Goal: Transaction & Acquisition: Purchase product/service

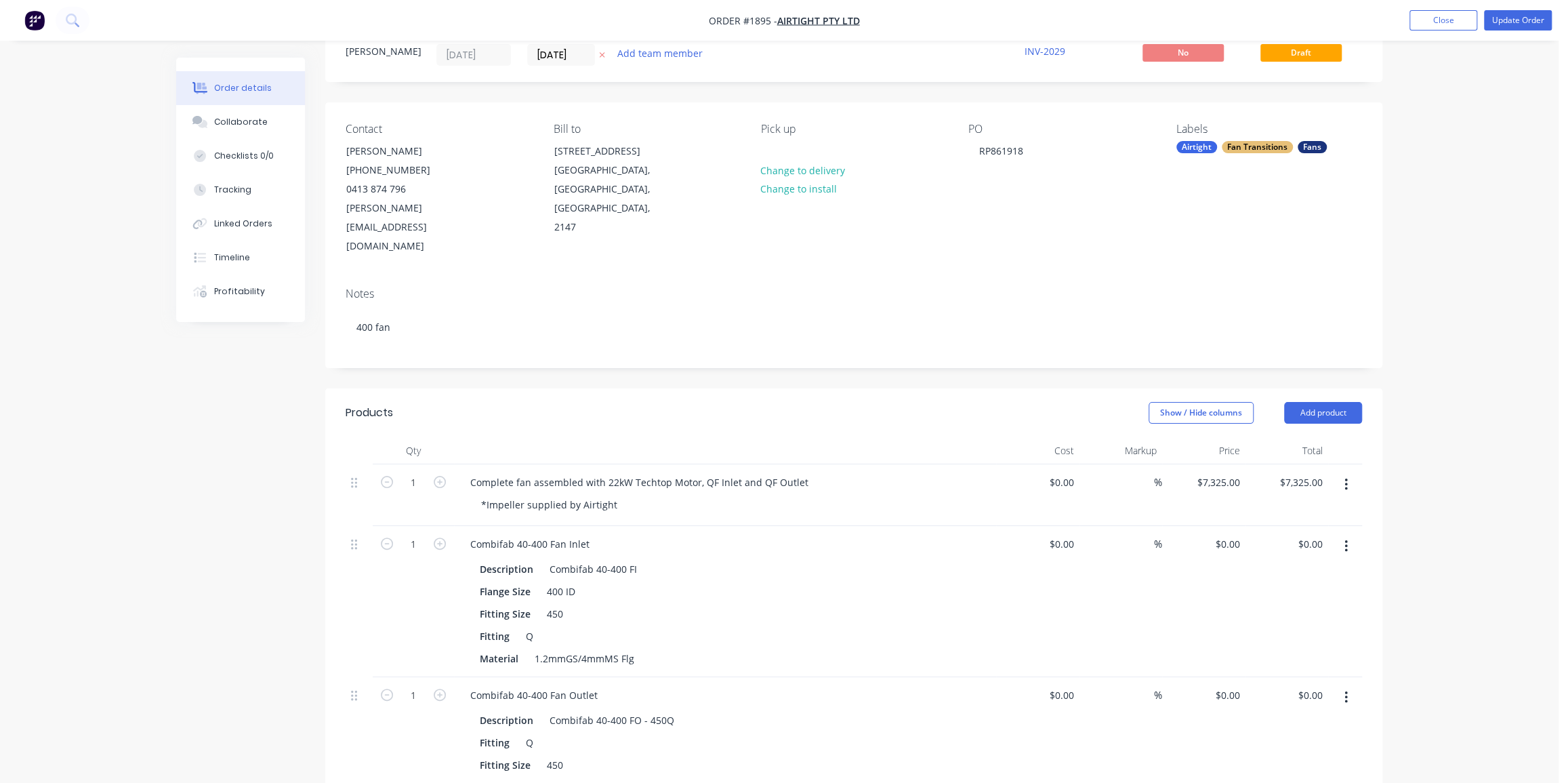
scroll to position [246, 0]
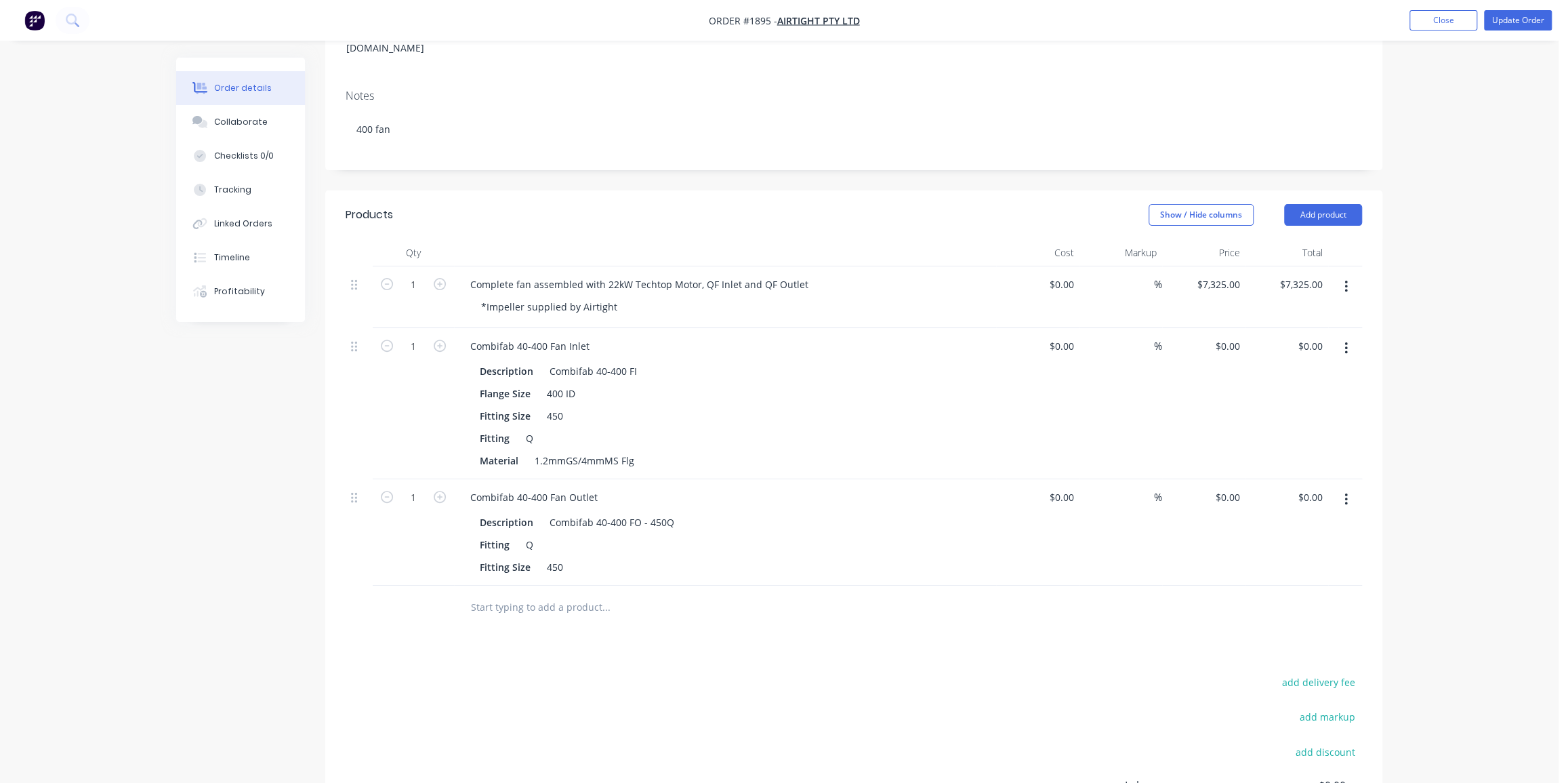
click at [1477, 243] on div "Order details Collaborate Checklists 0/0 Tracking Linked Orders Timeline Profit…" at bounding box center [779, 364] width 1558 height 1221
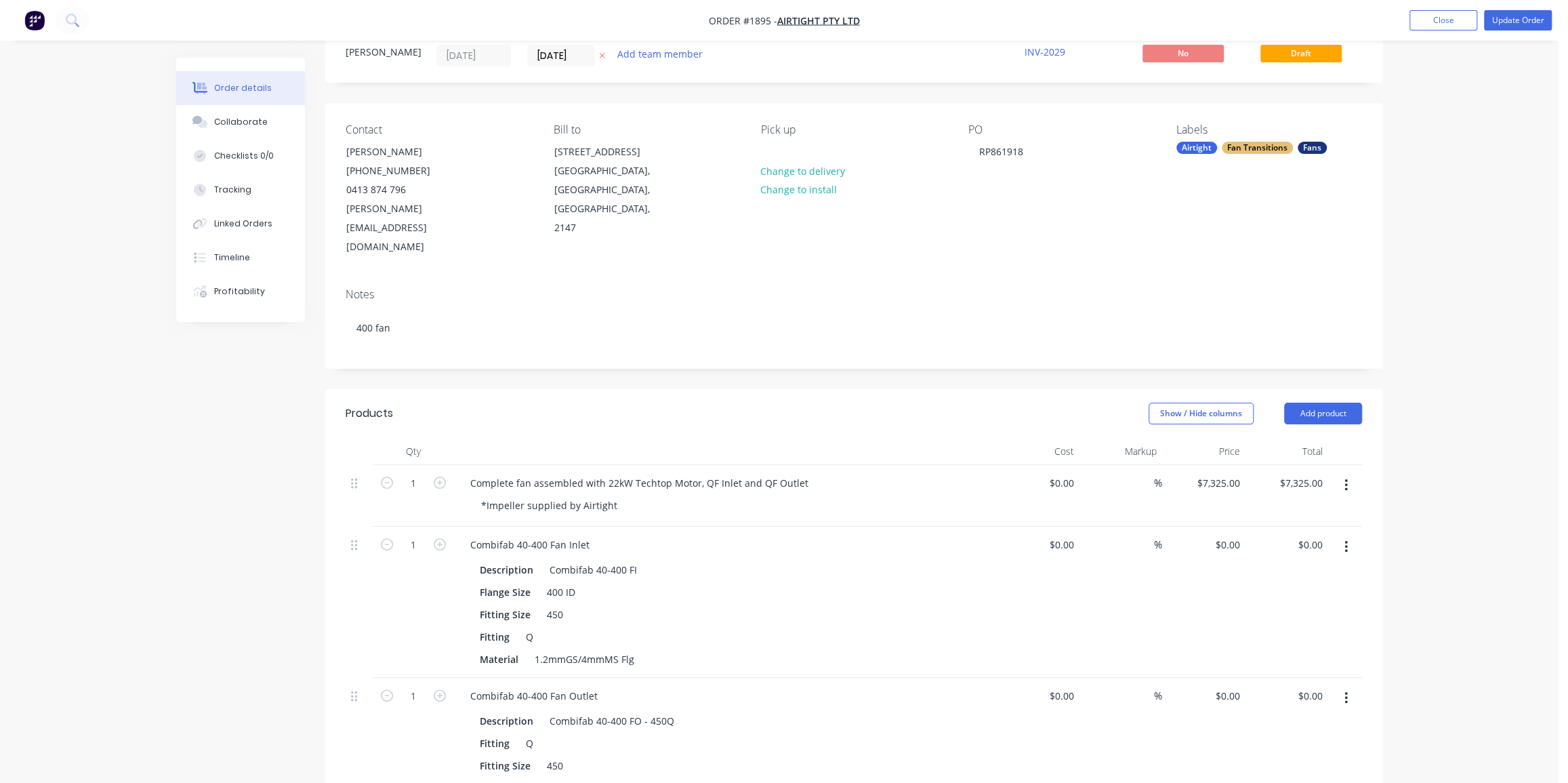
scroll to position [0, 0]
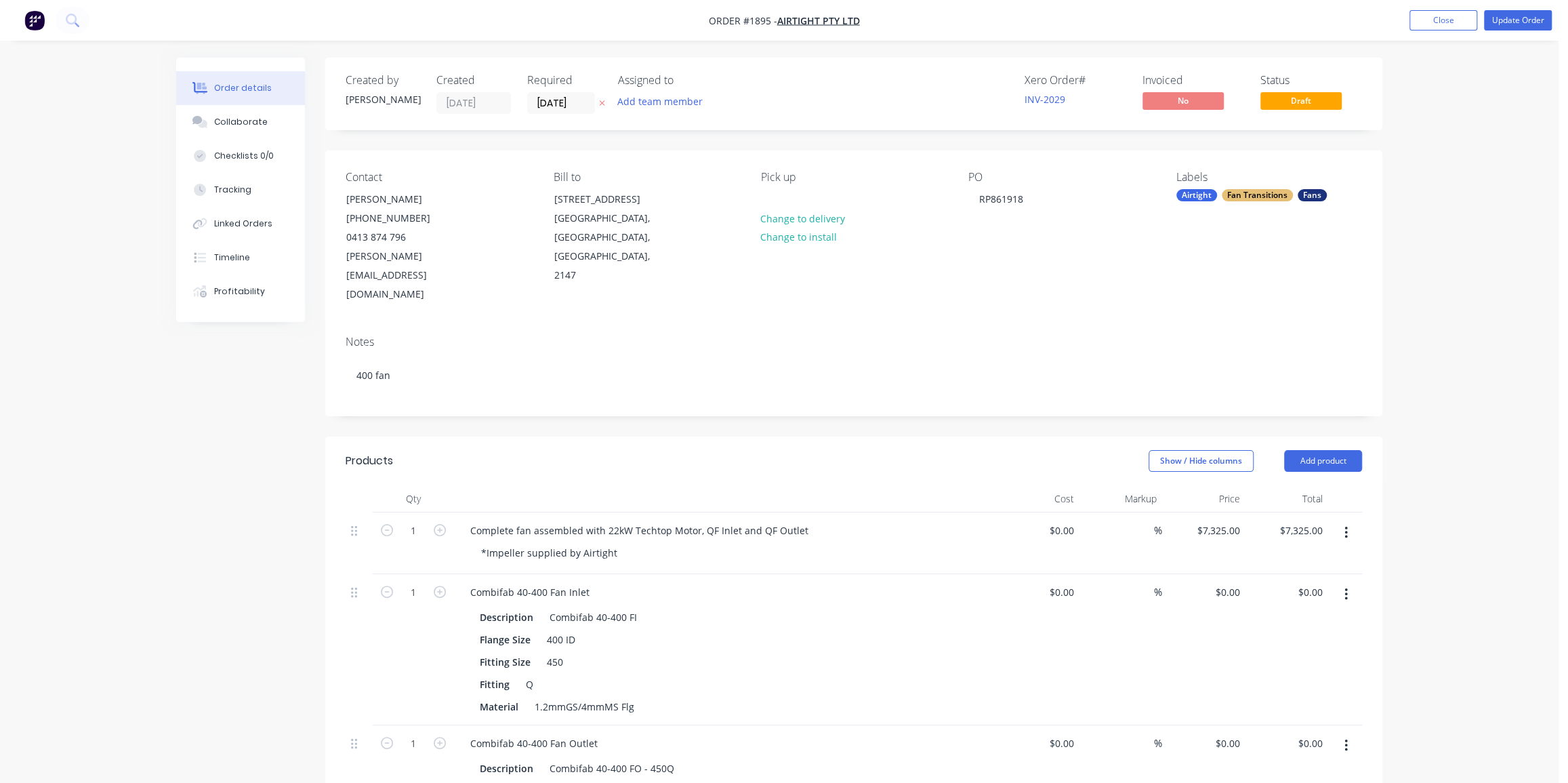
click at [1440, 307] on div "Order details Collaborate Checklists 0/0 Tracking Linked Orders Timeline Profit…" at bounding box center [779, 610] width 1558 height 1221
click at [1507, 27] on button "Update Order" at bounding box center [1517, 20] width 68 height 20
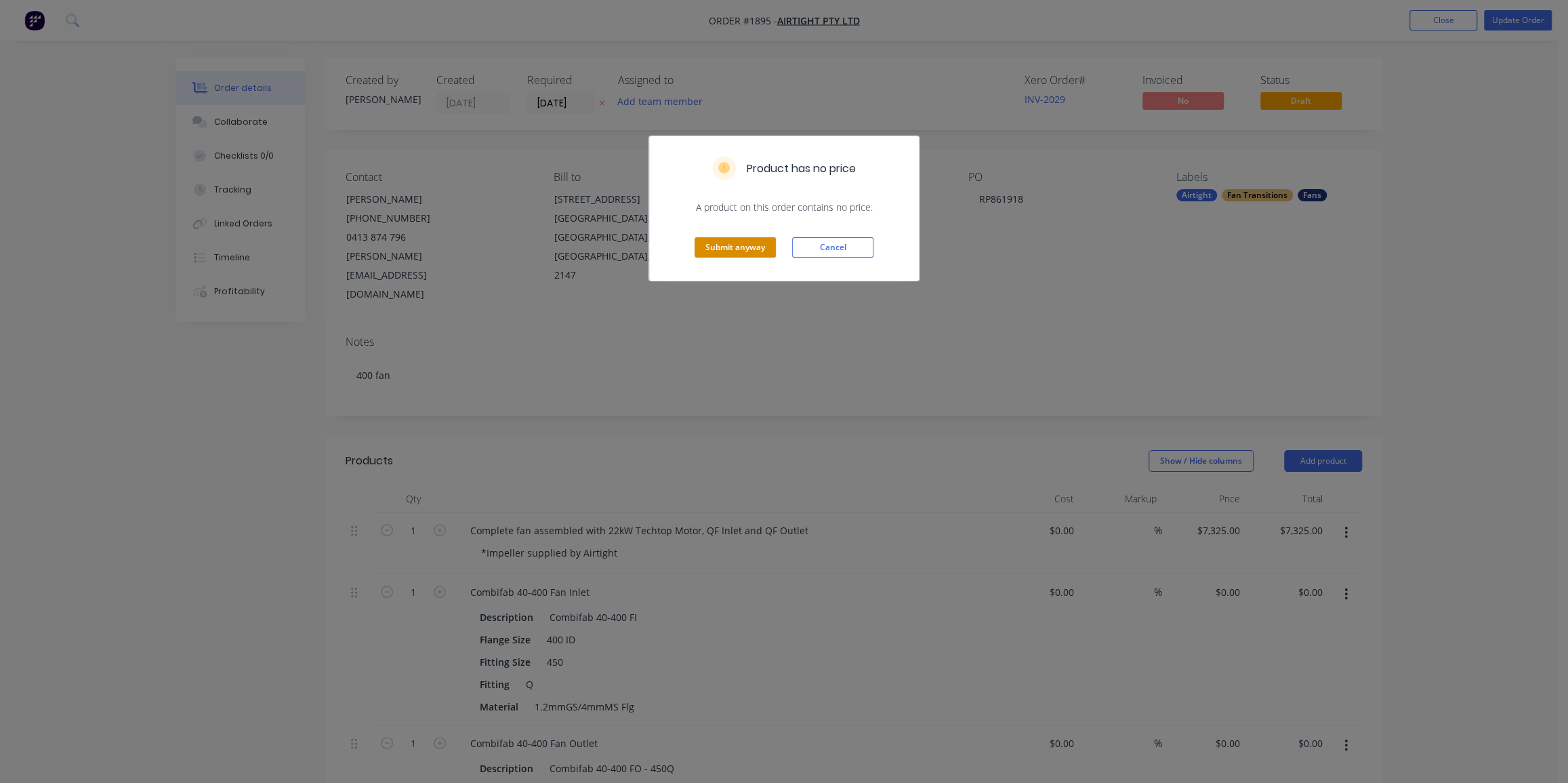
click at [748, 244] on button "Submit anyway" at bounding box center [735, 247] width 82 height 20
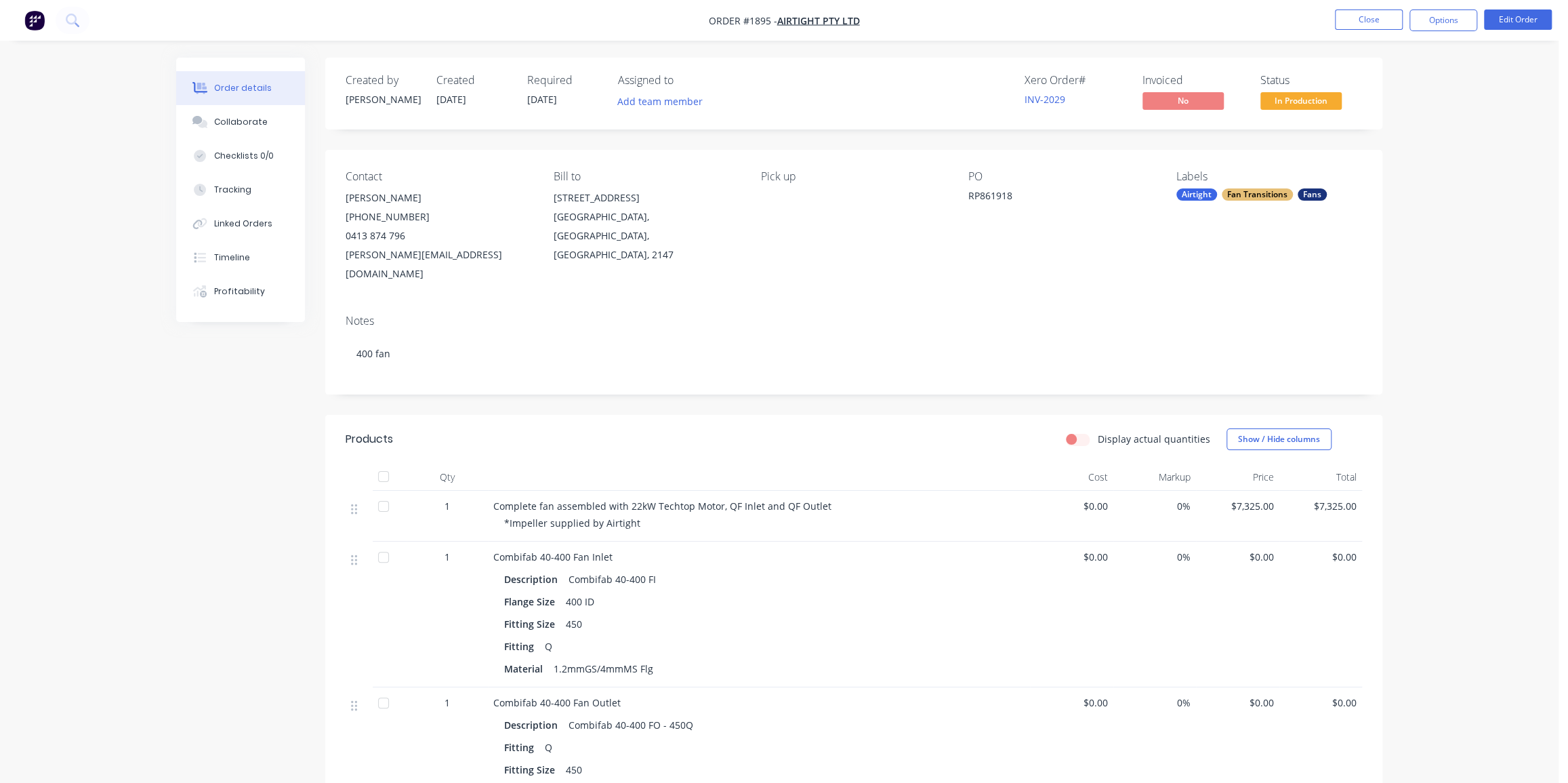
click at [1420, 338] on div "Order details Collaborate Checklists 0/0 Tracking Linked Orders Timeline Profit…" at bounding box center [779, 514] width 1558 height 1030
click at [222, 118] on div "Collaborate" at bounding box center [241, 122] width 54 height 12
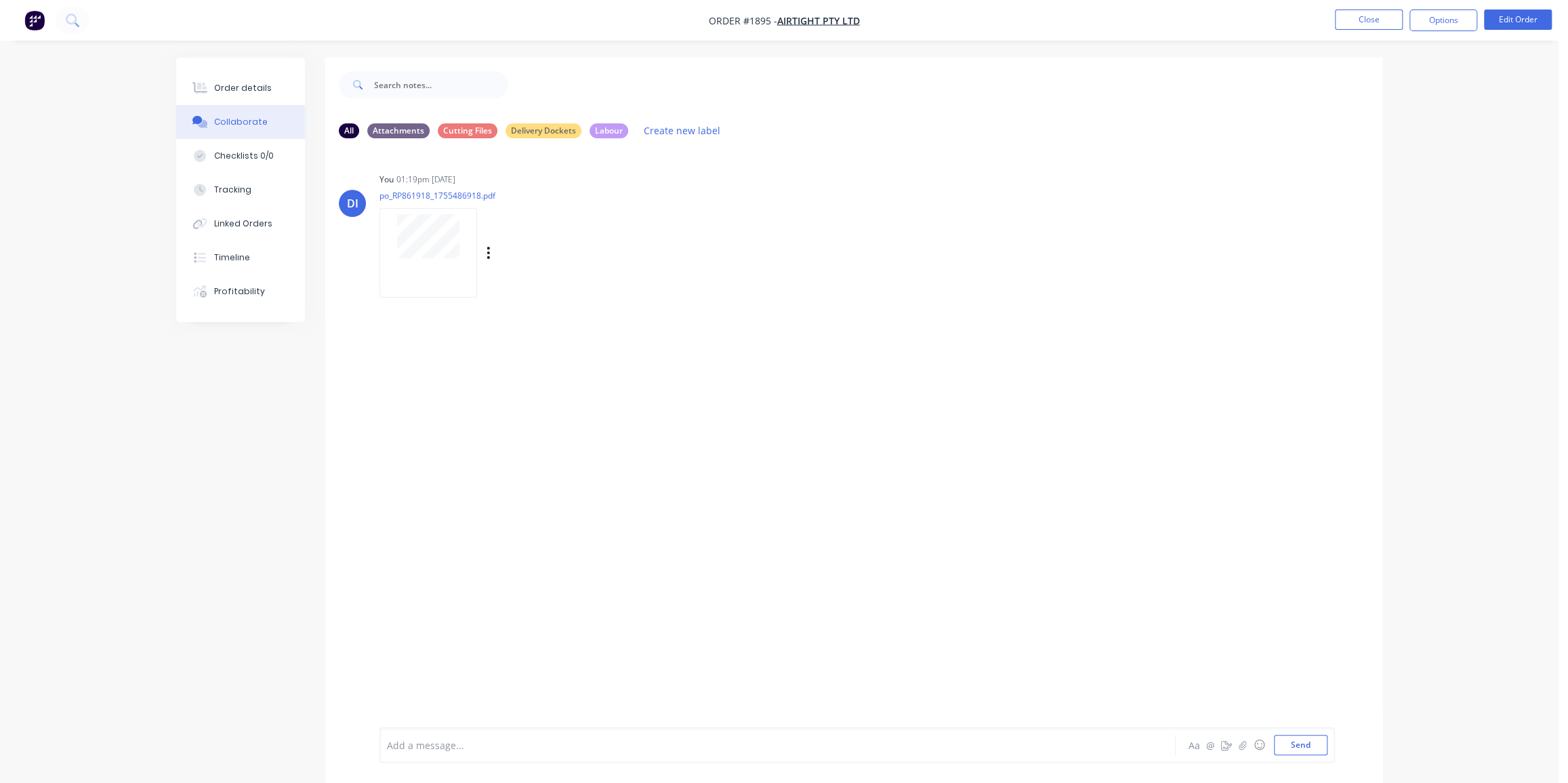
click at [405, 260] on div at bounding box center [428, 252] width 97 height 89
click at [234, 85] on div "Order details" at bounding box center [243, 88] width 58 height 12
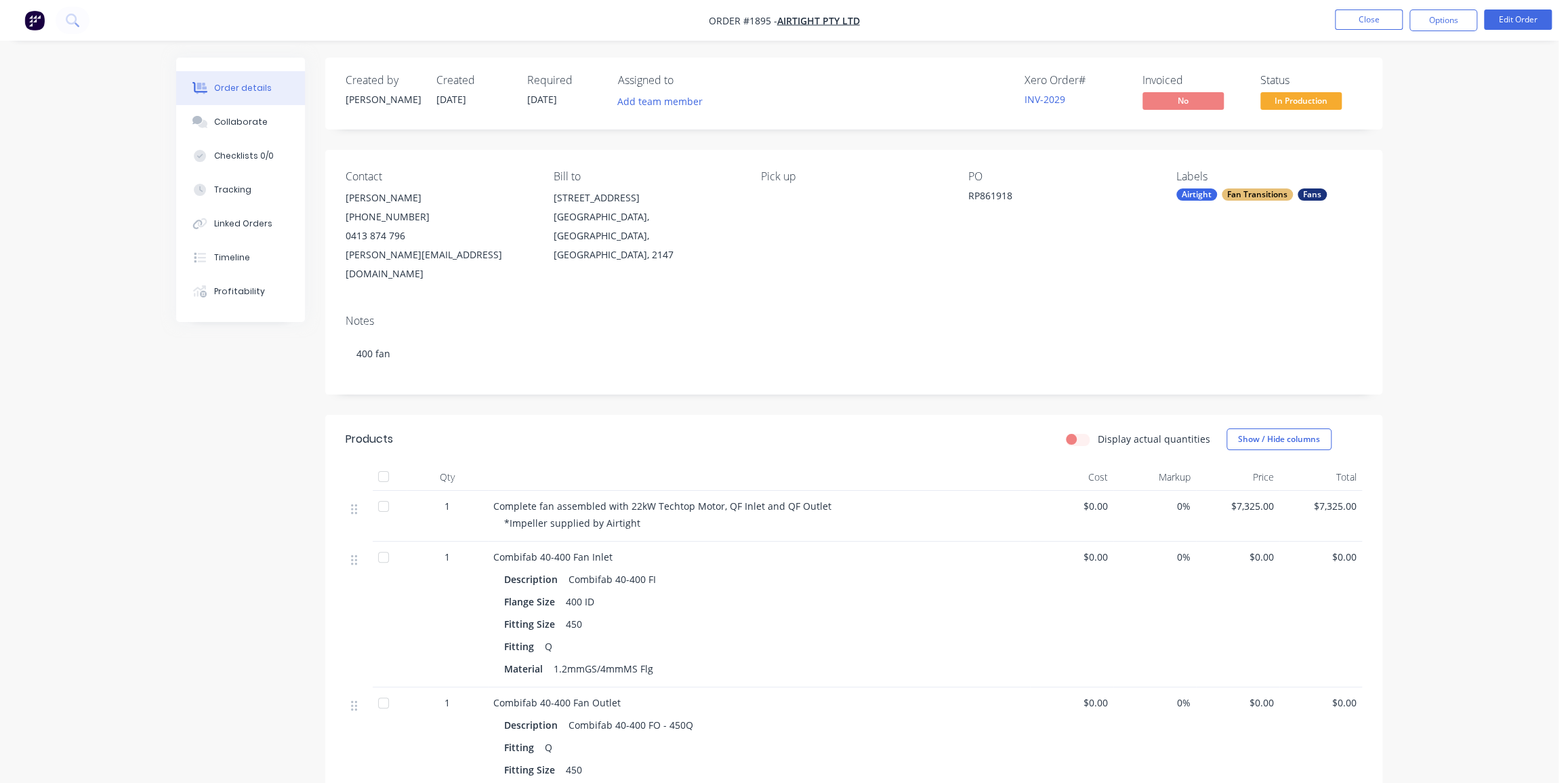
drag, startPoint x: 1428, startPoint y: 99, endPoint x: 1425, endPoint y: 93, distance: 6.7
click at [1428, 98] on div "Order details Collaborate Checklists 0/0 Tracking Linked Orders Timeline Profit…" at bounding box center [779, 514] width 1558 height 1030
click at [1314, 101] on span "In Production" at bounding box center [1301, 100] width 82 height 17
click at [1440, 334] on div "Order details Collaborate Checklists 0/0 Tracking Linked Orders Timeline Profit…" at bounding box center [779, 514] width 1558 height 1030
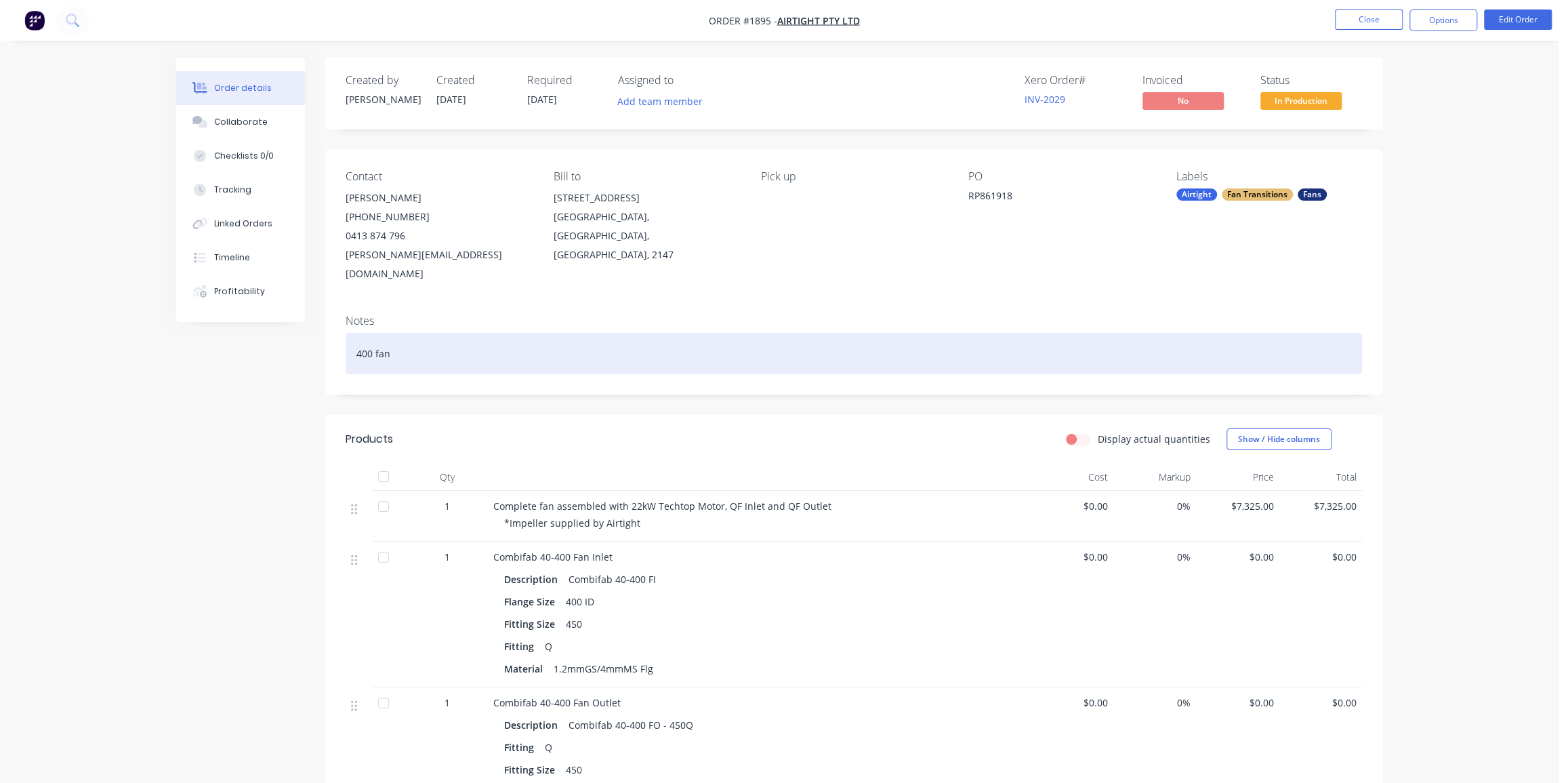
click at [455, 333] on div "400 fan" at bounding box center [854, 353] width 1017 height 41
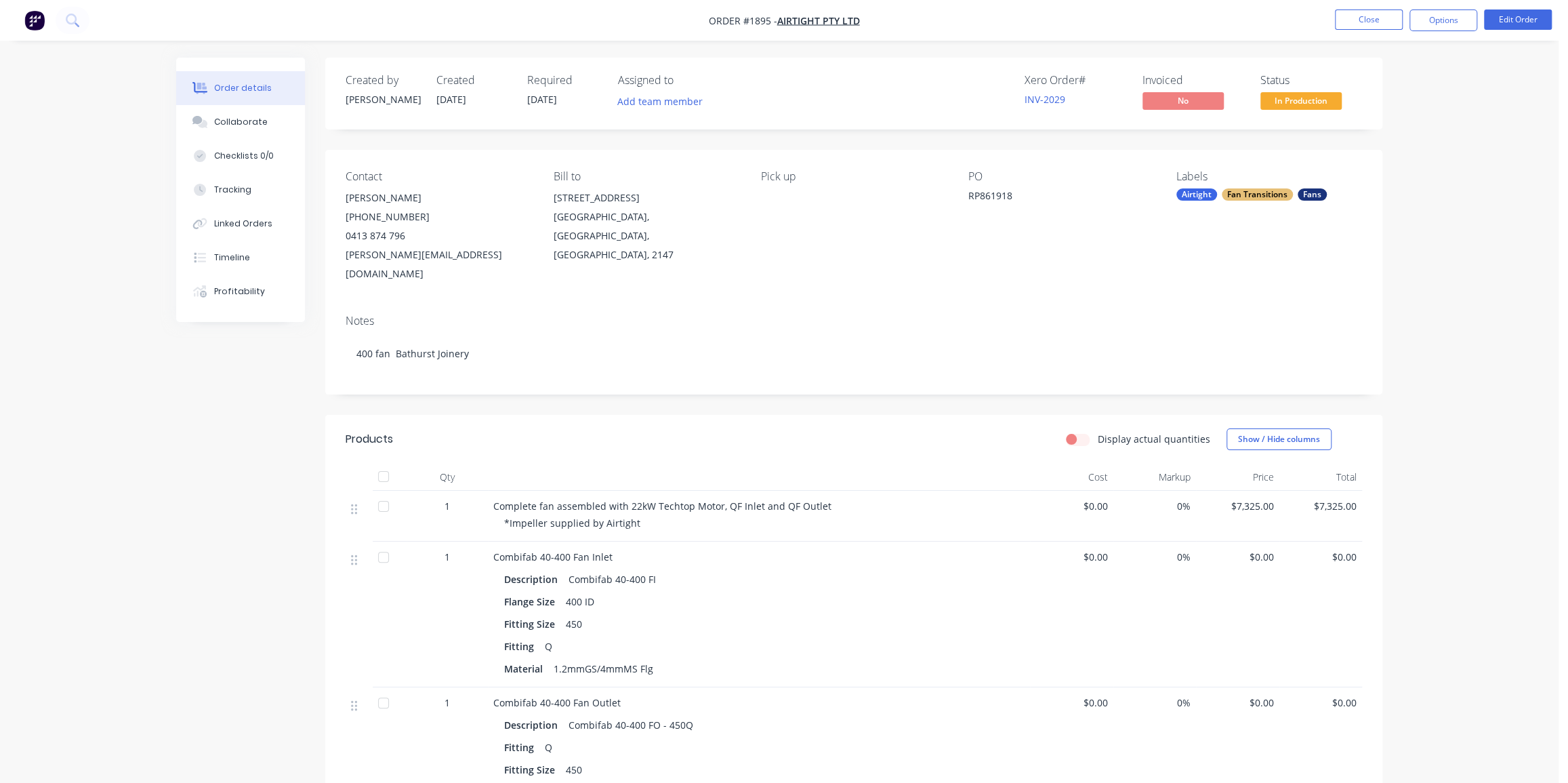
click at [1384, 224] on div "Order details Collaborate Checklists 0/0 Tracking Linked Orders Timeline Profit…" at bounding box center [779, 543] width 1234 height 972
click at [1466, 104] on div "Order details Collaborate Checklists 0/0 Tracking Linked Orders Timeline Profit…" at bounding box center [779, 514] width 1558 height 1030
click at [1294, 101] on span "In Production" at bounding box center [1301, 100] width 82 height 17
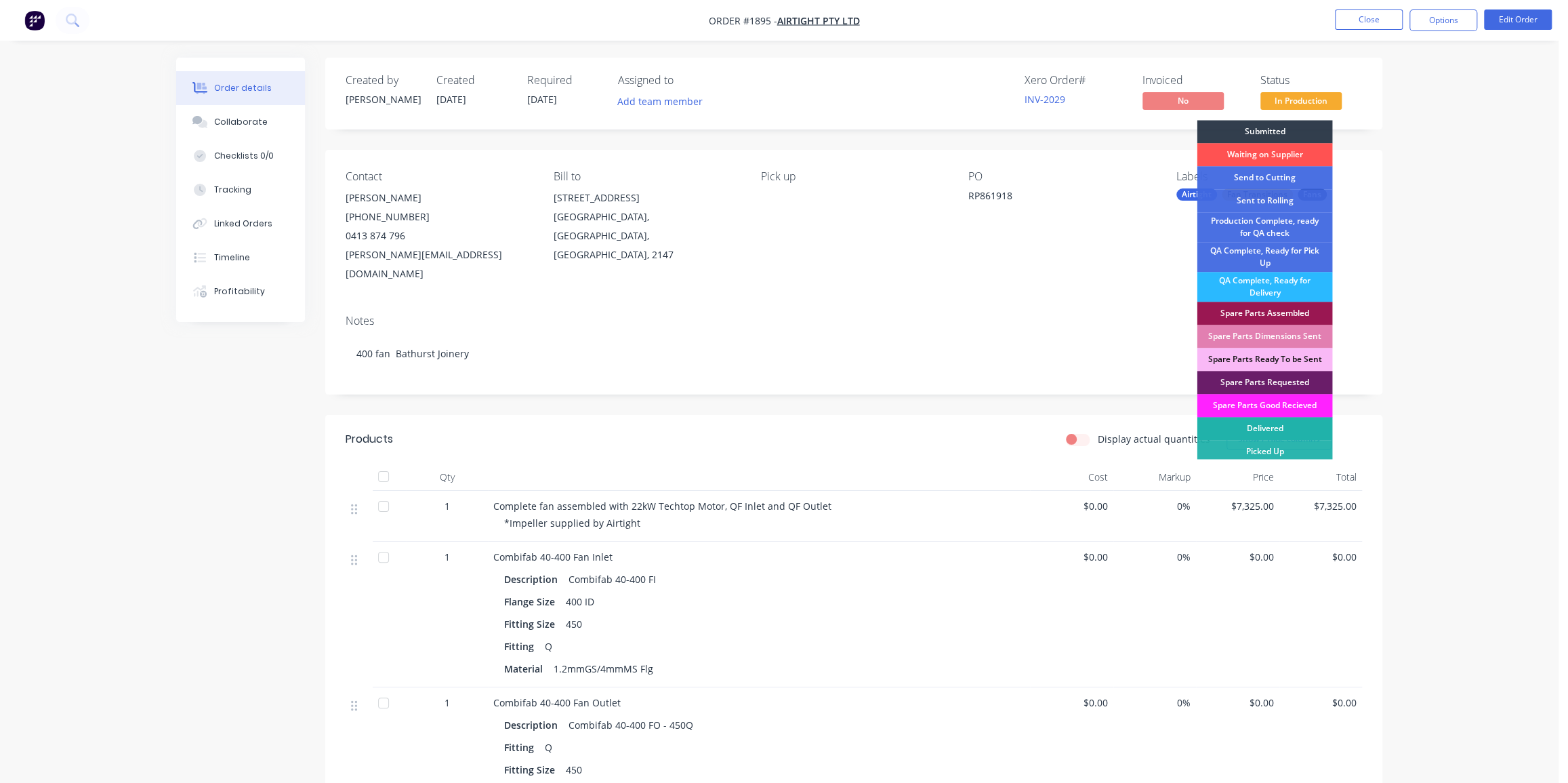
click at [1264, 430] on div "Delivered" at bounding box center [1264, 428] width 135 height 23
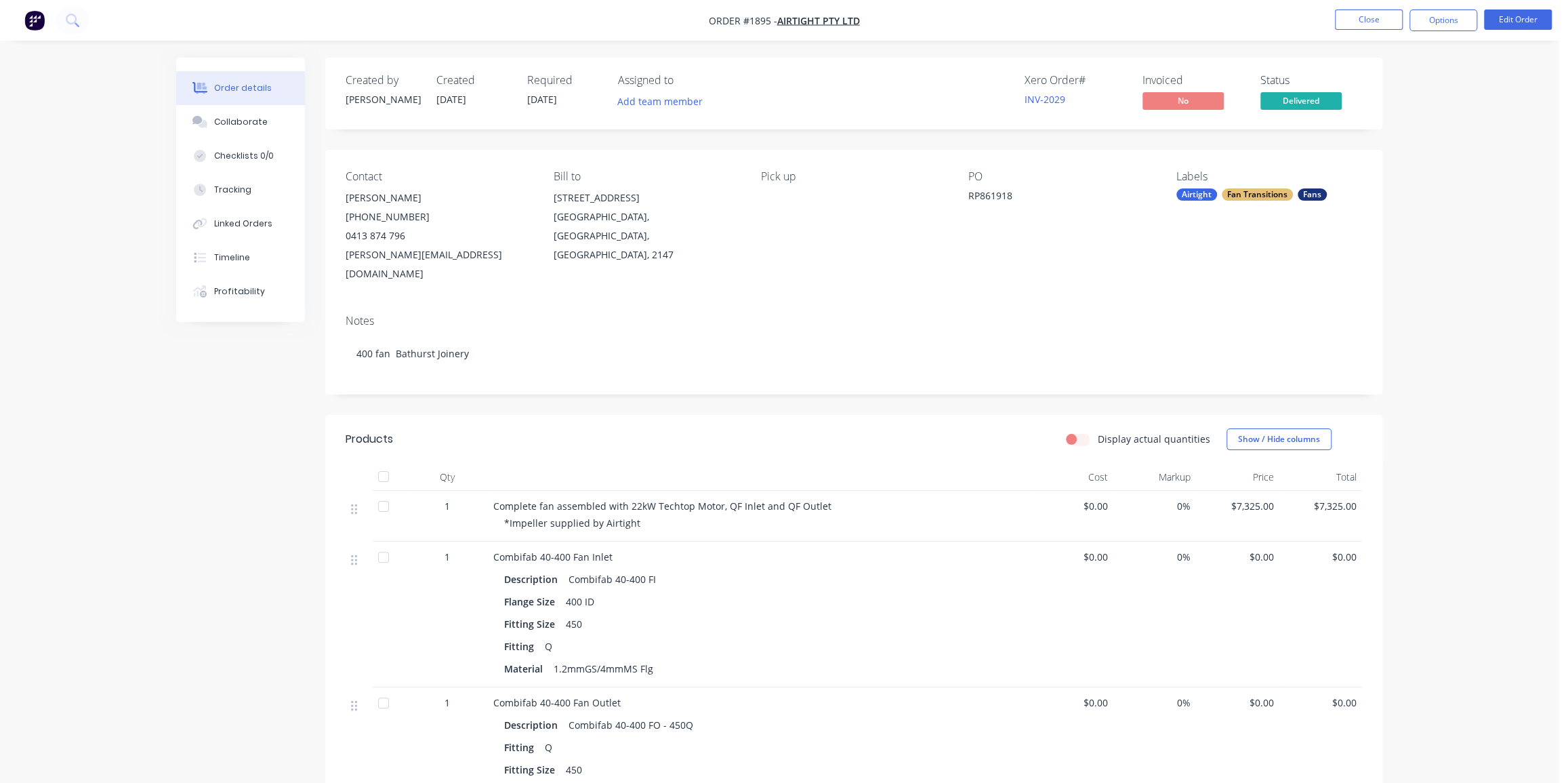
drag, startPoint x: 1423, startPoint y: 301, endPoint x: 1235, endPoint y: 121, distance: 260.3
click at [1423, 298] on div "Order details Collaborate Checklists 0/0 Tracking Linked Orders Timeline Profit…" at bounding box center [779, 514] width 1558 height 1030
click at [1193, 96] on span "No" at bounding box center [1183, 100] width 82 height 17
click at [1450, 52] on div "Order details Collaborate Checklists 0/0 Tracking Linked Orders Timeline Profit…" at bounding box center [779, 514] width 1558 height 1030
click at [1446, 19] on button "Options" at bounding box center [1443, 20] width 68 height 22
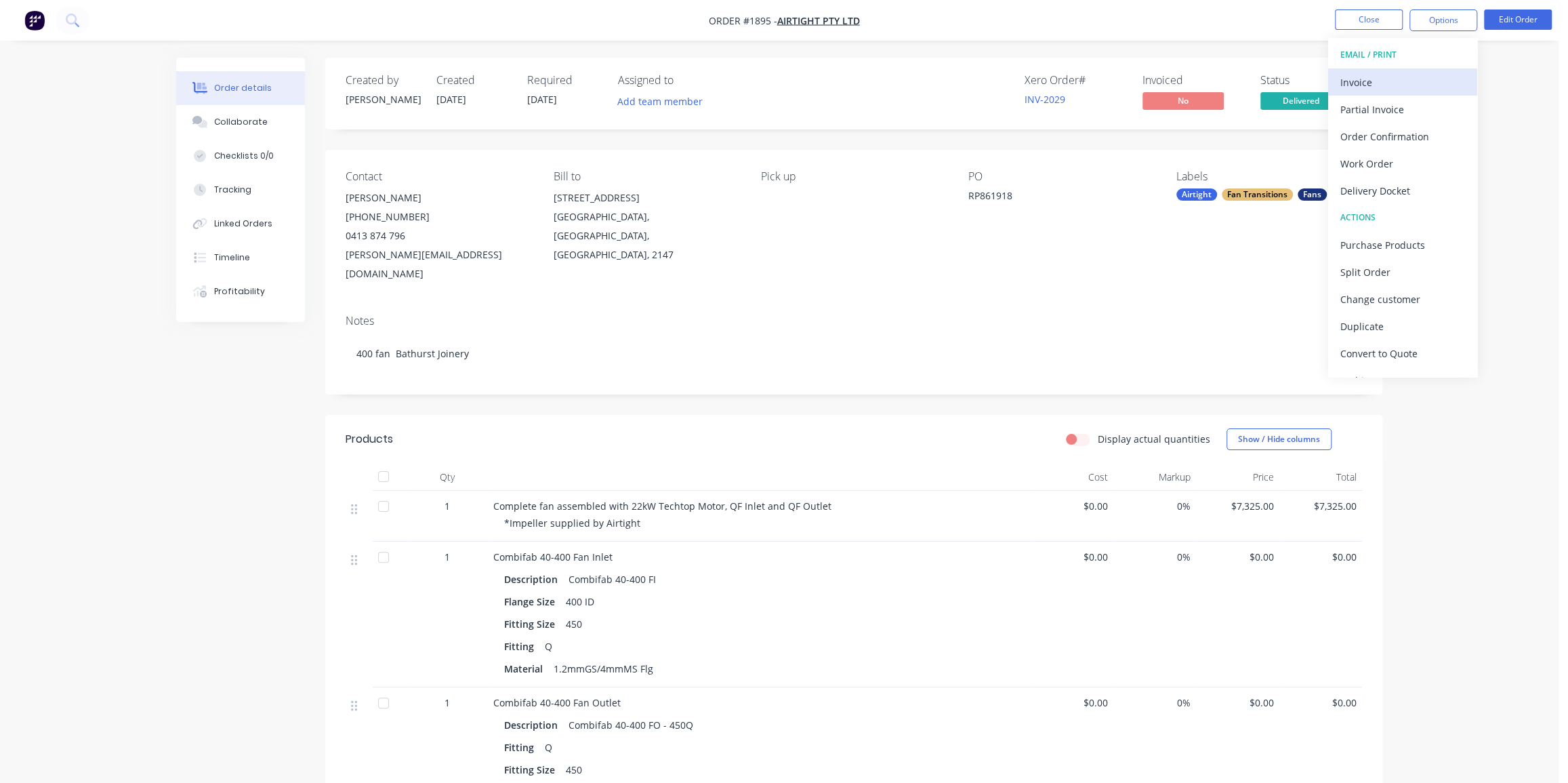
click at [1389, 84] on div "Invoice" at bounding box center [1403, 83] width 125 height 19
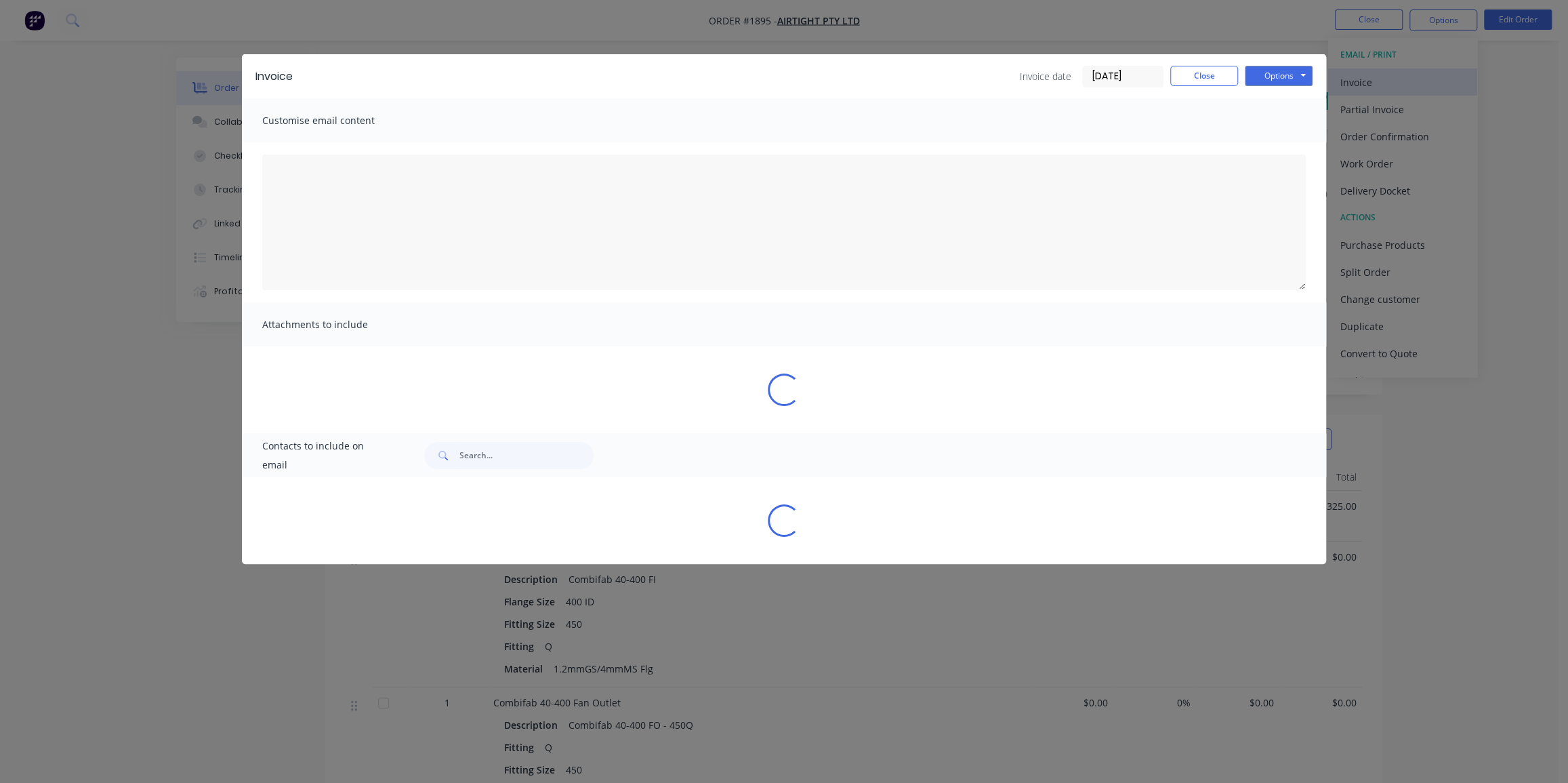
type textarea "Thank you for your business! We appreciate your trust in Axion Metalworks for y…"
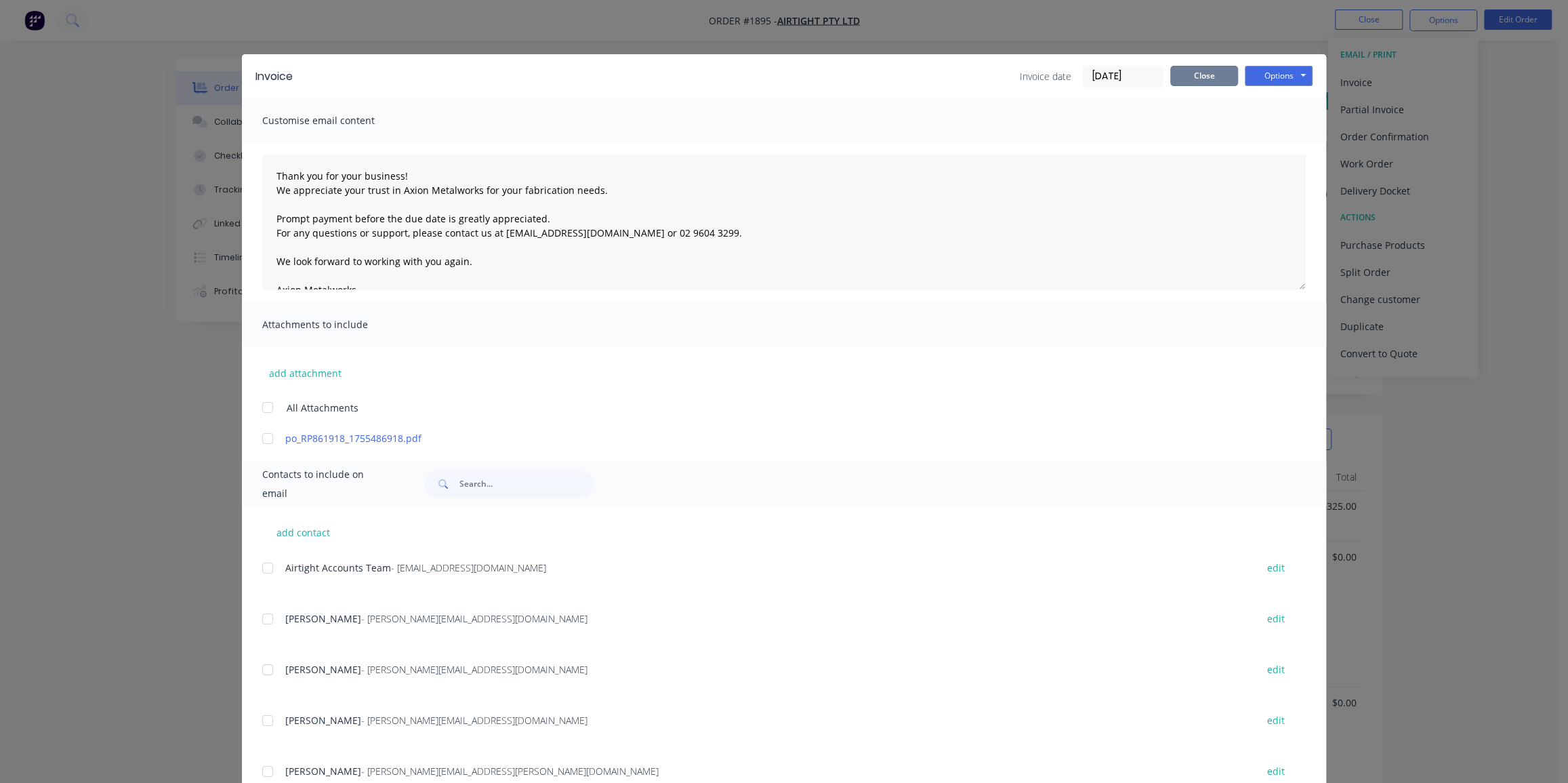
drag, startPoint x: 1176, startPoint y: 73, endPoint x: 1169, endPoint y: 75, distance: 7.3
click at [1175, 74] on button "Close" at bounding box center [1204, 75] width 68 height 20
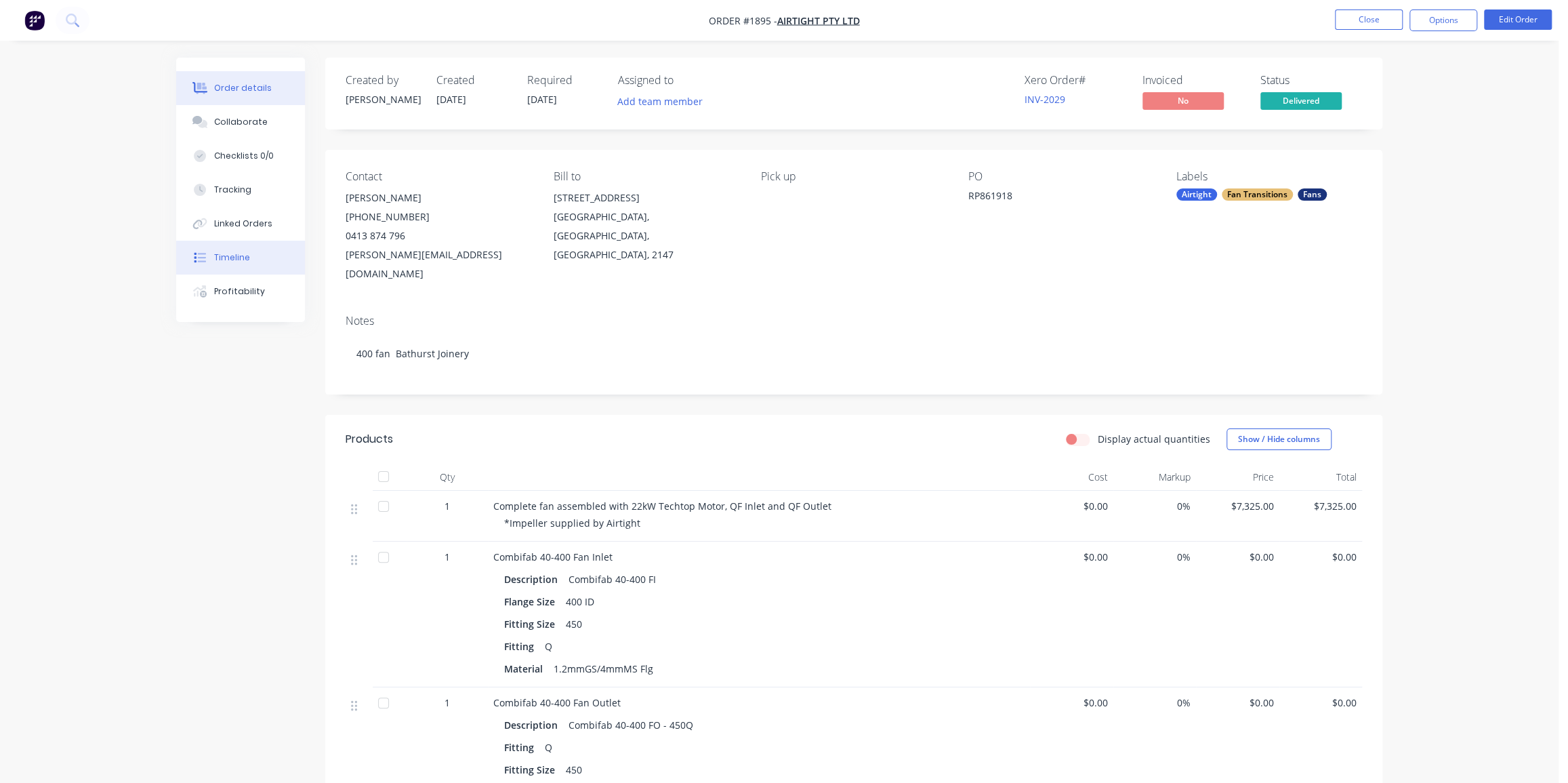
click at [244, 257] on div "Timeline" at bounding box center [232, 257] width 36 height 12
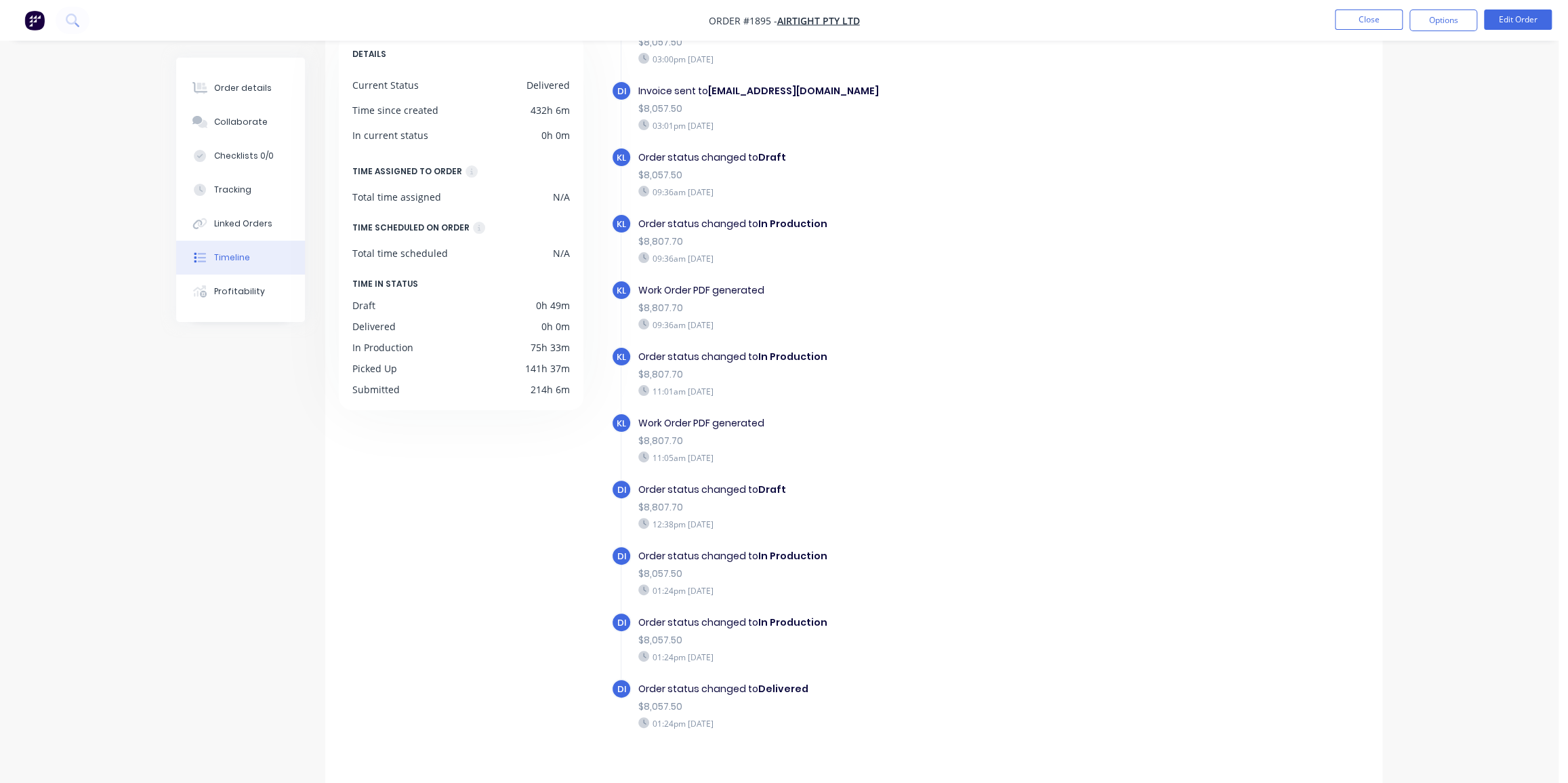
scroll to position [96, 0]
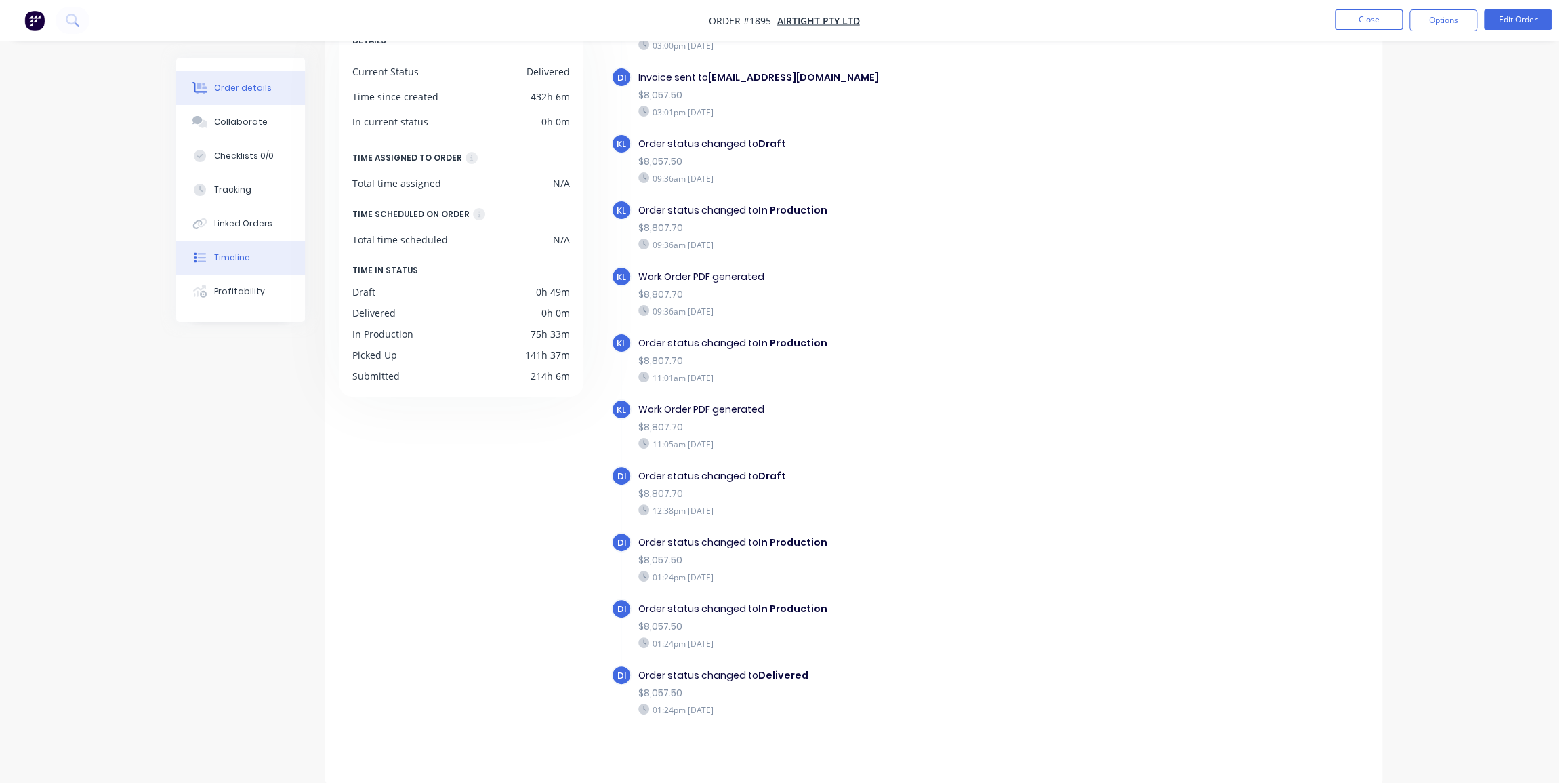
click at [239, 90] on div "Order details" at bounding box center [243, 88] width 58 height 12
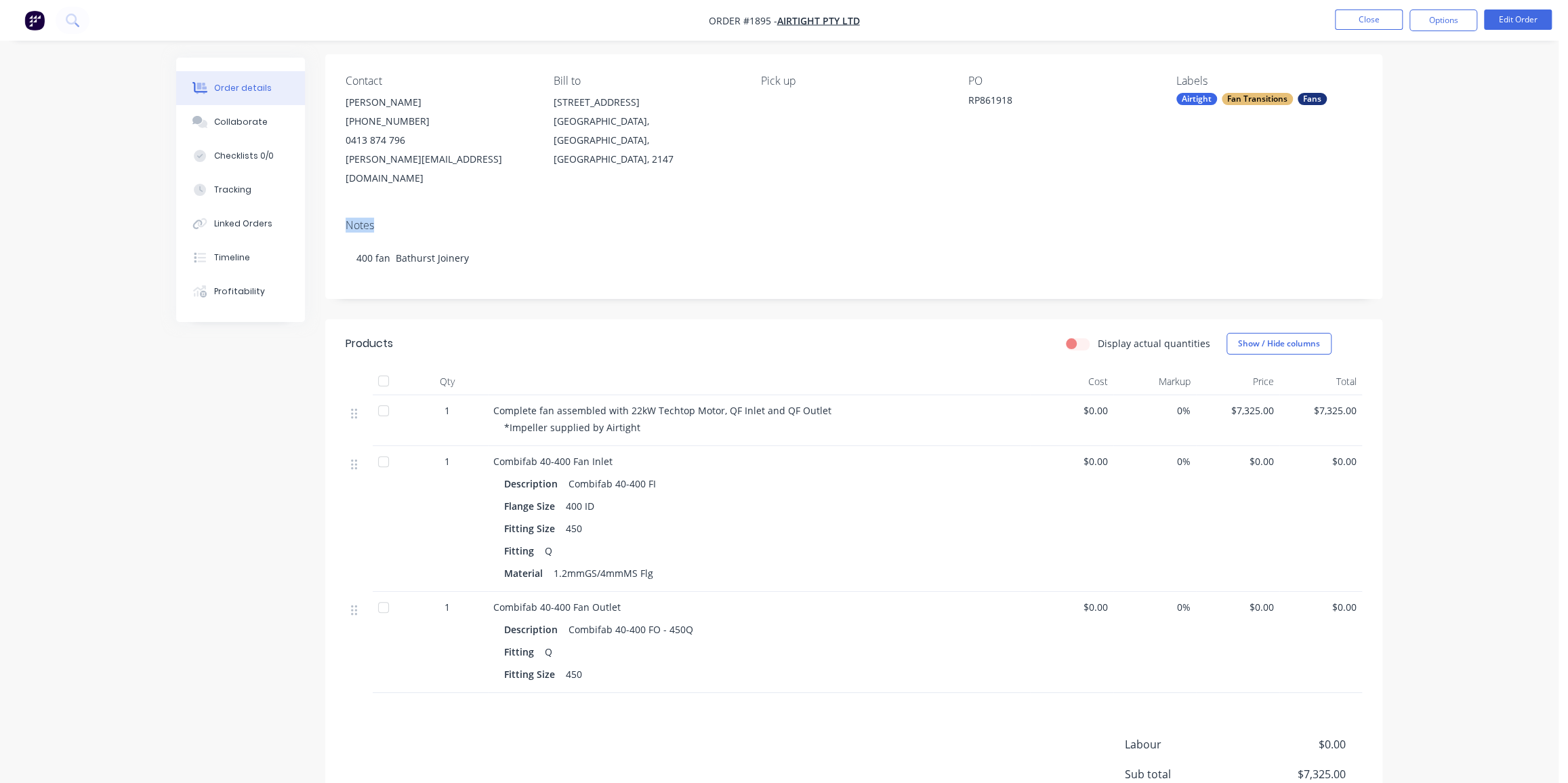
click at [1403, 189] on div "Order details Collaborate Checklists 0/0 Tracking Linked Orders Timeline Profit…" at bounding box center [779, 419] width 1558 height 1030
click at [1431, 19] on button "Options" at bounding box center [1443, 20] width 68 height 22
click at [1367, 88] on div "Invoice" at bounding box center [1403, 83] width 125 height 19
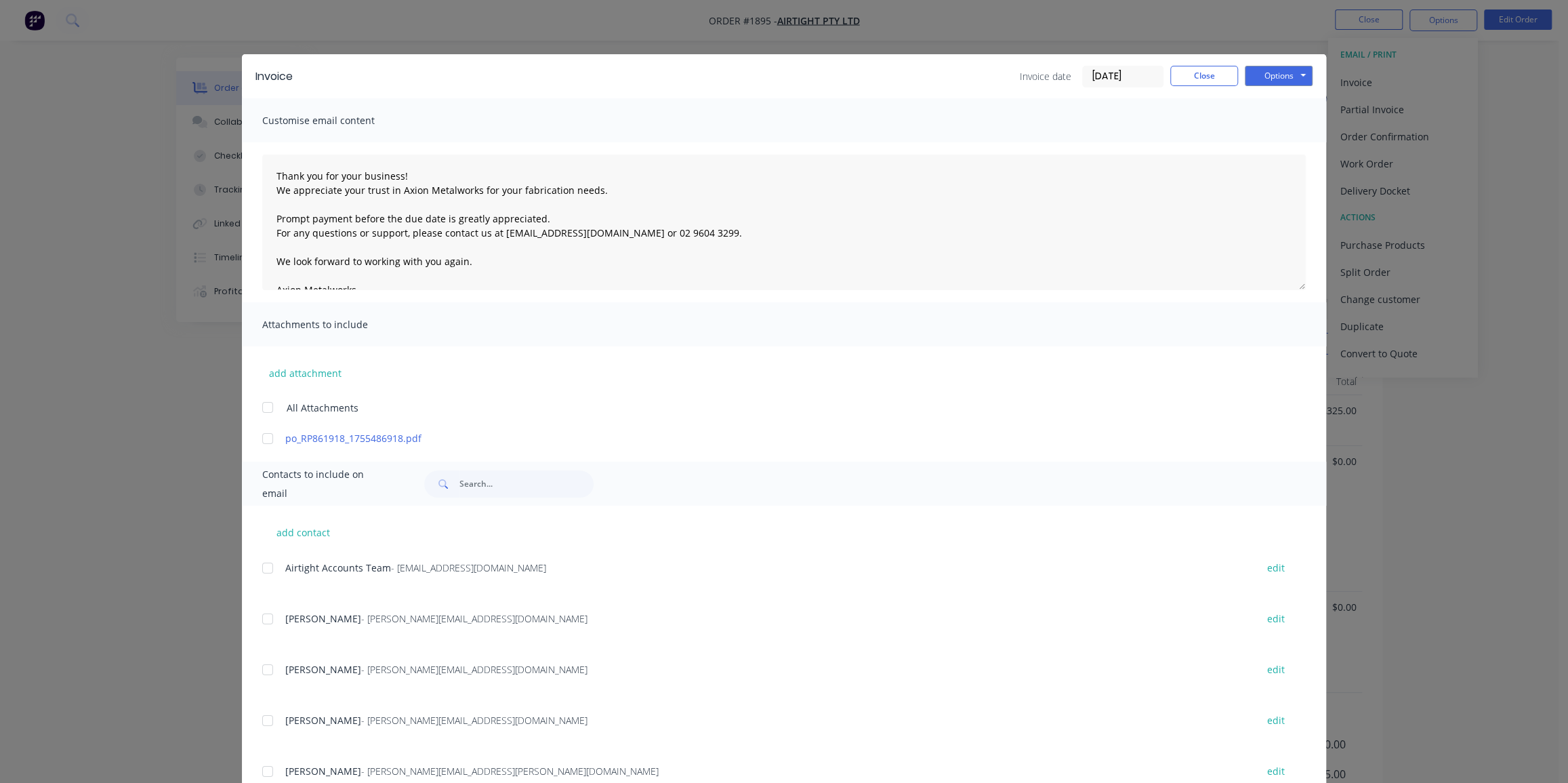
click at [1106, 75] on input "[DATE]" at bounding box center [1122, 76] width 80 height 20
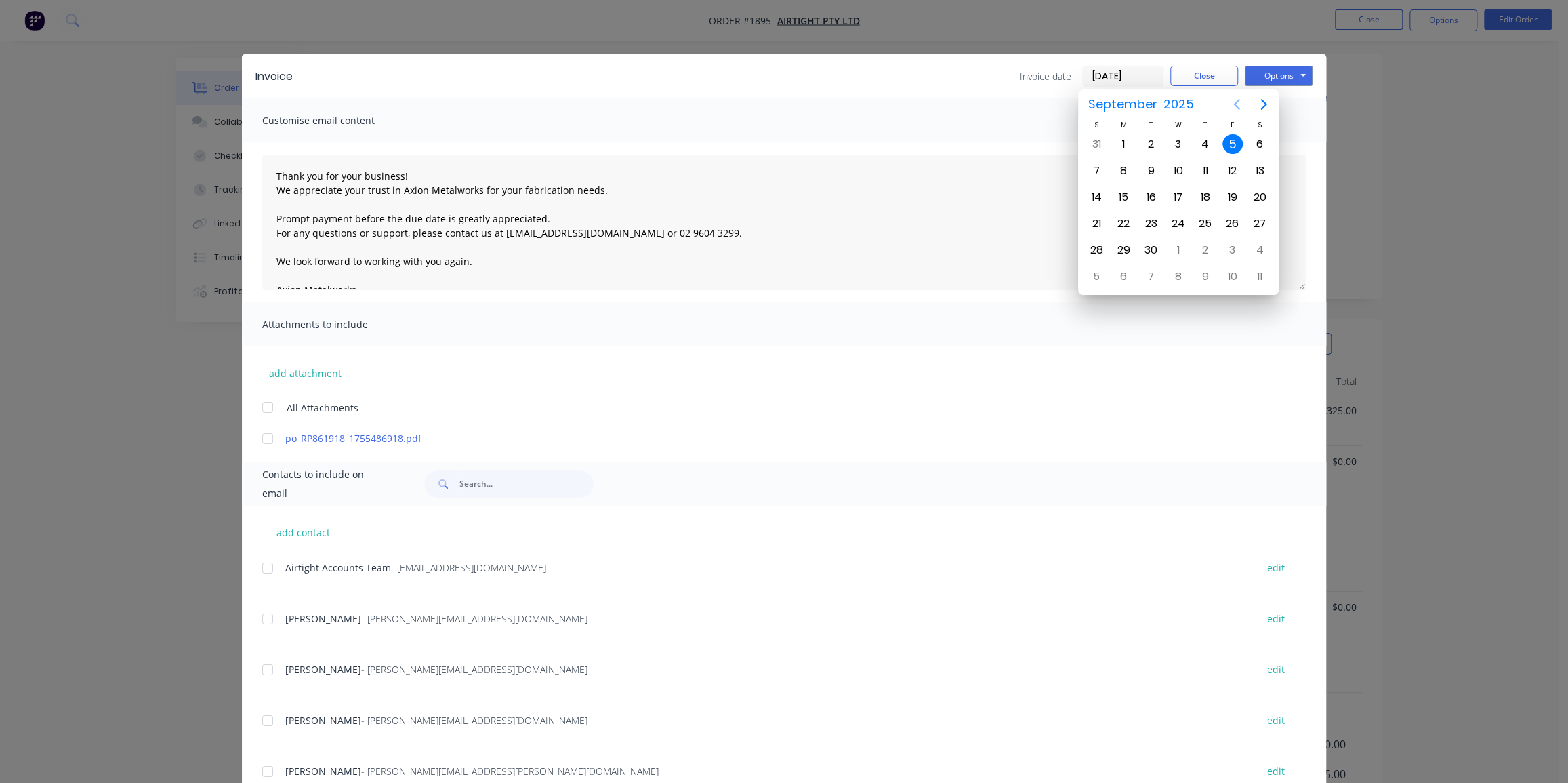
click at [1239, 98] on icon "Previous page" at bounding box center [1236, 104] width 17 height 17
click at [1205, 245] on div "28" at bounding box center [1205, 249] width 20 height 20
type input "28/08/25"
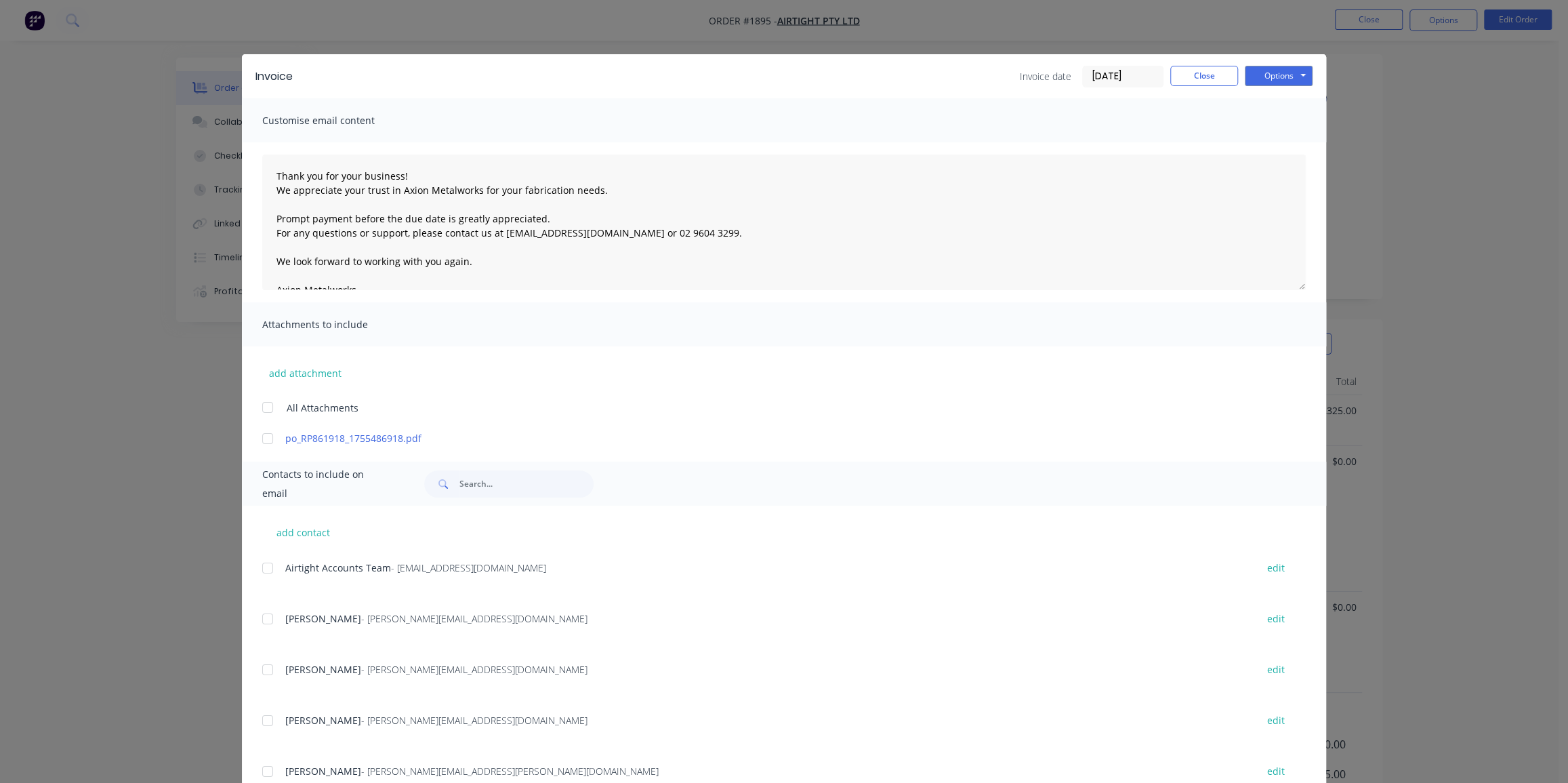
click at [260, 435] on div at bounding box center [267, 438] width 27 height 27
click at [272, 569] on div at bounding box center [267, 567] width 27 height 27
click at [1288, 76] on button "Options" at bounding box center [1278, 75] width 68 height 20
click at [1276, 138] on button "Email" at bounding box center [1288, 144] width 87 height 22
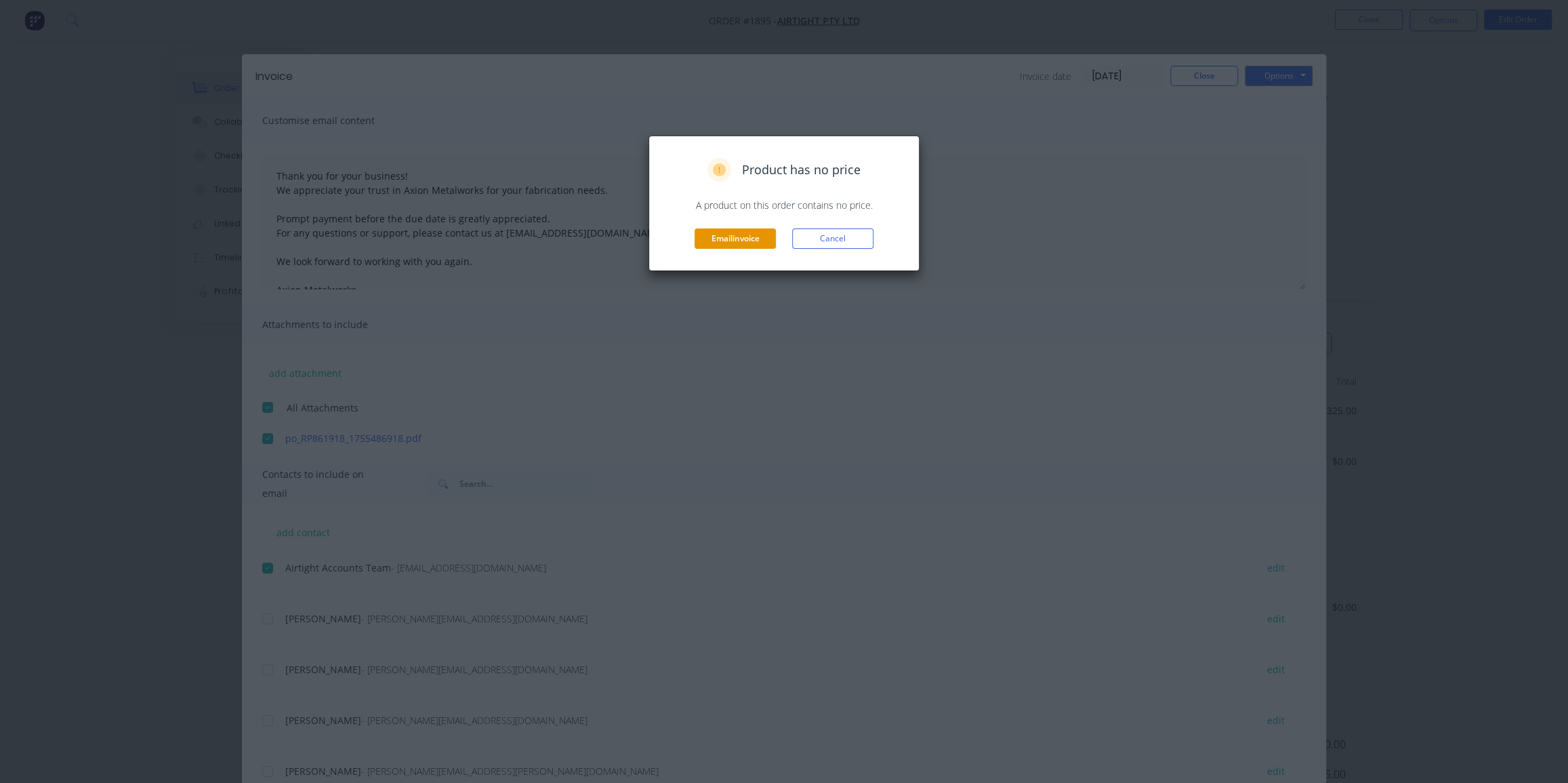
click at [753, 243] on button "Email invoice" at bounding box center [735, 238] width 82 height 20
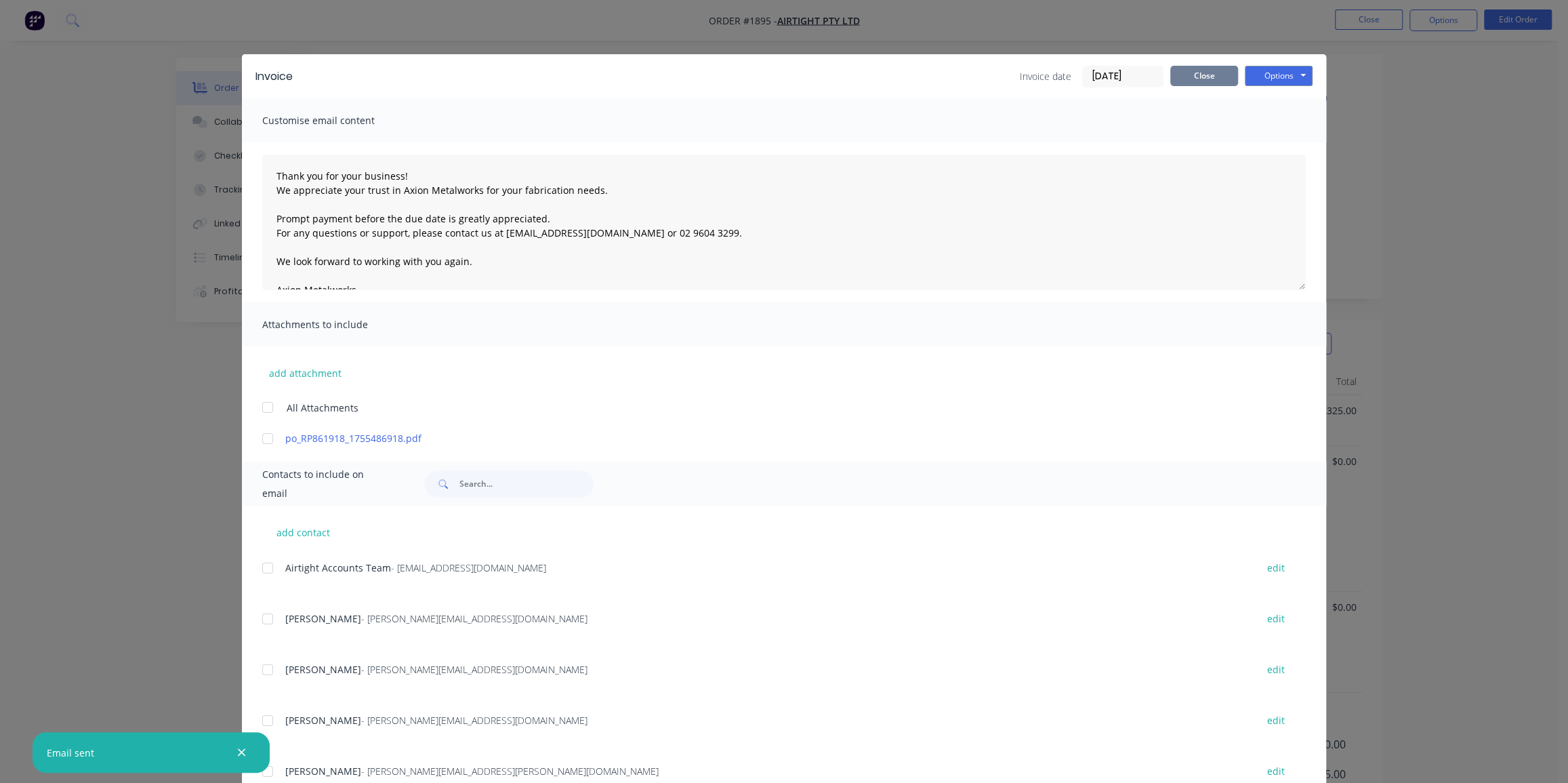
click at [1190, 82] on button "Close" at bounding box center [1204, 75] width 68 height 20
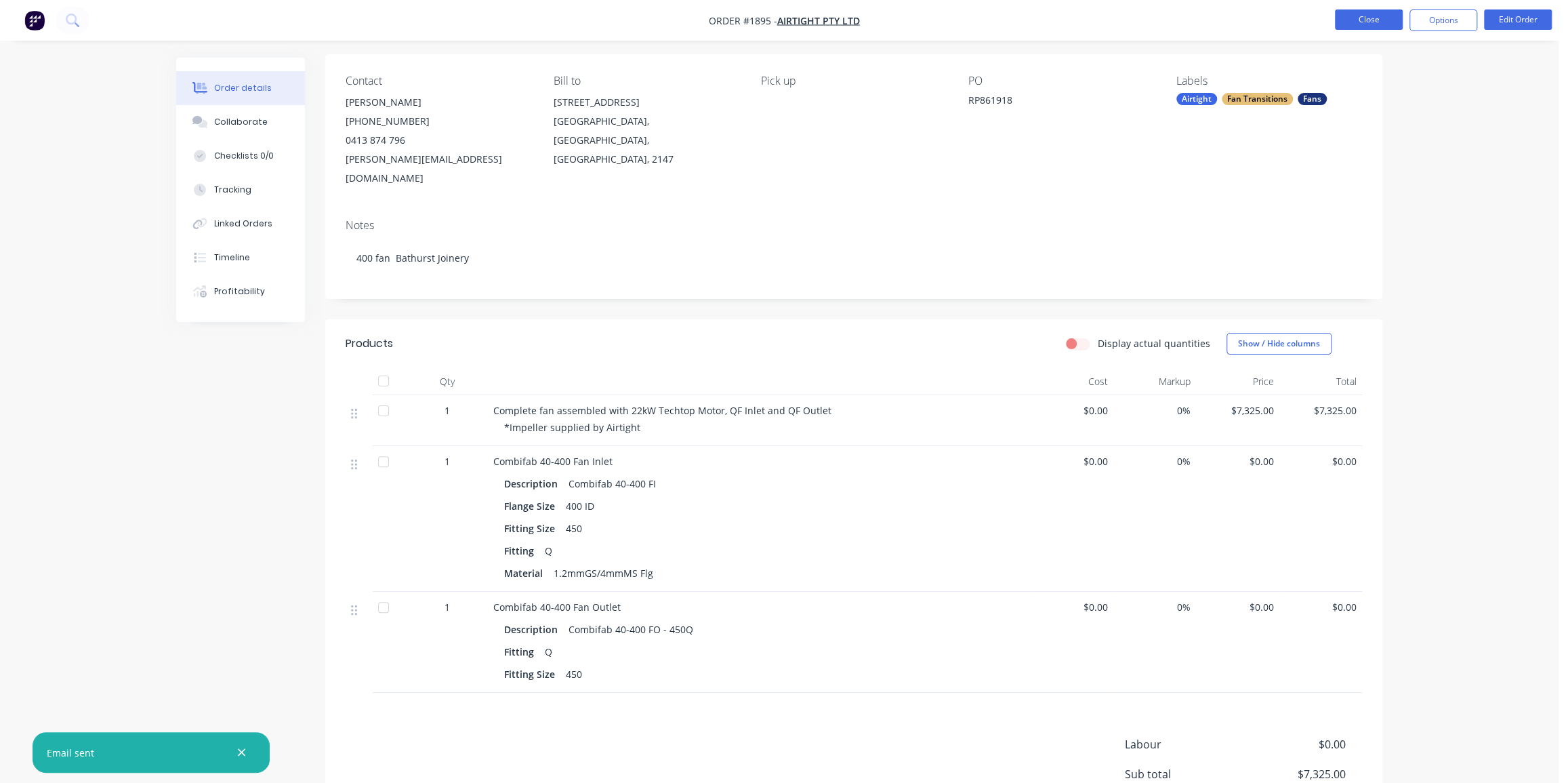
click at [1368, 16] on button "Close" at bounding box center [1369, 19] width 68 height 20
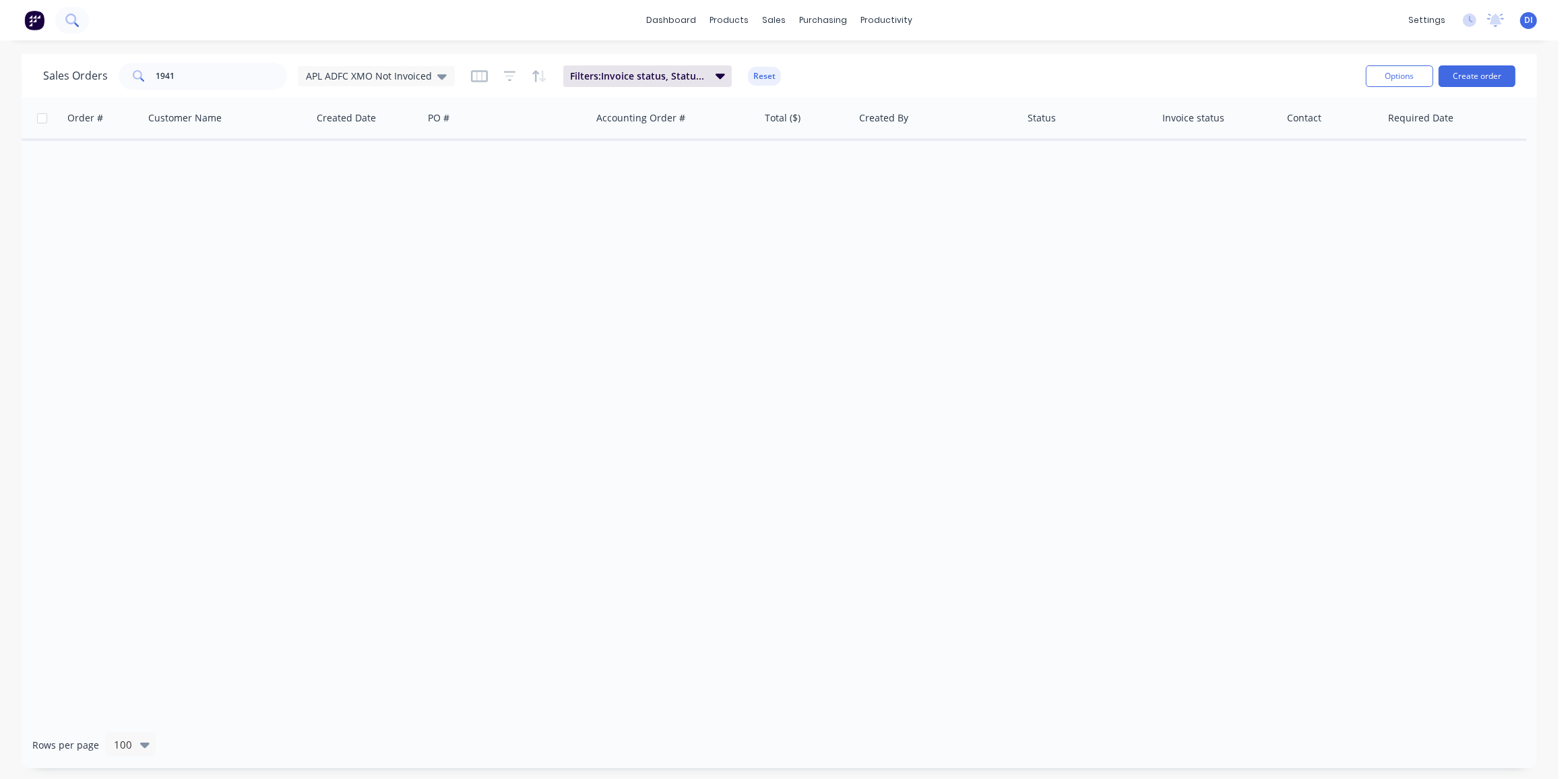
drag, startPoint x: 52, startPoint y: 10, endPoint x: 79, endPoint y: 14, distance: 27.3
click at [52, 10] on div at bounding box center [45, 20] width 89 height 27
click at [79, 15] on button at bounding box center [72, 20] width 34 height 27
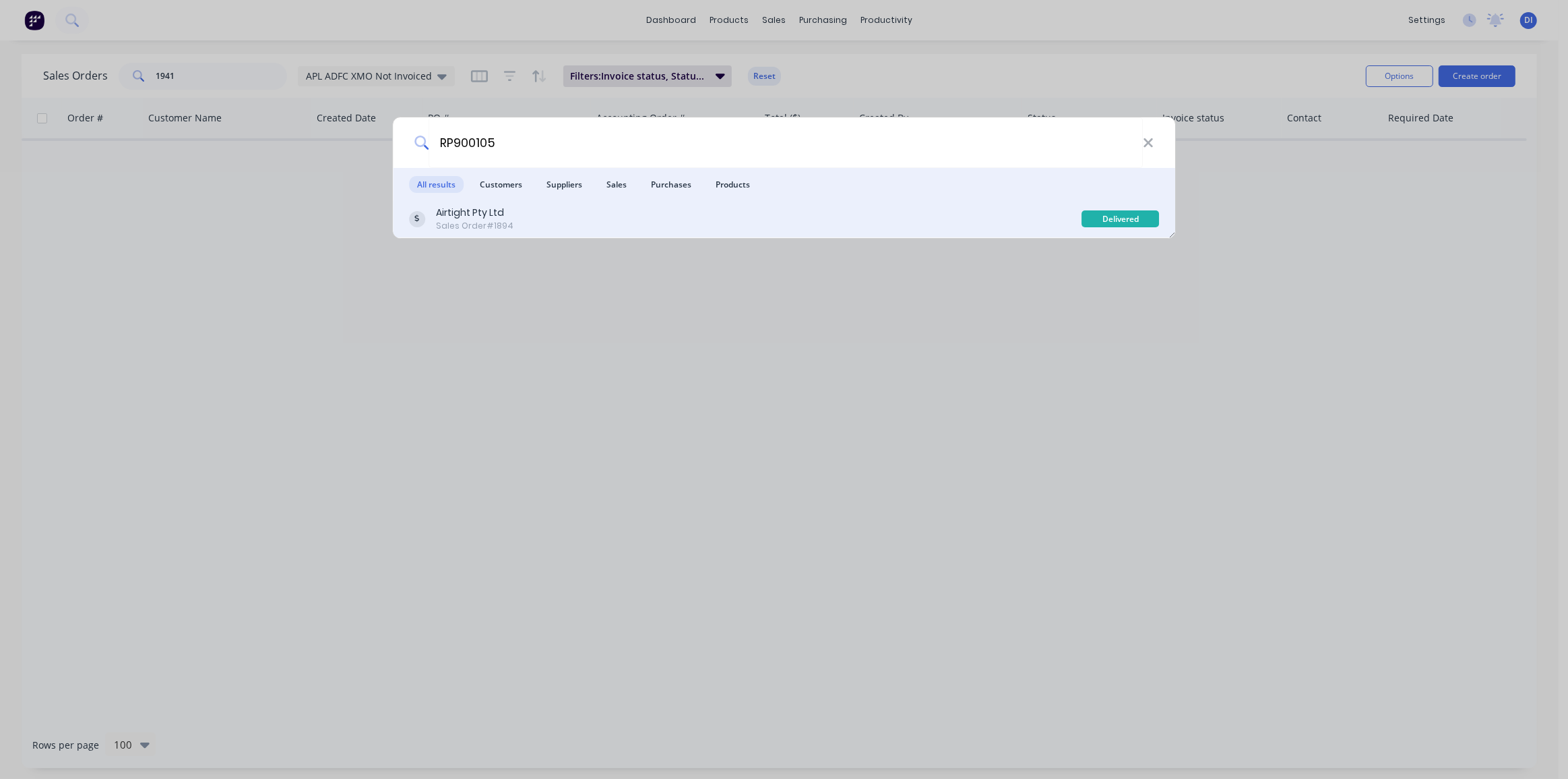
type input "RP900105"
click at [701, 221] on div "Airtight Pty Ltd Sales Order #1894" at bounding box center [746, 218] width 673 height 26
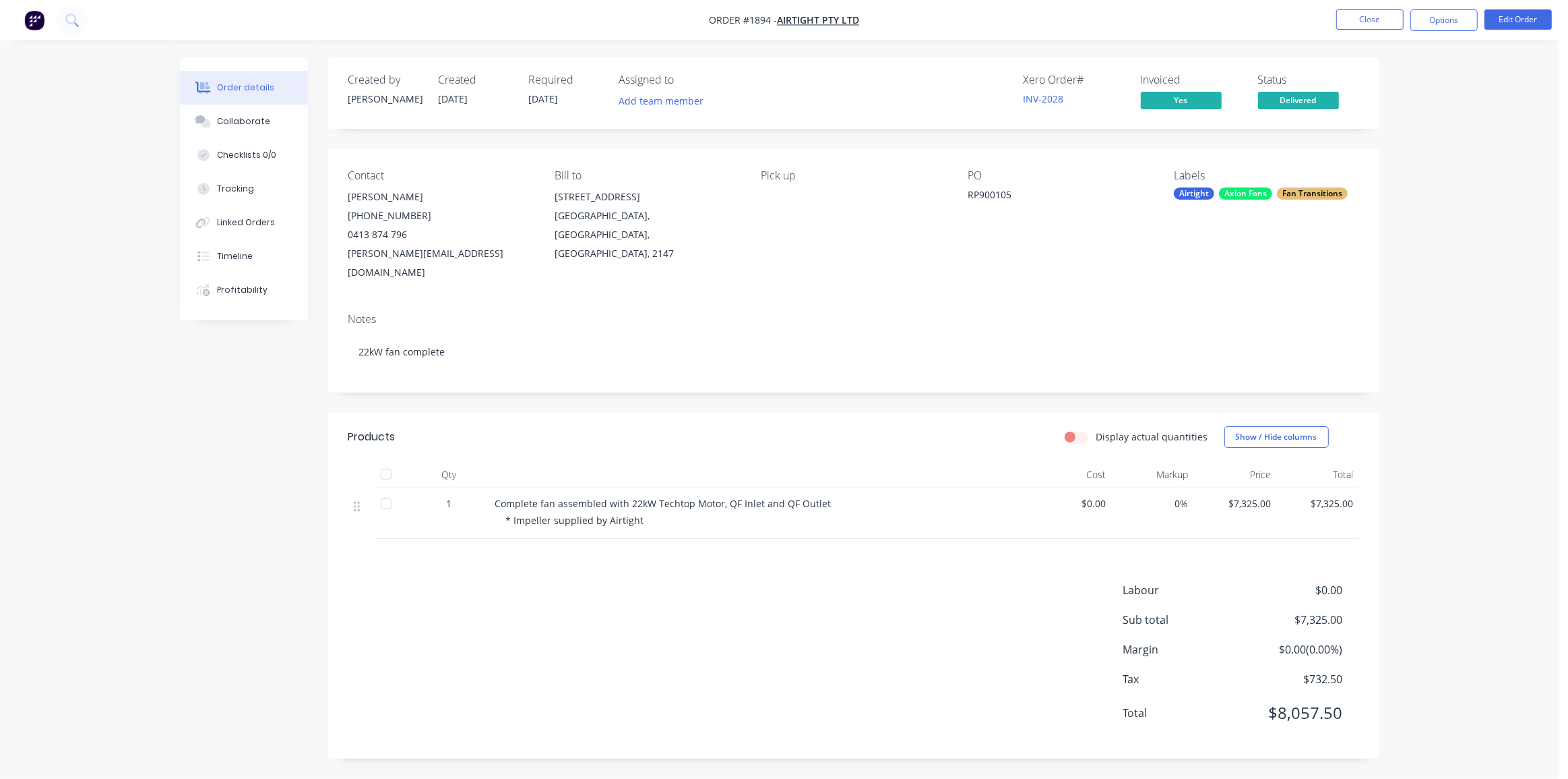
click at [1456, 223] on div "Order details Collaborate Checklists 0/0 Tracking Linked Orders Timeline Profit…" at bounding box center [779, 390] width 1558 height 779
click at [1411, 132] on div "Order details Collaborate Checklists 0/0 Tracking Linked Orders Timeline Profit…" at bounding box center [779, 390] width 1558 height 779
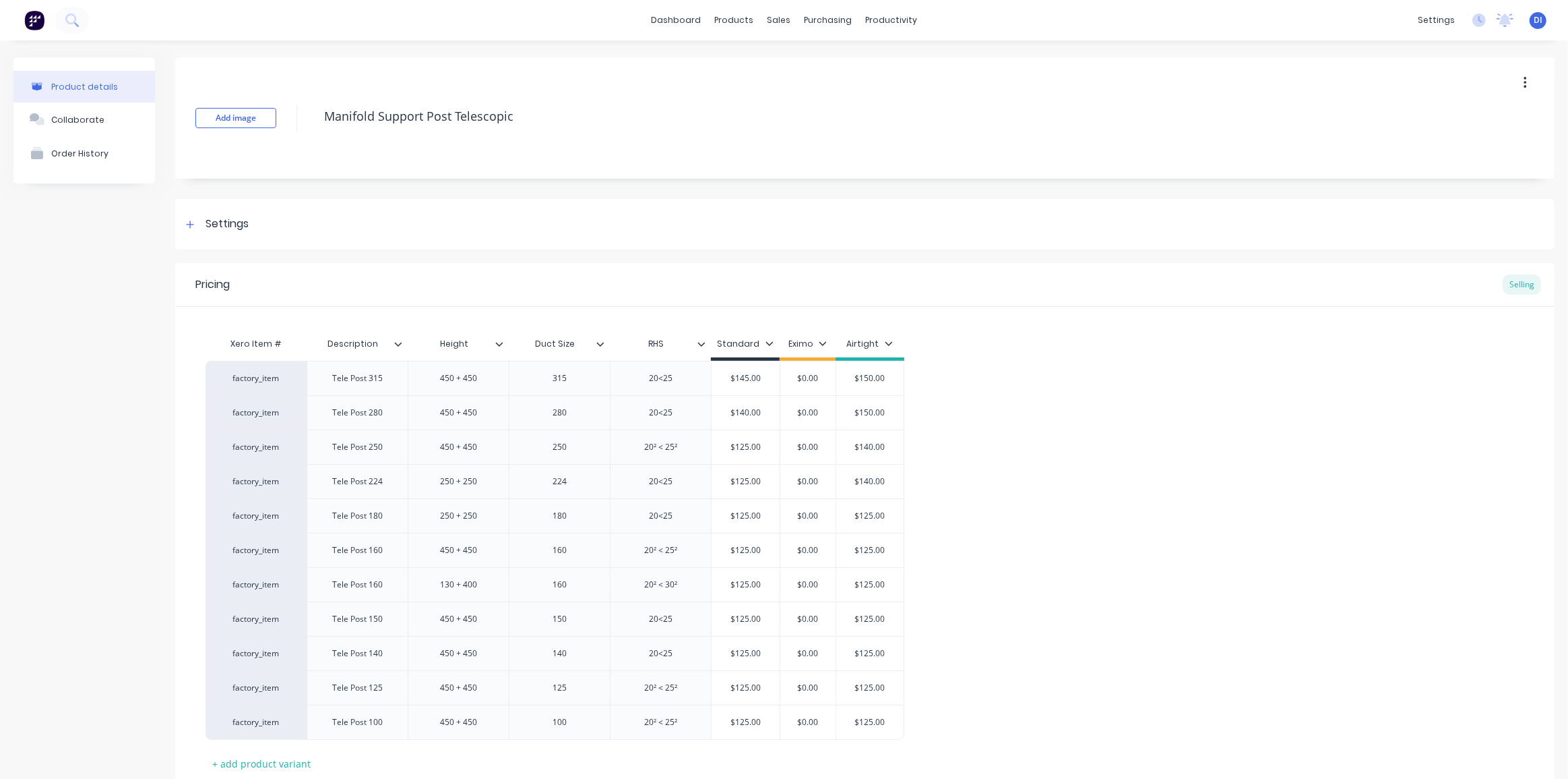
click at [21, 17] on div at bounding box center [45, 20] width 89 height 27
click at [27, 17] on img at bounding box center [34, 20] width 20 height 20
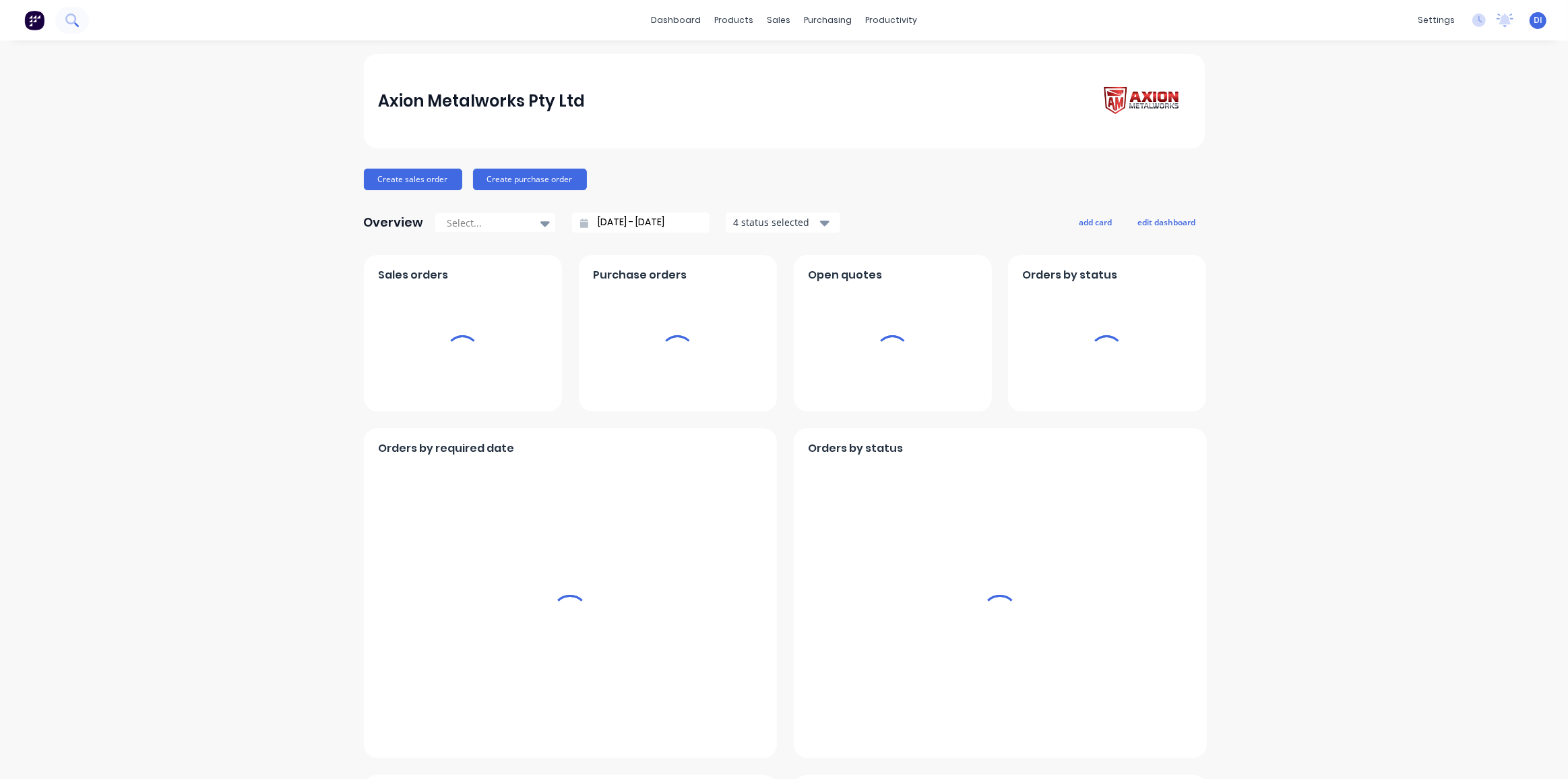
click at [72, 17] on icon at bounding box center [72, 19] width 13 height 13
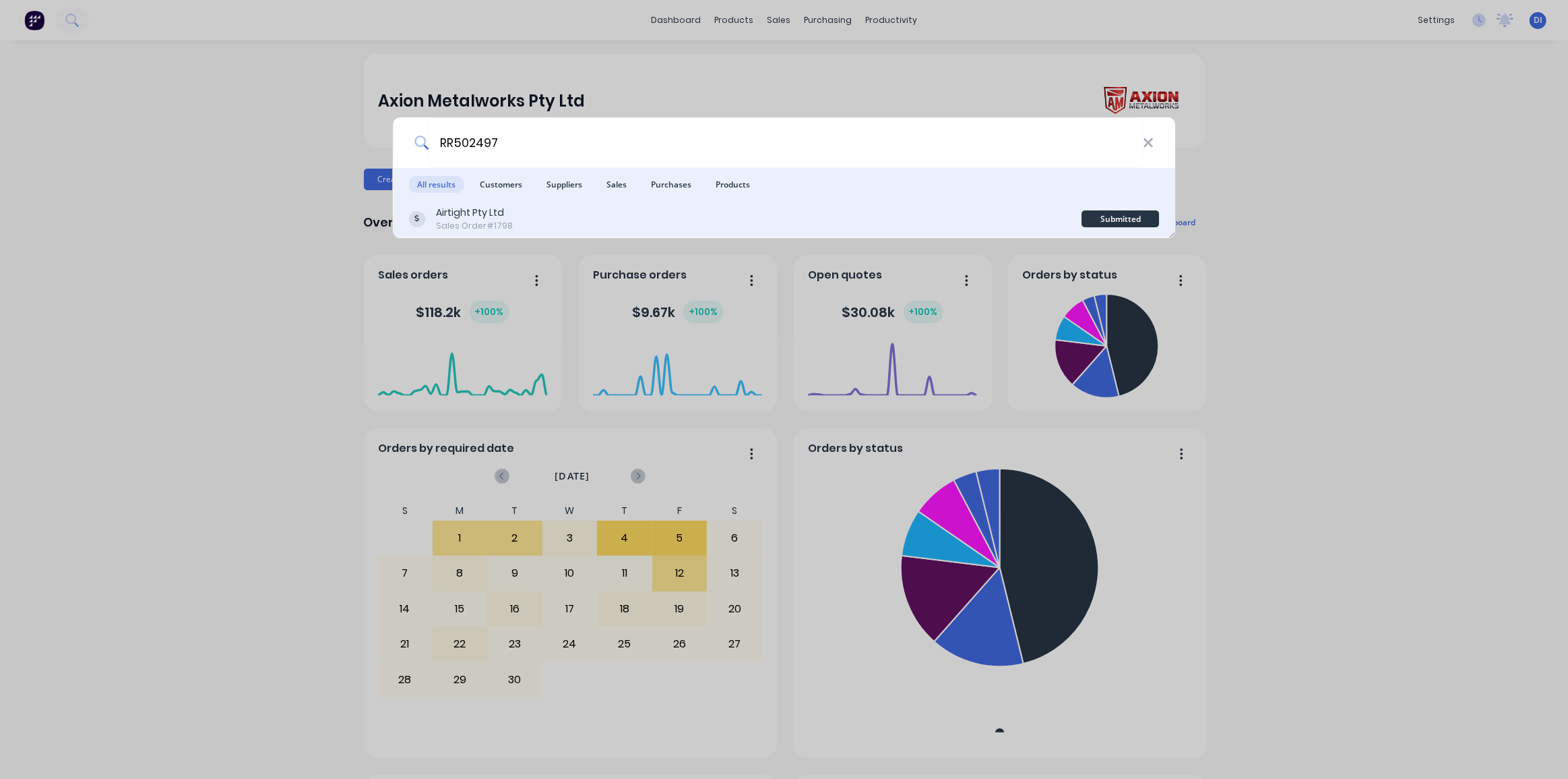
type input "RR502497"
click at [637, 216] on div "Airtight Pty Ltd Sales Order #1798" at bounding box center [746, 218] width 673 height 26
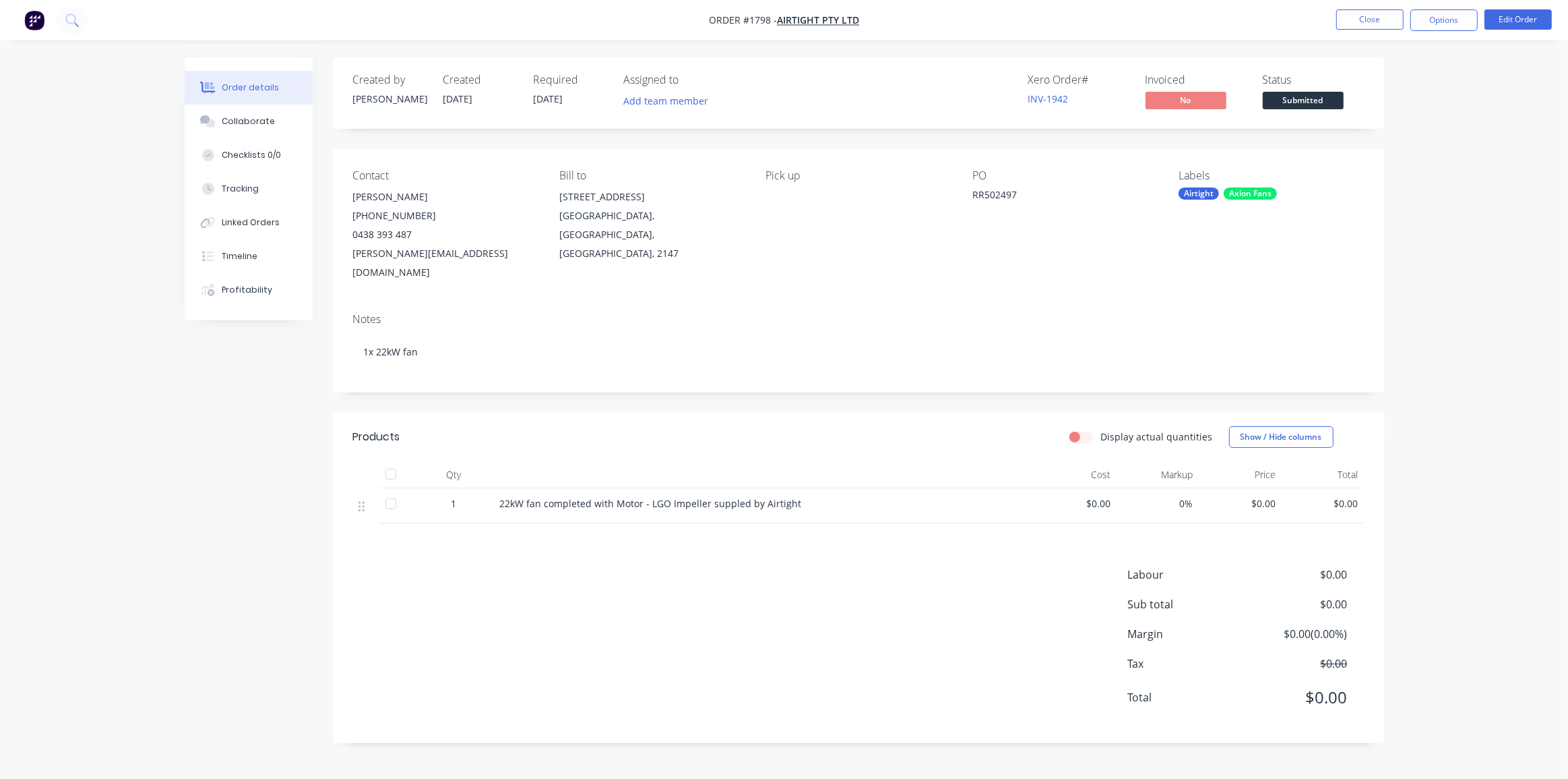
click at [1413, 294] on div "Order details Collaborate Checklists 0/0 Tracking Linked Orders Timeline Profit…" at bounding box center [784, 390] width 1568 height 779
click at [1407, 362] on div "Order details Collaborate Checklists 0/0 Tracking Linked Orders Timeline Profit…" at bounding box center [784, 390] width 1568 height 779
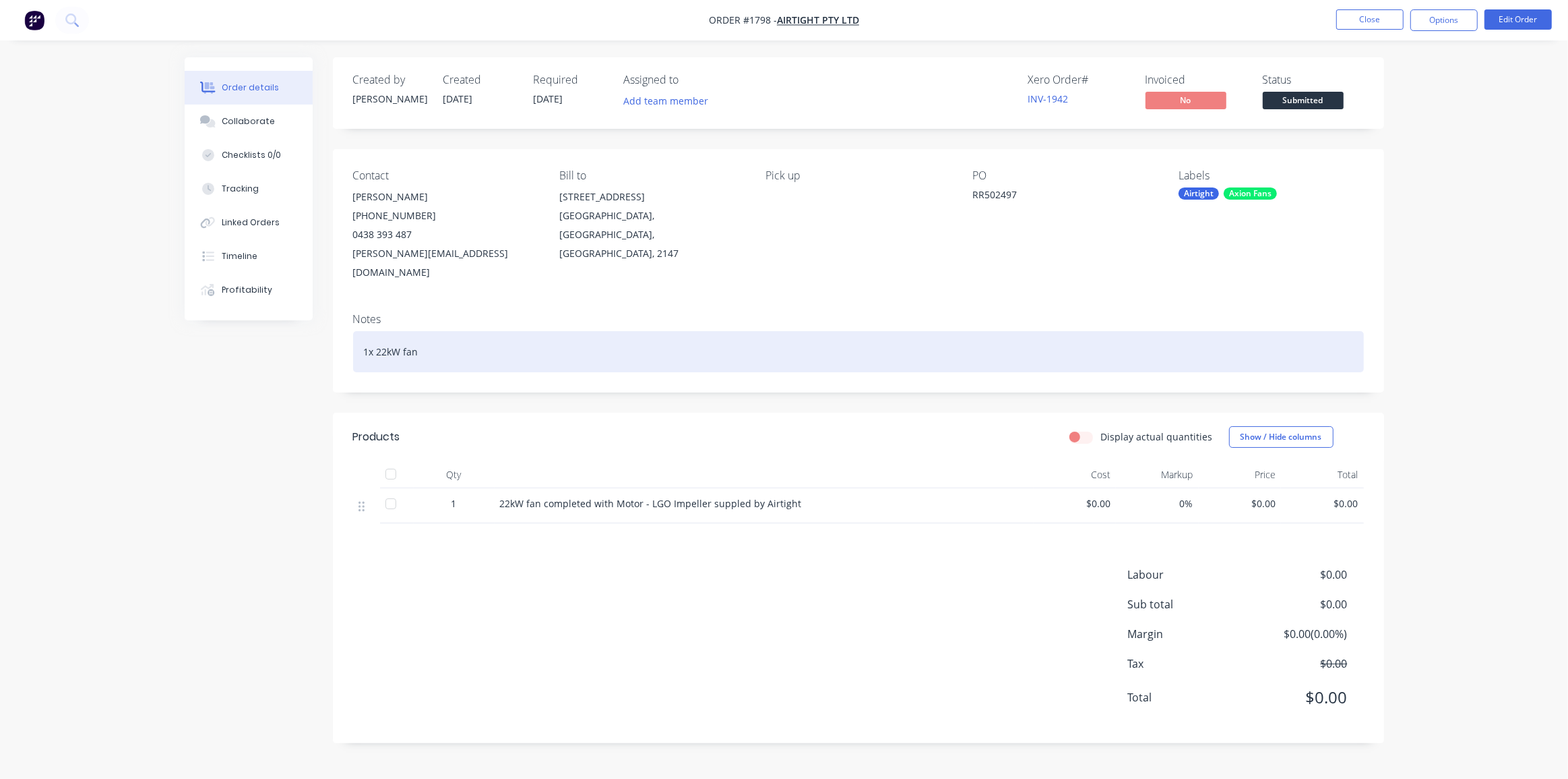
click at [477, 336] on div "1x 22kW fan" at bounding box center [858, 351] width 1011 height 41
click at [607, 335] on div "1x 22kW fan Lake Macquarie" at bounding box center [858, 351] width 1011 height 41
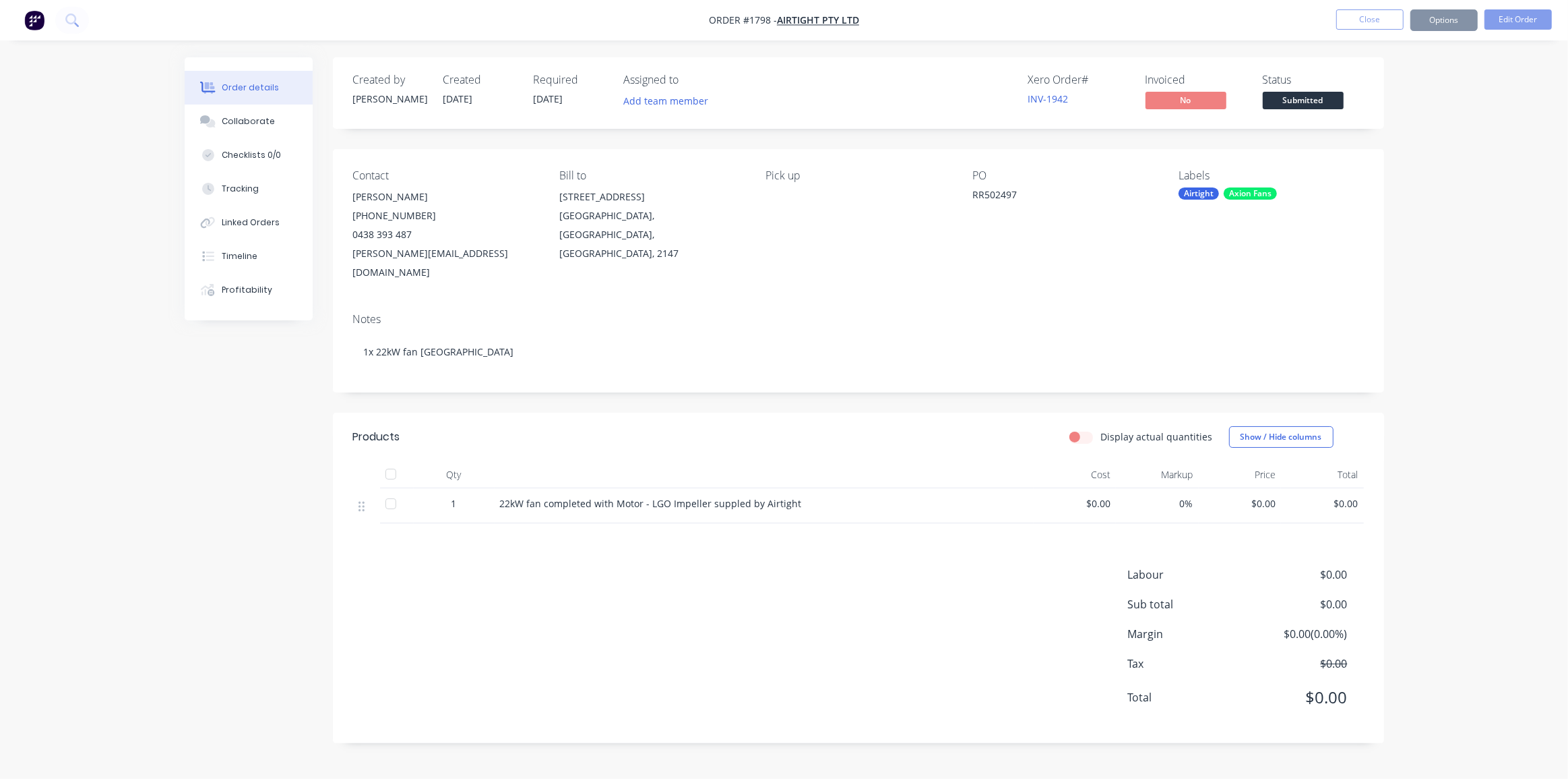
click at [1461, 121] on div "Order details Collaborate Checklists 0/0 Tracking Linked Orders Timeline Profit…" at bounding box center [784, 390] width 1568 height 779
click at [1510, 23] on button "Edit Order" at bounding box center [1517, 19] width 67 height 20
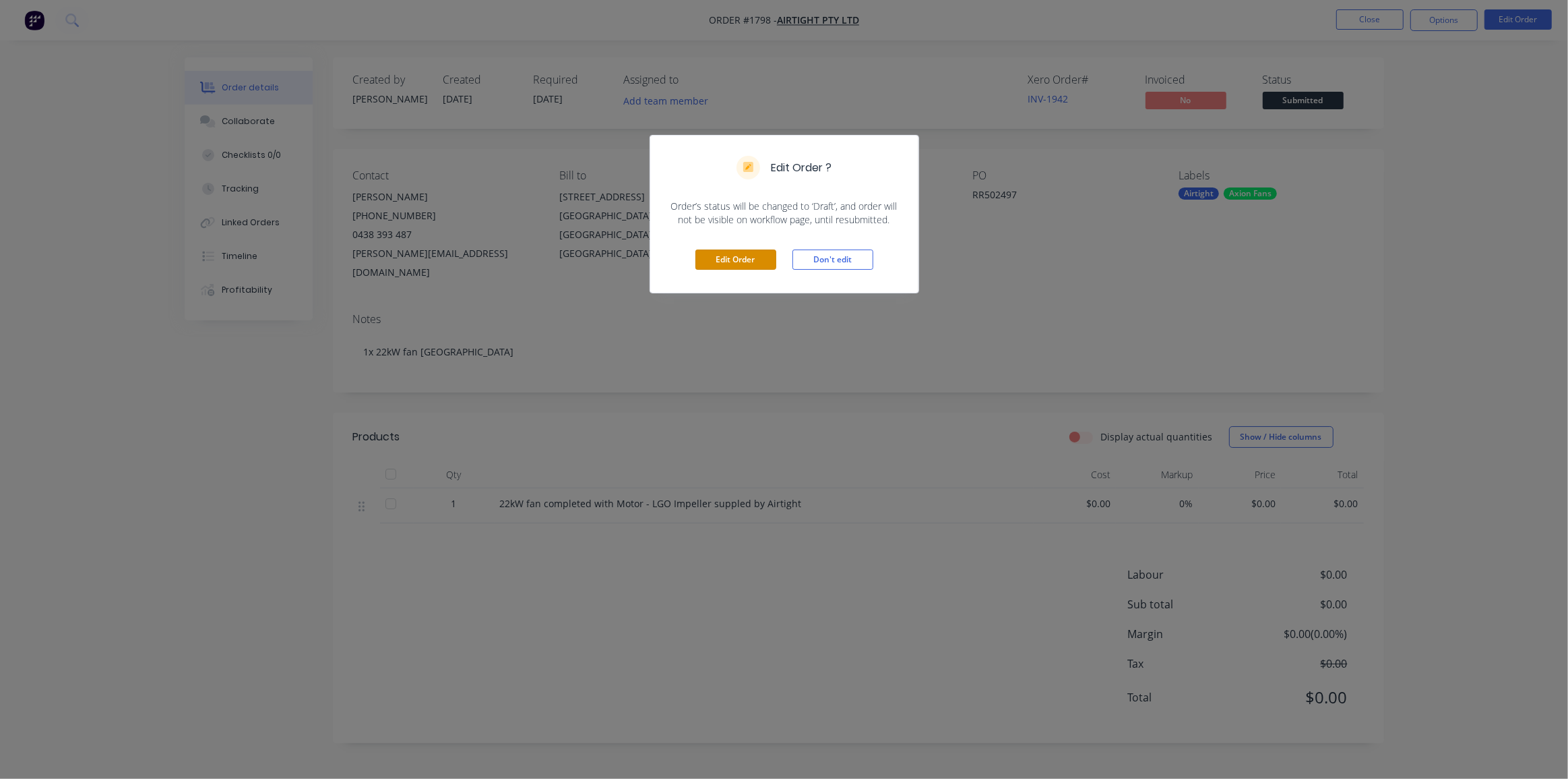
drag, startPoint x: 731, startPoint y: 262, endPoint x: 858, endPoint y: 271, distance: 127.3
click at [863, 270] on div "Edit Order Don't edit" at bounding box center [784, 259] width 268 height 66
click at [841, 264] on button "Don't edit" at bounding box center [833, 259] width 81 height 20
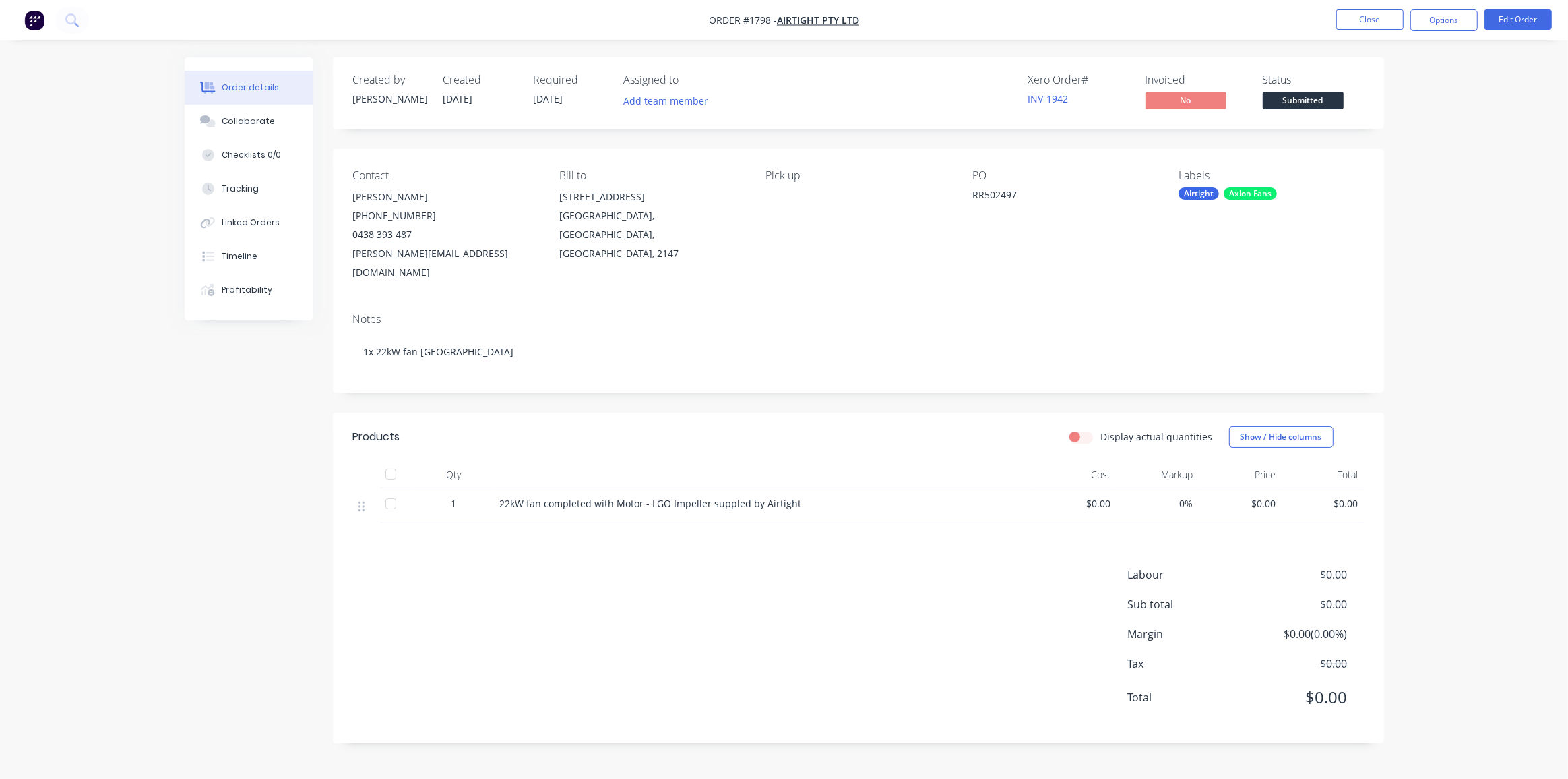
click at [1307, 90] on span at bounding box center [1303, 89] width 9 height 4
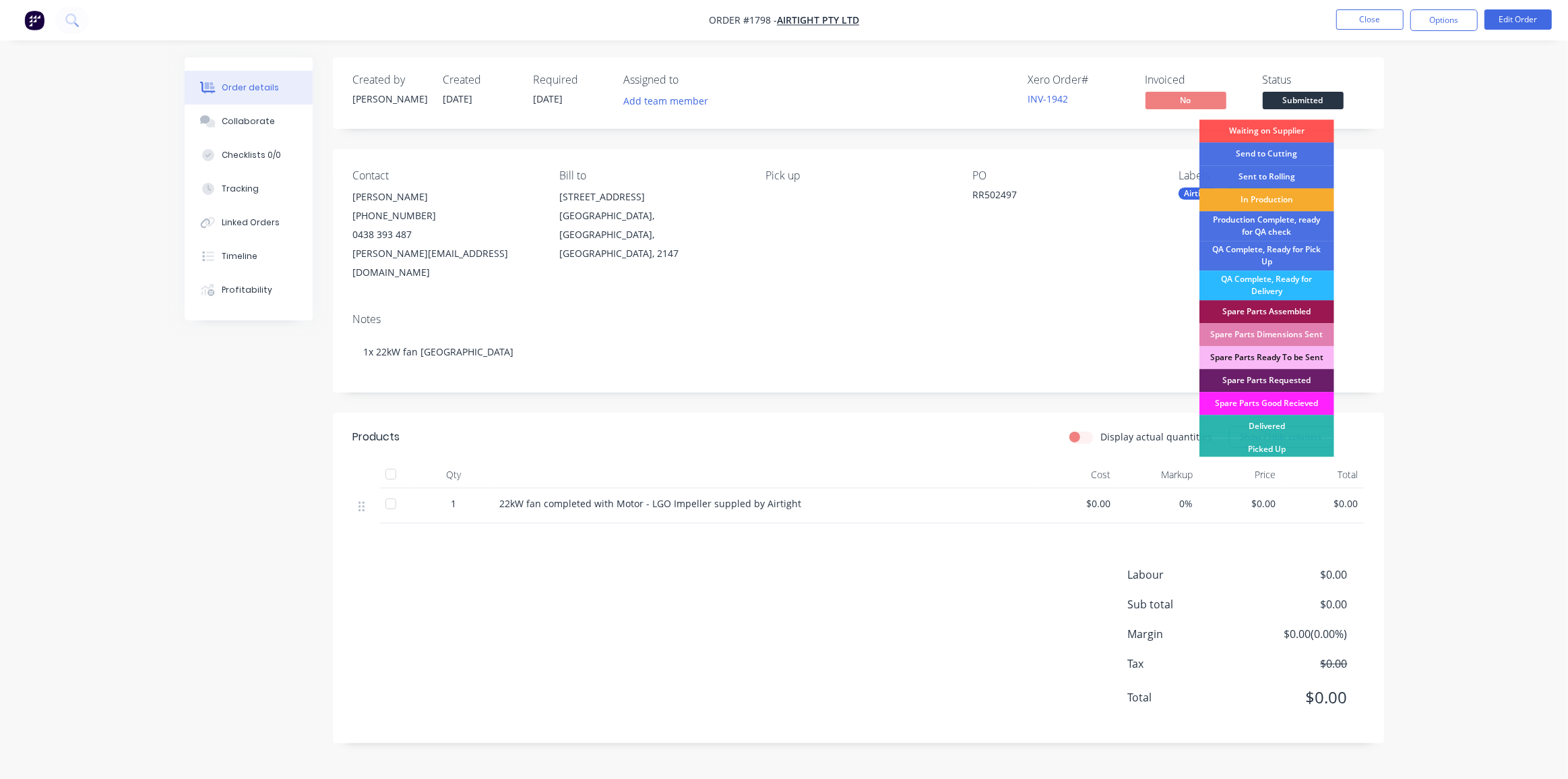
click at [1266, 199] on div "In Production" at bounding box center [1267, 199] width 134 height 23
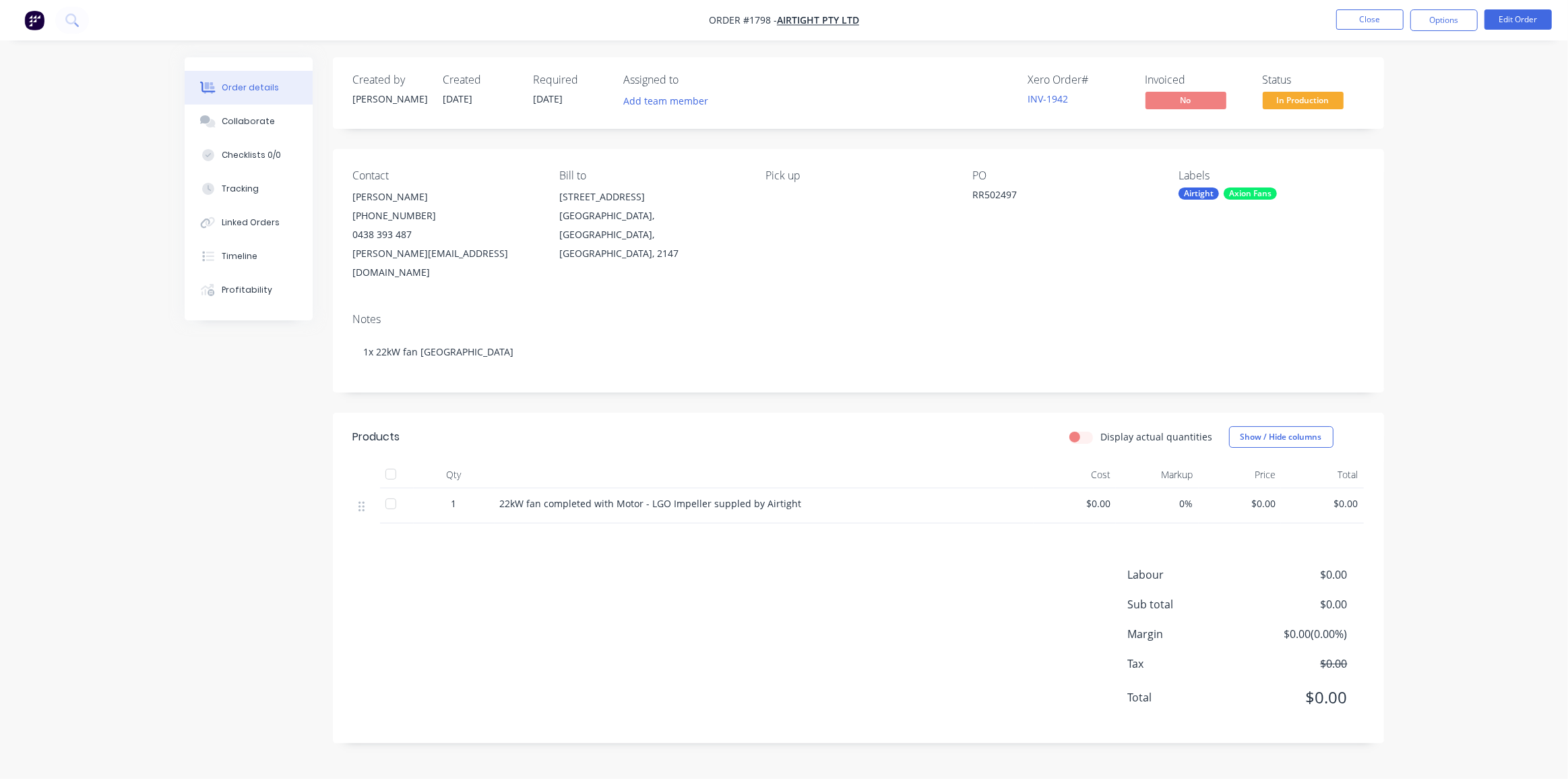
click at [1416, 182] on div "Order details Collaborate Checklists 0/0 Tracking Linked Orders Timeline Profit…" at bounding box center [784, 390] width 1568 height 779
click at [1390, 19] on button "Close" at bounding box center [1370, 19] width 67 height 20
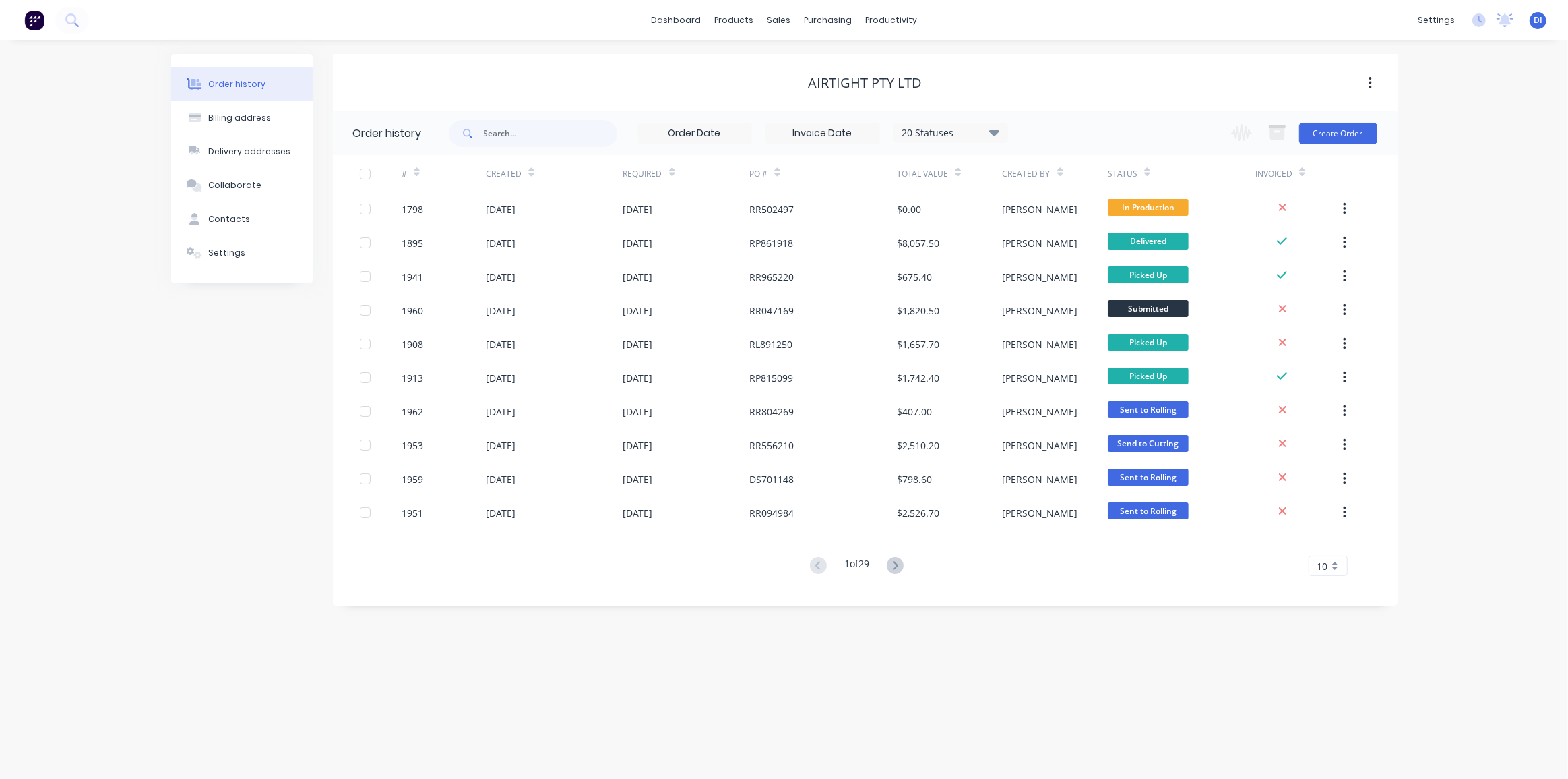
click at [1462, 256] on div "Order history Billing address Delivery addresses Collaborate Contacts Settings …" at bounding box center [784, 409] width 1568 height 738
click at [75, 28] on button at bounding box center [72, 20] width 34 height 27
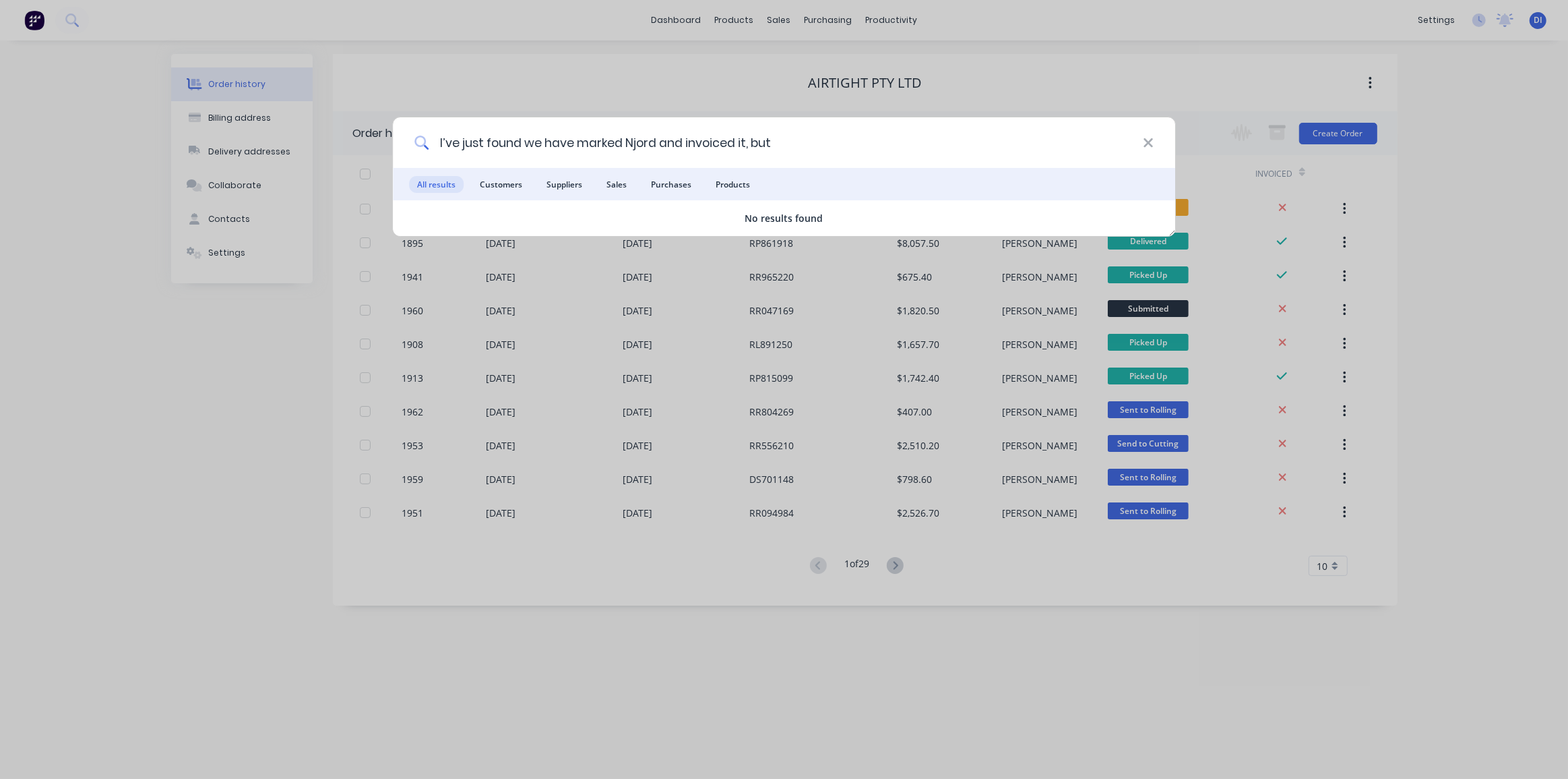
click at [588, 140] on input "I’ve just found we have marked Njord and invoiced it, but" at bounding box center [786, 142] width 714 height 51
paste input "RR117477"
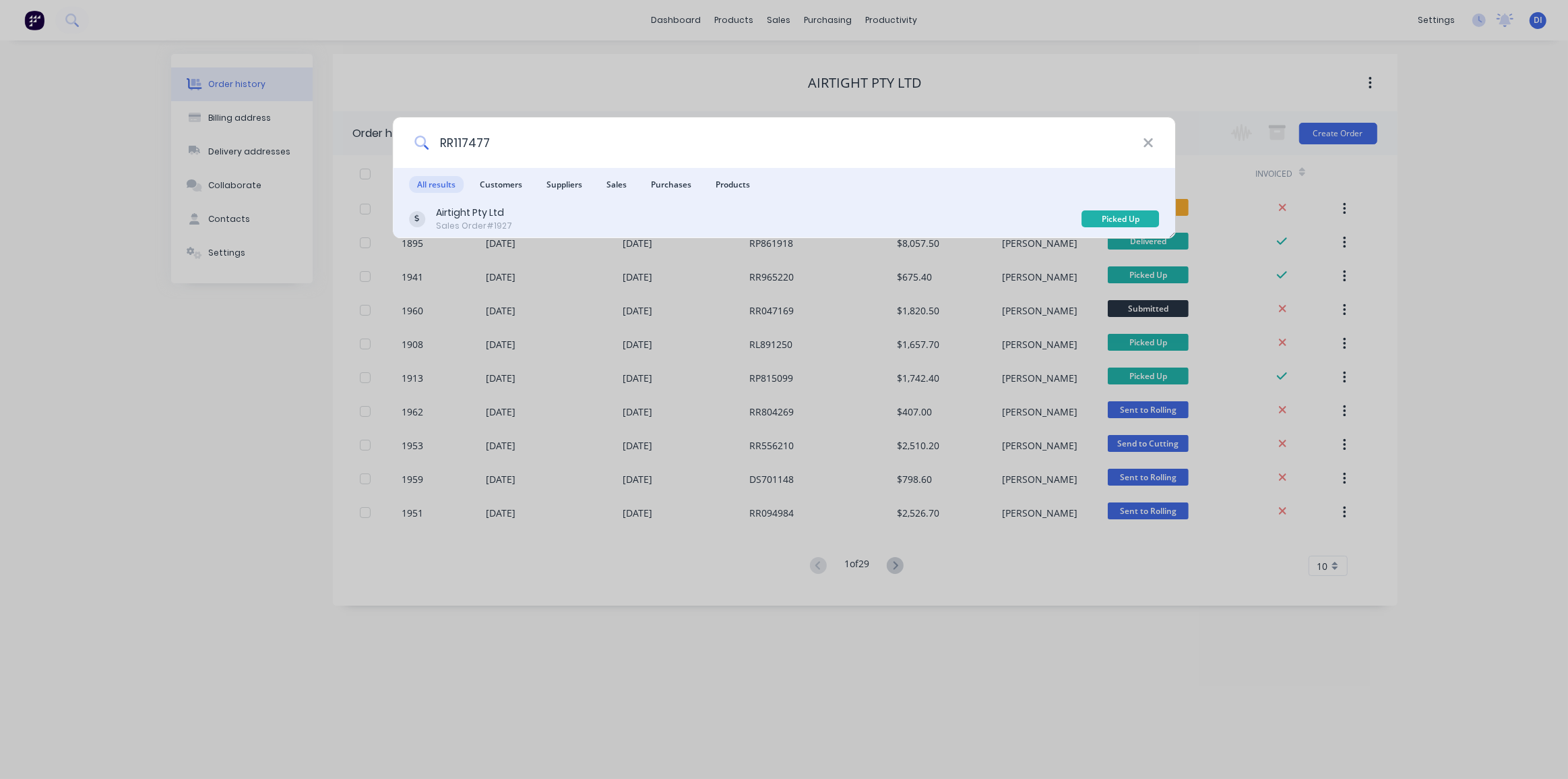
type input "RR117477"
click at [752, 218] on div "Airtight Pty Ltd Sales Order #1927" at bounding box center [746, 218] width 673 height 26
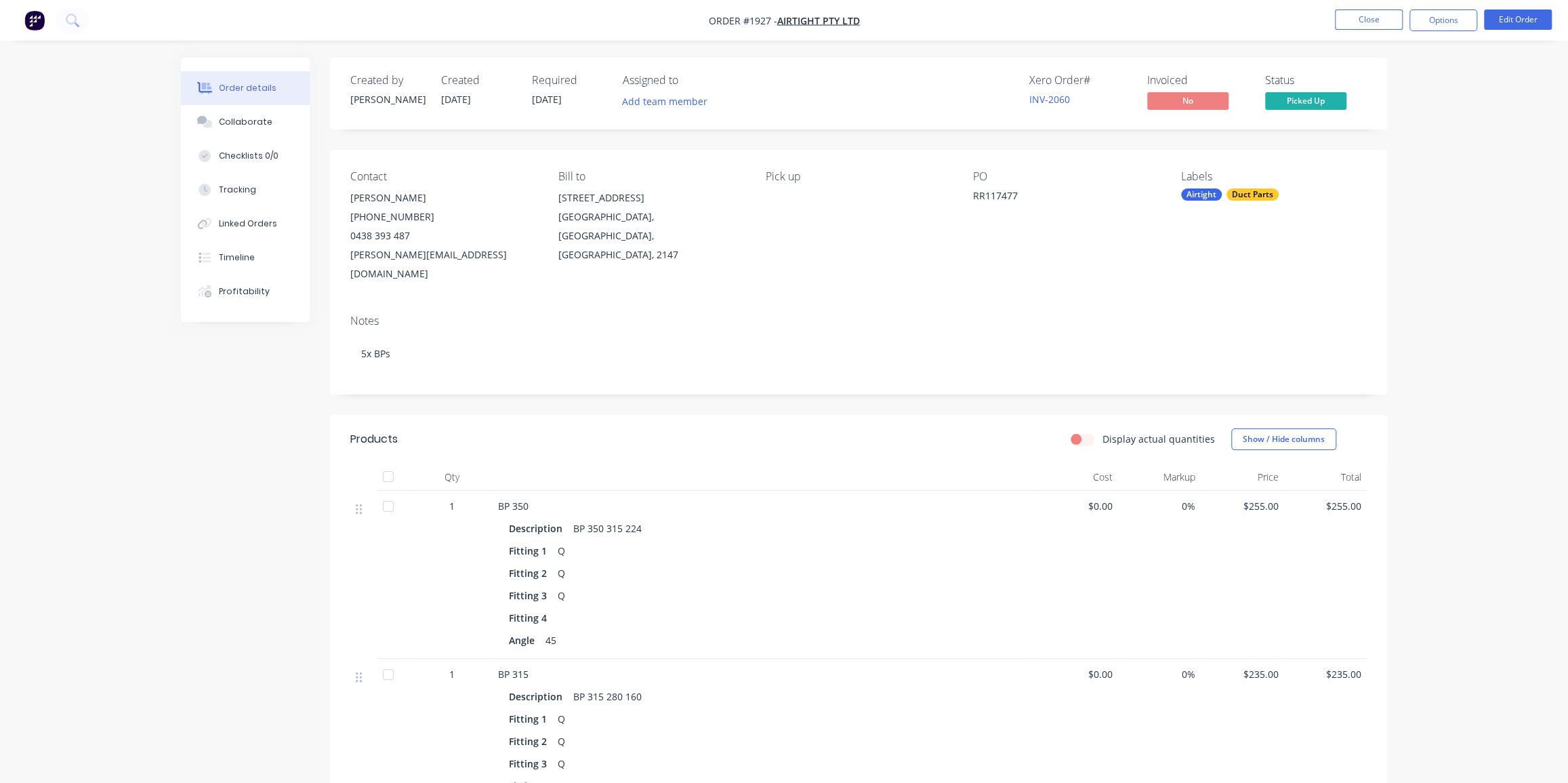
click at [245, 126] on div "Collaborate" at bounding box center [245, 122] width 54 height 12
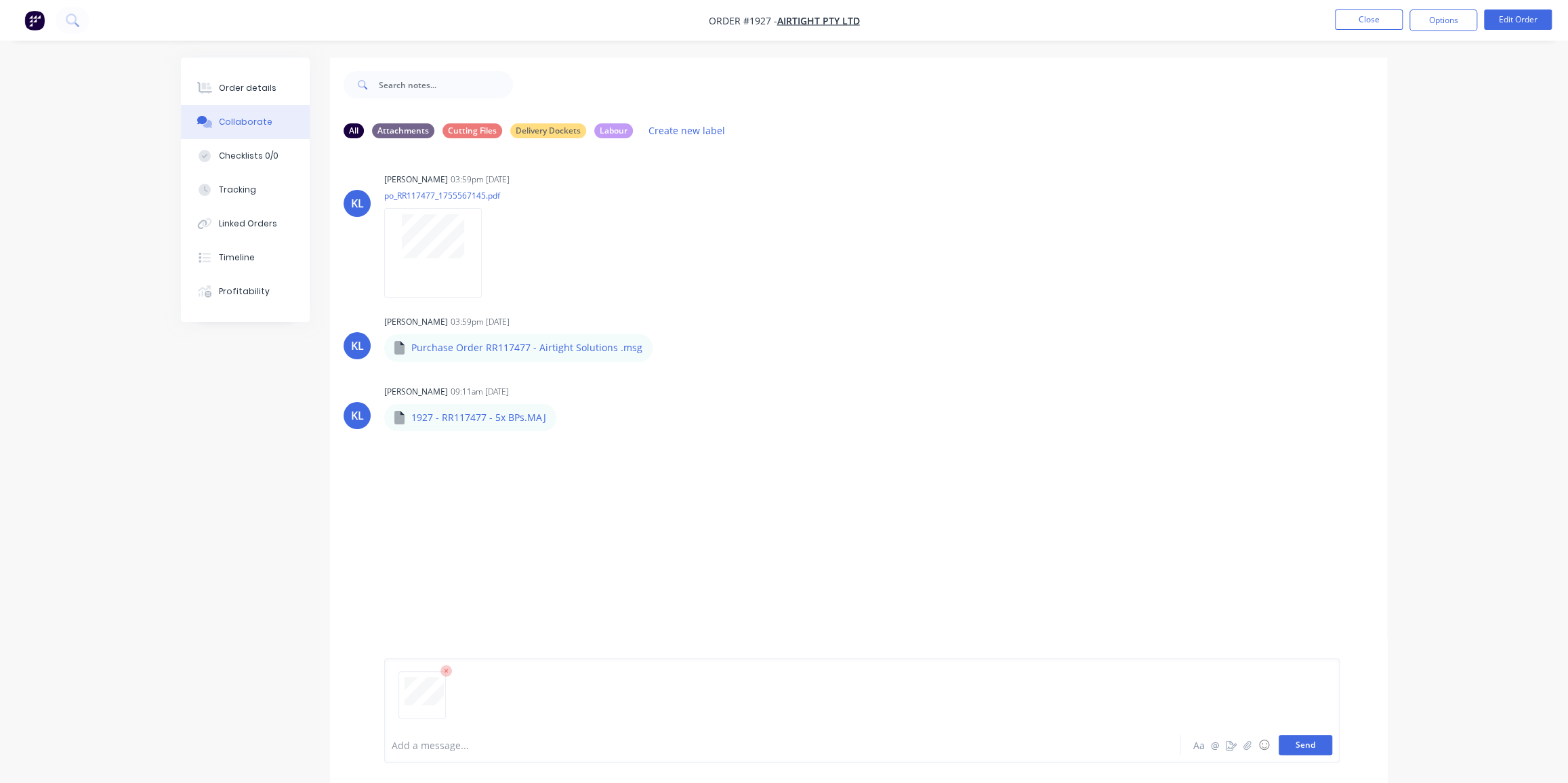
drag, startPoint x: 1309, startPoint y: 748, endPoint x: 1320, endPoint y: 744, distance: 11.7
click at [1309, 748] on button "Send" at bounding box center [1305, 744] width 54 height 20
click at [210, 87] on icon at bounding box center [205, 88] width 11 height 11
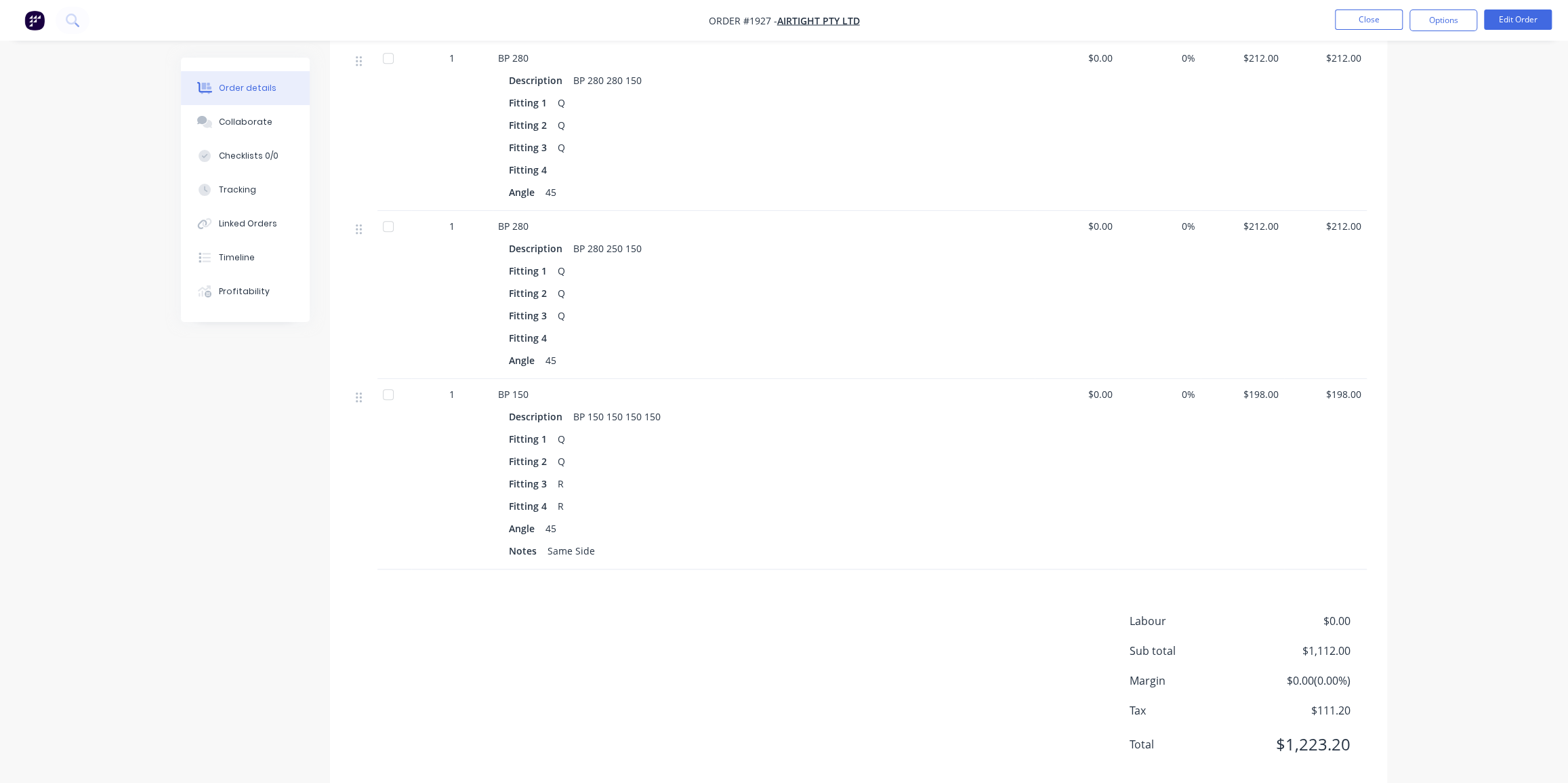
scroll to position [814, 0]
click at [221, 129] on button "Collaborate" at bounding box center [245, 122] width 129 height 34
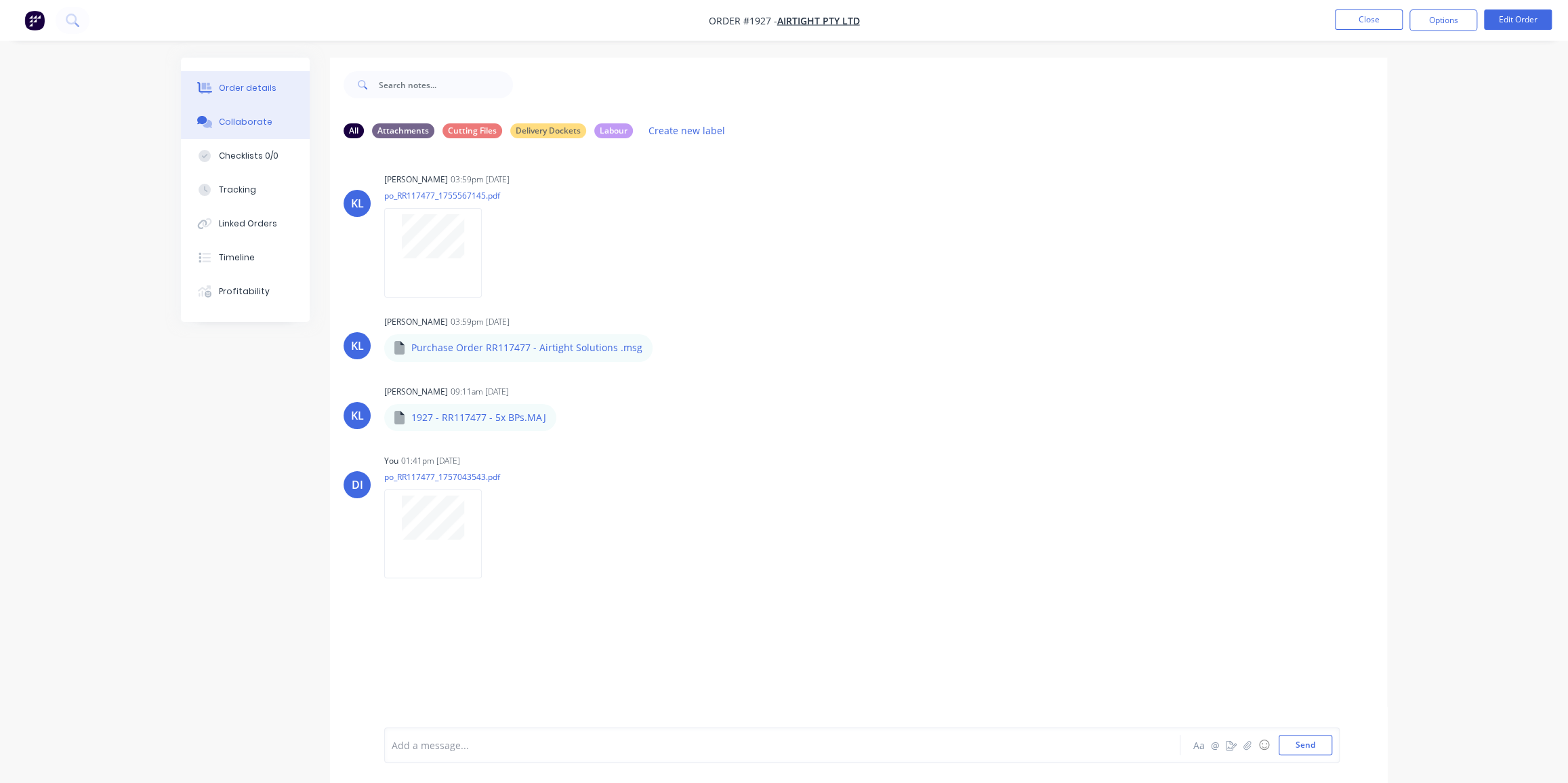
click at [259, 88] on div "Order details" at bounding box center [248, 88] width 58 height 12
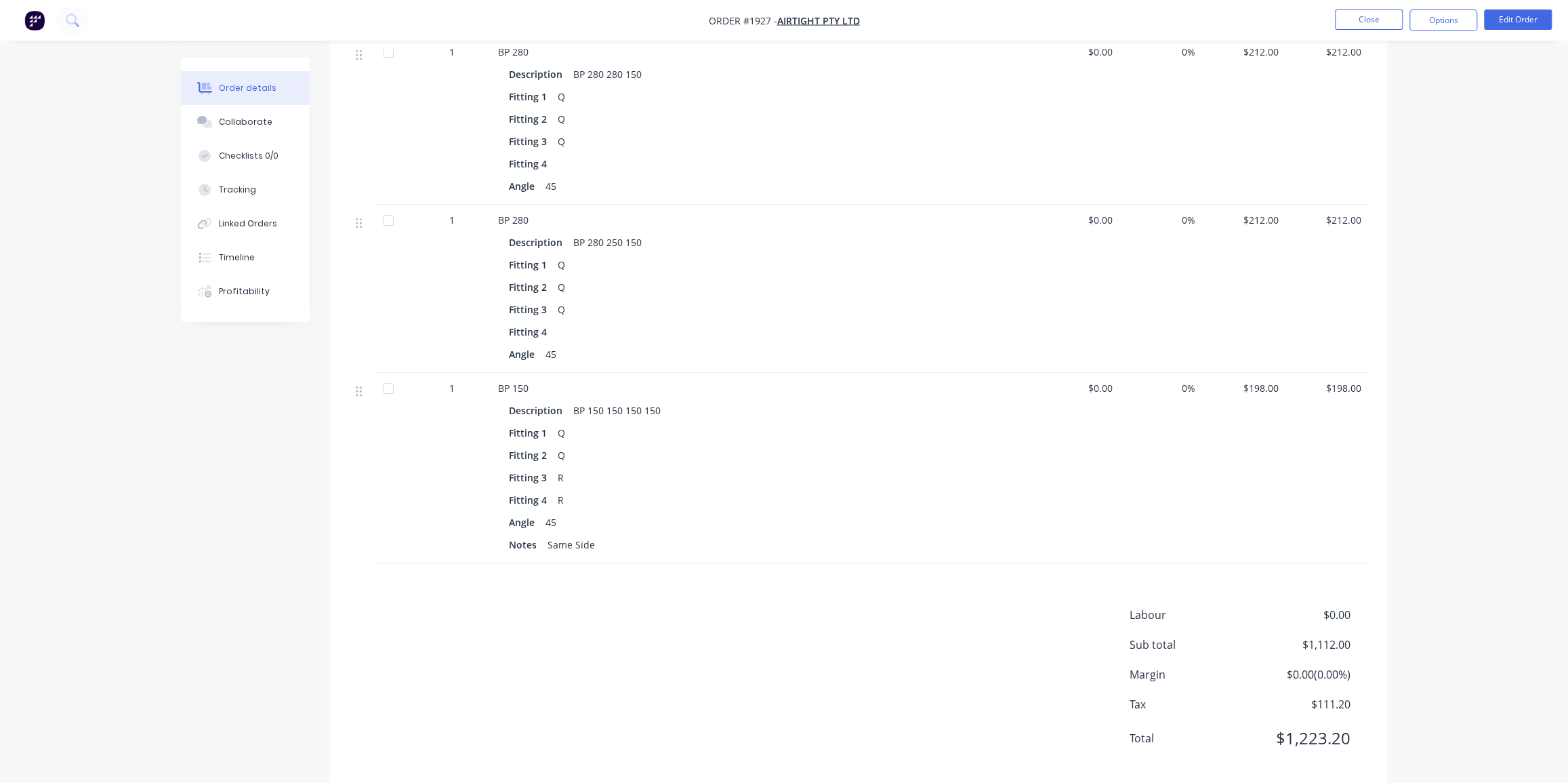
scroll to position [814, 0]
click at [1510, 16] on button "Edit Order" at bounding box center [1517, 19] width 68 height 20
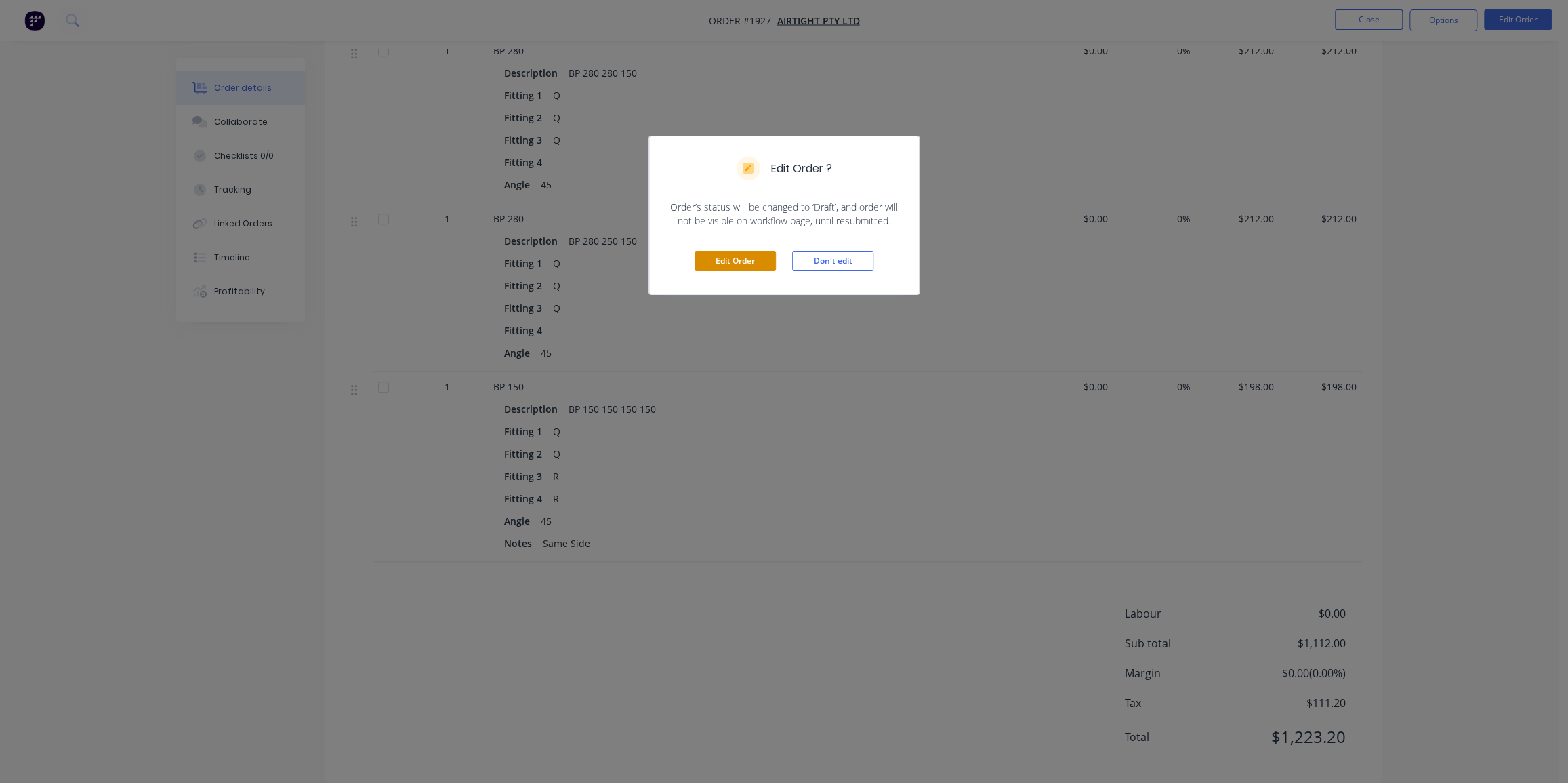
click at [745, 252] on button "Edit Order" at bounding box center [735, 261] width 82 height 20
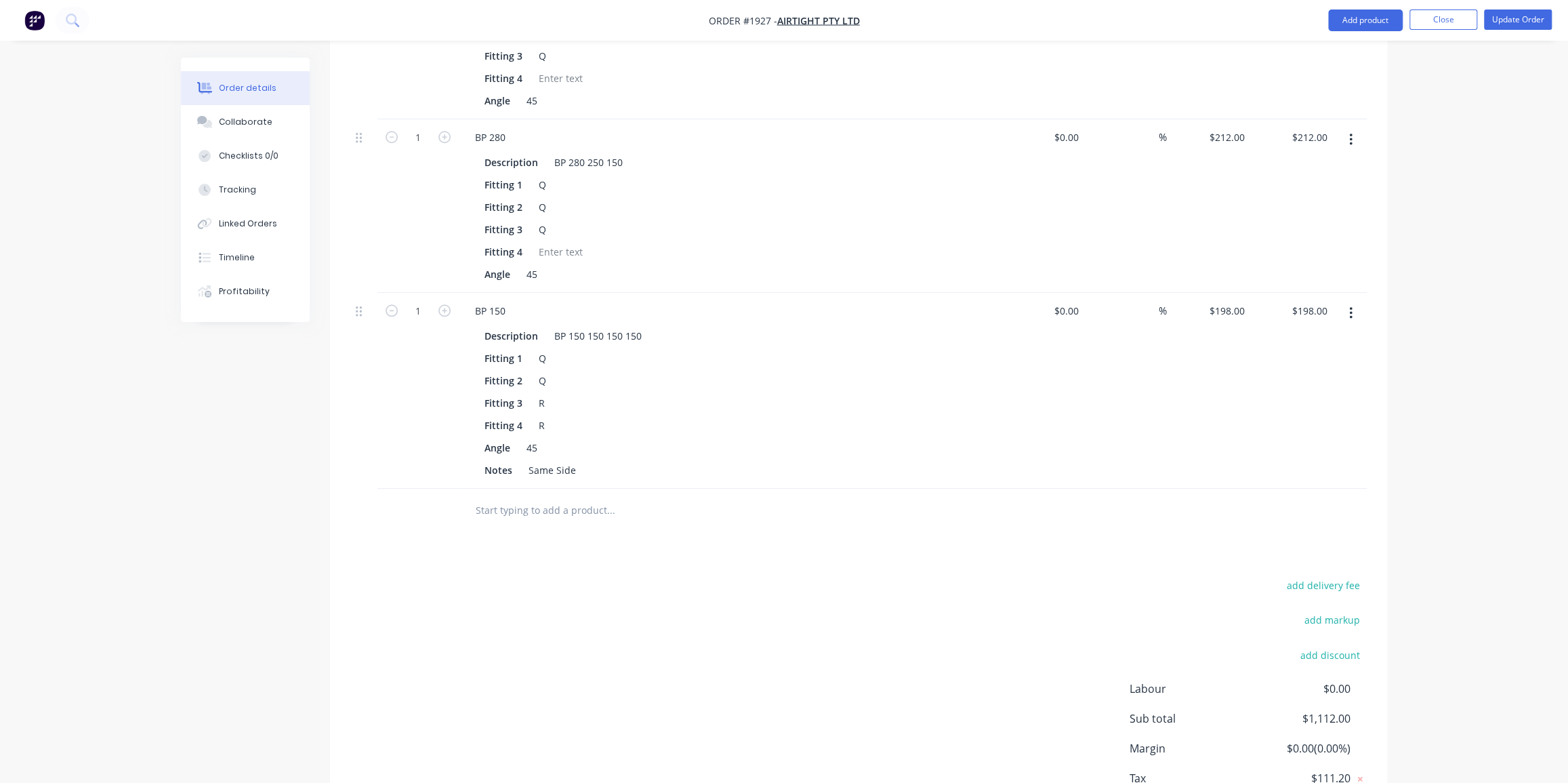
scroll to position [991, 0]
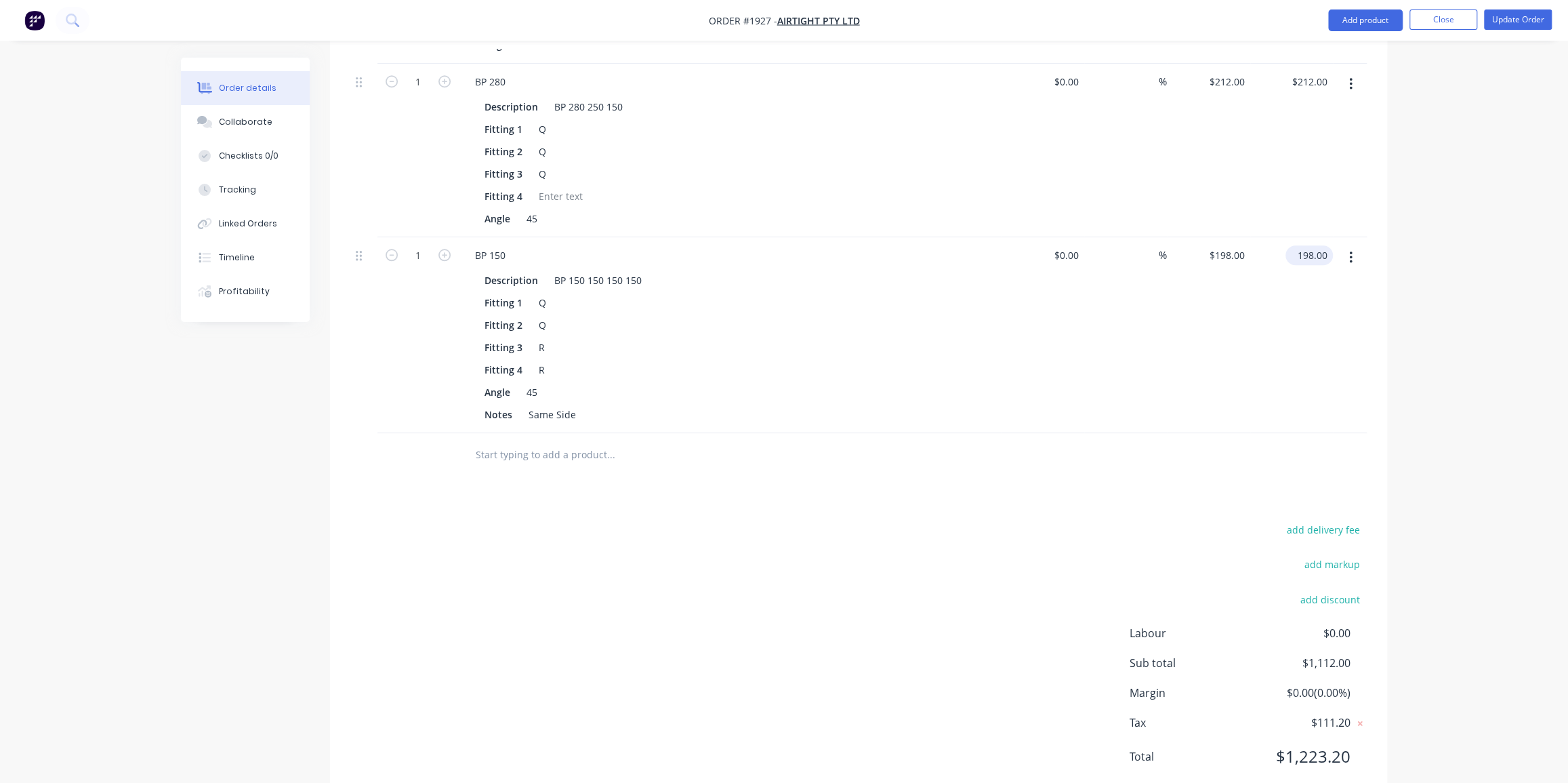
click at [1313, 245] on input "198.00" at bounding box center [1312, 255] width 42 height 19
type input "189"
type input "$189.00"
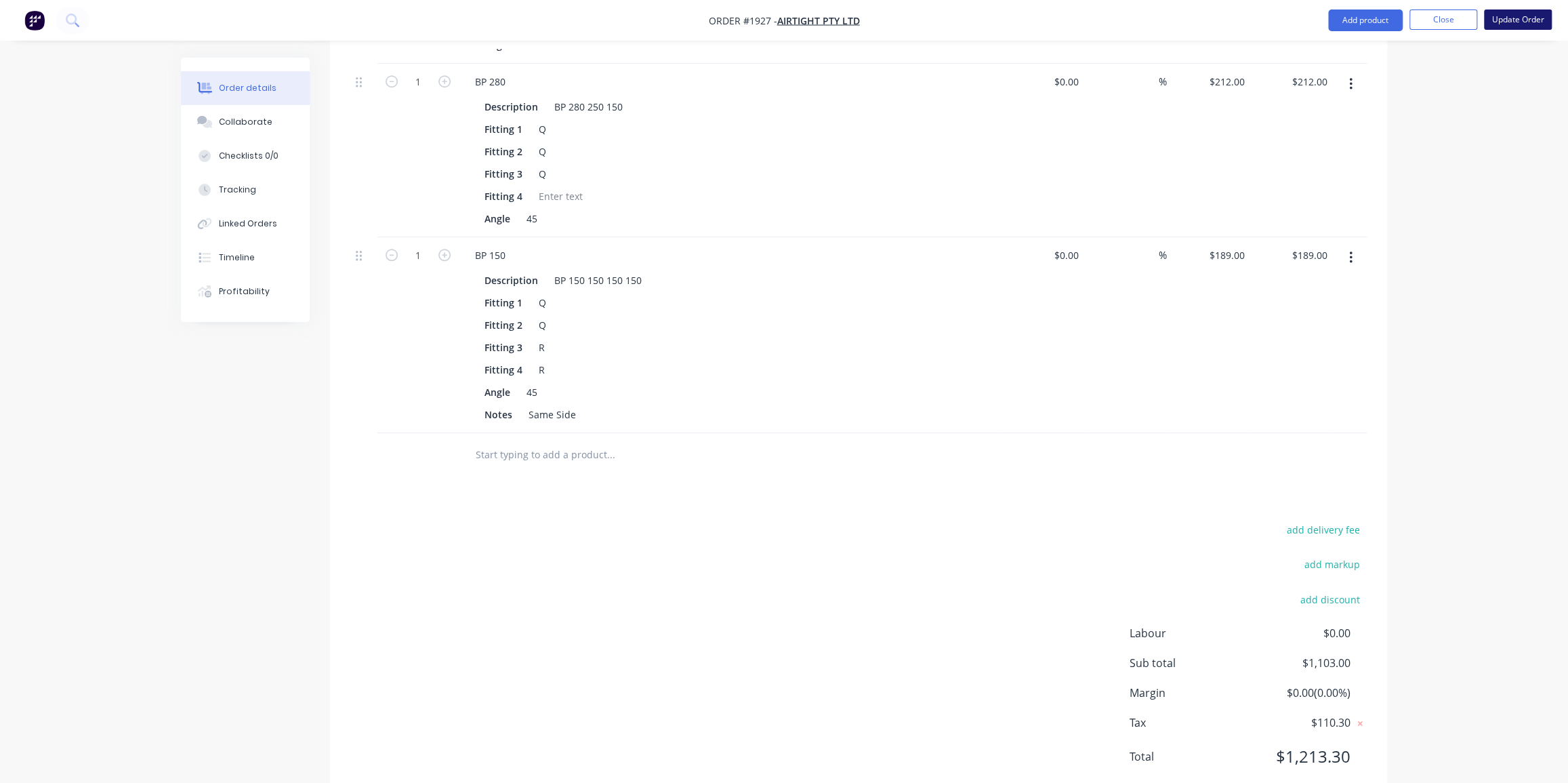
click at [1507, 23] on button "Update Order" at bounding box center [1517, 19] width 68 height 20
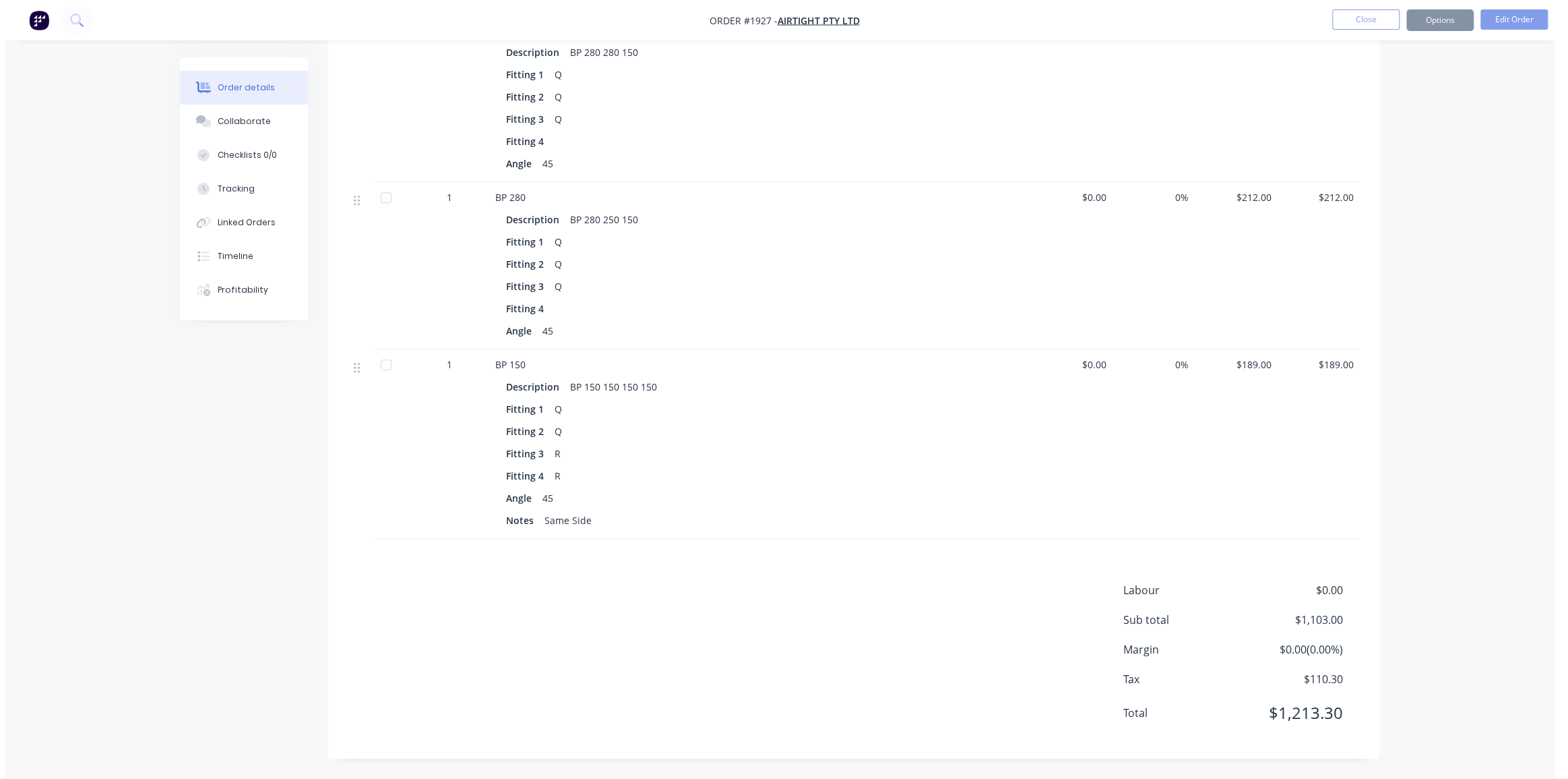
scroll to position [0, 0]
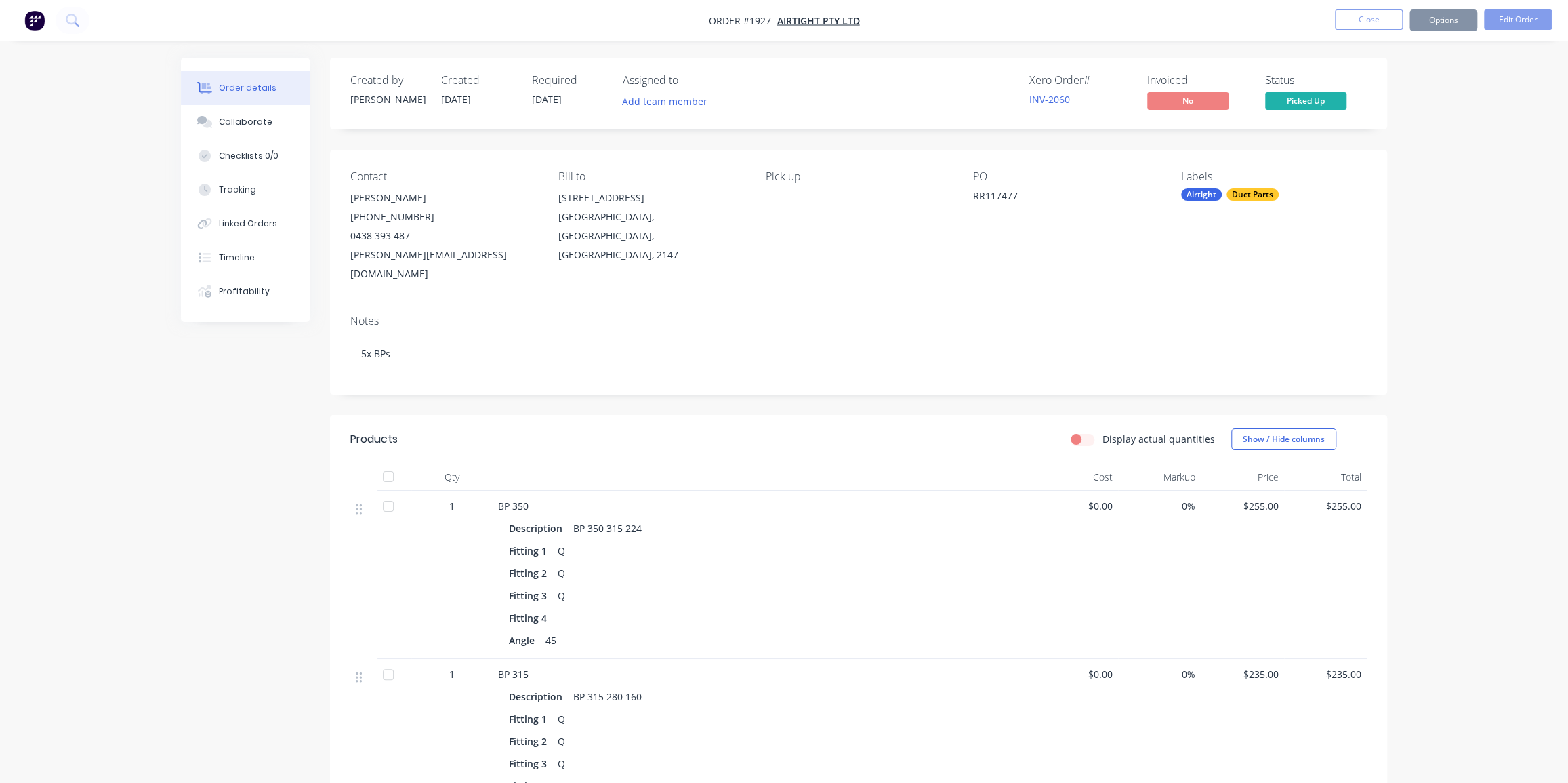
click at [1442, 25] on button "Options" at bounding box center [1443, 20] width 68 height 22
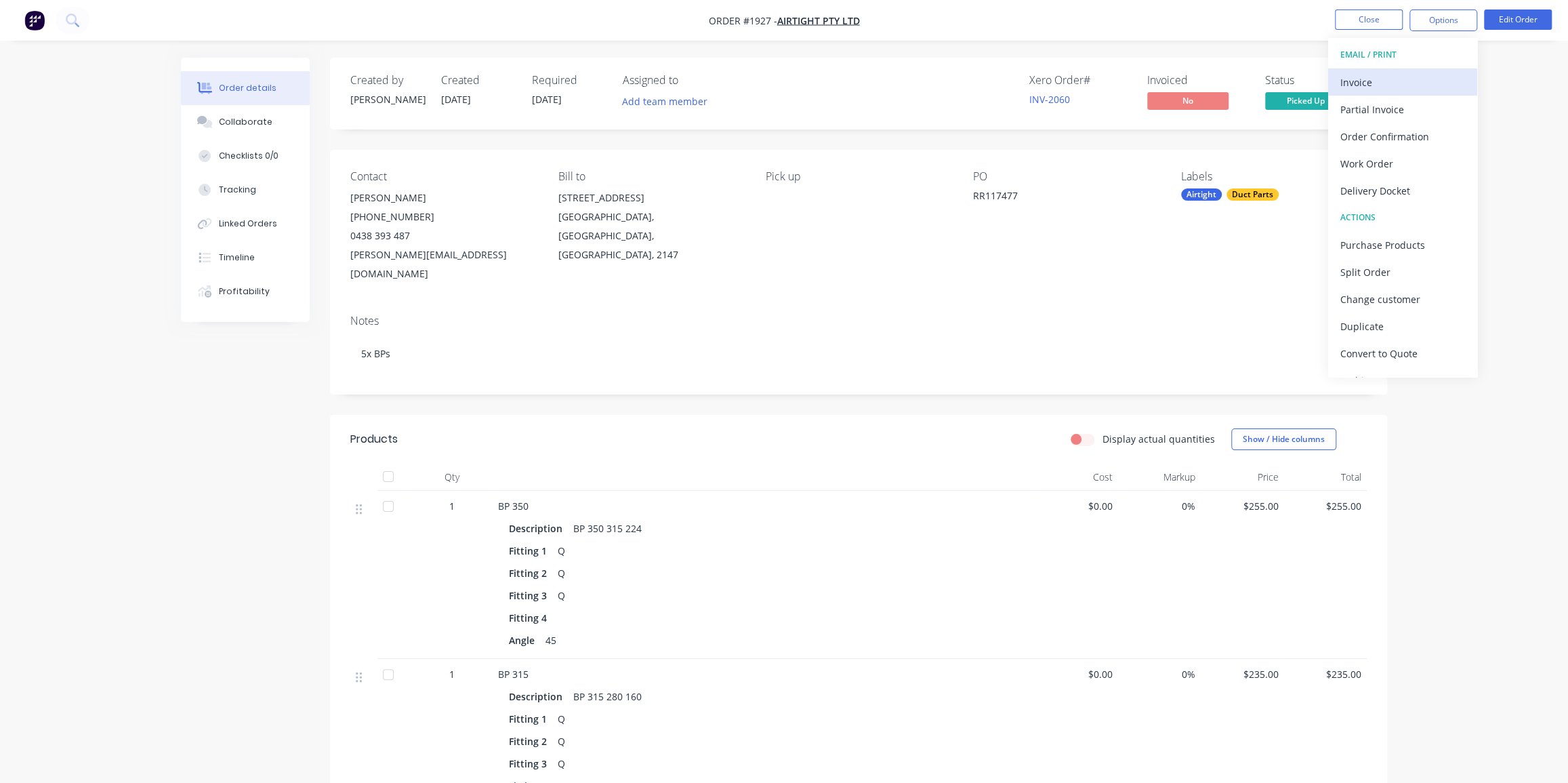
click at [1394, 82] on div "Invoice" at bounding box center [1403, 83] width 125 height 19
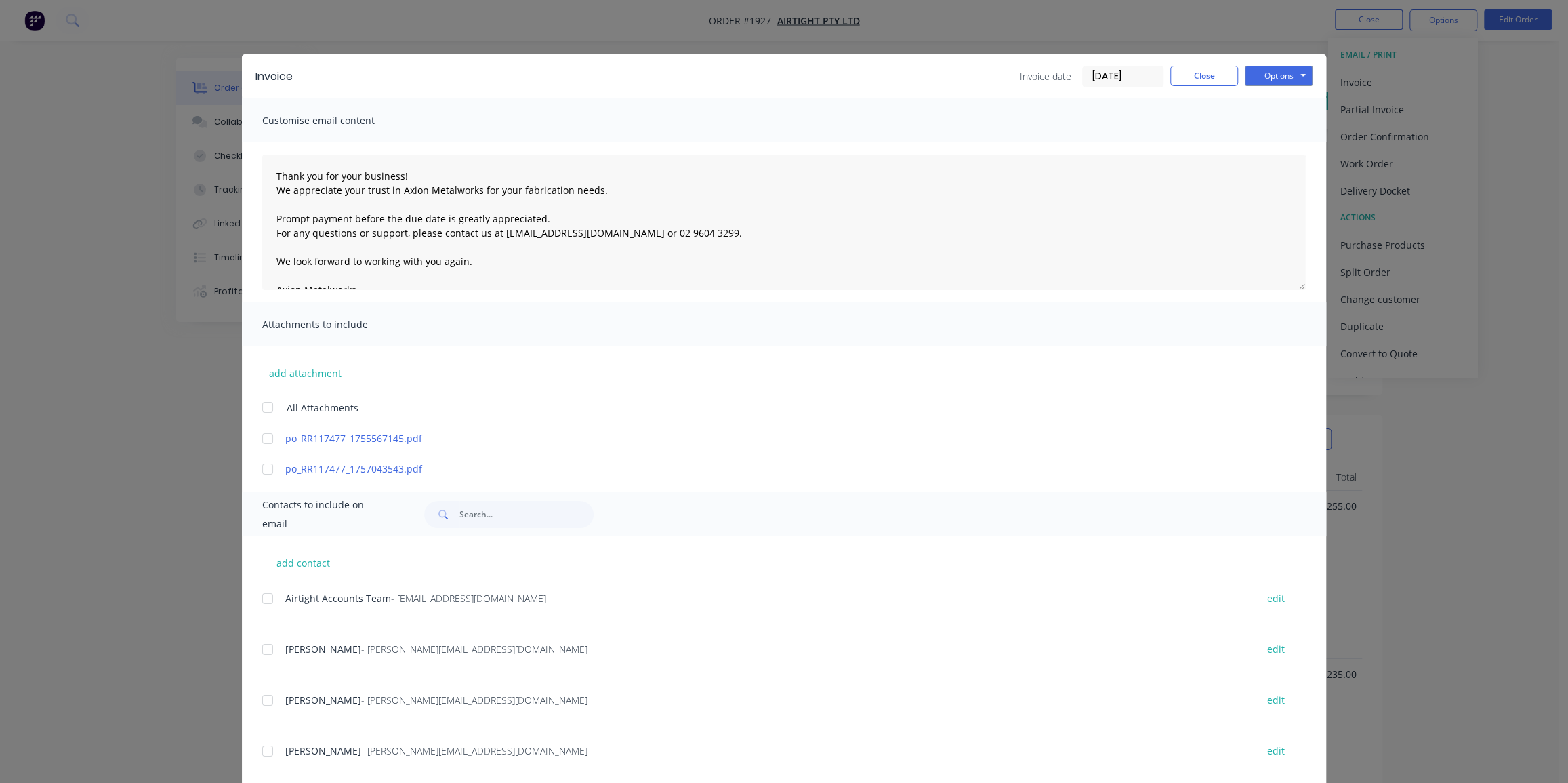
click at [263, 471] on div at bounding box center [267, 469] width 27 height 27
click at [257, 600] on div "add contact Airtight Accounts Team - suppliers@airtight.com.au edit Daniel Tang…" at bounding box center [784, 758] width 1084 height 444
click at [276, 595] on div at bounding box center [267, 598] width 27 height 27
click at [1255, 81] on button "Options" at bounding box center [1278, 75] width 68 height 20
click at [1269, 147] on button "Email" at bounding box center [1288, 144] width 87 height 22
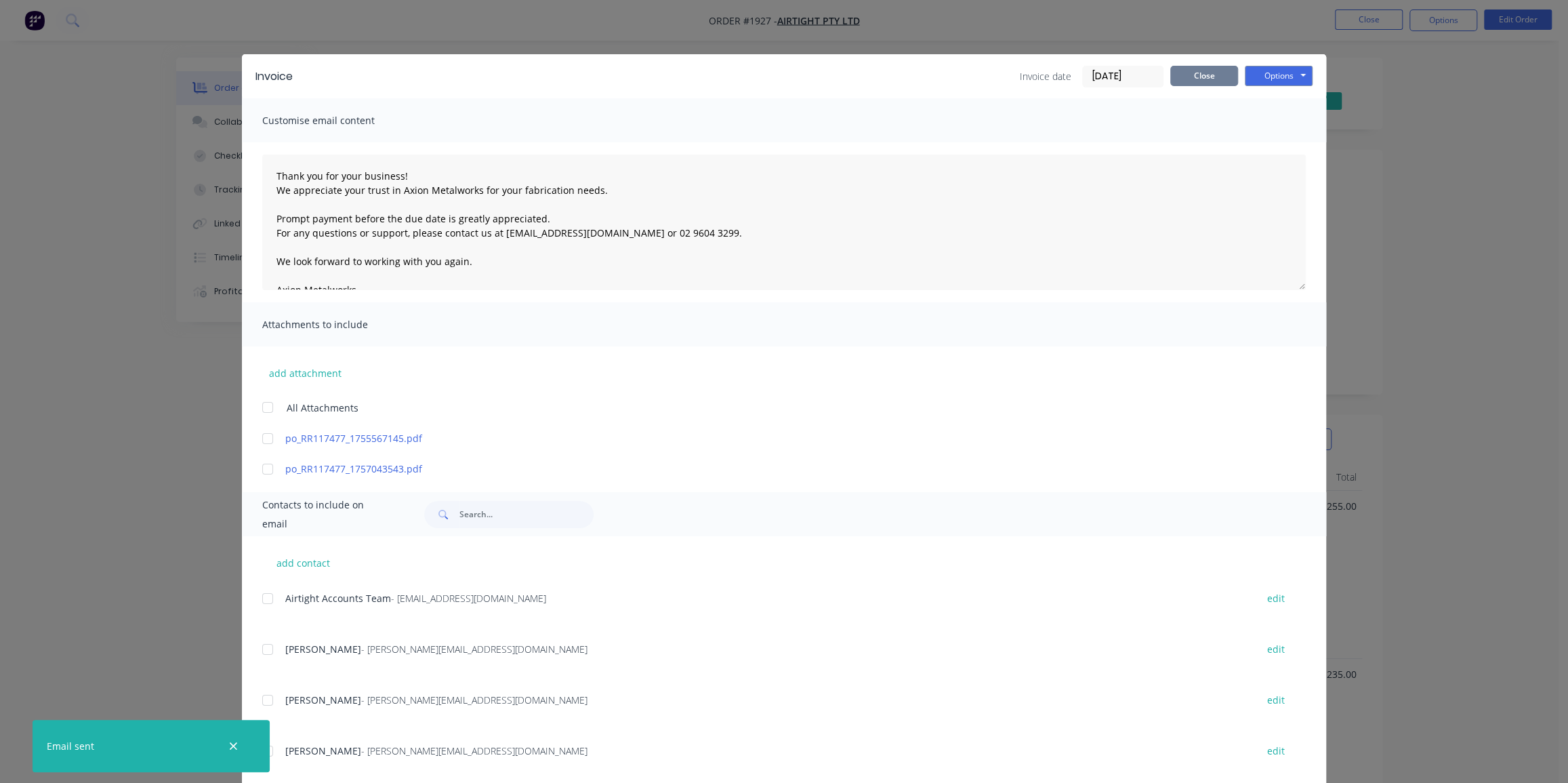
click at [1210, 79] on button "Close" at bounding box center [1204, 75] width 68 height 20
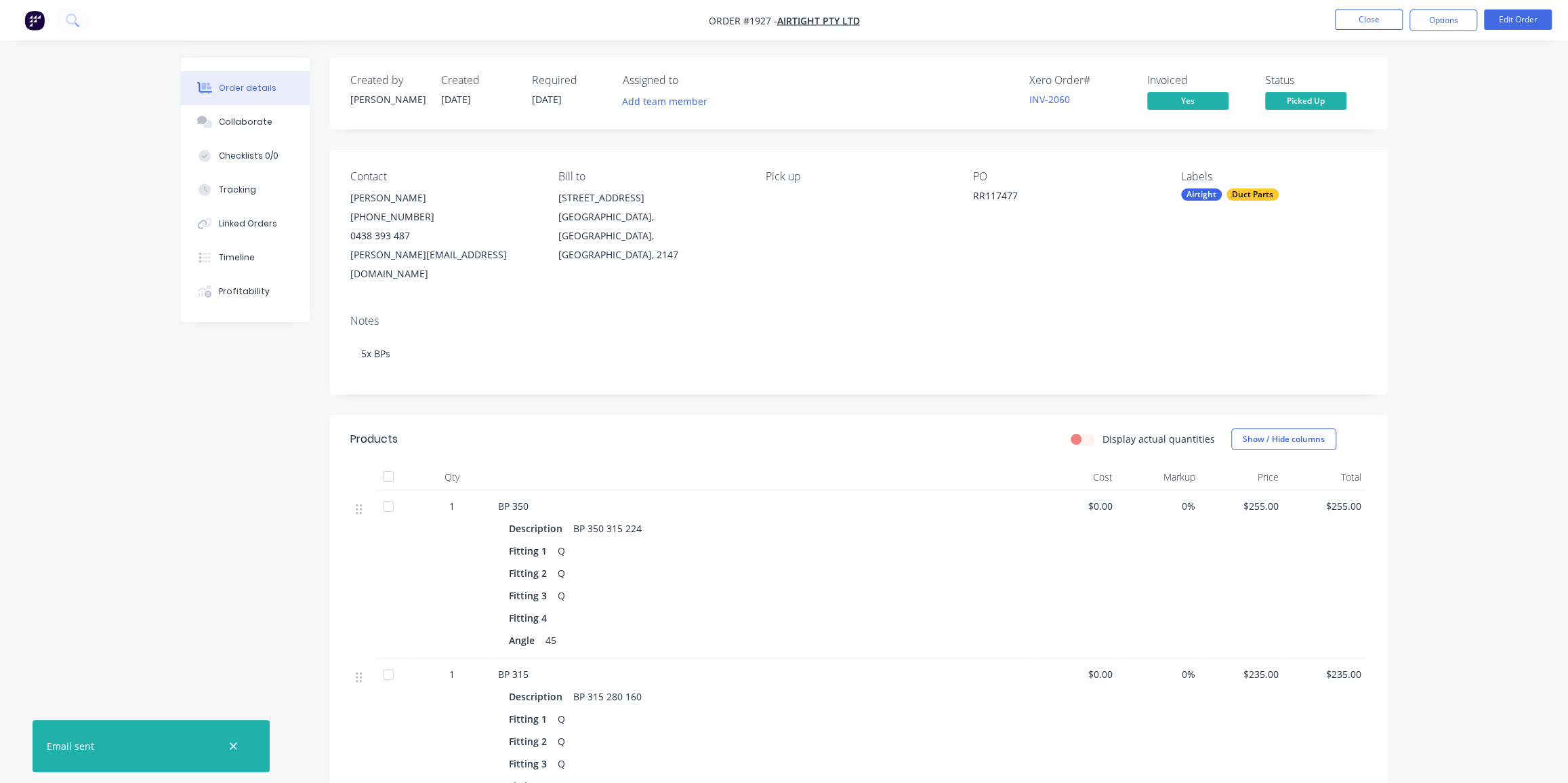
click at [1379, 27] on button "Close" at bounding box center [1369, 19] width 68 height 20
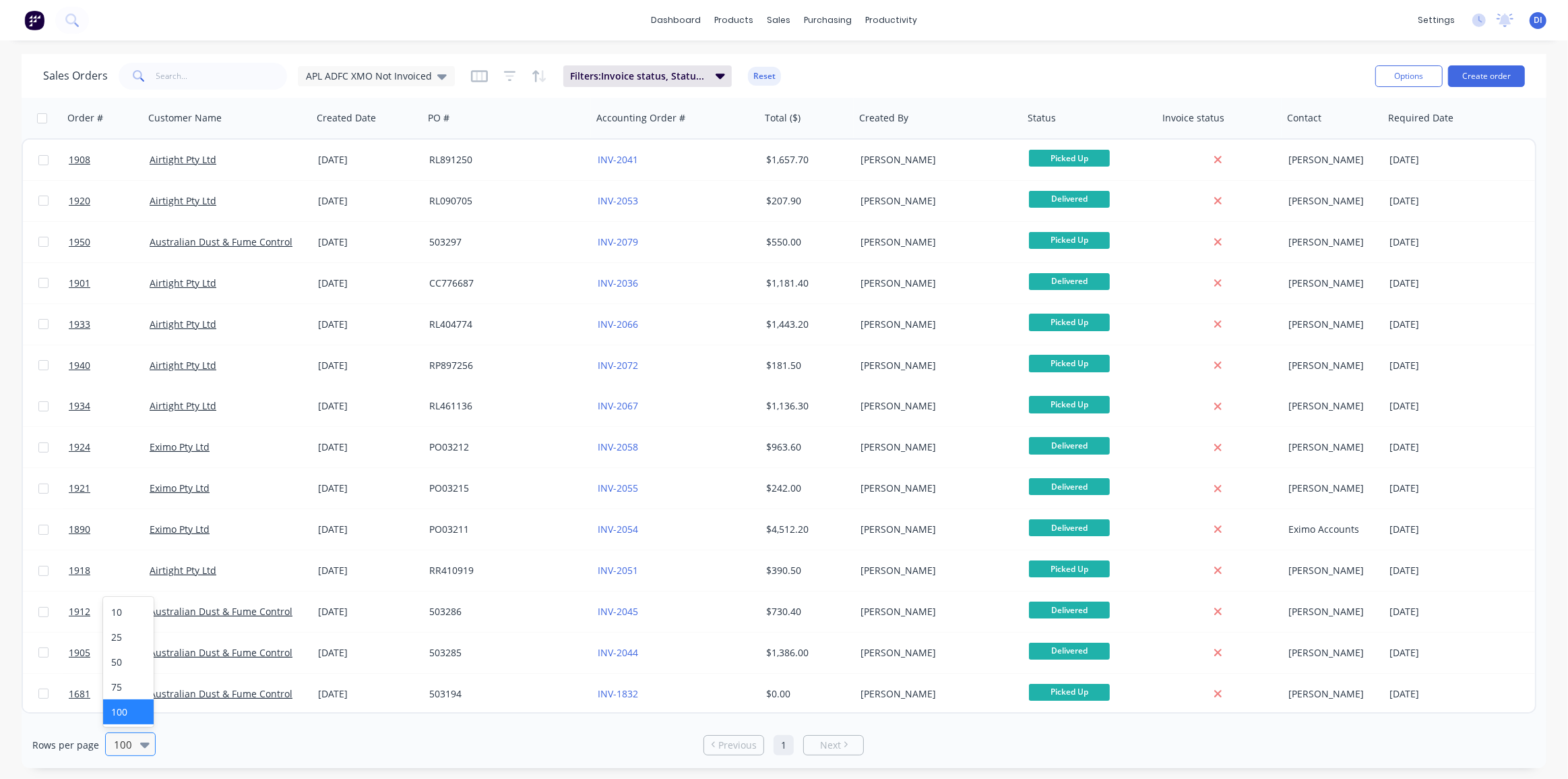
click at [137, 746] on div "100" at bounding box center [124, 743] width 31 height 22
click at [263, 726] on div "Rows per page 5 results available. Use Up and Down to choose options, press Ent…" at bounding box center [784, 744] width 1525 height 46
click at [122, 741] on div at bounding box center [124, 744] width 24 height 17
click at [130, 707] on div "100" at bounding box center [128, 711] width 51 height 25
click at [1168, 59] on div "Sales Orders APL ADFC XMO Not Invoiced Filters: Invoice status, Status, Custome…" at bounding box center [704, 76] width 1322 height 33
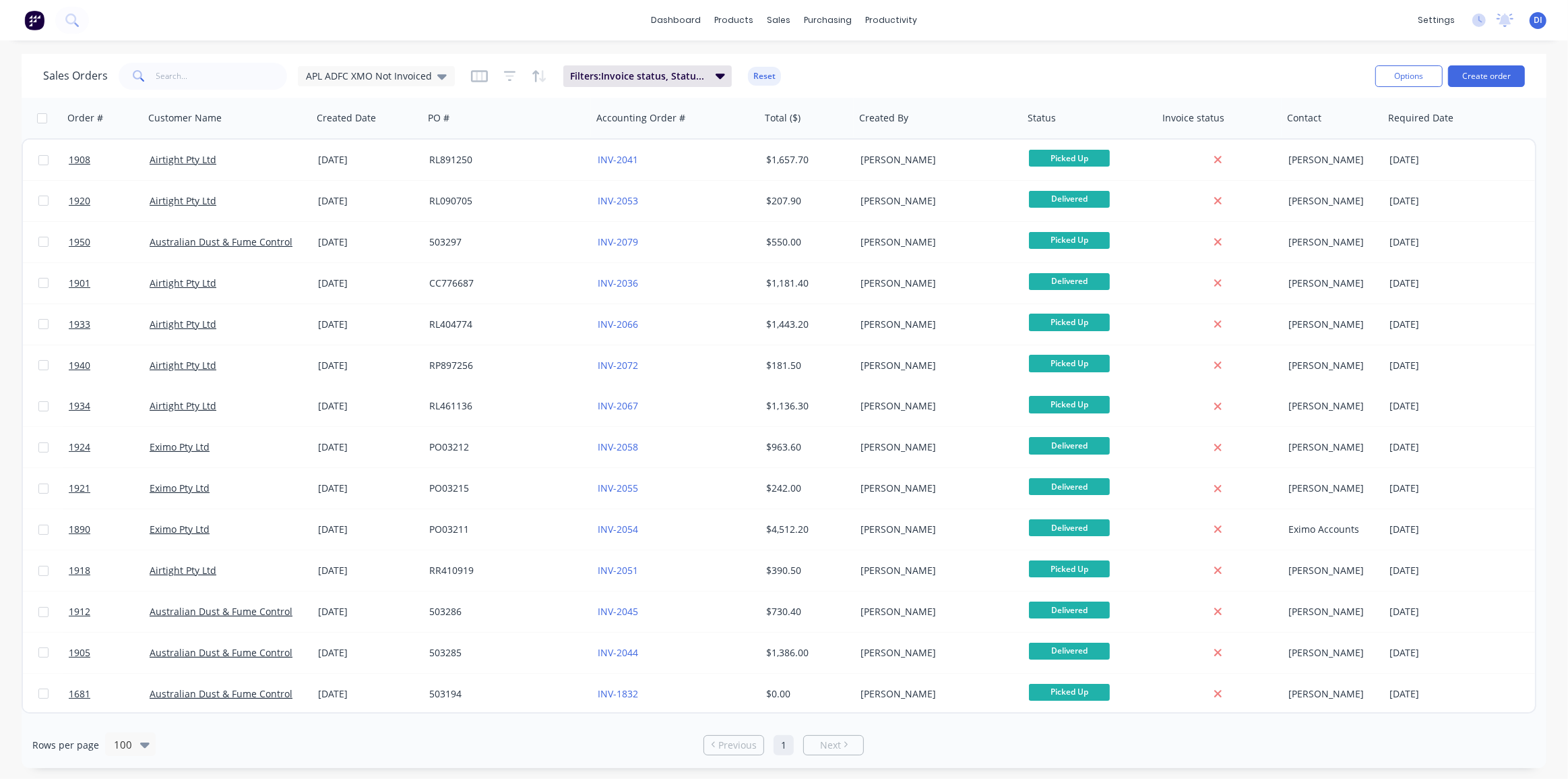
click at [944, 64] on div "Sales Orders APL ADFC XMO Not Invoiced Filters: Invoice status, Status, Custome…" at bounding box center [704, 76] width 1322 height 33
click at [31, 17] on img at bounding box center [34, 20] width 20 height 20
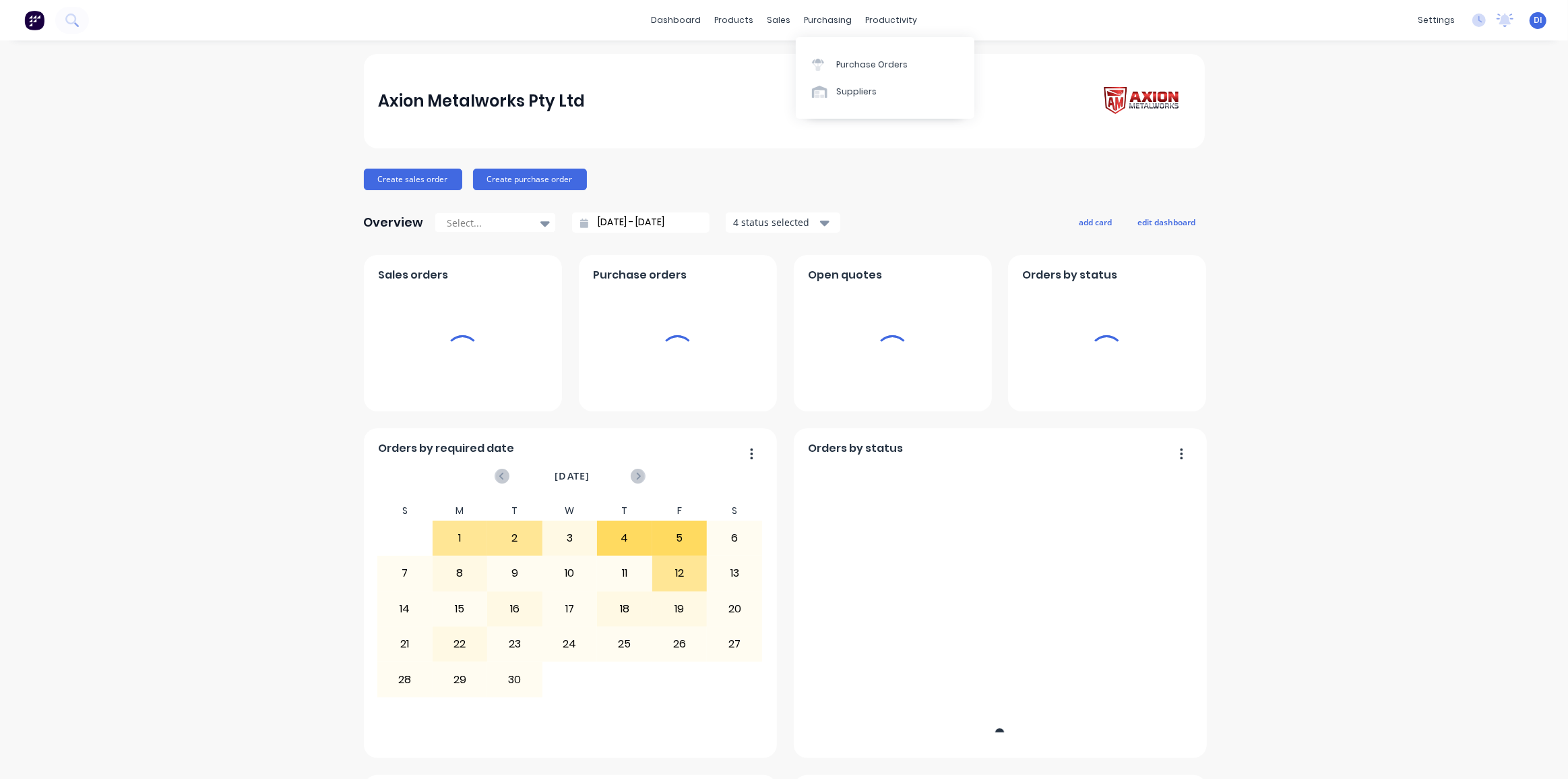
click at [1107, 34] on div "dashboard products sales purchasing productivity dashboard products Product Cat…" at bounding box center [784, 20] width 1568 height 40
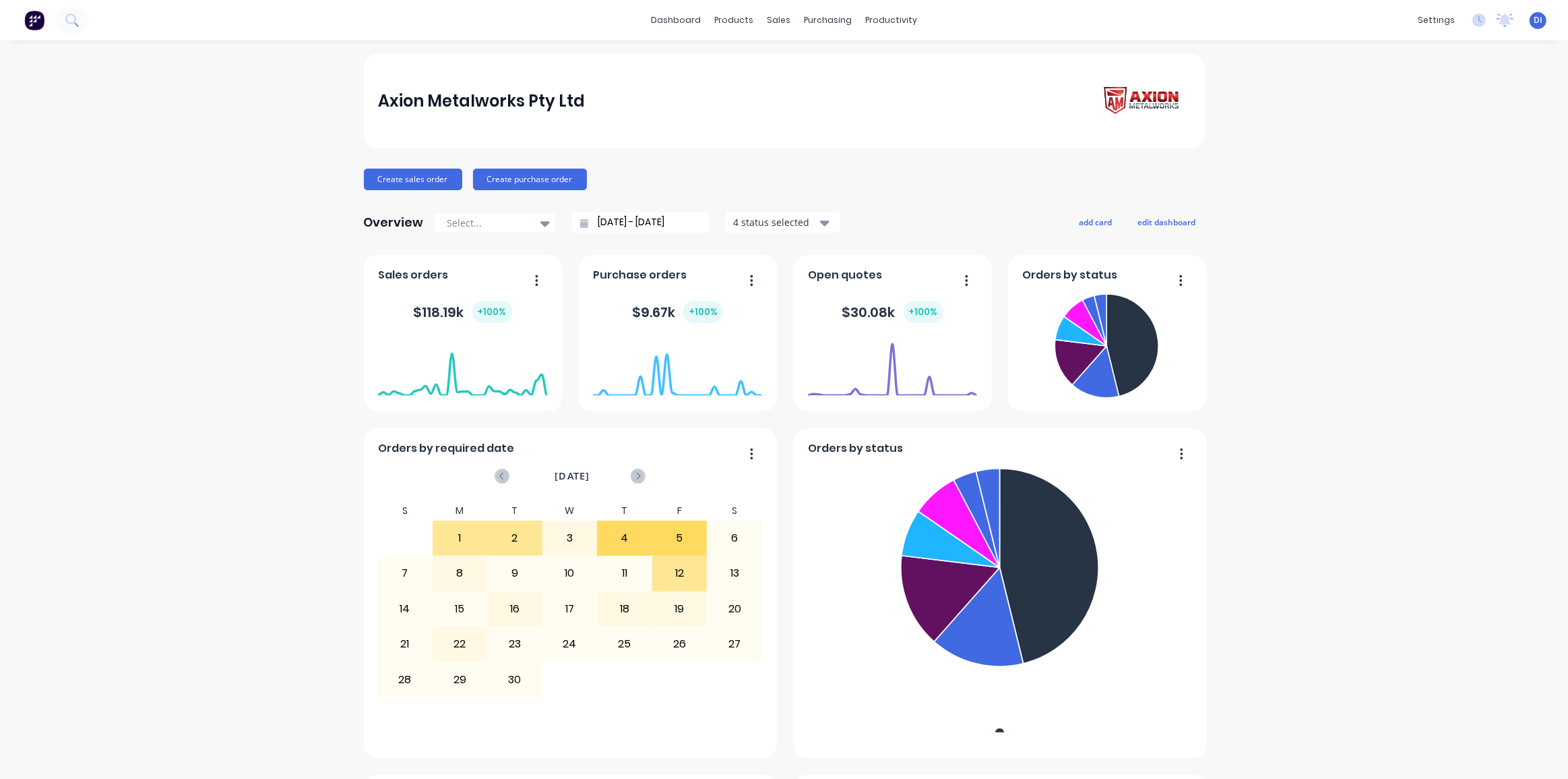
click at [1059, 64] on div "Axion Metalworks Pty Ltd" at bounding box center [784, 101] width 841 height 94
click at [1343, 302] on div "Axion Metalworks Pty Ltd Create sales order Create purchase order Overview Sele…" at bounding box center [784, 752] width 1568 height 1396
click at [323, 244] on div "Axion Metalworks Pty Ltd Create sales order Create purchase order Overview Sele…" at bounding box center [784, 752] width 1568 height 1396
click at [279, 313] on div "Axion Metalworks Pty Ltd Create sales order Create purchase order Overview Sele…" at bounding box center [784, 752] width 1568 height 1396
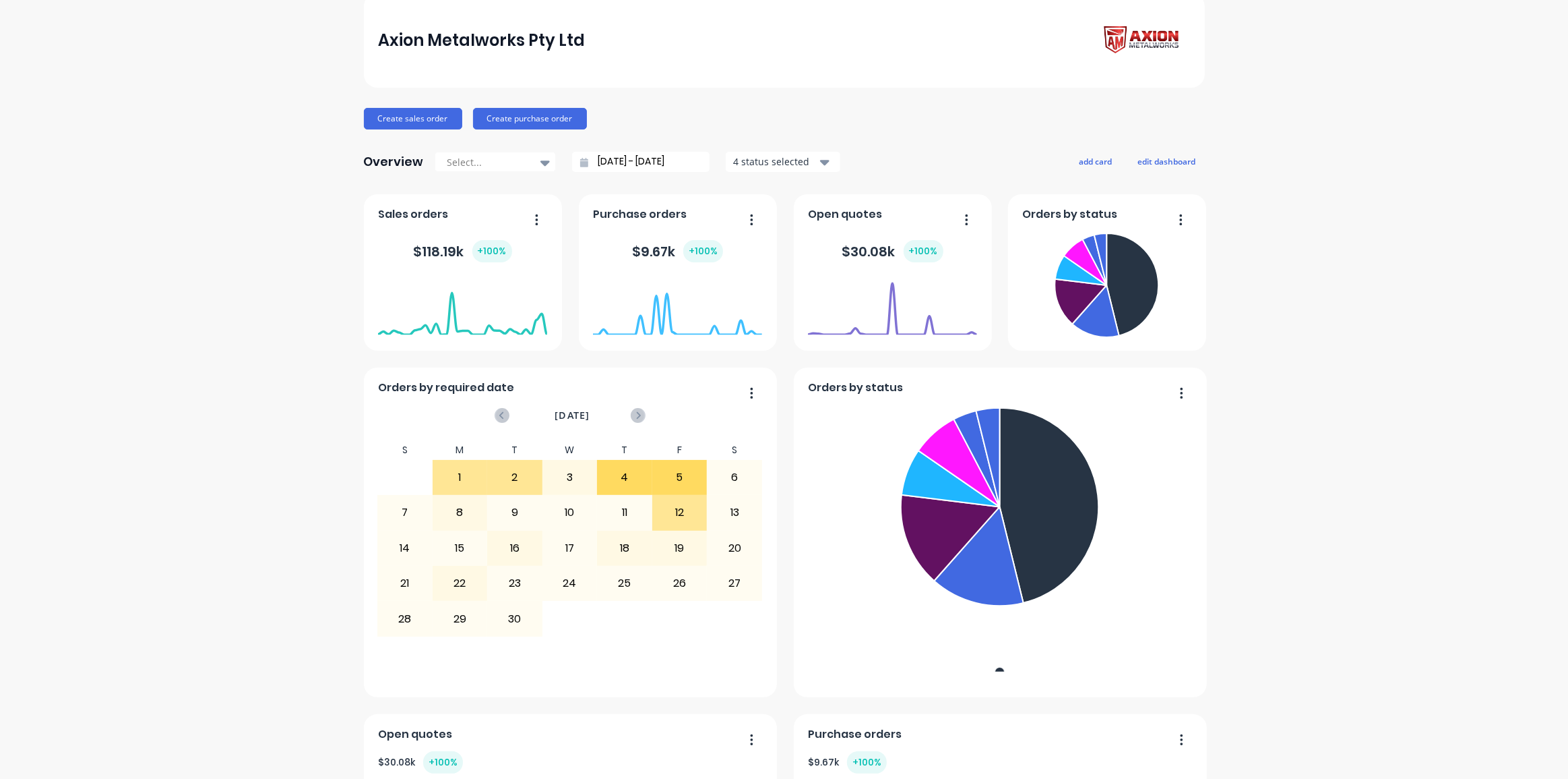
click at [535, 217] on icon "button" at bounding box center [537, 219] width 3 height 13
click at [320, 225] on div "Axion Metalworks Pty Ltd Create sales order Create purchase order Overview Sele…" at bounding box center [784, 691] width 1568 height 1396
click at [540, 161] on icon at bounding box center [545, 163] width 10 height 5
click at [462, 190] on div "Last 30 Days" at bounding box center [495, 192] width 121 height 25
type input "06/08/25 - 05/09/25"
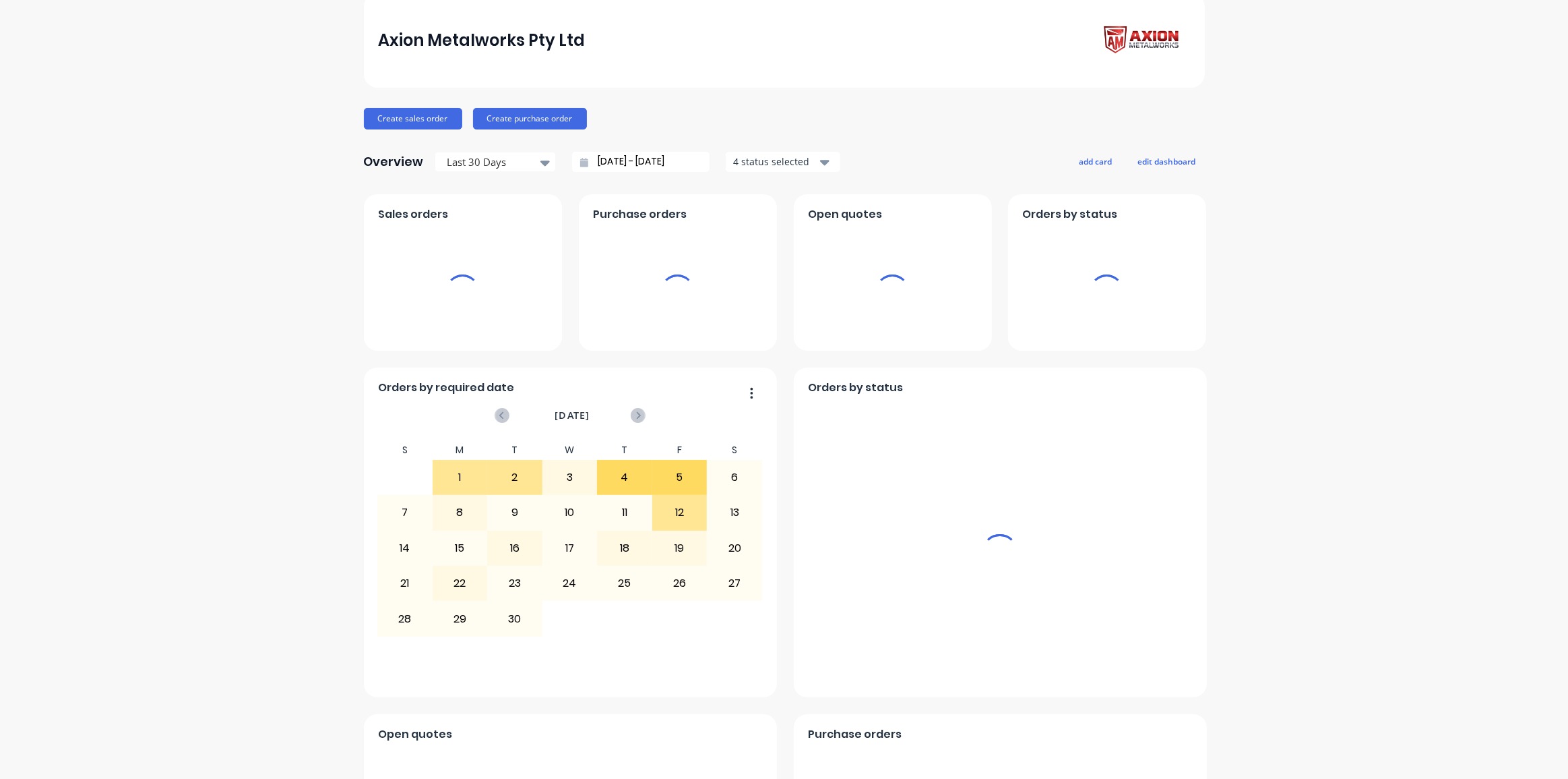
click at [320, 202] on div "Axion Metalworks Pty Ltd Create sales order Create purchase order Overview Last…" at bounding box center [784, 691] width 1568 height 1396
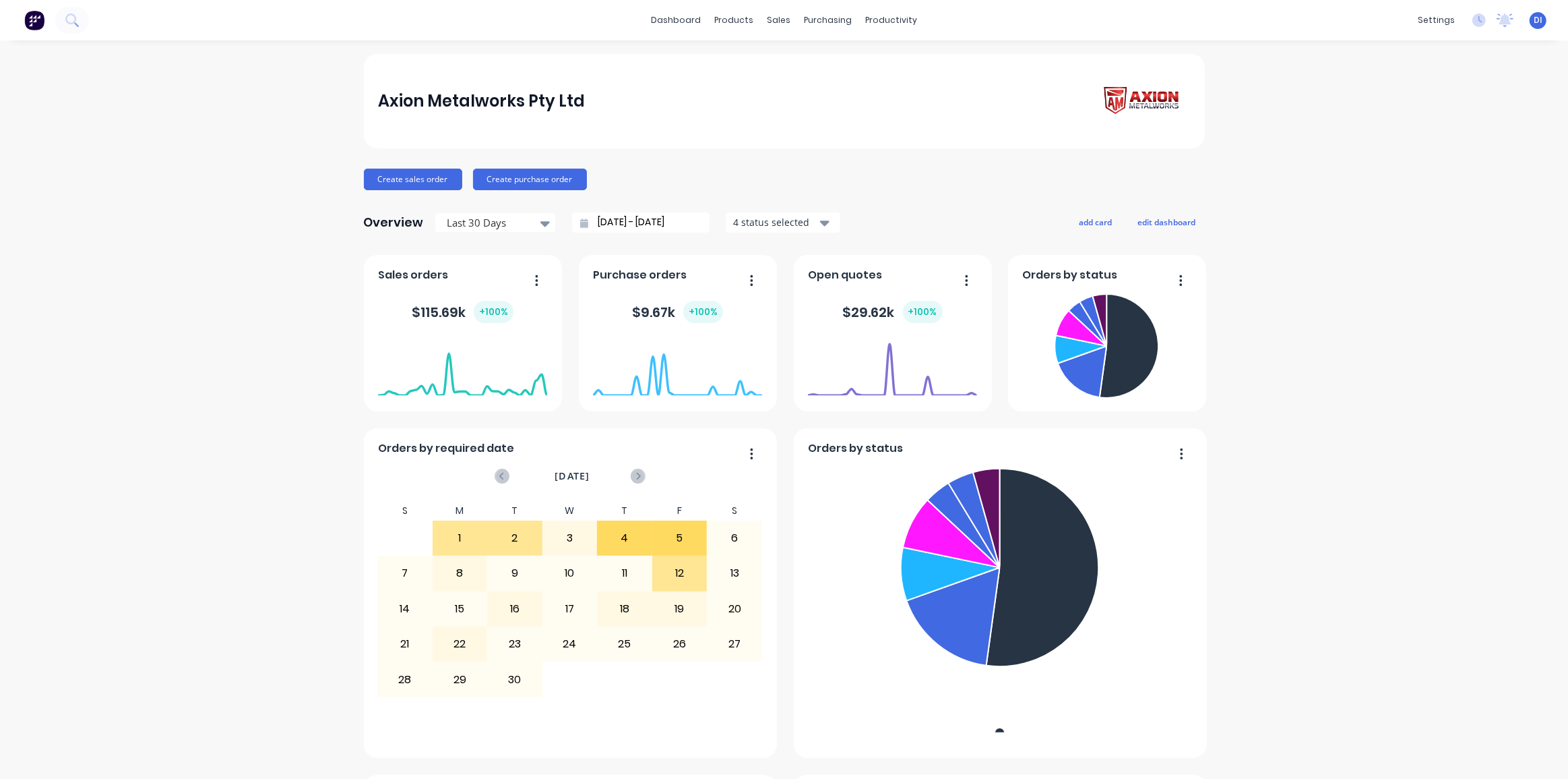
scroll to position [0, 0]
click at [1345, 299] on div "Axion Metalworks Pty Ltd Create sales order Create purchase order Overview Last…" at bounding box center [784, 752] width 1568 height 1396
click at [1307, 265] on div "Axion Metalworks Pty Ltd Create sales order Create purchase order Overview Last…" at bounding box center [784, 752] width 1568 height 1396
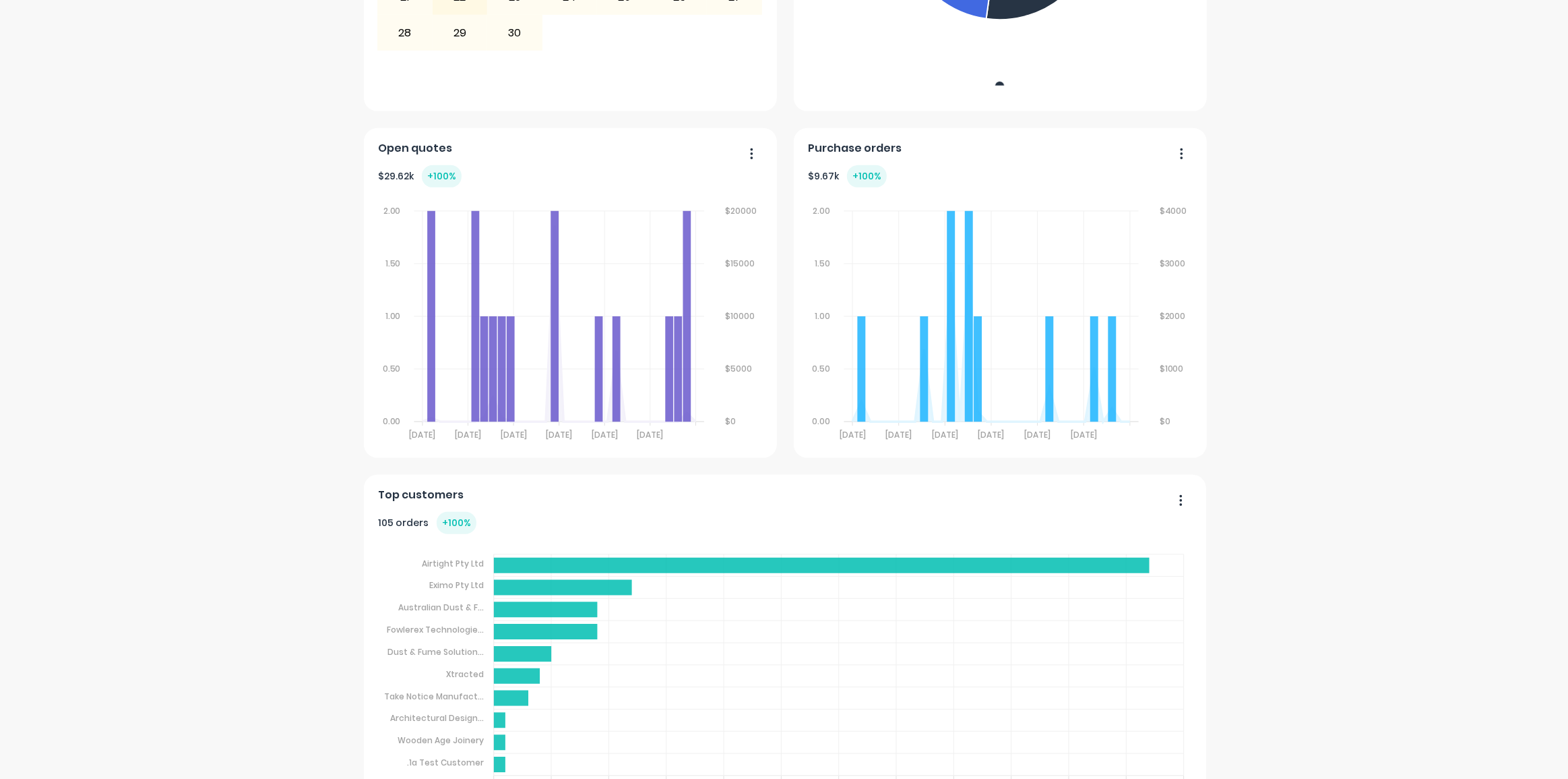
scroll to position [684, 0]
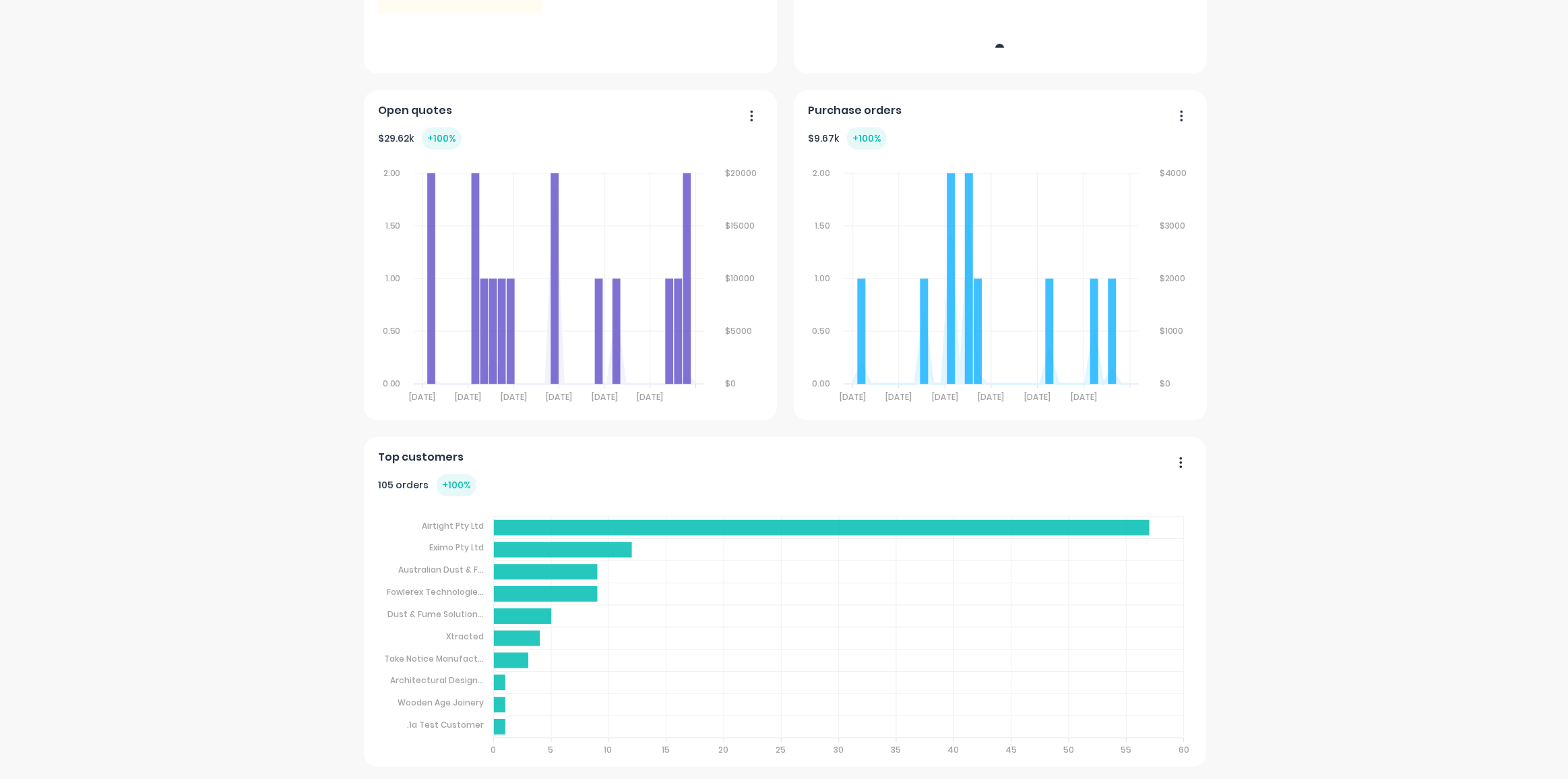
click at [1304, 389] on div "Axion Metalworks Pty Ltd Create sales order Create purchase order Overview Last…" at bounding box center [784, 67] width 1568 height 1396
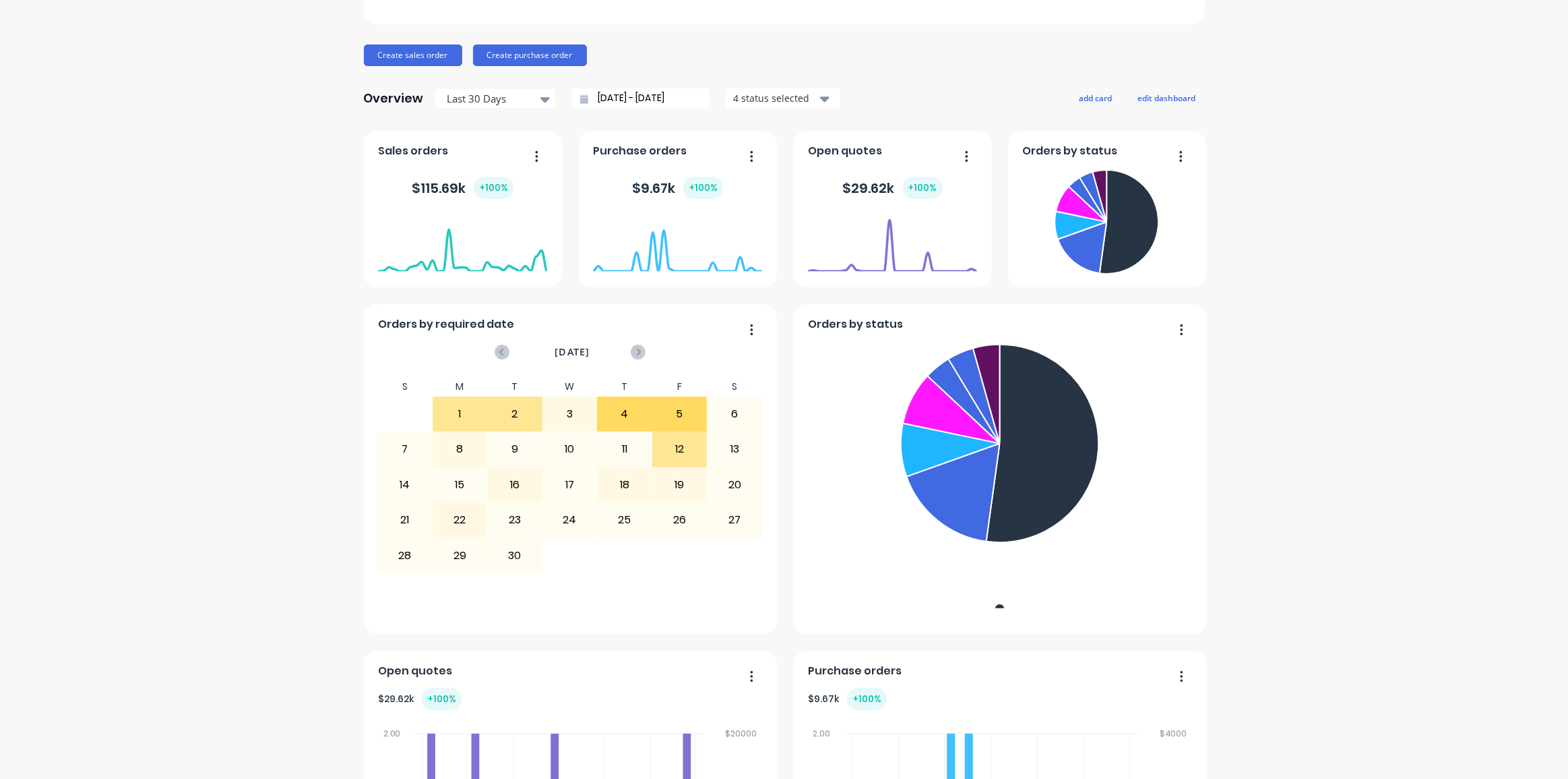
scroll to position [0, 0]
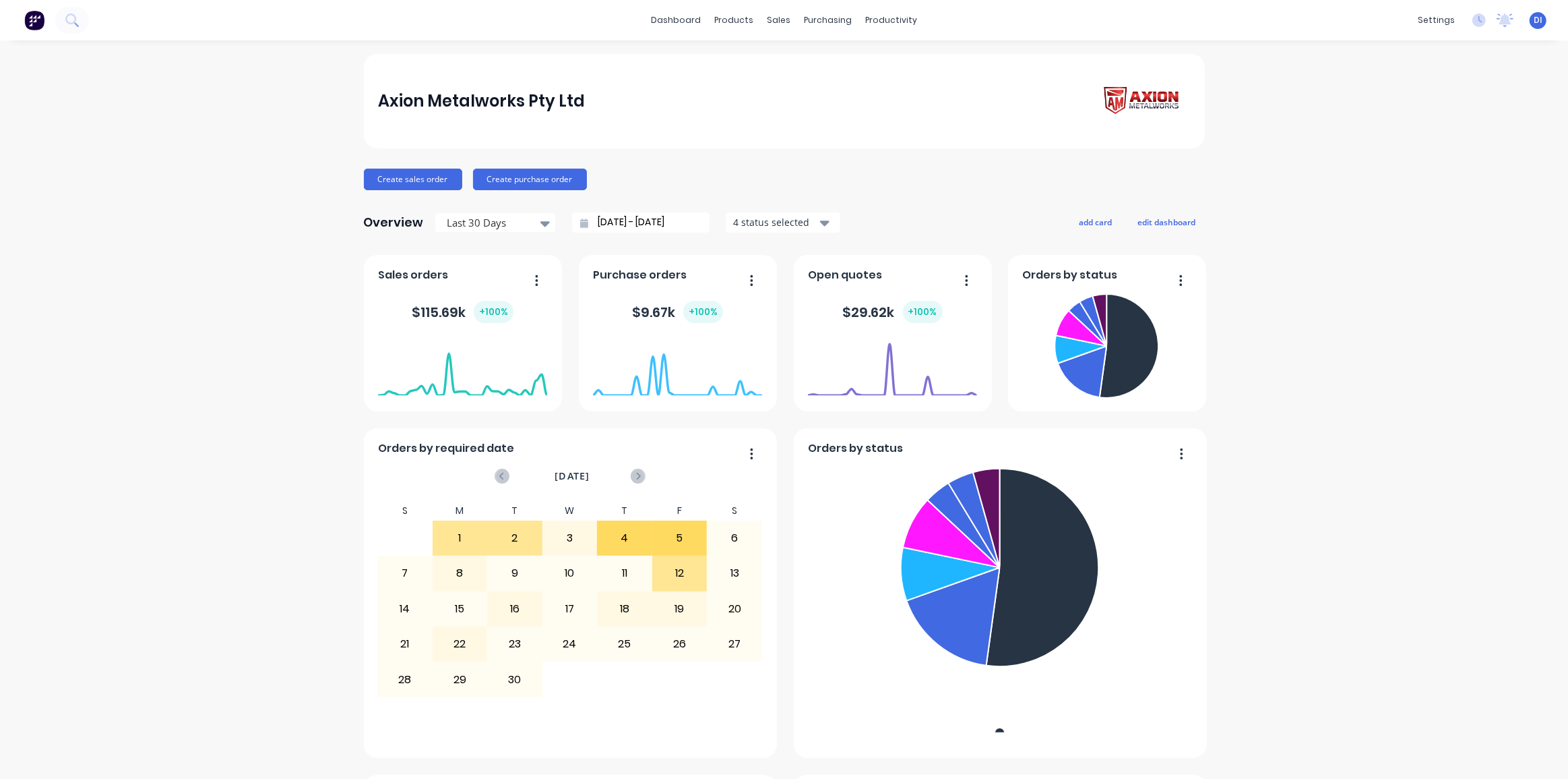
click at [1331, 324] on div "Axion Metalworks Pty Ltd Create sales order Create purchase order Overview Last…" at bounding box center [784, 752] width 1568 height 1396
click at [1326, 315] on div "Axion Metalworks Pty Ltd Create sales order Create purchase order Overview Last…" at bounding box center [784, 752] width 1568 height 1396
click at [74, 25] on icon at bounding box center [72, 19] width 13 height 13
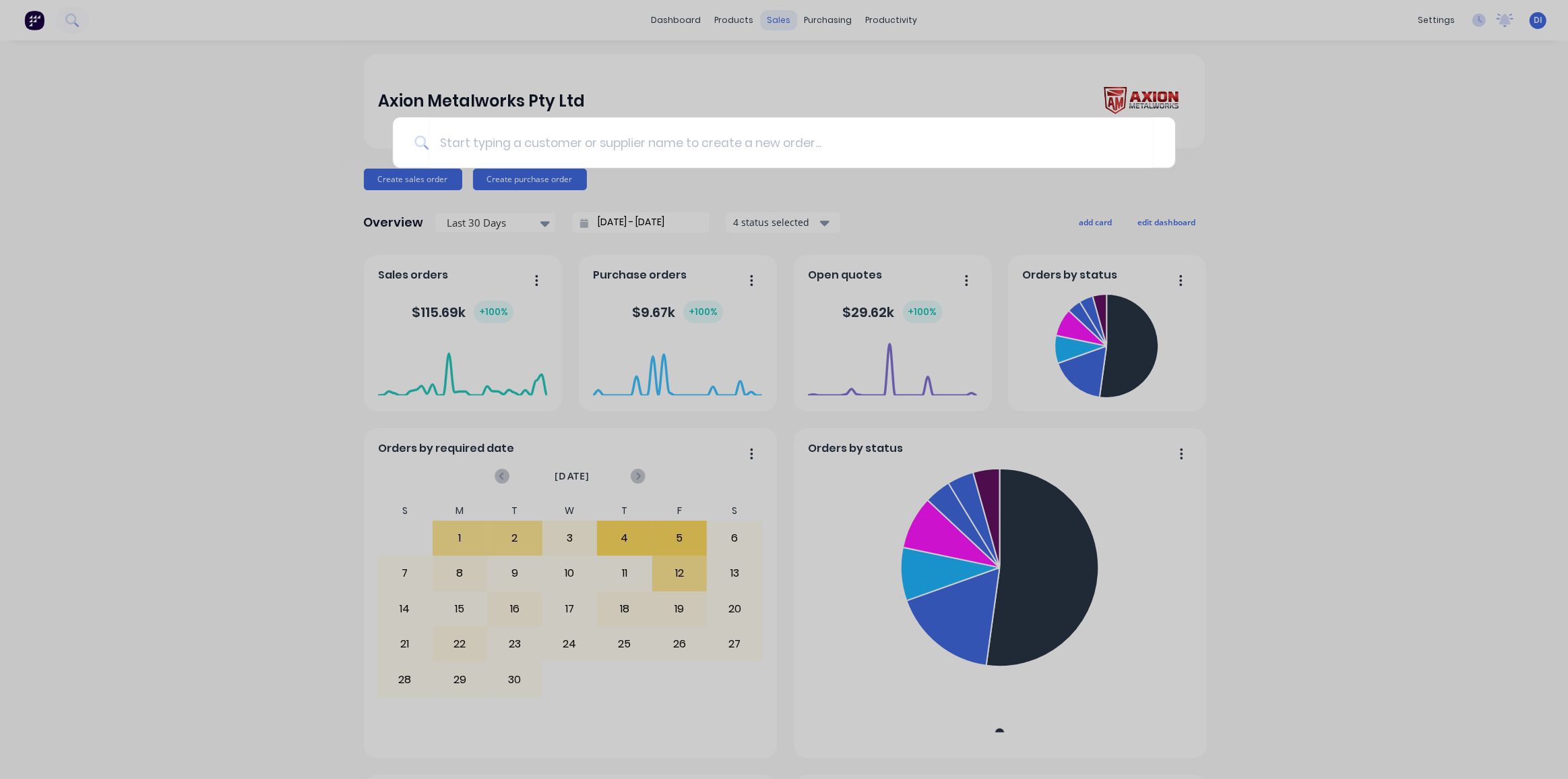
drag, startPoint x: 775, startPoint y: 58, endPoint x: 774, endPoint y: 19, distance: 39.0
click at [775, 57] on div at bounding box center [784, 390] width 1568 height 779
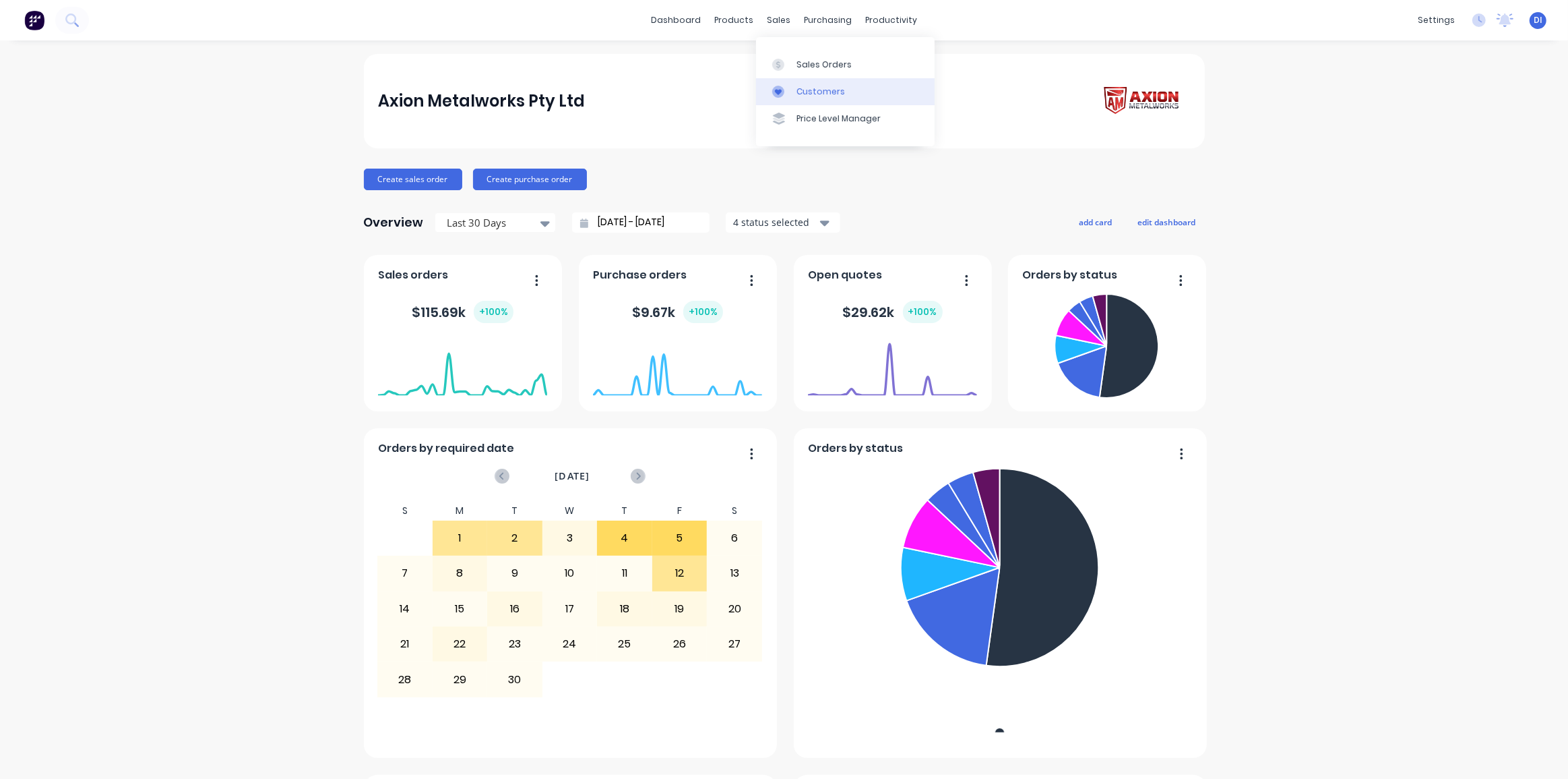
click at [822, 87] on div "Customers" at bounding box center [821, 92] width 49 height 12
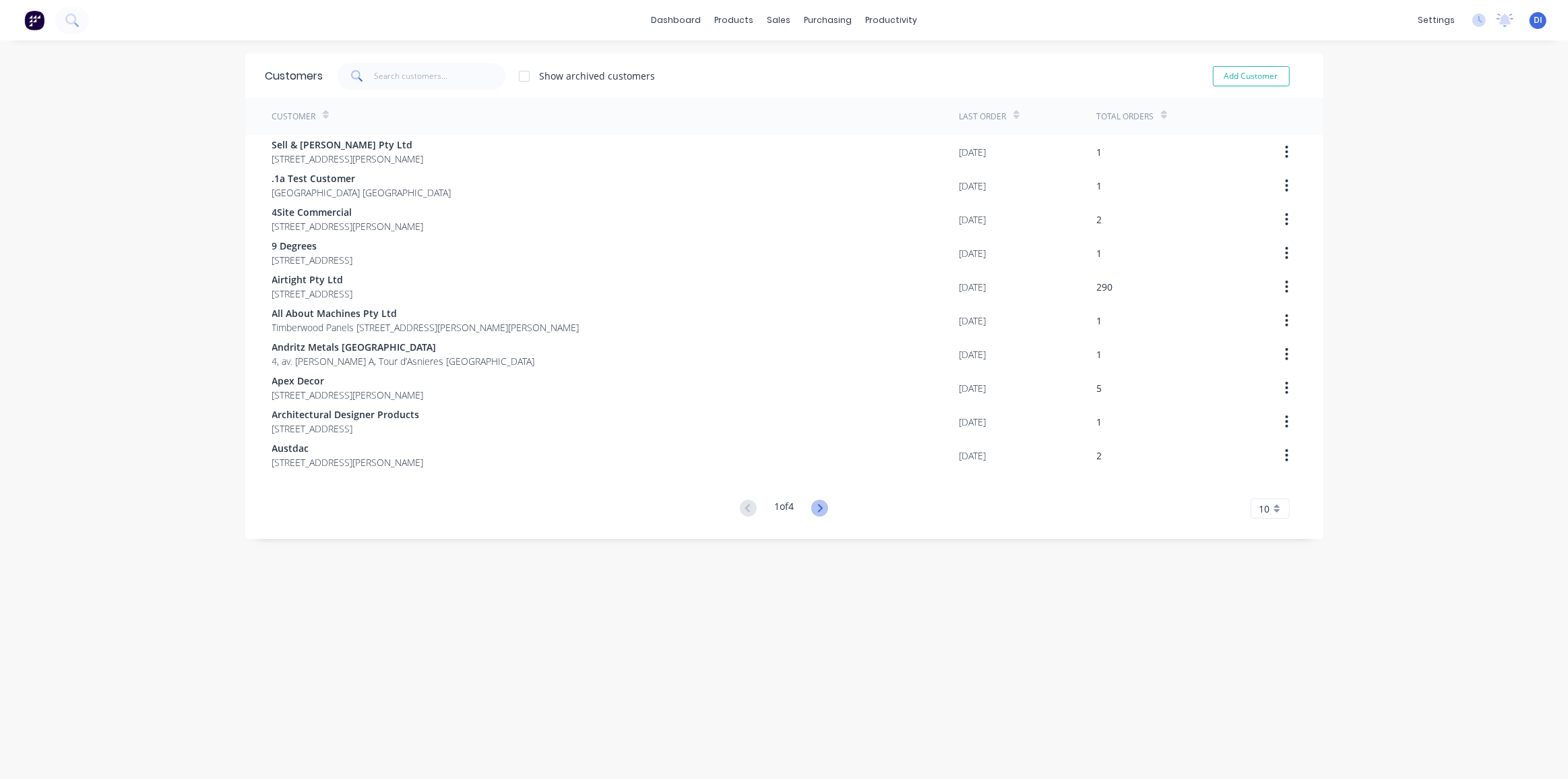
click at [819, 513] on icon at bounding box center [819, 507] width 17 height 17
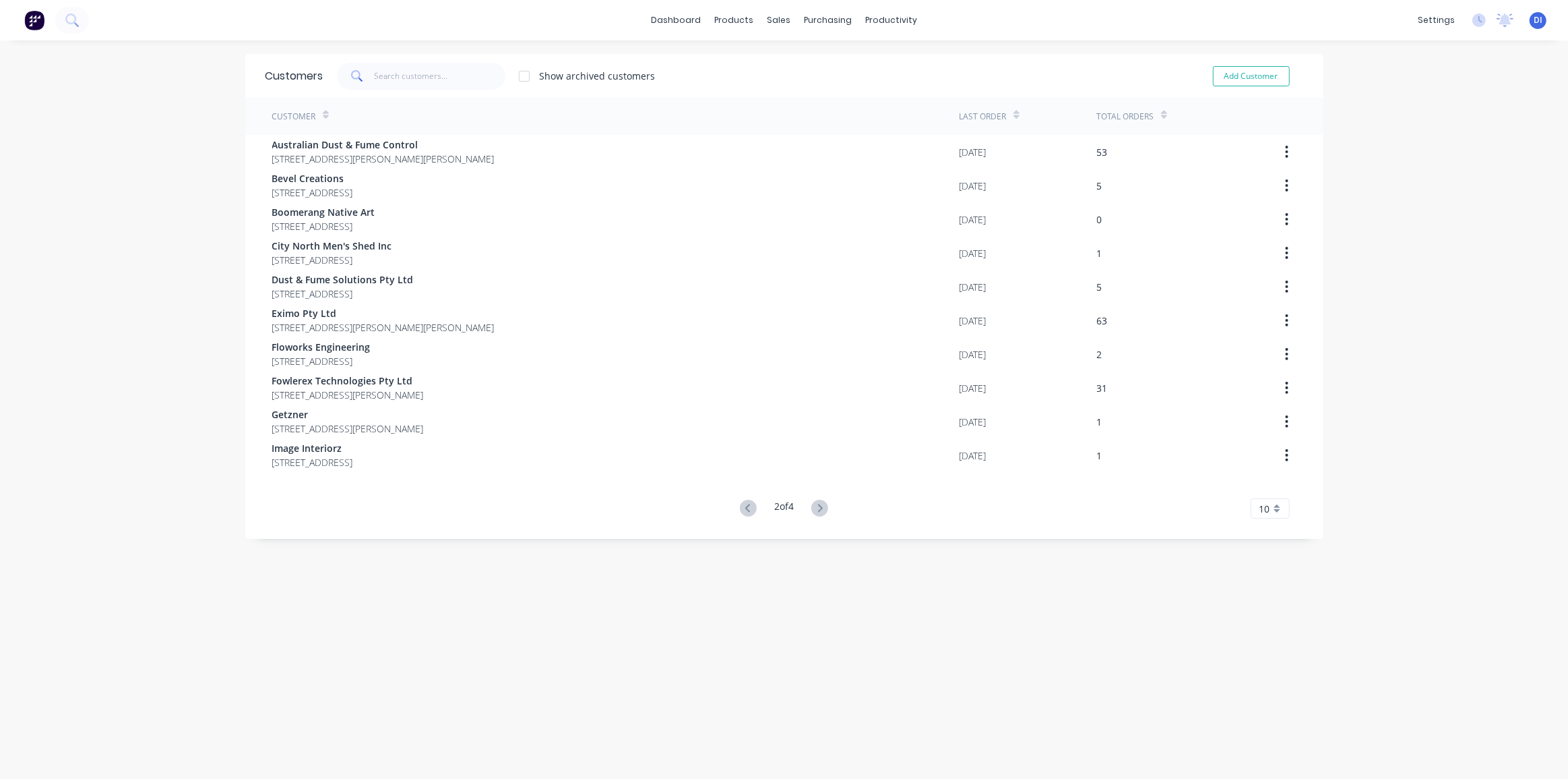
click at [1269, 509] on div "10" at bounding box center [1270, 507] width 39 height 20
click at [1257, 668] on div "35" at bounding box center [1269, 675] width 38 height 24
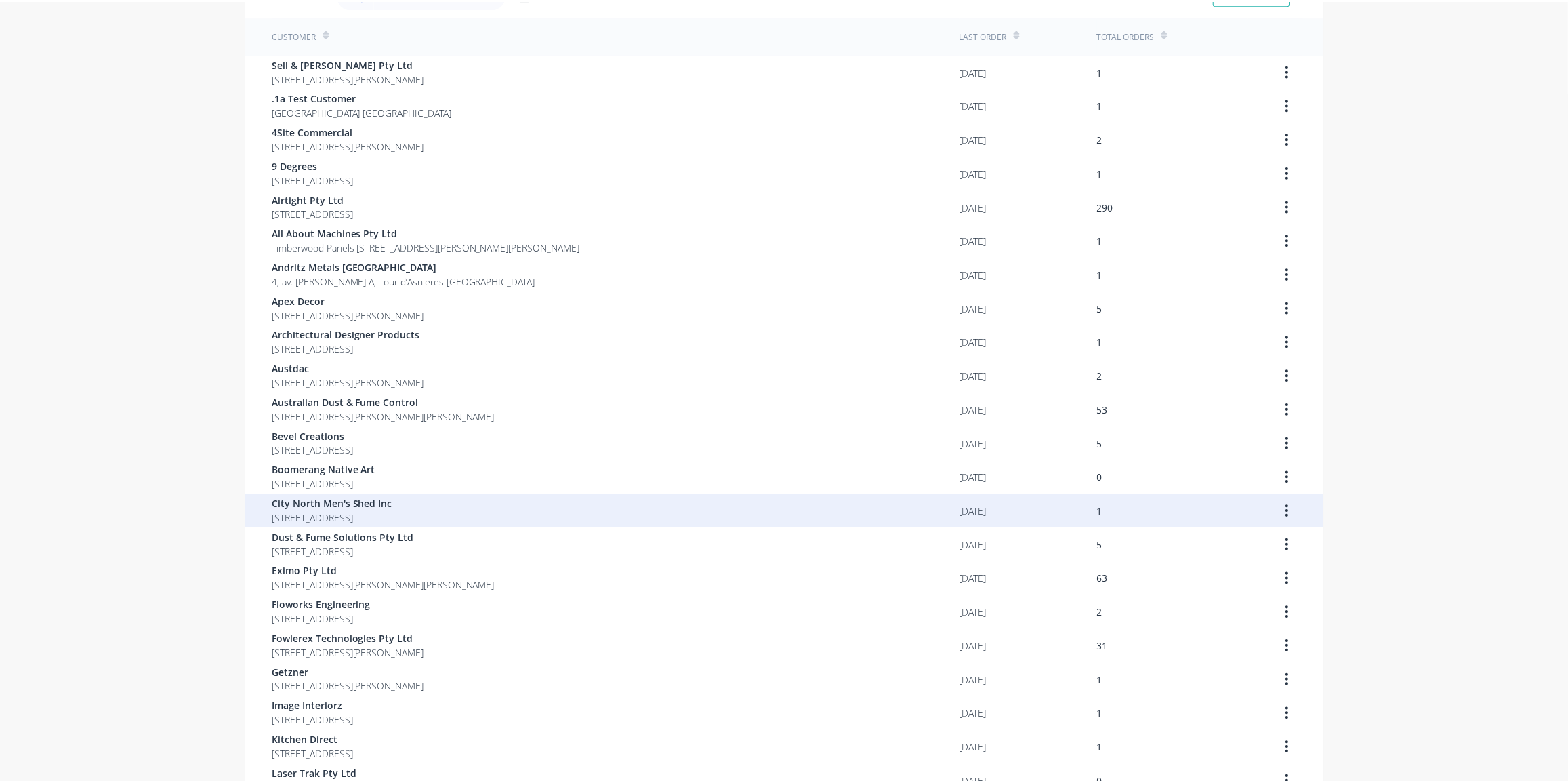
scroll to position [123, 0]
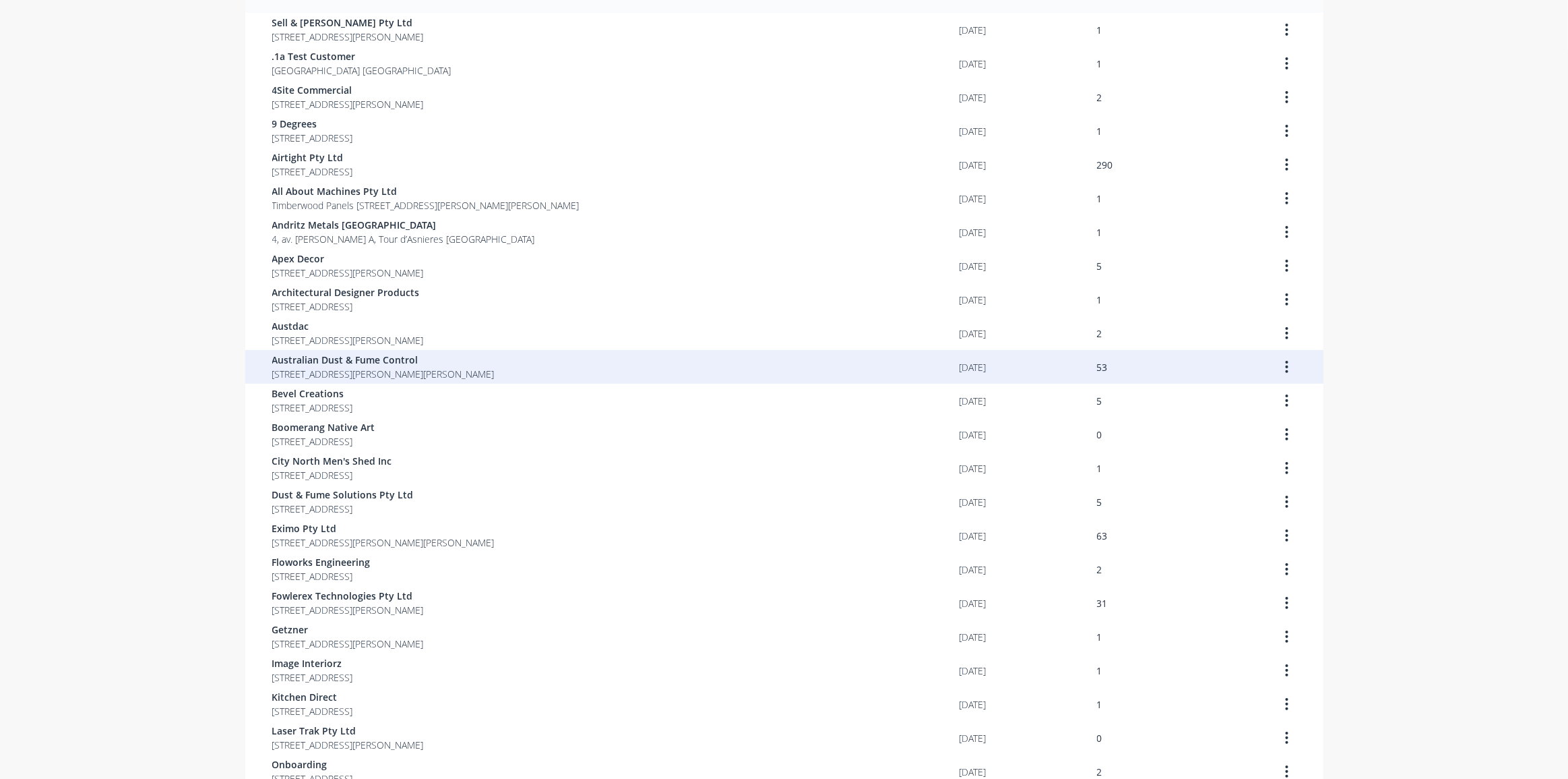
click at [485, 358] on span "Australian Dust & Fume Control" at bounding box center [383, 360] width 223 height 14
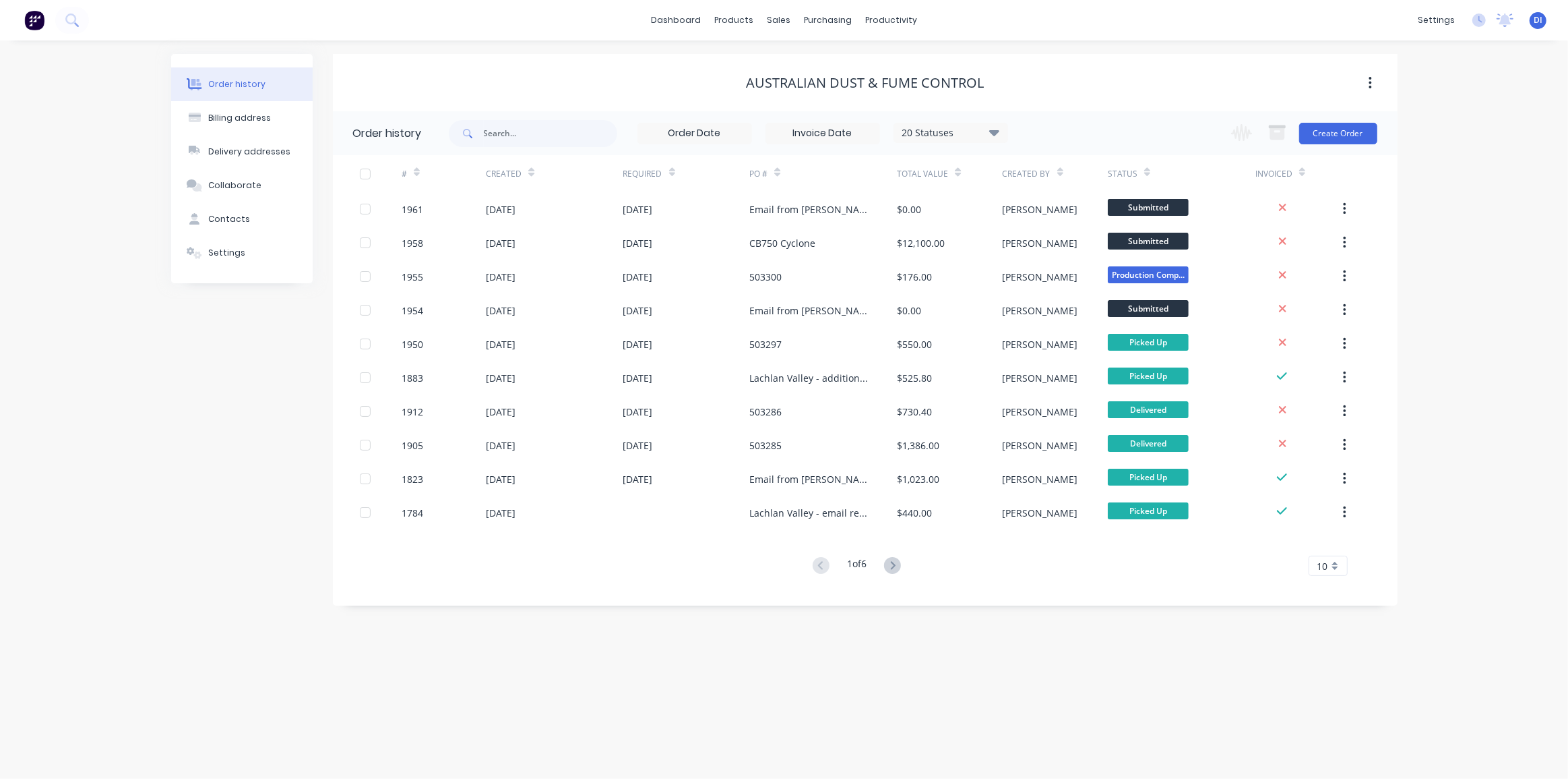
click at [1449, 256] on div "Order history Billing address Delivery addresses Collaborate Contacts Settings …" at bounding box center [784, 409] width 1568 height 738
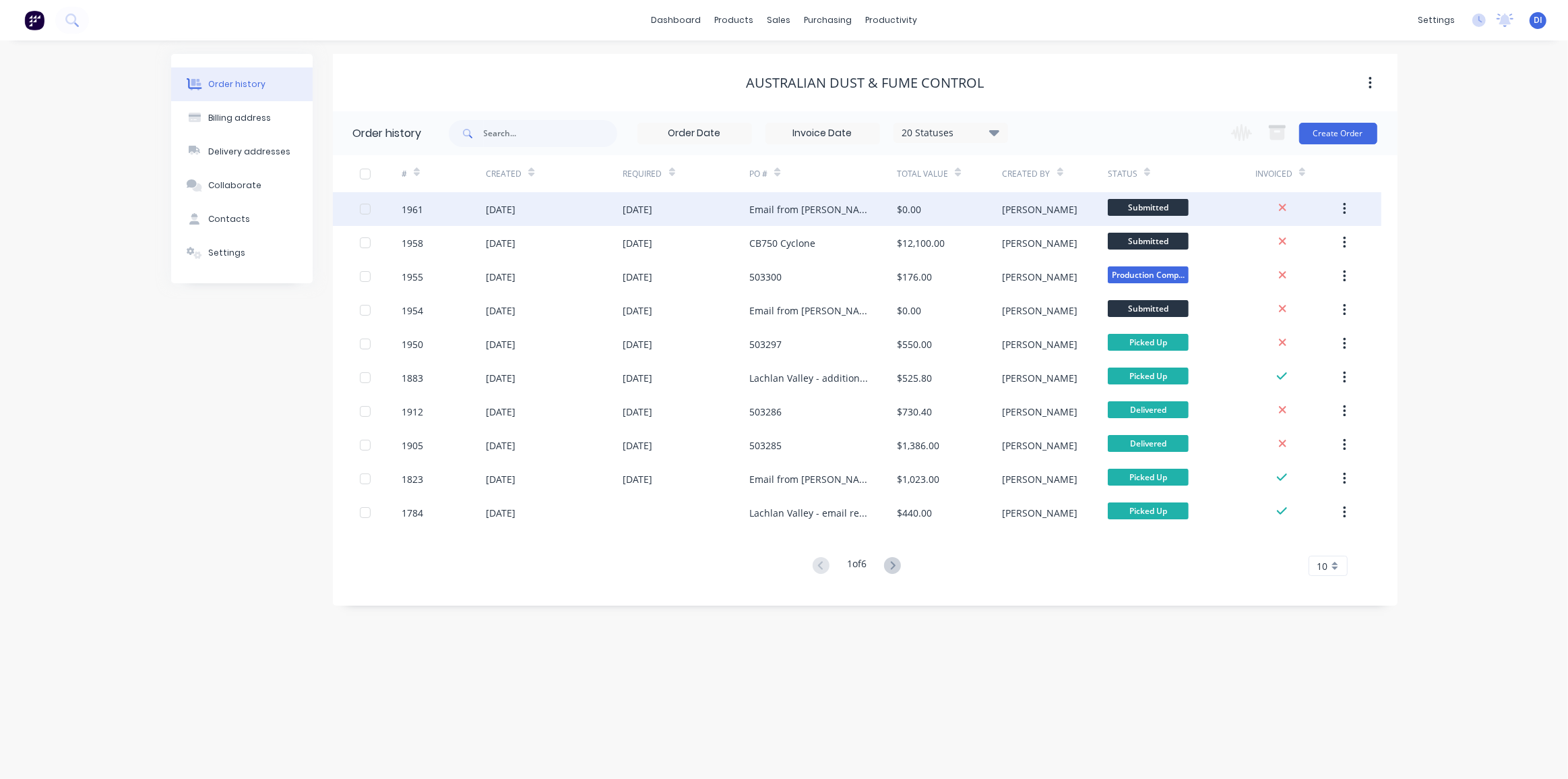
click at [816, 214] on div "Email from Tony - Decor Roof frame" at bounding box center [809, 210] width 120 height 14
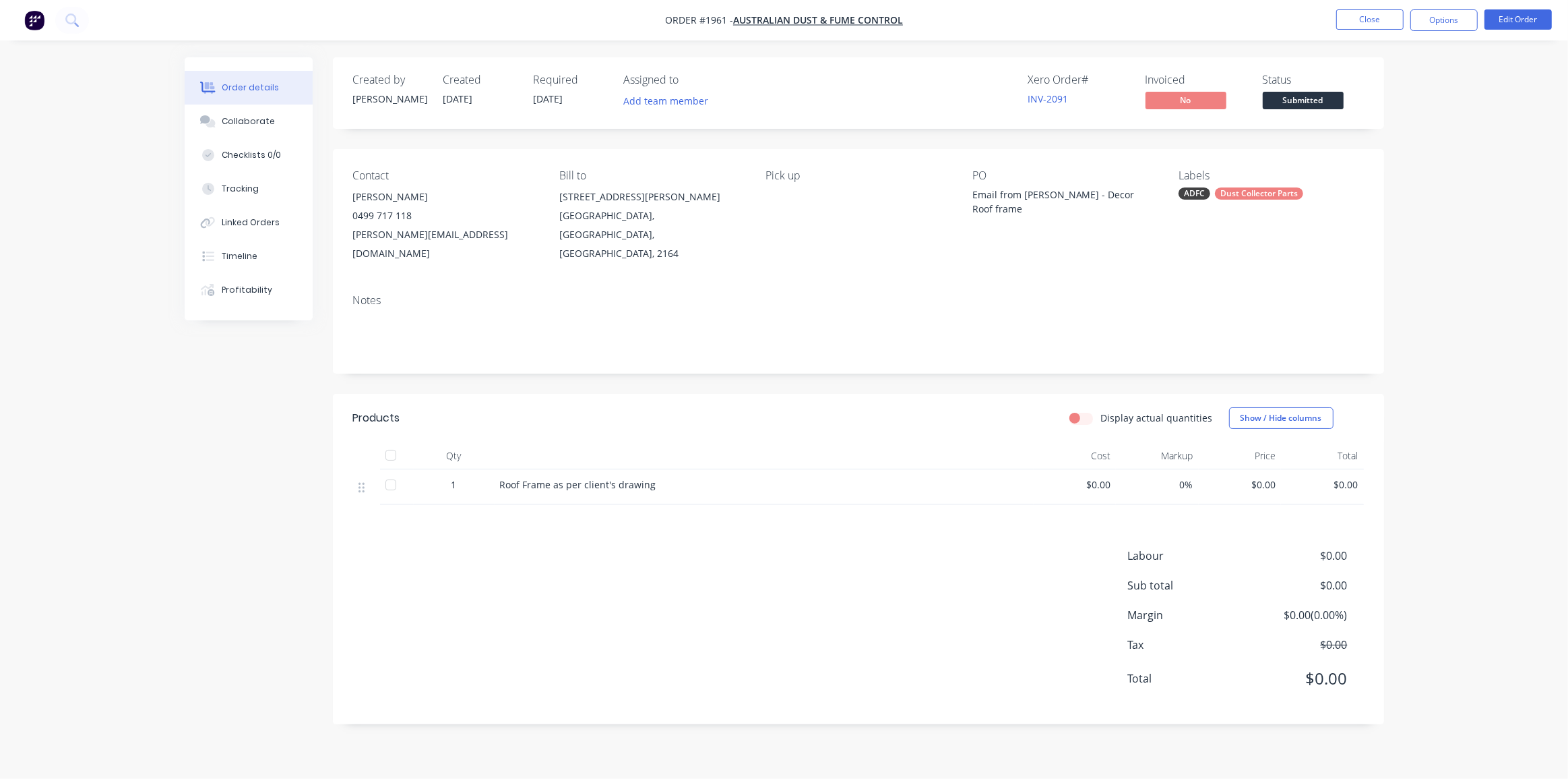
click at [1084, 195] on div "Email from Tony - Decor Roof frame" at bounding box center [1056, 202] width 168 height 28
click at [1059, 194] on div "Email from Tony - Decor Roof frame" at bounding box center [1056, 202] width 168 height 28
click at [1530, 20] on button "Edit Order" at bounding box center [1517, 19] width 67 height 20
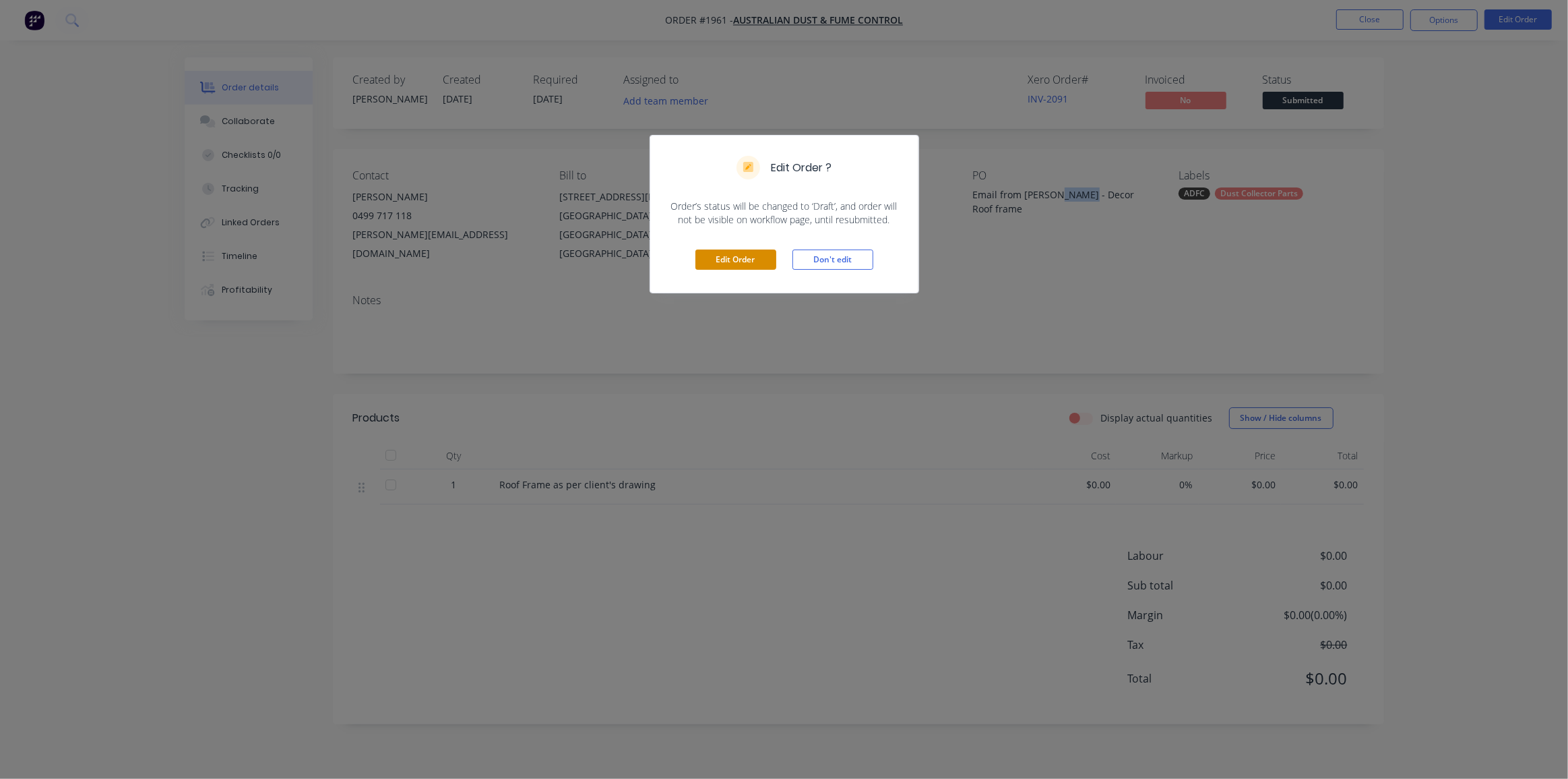
click at [740, 257] on button "Edit Order" at bounding box center [736, 259] width 81 height 20
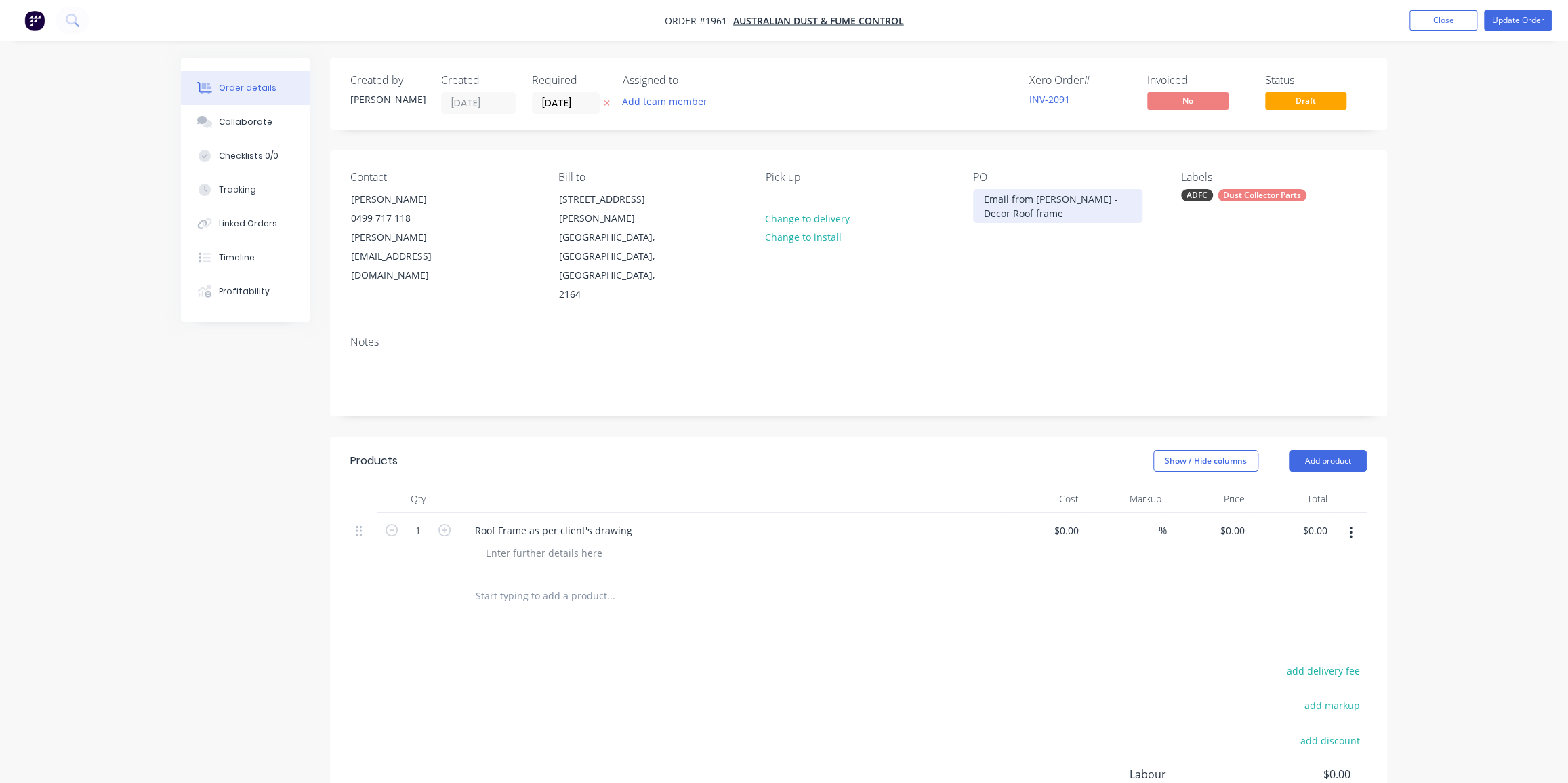
click at [1077, 197] on div "Email from Tony - Decor Roof frame" at bounding box center [1057, 205] width 169 height 34
click at [1445, 173] on div "Order details Collaborate Checklists 0/0 Tracking Linked Orders Timeline Profit…" at bounding box center [784, 482] width 1568 height 964
click at [1505, 18] on button "Update Order" at bounding box center [1517, 20] width 68 height 20
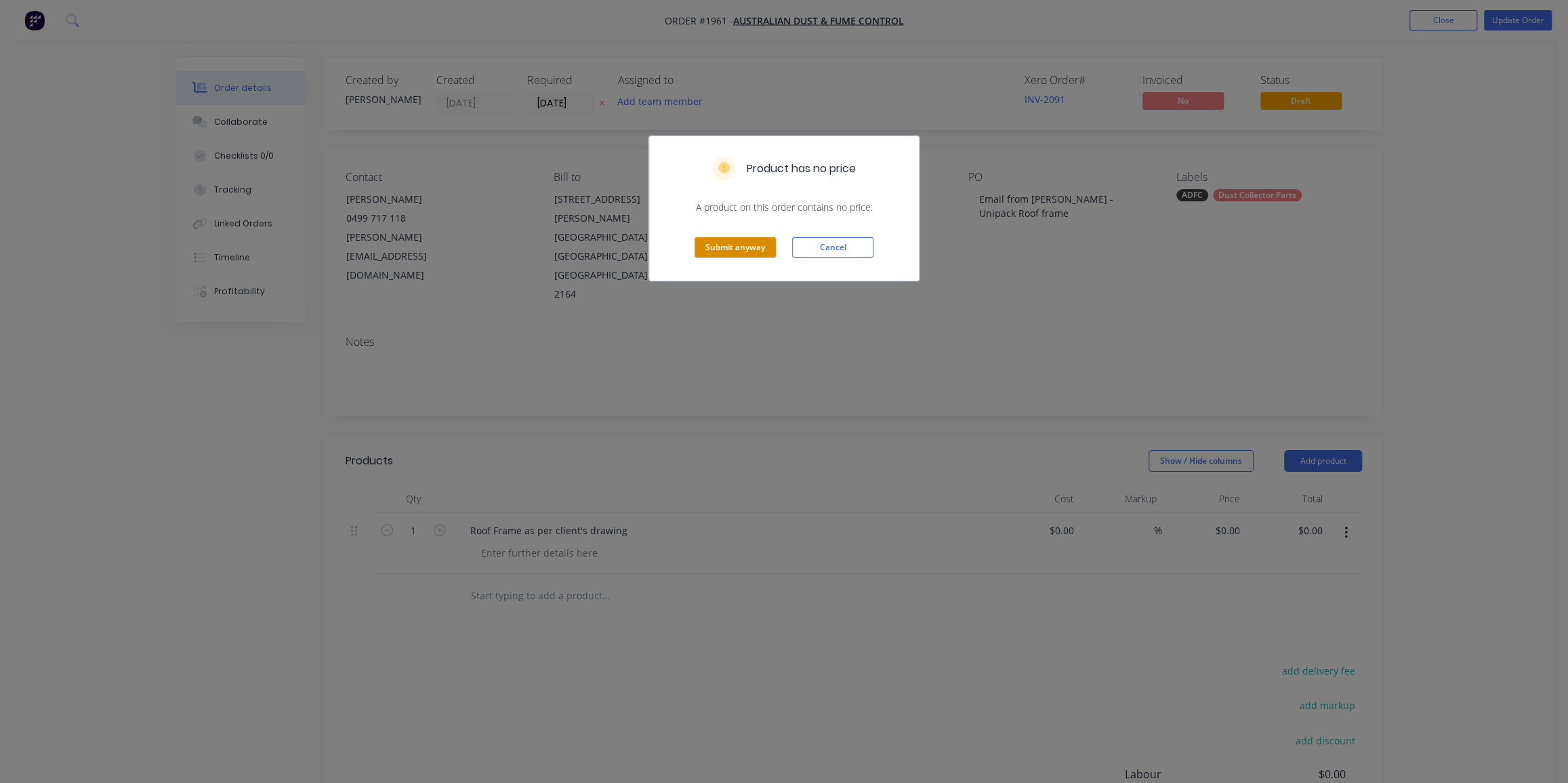
click at [732, 255] on button "Submit anyway" at bounding box center [735, 247] width 82 height 20
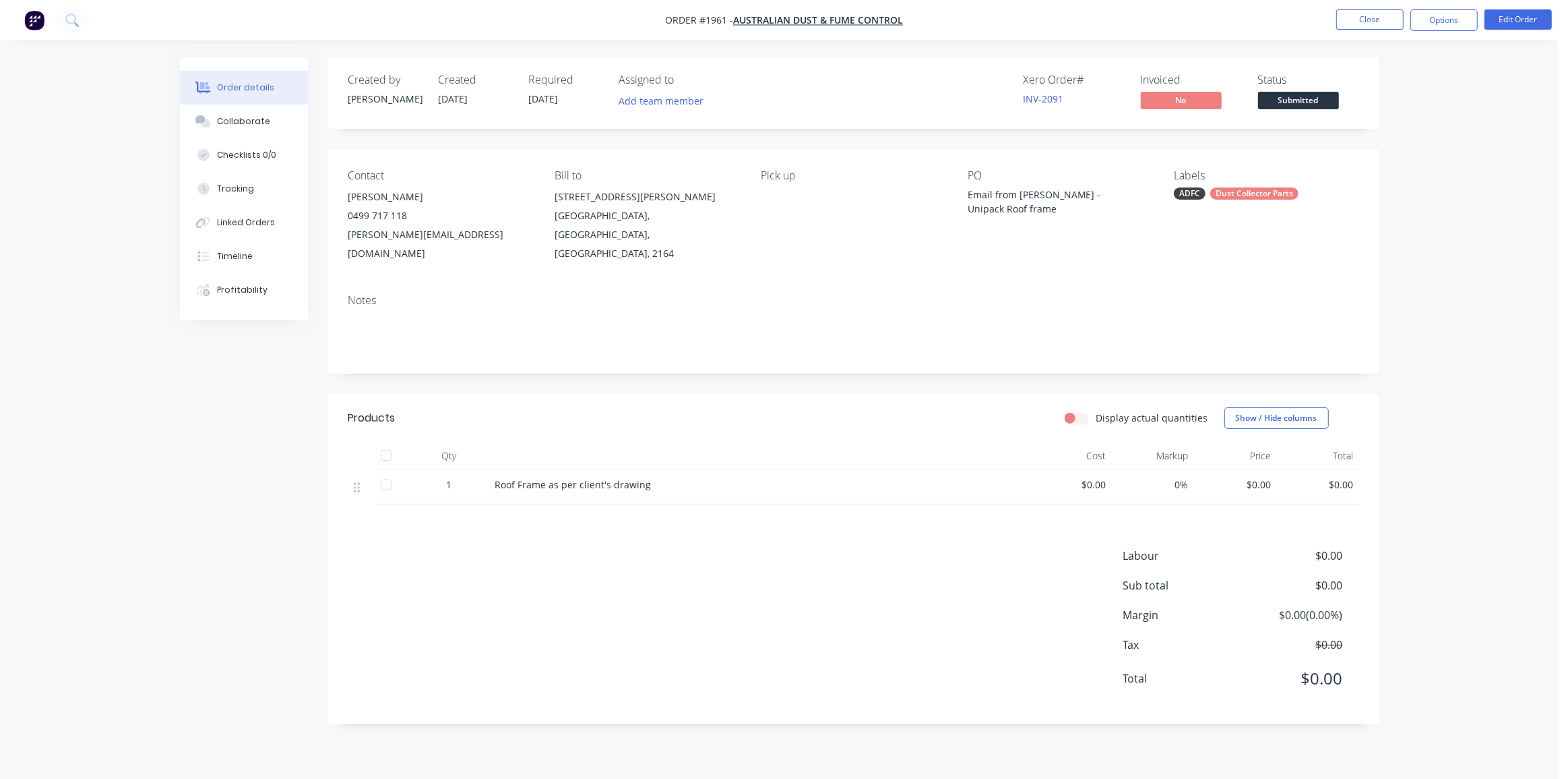
click at [1399, 300] on div "Order details Collaborate Checklists 0/0 Tracking Linked Orders Timeline Profit…" at bounding box center [779, 390] width 1558 height 779
drag, startPoint x: 1510, startPoint y: 21, endPoint x: 1368, endPoint y: 49, distance: 144.7
click at [1489, 73] on div "Order #1961 - Australian Dust & Fume Control Close Options Edit Order Order det…" at bounding box center [779, 390] width 1558 height 779
click at [1369, 16] on button "Close" at bounding box center [1370, 19] width 67 height 20
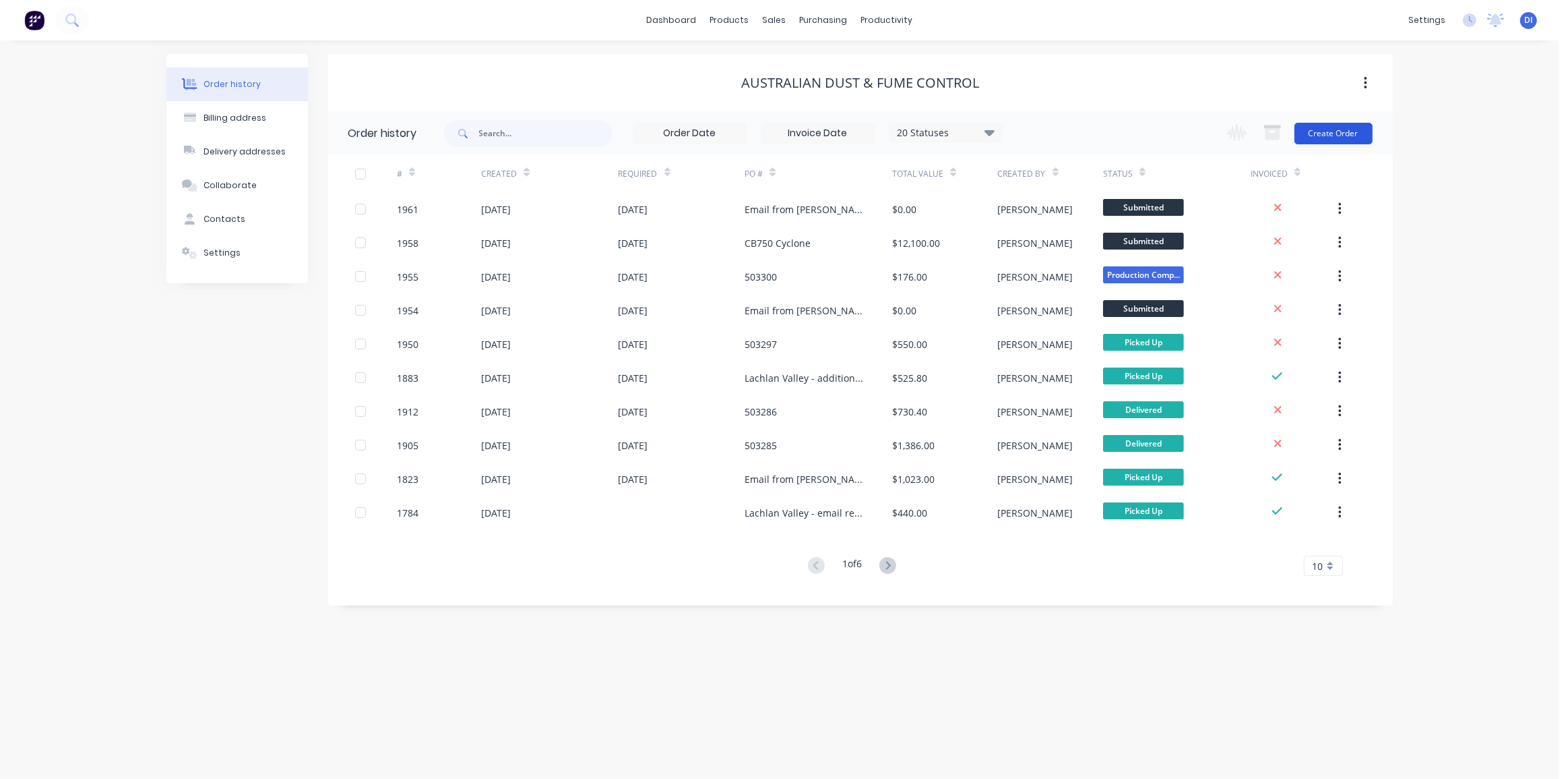
click at [1314, 134] on button "Create Order" at bounding box center [1334, 133] width 79 height 22
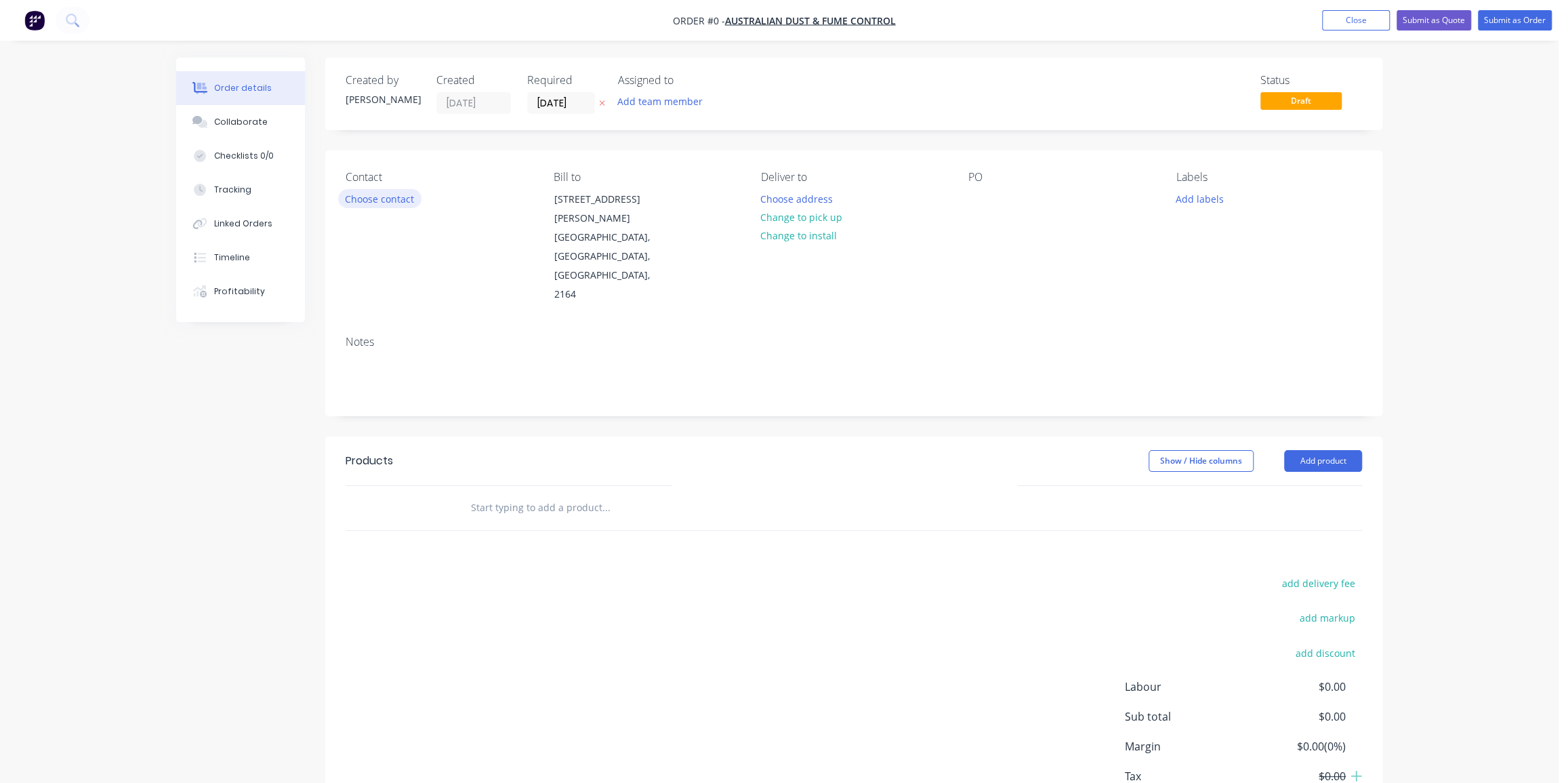
click at [378, 193] on button "Choose contact" at bounding box center [379, 198] width 83 height 18
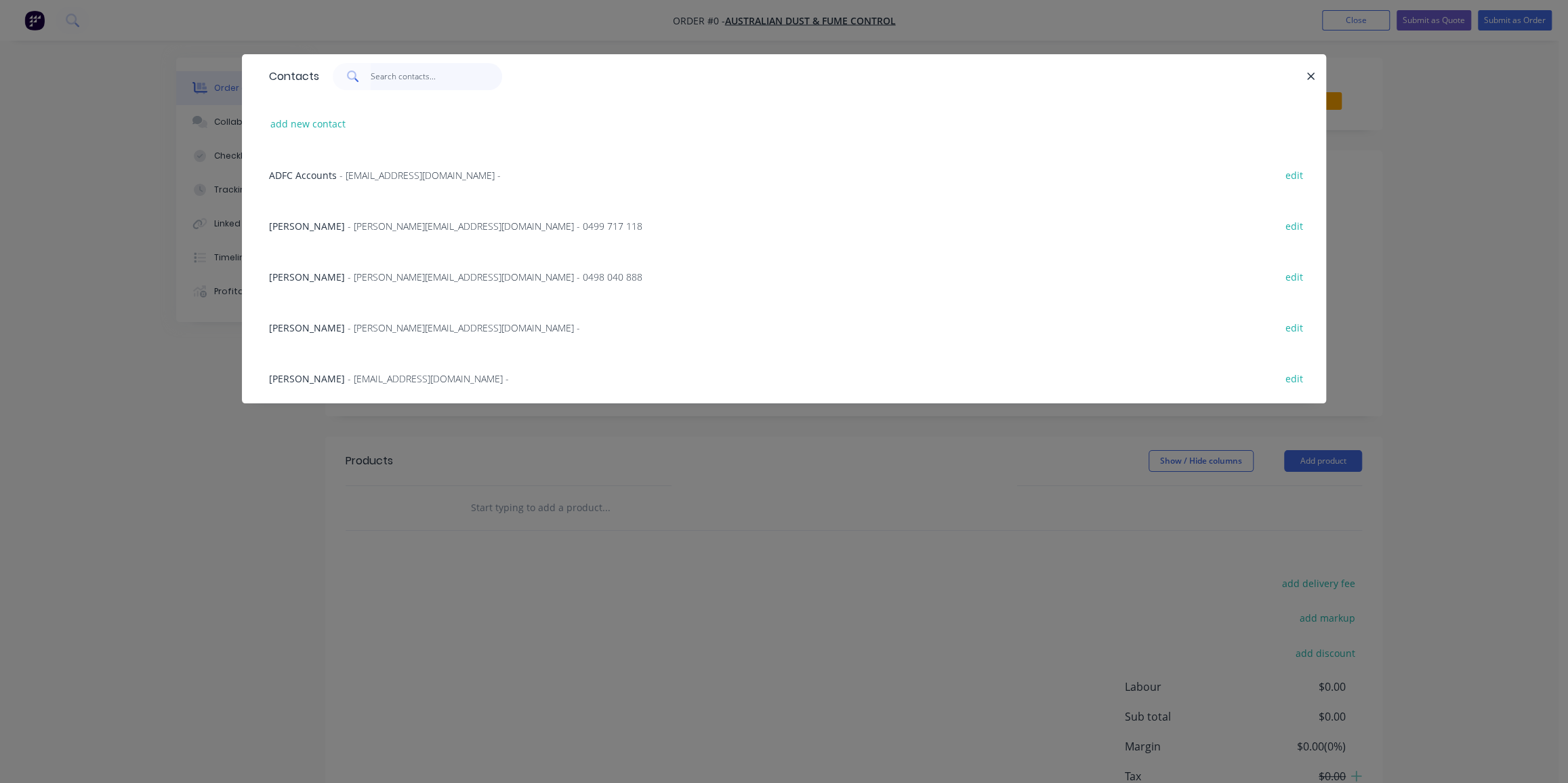
click at [380, 81] on input "text" at bounding box center [436, 76] width 133 height 27
click at [409, 222] on span "- tony@australiandustcontrol.com.au - 0499 717 118" at bounding box center [495, 226] width 295 height 13
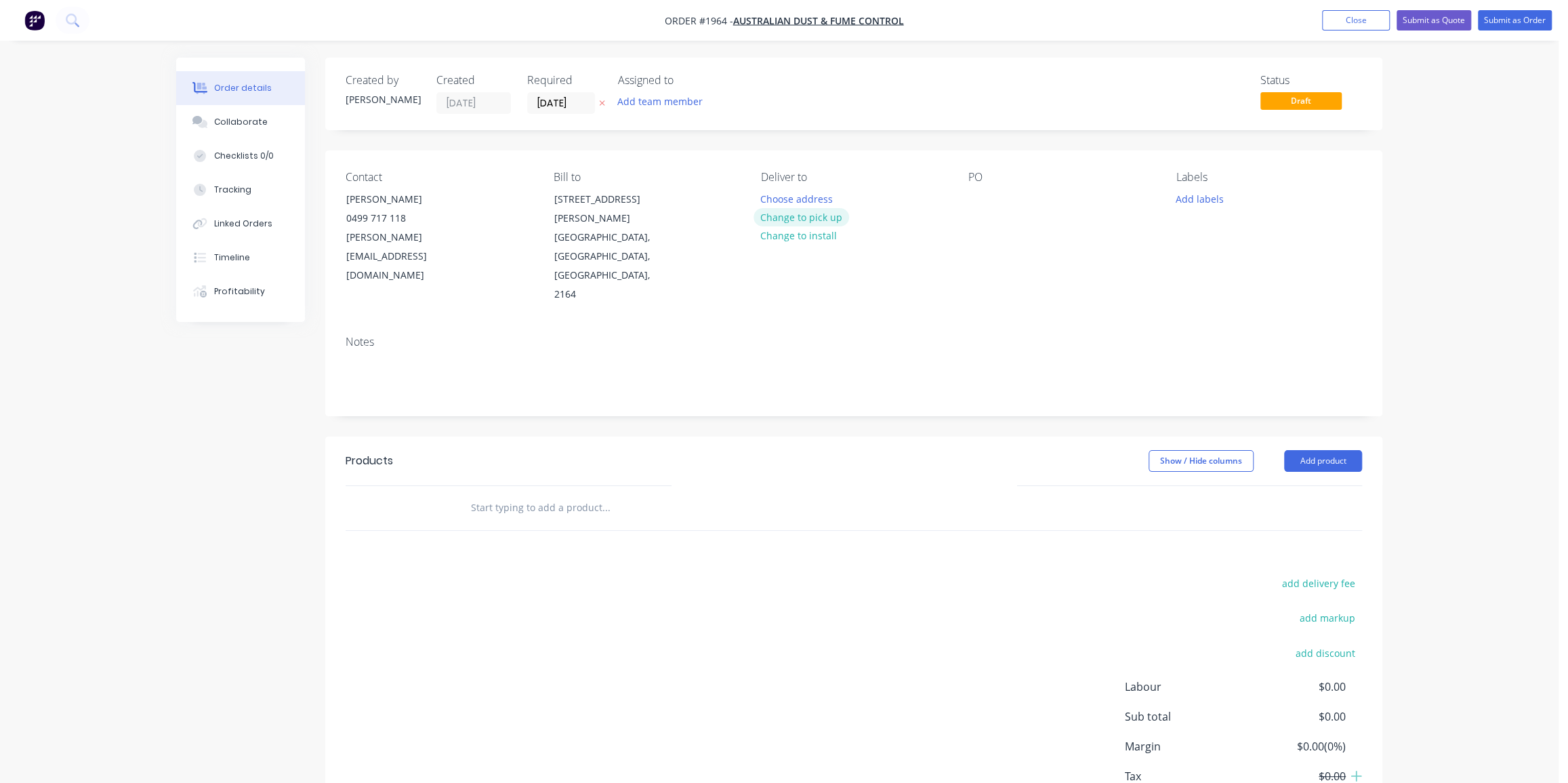
click at [817, 215] on button "Change to pick up" at bounding box center [802, 217] width 97 height 18
click at [982, 191] on div at bounding box center [979, 198] width 22 height 19
paste div
click at [995, 192] on div "RR117477" at bounding box center [1002, 198] width 67 height 19
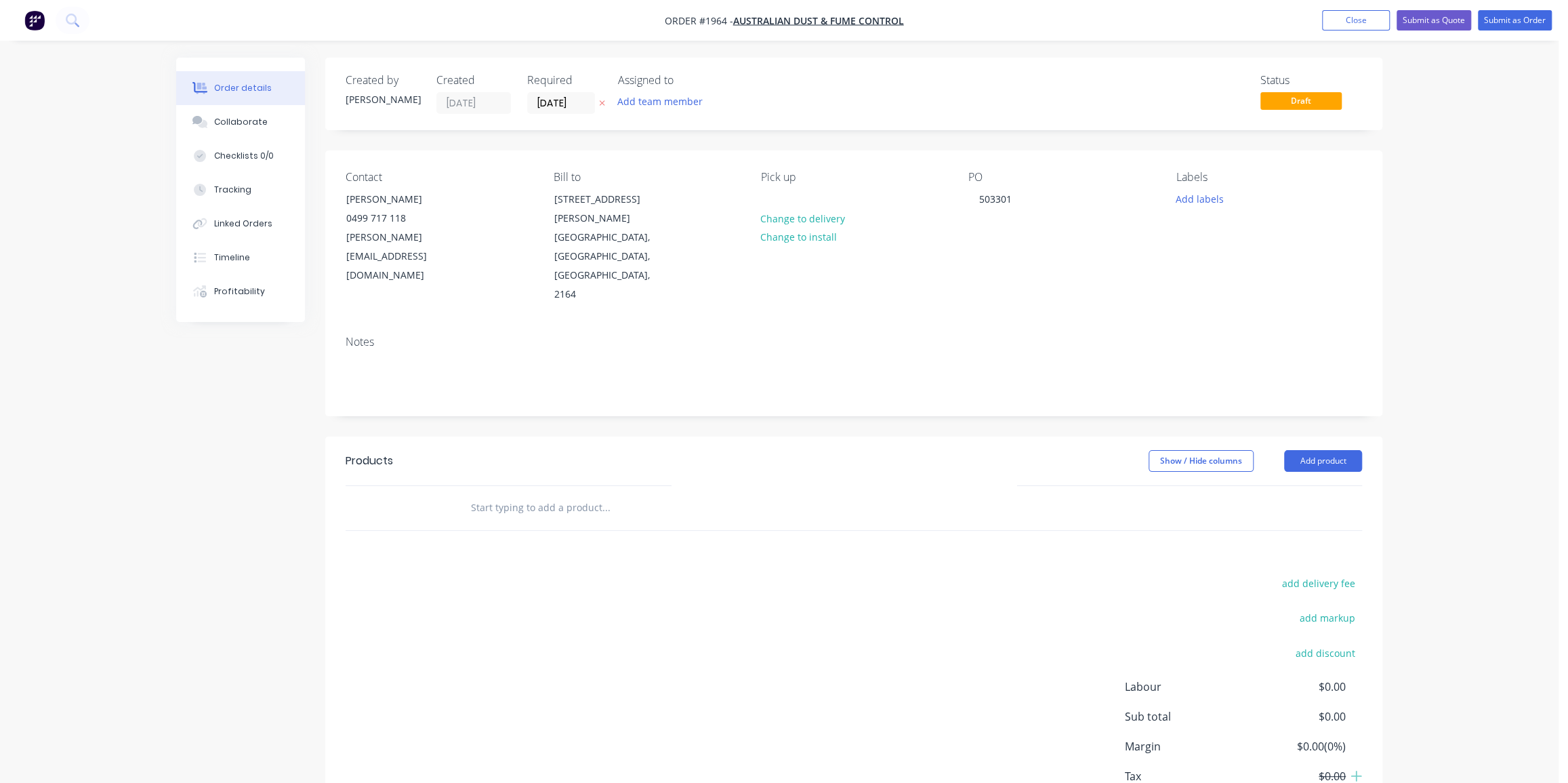
click at [1448, 262] on div "Order details Collaborate Checklists 0/0 Tracking Linked Orders Timeline Profit…" at bounding box center [779, 438] width 1558 height 876
click at [1211, 199] on button "Add labels" at bounding box center [1199, 198] width 62 height 18
click at [1237, 239] on input "text" at bounding box center [1287, 238] width 141 height 27
type input "dust col"
click at [1210, 312] on div at bounding box center [1200, 320] width 27 height 27
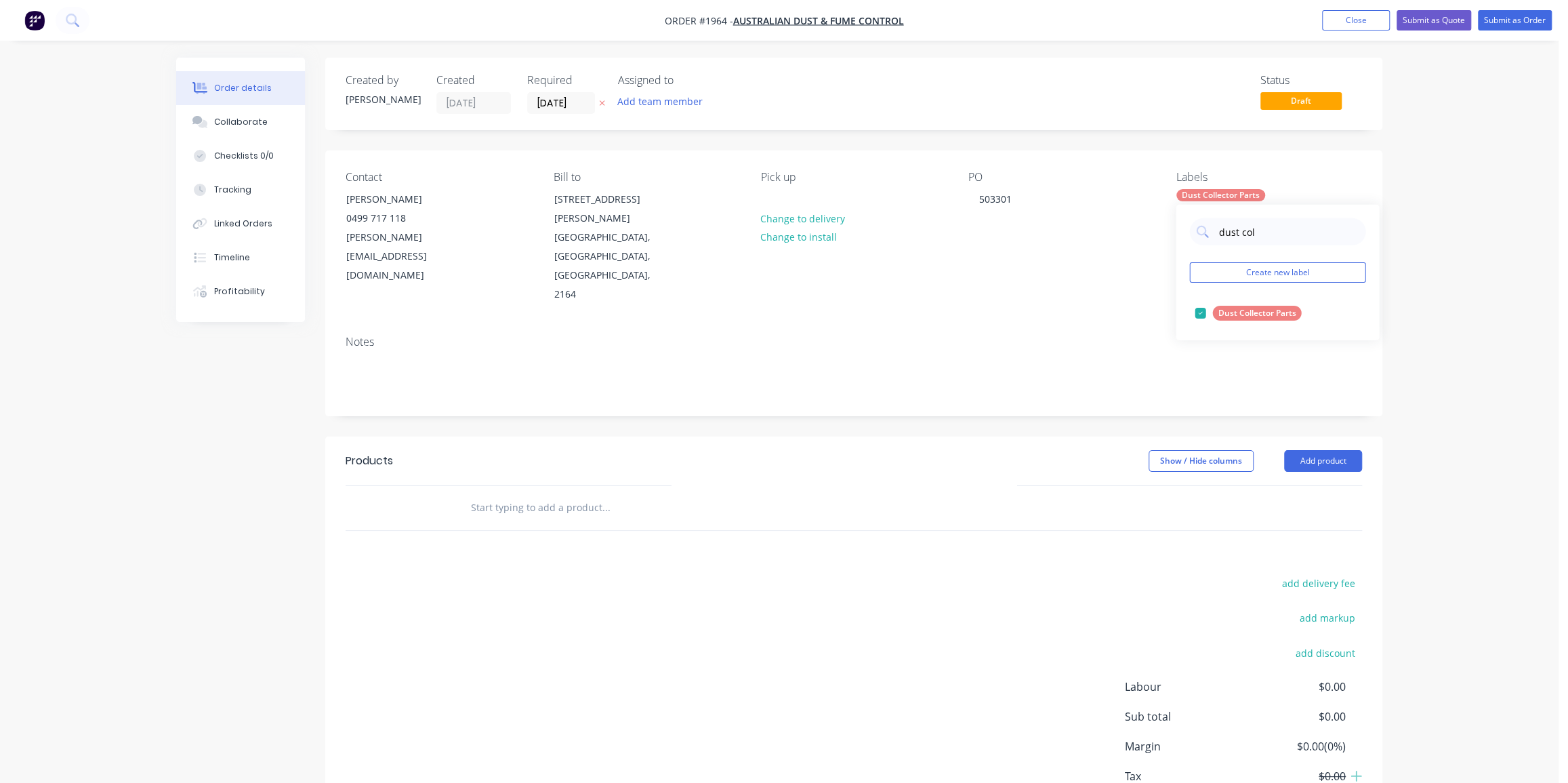
click at [1440, 260] on div "Order details Collaborate Checklists 0/0 Tracking Linked Orders Timeline Profit…" at bounding box center [779, 438] width 1558 height 876
click at [599, 494] on input "text" at bounding box center [606, 507] width 271 height 27
click at [1479, 389] on div "Order details Collaborate Checklists 0/0 Tracking Linked Orders Timeline Profit…" at bounding box center [779, 438] width 1558 height 876
click at [582, 494] on input "text" at bounding box center [606, 507] width 271 height 27
click at [1429, 398] on div "Order details Collaborate Checklists 0/0 Tracking Linked Orders Timeline Profit…" at bounding box center [779, 438] width 1558 height 876
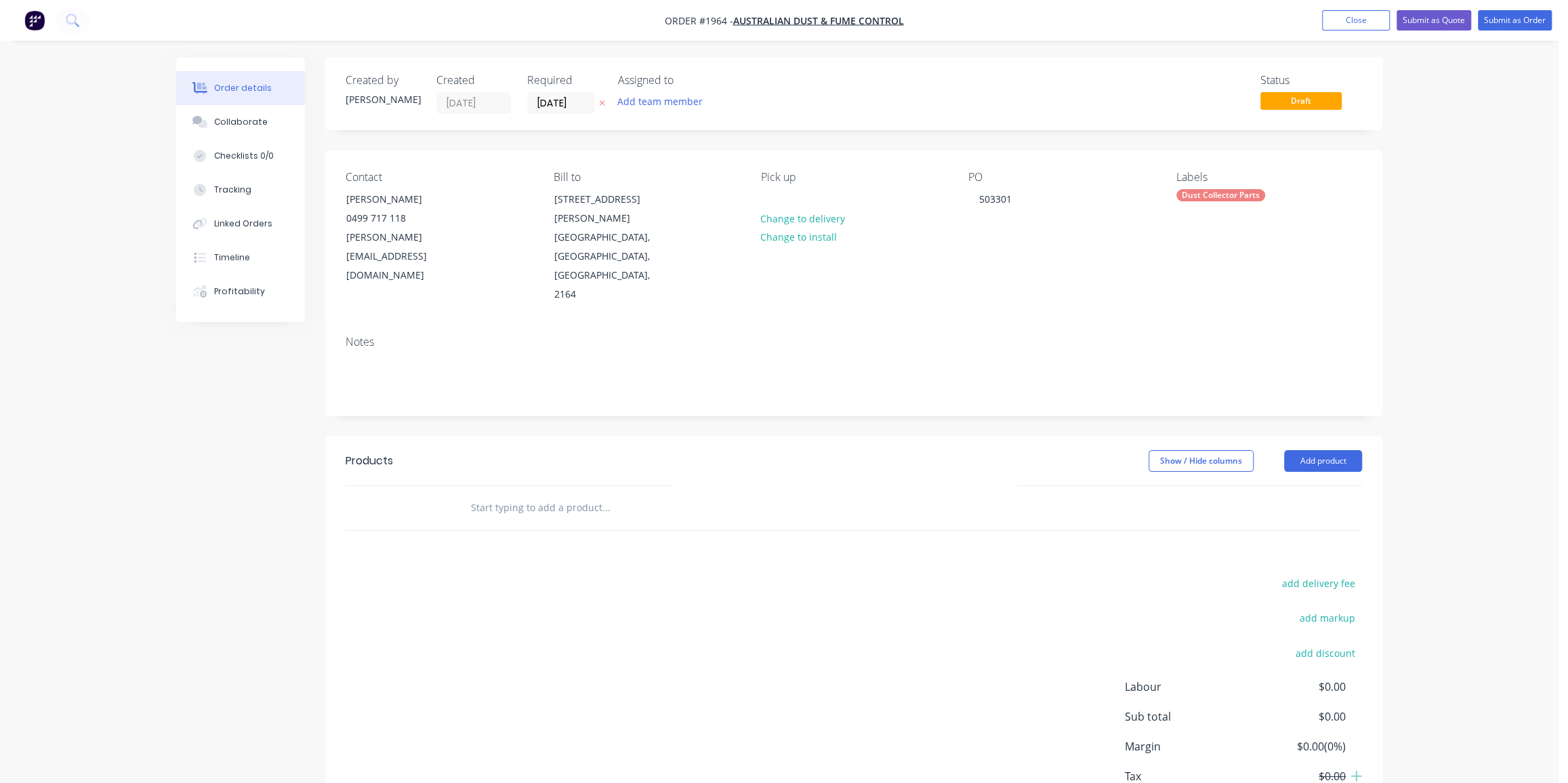
click at [599, 525] on div "Products Show / Hide columns Add product add delivery fee add markup add discou…" at bounding box center [854, 646] width 1057 height 420
click at [579, 494] on input "text" at bounding box center [606, 507] width 271 height 27
click at [513, 494] on input "RModificatio to" at bounding box center [606, 507] width 271 height 27
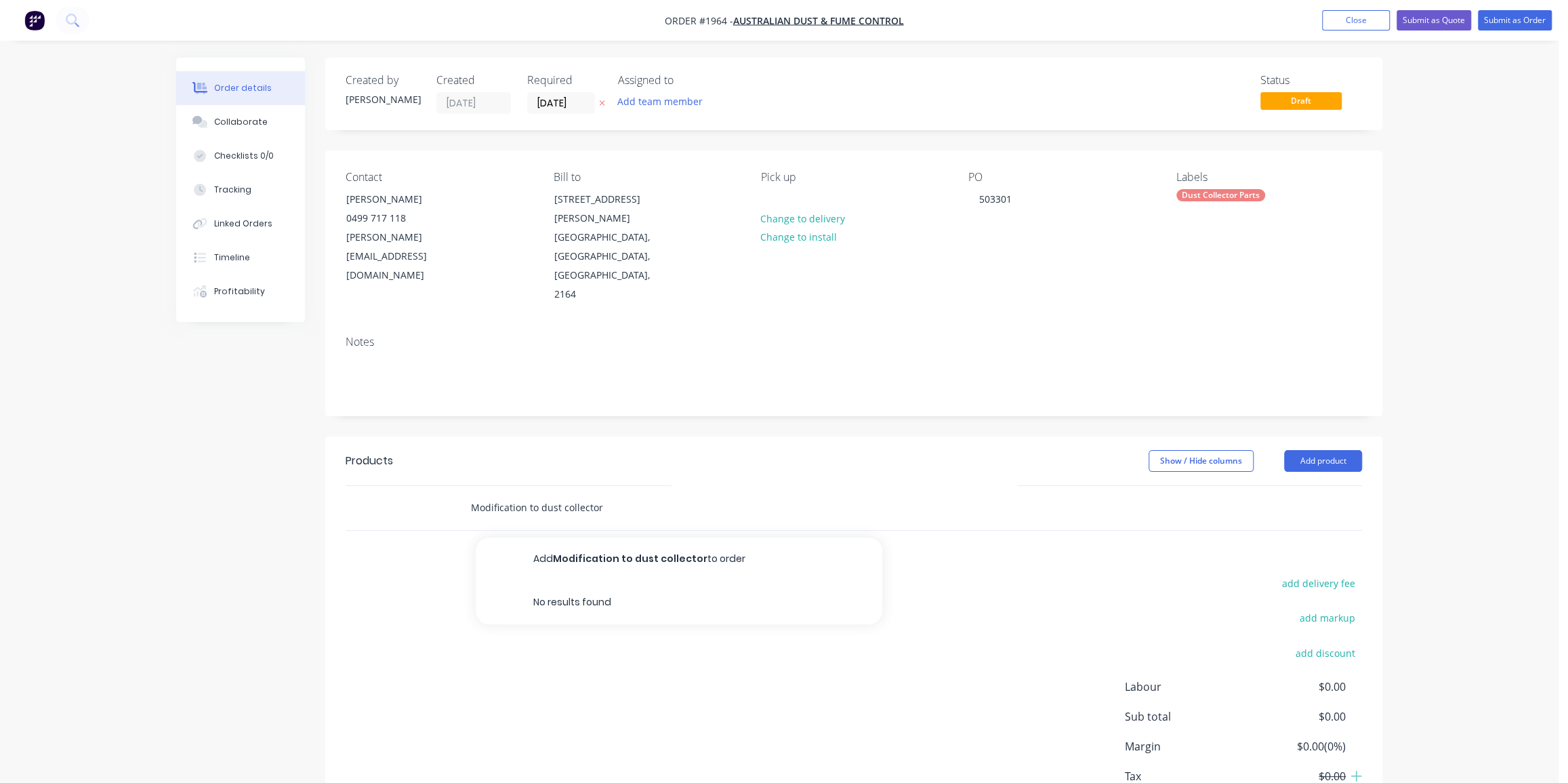
drag, startPoint x: 697, startPoint y: 521, endPoint x: 659, endPoint y: 470, distance: 63.6
click at [659, 494] on div "Modification to dust collector Add Modification to dust collector to order No r…" at bounding box center [662, 507] width 406 height 27
click at [659, 494] on input "Modification to dust collector" at bounding box center [606, 507] width 271 height 27
click at [599, 494] on input "Modification to dust collector legs" at bounding box center [606, 507] width 271 height 27
click at [601, 494] on input "Modification to dust collector legs" at bounding box center [606, 507] width 271 height 27
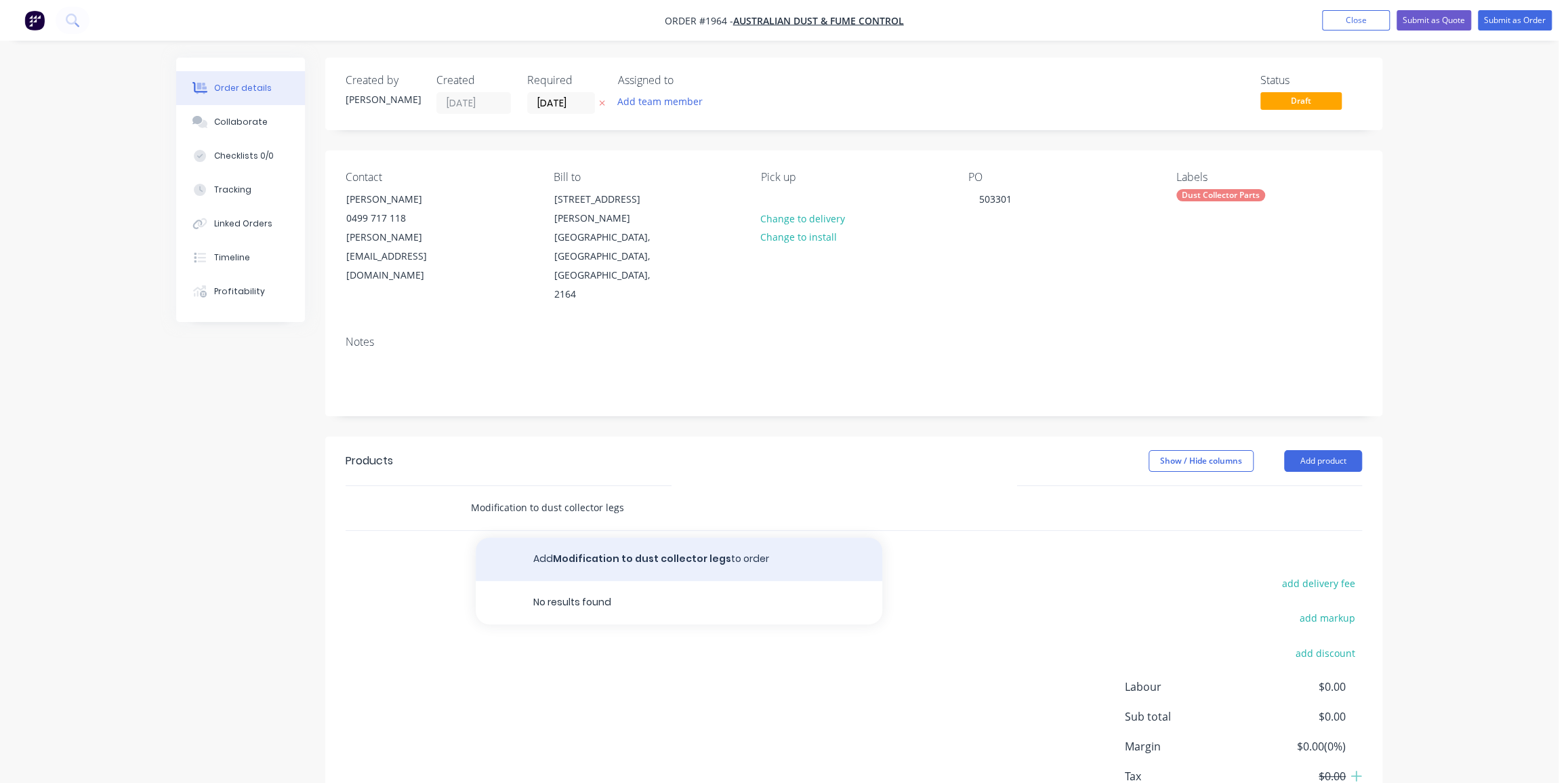
type input "Modification to dust collector legs"
click at [660, 537] on button "Add Modification to dust collector legs to order" at bounding box center [679, 558] width 406 height 43
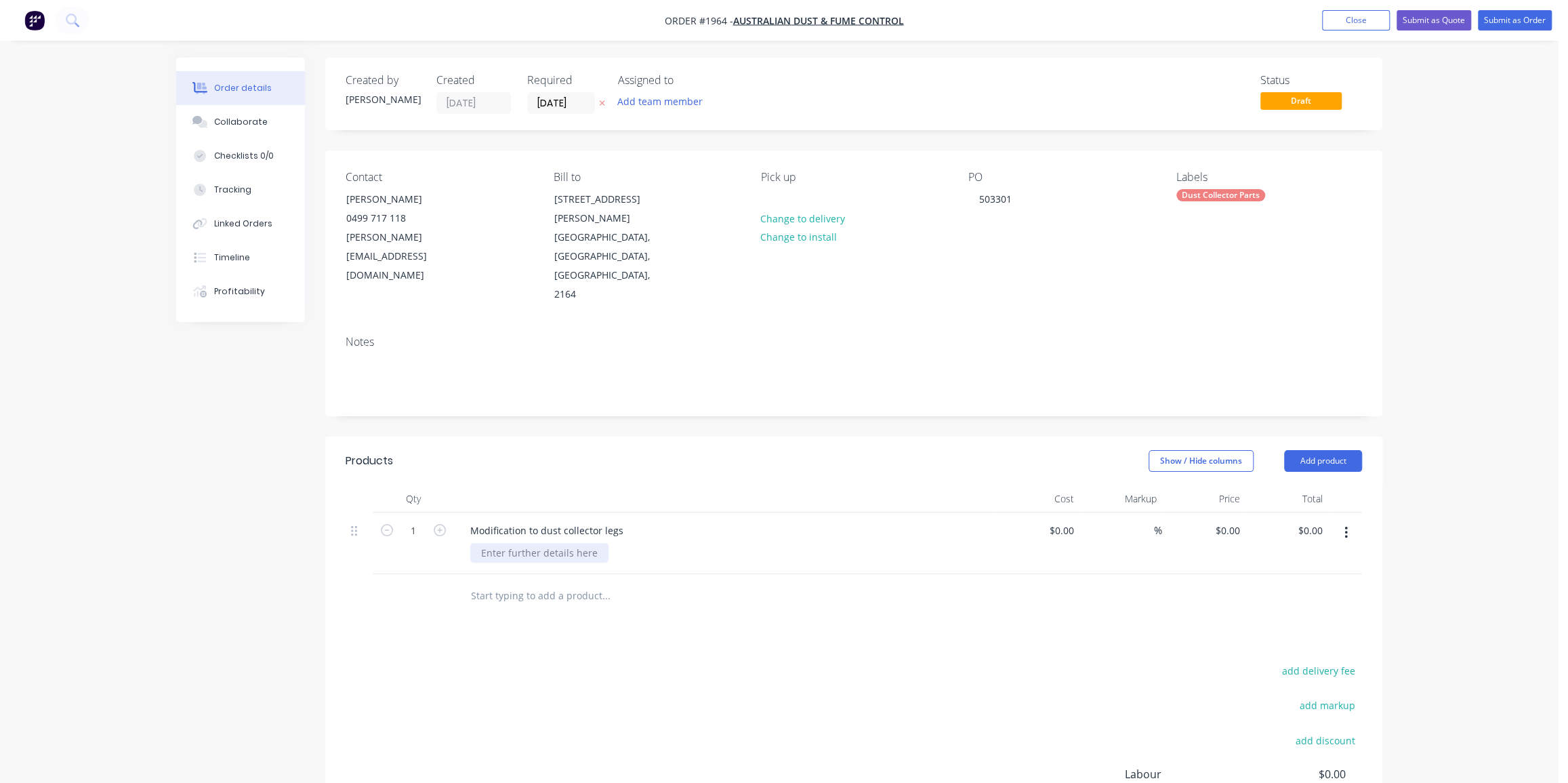
click at [555, 542] on div at bounding box center [539, 552] width 138 height 19
click at [562, 593] on div "Products Show / Hide columns Add product Qty Cost Markup Price Total 1 Modifica…" at bounding box center [854, 689] width 1057 height 506
click at [1423, 306] on div "Order details Collaborate Checklists 0/0 Tracking Linked Orders Timeline Profit…" at bounding box center [779, 482] width 1558 height 964
drag, startPoint x: 1410, startPoint y: 442, endPoint x: 1430, endPoint y: 429, distance: 23.9
click at [1410, 440] on div "Order details Collaborate Checklists 0/0 Tracking Linked Orders Timeline Profit…" at bounding box center [779, 482] width 1558 height 964
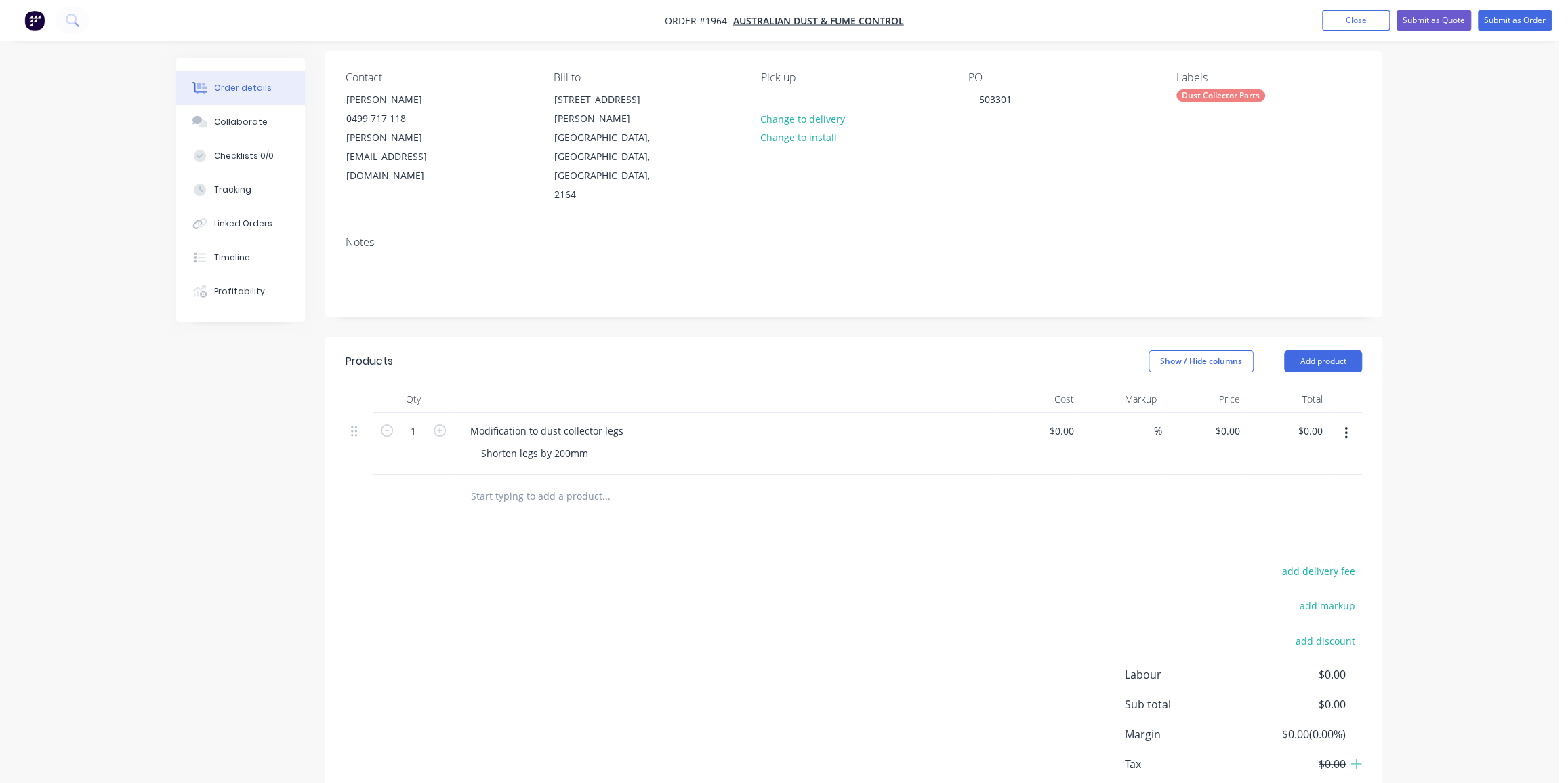
scroll to position [123, 0]
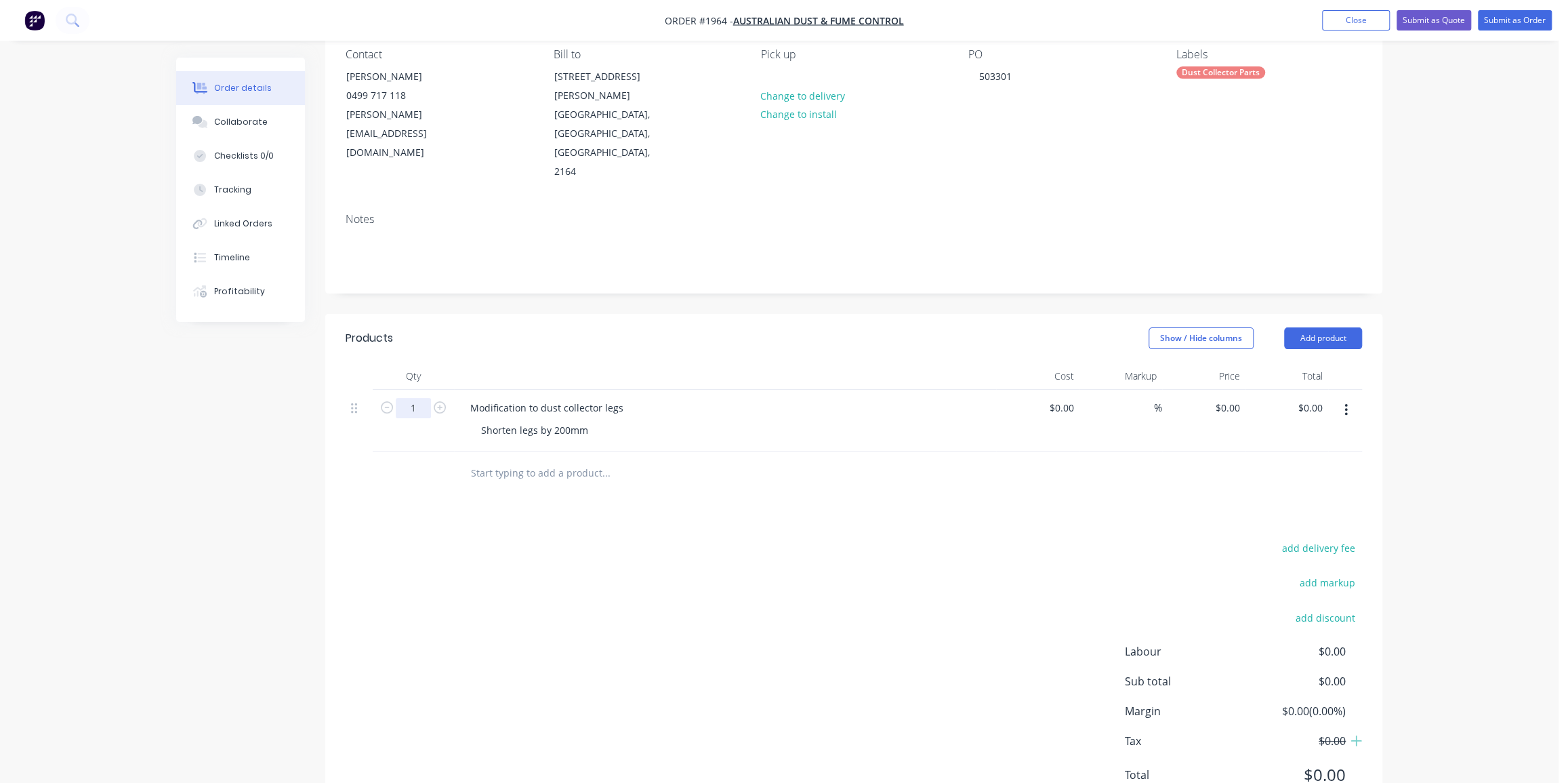
click at [418, 398] on input "1" at bounding box center [414, 407] width 35 height 20
type input "1.5"
click at [809, 494] on div "Products Show / Hide columns Add product Qty Cost Markup Price Total 1.5 Modifi…" at bounding box center [854, 566] width 1057 height 506
click at [1225, 398] on div "0 $0.00" at bounding box center [1227, 407] width 37 height 19
type input "$90.00"
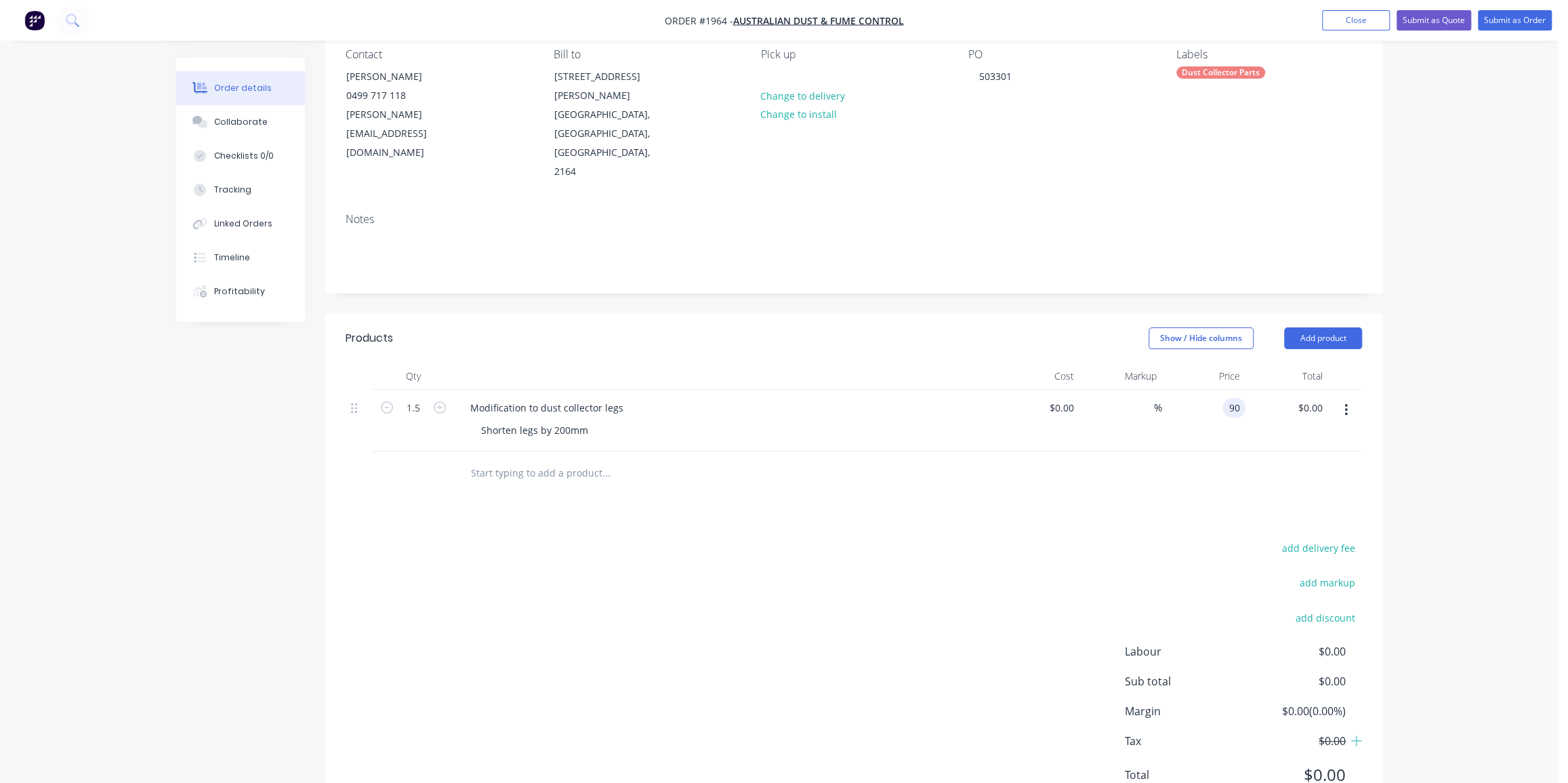
type input "$135.00"
click at [1471, 374] on div "Order details Collaborate Checklists 0/0 Tracking Linked Orders Timeline Profit…" at bounding box center [779, 359] width 1558 height 964
click at [709, 459] on input "text" at bounding box center [606, 472] width 271 height 27
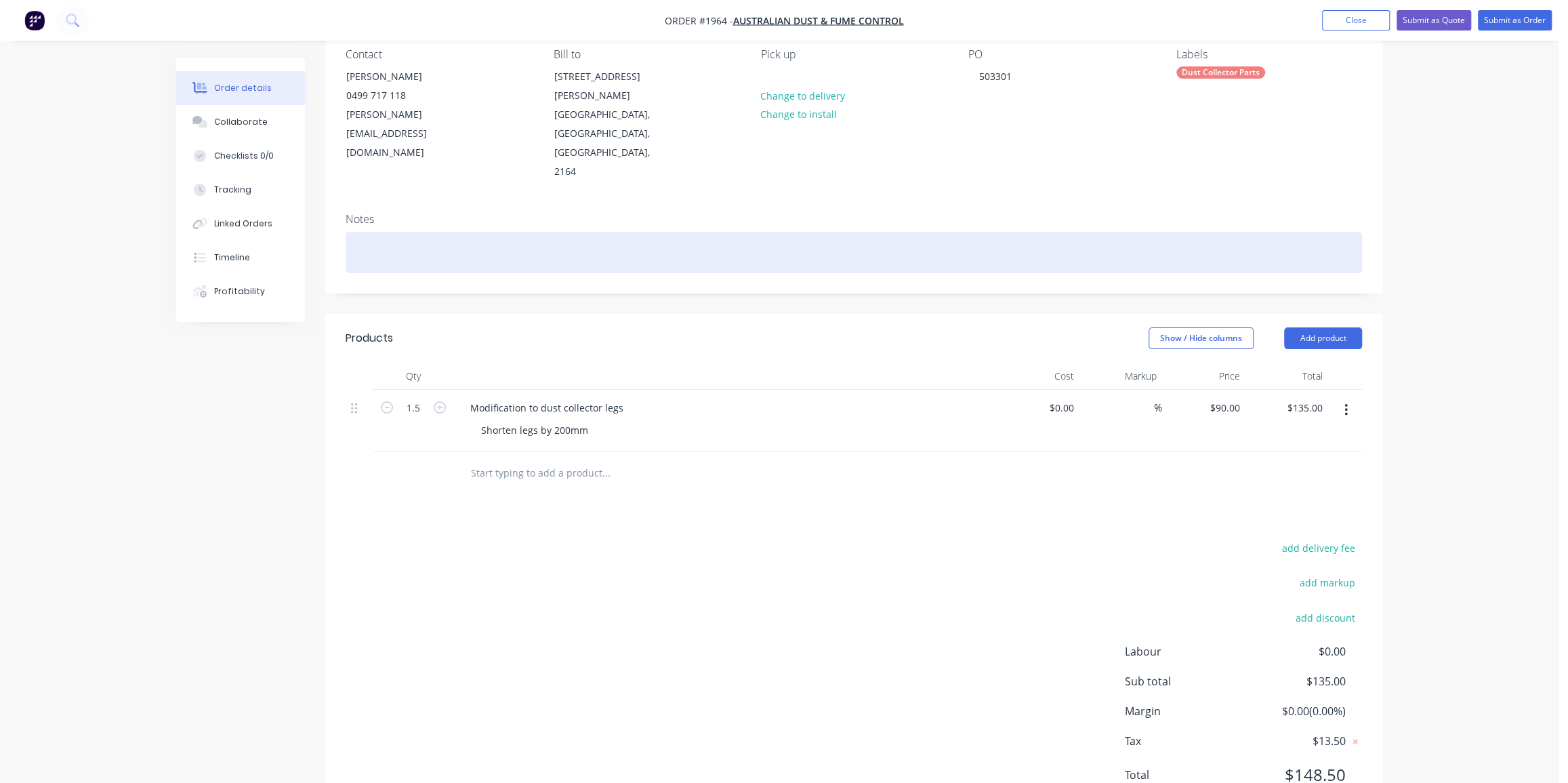
scroll to position [142, 0]
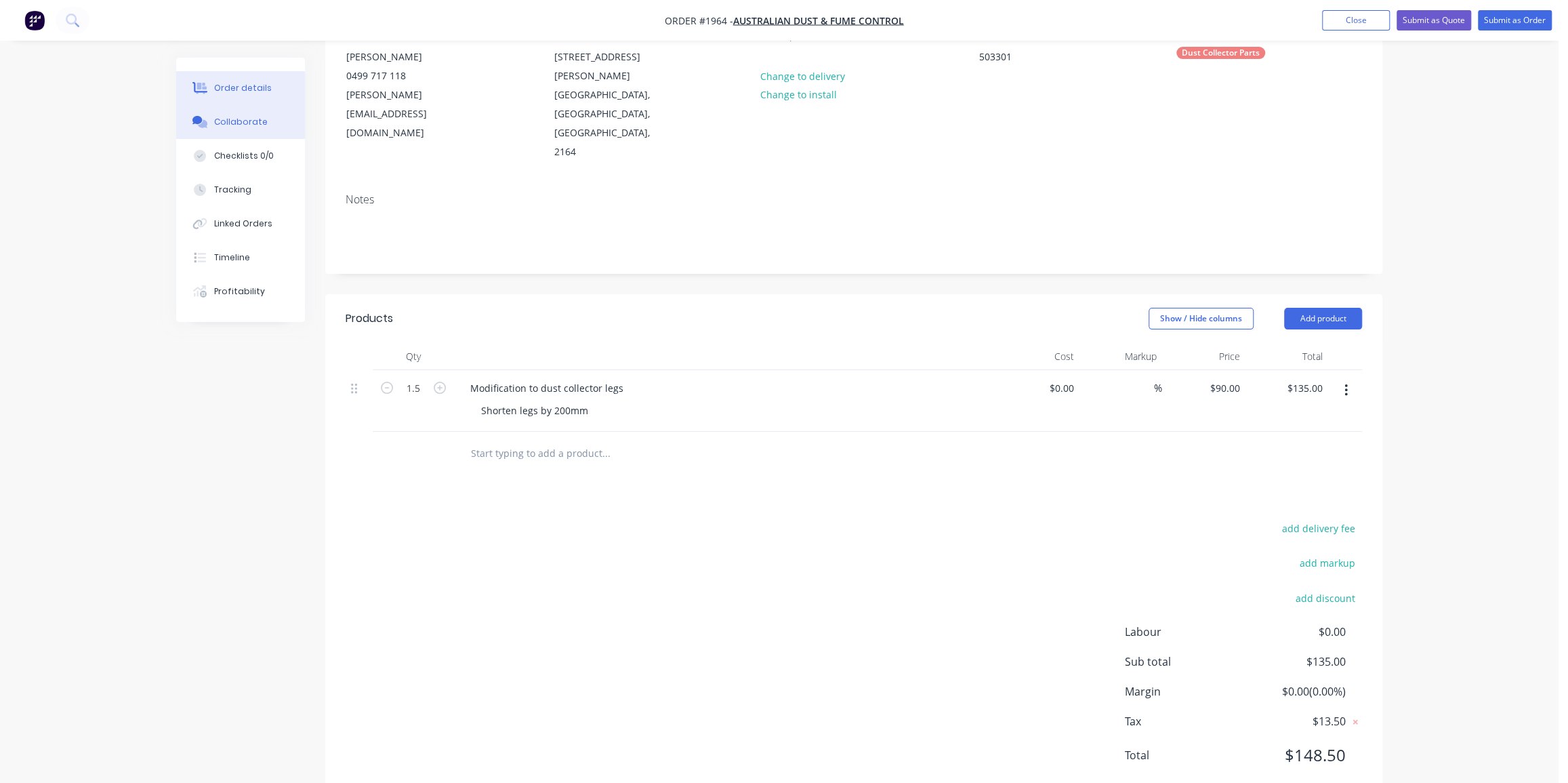
click at [269, 124] on button "Collaborate" at bounding box center [241, 122] width 129 height 34
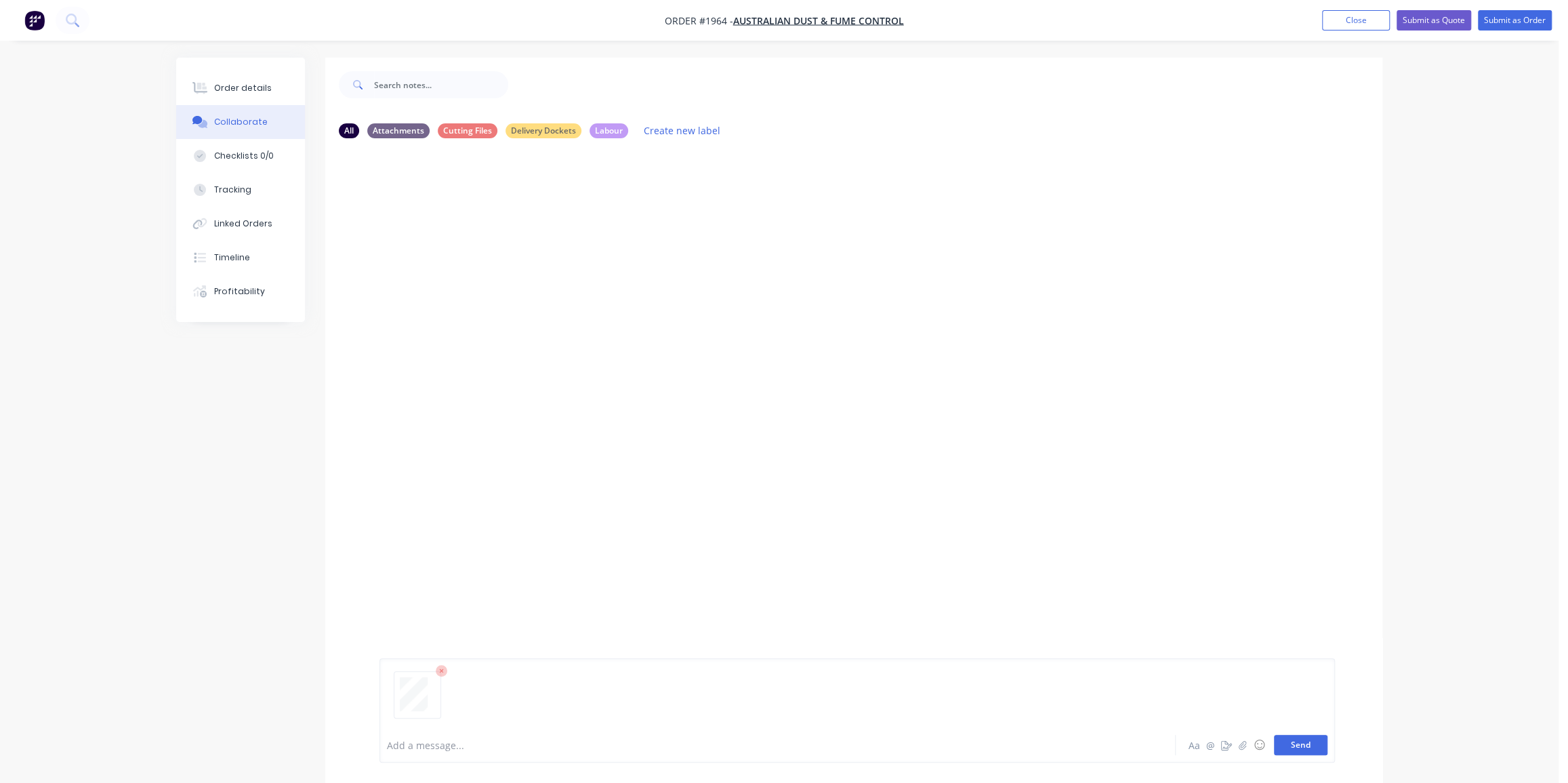
click at [1302, 738] on button "Send" at bounding box center [1300, 744] width 54 height 20
click at [230, 90] on div "Order details" at bounding box center [243, 88] width 58 height 12
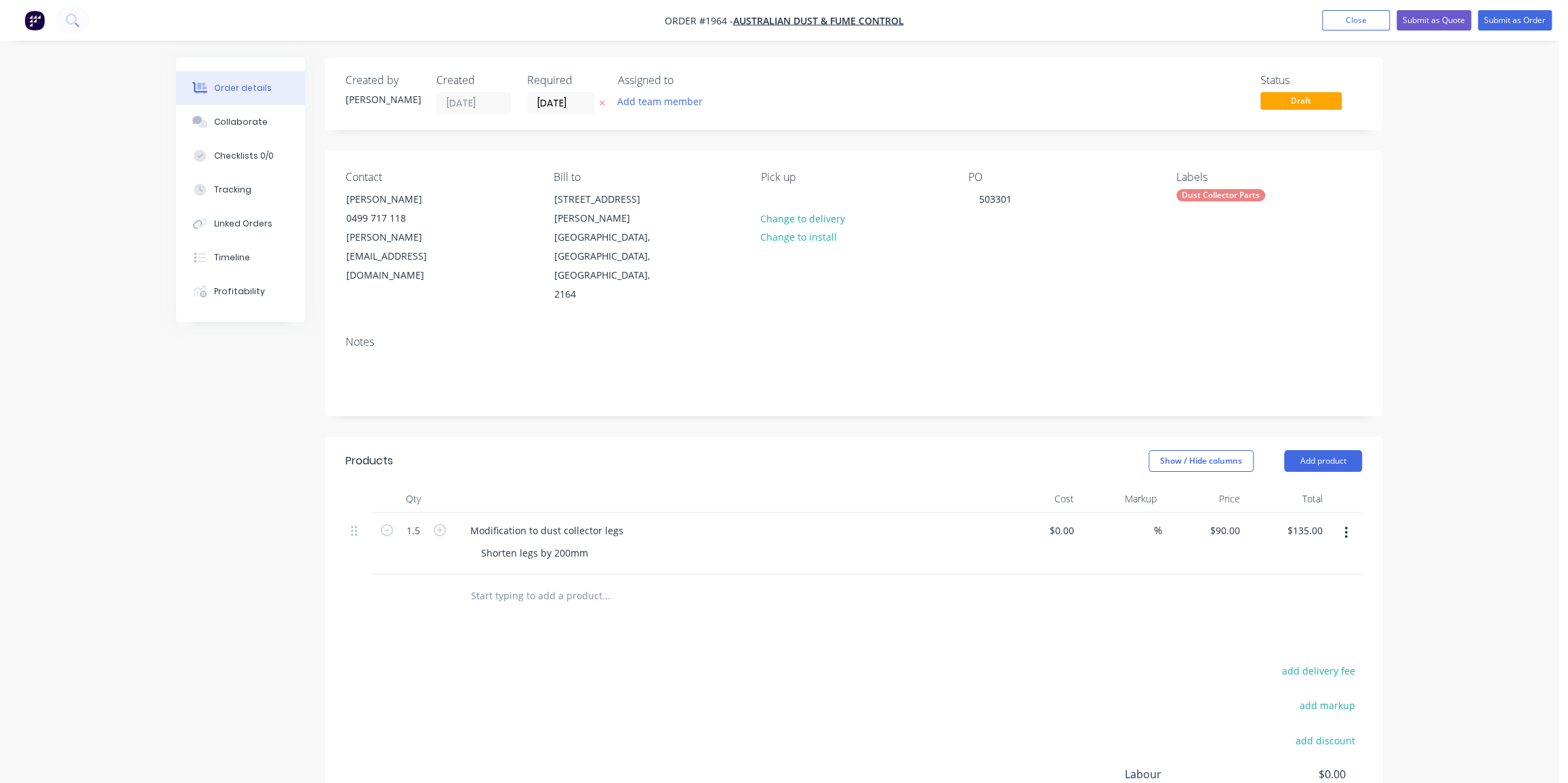
click at [1436, 153] on div "Order details Collaborate Checklists 0/0 Tracking Linked Orders Timeline Profit…" at bounding box center [779, 482] width 1558 height 964
click at [1460, 68] on div "Order details Collaborate Checklists 0/0 Tracking Linked Orders Timeline Profit…" at bounding box center [779, 482] width 1558 height 964
click at [1507, 24] on button "Submit as Order" at bounding box center [1515, 20] width 74 height 20
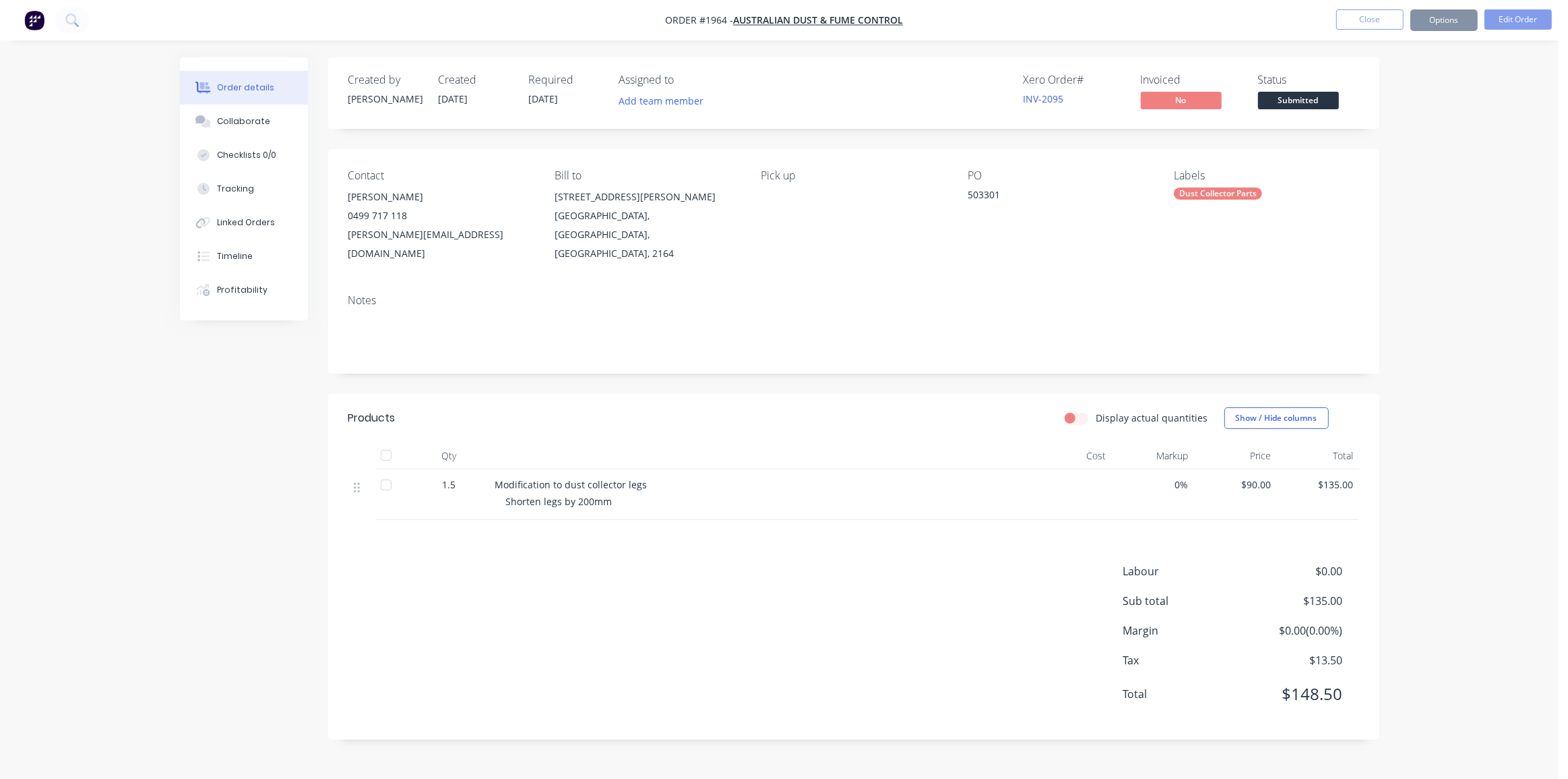
click at [1452, 207] on div "Order details Collaborate Checklists 0/0 Tracking Linked Orders Timeline Profit…" at bounding box center [779, 390] width 1558 height 779
click at [1452, 140] on div "Order details Collaborate Checklists 0/0 Tracking Linked Orders Timeline Profit…" at bounding box center [779, 390] width 1558 height 779
click at [1374, 394] on header "Products Display actual quantities Show / Hide columns" at bounding box center [854, 418] width 1051 height 49
click at [1380, 311] on div "Order details Collaborate Checklists 0/0 Tracking Linked Orders Timeline Profit…" at bounding box center [780, 409] width 1227 height 702
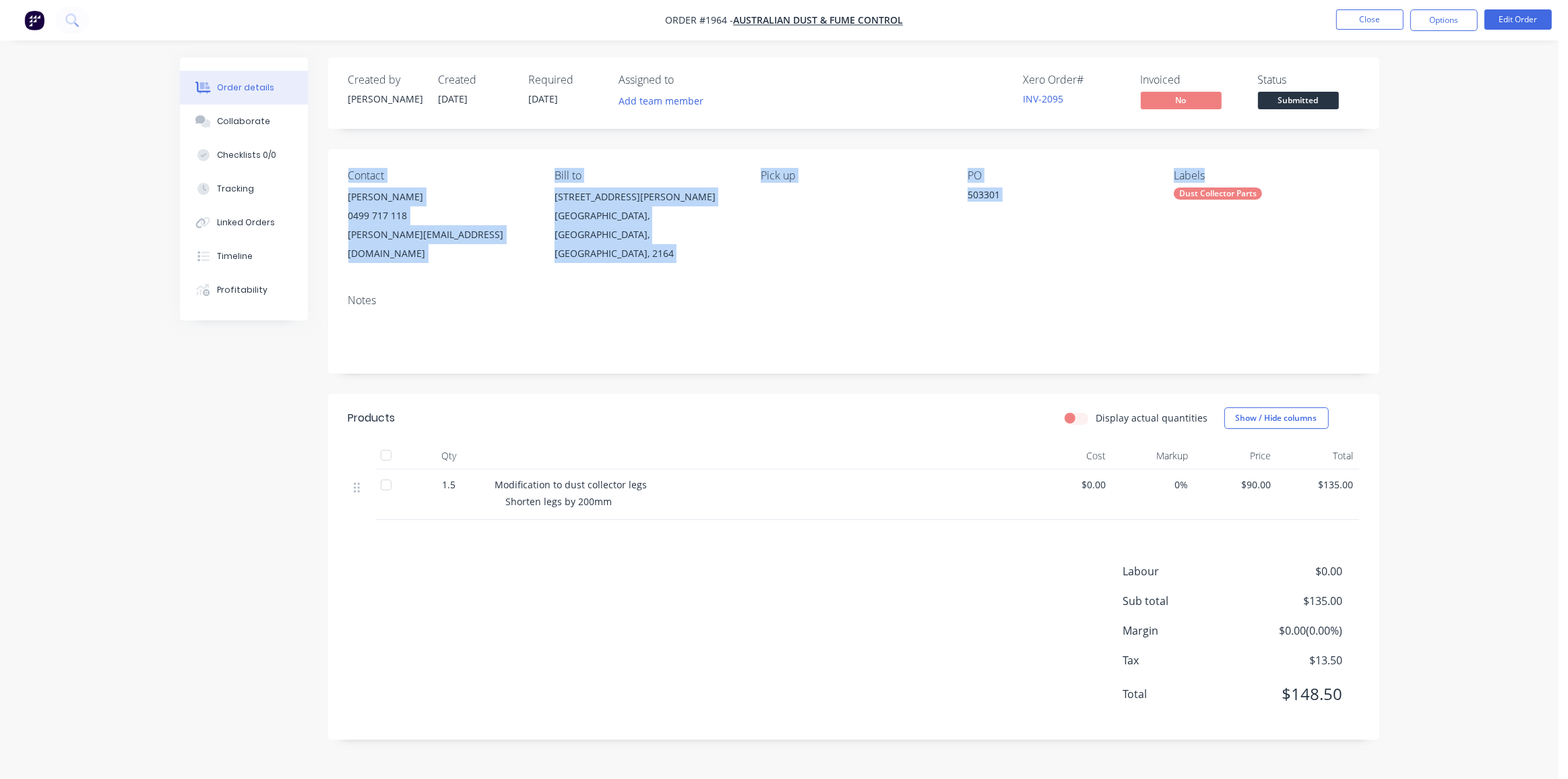
drag, startPoint x: 1420, startPoint y: 134, endPoint x: 1441, endPoint y: 43, distance: 93.4
click at [1420, 121] on div "Order details Collaborate Checklists 0/0 Tracking Linked Orders Timeline Profit…" at bounding box center [779, 390] width 1558 height 779
click at [1455, 113] on div "Order details Collaborate Checklists 0/0 Tracking Linked Orders Timeline Profit…" at bounding box center [779, 390] width 1558 height 779
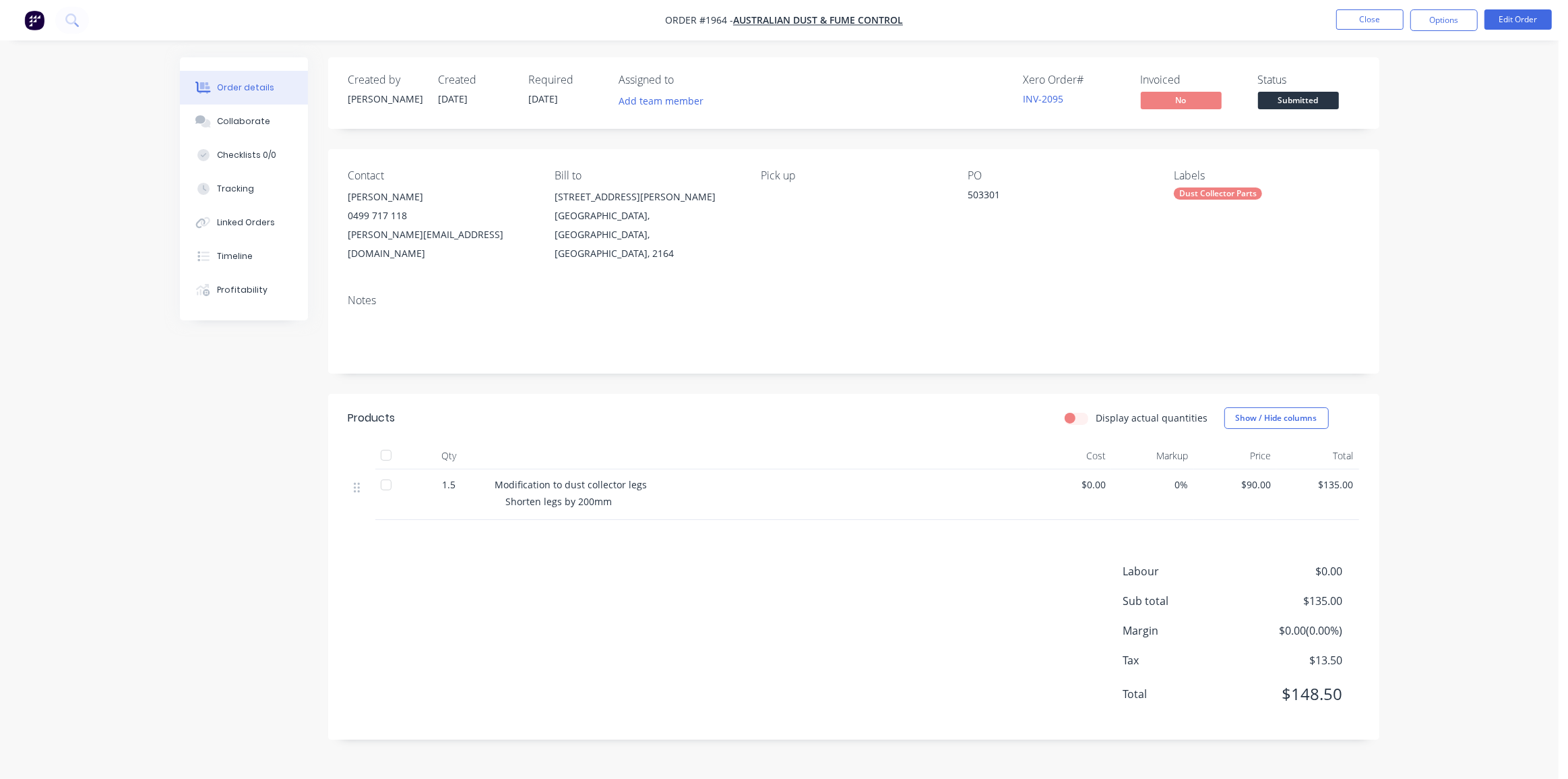
drag, startPoint x: 1344, startPoint y: 90, endPoint x: 1313, endPoint y: 107, distance: 35.4
click at [1343, 90] on div "Status Submitted" at bounding box center [1309, 93] width 101 height 39
click at [1313, 107] on span "Submitted" at bounding box center [1298, 100] width 81 height 17
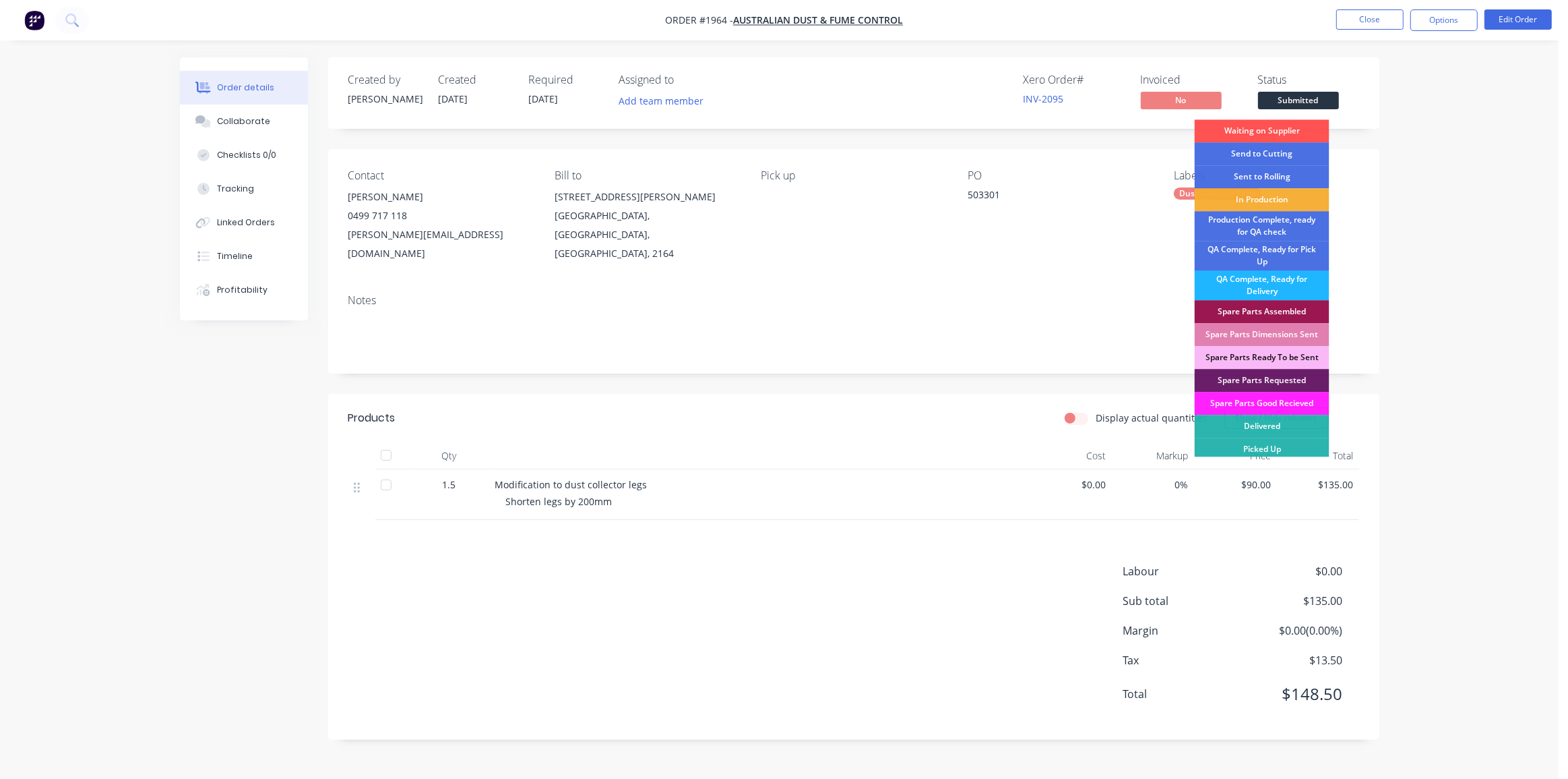
click at [1266, 279] on div "QA Complete, Ready for Delivery" at bounding box center [1262, 286] width 134 height 30
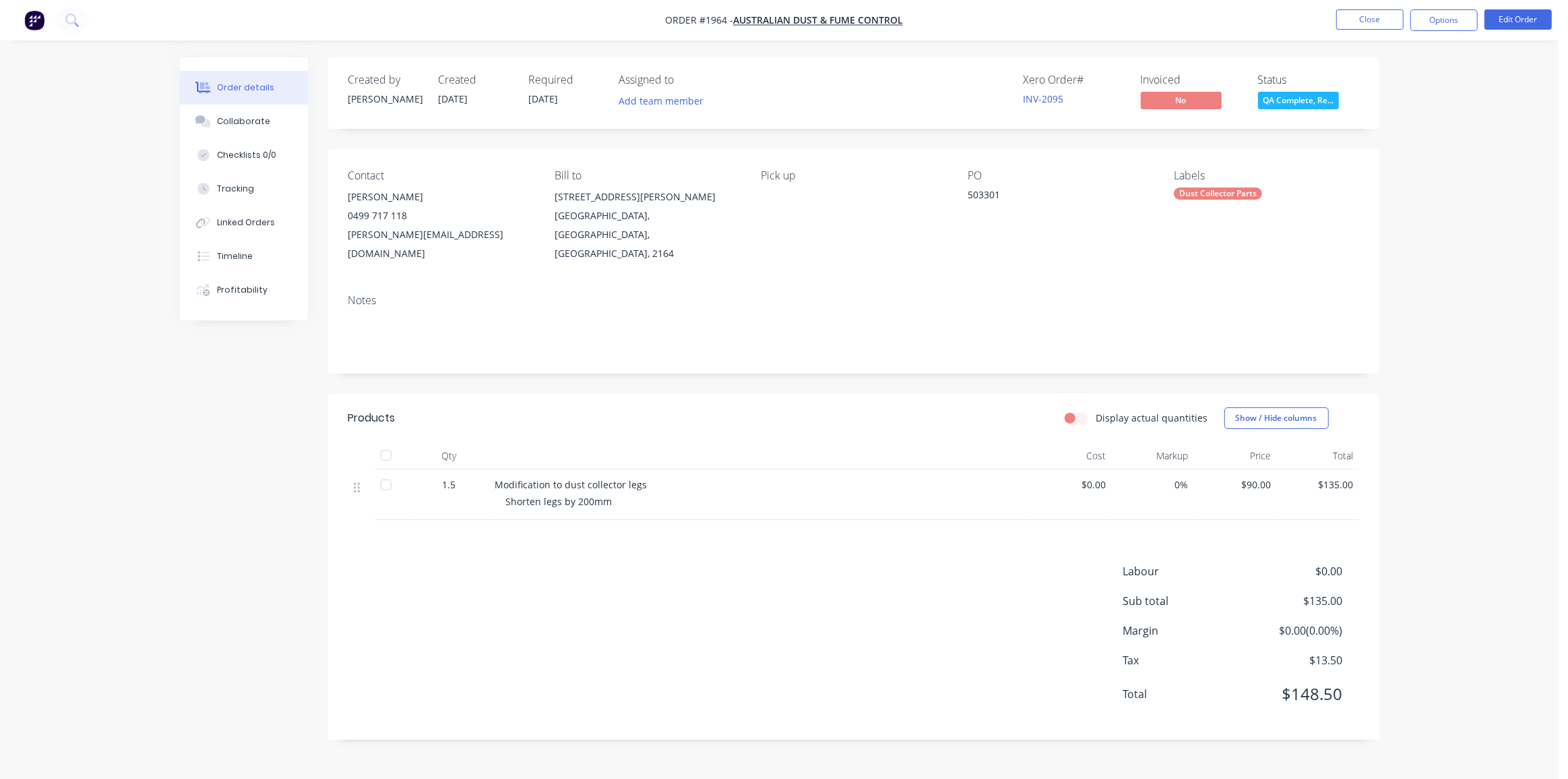
click at [1411, 256] on div "Order details Collaborate Checklists 0/0 Tracking Linked Orders Timeline Profit…" at bounding box center [779, 390] width 1558 height 779
click at [1420, 253] on div "Order details Collaborate Checklists 0/0 Tracking Linked Orders Timeline Profit…" at bounding box center [779, 390] width 1558 height 779
click at [1443, 23] on button "Options" at bounding box center [1444, 20] width 67 height 22
click at [1503, 76] on div "Order details Collaborate Checklists 0/0 Tracking Linked Orders Timeline Profit…" at bounding box center [779, 390] width 1558 height 779
click at [1446, 14] on button "Options" at bounding box center [1444, 20] width 67 height 22
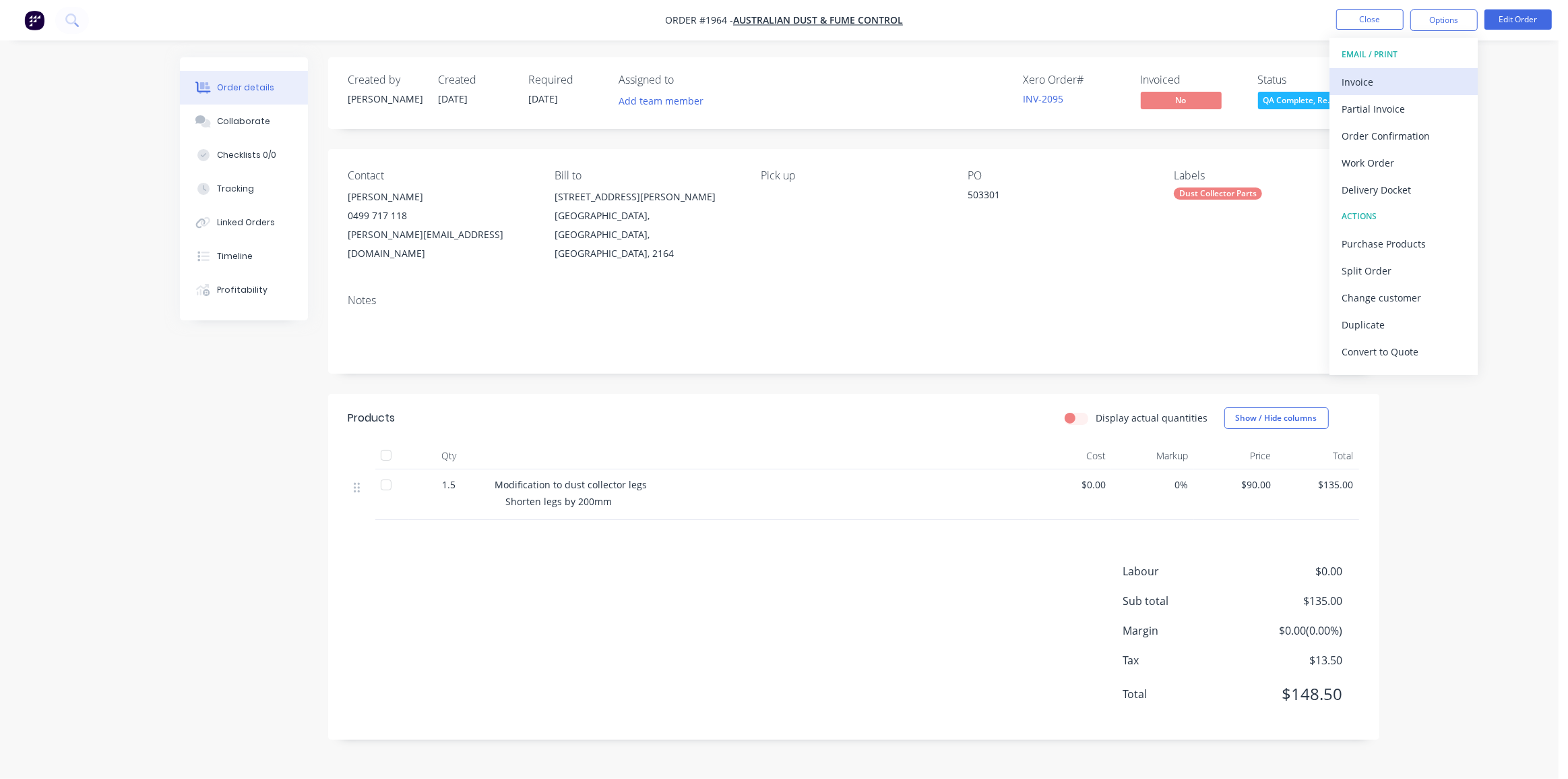
click at [1372, 84] on div "Invoice" at bounding box center [1404, 82] width 124 height 19
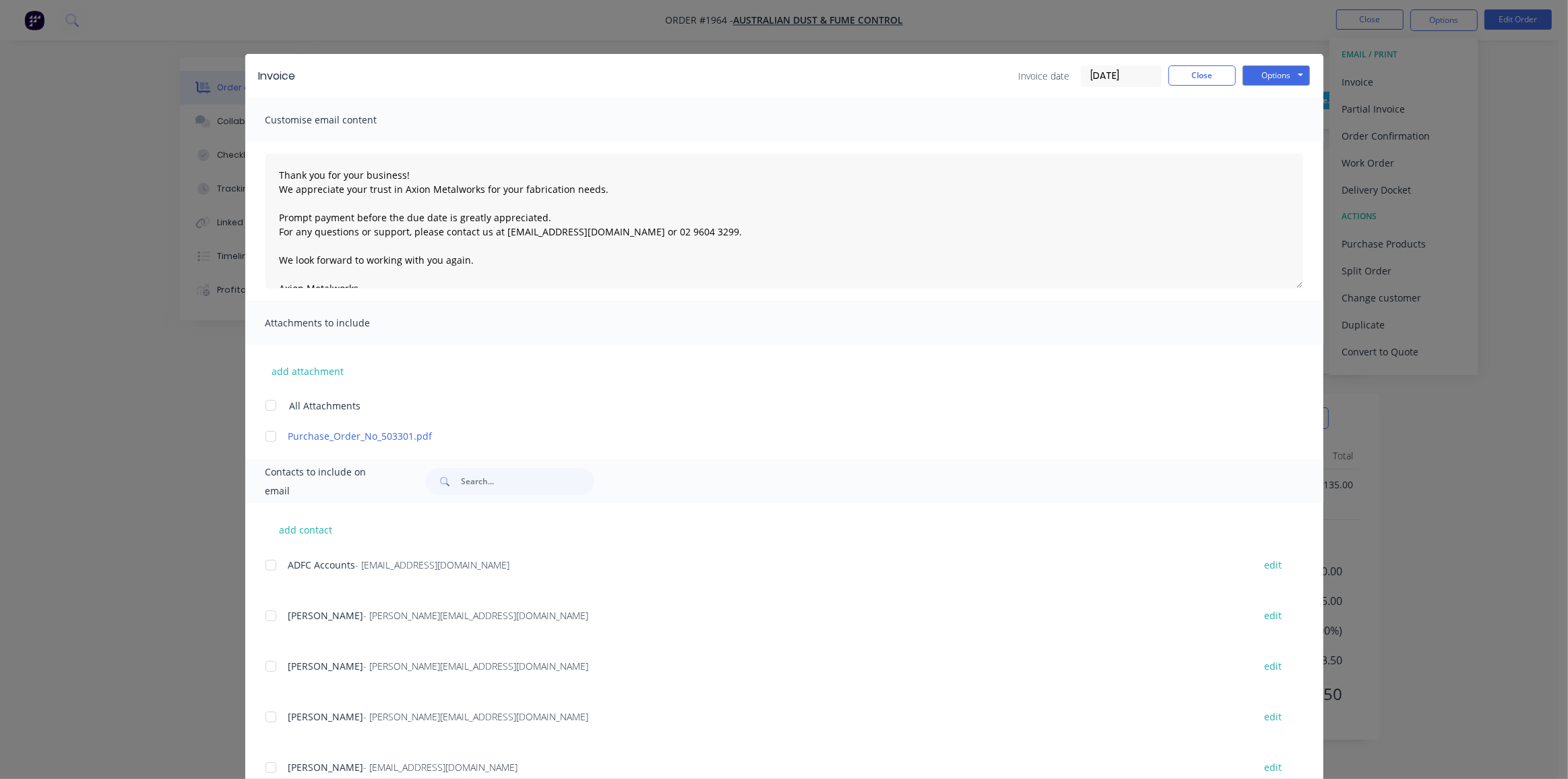
click at [265, 434] on div at bounding box center [271, 436] width 27 height 27
drag, startPoint x: 270, startPoint y: 566, endPoint x: 288, endPoint y: 569, distance: 18.2
click at [270, 566] on div at bounding box center [271, 564] width 27 height 27
click at [1275, 78] on button "Options" at bounding box center [1276, 75] width 67 height 20
click at [1287, 141] on button "Email" at bounding box center [1285, 143] width 86 height 22
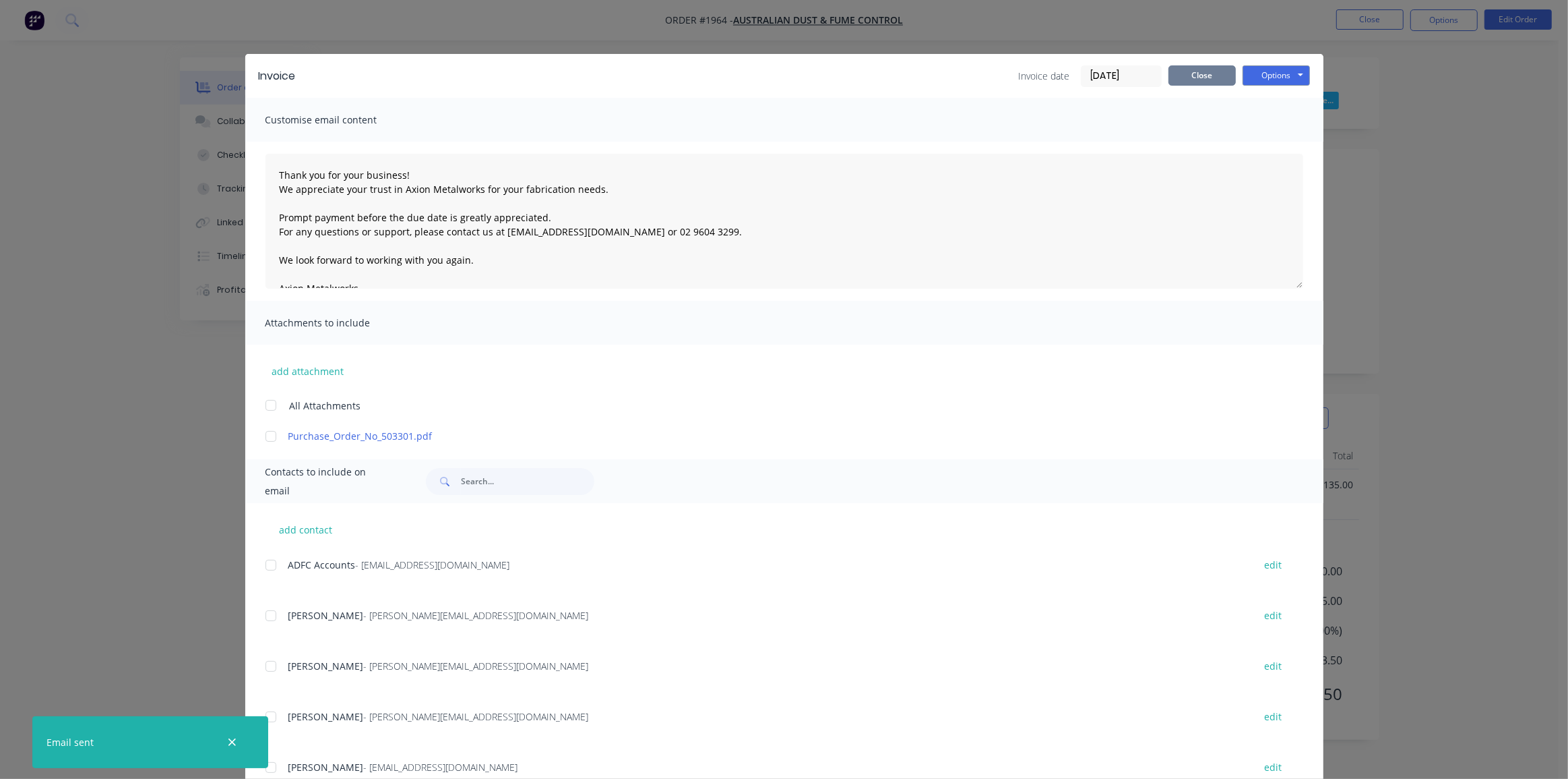
click at [1218, 77] on button "Close" at bounding box center [1201, 75] width 67 height 20
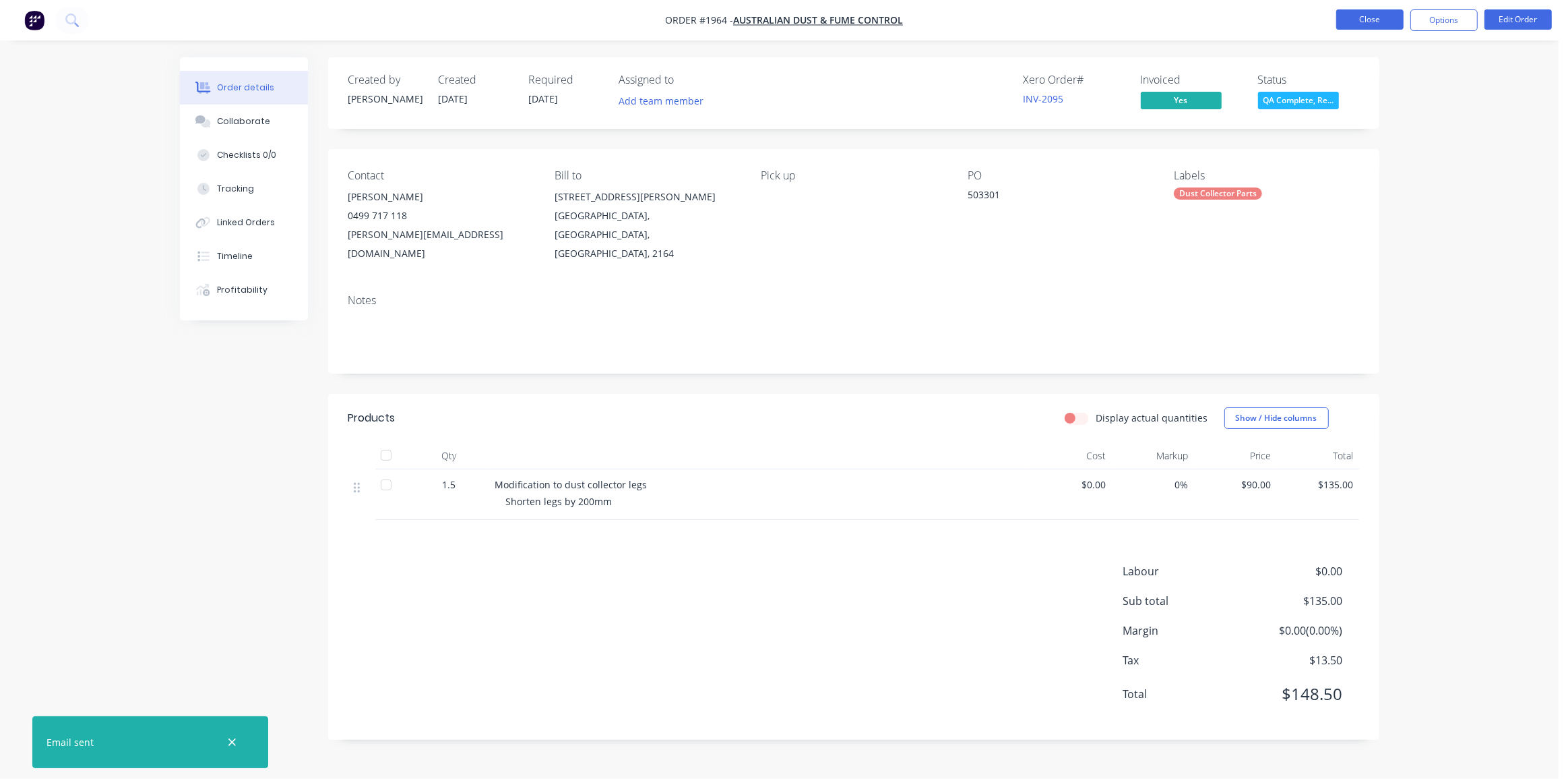
click at [1382, 11] on button "Close" at bounding box center [1370, 19] width 67 height 20
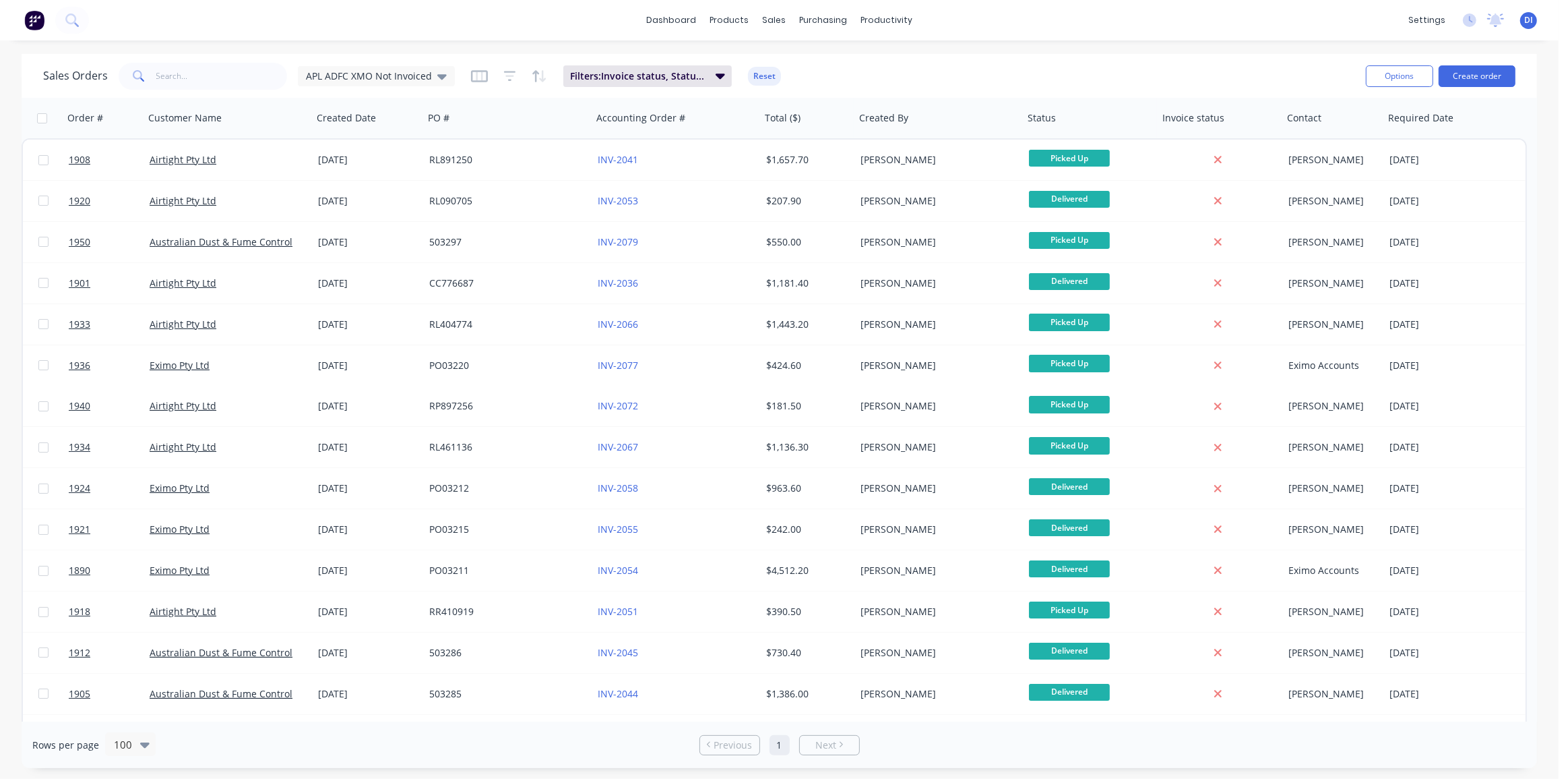
click at [1035, 59] on div "Sales Orders APL ADFC XMO Not Invoiced Filters: Invoice status, Status, Custome…" at bounding box center [698, 76] width 1312 height 33
click at [724, 24] on div "products" at bounding box center [729, 20] width 52 height 20
click at [758, 63] on div "Product Catalogue" at bounding box center [789, 65] width 84 height 12
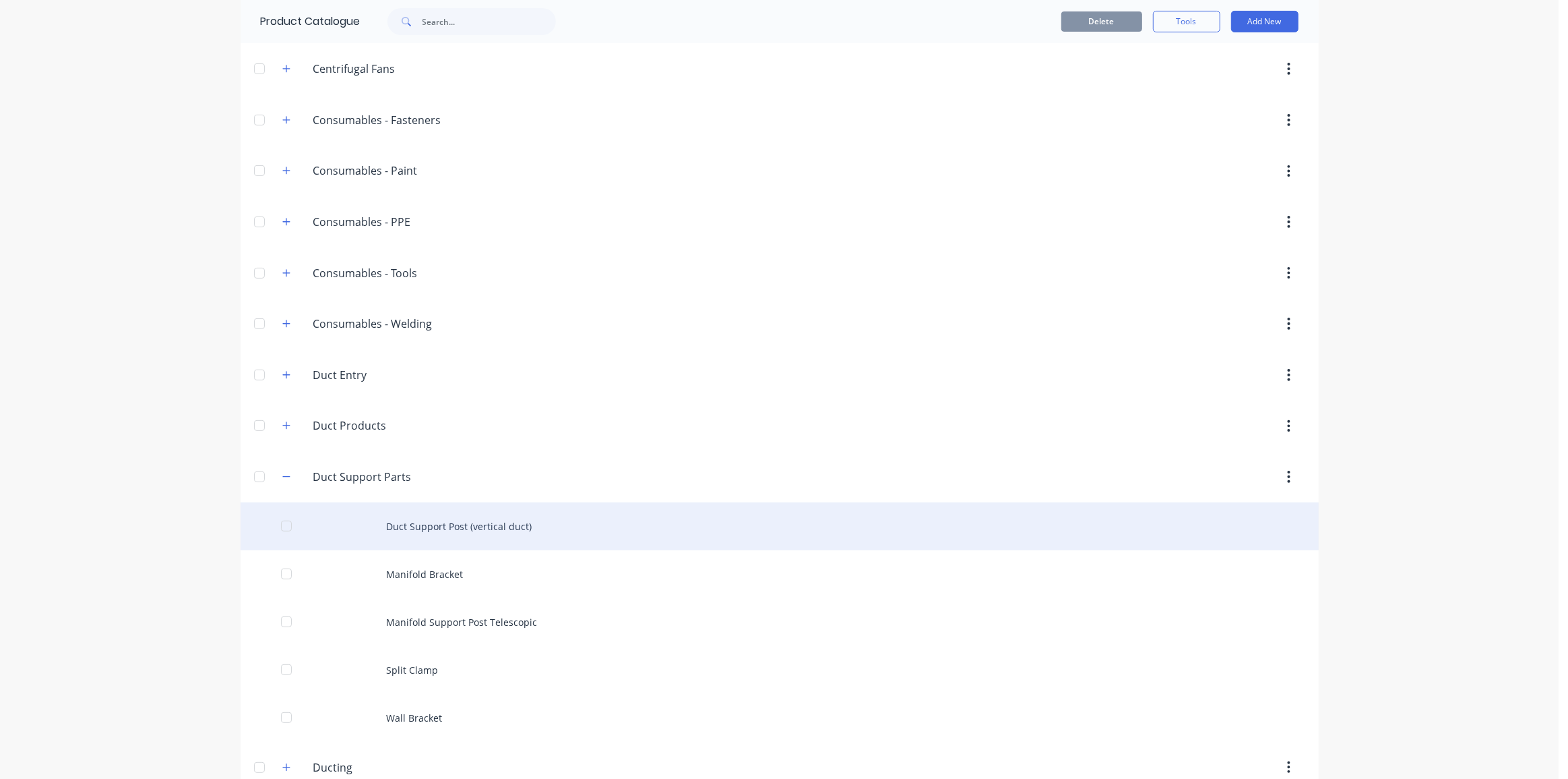
scroll to position [306, 0]
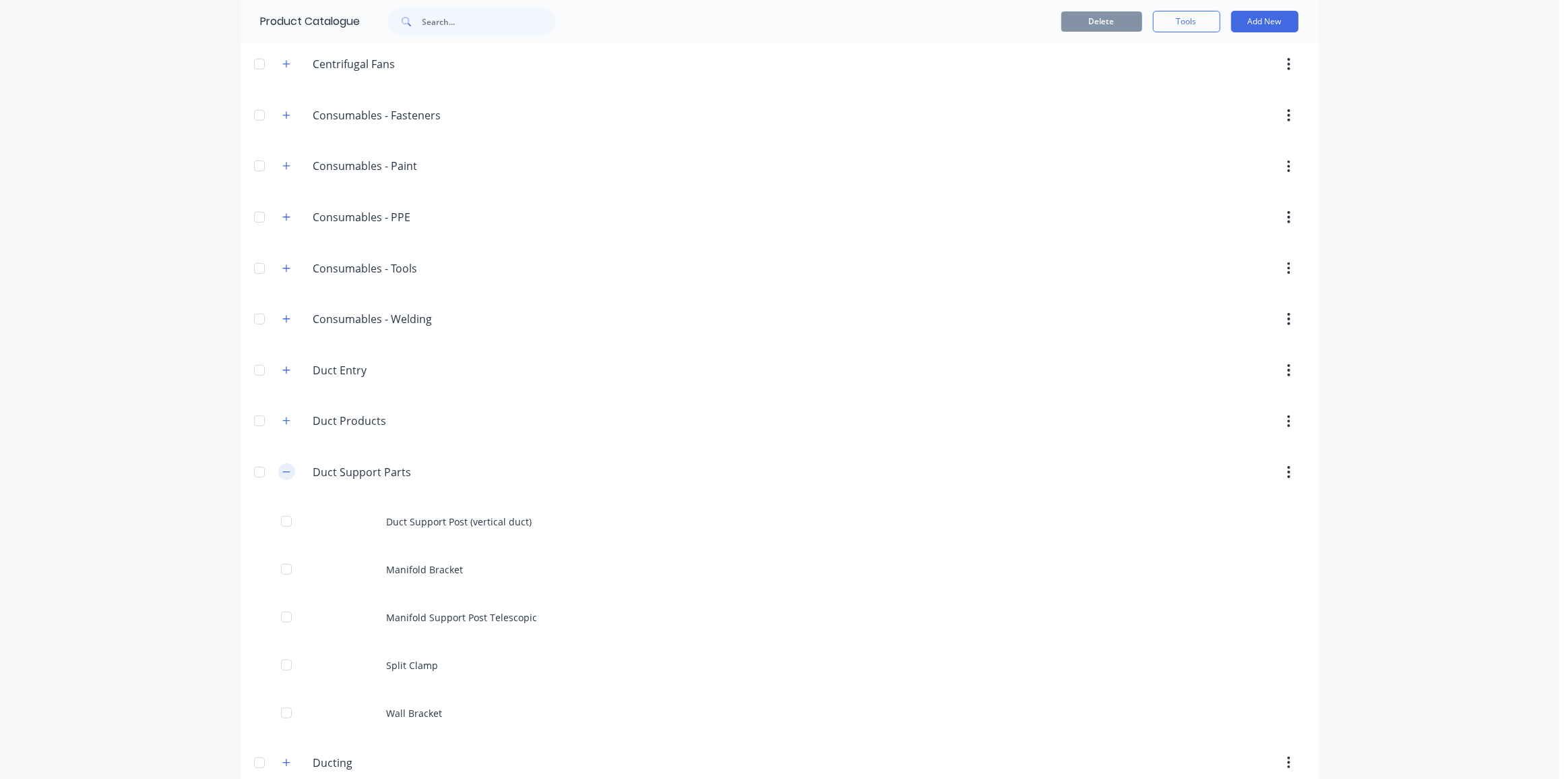
click at [282, 473] on icon "button" at bounding box center [285, 472] width 8 height 10
click at [279, 374] on button "button" at bounding box center [286, 369] width 17 height 17
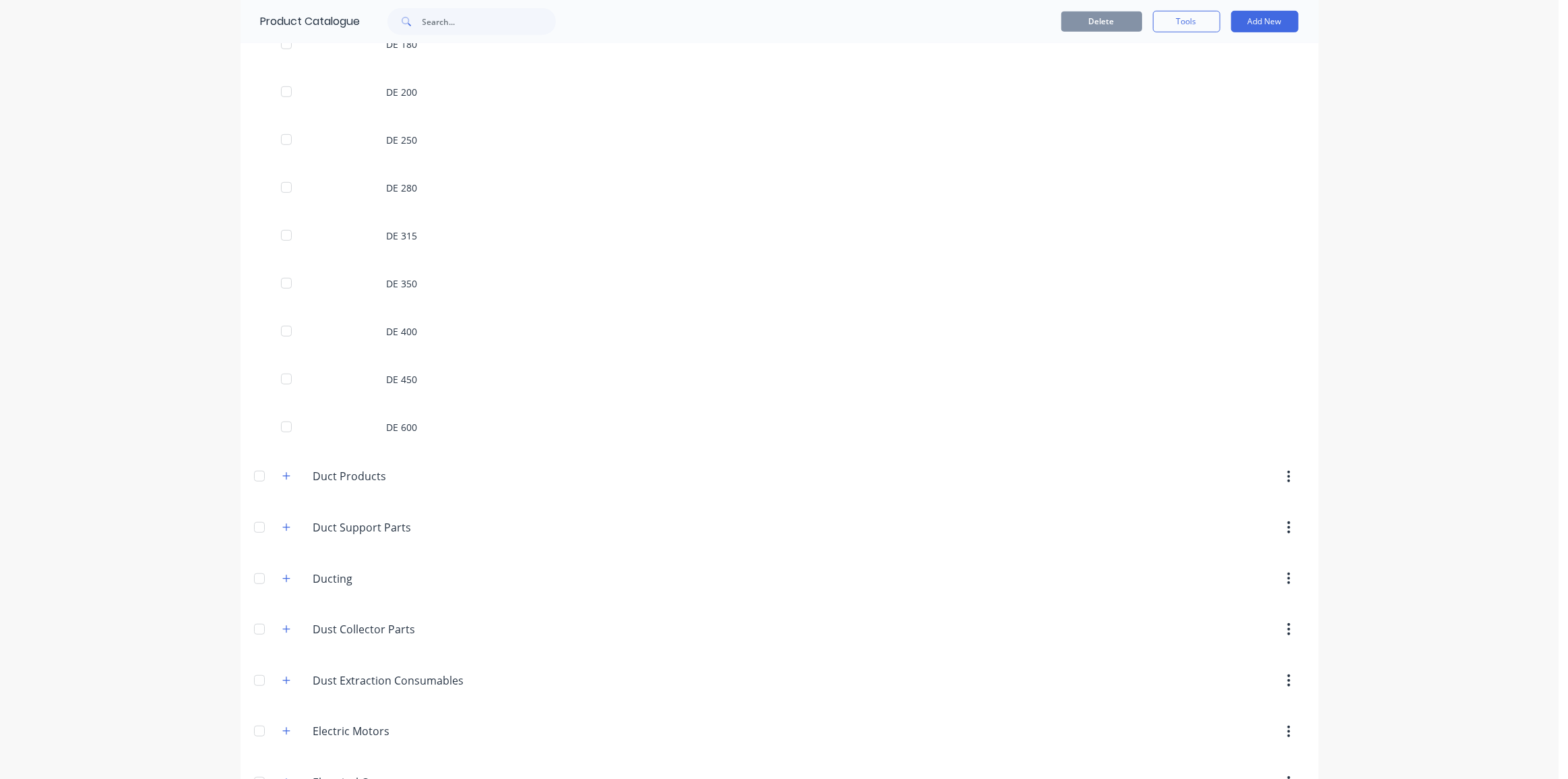
scroll to position [796, 0]
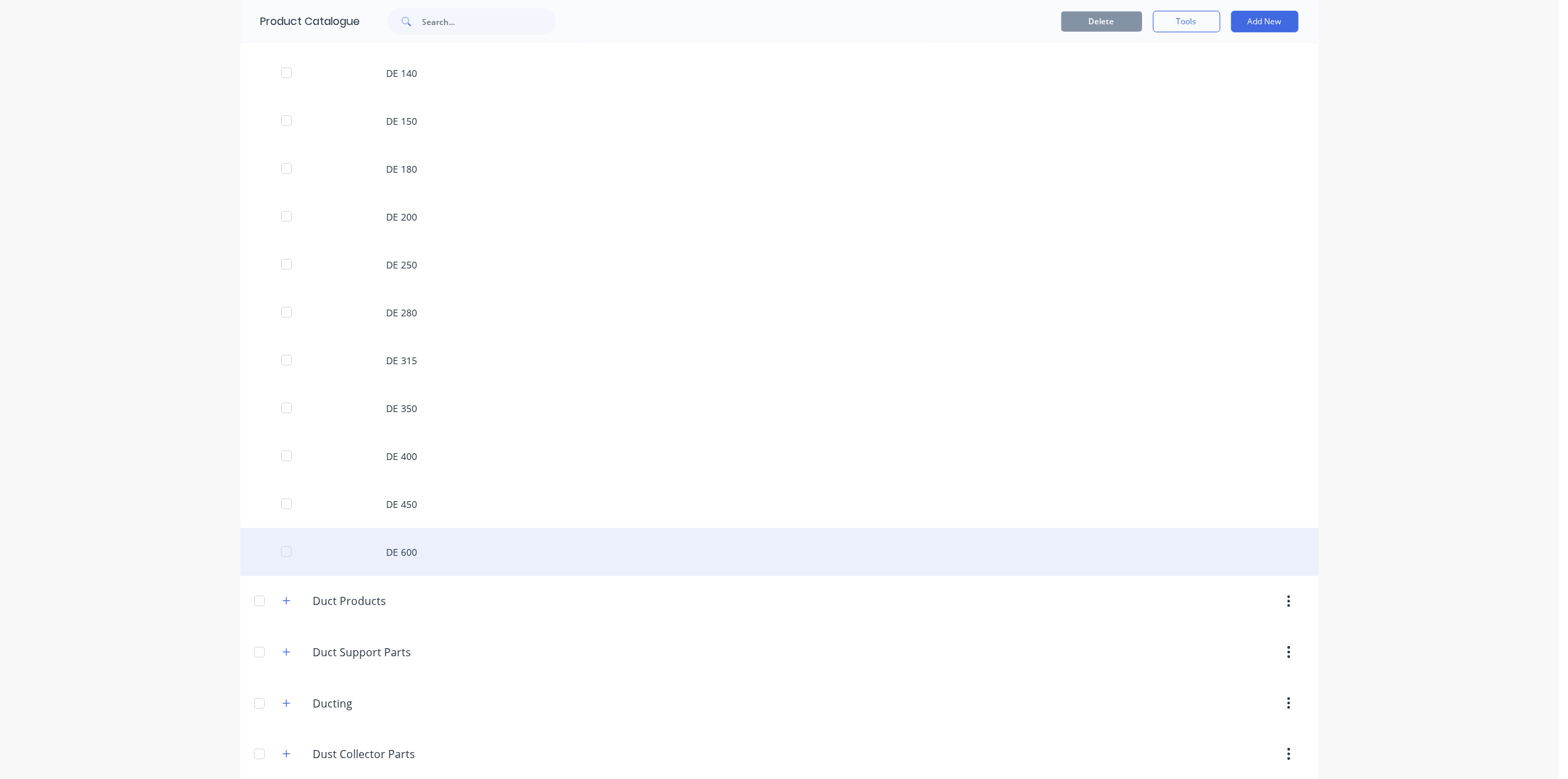
click at [588, 554] on div "DE 600" at bounding box center [780, 551] width 1078 height 48
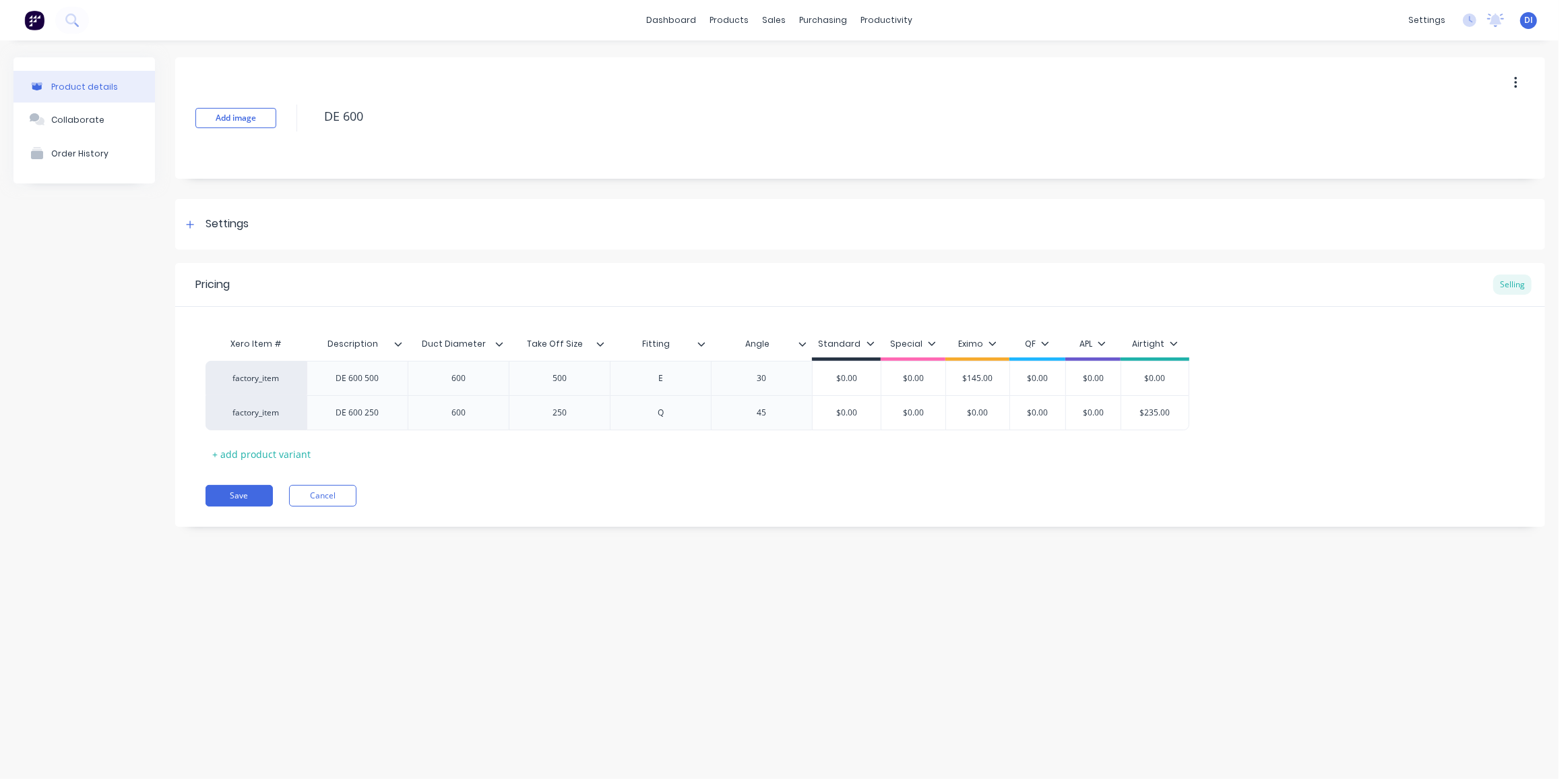
type textarea "x"
click at [1037, 479] on div "Pricing Selling Xero Item # Description Duct Diameter Take Off Size Fitting Ang…" at bounding box center [860, 395] width 1370 height 264
type input "$0.00"
click at [1157, 383] on input "$0.00" at bounding box center [1154, 378] width 67 height 12
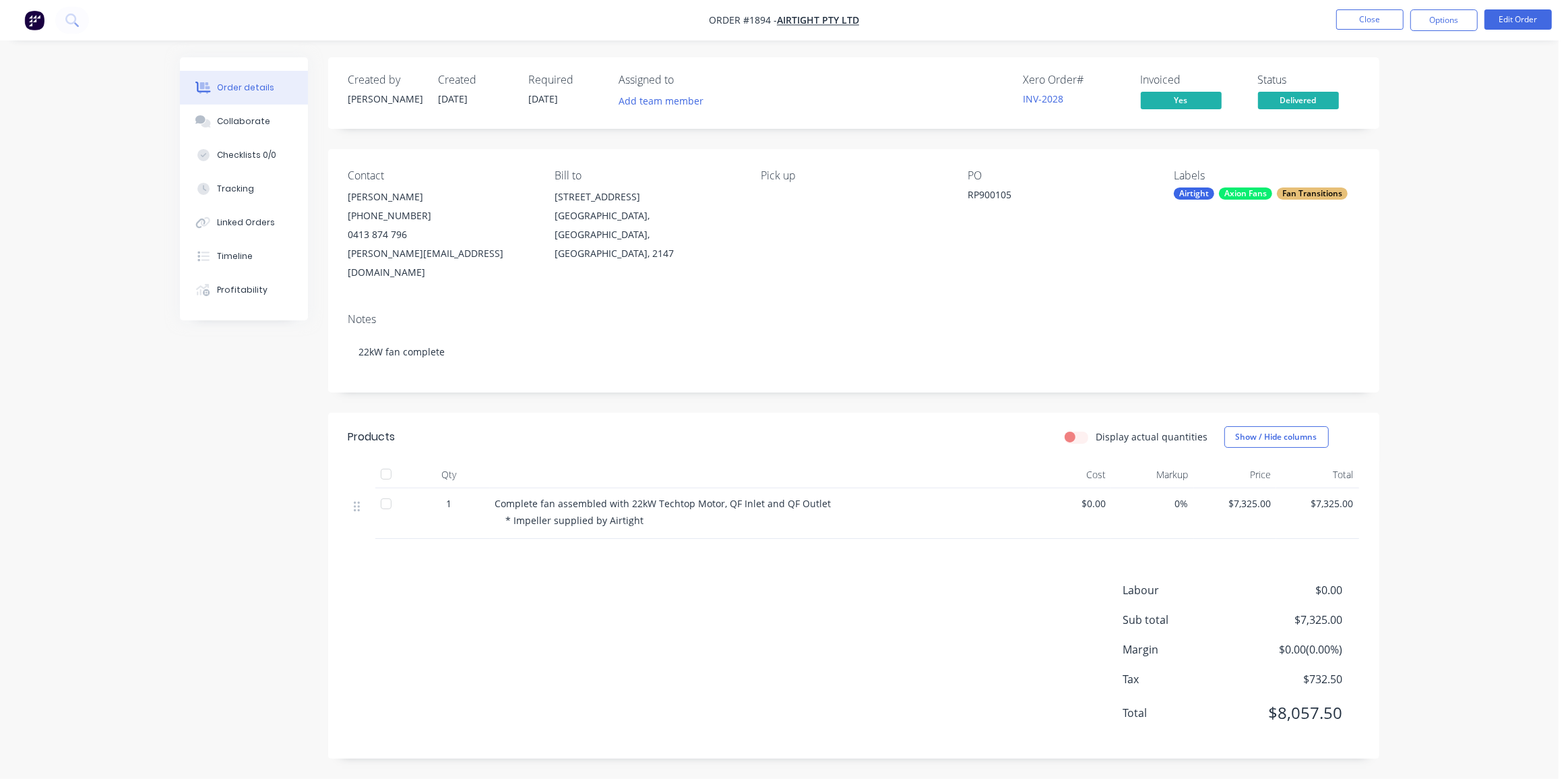
click at [1360, 203] on div "Contact [PERSON_NAME] [PHONE_NUMBER] [PERSON_NAME][EMAIL_ADDRESS][DOMAIN_NAME] …" at bounding box center [854, 225] width 1051 height 153
click at [1371, 19] on button "Close" at bounding box center [1370, 19] width 67 height 20
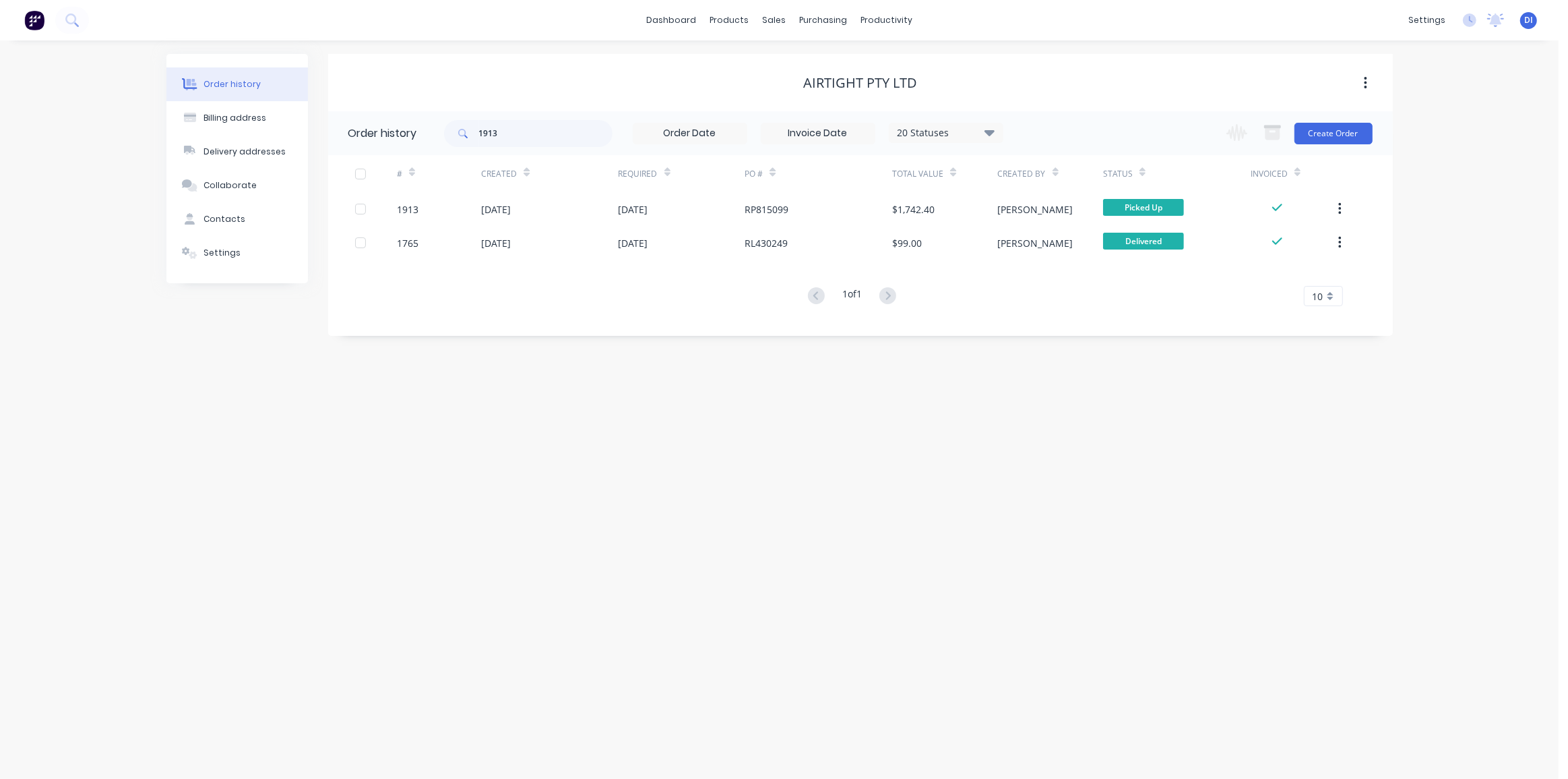
click at [1424, 189] on div "Order history Billing address Delivery addresses Collaborate Contacts Settings …" at bounding box center [779, 409] width 1558 height 738
click at [1529, 143] on div "Order history Billing address Delivery addresses Collaborate Contacts Settings …" at bounding box center [779, 409] width 1558 height 738
click at [1436, 194] on div "Order history Billing address Delivery addresses Collaborate Contacts Settings …" at bounding box center [779, 409] width 1558 height 738
click at [1319, 137] on button "Create Order" at bounding box center [1334, 133] width 79 height 22
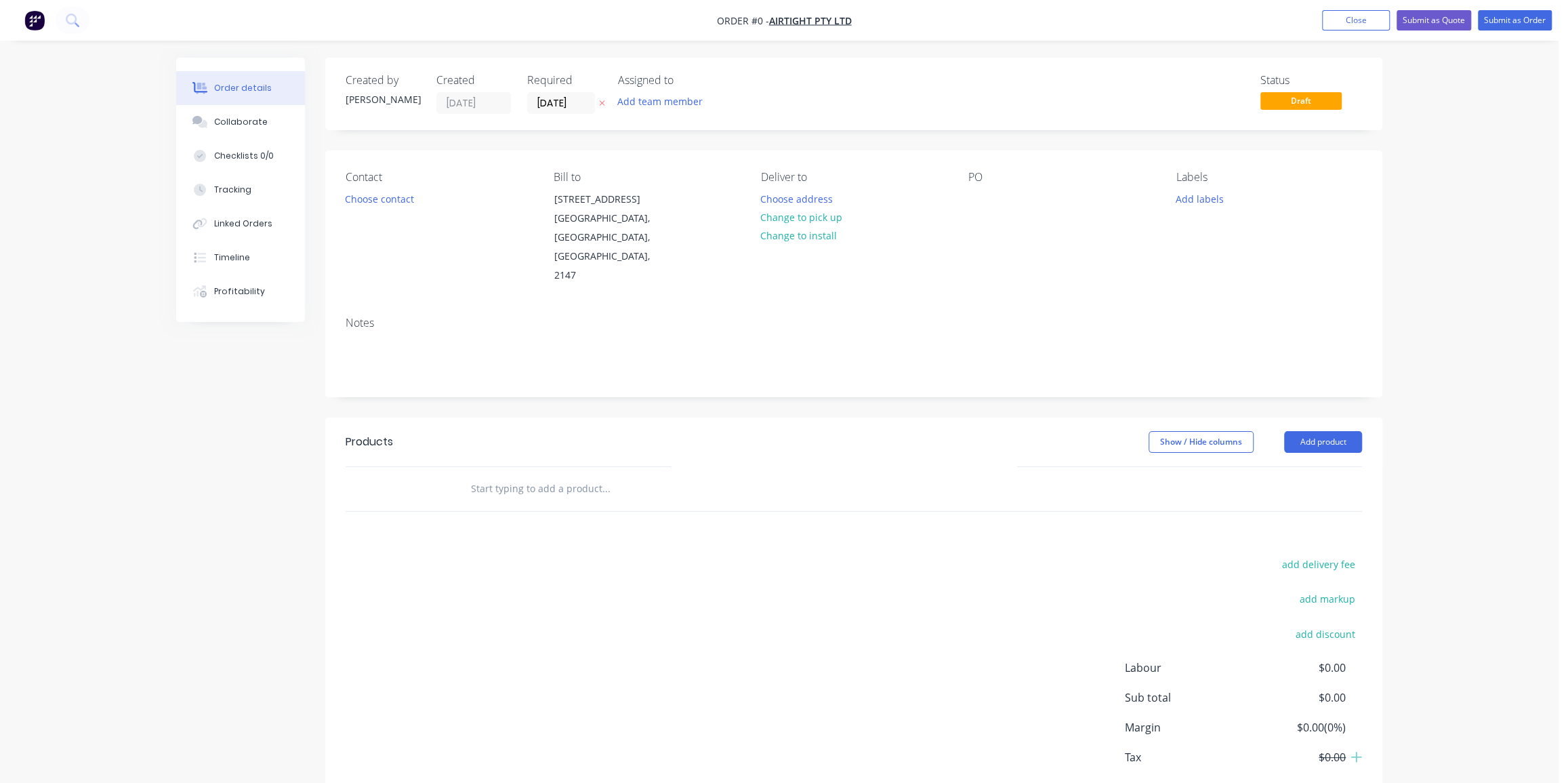
click at [528, 475] on input "text" at bounding box center [606, 488] width 271 height 27
click at [630, 475] on input "text" at bounding box center [606, 488] width 271 height 27
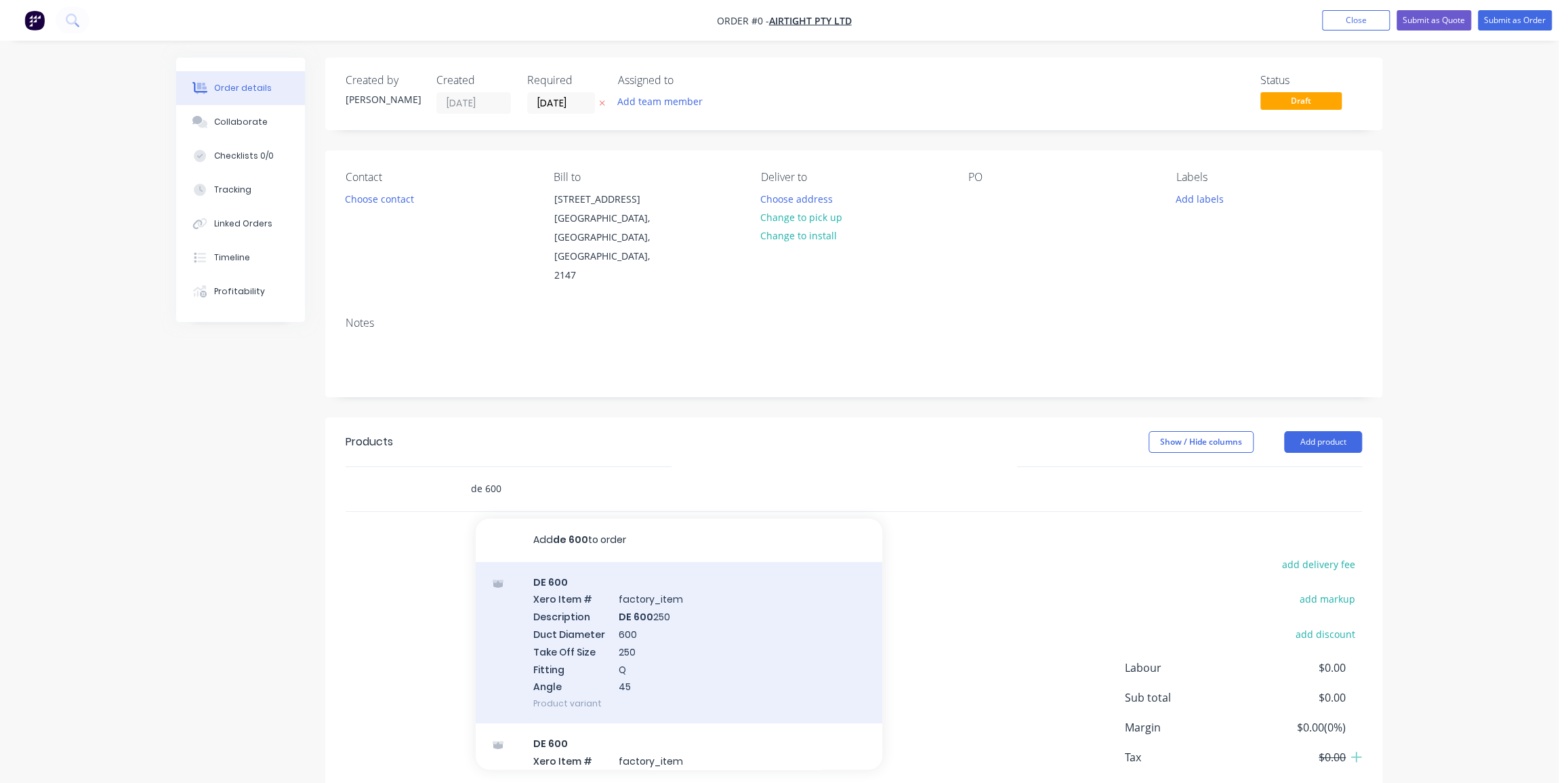
type input "de 600"
click at [610, 604] on div "DE 600 Xero Item # factory_item Description DE 600 250 Duct Diameter 600 Take O…" at bounding box center [679, 643] width 406 height 162
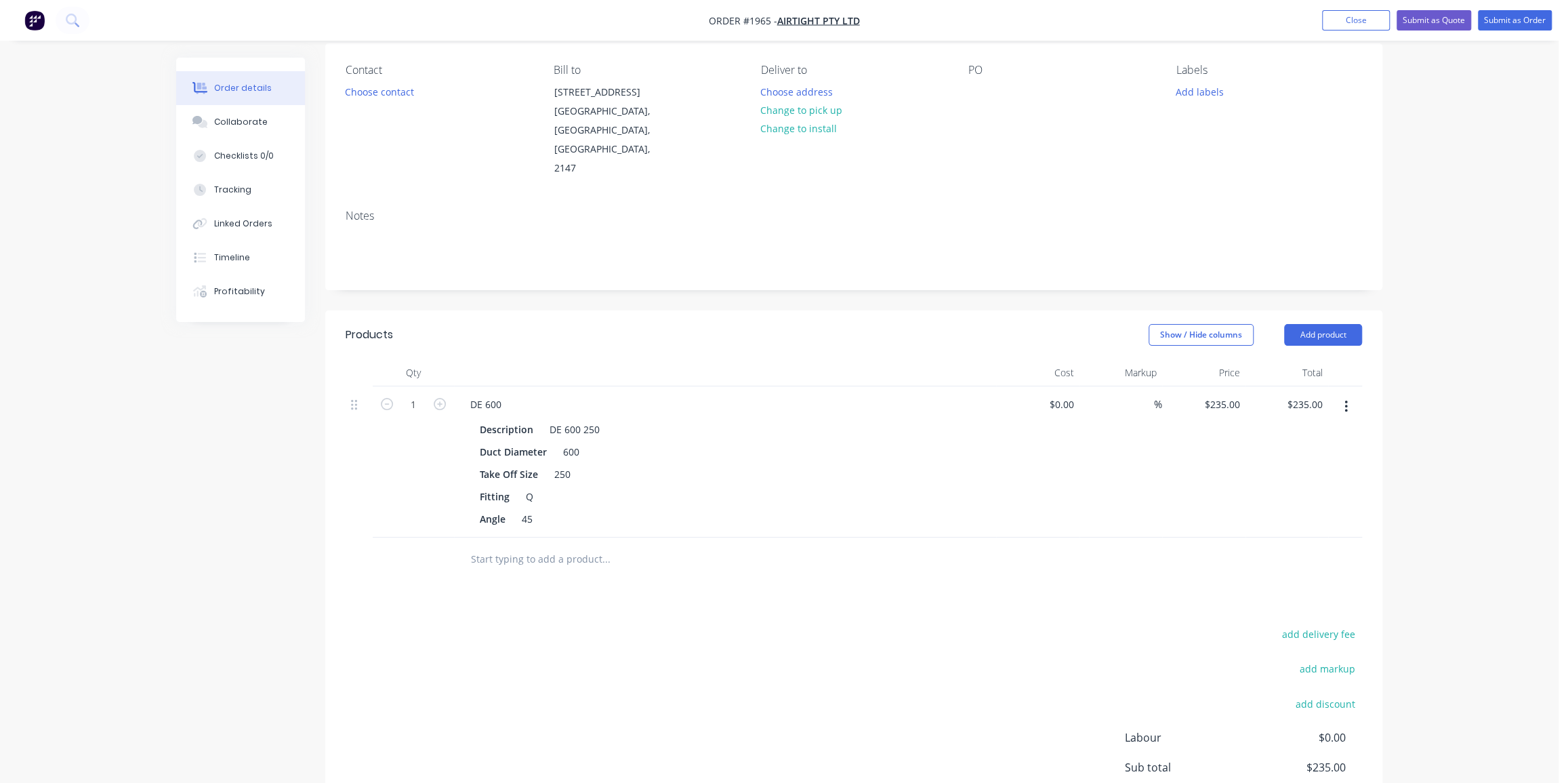
scroll to position [123, 0]
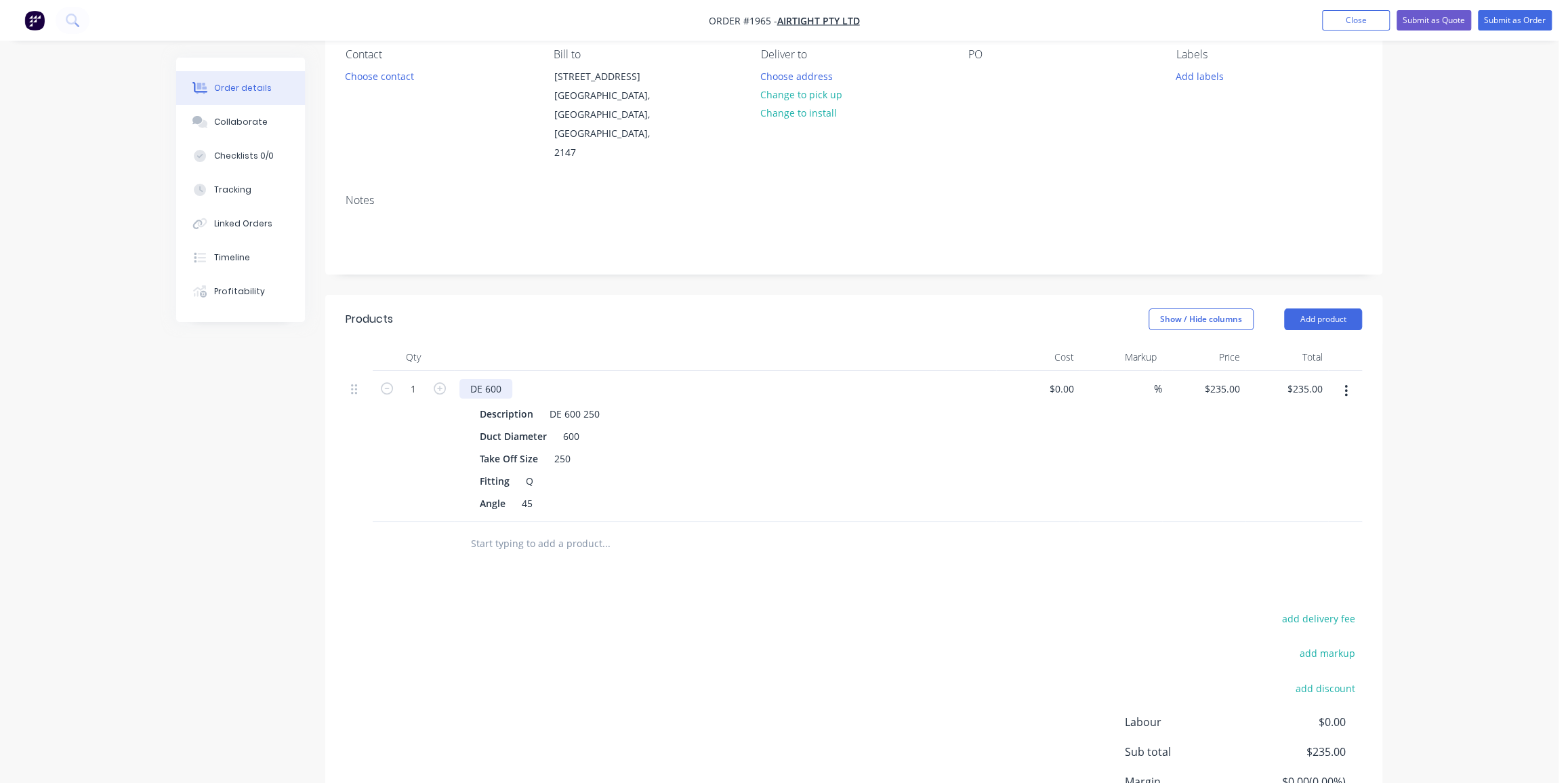
click at [502, 378] on div "DE 600" at bounding box center [486, 388] width 53 height 19
click at [500, 378] on div "DE 600" at bounding box center [486, 388] width 53 height 19
click at [495, 378] on div "DE 600" at bounding box center [486, 388] width 53 height 19
click at [568, 404] on div "DE 600 250" at bounding box center [574, 413] width 61 height 19
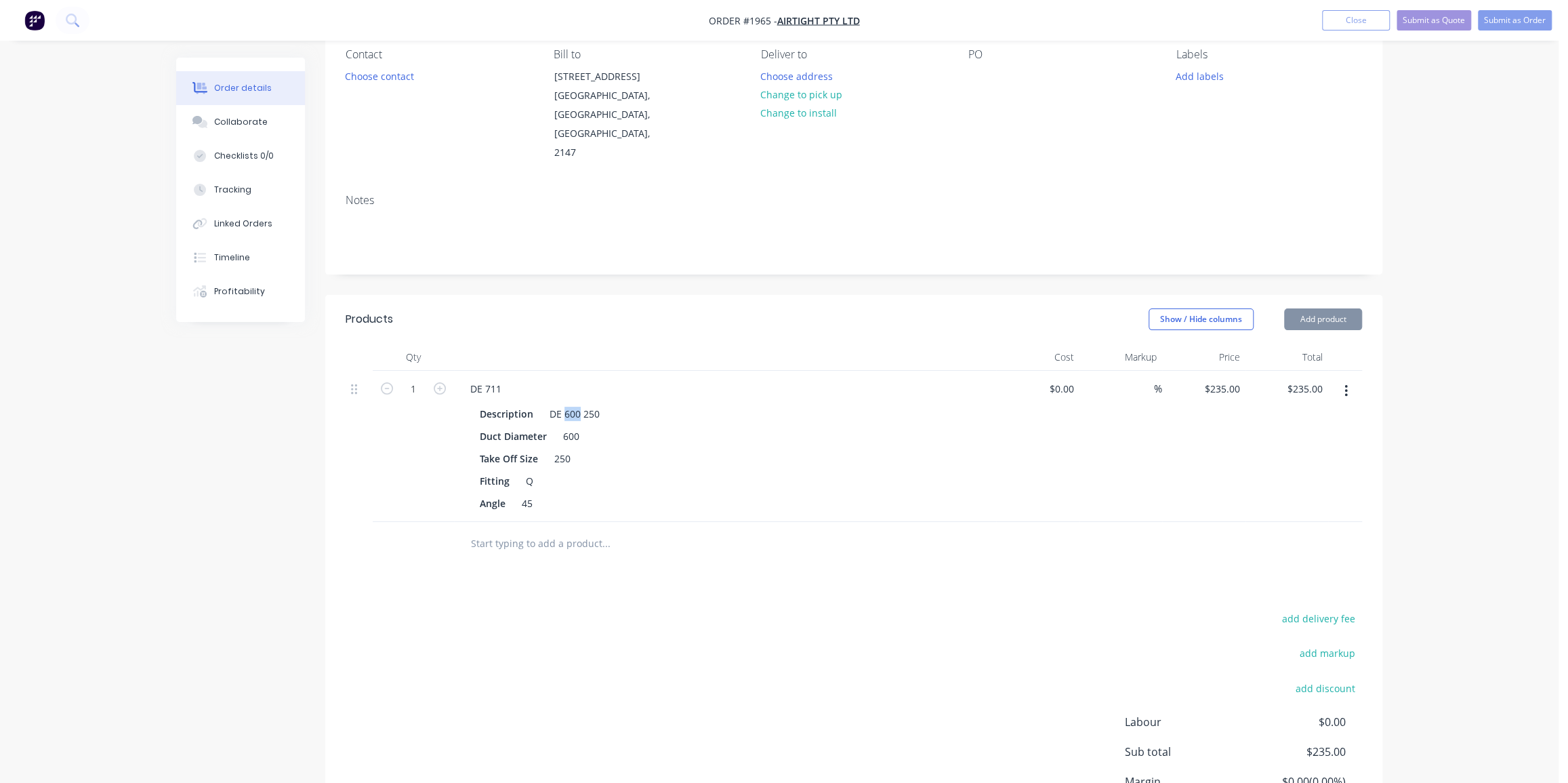
click at [568, 404] on div "DE 600 250" at bounding box center [574, 413] width 61 height 19
click at [572, 404] on div "DE 600 250" at bounding box center [574, 413] width 61 height 19
click at [571, 427] on div "600" at bounding box center [571, 436] width 27 height 19
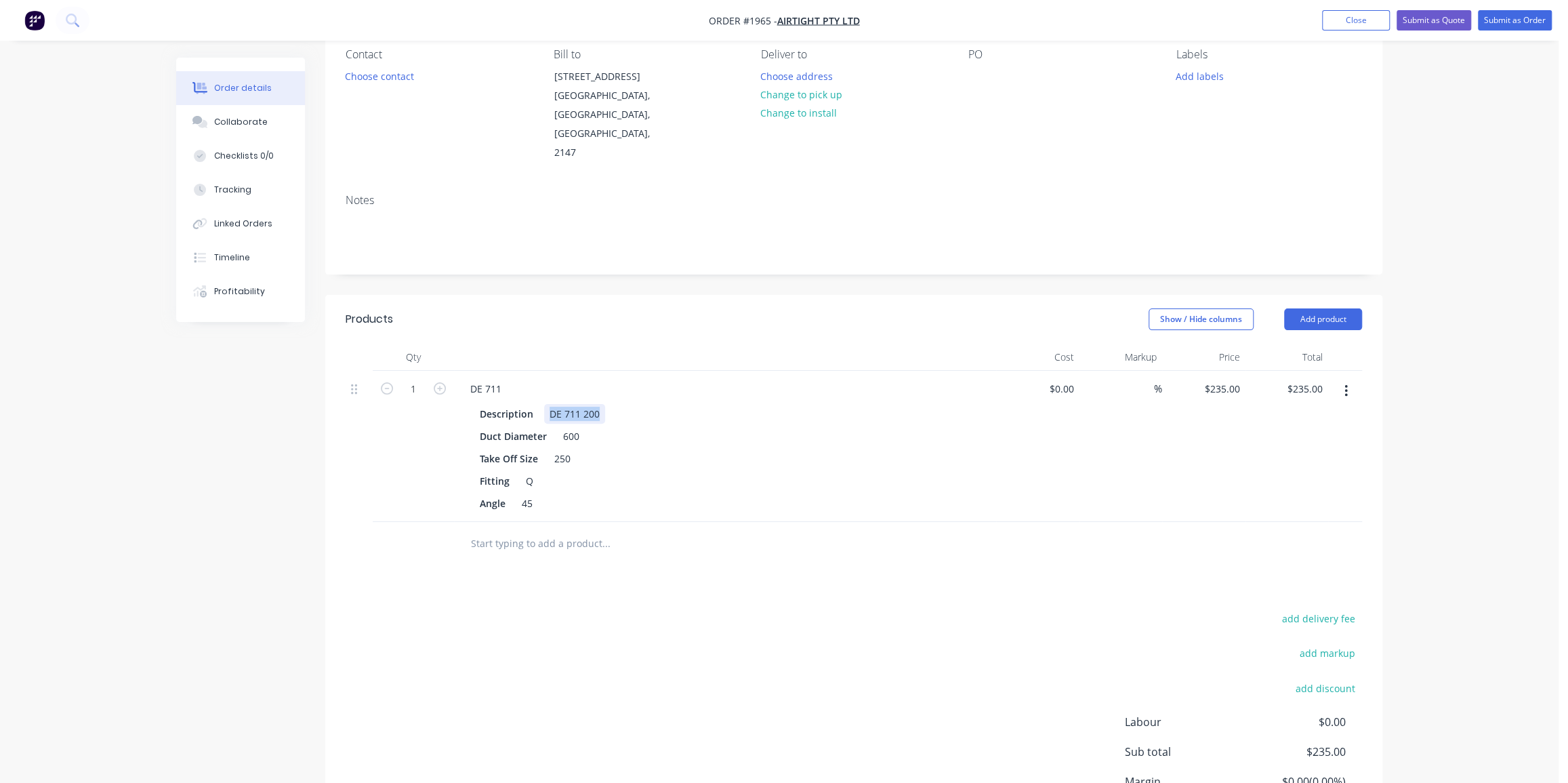
drag, startPoint x: 596, startPoint y: 391, endPoint x: 545, endPoint y: 388, distance: 51.1
click at [545, 404] on div "DE 711 200" at bounding box center [574, 413] width 61 height 19
click at [572, 427] on div "600" at bounding box center [571, 436] width 27 height 19
click at [557, 449] on div "250" at bounding box center [562, 458] width 27 height 19
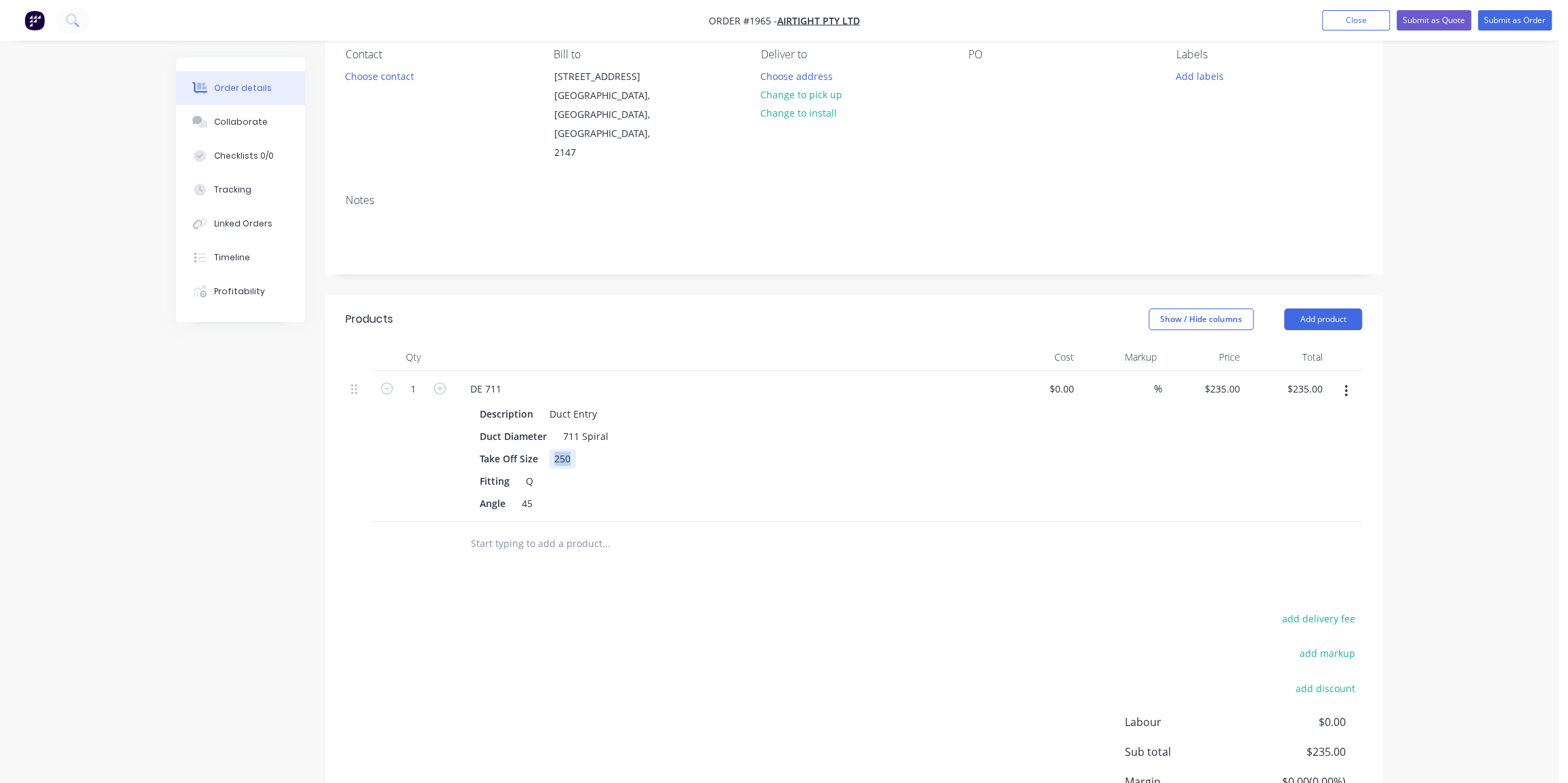
click at [557, 449] on div "250" at bounding box center [562, 458] width 27 height 19
click at [588, 530] on input "text" at bounding box center [606, 543] width 271 height 27
click at [1312, 378] on input "235.00" at bounding box center [1307, 388] width 42 height 19
click at [1303, 378] on input "235.00" at bounding box center [1310, 388] width 37 height 19
type input "145"
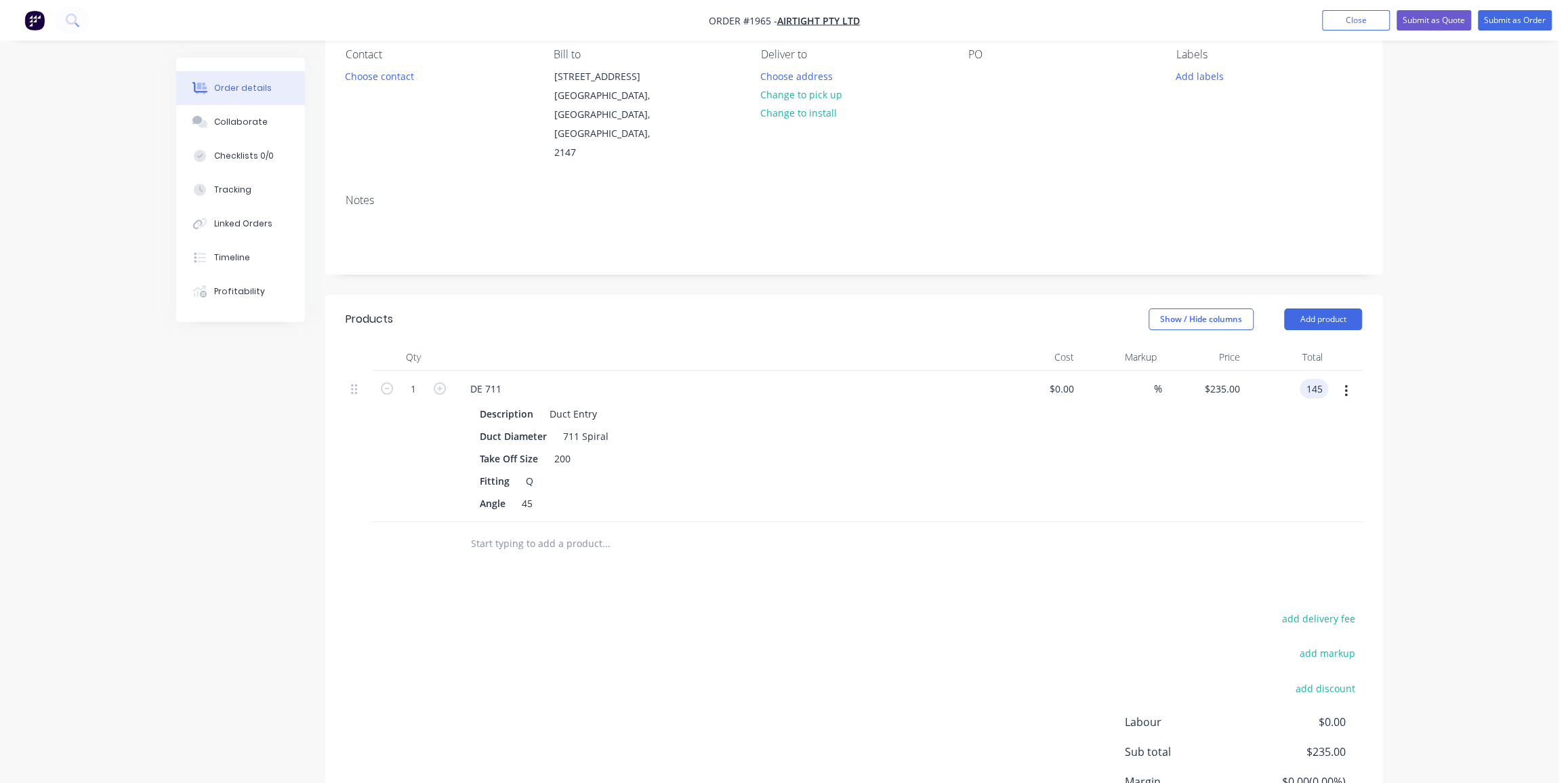
type input "$145.00"
click at [1396, 406] on div "Order details Collaborate Checklists 0/0 Tracking Linked Orders Timeline Profit…" at bounding box center [779, 394] width 1558 height 1034
click at [1301, 378] on input "145.00" at bounding box center [1310, 388] width 37 height 19
type input "165"
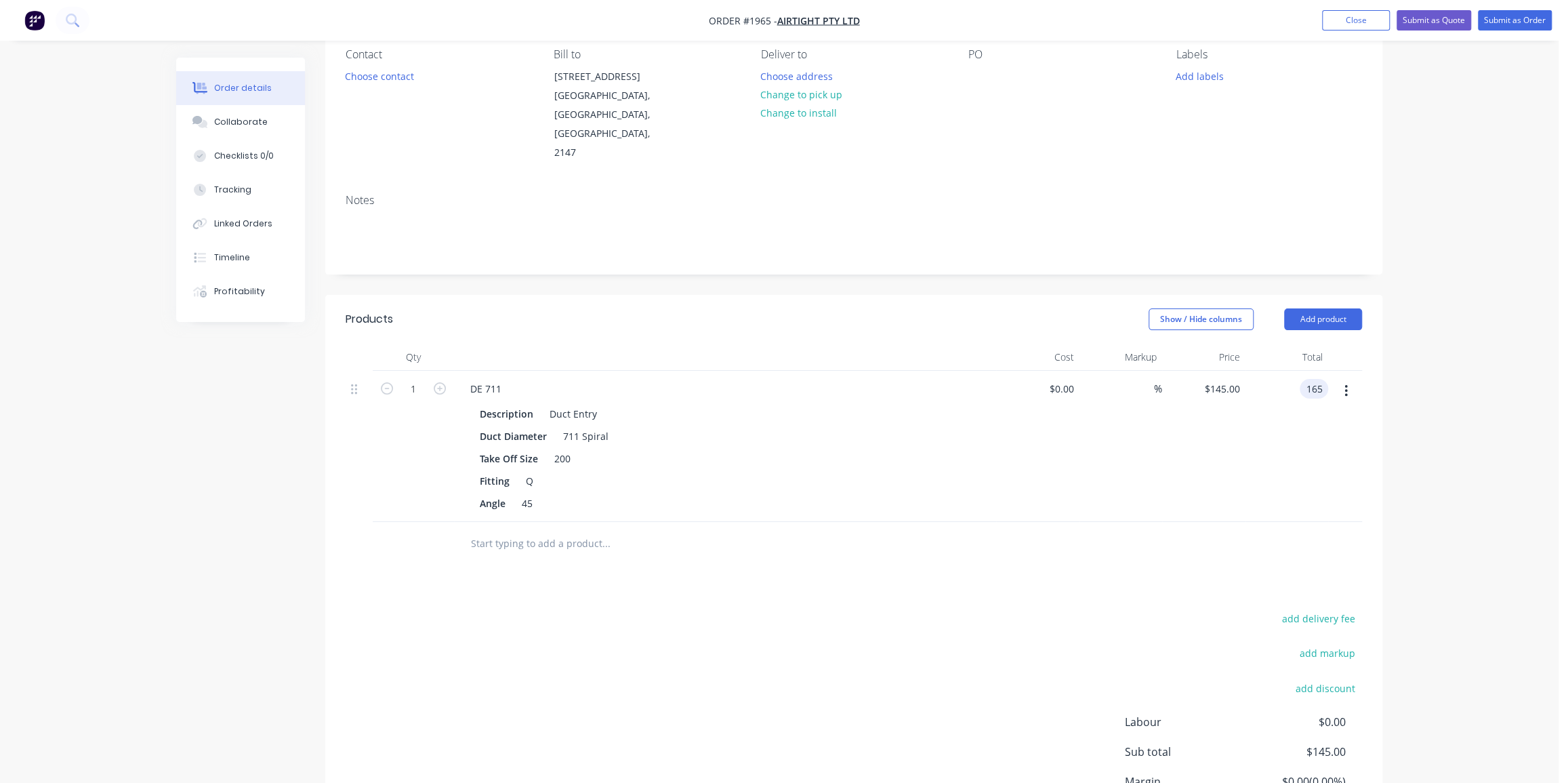
type input "$165.00"
click at [1384, 402] on div "Order details Collaborate Checklists 0/0 Tracking Linked Orders Timeline Profit…" at bounding box center [779, 423] width 1234 height 976
click at [586, 530] on input "text" at bounding box center [606, 543] width 271 height 27
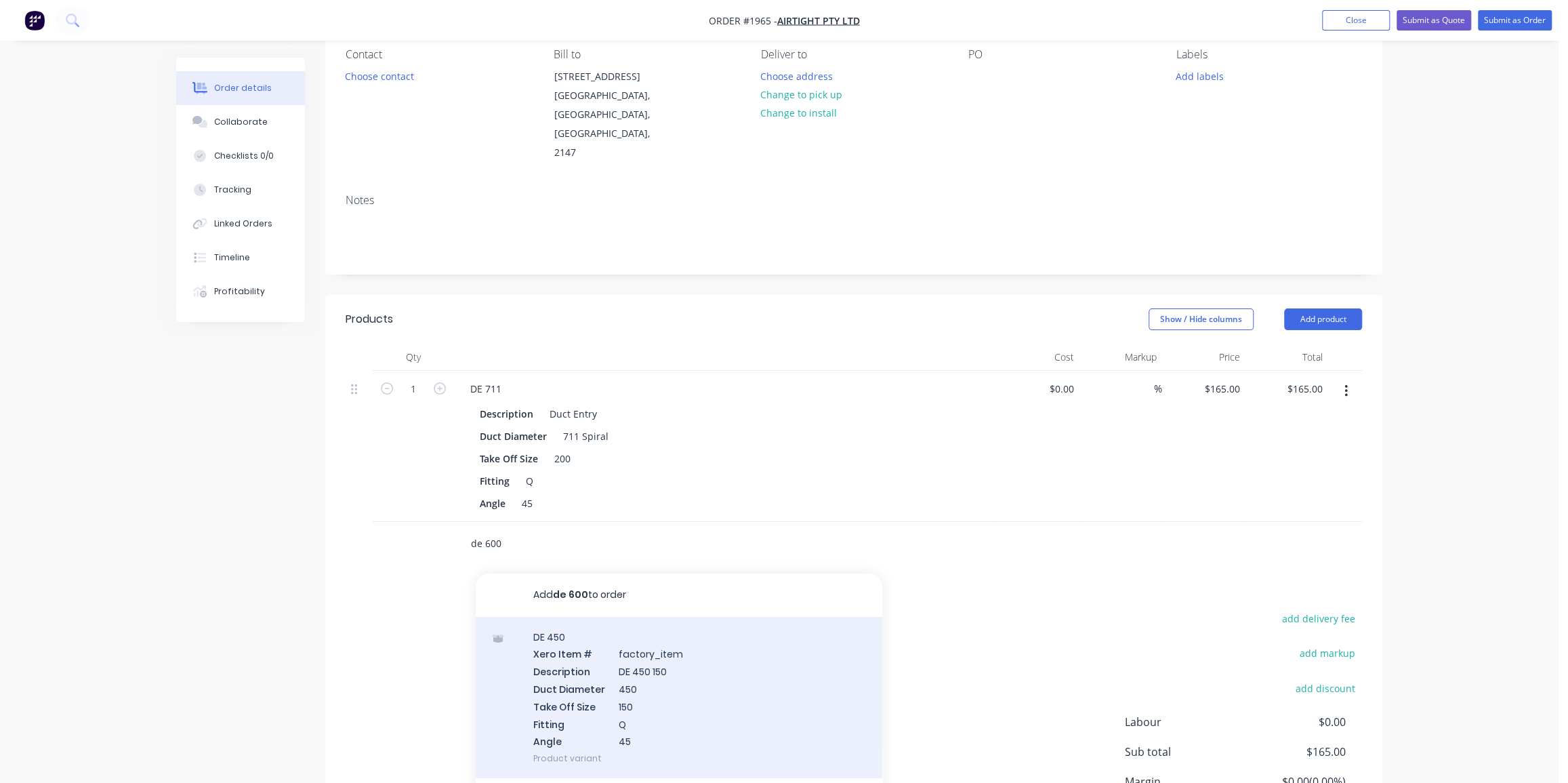
type input "de 600"
click at [593, 616] on div "DE 450 Xero Item # factory_item Description DE 450 150 Duct Diameter 450 Take O…" at bounding box center [679, 697] width 406 height 162
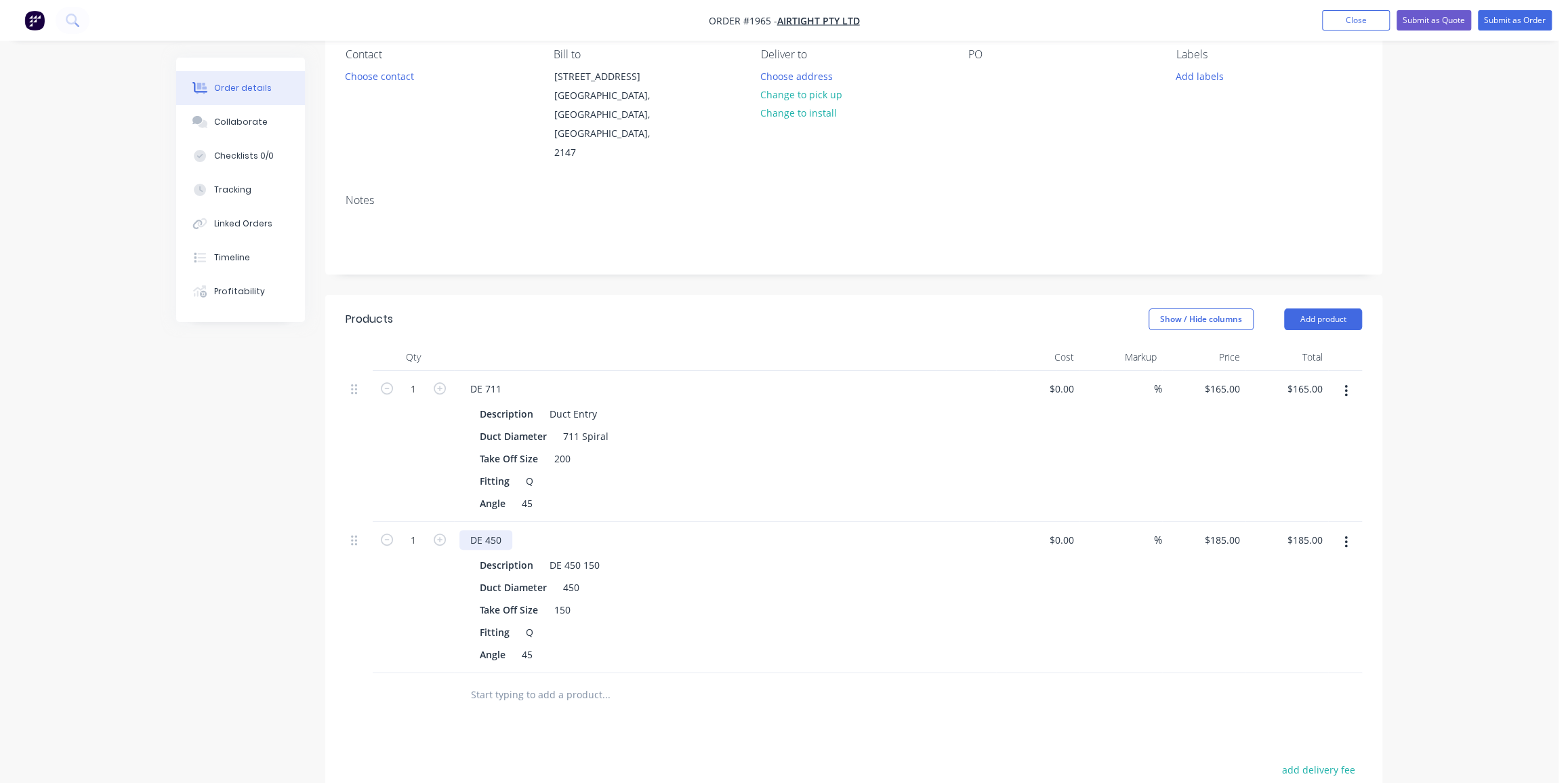
click at [489, 530] on div "DE 450" at bounding box center [486, 540] width 53 height 19
click at [569, 555] on div "DE 450 150" at bounding box center [574, 564] width 61 height 19
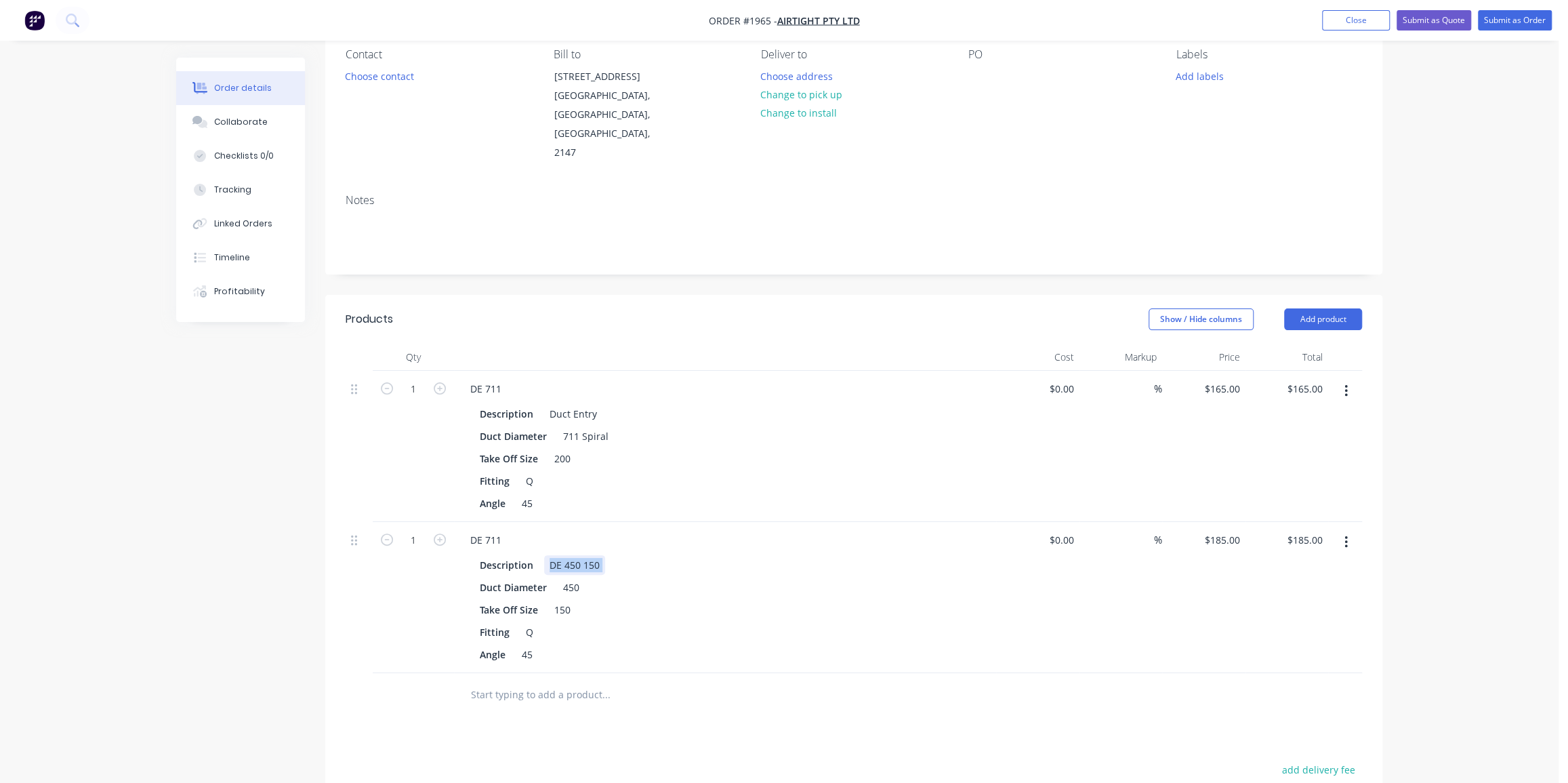
scroll to position [382, 0]
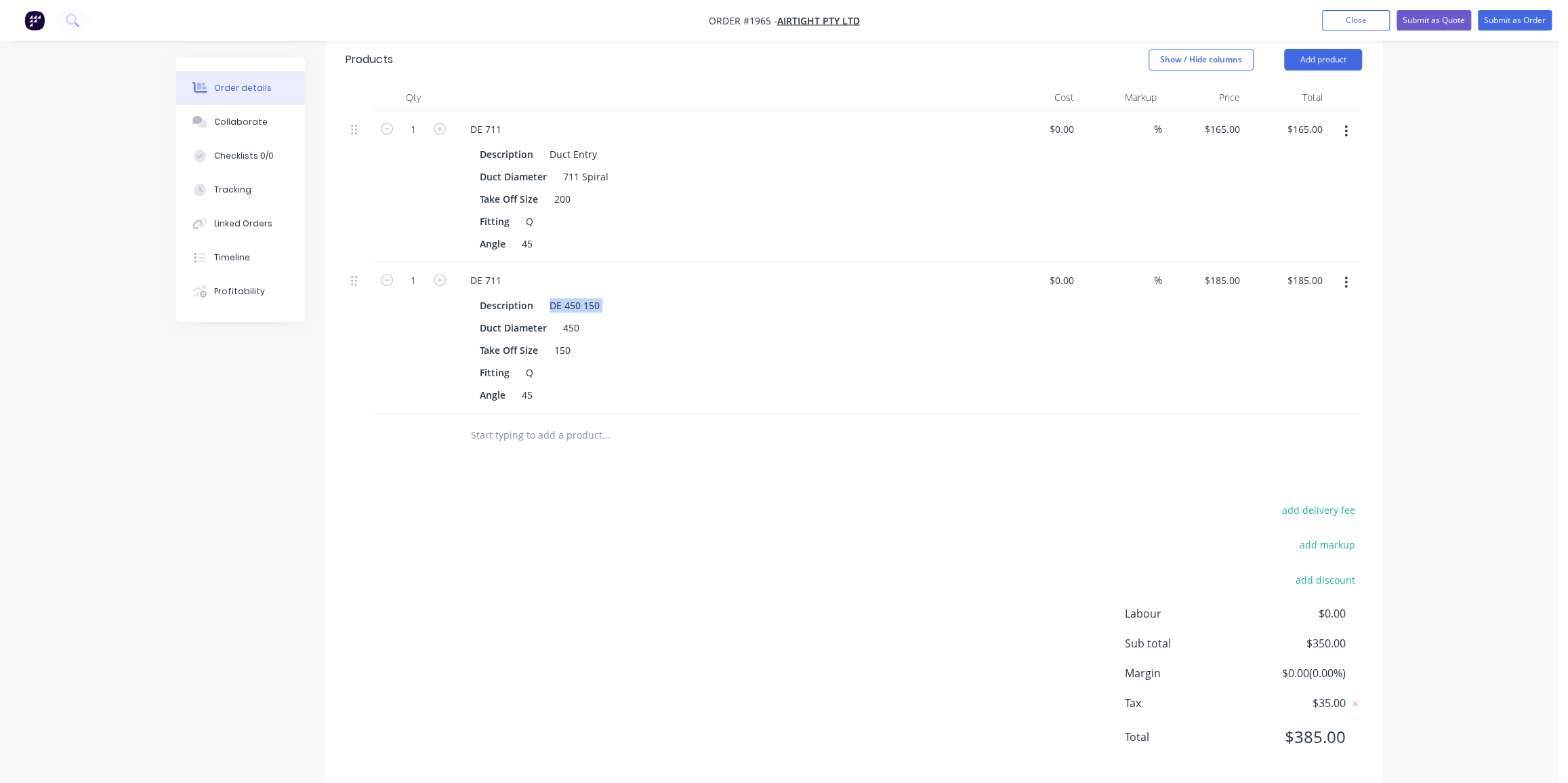
click at [567, 292] on div "Description DE 450 150 Duct Diameter 450 Take Off Size 150 Fitting Q Angle 45" at bounding box center [724, 348] width 531 height 111
click at [572, 296] on div "DE 450 150" at bounding box center [574, 305] width 61 height 19
click at [591, 296] on div "DE 450 150" at bounding box center [574, 305] width 61 height 19
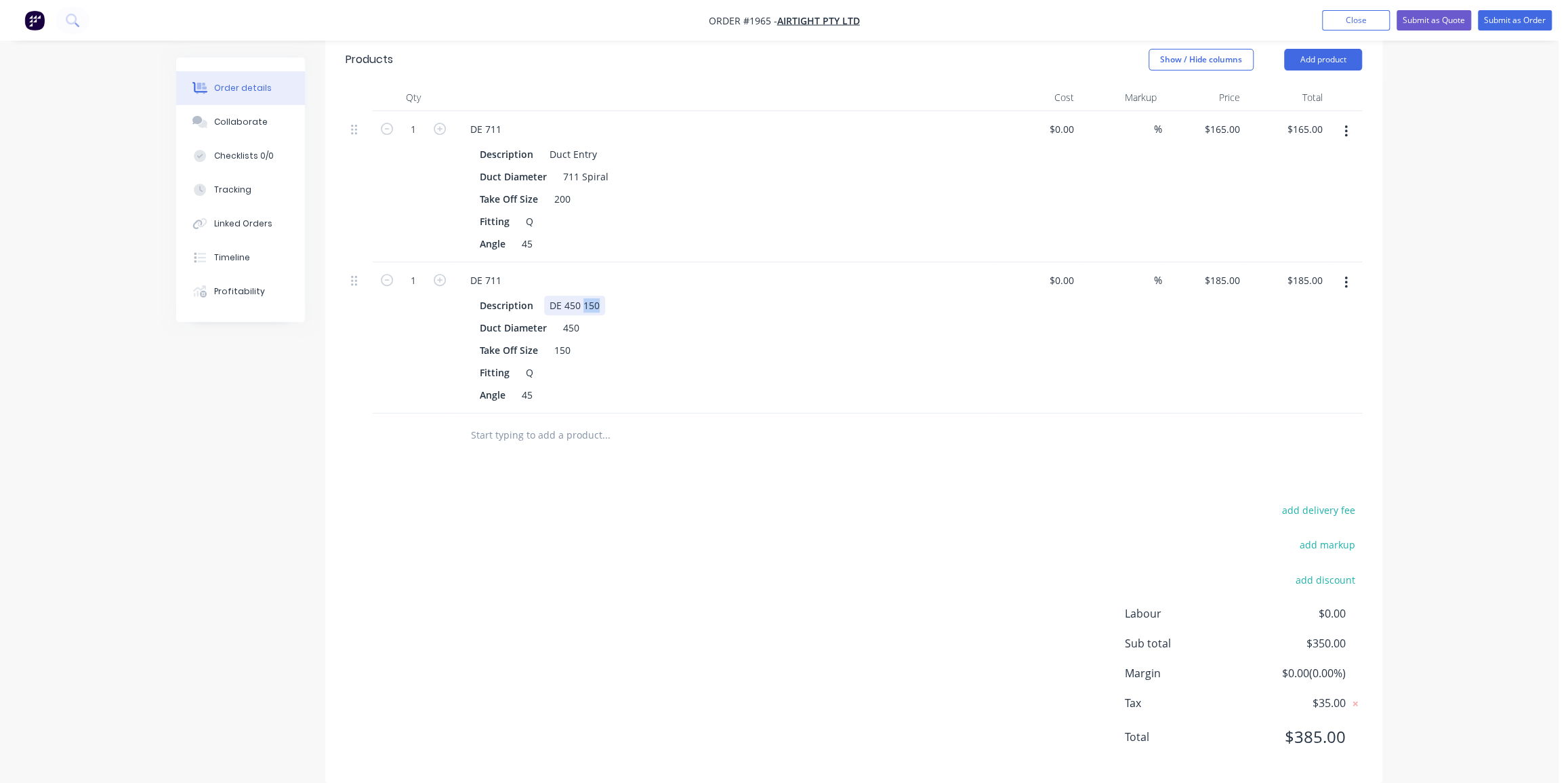
click at [591, 296] on div "DE 450 150" at bounding box center [574, 305] width 61 height 19
click at [576, 318] on div "450" at bounding box center [571, 327] width 27 height 19
click at [574, 318] on div "450" at bounding box center [571, 327] width 27 height 19
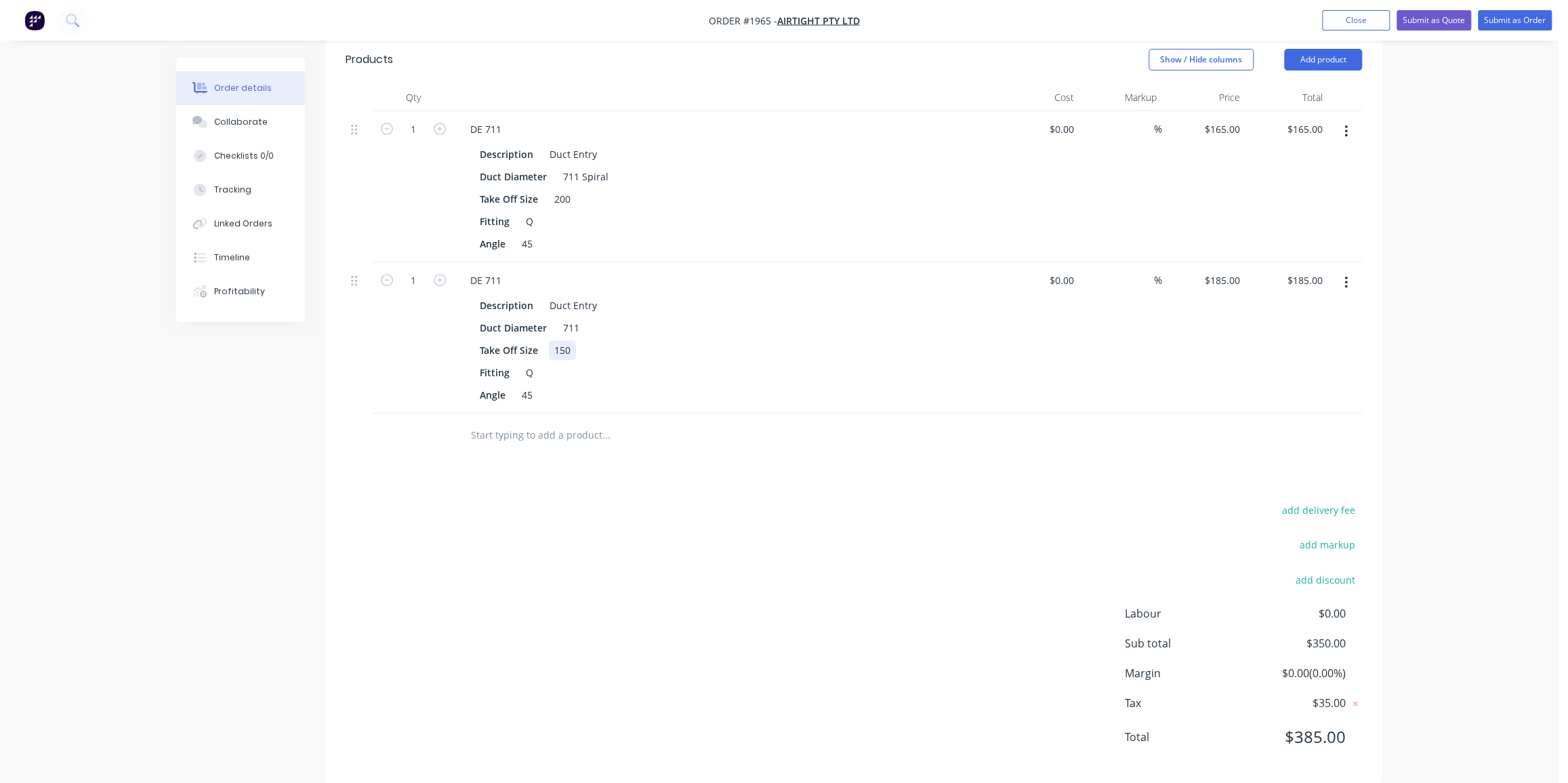
click at [553, 340] on div "150" at bounding box center [562, 349] width 27 height 19
click at [881, 500] on div "add delivery fee add markup add discount Labour $0.00 Sub total $350.00 Margin …" at bounding box center [854, 631] width 1017 height 262
type input "185.00"
click at [1304, 270] on input "185.00" at bounding box center [1310, 280] width 37 height 19
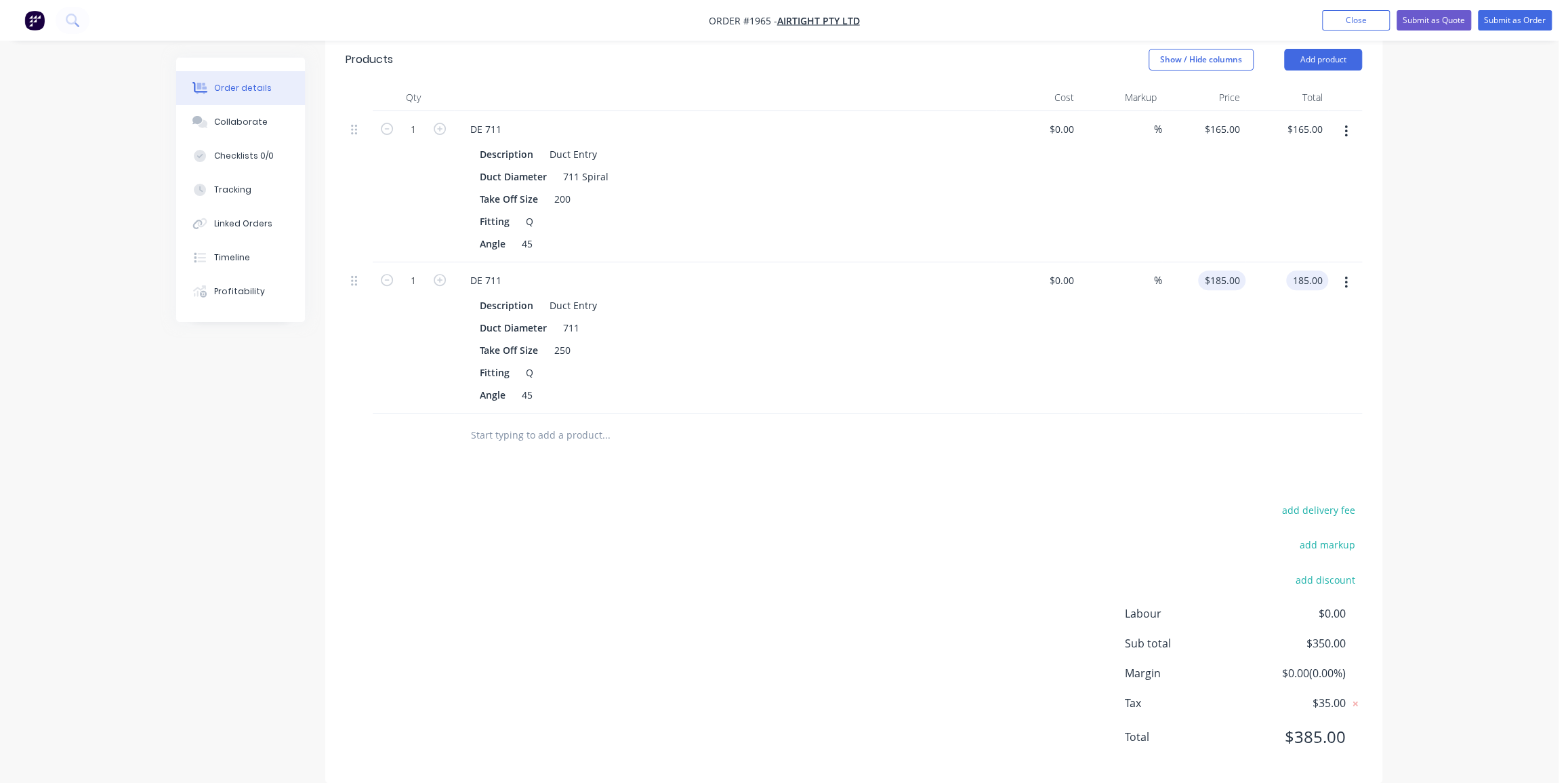
type input "185"
type input "$185.00"
click at [1219, 270] on div "185 $185.00" at bounding box center [1222, 280] width 47 height 19
type input "$175.00"
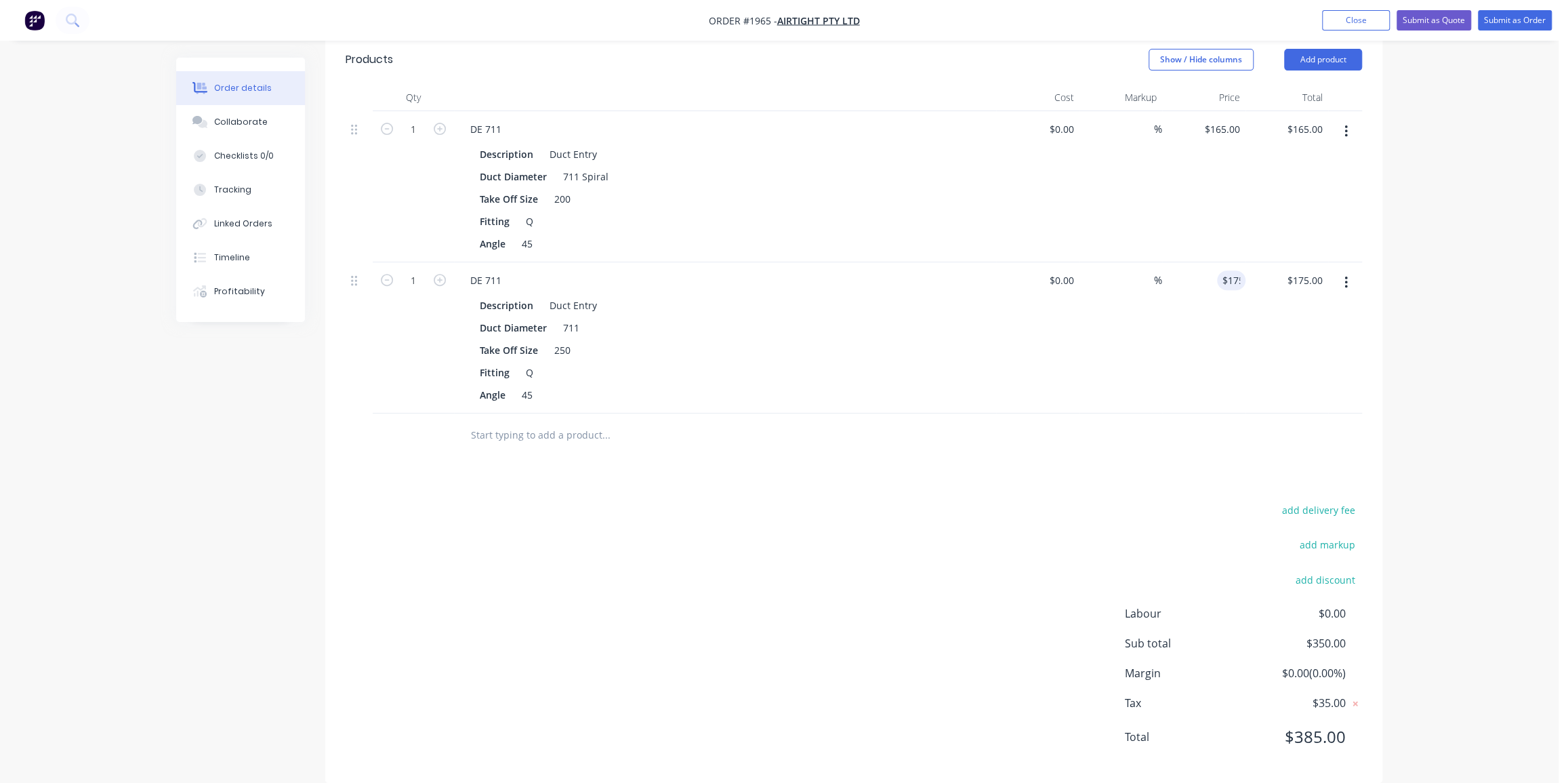
click at [1401, 256] on div "Order details Collaborate Checklists 0/0 Tracking Linked Orders Timeline Profit…" at bounding box center [779, 211] width 1558 height 1185
click at [1430, 253] on div "Order details Collaborate Checklists 0/0 Tracking Linked Orders Timeline Profit…" at bounding box center [779, 211] width 1558 height 1185
click at [536, 421] on input "text" at bounding box center [606, 435] width 271 height 27
type input "S"
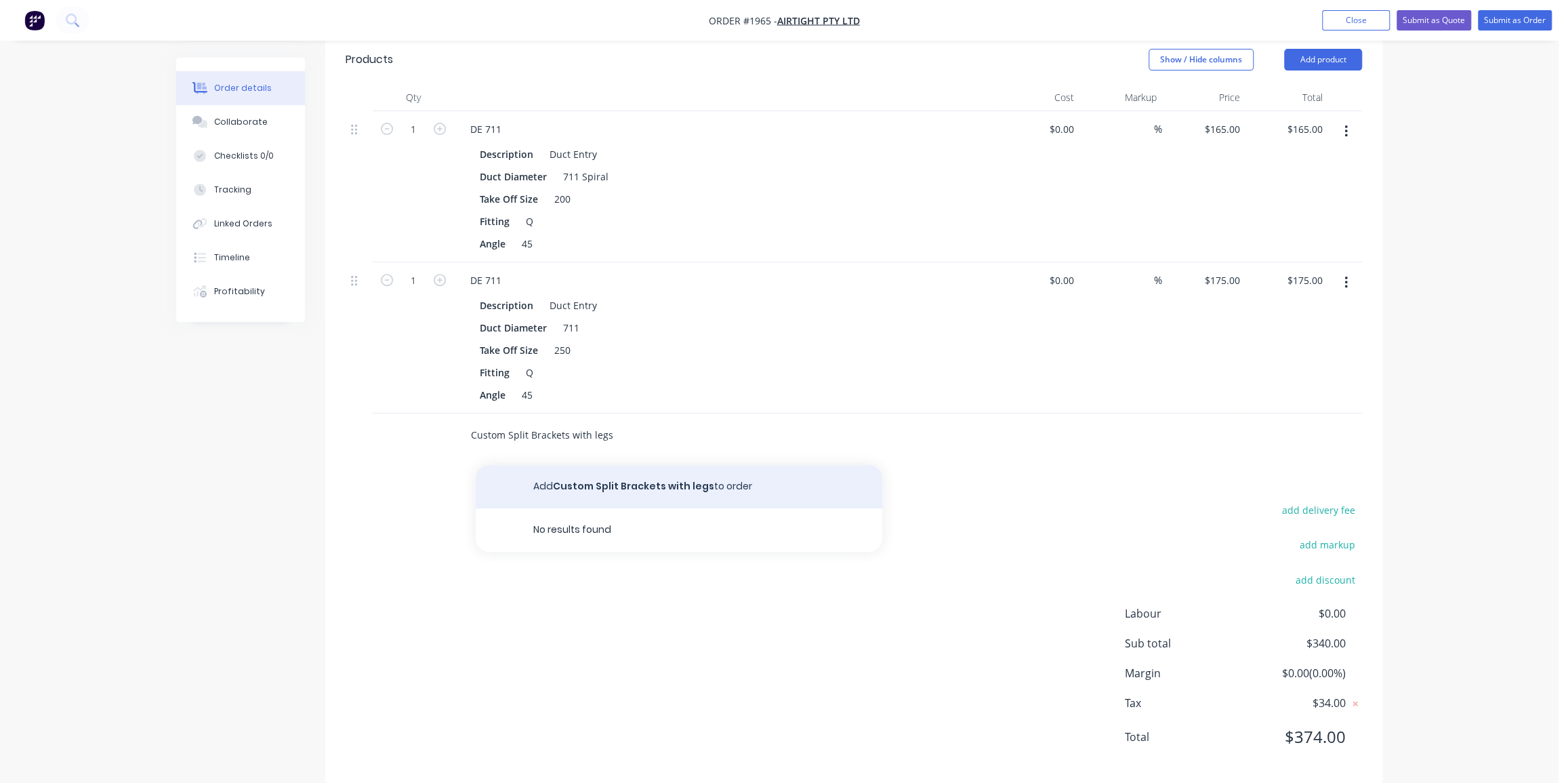
type input "Custom Split Brackets with legs"
click at [671, 468] on button "Add Custom Split Brackets with legs to order" at bounding box center [679, 486] width 406 height 43
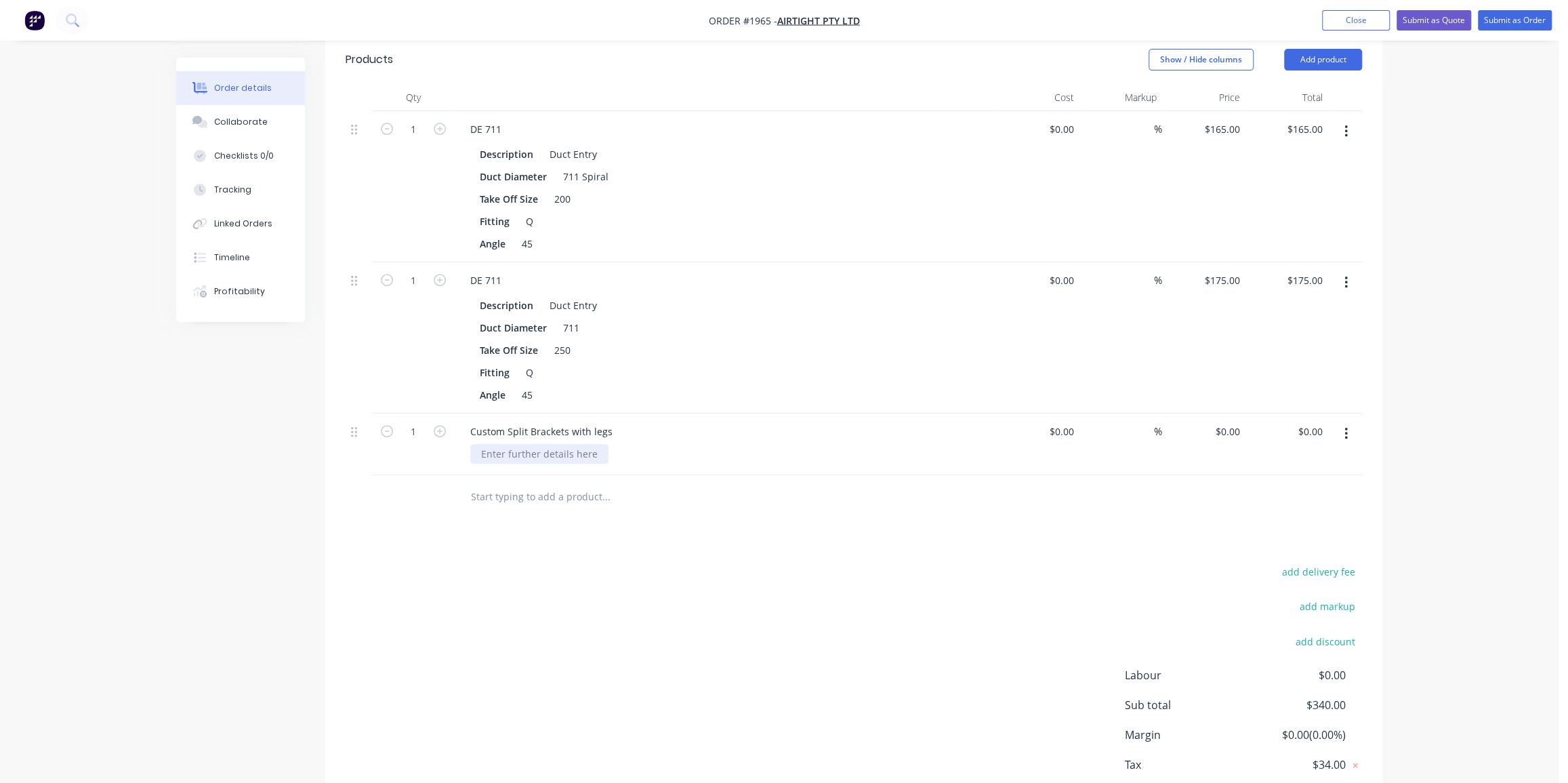
click at [517, 444] on div at bounding box center [539, 454] width 138 height 19
click at [590, 444] on div "Duct Size: 711mm Spiral Leg Height:" at bounding box center [538, 461] width 135 height 34
drag, startPoint x: 590, startPoint y: 434, endPoint x: 600, endPoint y: 455, distance: 23.3
click at [591, 444] on div "Duct Size: 711mm Spiral Leg Height:" at bounding box center [538, 461] width 135 height 34
click at [562, 459] on div "Duct Size: 711mm Spiral Material: 3mm Gal Leg Height:" at bounding box center [538, 468] width 135 height 48
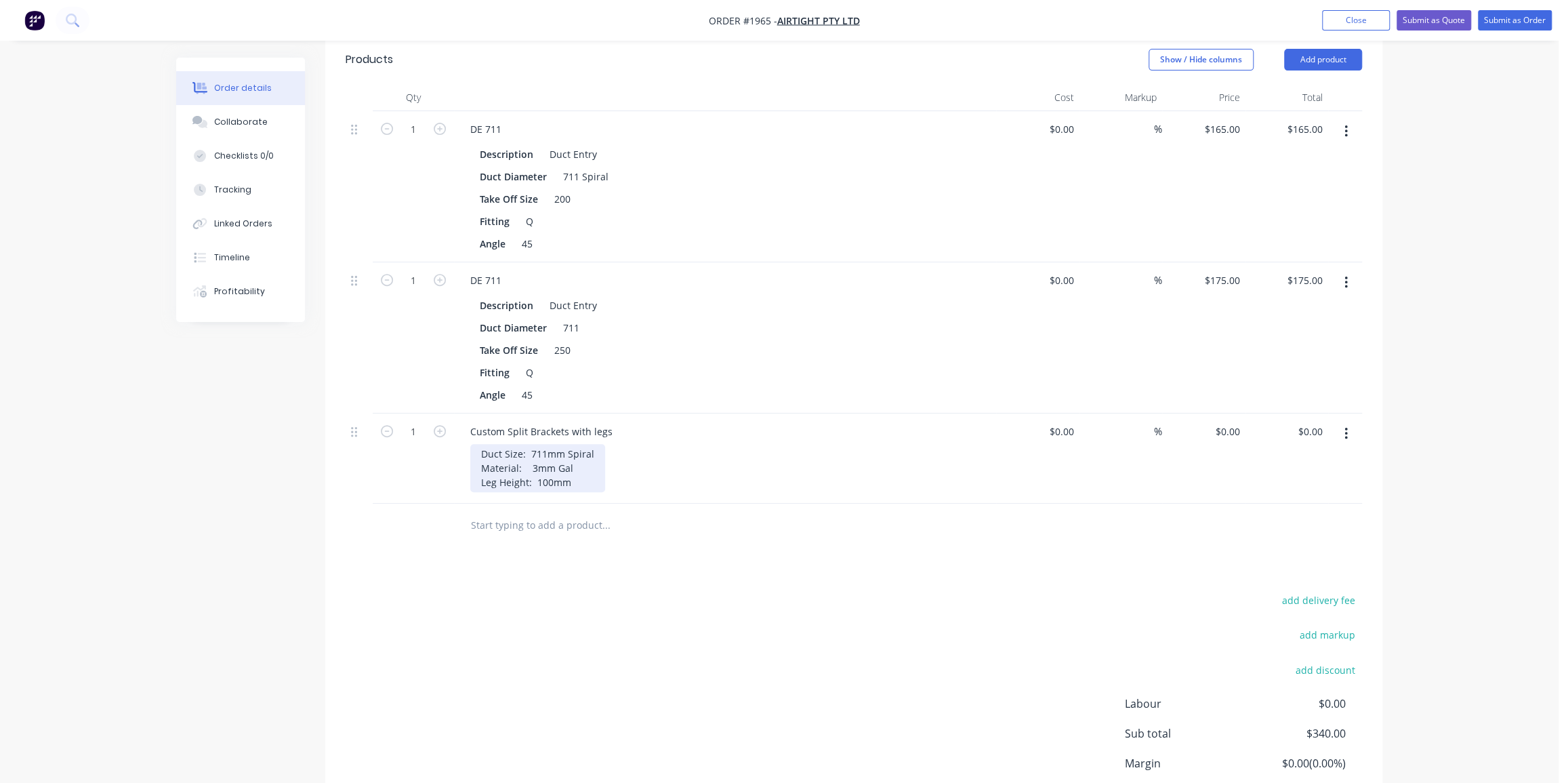
click at [536, 461] on div "Duct Size: 711mm Spiral Material: 3mm Gal Leg Height: 100mm" at bounding box center [538, 468] width 135 height 48
click at [526, 449] on div "Duct Size: 711mm Spiral Material: 3mm Gal Leg Height: 100mm" at bounding box center [538, 468] width 135 height 48
click at [527, 444] on div "Duct Size: 711mm Spiral Material: 3mm Gal Leg Height: 100mm" at bounding box center [538, 468] width 135 height 48
click at [588, 468] on div "Duct Size: 711mm Spiral Material: 3mm Gal Leg Height: 100mm" at bounding box center [549, 468] width 156 height 48
type input "$0.00"
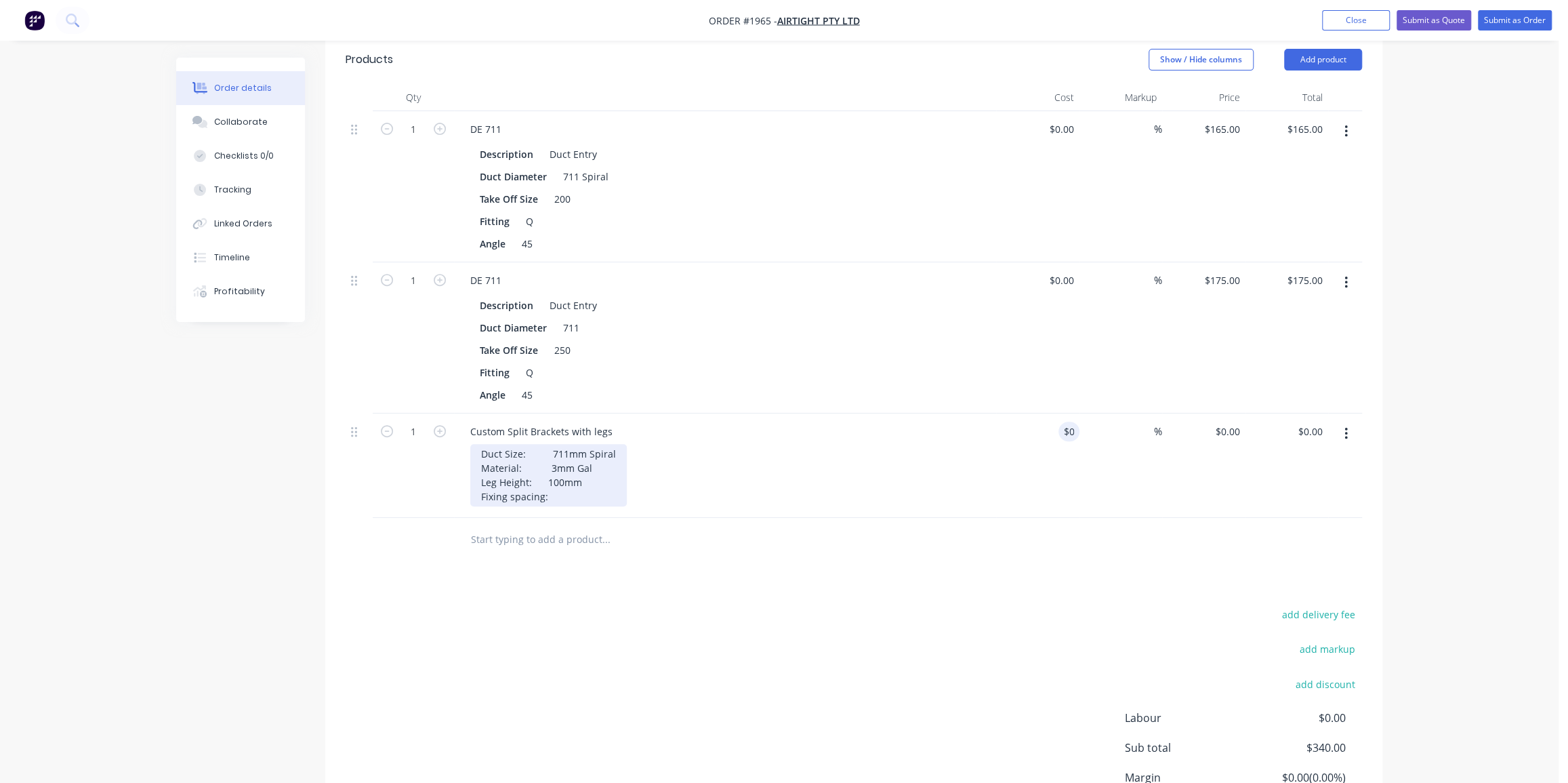
click at [589, 477] on div "Duct Size: 711mm Spiral Material: 3mm Gal Leg Height: 100mm Fixing spacing:" at bounding box center [549, 475] width 156 height 62
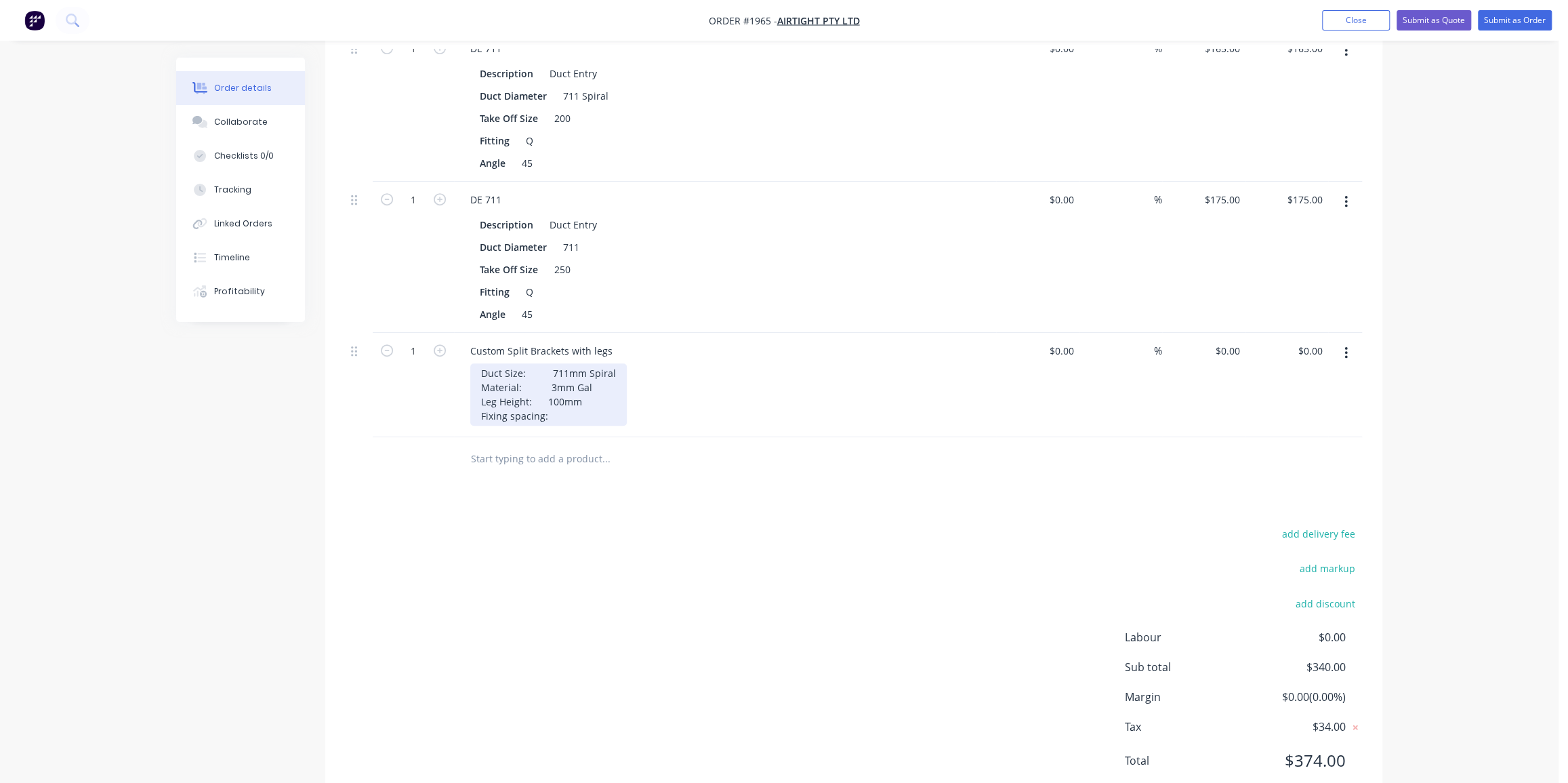
scroll to position [486, 0]
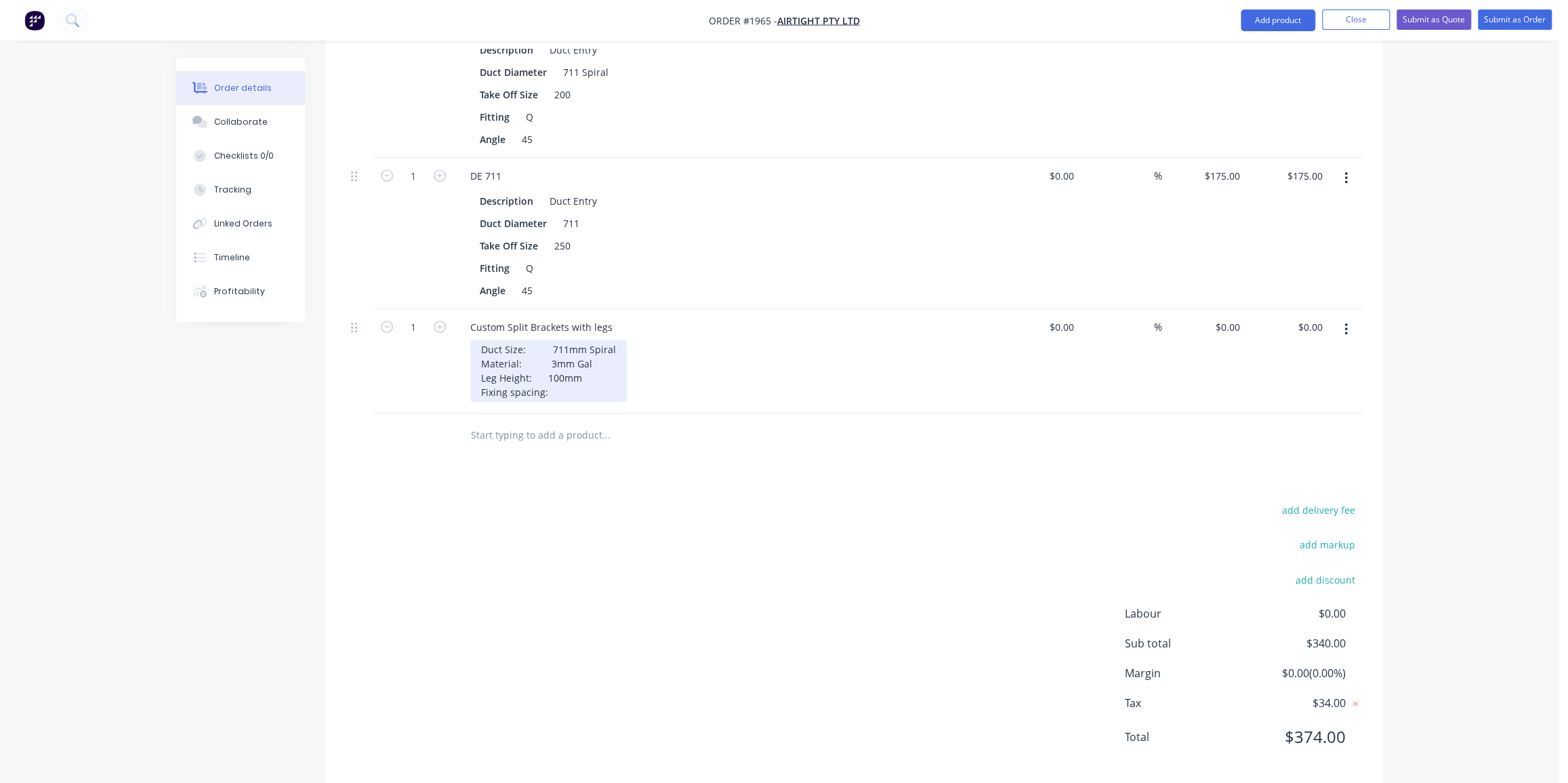
click at [565, 373] on div "Duct Size: 711mm Spiral Material: 3mm Gal Leg Height: 100mm Fixing spacing:" at bounding box center [549, 370] width 156 height 62
click at [547, 355] on div "Duct Size: 711mm Spiral Material: 3mm Gal Leg Height: 100mm Fixing spacing: 300…" at bounding box center [549, 370] width 156 height 62
click at [543, 341] on div "Duct Size: 711mm Spiral Material: 3mm Gal Leg Height: 100mm Fixing spacing: 300…" at bounding box center [549, 370] width 156 height 62
click at [548, 340] on div "Duct Size: 711mm Spiral Material: 3mm Gal Leg Height: 100mm Fixing spacing: 300…" at bounding box center [549, 370] width 156 height 62
click at [610, 421] on input "text" at bounding box center [606, 435] width 271 height 27
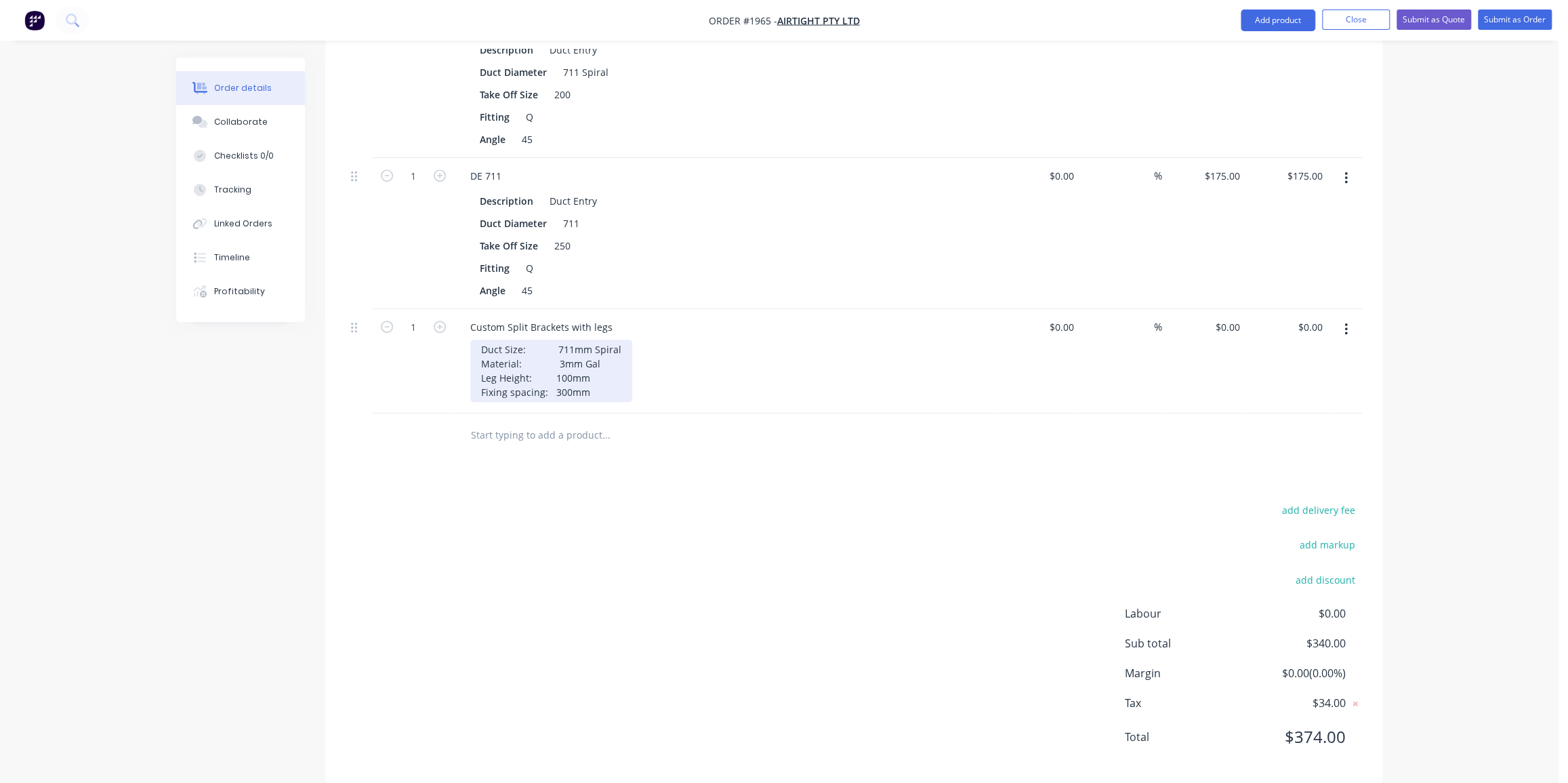
click at [559, 348] on div "Duct Size: 711mm Spiral Material: 3mm Gal Leg Height: 100mm Fixing spacing: 300…" at bounding box center [551, 370] width 162 height 62
click at [611, 340] on div "Duct Size: 711mm Spiral Material: 4mm Gal Leg Height: 100mm Fixing spacing: 300…" at bounding box center [551, 370] width 162 height 62
click at [557, 345] on div "Duct Size: 711mm Spiral Material: 4mm Gal (laser cut pregal flat bar Leg Height…" at bounding box center [598, 370] width 255 height 62
click at [556, 341] on div "Duct Size: 711mm Spiral Material: 4mm Gal (laser cut pregal flat bar Leg Height…" at bounding box center [598, 370] width 255 height 62
click at [644, 361] on div "Duct Size: 711mm Spiral Material: 50x4mm Gal (laser cut pregal flat bar Leg Hei…" at bounding box center [606, 370] width 271 height 62
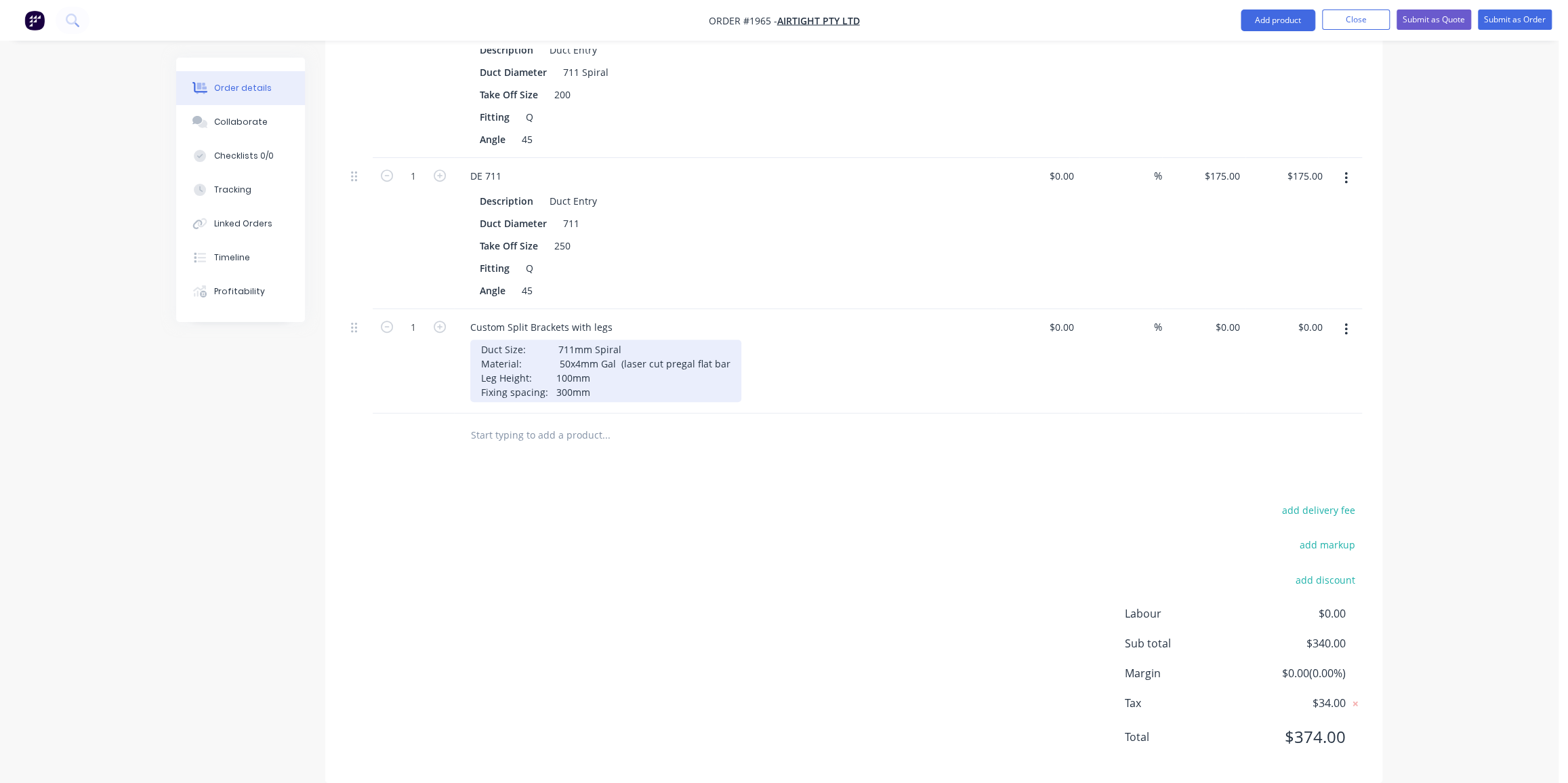
click at [720, 343] on div "Duct Size: 711mm Spiral Material: 50x4mm Gal (laser cut pregal flat bar Leg Hei…" at bounding box center [606, 370] width 271 height 62
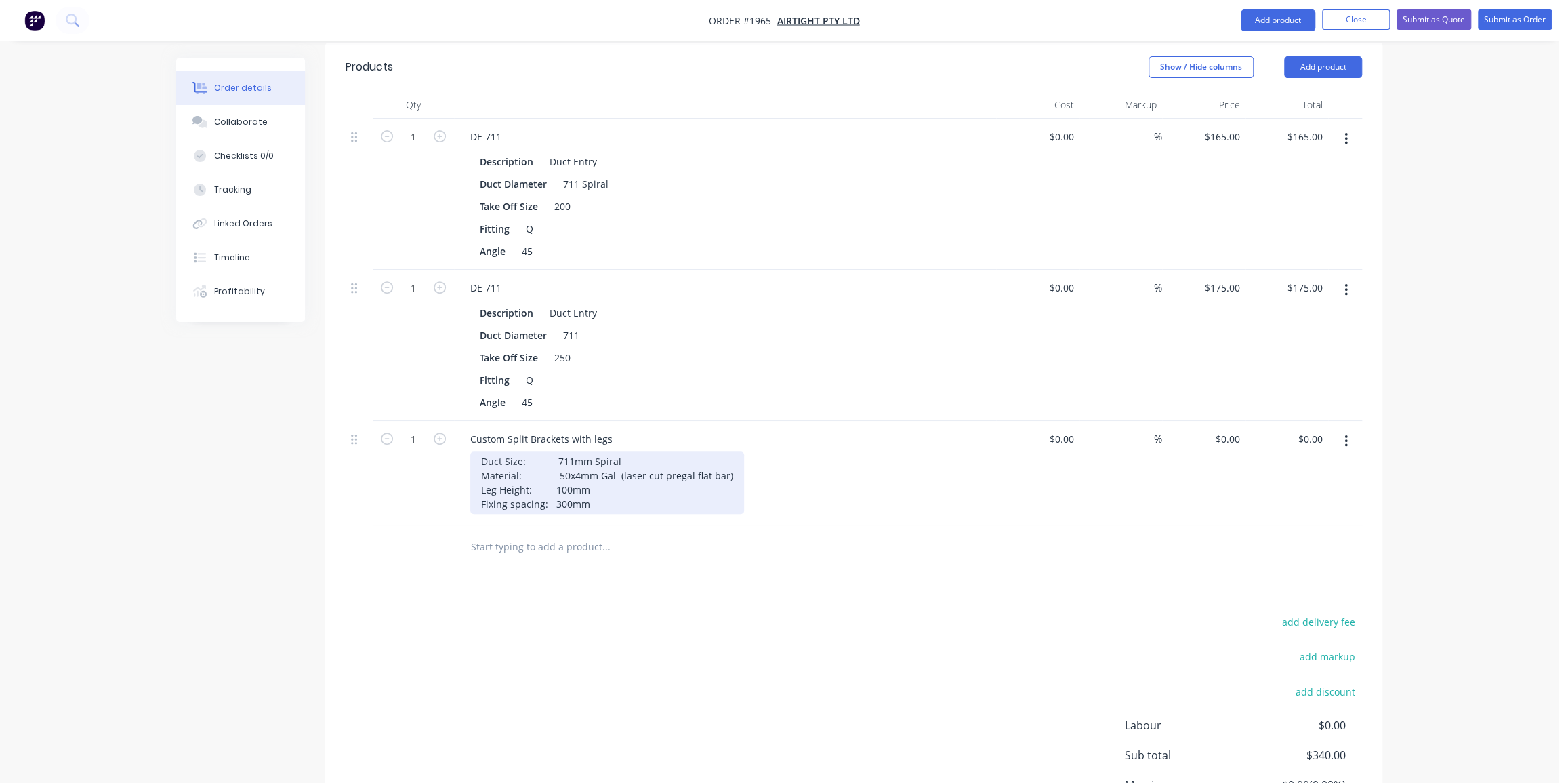
scroll to position [363, 0]
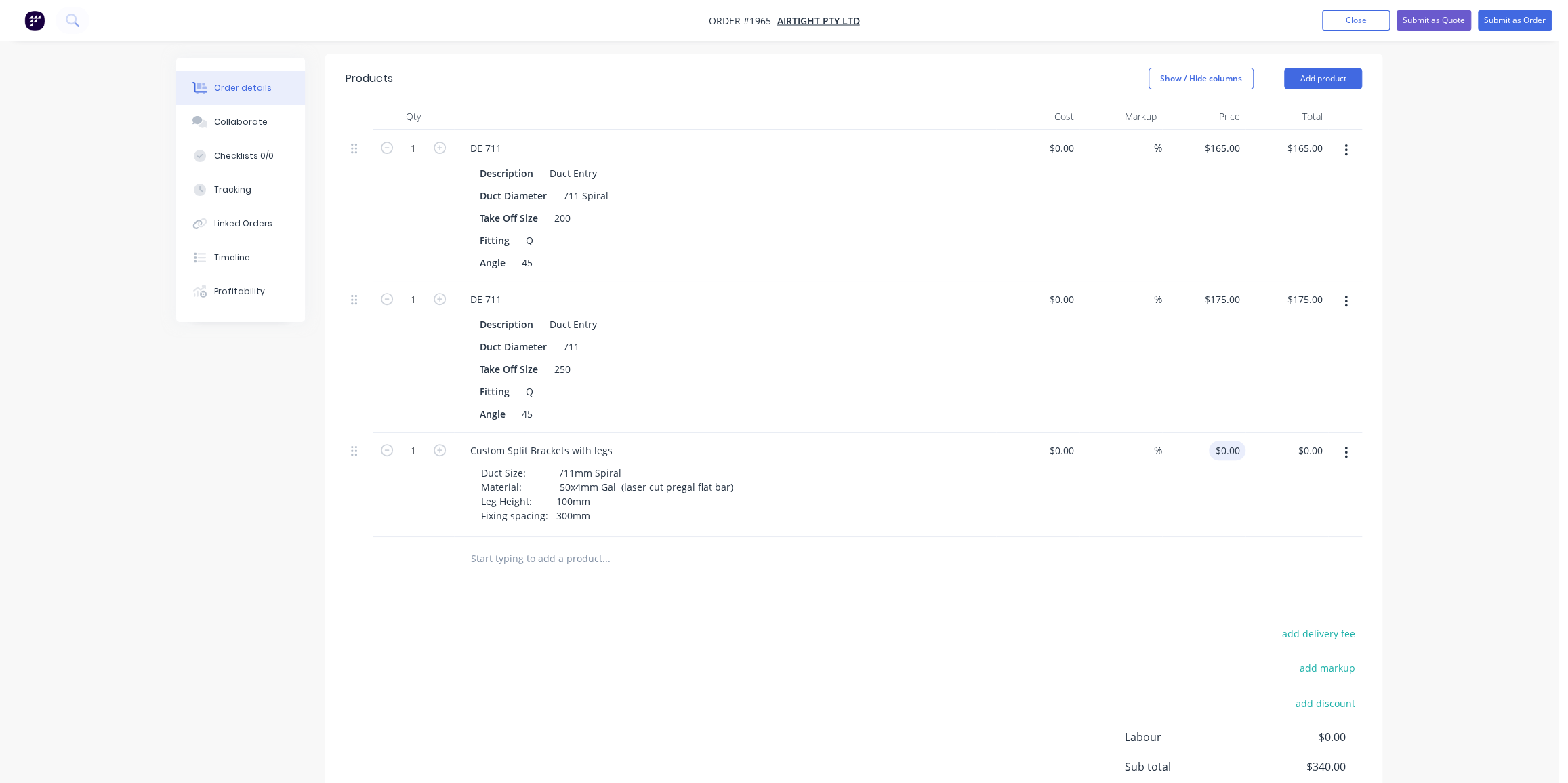
type input "0"
click at [1224, 441] on div "0 $0.00" at bounding box center [1227, 450] width 37 height 19
type input "0"
type input "$0.00"
click at [1064, 441] on input "0" at bounding box center [1064, 450] width 32 height 19
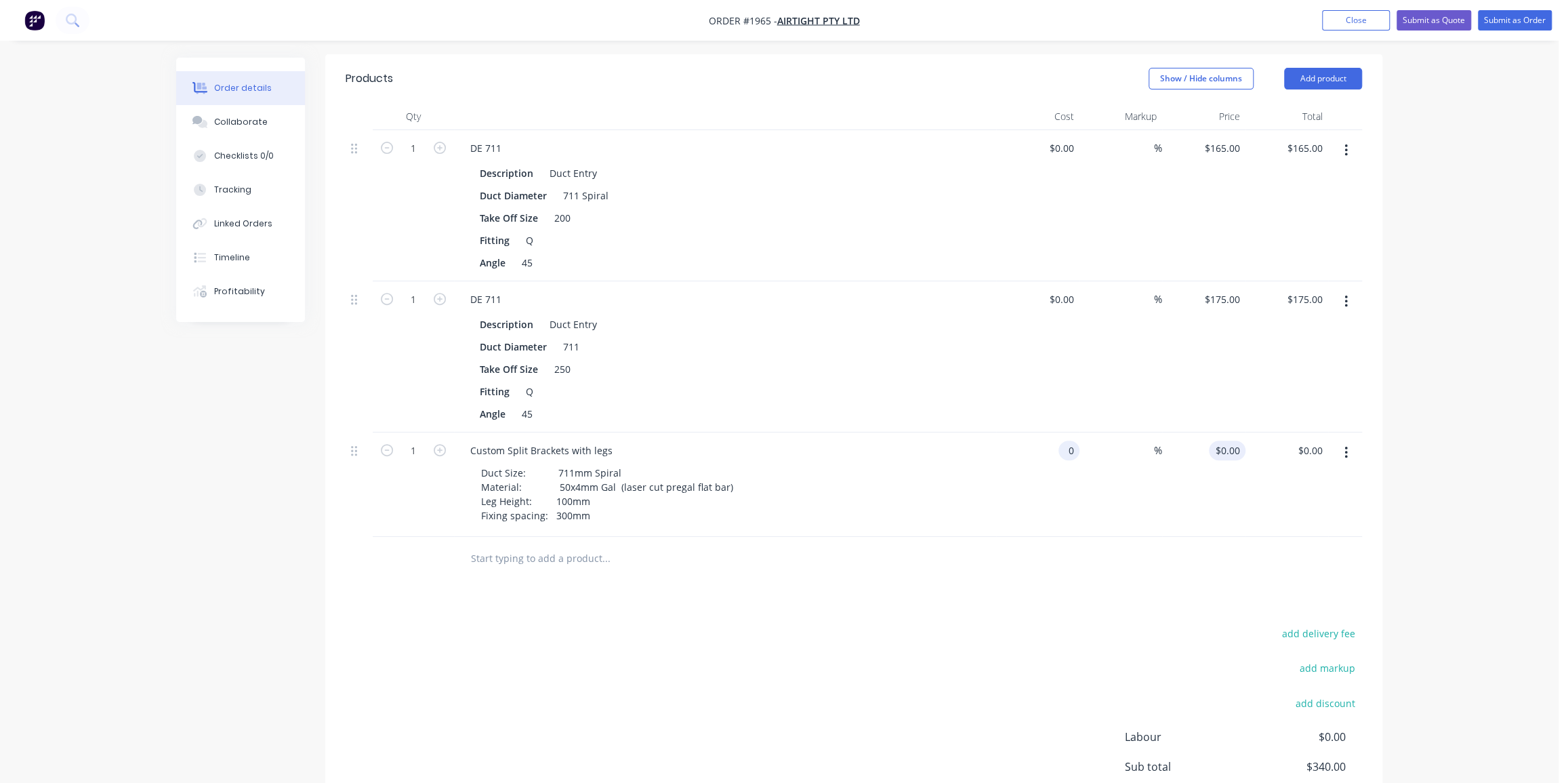
type input "$0.00"
click at [1219, 434] on div "0 0" at bounding box center [1204, 484] width 83 height 104
type input "$110.00"
click at [1395, 384] on div "Order details Collaborate Checklists 0/0 Tracking Linked Orders Timeline Profit…" at bounding box center [779, 310] width 1234 height 1232
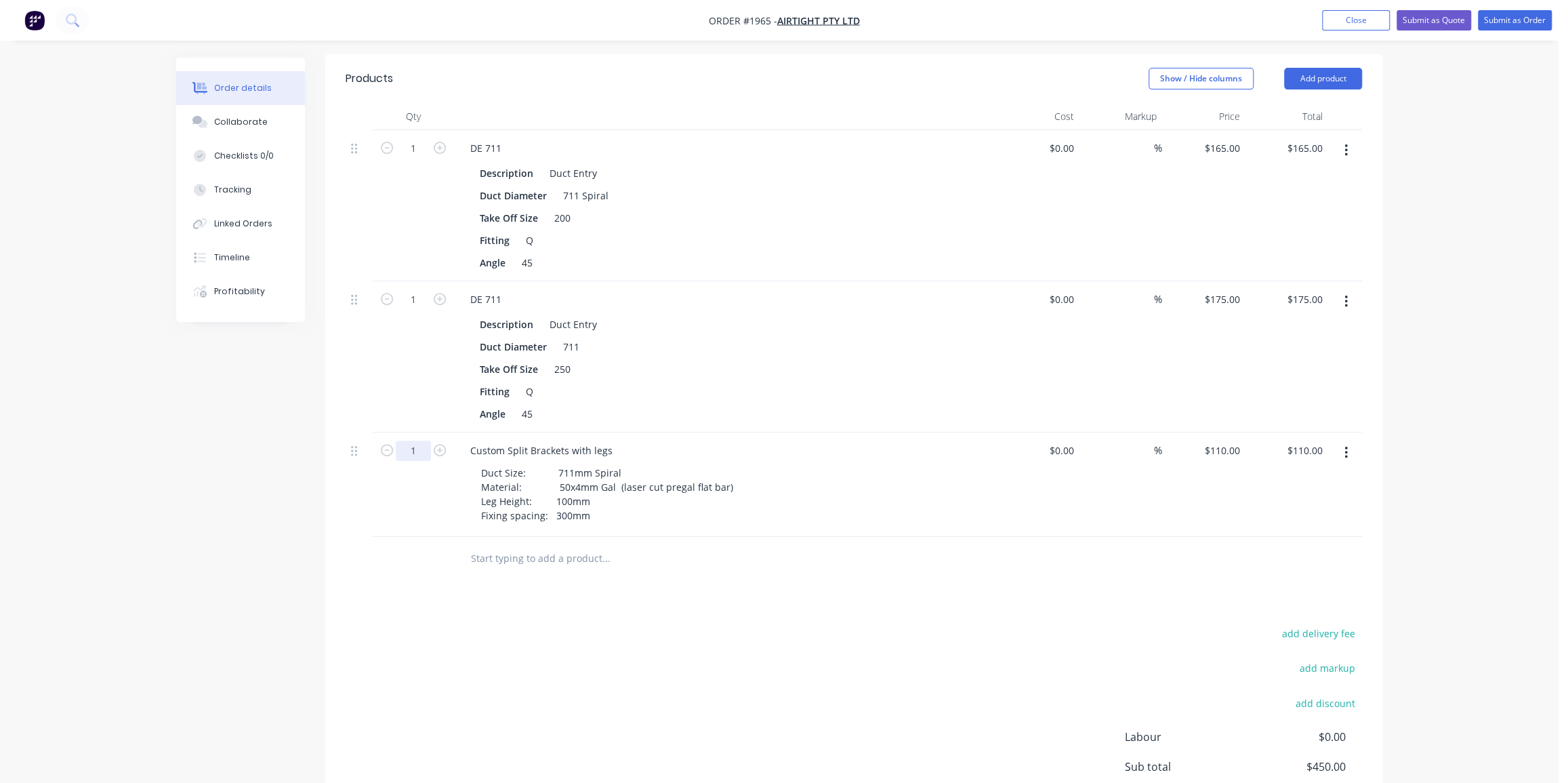
click at [421, 441] on input "1" at bounding box center [414, 450] width 35 height 20
type input "16"
type input "$1,760.00"
click at [940, 584] on div "Products Show / Hide columns Add product Qty Cost Markup Price Total 1 DE 711 D…" at bounding box center [854, 480] width 1057 height 851
click at [1213, 432] on div "110 110" at bounding box center [1204, 484] width 83 height 104
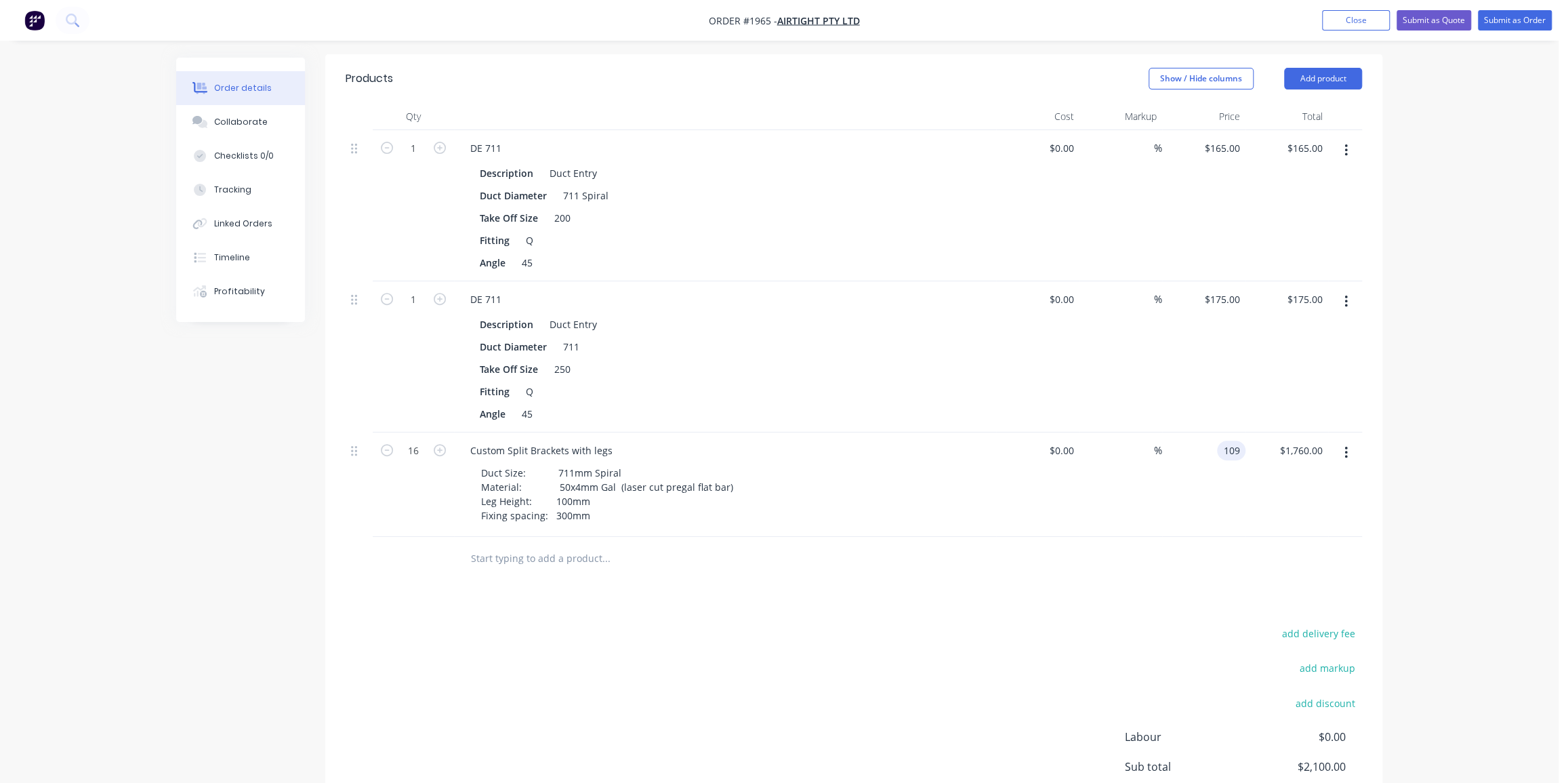
type input "$109.00"
type input "$1,744.00"
click at [1413, 442] on div "Order details Collaborate Checklists 0/0 Tracking Linked Orders Timeline Profit…" at bounding box center [779, 281] width 1558 height 1289
click at [543, 545] on input "text" at bounding box center [606, 558] width 271 height 27
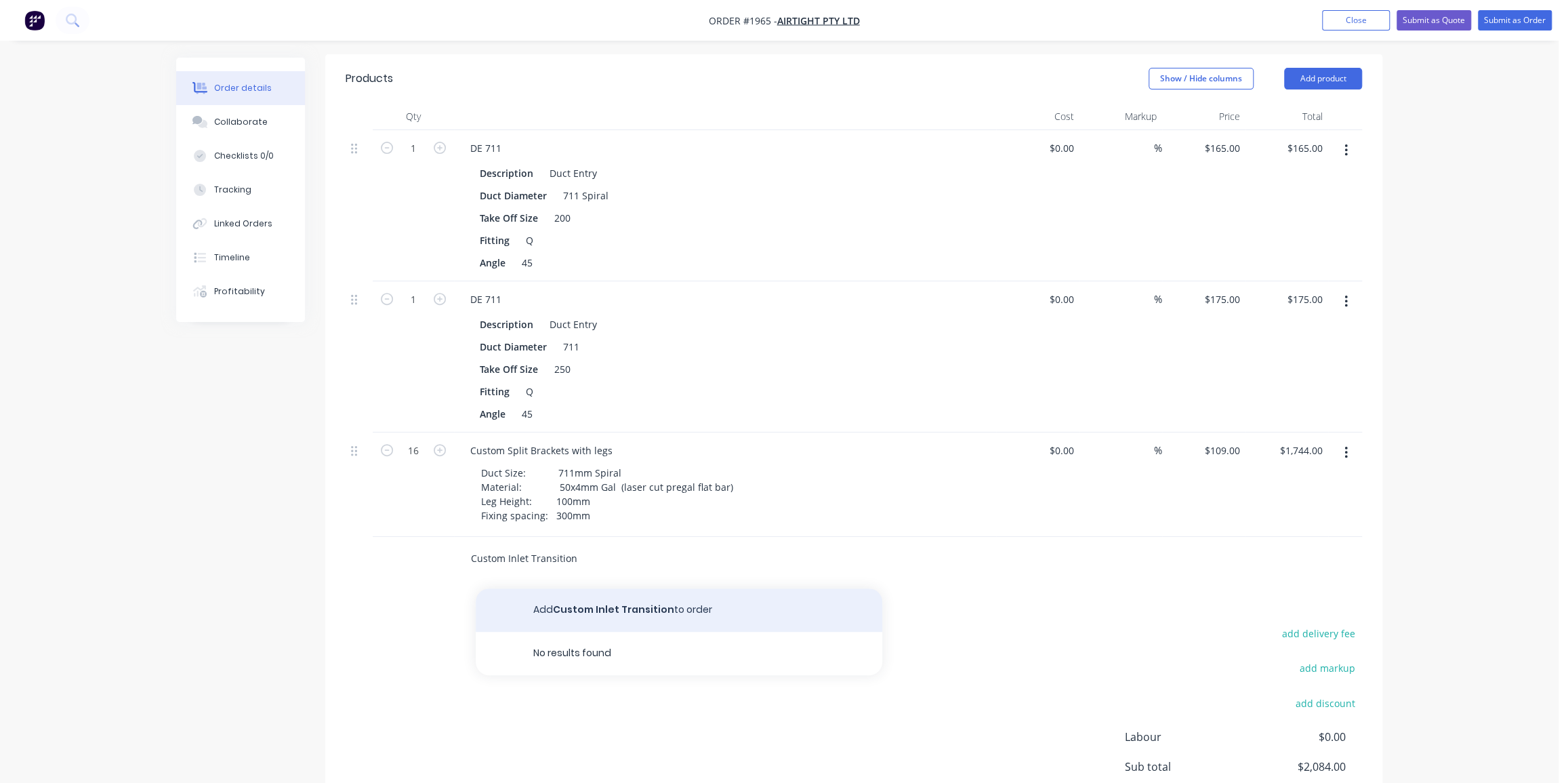
type input "Custom Inlet Transition"
click at [629, 588] on button "Add Custom Inlet Transition to order" at bounding box center [679, 609] width 406 height 43
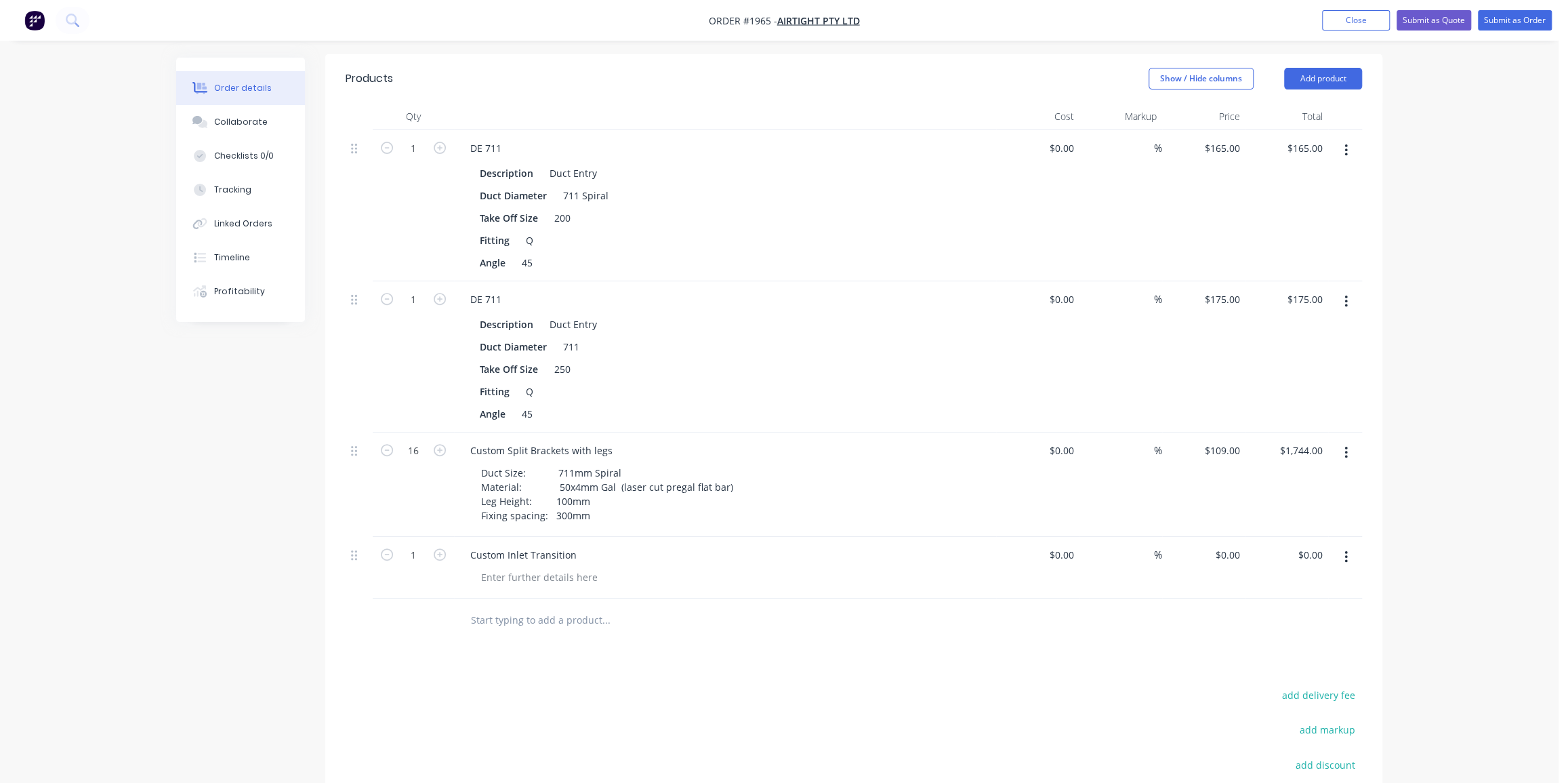
click at [563, 607] on input "text" at bounding box center [606, 620] width 271 height 27
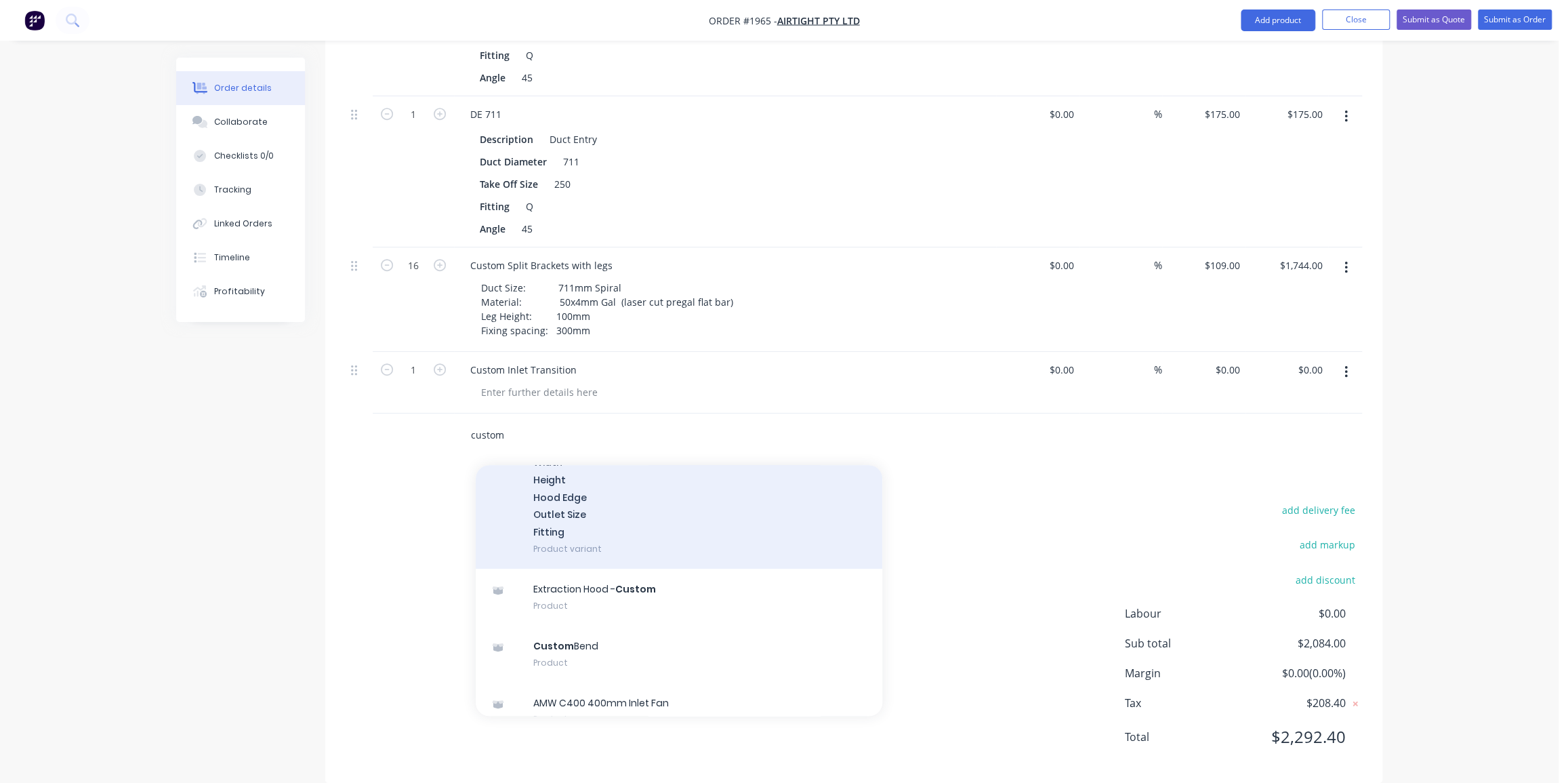
scroll to position [725, 0]
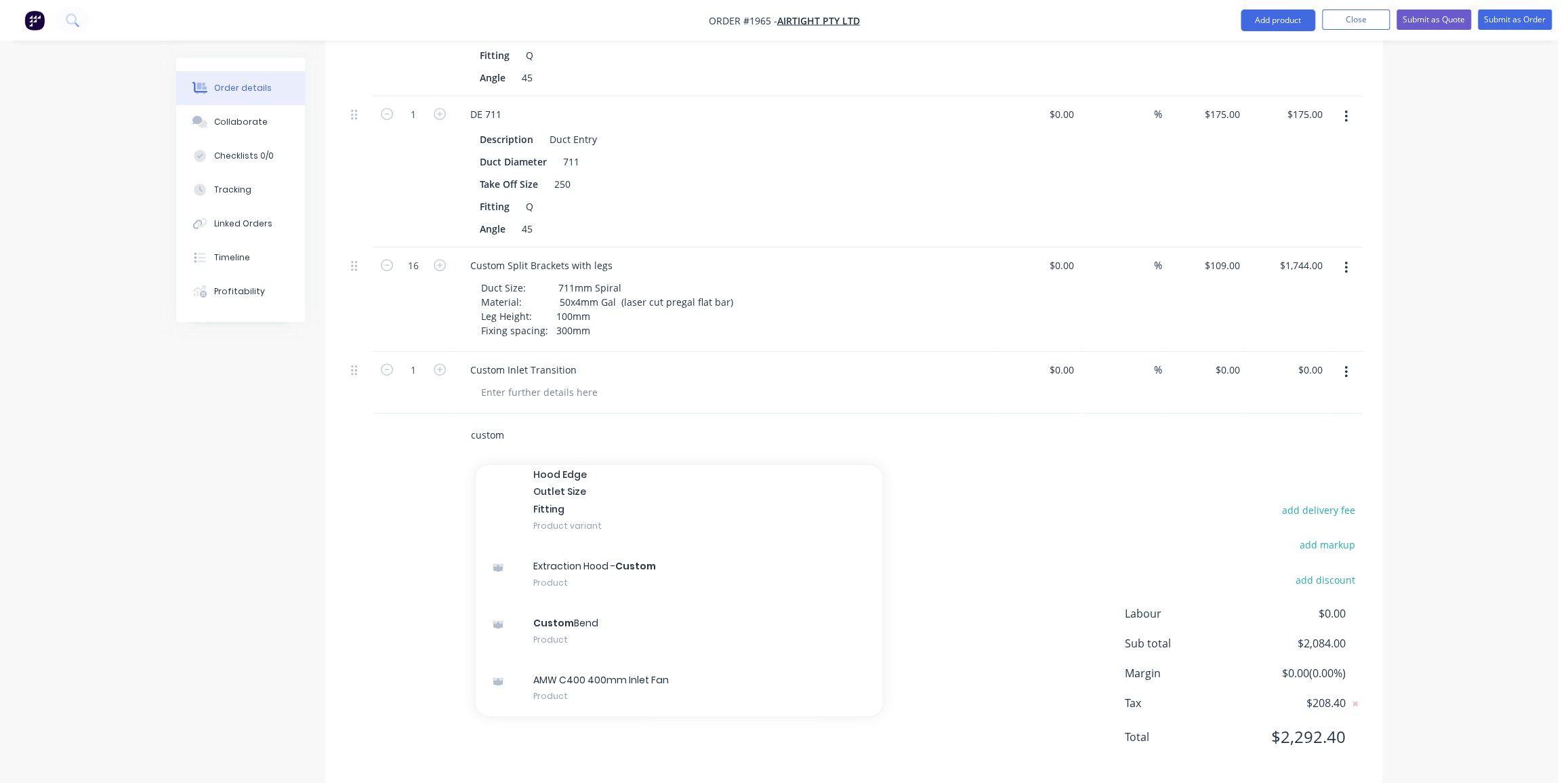
type input "custom"
click at [1419, 343] on div "Order details Collaborate Checklists 0/0 Tracking Linked Orders Timeline Profit…" at bounding box center [779, 127] width 1558 height 1351
click at [576, 382] on div at bounding box center [539, 392] width 138 height 19
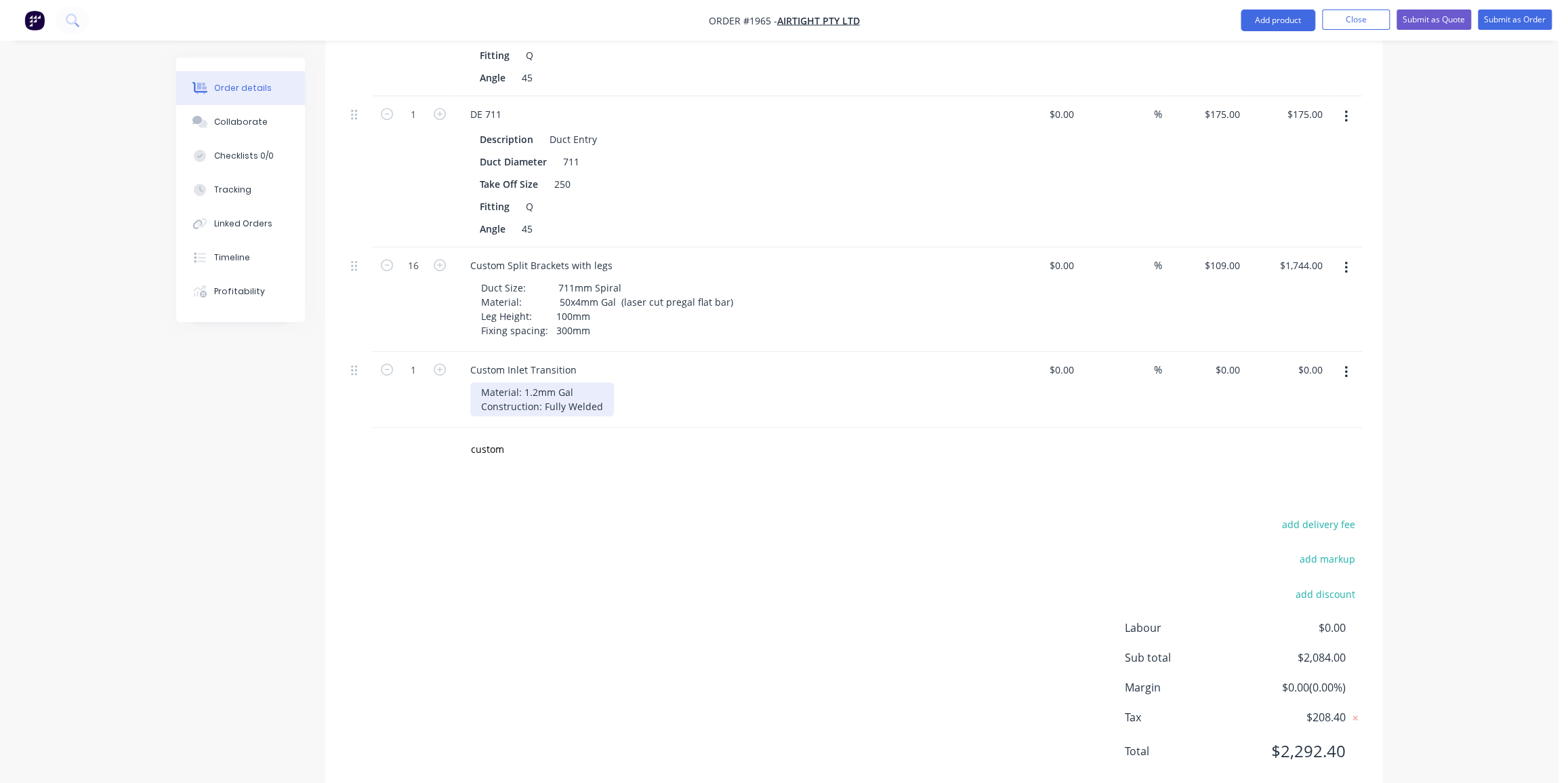
click at [602, 386] on div "Material: 1.2mm Gal Construction: Fully Welded" at bounding box center [543, 399] width 144 height 34
type input "$0.00"
click at [571, 392] on div "Material: 1.2mm Gal Construction: Fully Welded Finish:" at bounding box center [543, 406] width 144 height 48
click at [569, 402] on div "Material: 1.2mm Gal Construction: Fully Welded Finish:" at bounding box center [543, 406] width 144 height 48
click at [507, 360] on div "Custom Inlet Transition" at bounding box center [523, 370] width 128 height 19
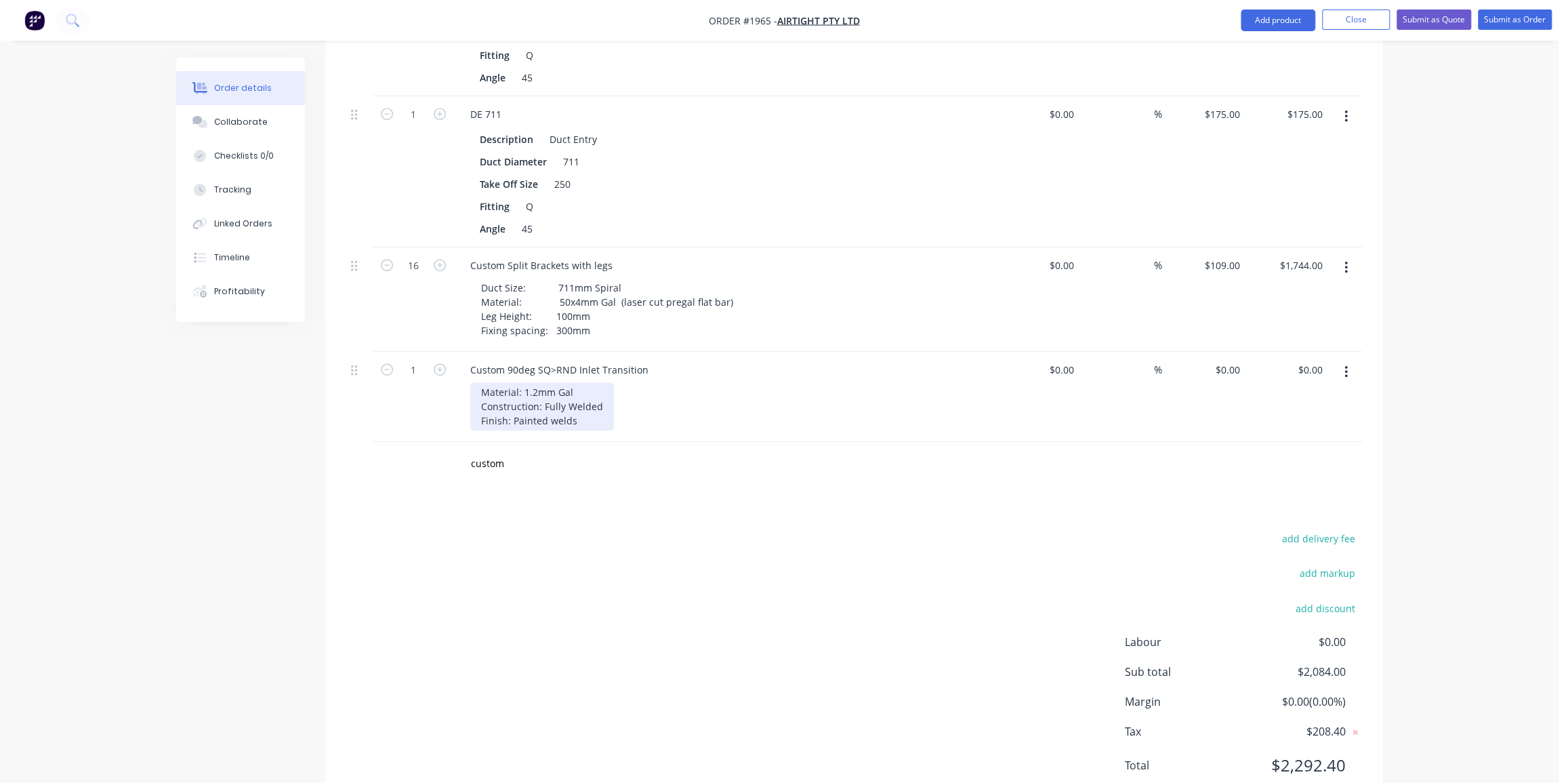
click at [580, 399] on div "Material: 1.2mm Gal Construction: Fully Welded Finish: Painted welds" at bounding box center [543, 406] width 144 height 48
click at [578, 405] on div "Material: 1.2mm Gal Construction: Fully Welded Finish: Painted welds" at bounding box center [543, 406] width 144 height 48
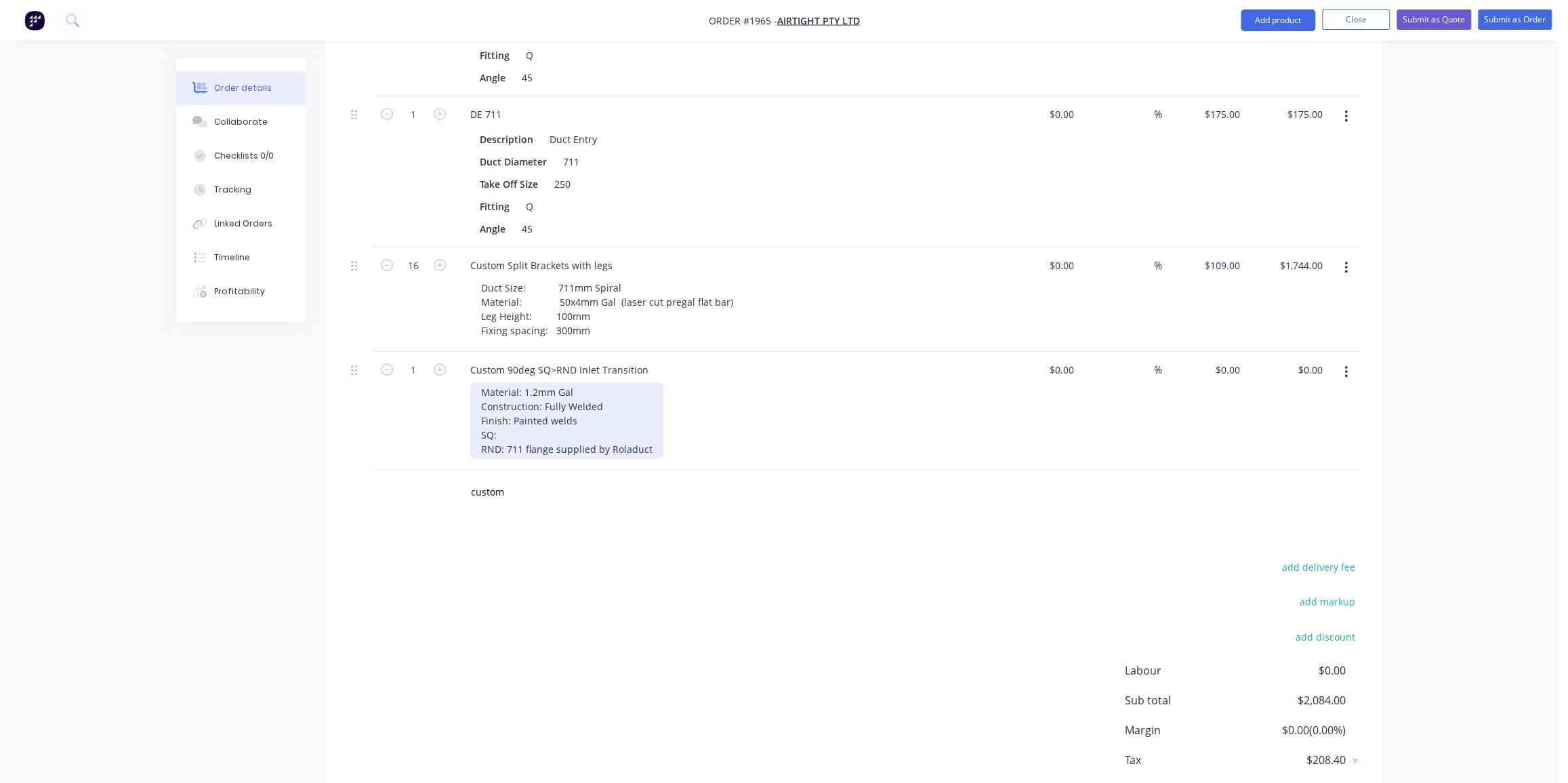
click at [507, 427] on div "Material: 1.2mm Gal Construction: Fully Welded Finish: Painted welds SQ: RND: 7…" at bounding box center [567, 420] width 193 height 76
click at [511, 399] on div "Material: 1.2mm Gal Construction: Fully Welded Finish: Painted welds SQ: RND: 7…" at bounding box center [572, 420] width 204 height 76
click at [544, 387] on div "Material: 1.2mm Gal Construction: Fully Welded Finish: Painted welds SQ: RND: 7…" at bounding box center [572, 420] width 204 height 76
click at [540, 400] on div "Material: 1.2mm Gal Construction: Fully Welded Finish: Painted welds SQ: RND: 7…" at bounding box center [572, 420] width 204 height 76
click at [515, 431] on div "Material: 1.2mm Gal Construction: Fully Welded Finish: Painted welds SQ: RND: 7…" at bounding box center [572, 420] width 204 height 76
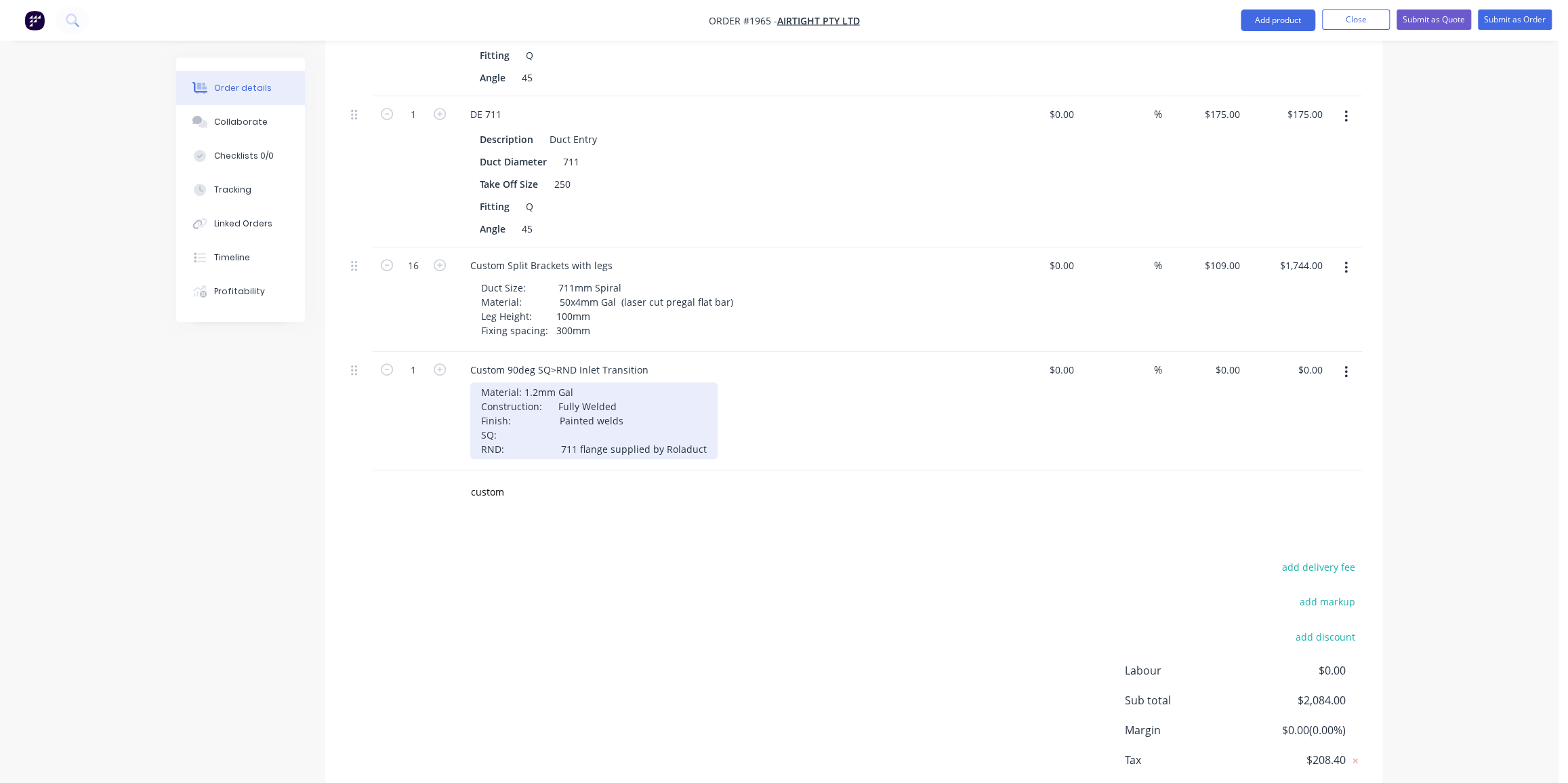
click at [522, 382] on div "Material: 1.2mm Gal Construction: Fully Welded Finish: Painted welds SQ: RND: 7…" at bounding box center [594, 420] width 248 height 76
click at [553, 426] on div "Material: 1.2mm Gal Construction: Fully Welded Finish: Painted welds SQ: RND: 7…" at bounding box center [594, 420] width 248 height 76
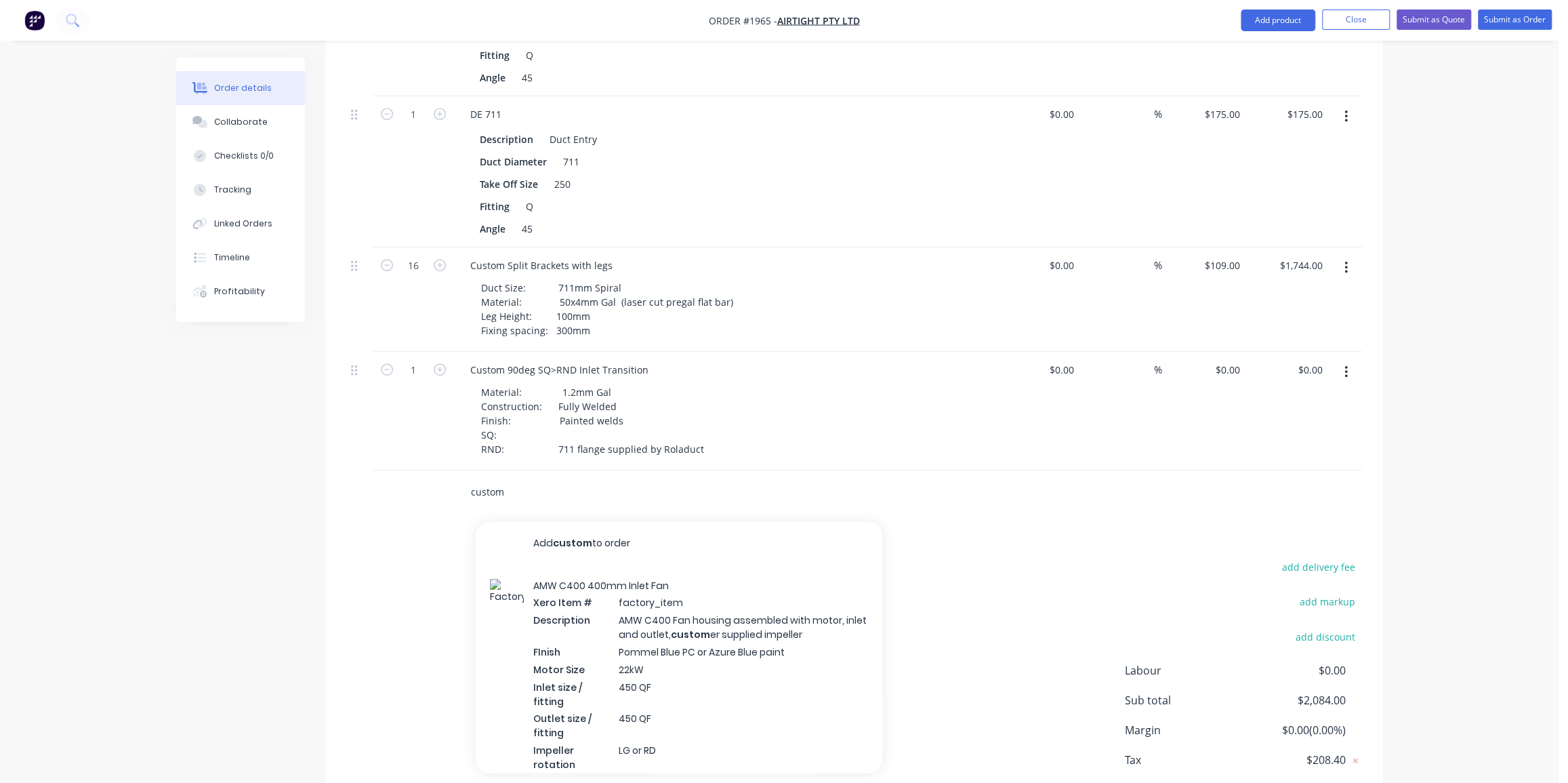
click at [537, 485] on input "custom" at bounding box center [606, 492] width 271 height 27
click at [494, 478] on input "custom" at bounding box center [606, 492] width 271 height 27
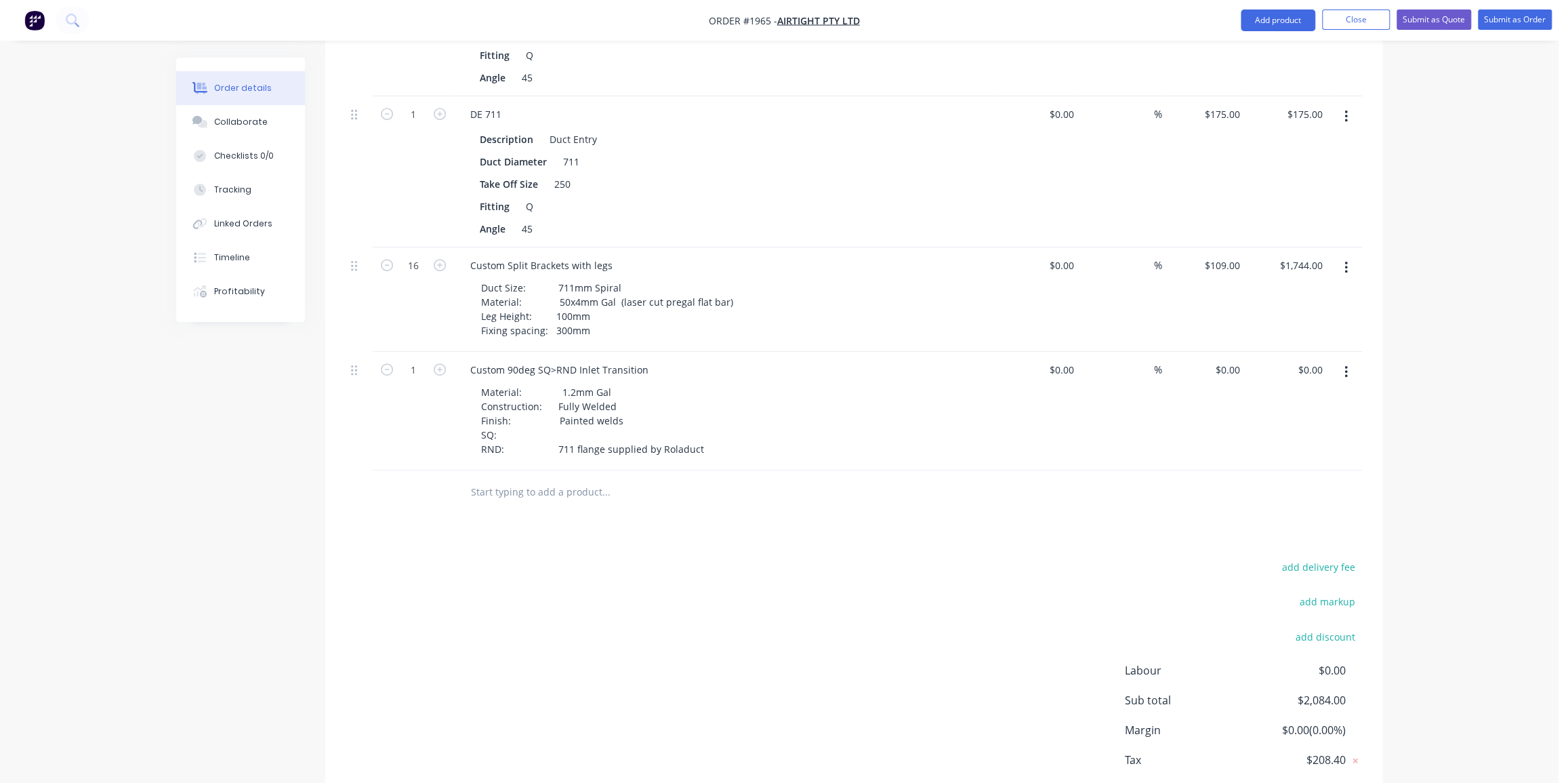
click at [525, 557] on div "add delivery fee add markup add discount Labour $0.00 Sub total $2,084.00 Margi…" at bounding box center [854, 688] width 1017 height 262
click at [1266, 20] on button "Add product" at bounding box center [1277, 20] width 75 height 22
drag, startPoint x: 1213, startPoint y: 79, endPoint x: 1213, endPoint y: 58, distance: 21.0
click at [1213, 58] on div "Product catalogue Basic product Product Kit Lineal metre product Square metre p…" at bounding box center [1251, 163] width 129 height 251
click at [1213, 58] on div "Product catalogue" at bounding box center [1250, 55] width 104 height 19
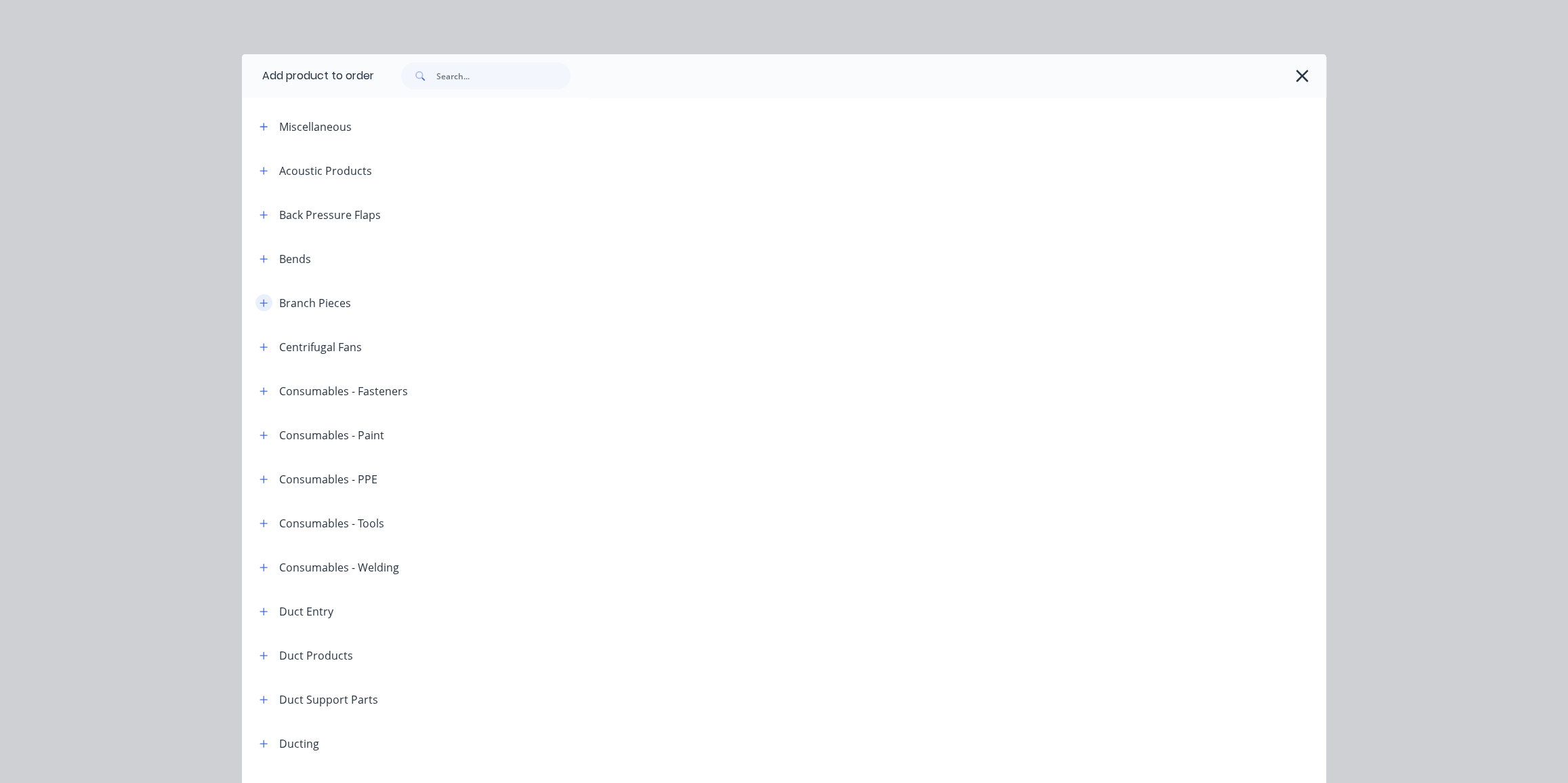
click at [261, 300] on icon "button" at bounding box center [263, 303] width 8 height 10
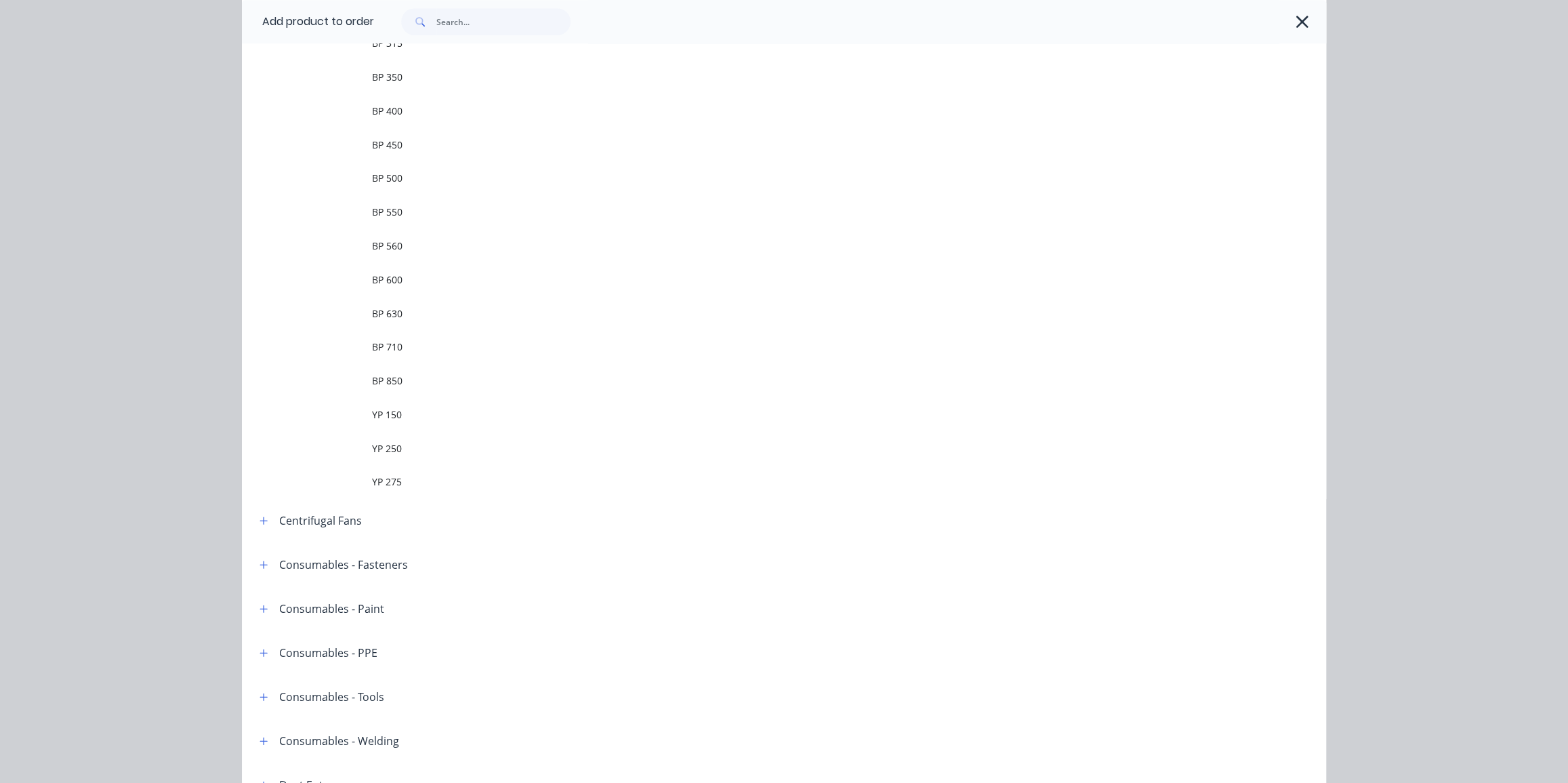
scroll to position [738, 0]
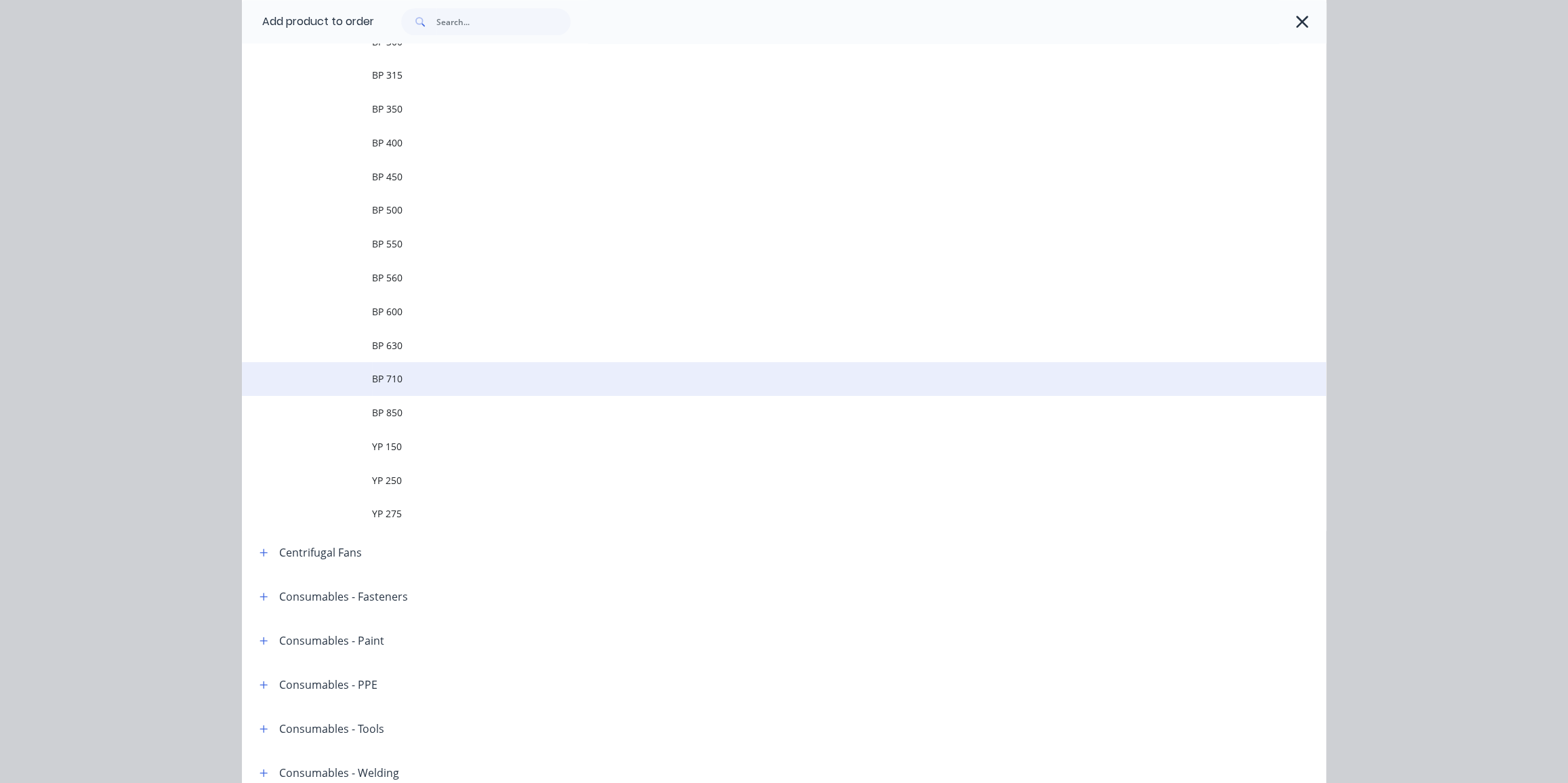
click at [452, 377] on span "BP 710" at bounding box center [753, 378] width 763 height 14
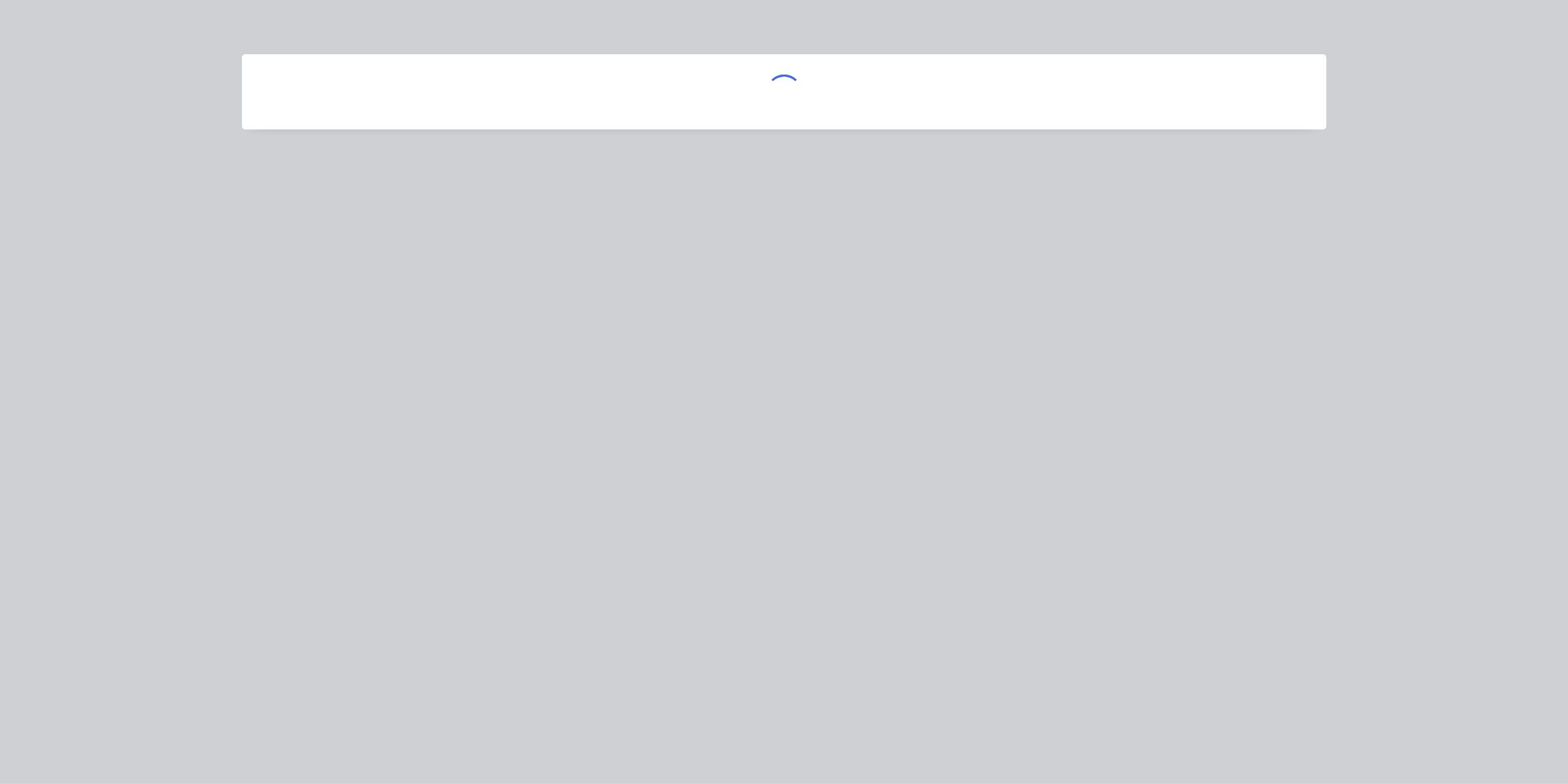
scroll to position [0, 0]
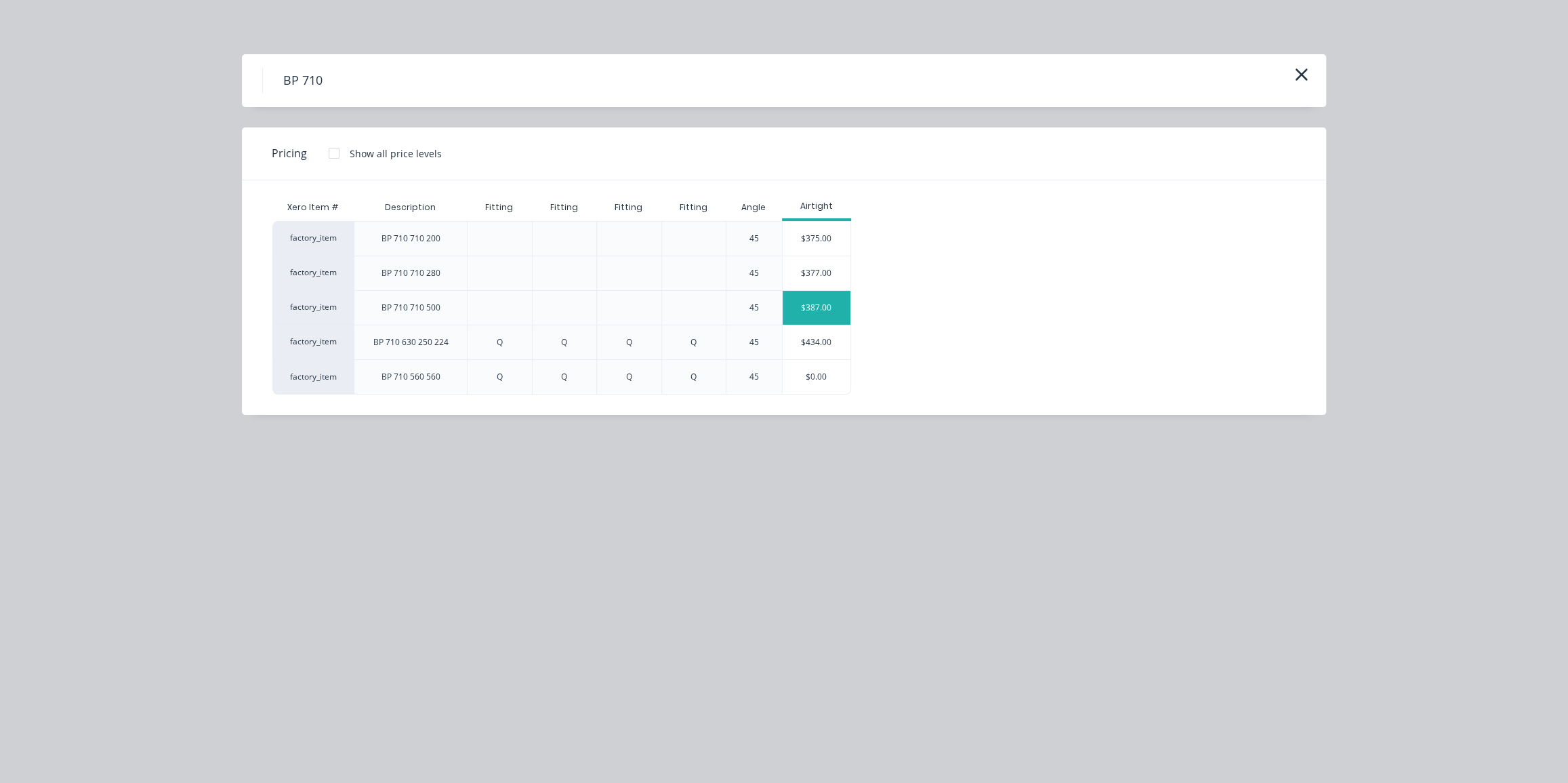
click at [827, 298] on div "$387.00" at bounding box center [816, 307] width 68 height 34
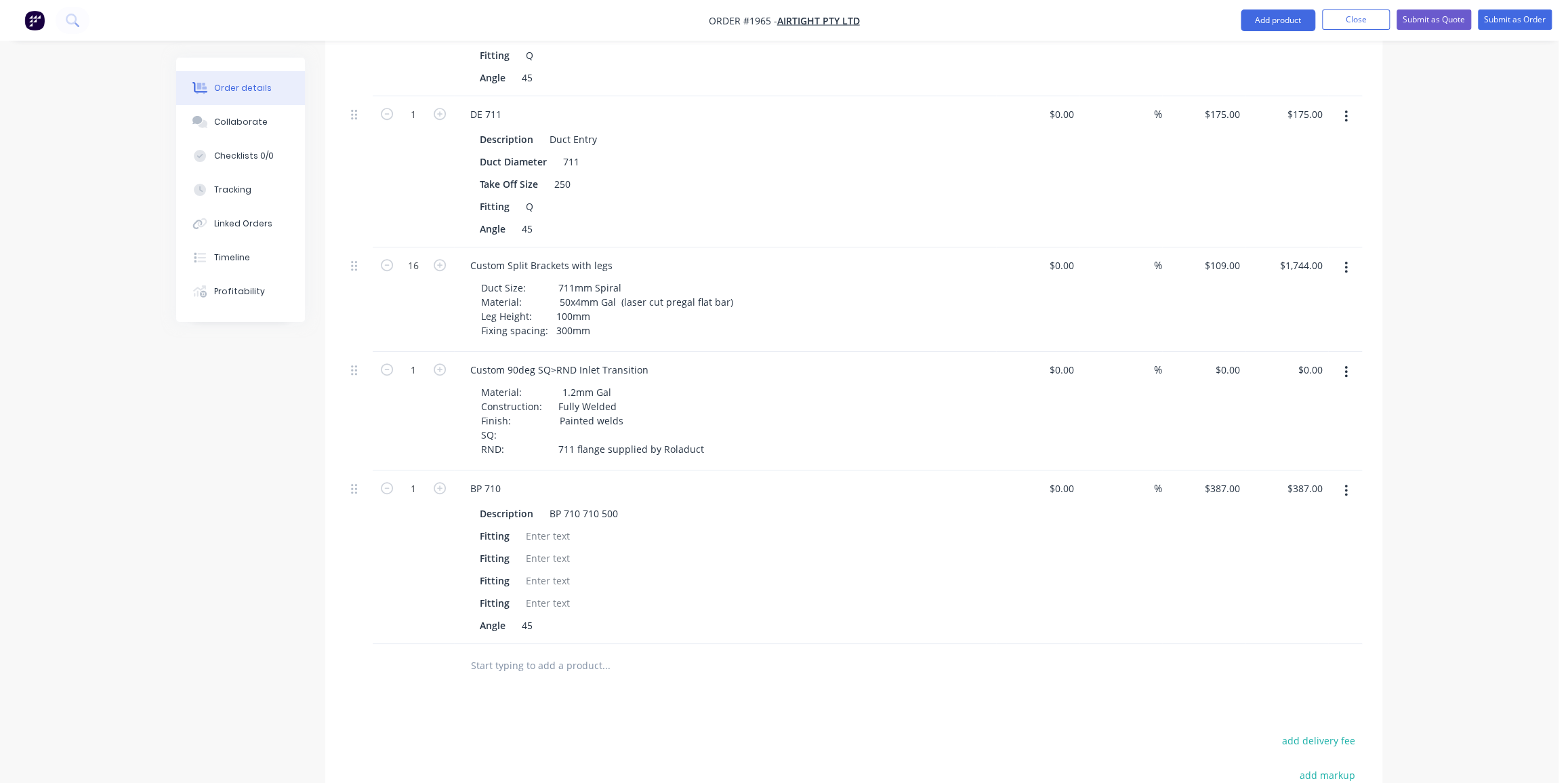
click at [116, 90] on div "Order details Collaborate Checklists 0/0 Tracking Linked Orders Timeline Profit…" at bounding box center [779, 243] width 1558 height 1582
click at [1436, 265] on div "Order details Collaborate Checklists 0/0 Tracking Linked Orders Timeline Profit…" at bounding box center [779, 243] width 1558 height 1582
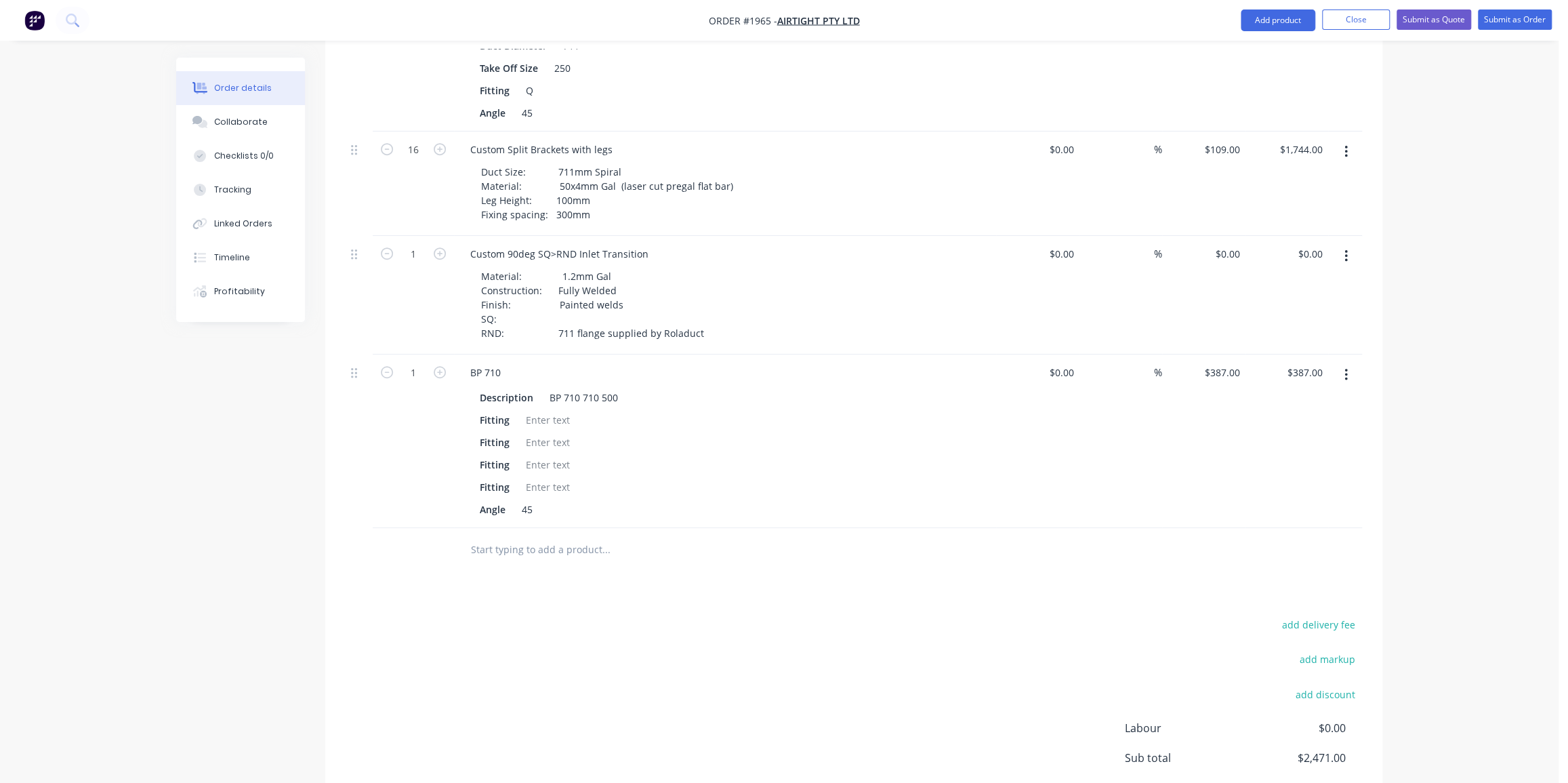
scroll to position [671, 0]
click at [474, 356] on div "BP 710" at bounding box center [485, 365] width 52 height 19
click at [574, 381] on div "BP 710 710 500" at bounding box center [584, 391] width 79 height 19
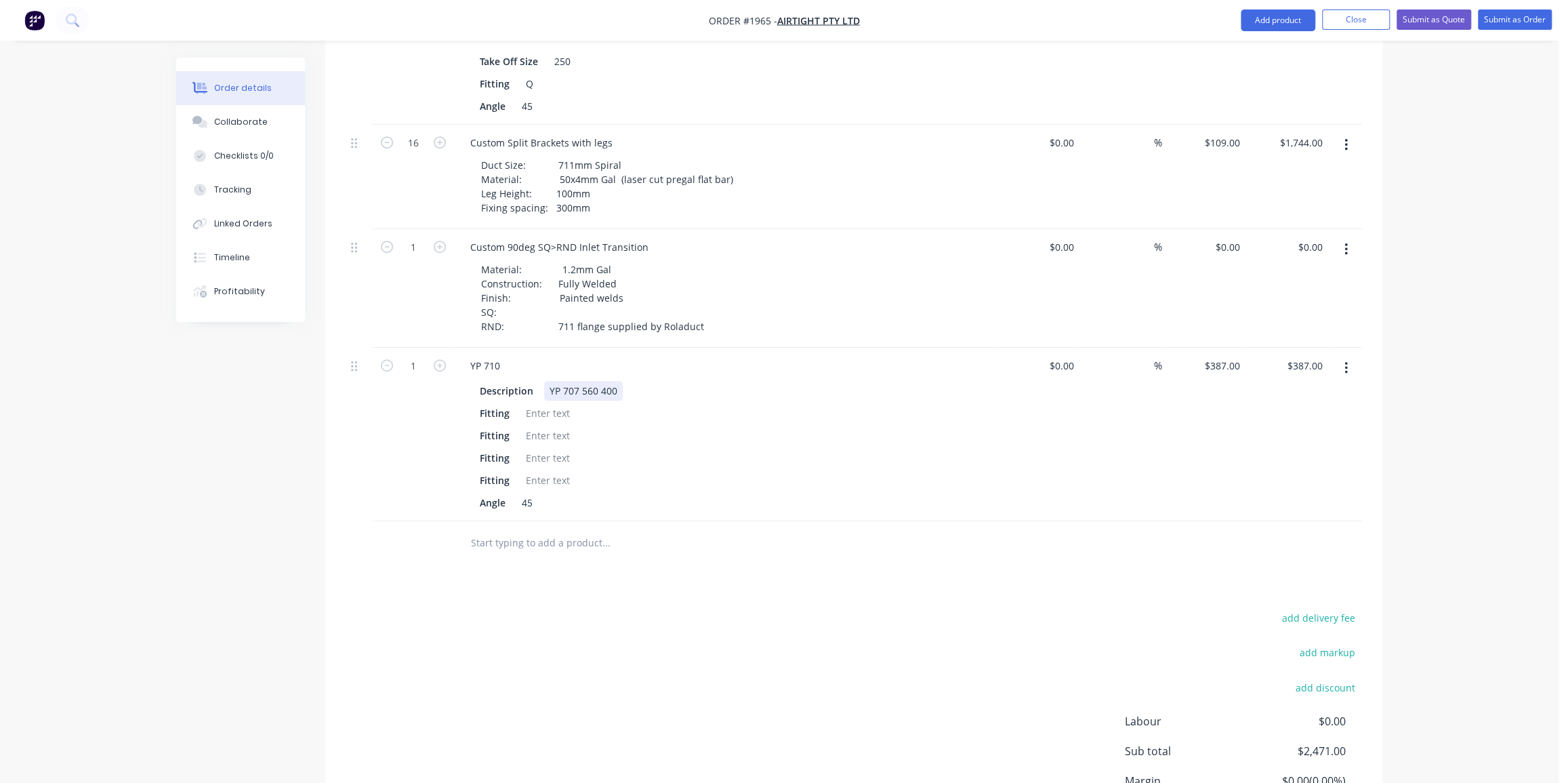
drag, startPoint x: 551, startPoint y: 366, endPoint x: 582, endPoint y: 388, distance: 38.0
click at [551, 381] on div "YP 707 560 400" at bounding box center [584, 391] width 79 height 19
click at [618, 381] on div "YP 707 560 400" at bounding box center [584, 391] width 79 height 19
click at [548, 403] on div at bounding box center [548, 413] width 55 height 19
click at [555, 426] on div at bounding box center [548, 435] width 55 height 19
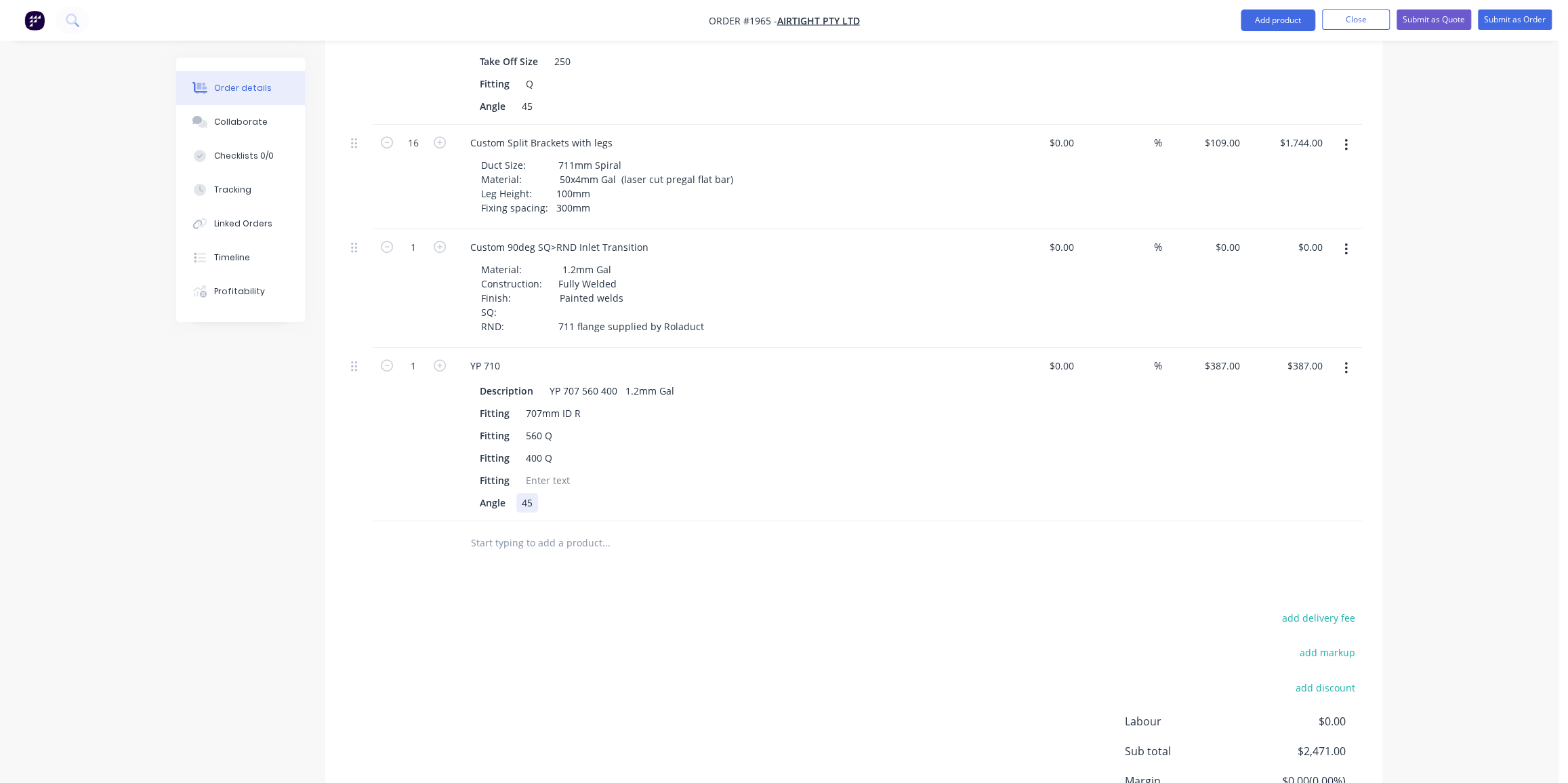
click at [530, 492] on div "45" at bounding box center [527, 502] width 22 height 19
click at [529, 492] on div "45" at bounding box center [527, 502] width 22 height 19
click at [596, 492] on div "Angle 45" at bounding box center [722, 502] width 496 height 19
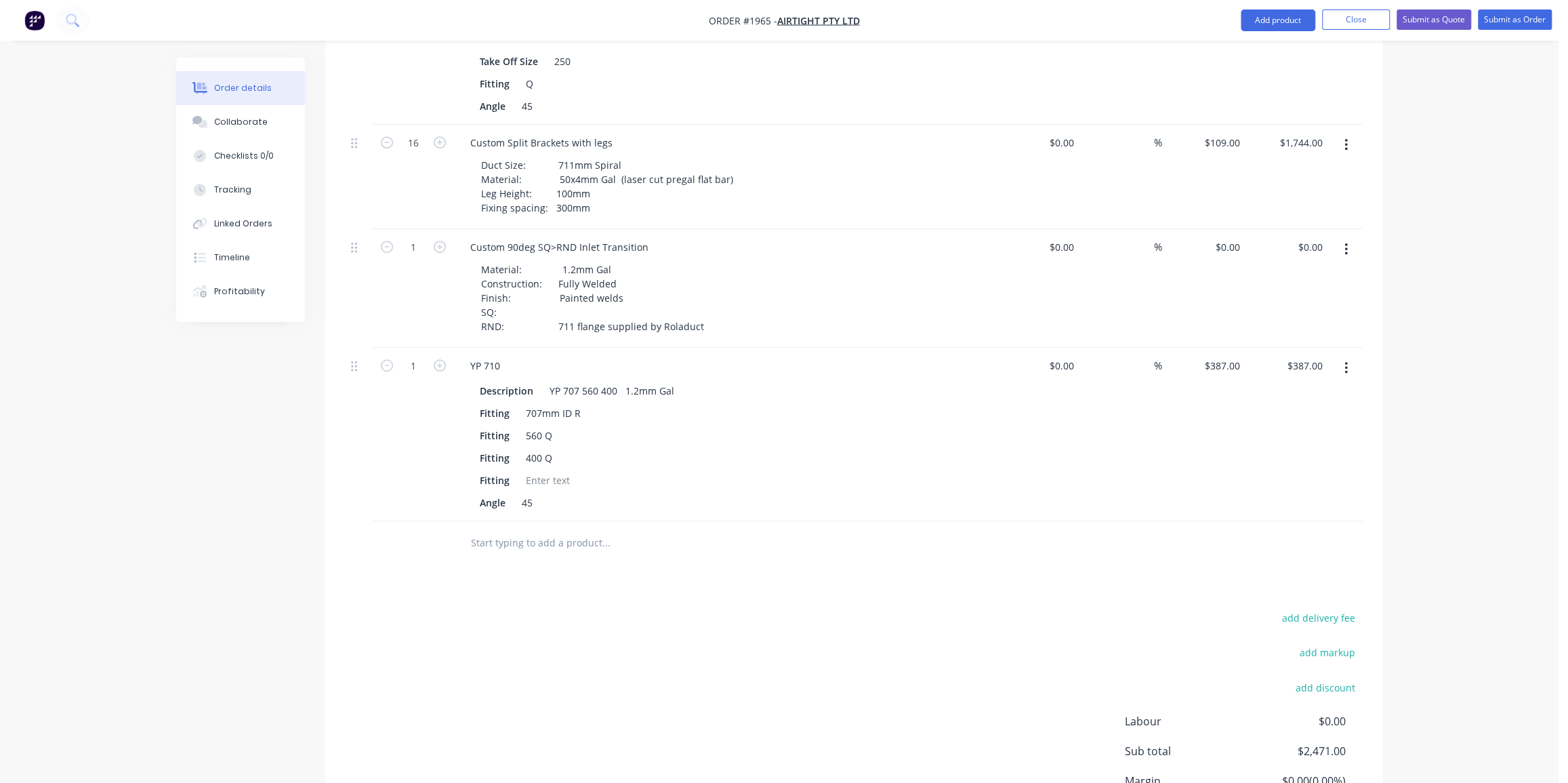
click at [533, 529] on input "text" at bounding box center [606, 542] width 271 height 27
click at [563, 189] on div "Duct Size: 711mm Spiral Material: 50x4mm Gal (laser cut pregal flat bar) Leg He…" at bounding box center [608, 186] width 274 height 62
drag, startPoint x: 587, startPoint y: 190, endPoint x: 597, endPoint y: 193, distance: 10.4
click at [591, 190] on div "Duct Size: 711mm Spiral Material: 50x4mm Gal (laser cut pregal flat bar) Leg He…" at bounding box center [608, 186] width 274 height 62
click at [529, 543] on input "text" at bounding box center [606, 557] width 271 height 27
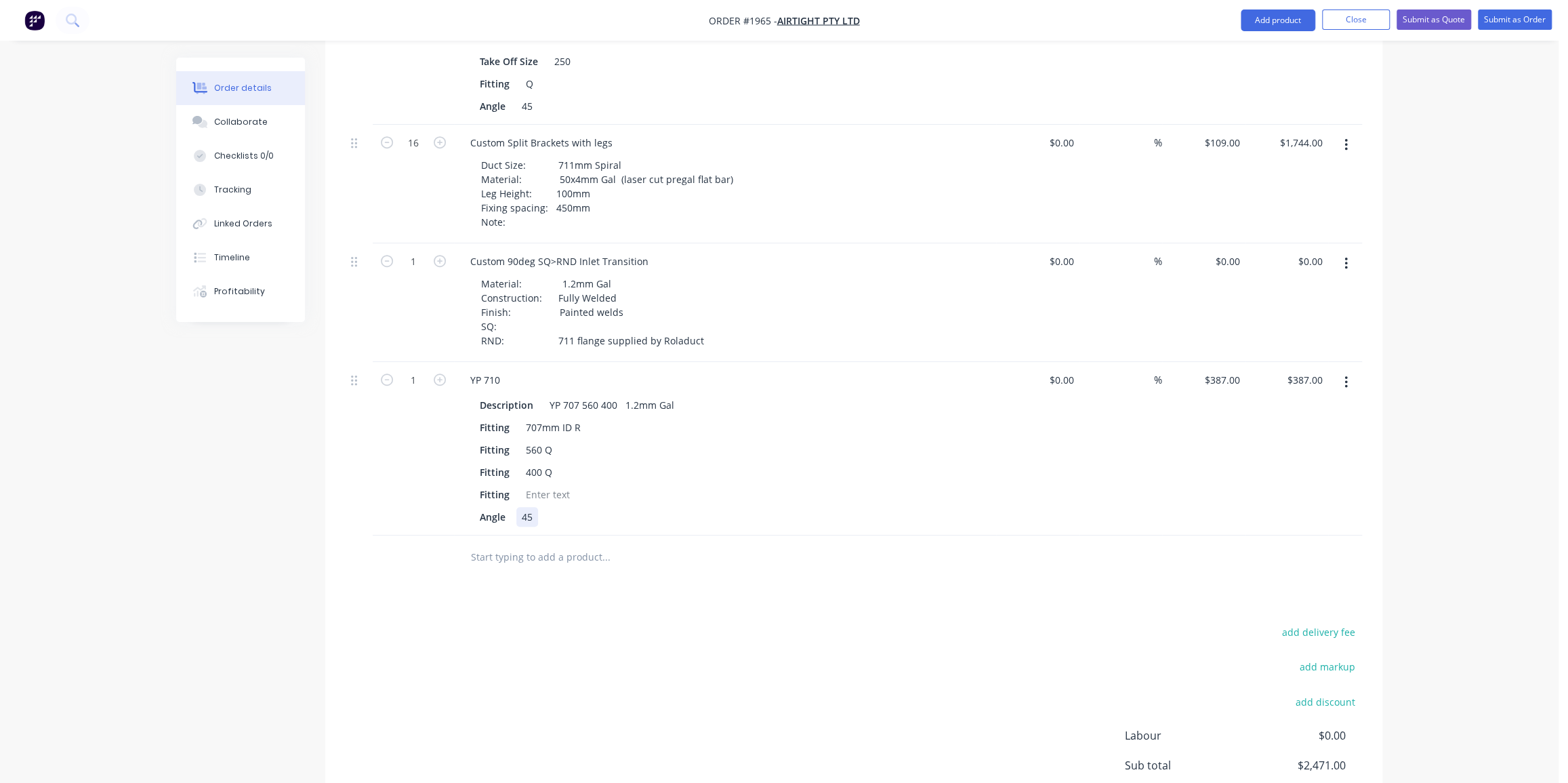
click at [524, 506] on div "45" at bounding box center [527, 516] width 22 height 19
click at [538, 506] on div "Angle 45" at bounding box center [722, 516] width 496 height 19
click at [515, 543] on input "text" at bounding box center [606, 557] width 271 height 27
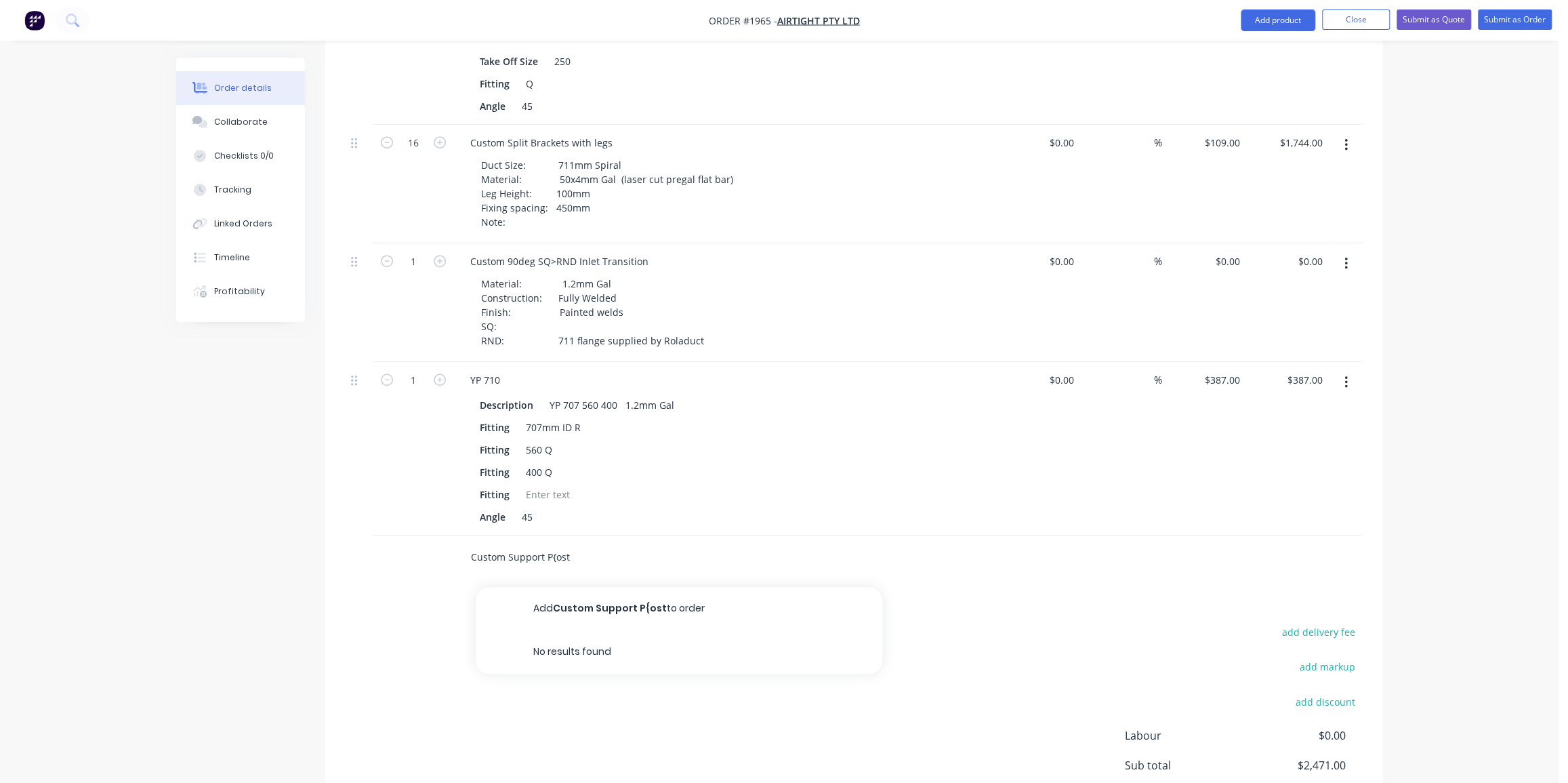
click at [563, 543] on input "Custom Support P{ost" at bounding box center [606, 557] width 271 height 27
click at [561, 543] on input "Custom Support P{ost" at bounding box center [606, 557] width 271 height 27
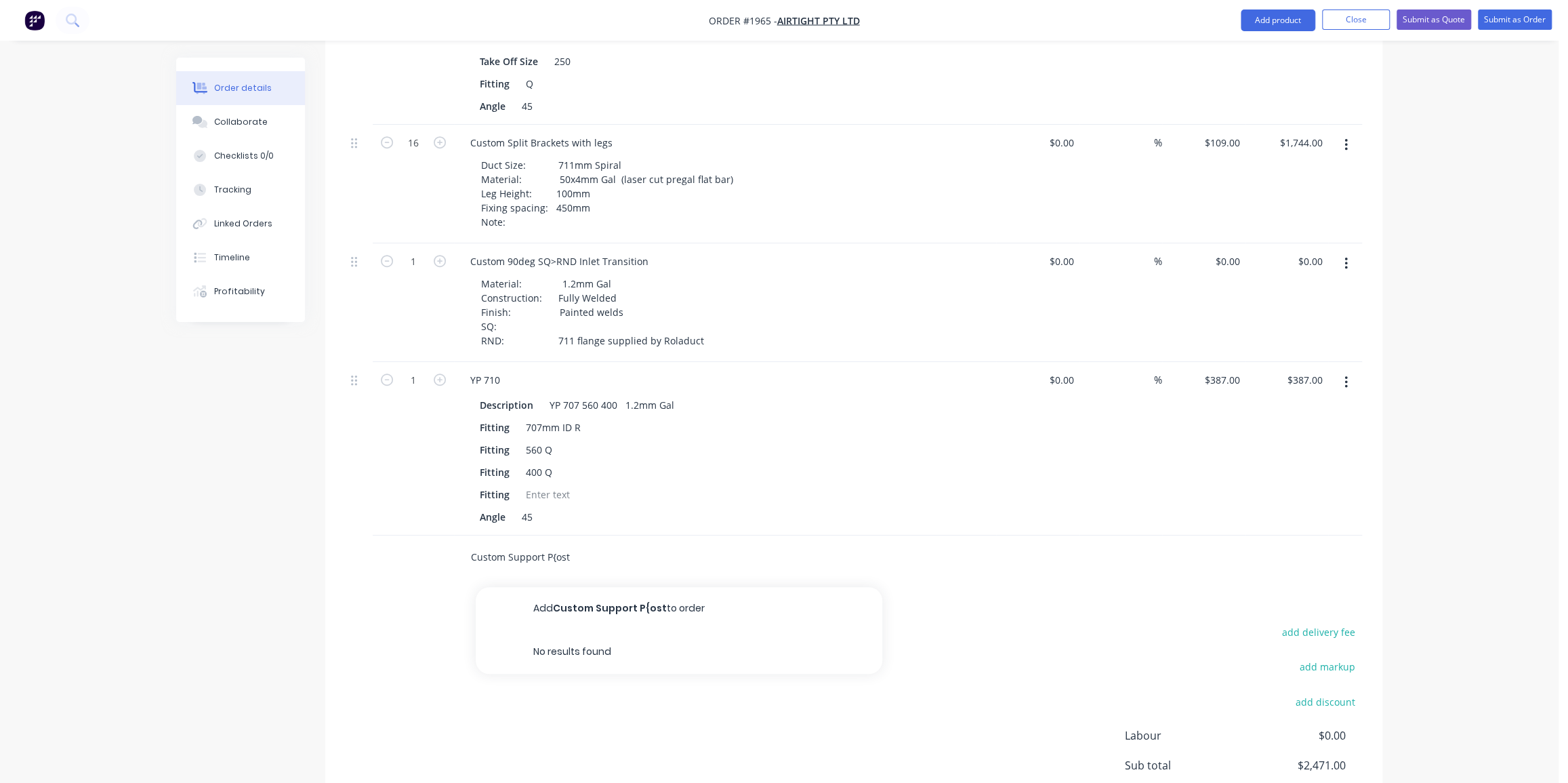
click at [577, 543] on input "Custom Support P{ost" at bounding box center [606, 557] width 271 height 27
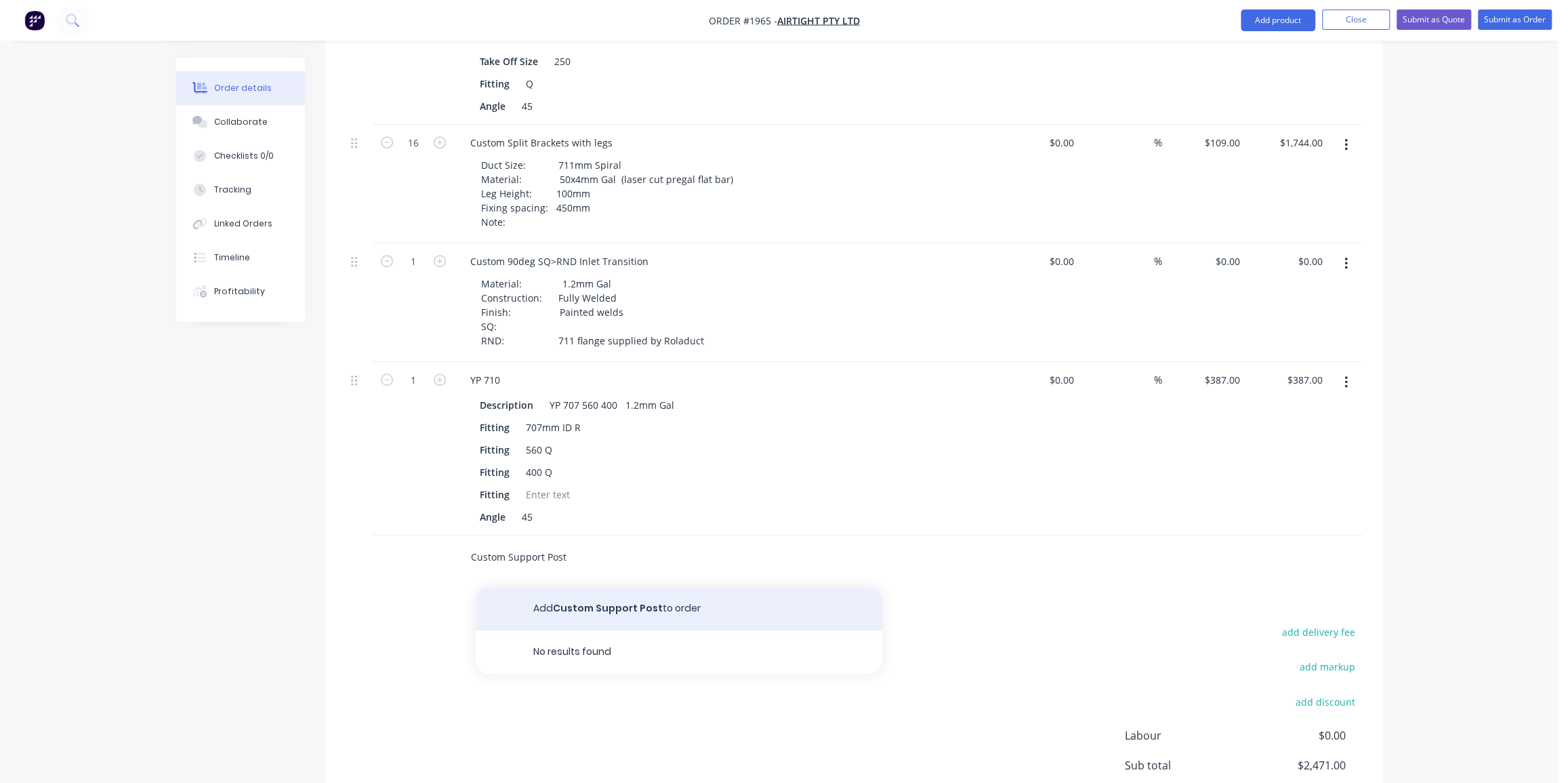
type input "Custom Support Post"
click at [590, 588] on button "Add Custom Support Post to order" at bounding box center [679, 607] width 406 height 43
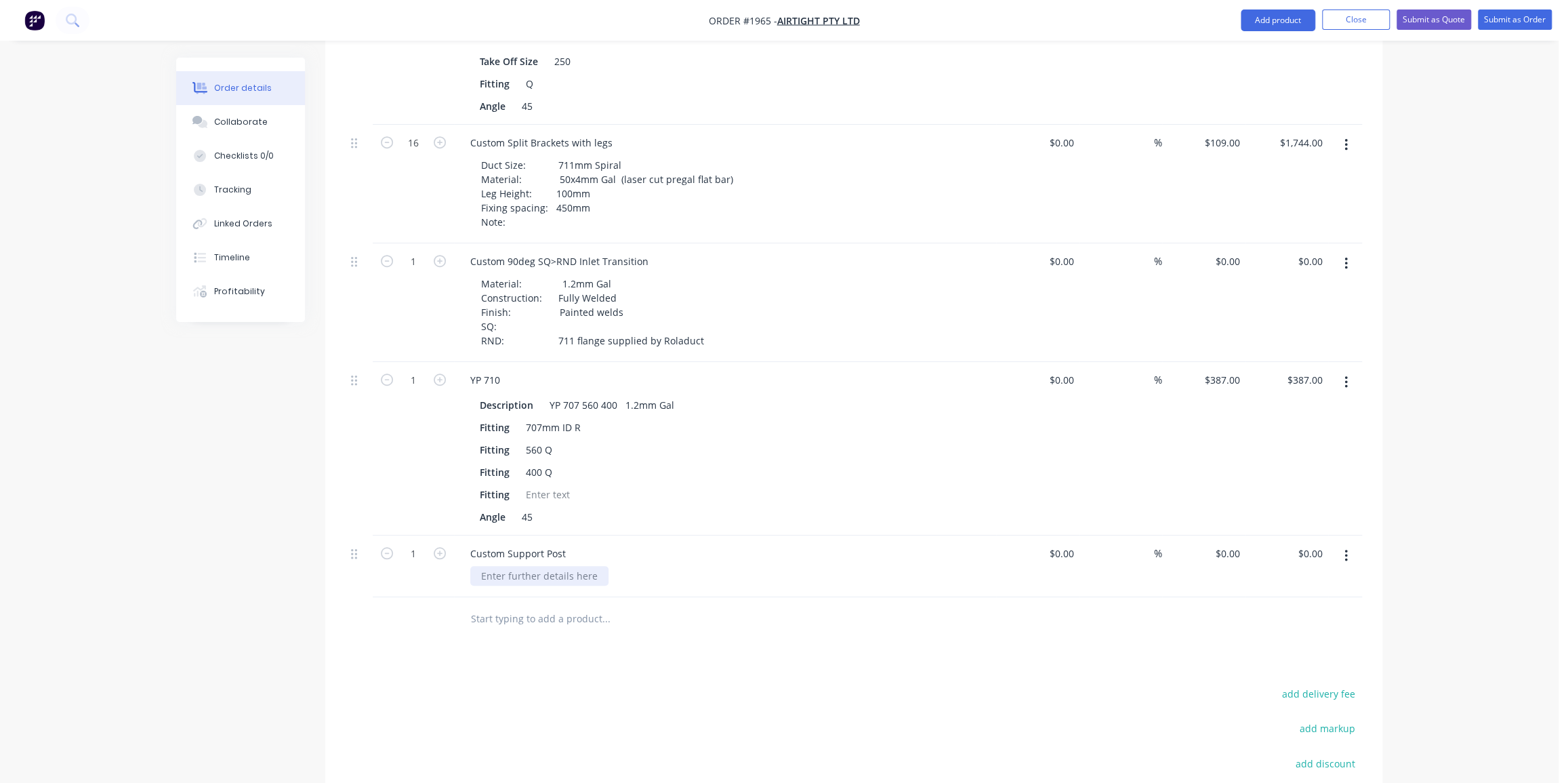
click at [514, 566] on div at bounding box center [539, 576] width 138 height 19
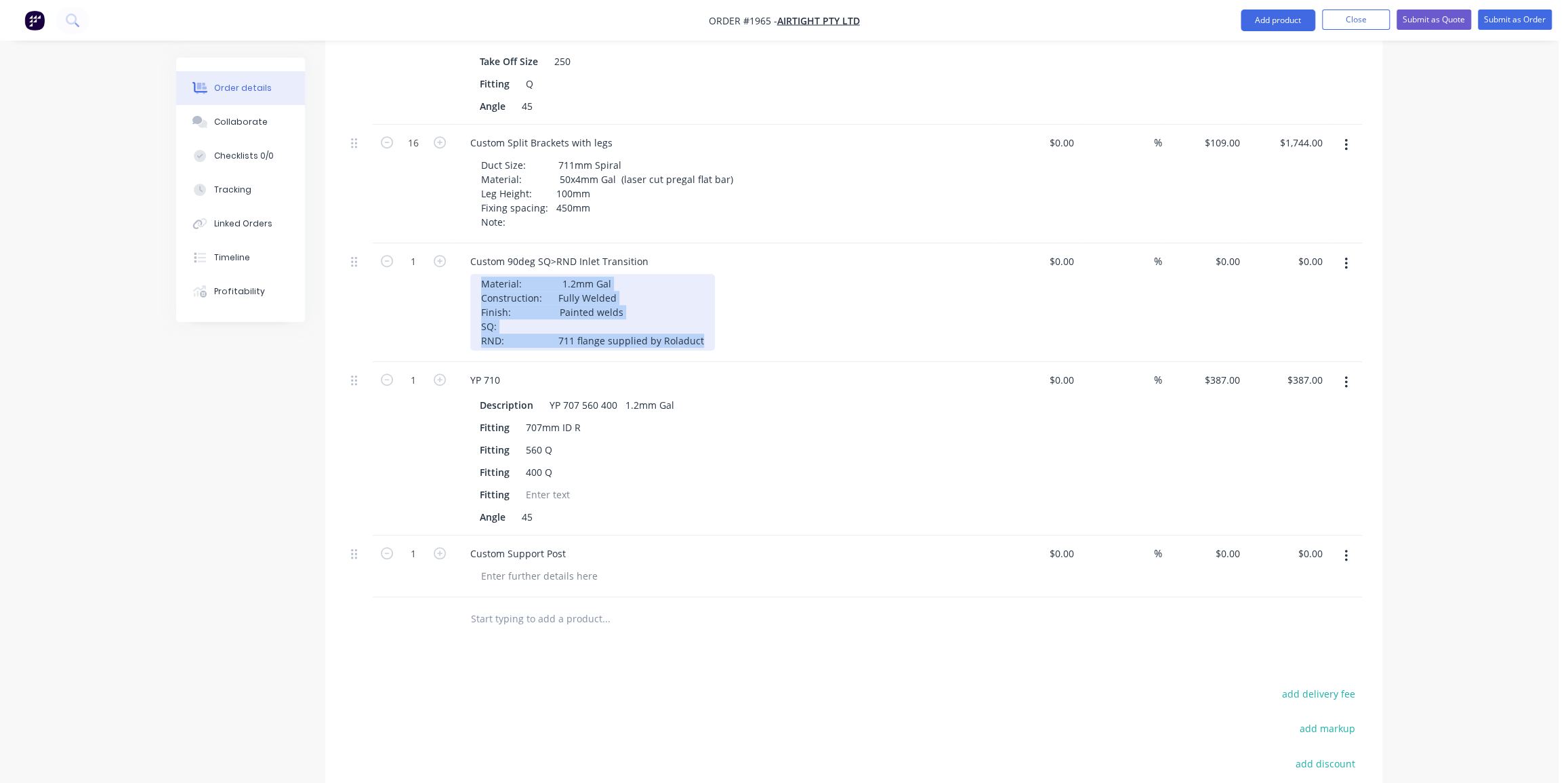
drag, startPoint x: 480, startPoint y: 262, endPoint x: 694, endPoint y: 319, distance: 221.5
click at [694, 319] on div "Material: 1.2mm Gal Construction: Fully Welded Finish: Painted welds SQ: RND: 7…" at bounding box center [593, 312] width 245 height 76
copy div "Material: 1.2mm Gal Construction: Fully Welded Finish: Painted welds SQ: RND: 7…"
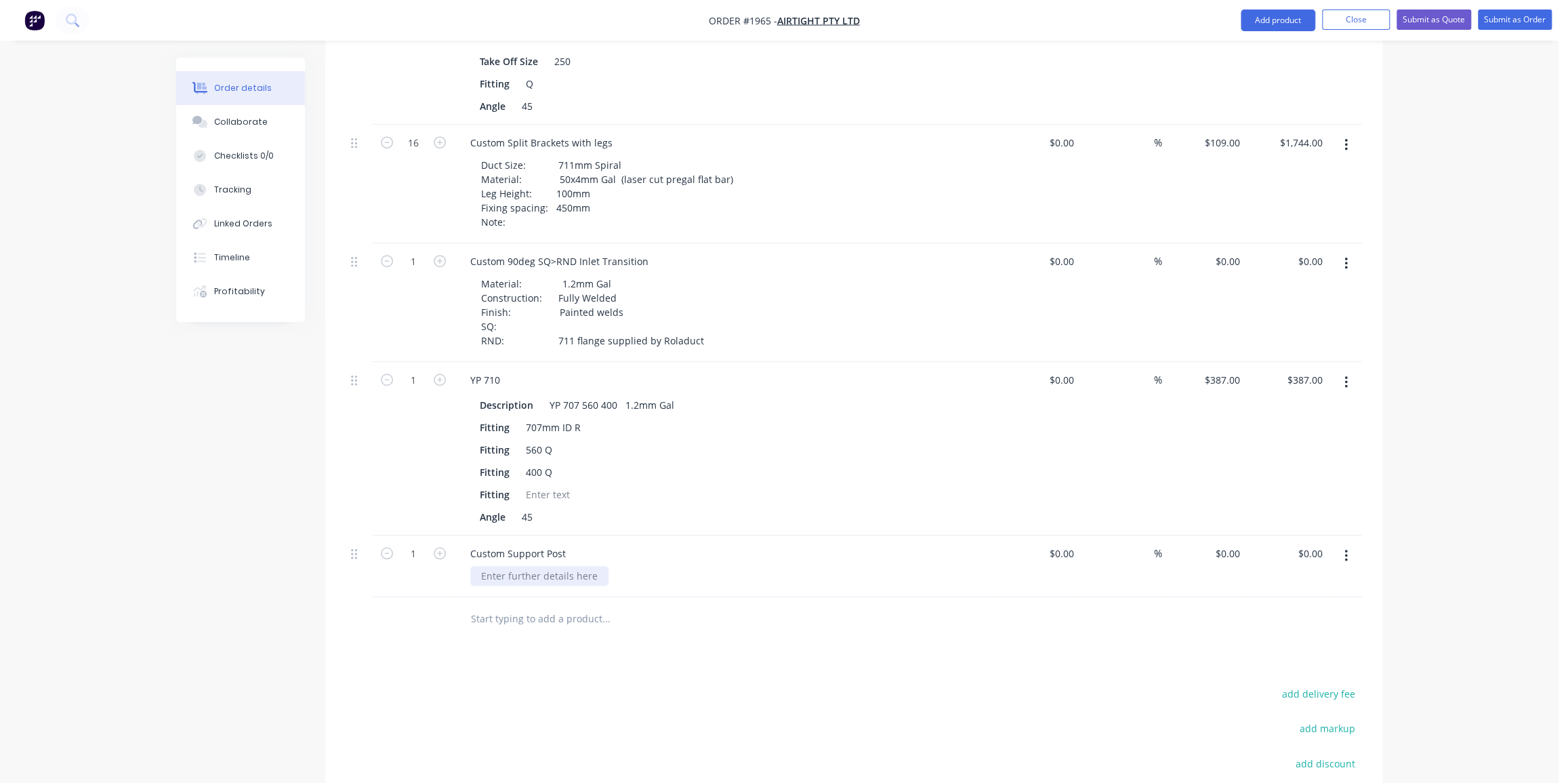
click at [482, 566] on div at bounding box center [539, 576] width 138 height 19
paste div
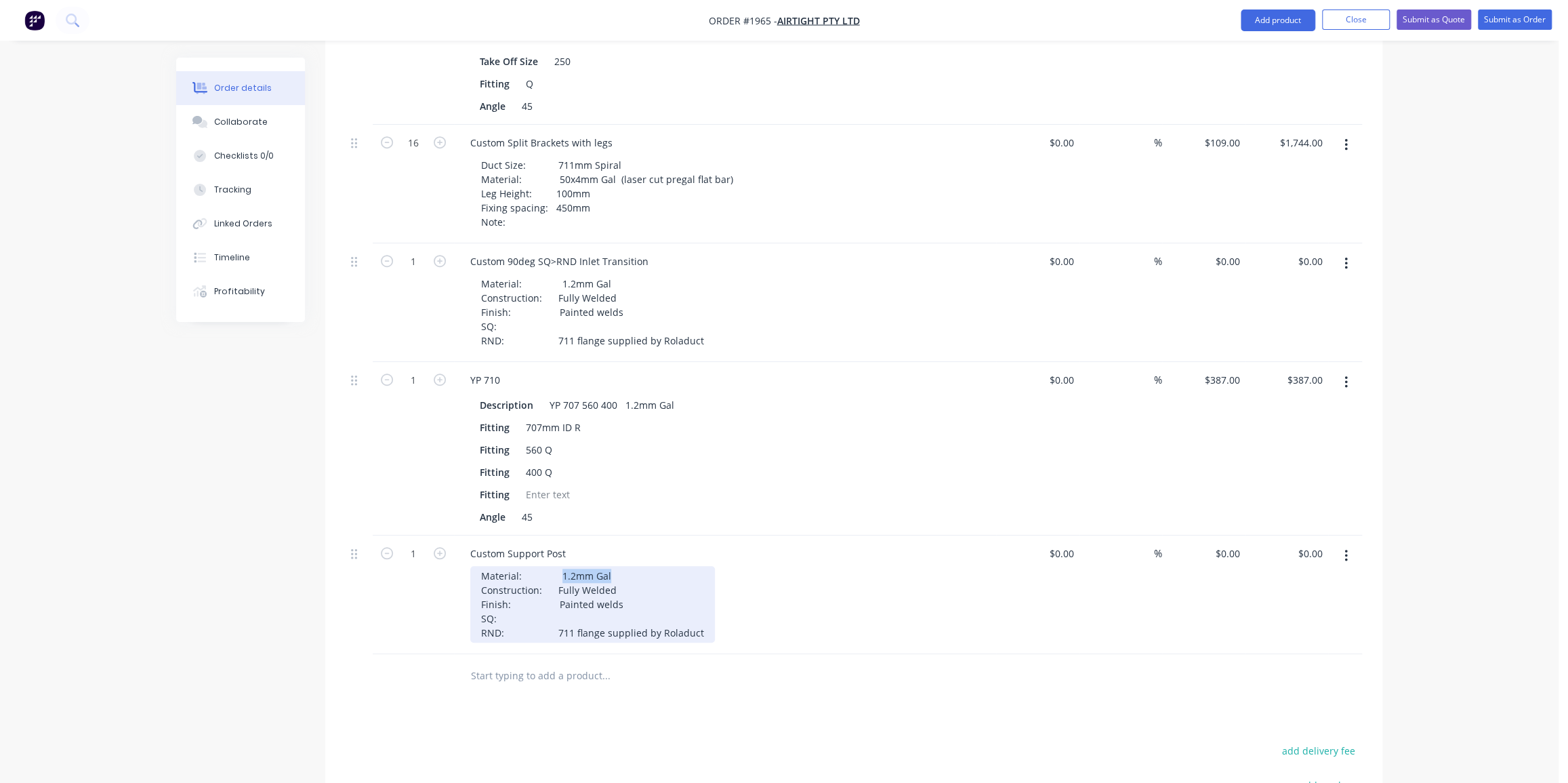
drag, startPoint x: 607, startPoint y: 553, endPoint x: 557, endPoint y: 552, distance: 50.0
click at [557, 566] on div "Material: 1.2mm Gal Construction: Fully Welded Finish: Painted welds SQ: RND: 7…" at bounding box center [593, 604] width 245 height 76
click at [607, 566] on div "Material: 200 Construction: Fully Welded Finish: Painted welds SQ: RND: 711 fla…" at bounding box center [593, 604] width 245 height 76
drag, startPoint x: 615, startPoint y: 583, endPoint x: 552, endPoint y: 584, distance: 63.0
click at [552, 584] on div "Material: 200x5 Mill Finish SHS Construction: Fully Welded Finish: Painted weld…" at bounding box center [593, 604] width 245 height 76
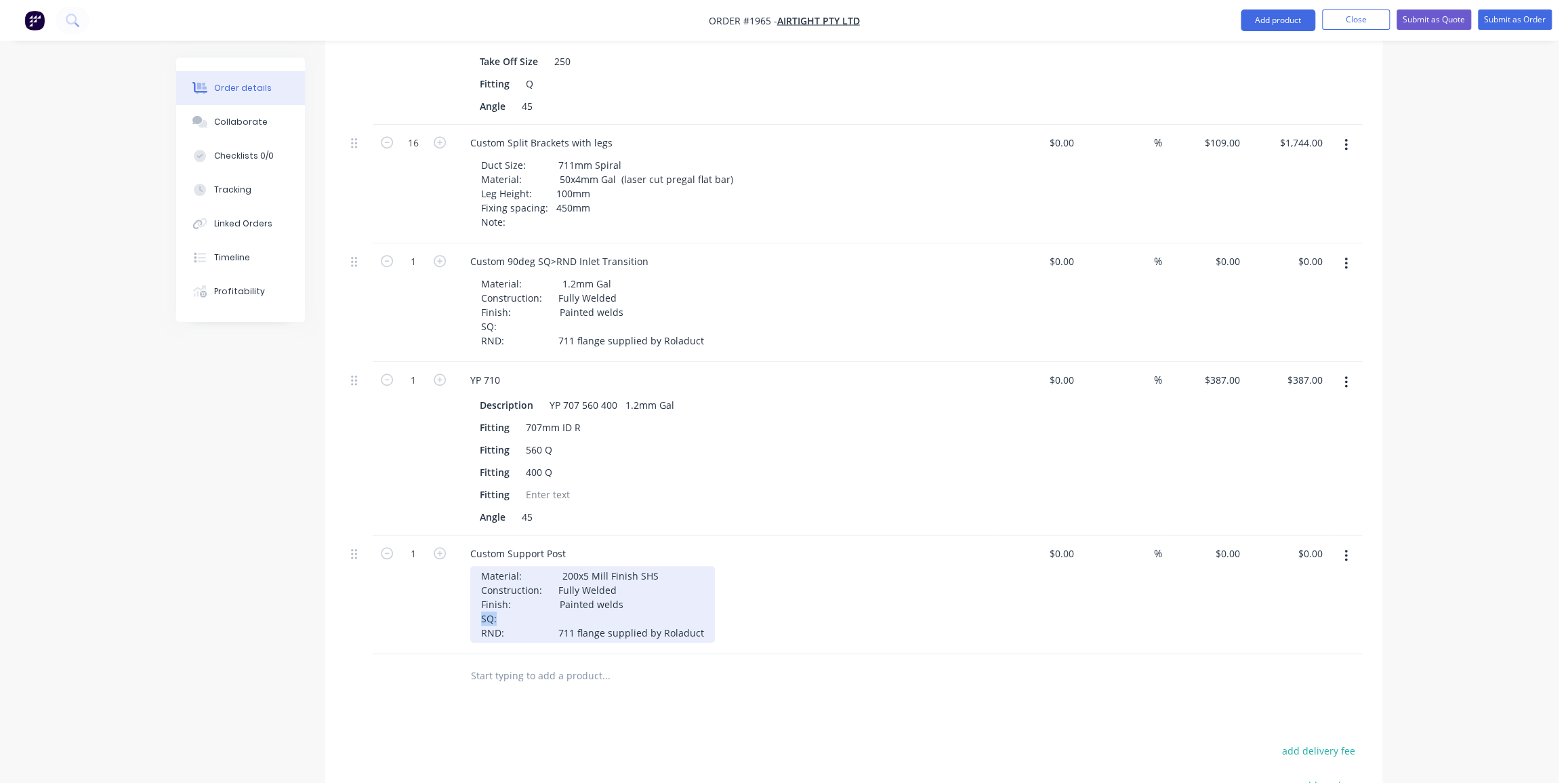
drag, startPoint x: 499, startPoint y: 599, endPoint x: 474, endPoint y: 595, distance: 25.3
click at [474, 595] on div "Material: 200x5 Mill Finish SHS Construction: Fully Welded Finish: Painted weld…" at bounding box center [593, 604] width 245 height 76
drag, startPoint x: 616, startPoint y: 583, endPoint x: 553, endPoint y: 582, distance: 63.0
click at [553, 582] on div "Material: 200x5 Mill Finish SHS Construction: Fully Welded Finish: Painted weld…" at bounding box center [593, 604] width 245 height 76
click at [586, 620] on div "Material: 200x5 Mill Finish SHS Construction: Fully Welded Finish: Full paint -…" at bounding box center [593, 604] width 245 height 76
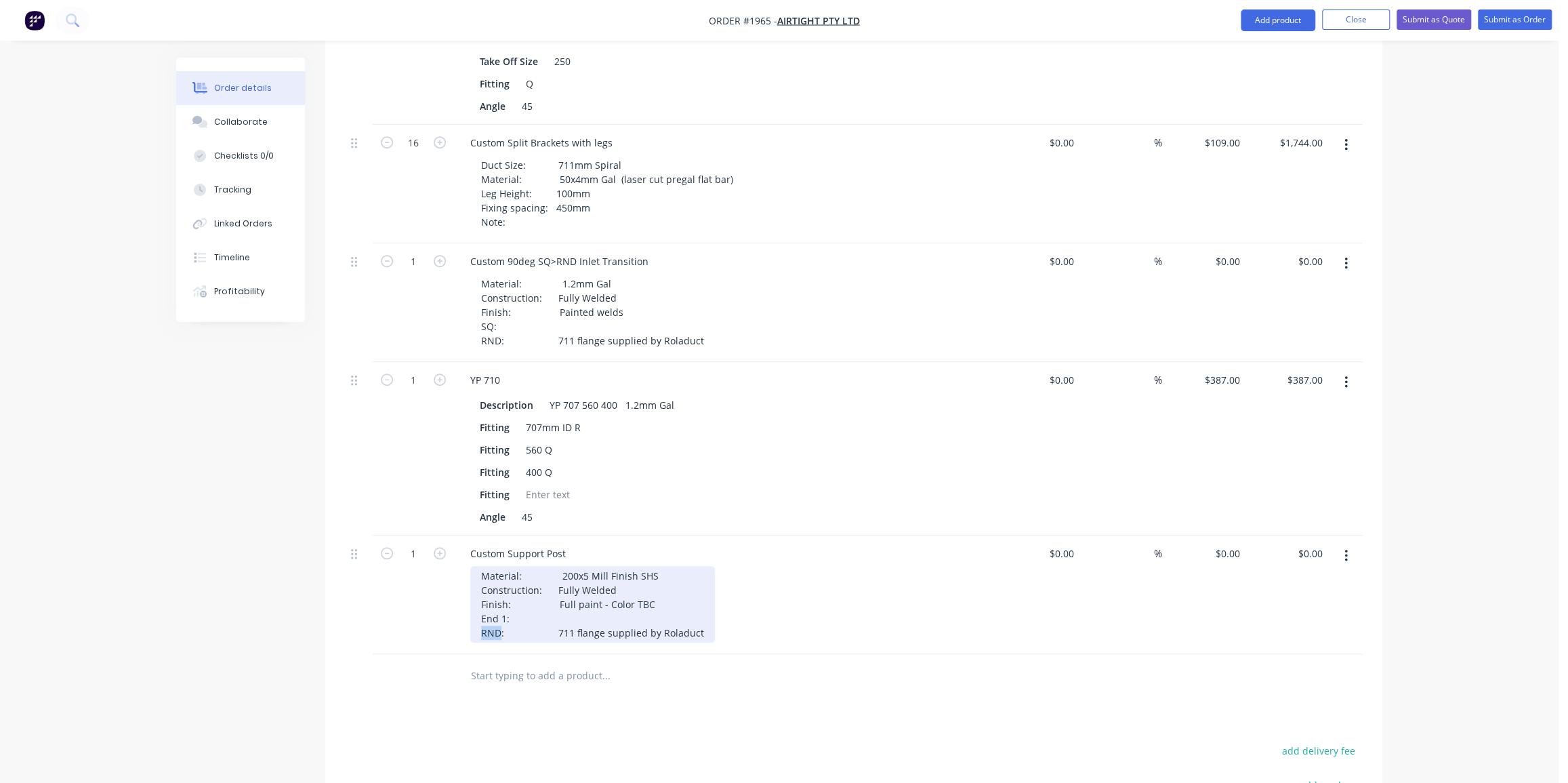
drag, startPoint x: 499, startPoint y: 612, endPoint x: 478, endPoint y: 610, distance: 21.1
click at [478, 610] on div "Material: 200x5 Mill Finish SHS Construction: Fully Welded Finish: Full paint -…" at bounding box center [593, 604] width 245 height 76
click at [565, 595] on div "Material: 200x5 Mill Finish SHS Construction: Fully Welded Finish: Full paint -…" at bounding box center [595, 604] width 250 height 76
drag, startPoint x: 707, startPoint y: 615, endPoint x: 557, endPoint y: 615, distance: 150.0
click at [557, 615] on div "Material: 200x5 Mill Finish SHS Construction: Fully Welded Finish: Full paint -…" at bounding box center [634, 604] width 327 height 76
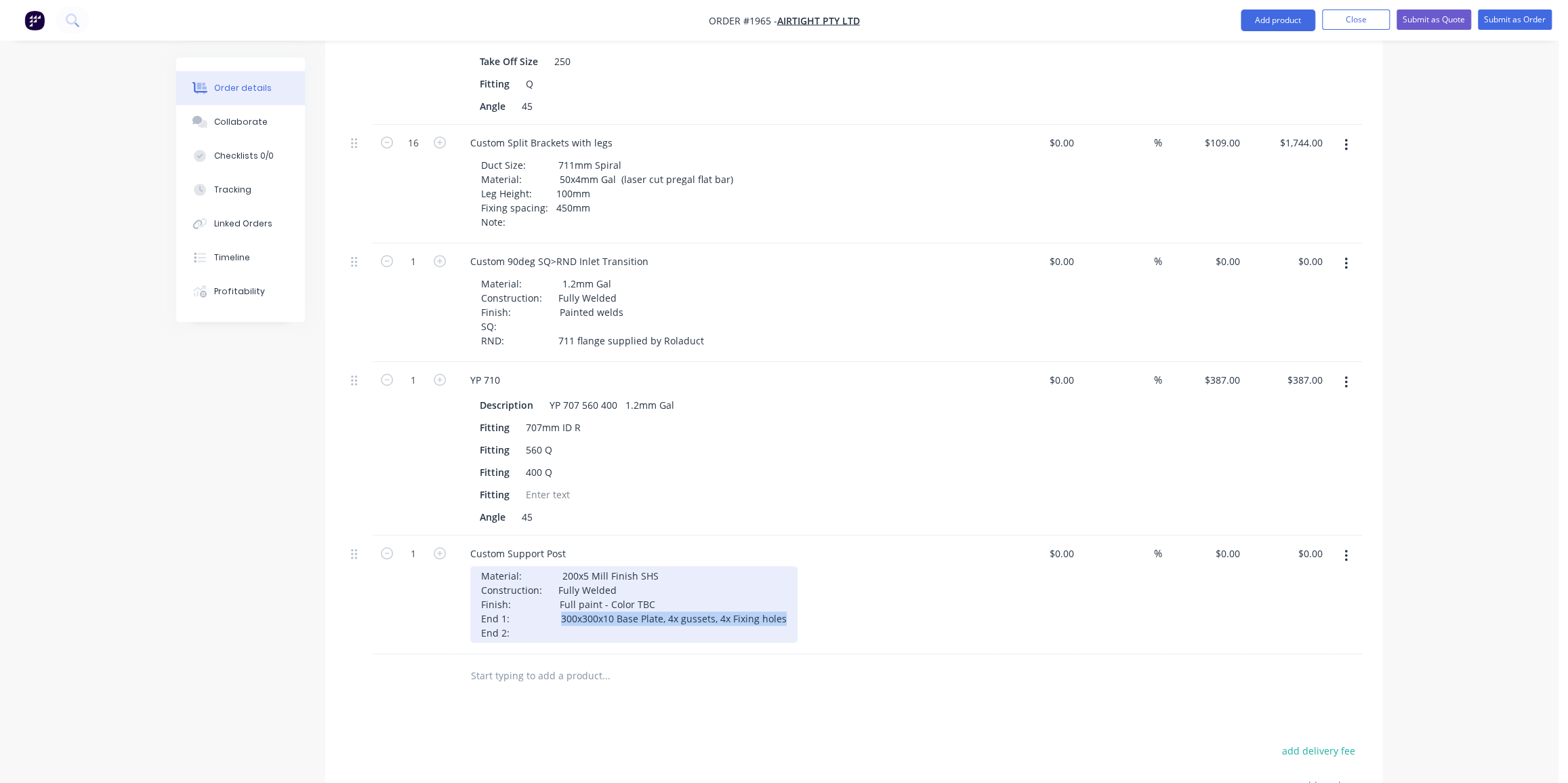
drag, startPoint x: 555, startPoint y: 596, endPoint x: 786, endPoint y: 597, distance: 231.0
click at [786, 597] on div "Material: 200x5 Mill Finish SHS Construction: Fully Welded Finish: Full paint -…" at bounding box center [634, 604] width 327 height 76
copy div "300x300x10 Base Plate, 4x gussets, 4x Fixing holes"
click at [616, 612] on div "Material: 200x5 Mill Finish SHS Construction: Fully Welded Finish: Full paint -…" at bounding box center [634, 604] width 327 height 76
click at [554, 582] on div "Material: 200x5 Mill Finish SHS Construction: Fully Welded Finish: Full paint -…" at bounding box center [634, 604] width 327 height 76
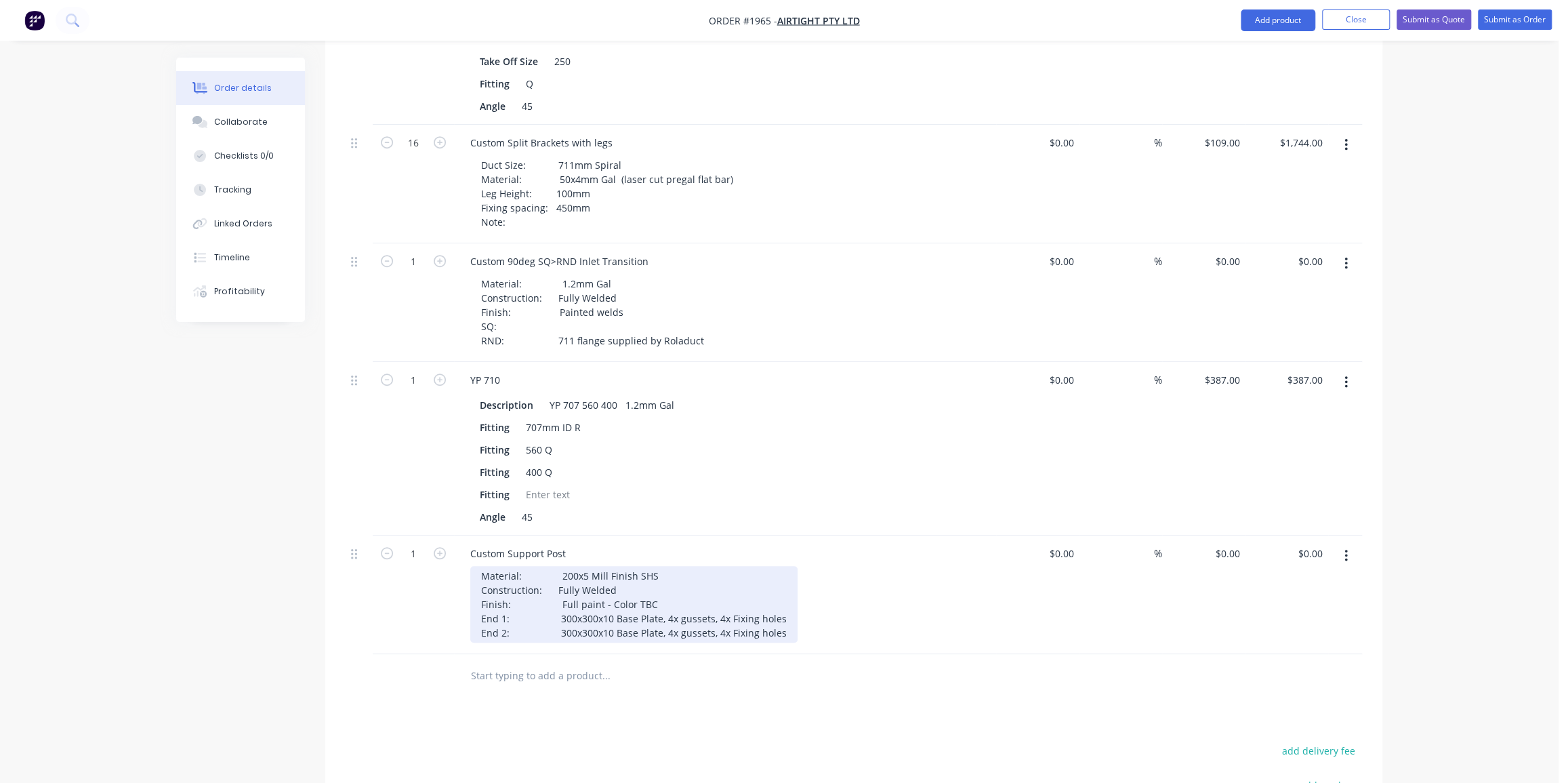
click at [554, 566] on div "Material: 200x5 Mill Finish SHS Construction: Fully Welded Finish: Full paint -…" at bounding box center [634, 604] width 327 height 76
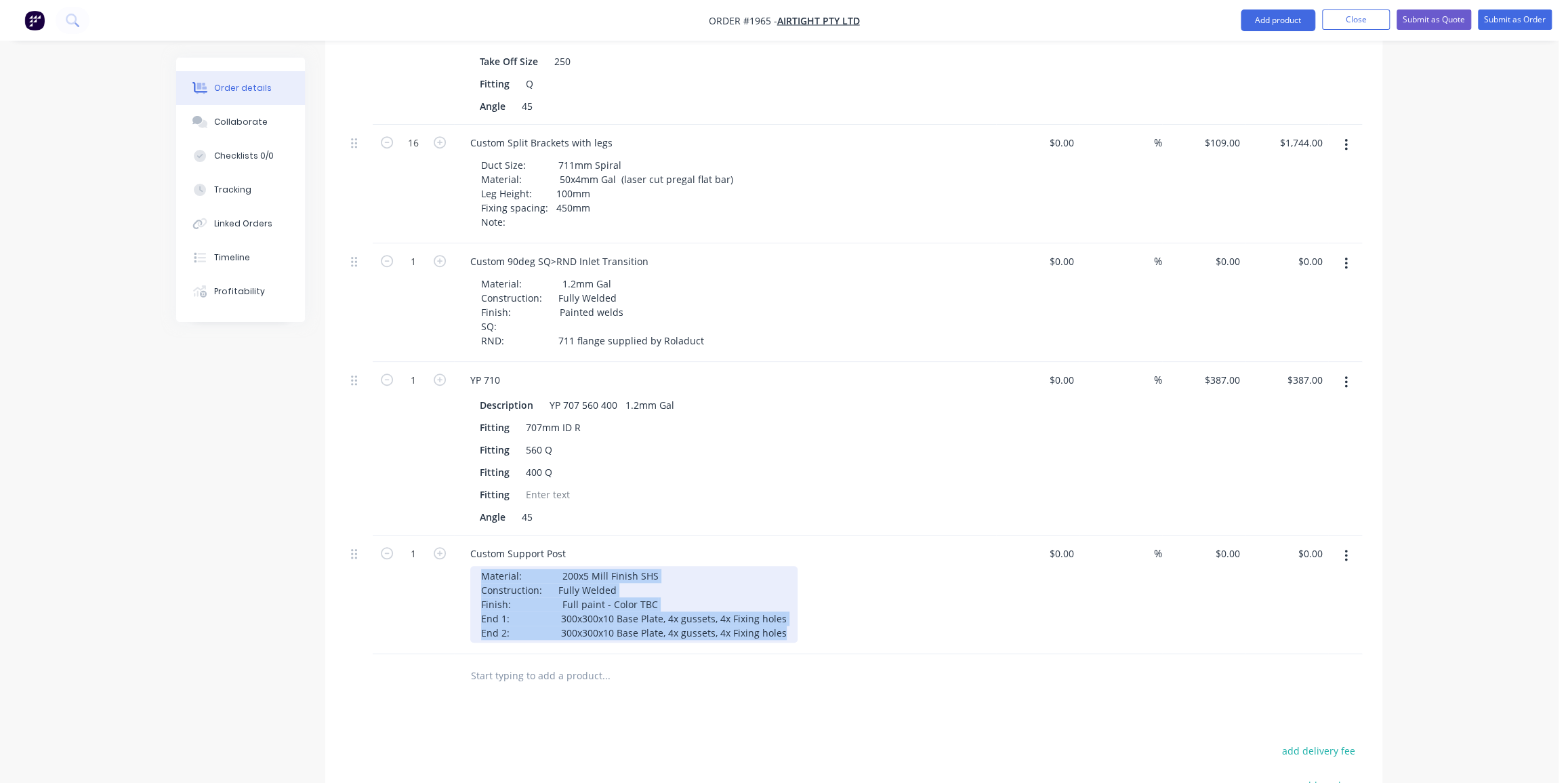
drag, startPoint x: 780, startPoint y: 614, endPoint x: 453, endPoint y: 543, distance: 334.6
click at [453, 543] on div "1 Custom Support Post Material: 200x5 Mill Finish SHS Construction: Fully Welde…" at bounding box center [854, 594] width 1017 height 119
copy div "Material: 200x5 Mill Finish SHS Construction: Fully Welded Finish: Full paint -…"
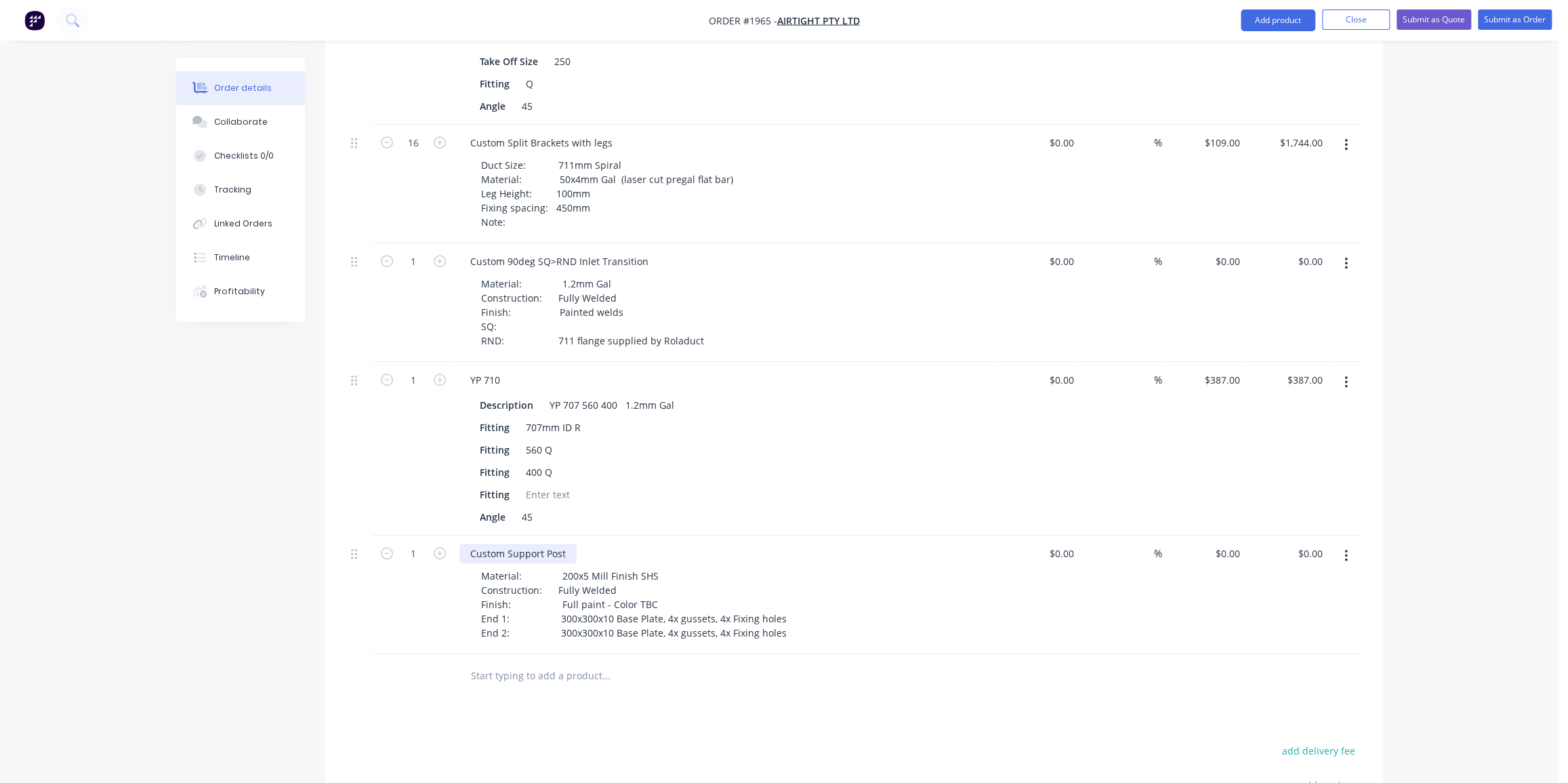
click at [569, 543] on div "Custom Support Post" at bounding box center [518, 553] width 118 height 19
click at [576, 543] on div "Custom Support Post - [PERSON_NAME]" at bounding box center [560, 553] width 202 height 19
click at [581, 543] on div "Custom Support Post - [PERSON_NAME]" at bounding box center [560, 553] width 202 height 19
click at [567, 662] on input "text" at bounding box center [606, 675] width 271 height 27
click at [522, 543] on div "Custom Support Post - Lower" at bounding box center [536, 553] width 153 height 19
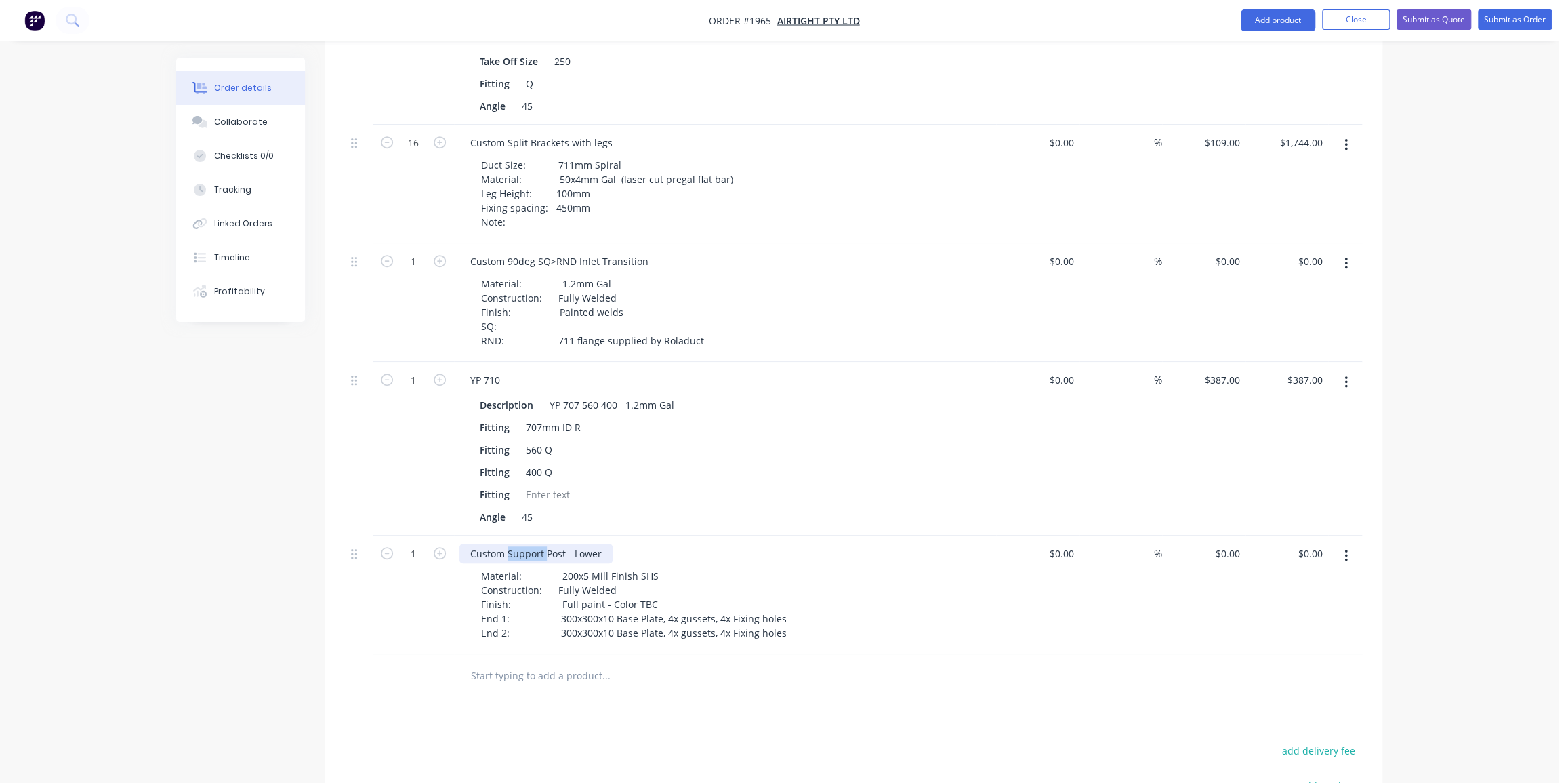
click at [521, 543] on div "Custom Support Post - Lower" at bounding box center [536, 553] width 153 height 19
copy div "Custom Support Post - Lower"
click at [435, 547] on icon "button" at bounding box center [440, 553] width 12 height 12
type input "2"
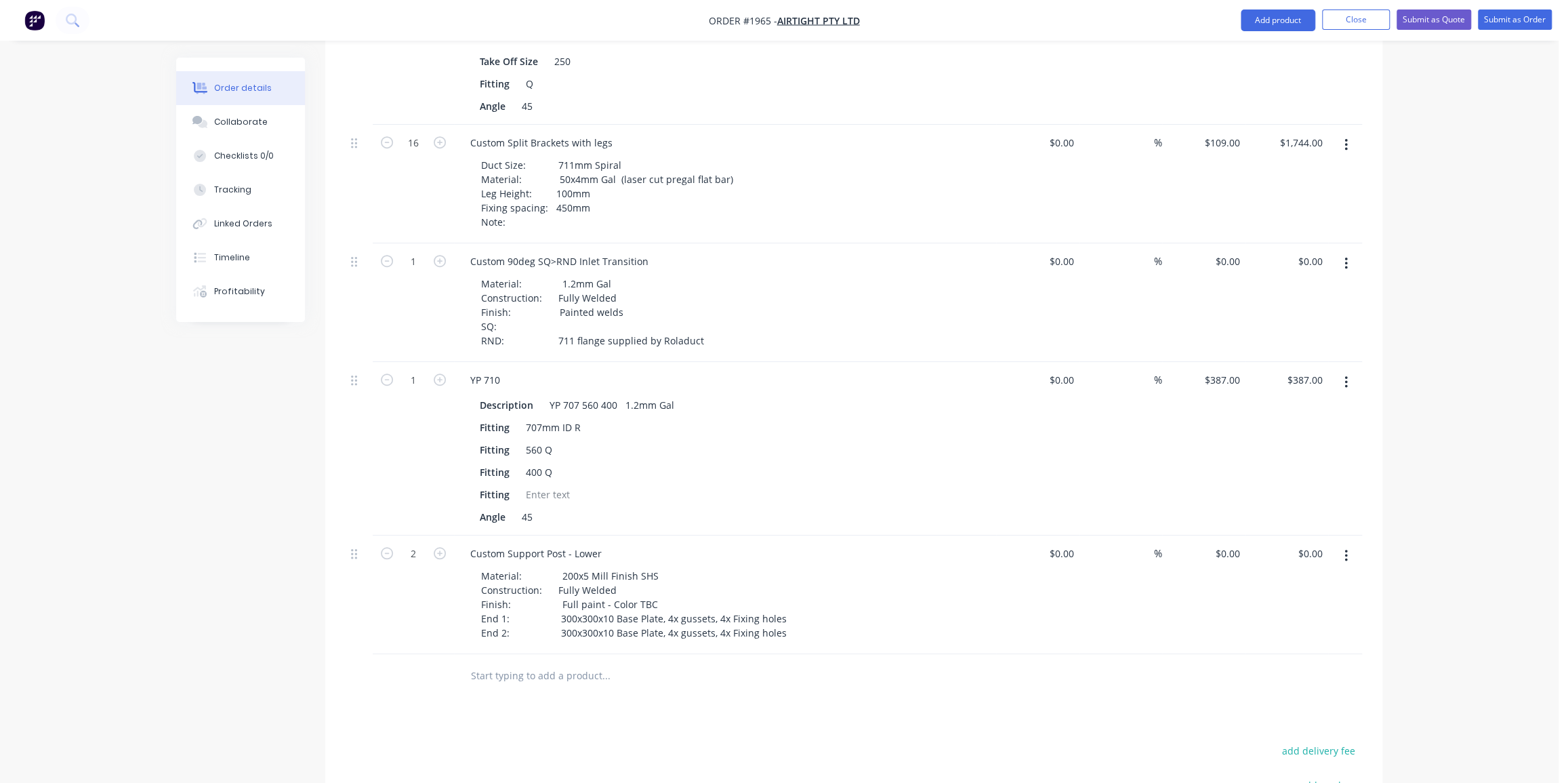
click at [513, 662] on input "text" at bounding box center [606, 675] width 271 height 27
paste input "Custom Support Post - Lower"
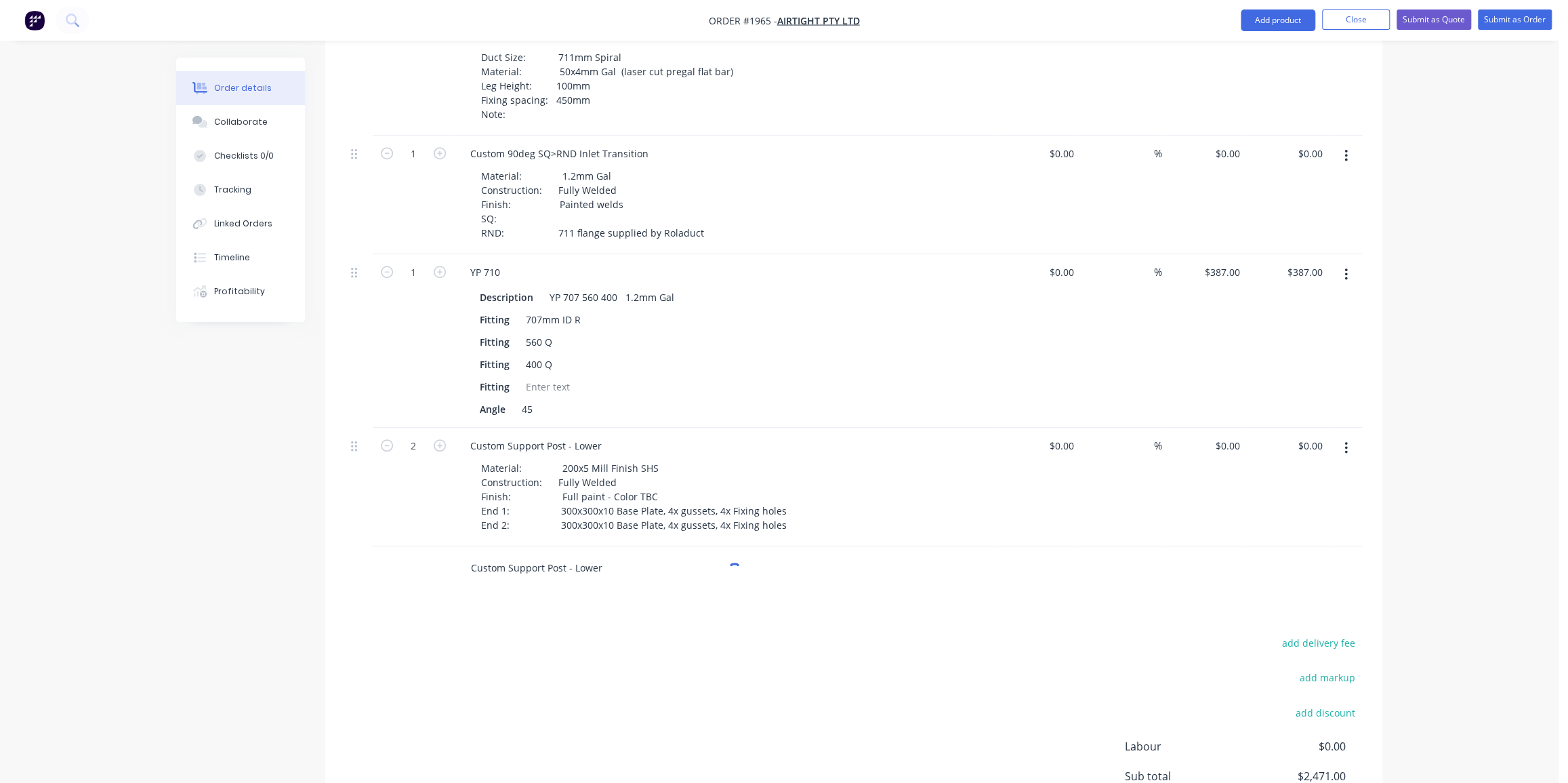
scroll to position [794, 0]
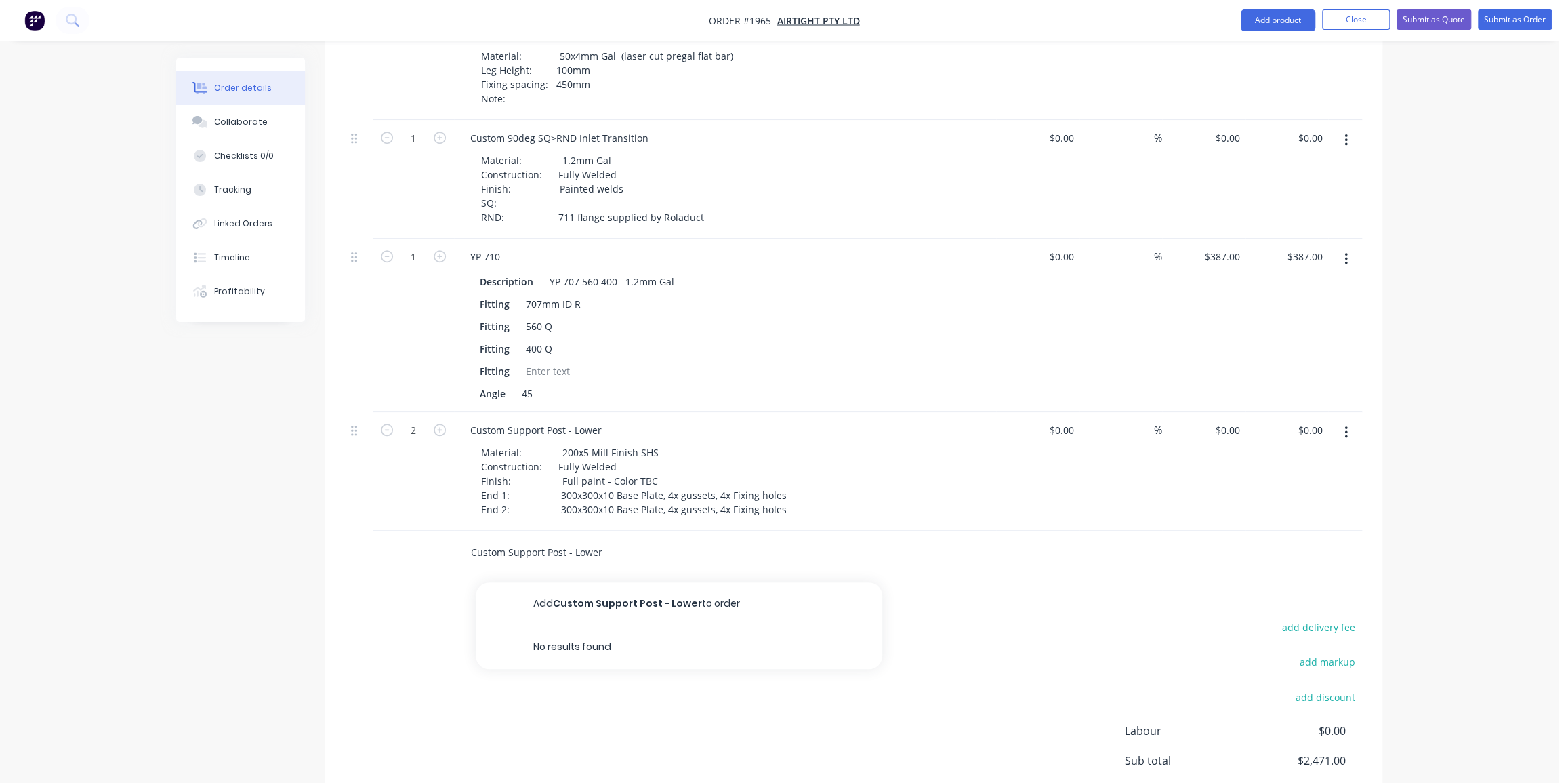
click at [582, 539] on input "Custom Support Post - Lower" at bounding box center [606, 552] width 271 height 27
type input "Custom Support Post - Upper"
click at [620, 582] on button "Add Custom Support Post - Upper to order" at bounding box center [679, 603] width 406 height 43
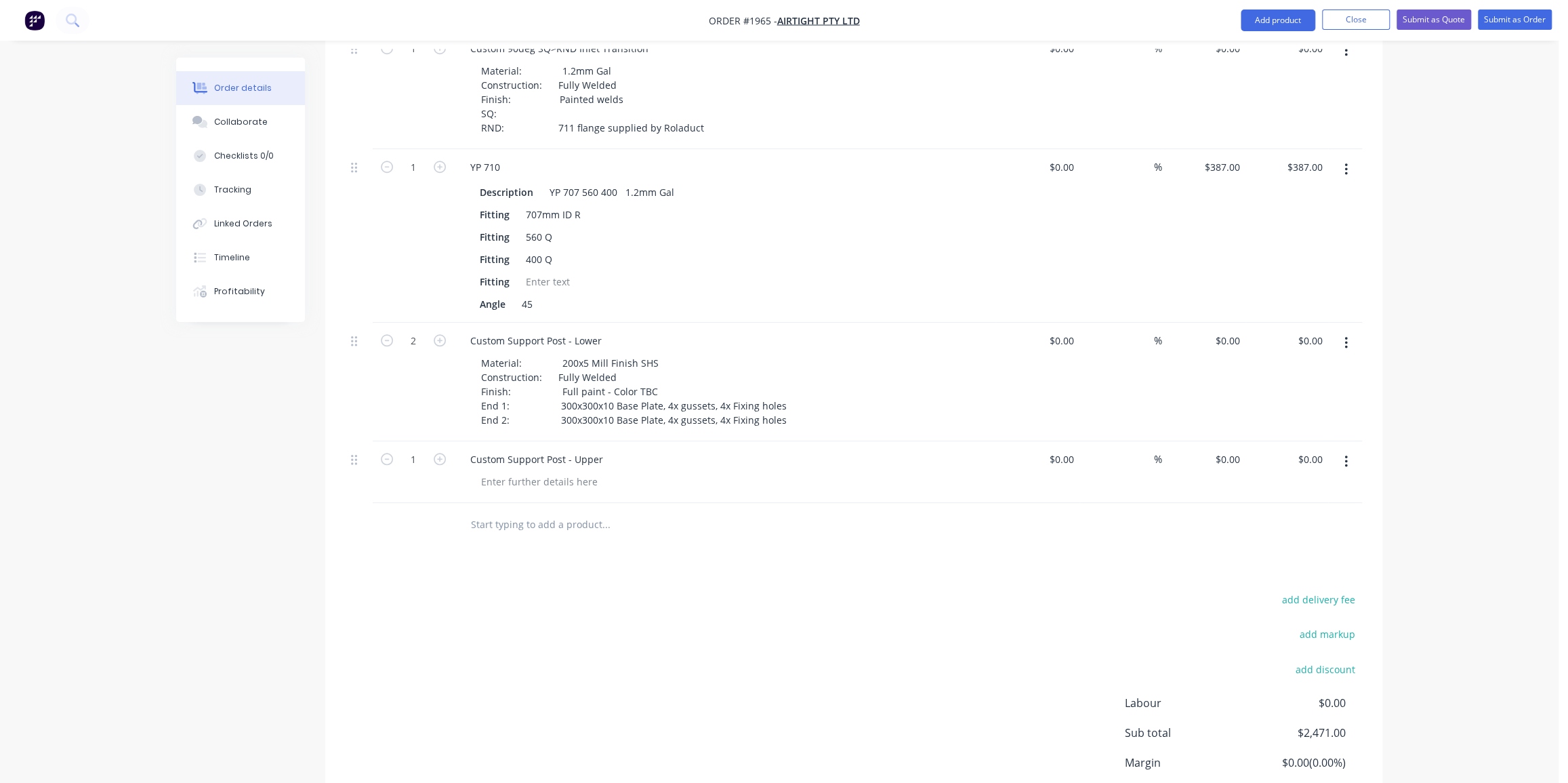
scroll to position [849, 0]
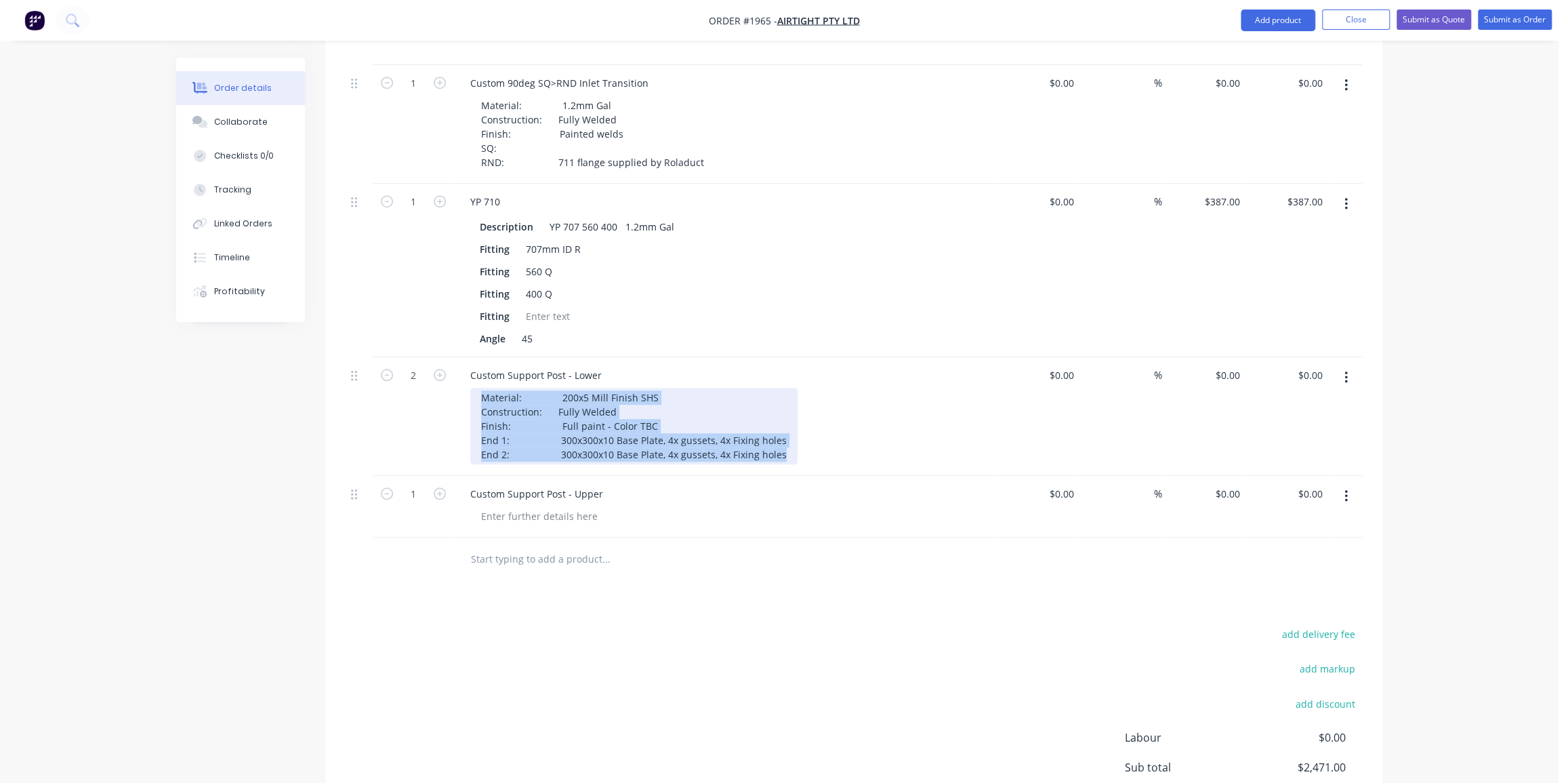
drag, startPoint x: 780, startPoint y: 434, endPoint x: 475, endPoint y: 370, distance: 311.6
click at [475, 388] on div "Material: 200x5 Mill Finish SHS Construction: Fully Welded Finish: Full paint -…" at bounding box center [634, 426] width 327 height 76
copy div "Material: 200x5 Mill Finish SHS Construction: Fully Welded Finish: Full paint -…"
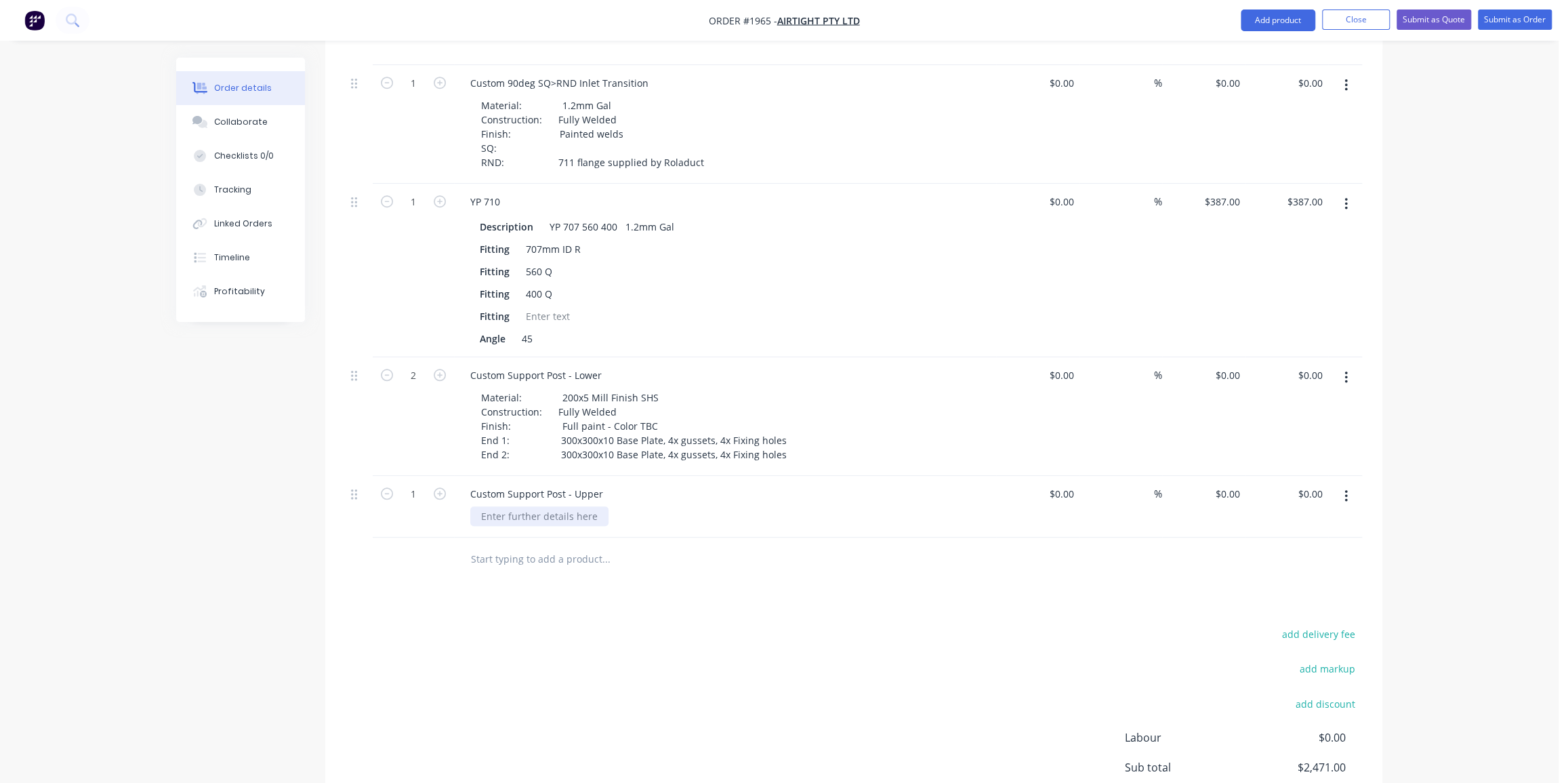
click at [511, 506] on div at bounding box center [539, 516] width 138 height 19
paste div
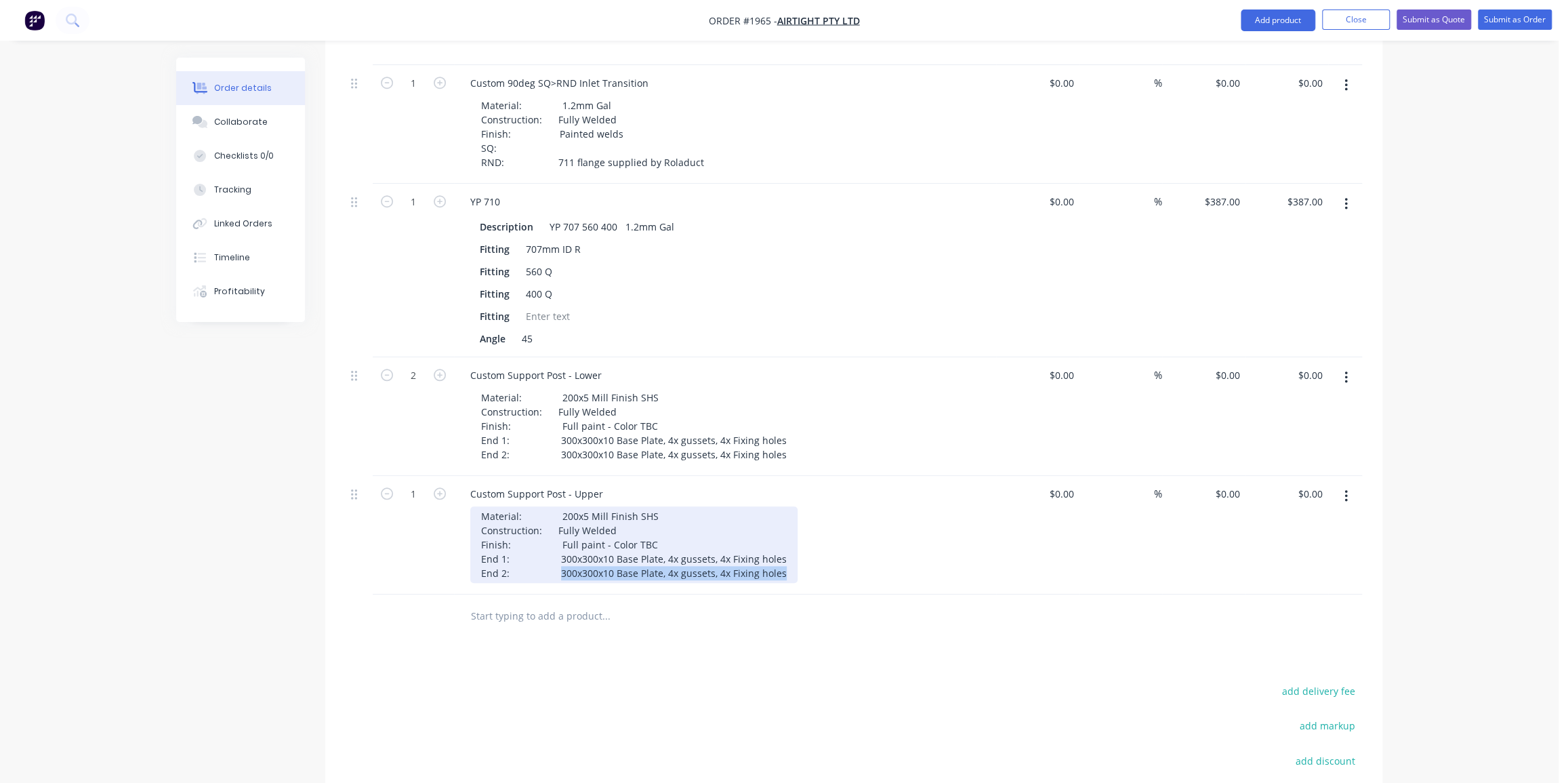
drag, startPoint x: 778, startPoint y: 551, endPoint x: 557, endPoint y: 551, distance: 221.0
click at [557, 551] on div "Material: 200x5 Mill Finish SHS Construction: Fully Welded Finish: Full paint -…" at bounding box center [634, 544] width 327 height 76
click at [728, 554] on div "Material: 200x5 Mill Finish SHS Construction: Fully Welded Finish: Full paint -…" at bounding box center [634, 544] width 327 height 76
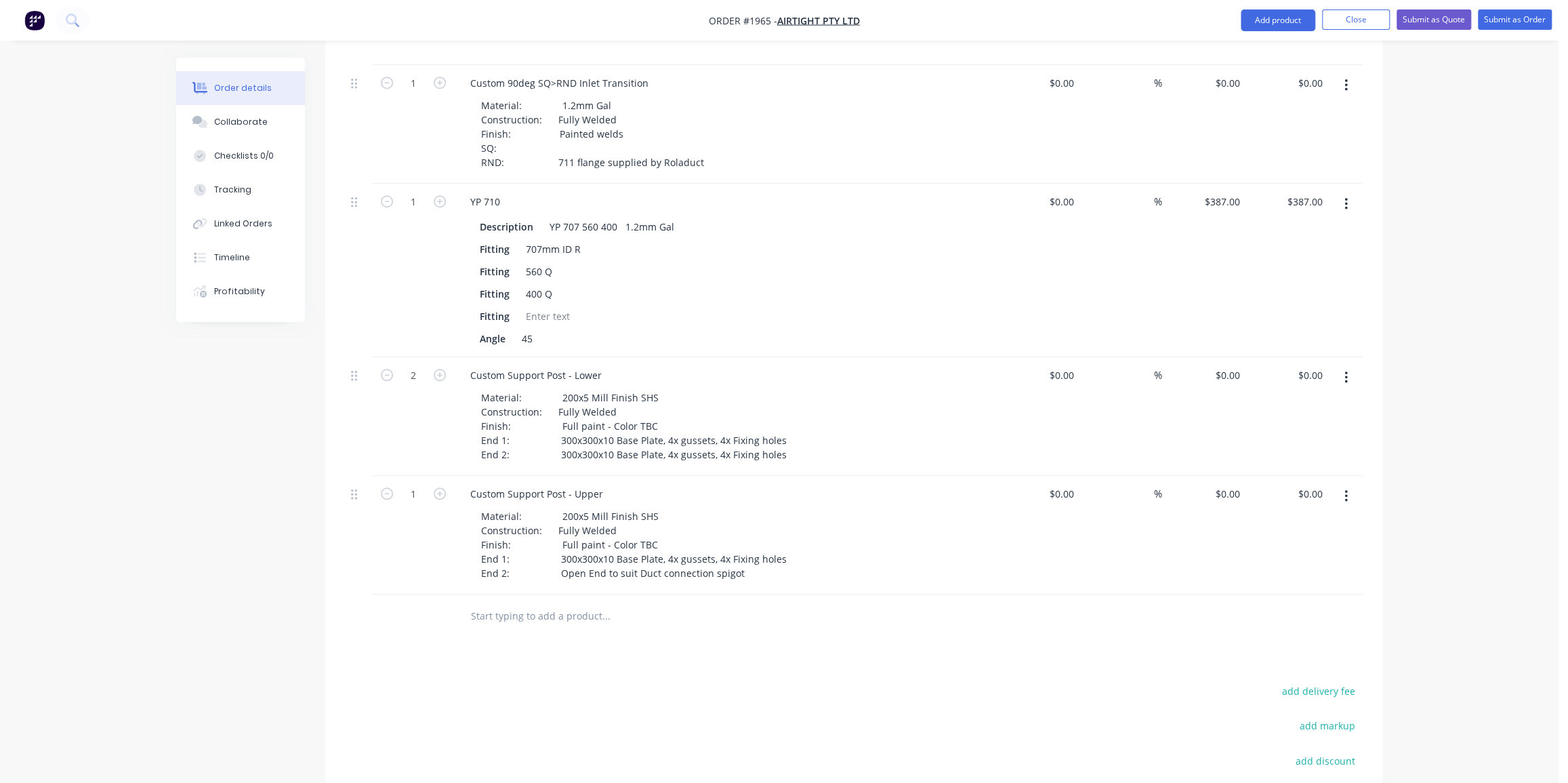
click at [740, 607] on div at bounding box center [606, 615] width 271 height 27
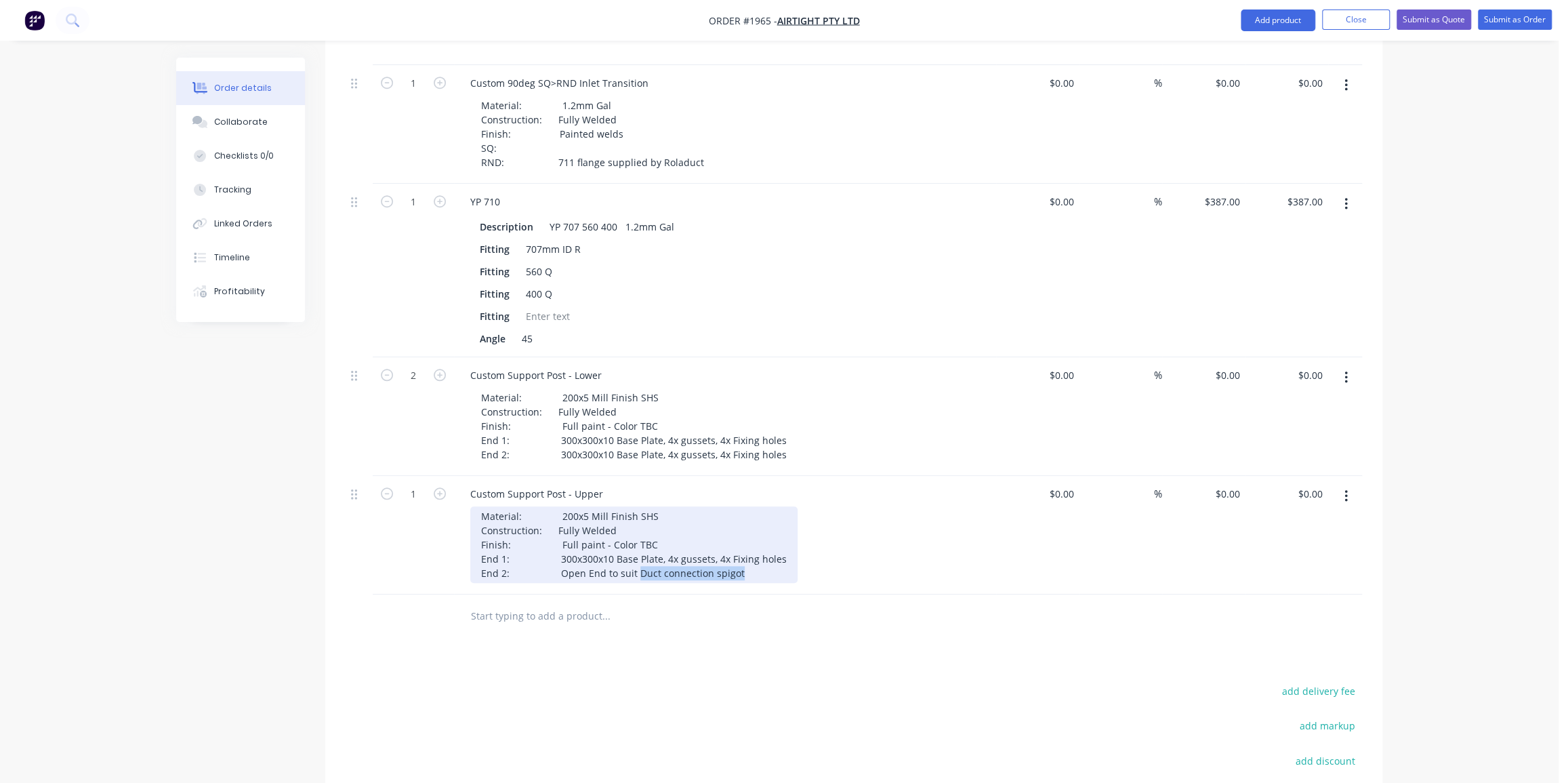
drag, startPoint x: 738, startPoint y: 558, endPoint x: 631, endPoint y: 554, distance: 107.1
click at [631, 554] on div "Material: 200x5 Mill Finish SHS Construction: Fully Welded Finish: Full paint -…" at bounding box center [634, 544] width 327 height 76
copy div "Duct connection spigot"
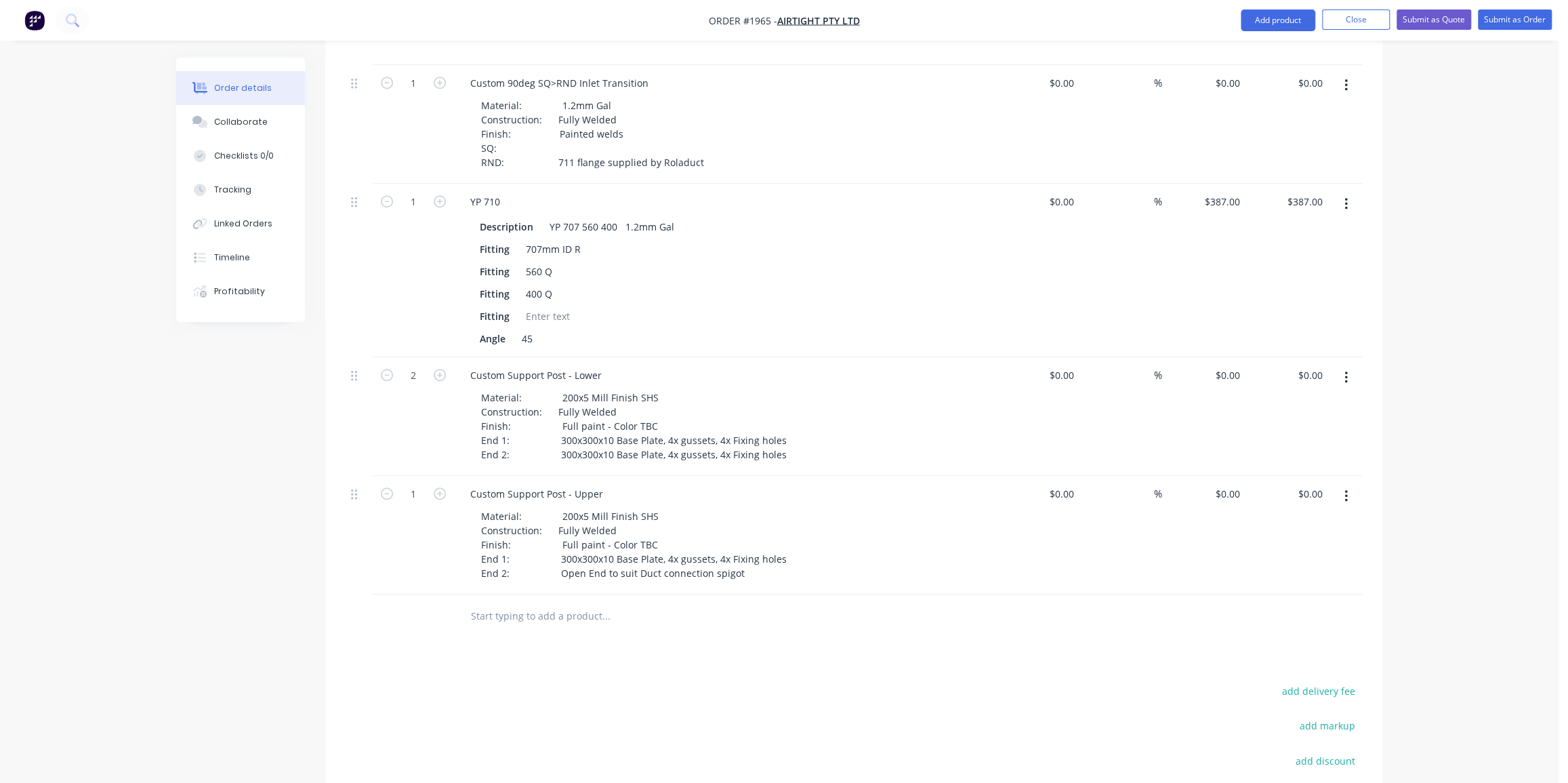
click at [556, 602] on input "text" at bounding box center [606, 615] width 271 height 27
click at [572, 484] on div "Custom Support Post - Upper" at bounding box center [536, 493] width 155 height 19
copy div "Custom Support Post - Upper"
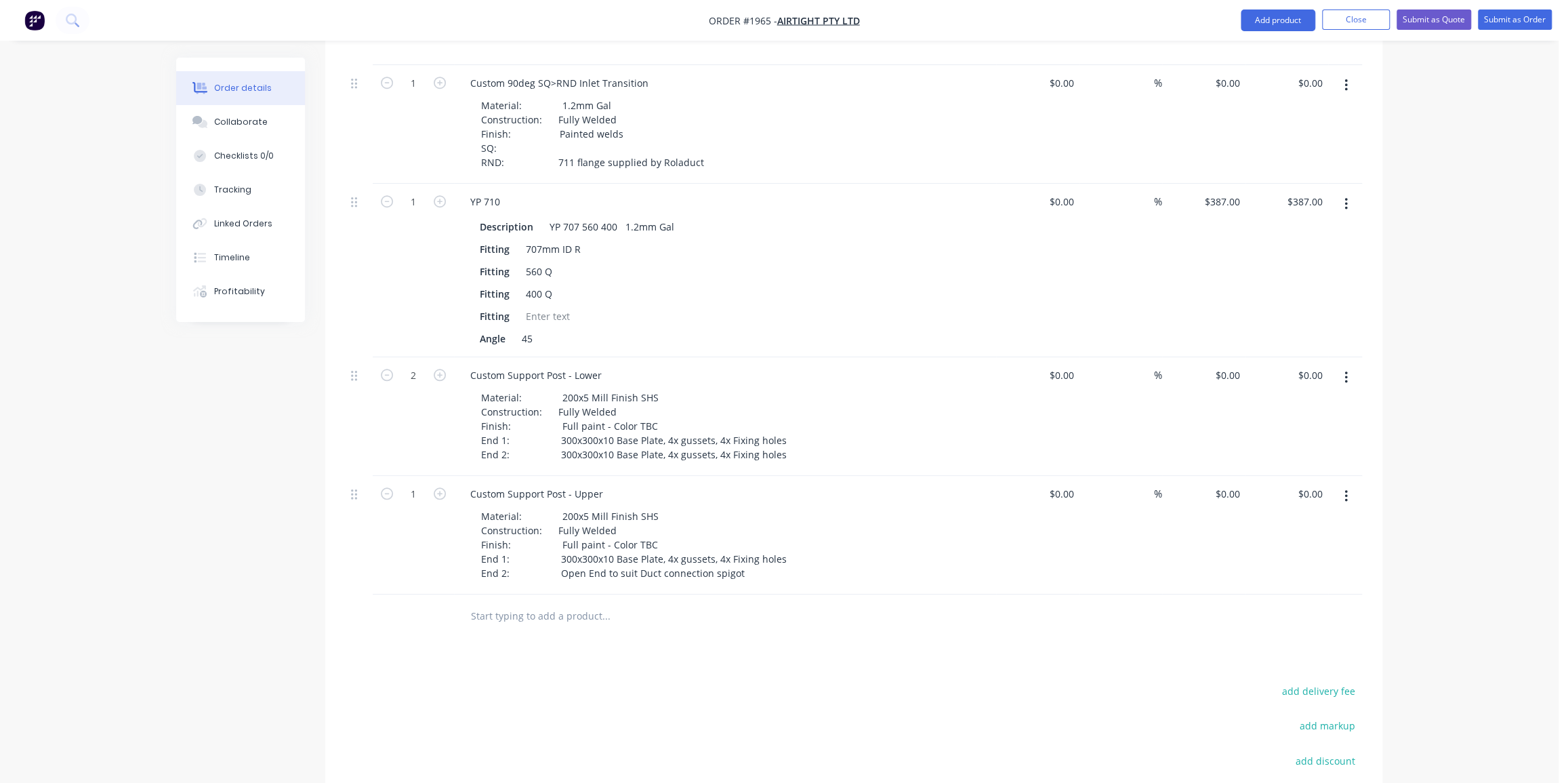
click at [561, 602] on input "text" at bounding box center [606, 615] width 271 height 27
paste input "Custom Support Post - Upper"
click at [589, 602] on input "Custom Support Post - Upper" at bounding box center [606, 615] width 271 height 27
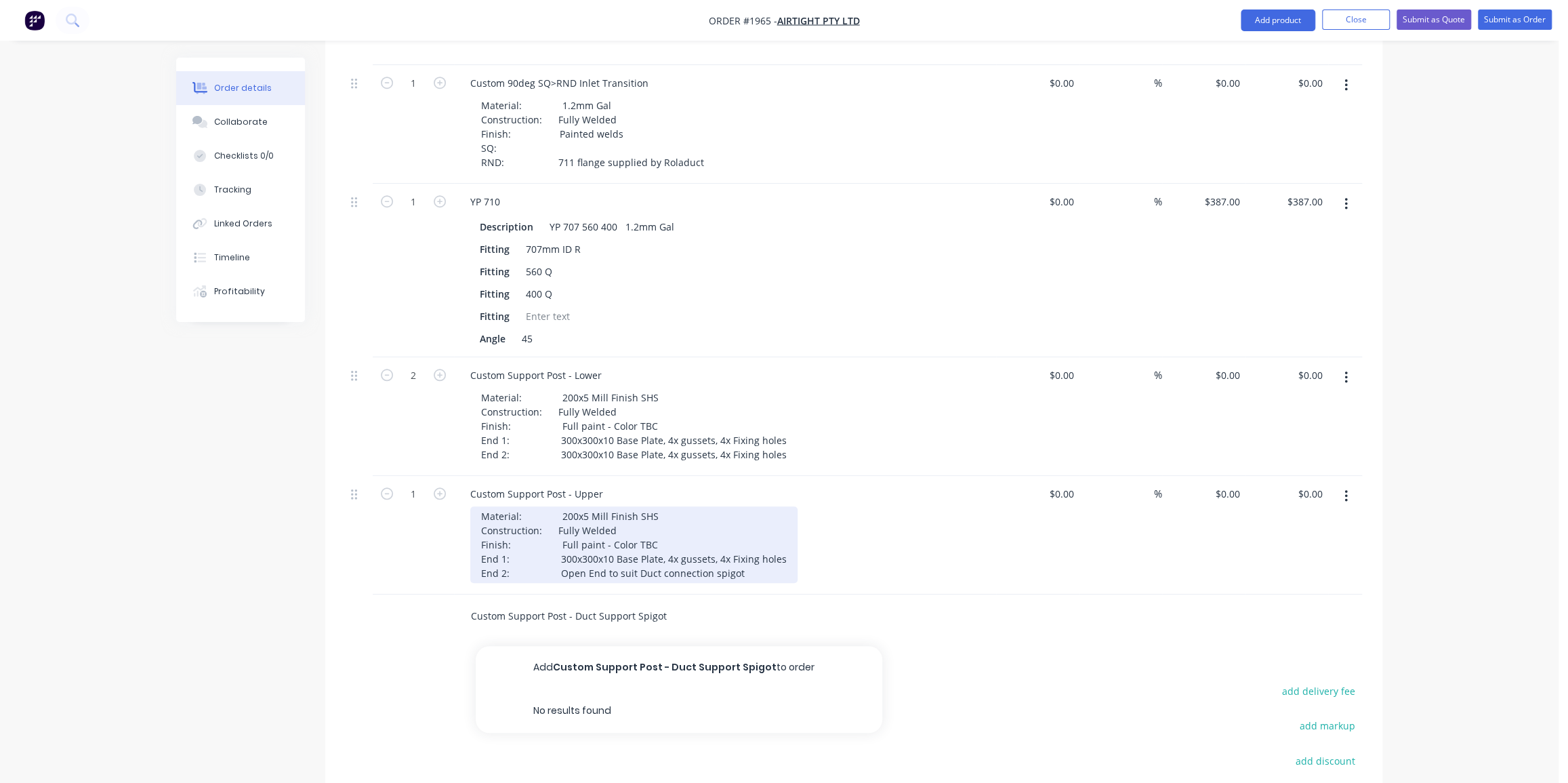
type input "Custom Support Post - Duct Support Spigot"
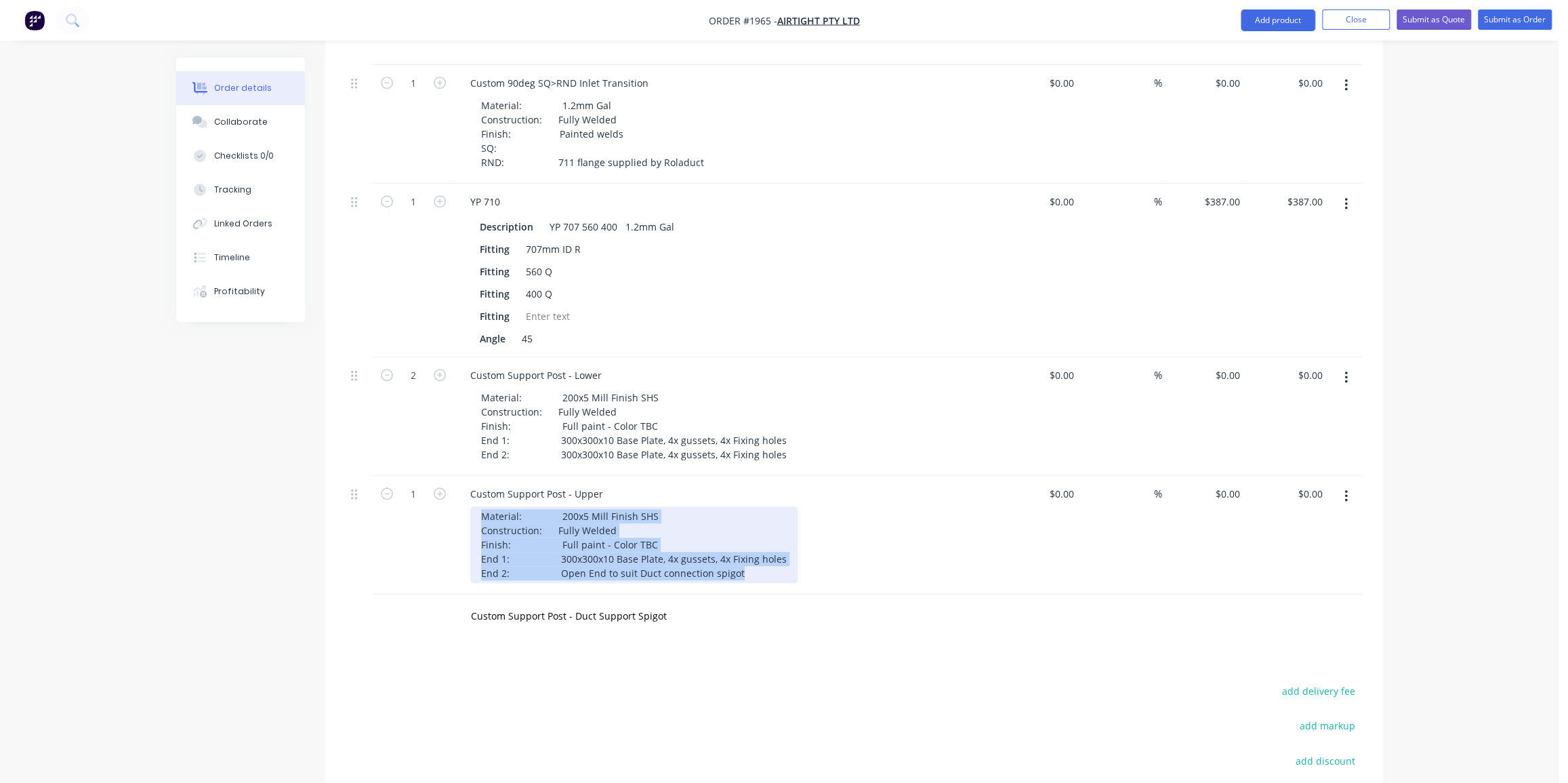
drag, startPoint x: 735, startPoint y: 554, endPoint x: 477, endPoint y: 492, distance: 265.3
click at [477, 506] on div "Material: 200x5 Mill Finish SHS Construction: Fully Welded Finish: Full paint -…" at bounding box center [634, 544] width 327 height 76
copy div "Material: 200x5 Mill Finish SHS Construction: Fully Welded Finish: Full paint -…"
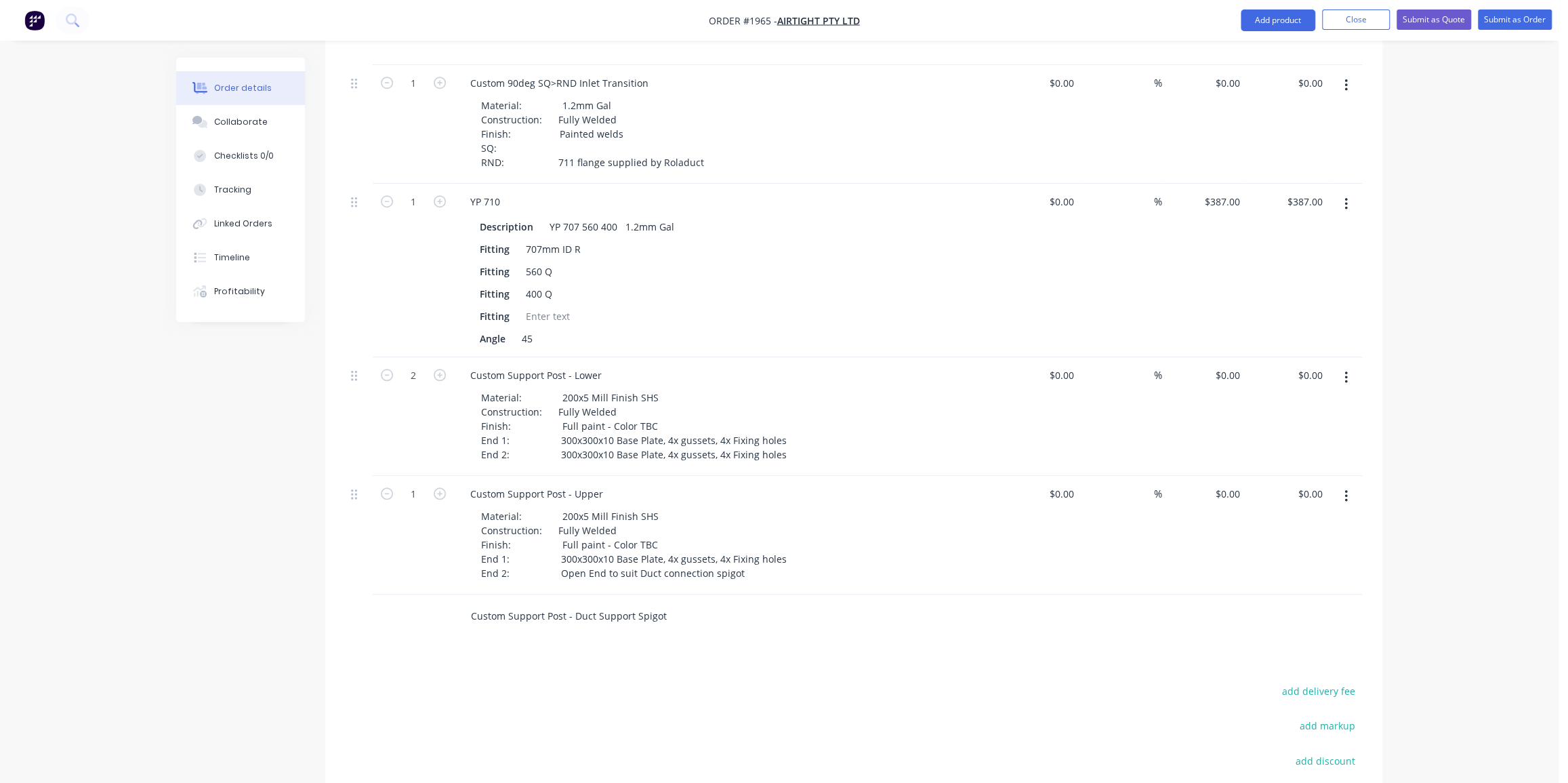
click at [631, 602] on input "Custom Support Post - Duct Support Spigot" at bounding box center [606, 615] width 271 height 27
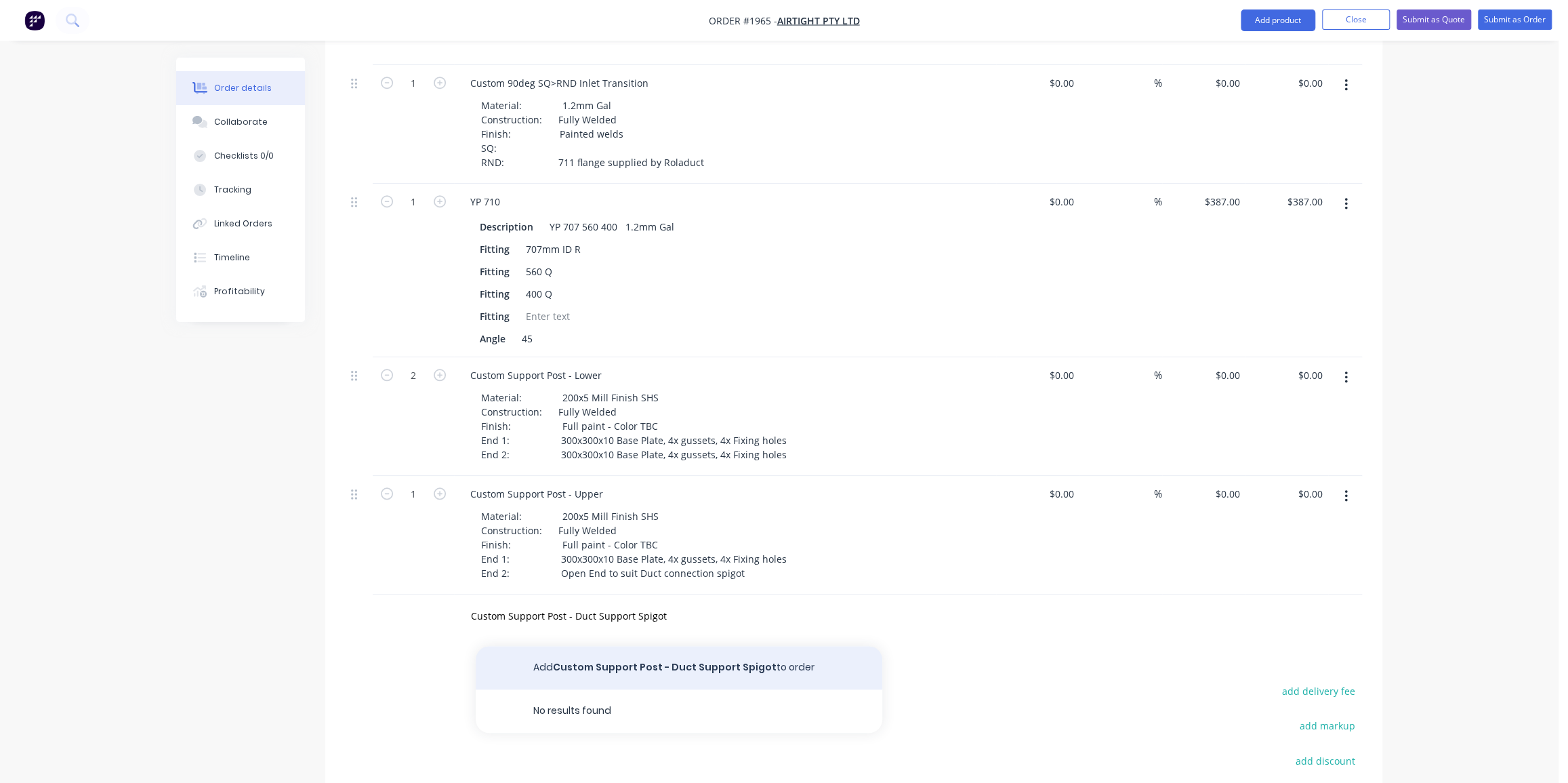
click at [639, 646] on button "Add Custom Support Post - Duct Support Spigot to order" at bounding box center [679, 667] width 406 height 43
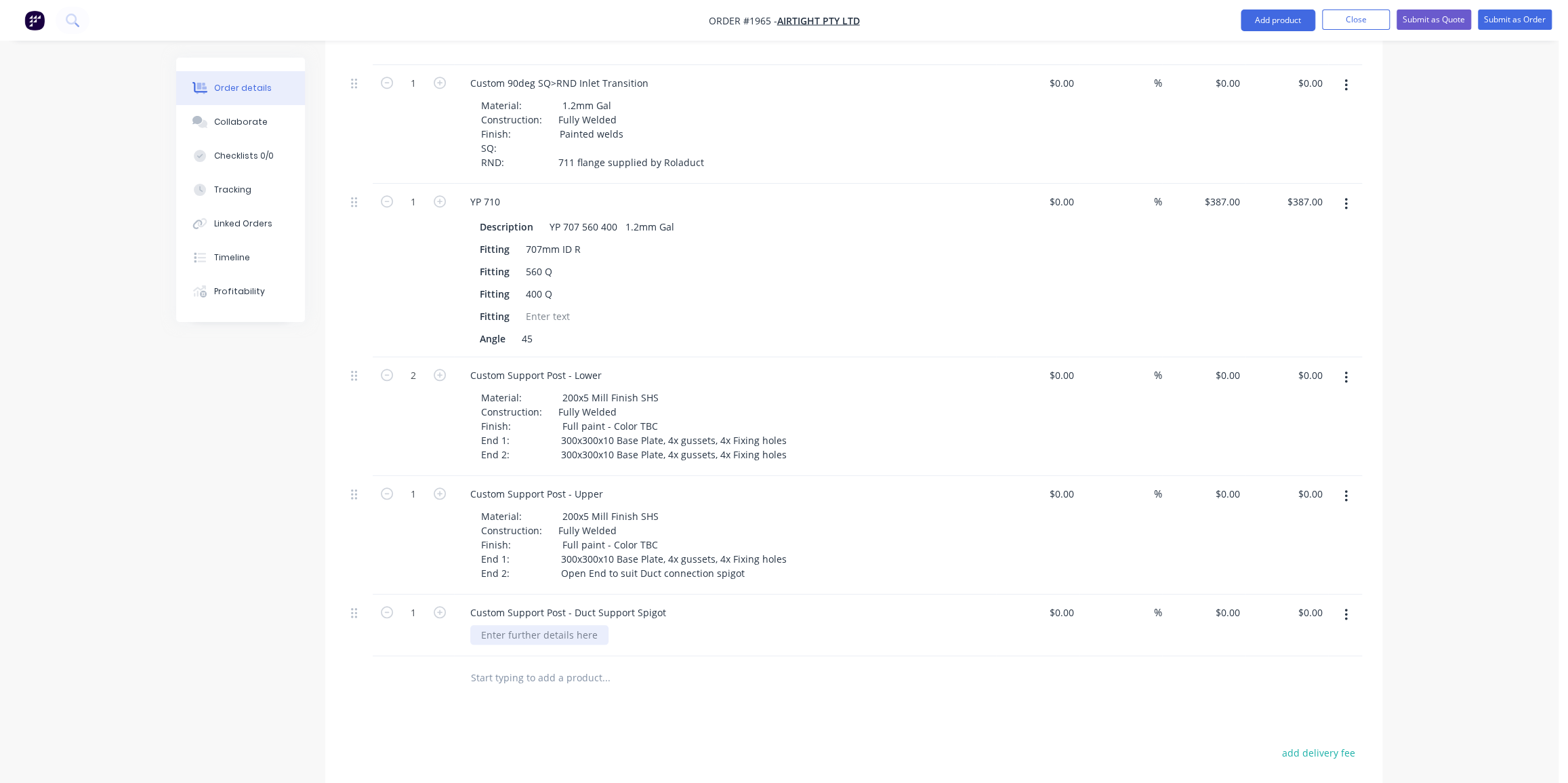
click at [556, 625] on div at bounding box center [539, 635] width 138 height 19
paste div
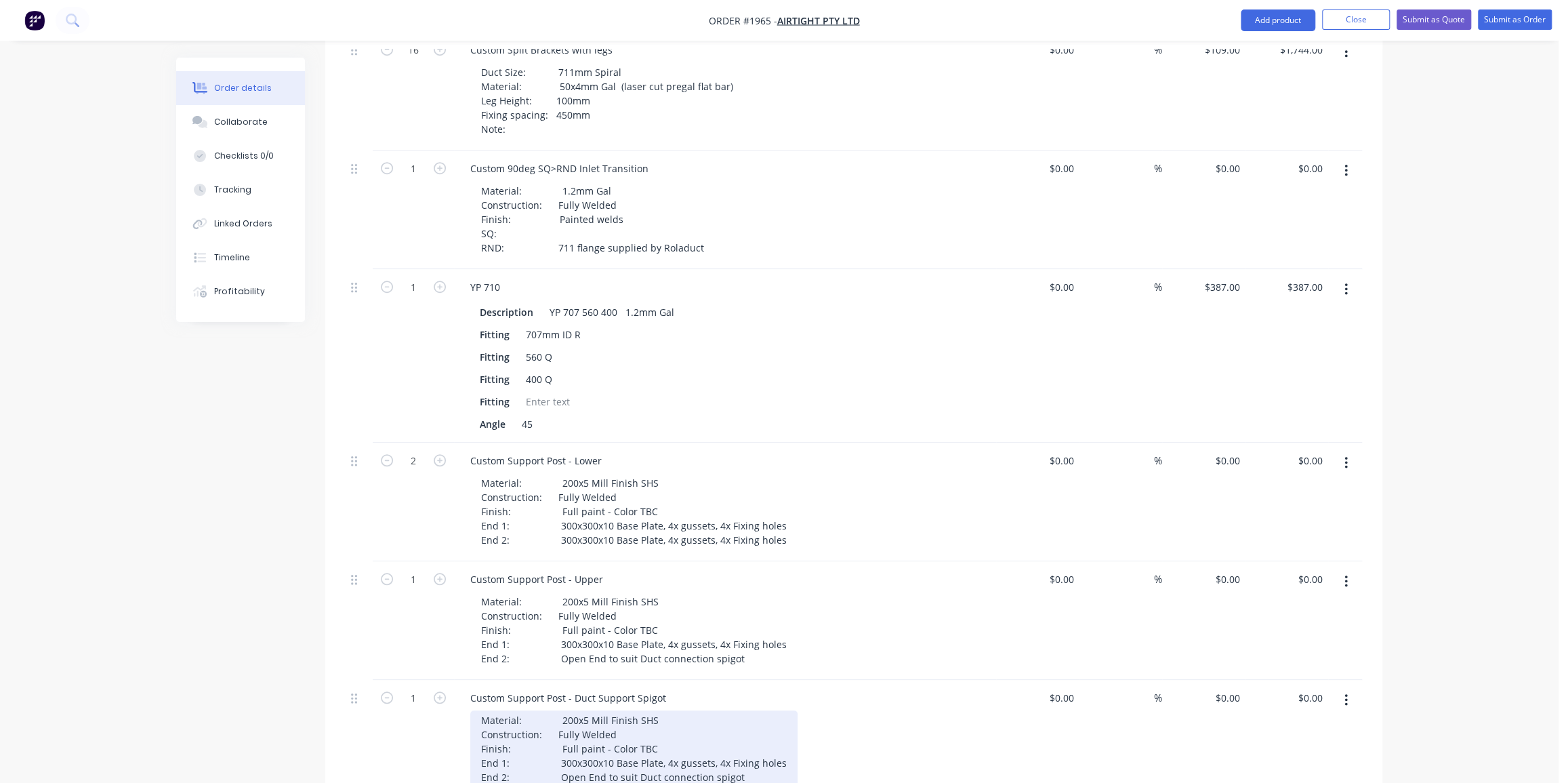
scroll to position [973, 0]
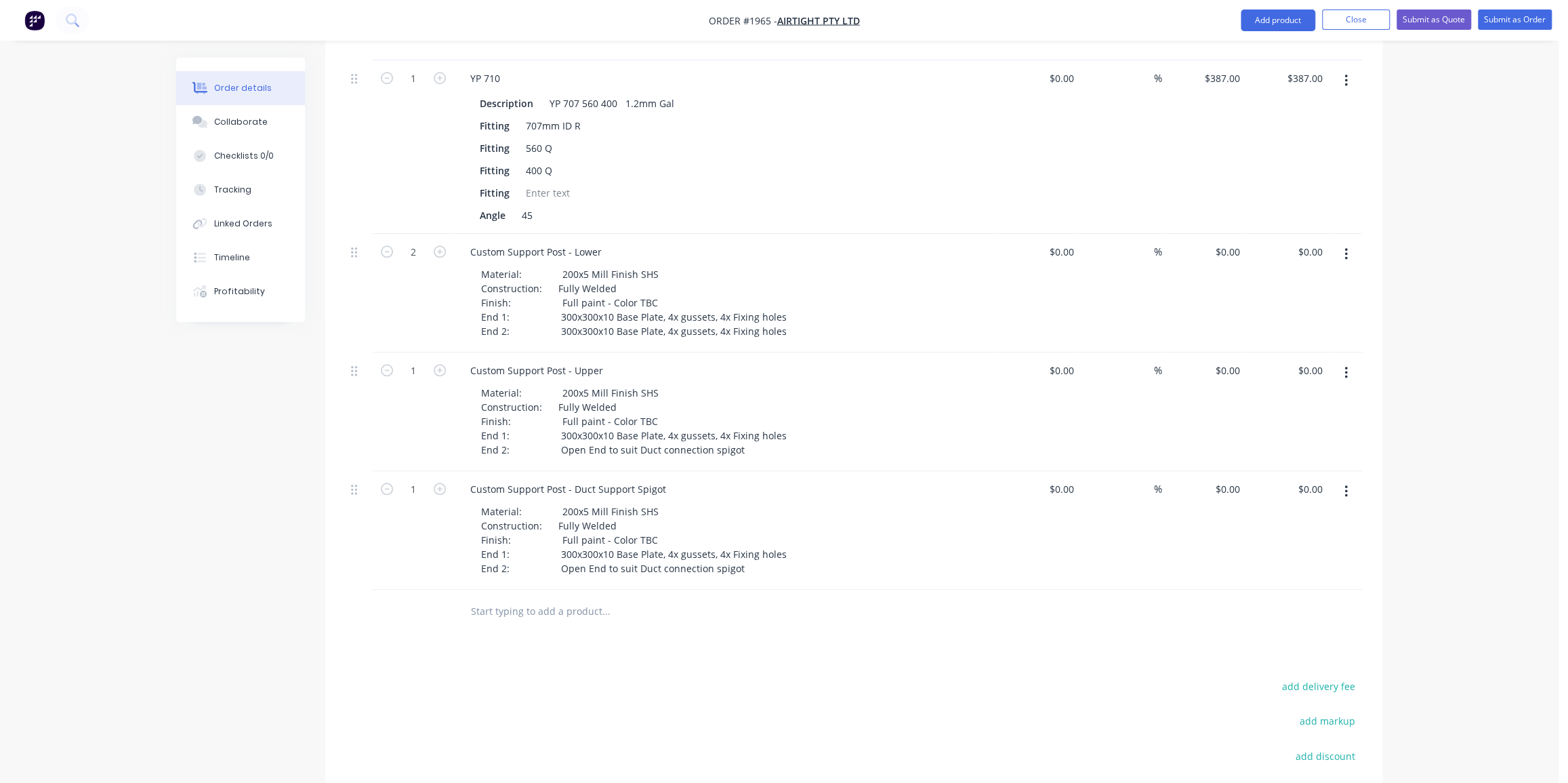
click at [349, 471] on div at bounding box center [359, 529] width 27 height 119
click at [441, 364] on icon "button" at bounding box center [440, 370] width 12 height 12
type input "2"
click at [441, 483] on icon "button" at bounding box center [440, 489] width 12 height 12
type input "2"
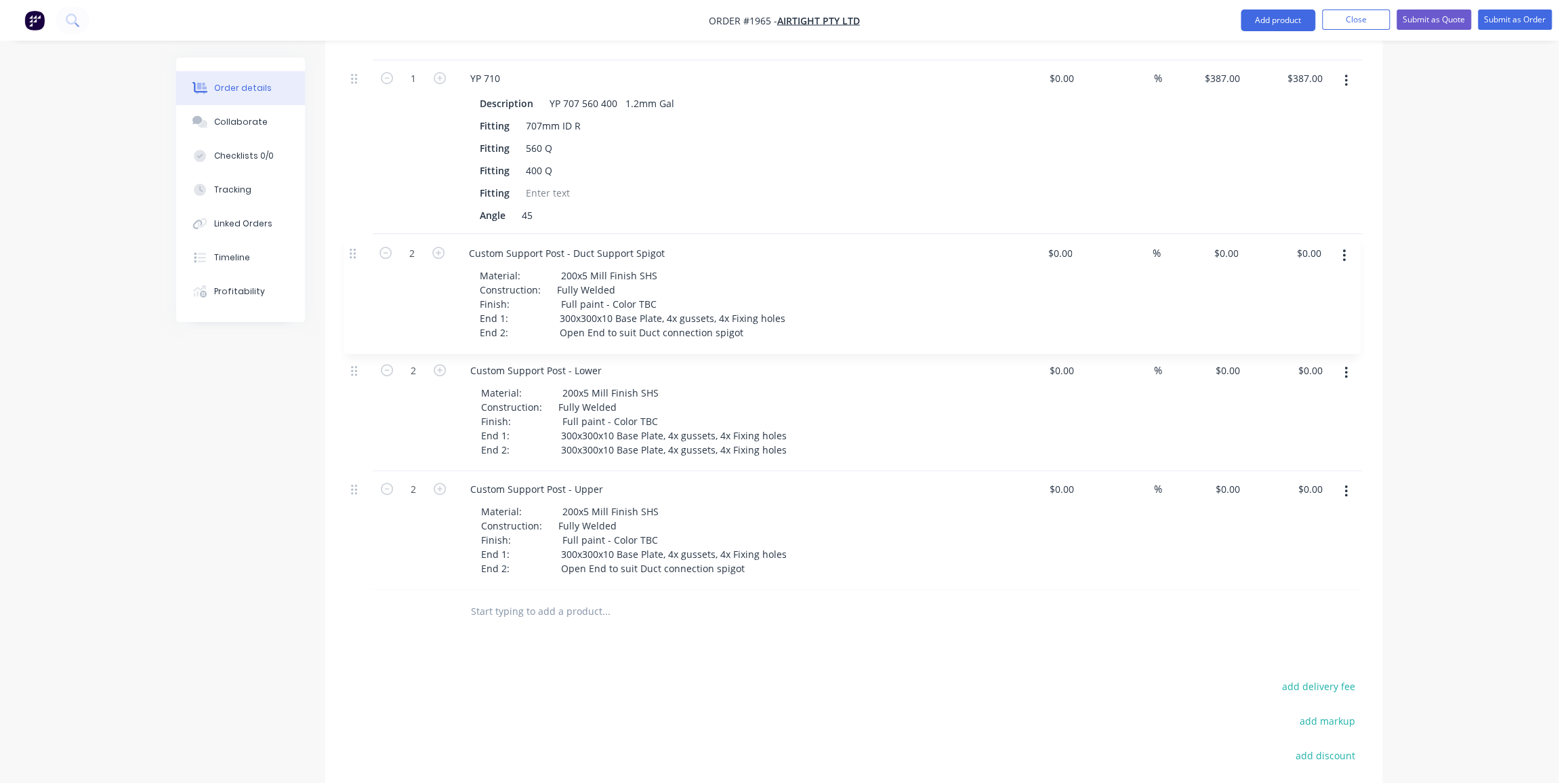
drag, startPoint x: 354, startPoint y: 471, endPoint x: 353, endPoint y: 251, distance: 220.0
click at [353, 251] on div "1 DE 711 Description Duct Entry Duct Diameter 711 Spiral Take Off Size 200 Fitt…" at bounding box center [854, 54] width 1017 height 1068
drag, startPoint x: 352, startPoint y: 469, endPoint x: 346, endPoint y: 361, distance: 108.2
click at [346, 361] on div "1 DE 711 Description Duct Entry Duct Diameter 711 Spiral Take Off Size 200 Fitt…" at bounding box center [854, 54] width 1017 height 1068
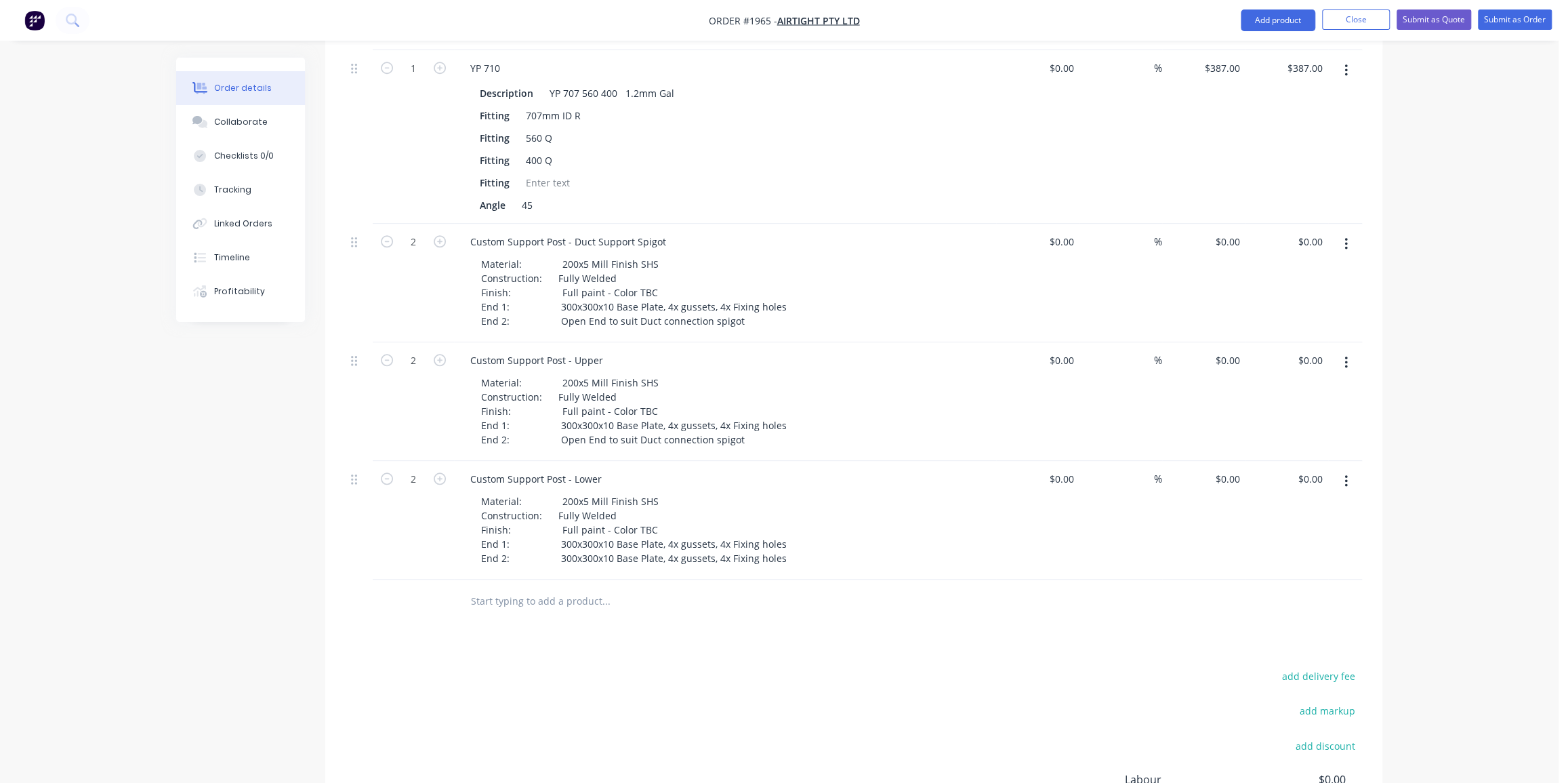
scroll to position [1034, 0]
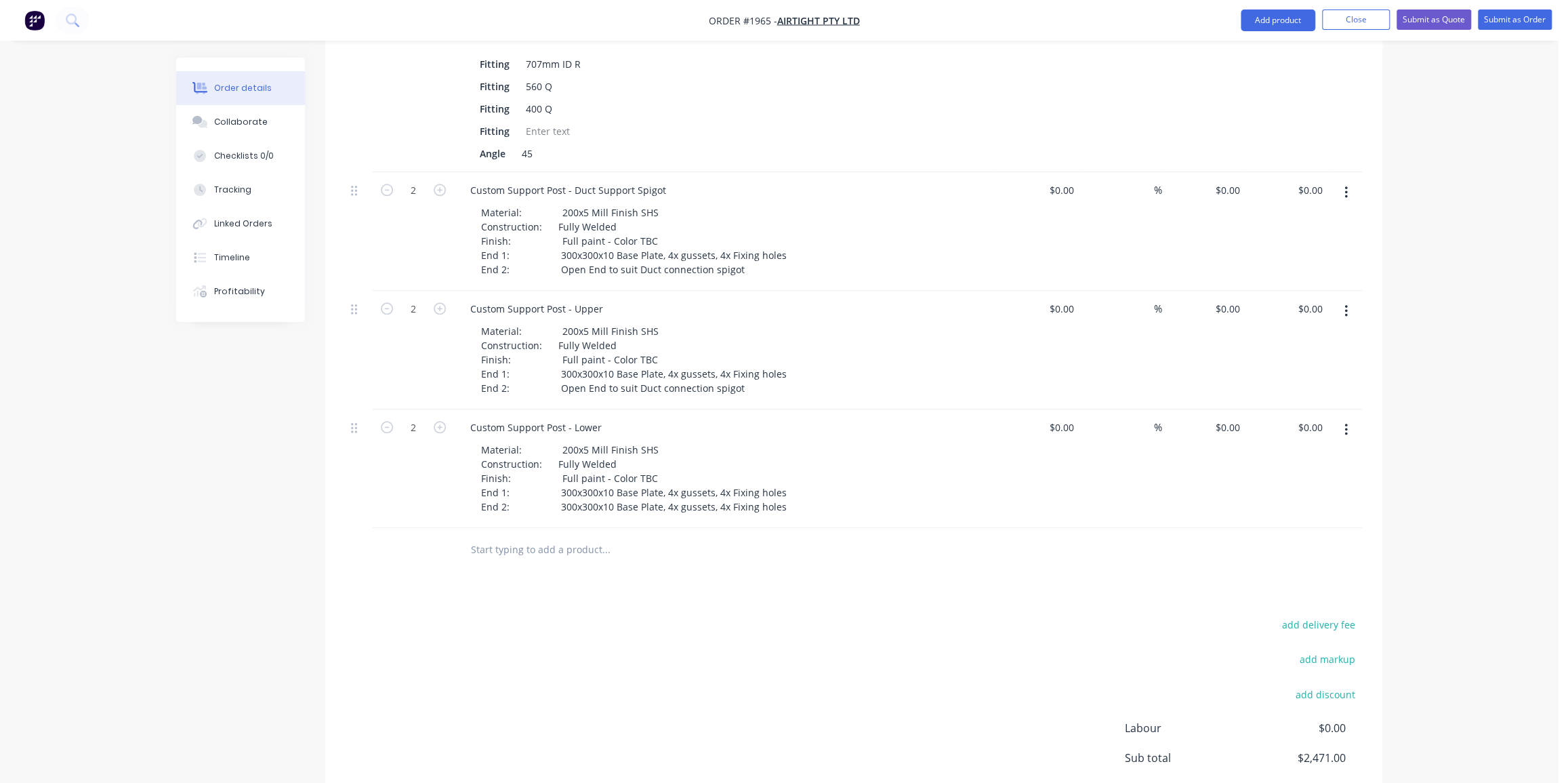
click at [522, 536] on input "text" at bounding box center [606, 550] width 271 height 27
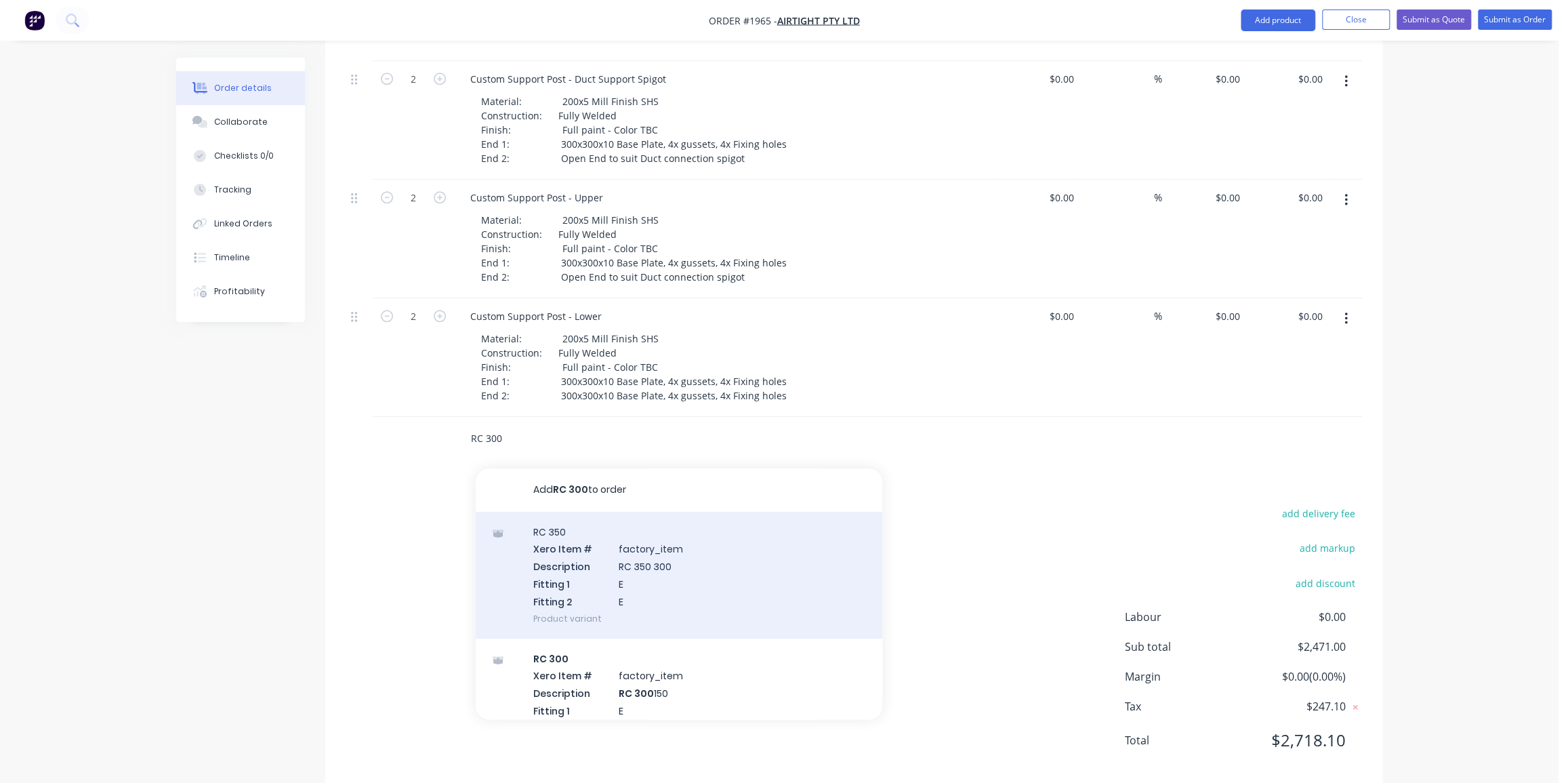
scroll to position [1148, 0]
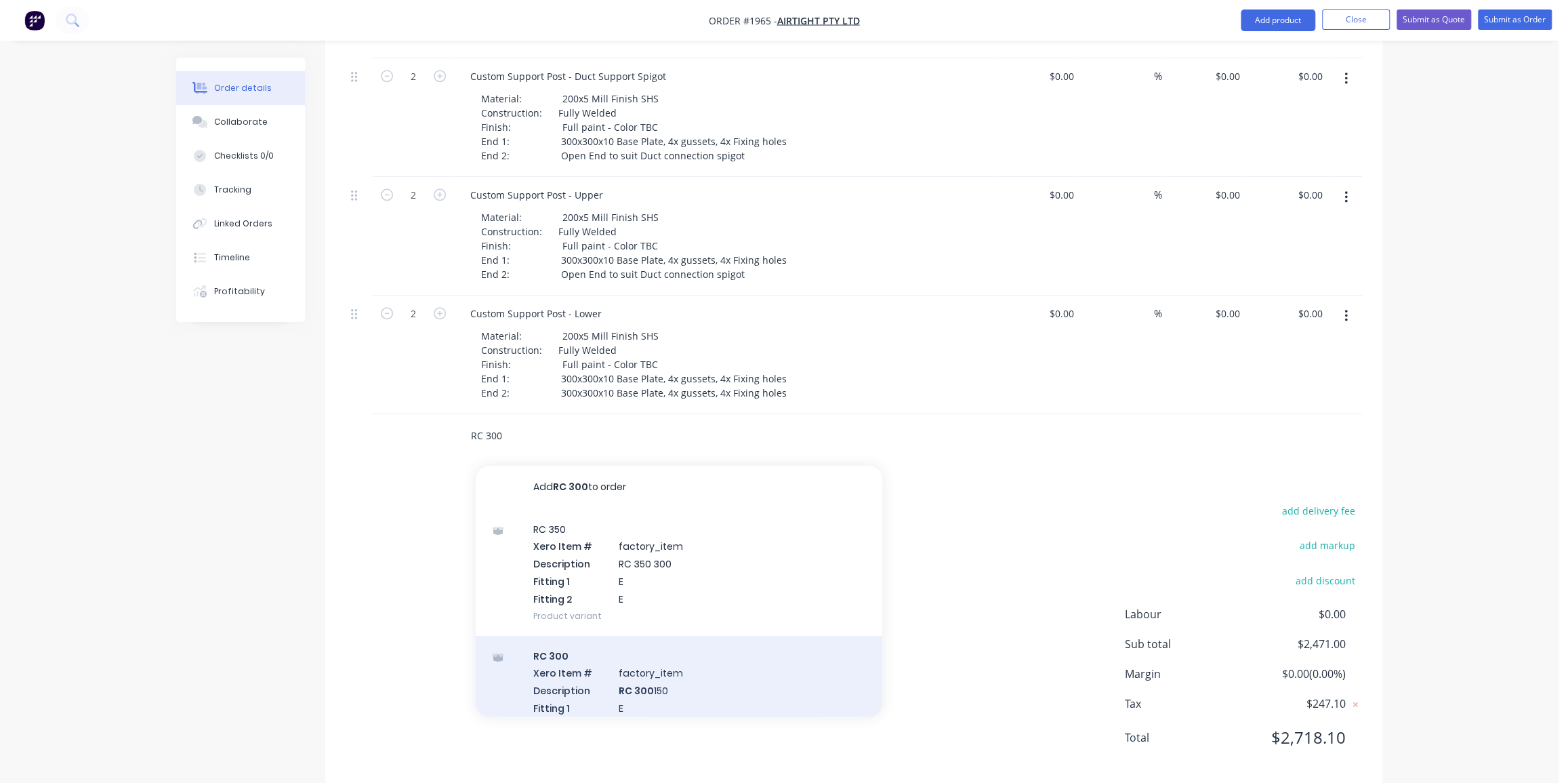
type input "RC 300"
click at [628, 666] on div "RC 300 Xero Item # factory_item Description RC 300 150 Fitting 1 E Fitting 2 E …" at bounding box center [679, 708] width 406 height 144
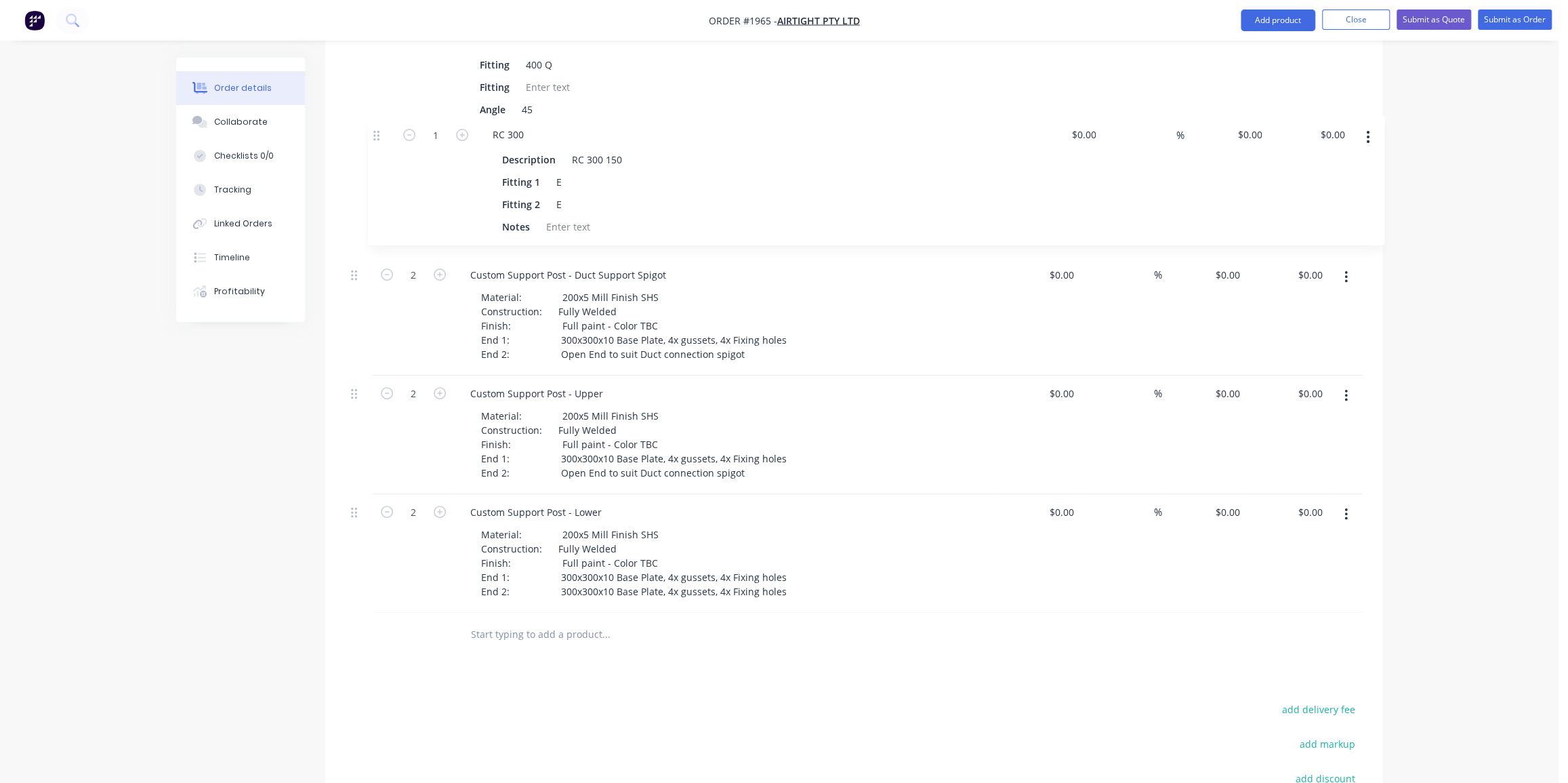
scroll to position [1074, 0]
drag, startPoint x: 355, startPoint y: 474, endPoint x: 378, endPoint y: 133, distance: 341.8
click at [378, 133] on div "1 DE 711 Description Duct Entry Duct Diameter 711 Spiral Take Off Size 200 Fitt…" at bounding box center [854, 18] width 1017 height 1197
click at [500, 140] on div "RC 300" at bounding box center [486, 150] width 53 height 19
click at [576, 165] on div "RC 300 150" at bounding box center [574, 175] width 61 height 19
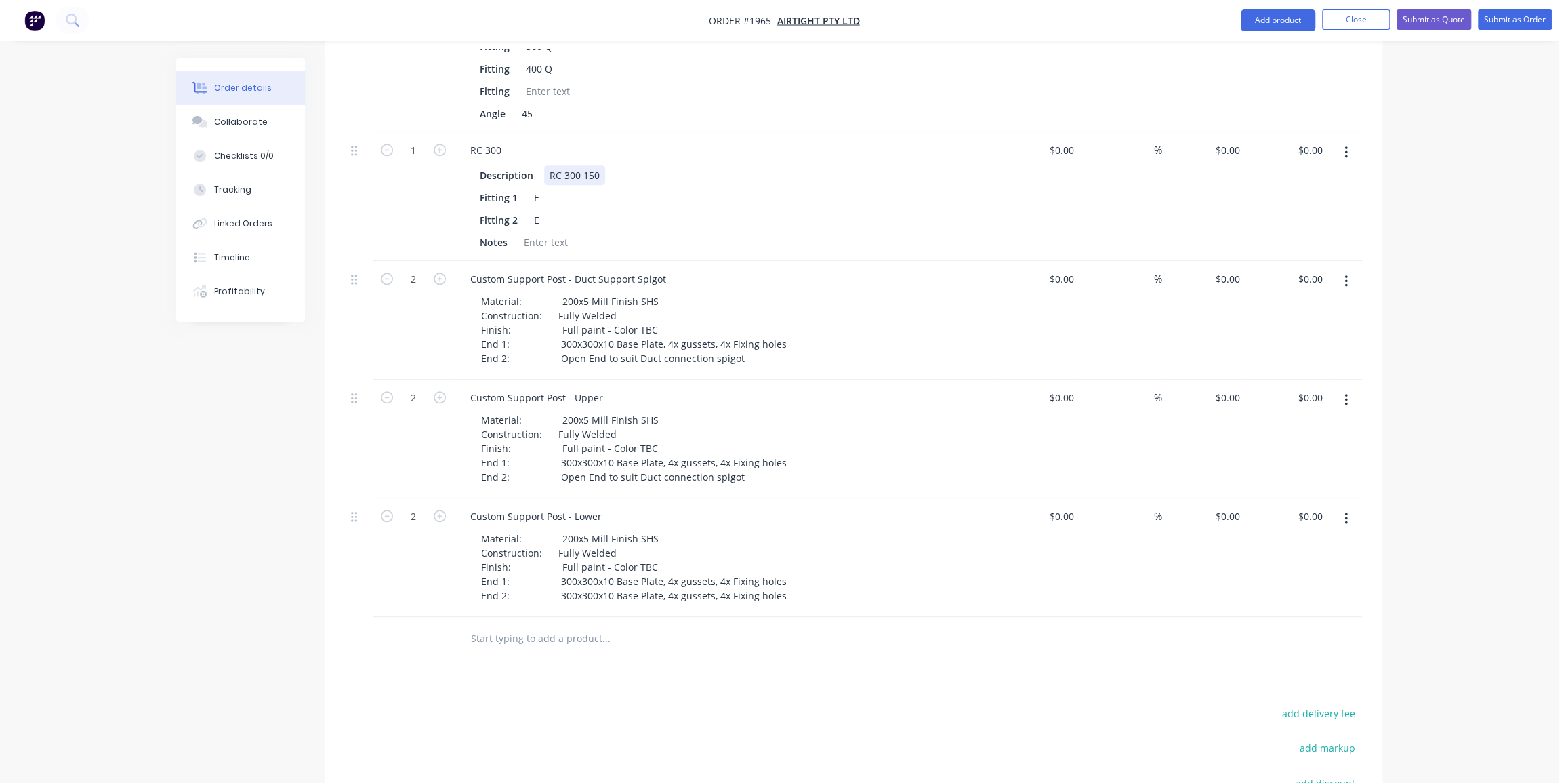
click at [577, 165] on div "RC 300 150" at bounding box center [574, 175] width 61 height 19
click at [593, 165] on div "RC 308 150" at bounding box center [574, 175] width 61 height 19
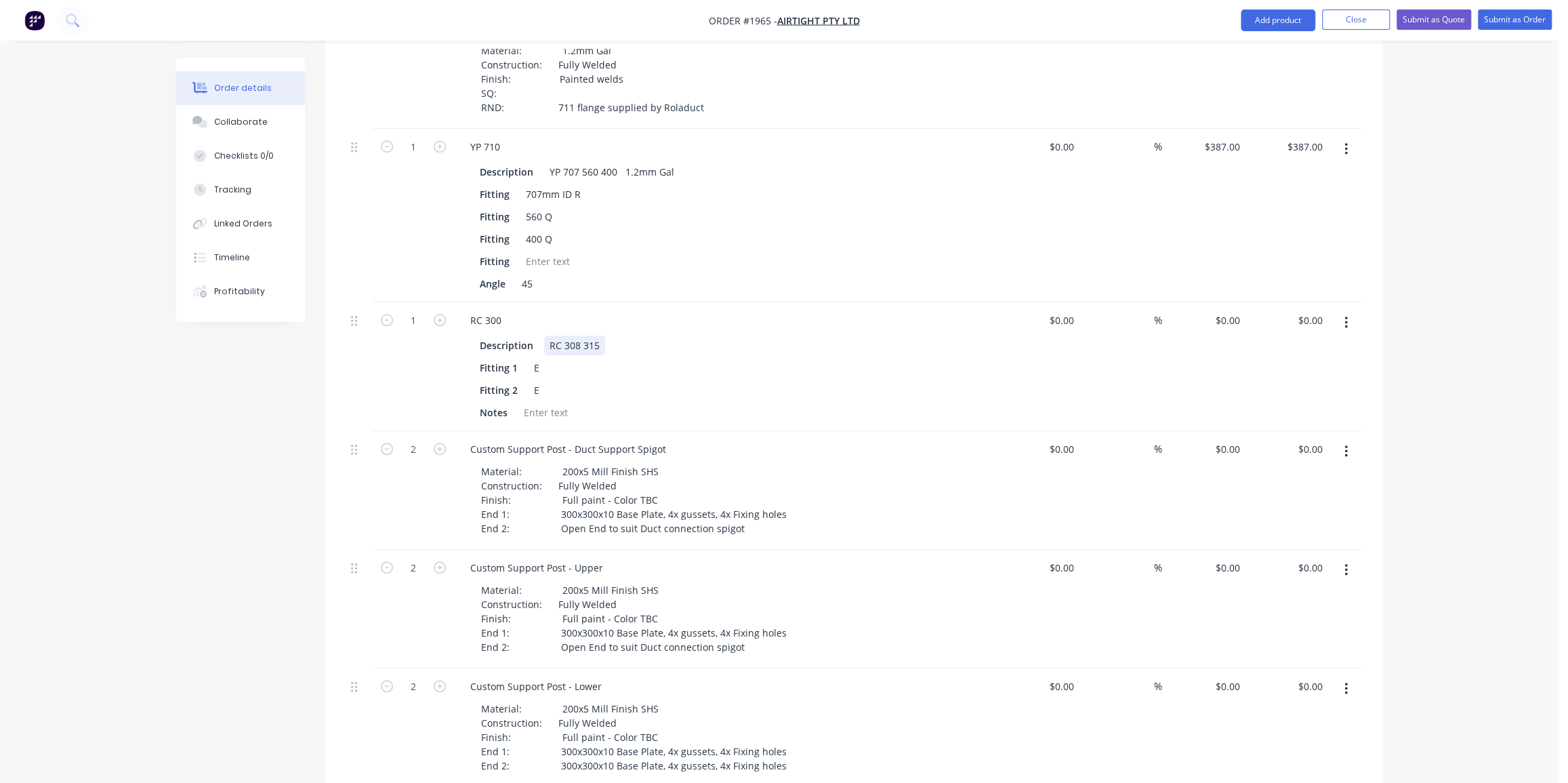
scroll to position [1012, 0]
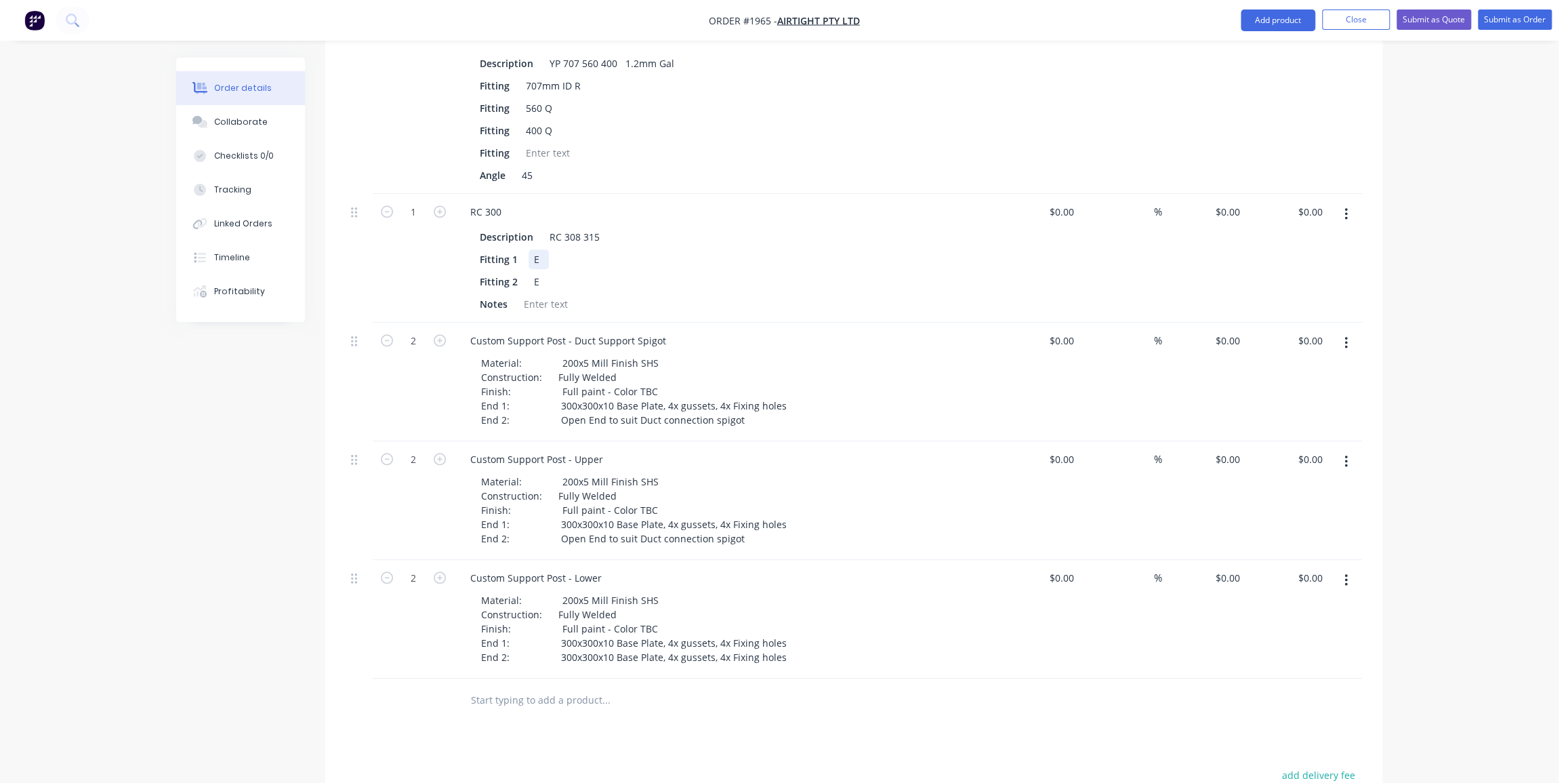
click at [536, 249] on div "E" at bounding box center [538, 259] width 20 height 19
click at [536, 272] on div "E" at bounding box center [538, 282] width 20 height 19
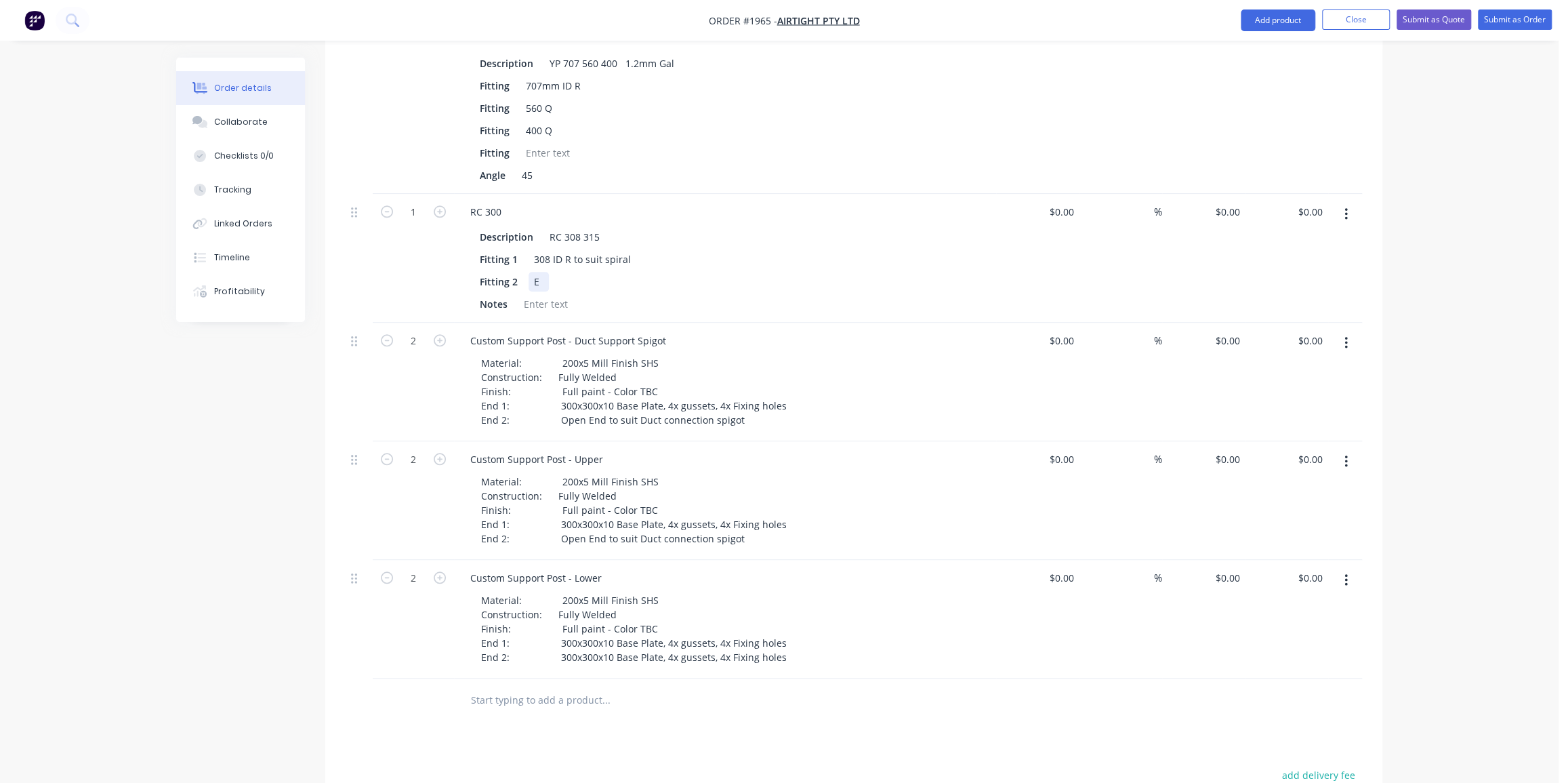
click at [536, 272] on div "E" at bounding box center [538, 282] width 20 height 19
click at [536, 272] on div "E" at bounding box center [538, 282] width 20 height 19
click at [795, 700] on div at bounding box center [698, 700] width 488 height 44
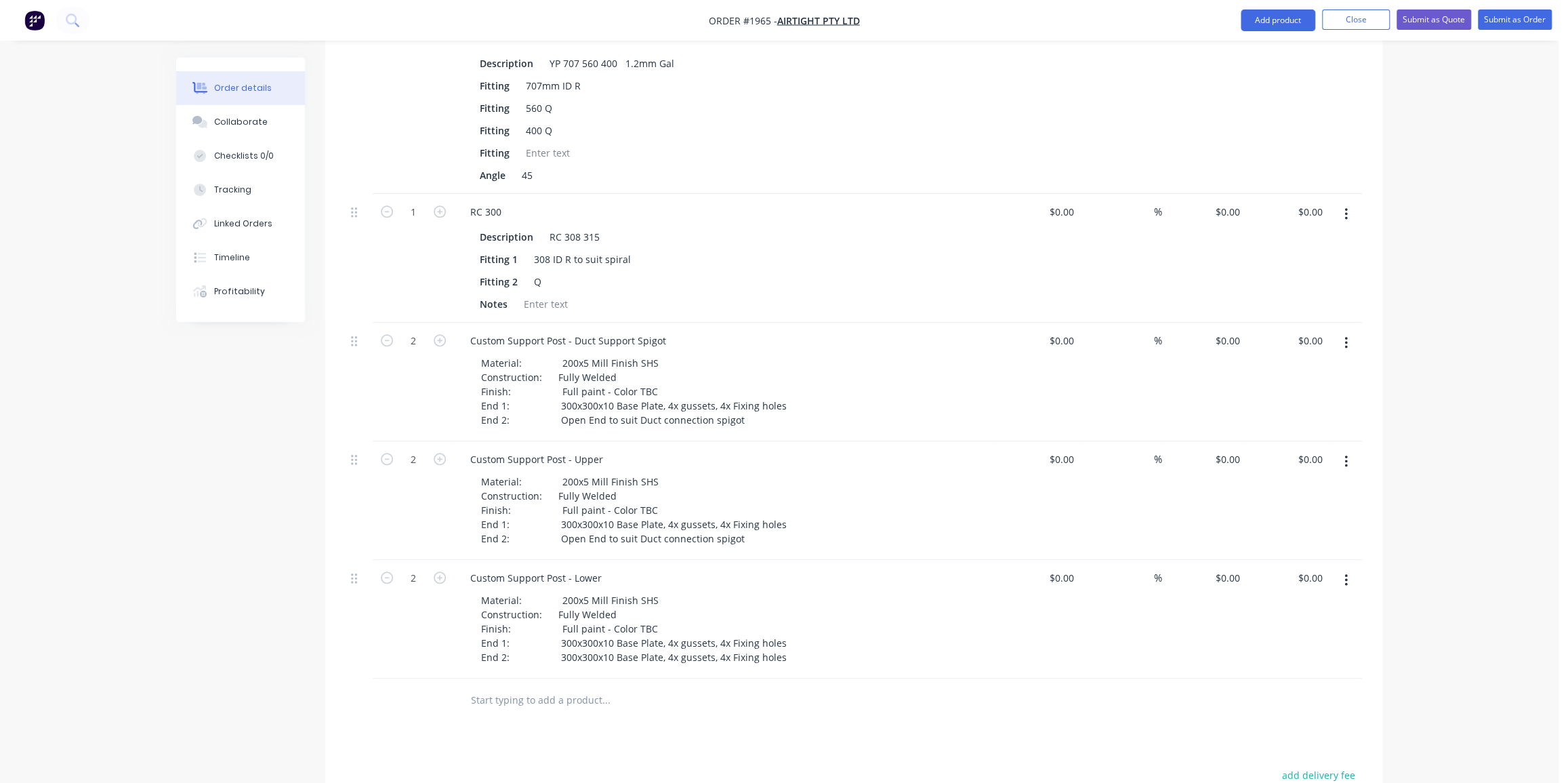
click at [1451, 428] on div "Order details Collaborate Checklists 0/0 Tracking Linked Orders Timeline Profit…" at bounding box center [779, 28] width 1558 height 2080
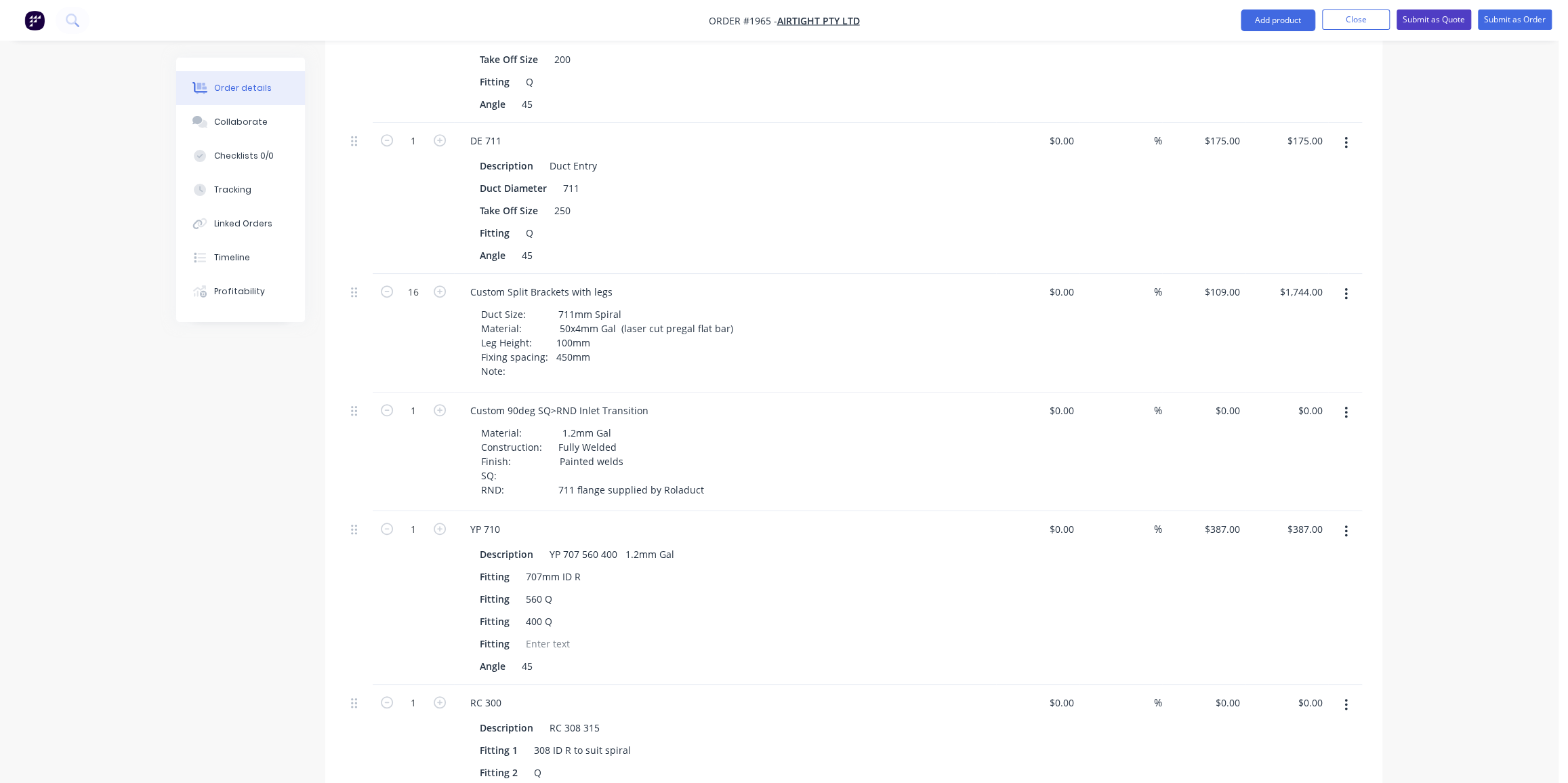
scroll to position [520, 0]
click at [1446, 24] on button "Submit as Quote" at bounding box center [1434, 19] width 75 height 20
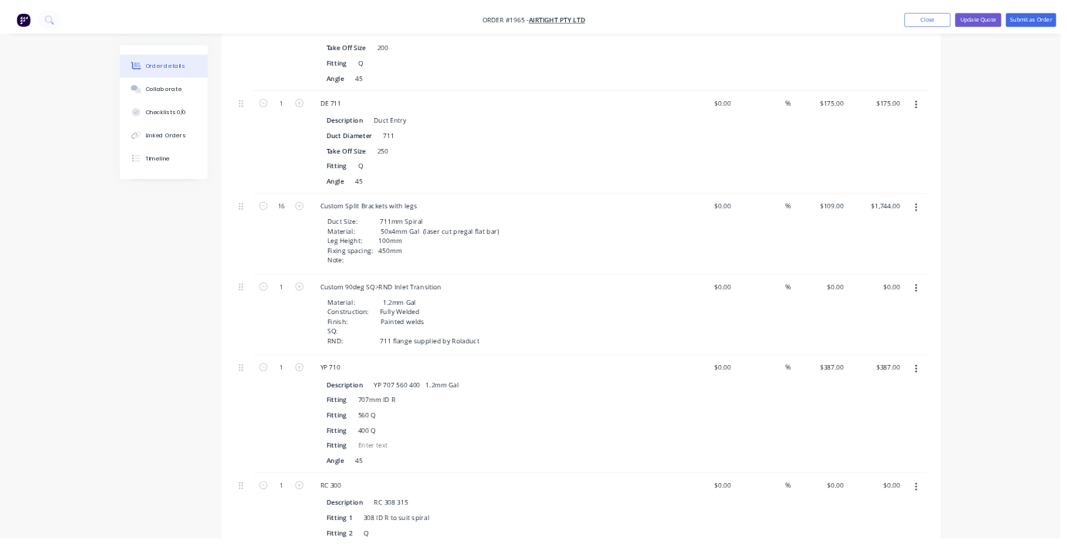
scroll to position [0, 0]
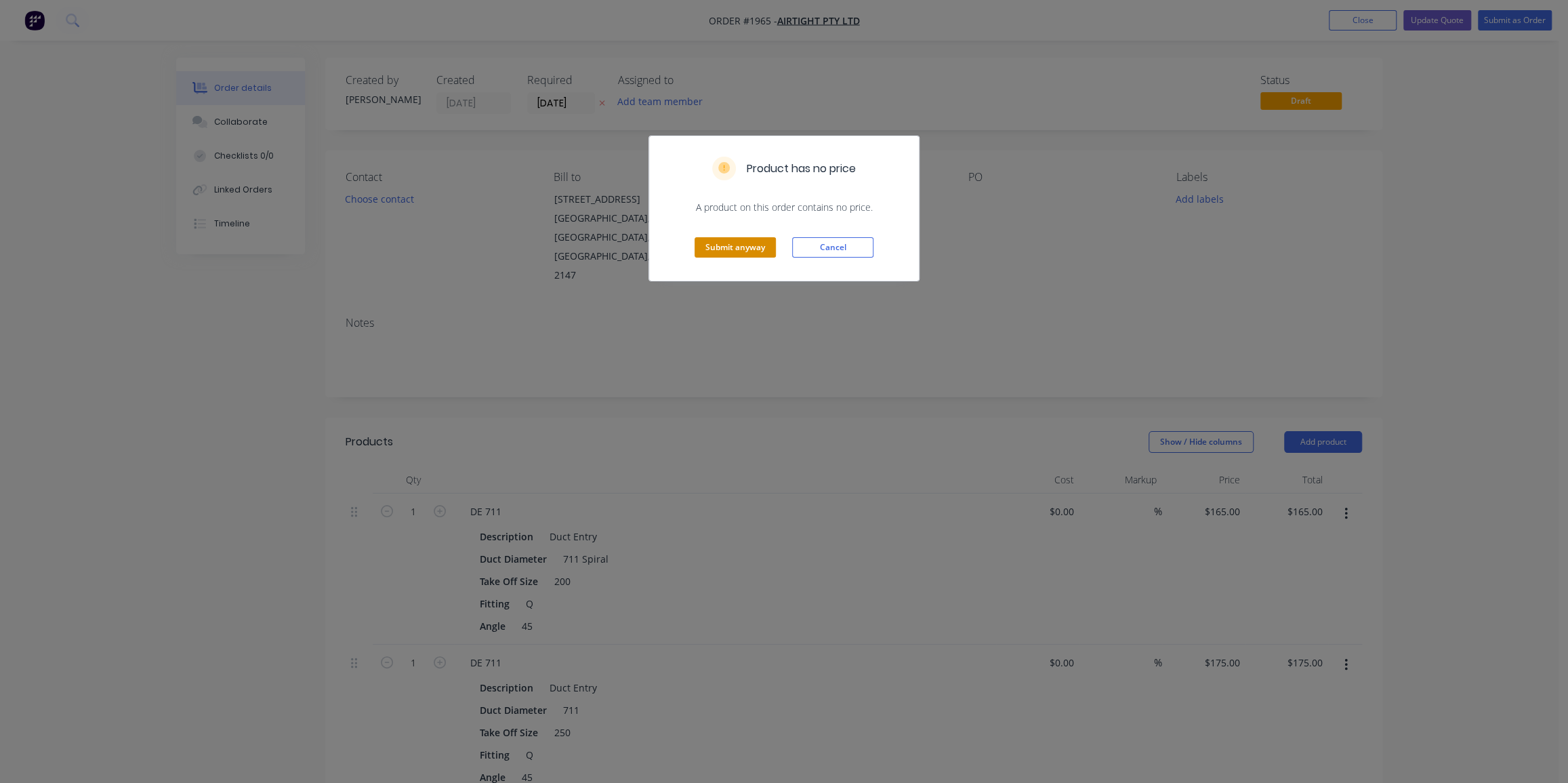
click at [752, 244] on button "Submit anyway" at bounding box center [735, 247] width 82 height 20
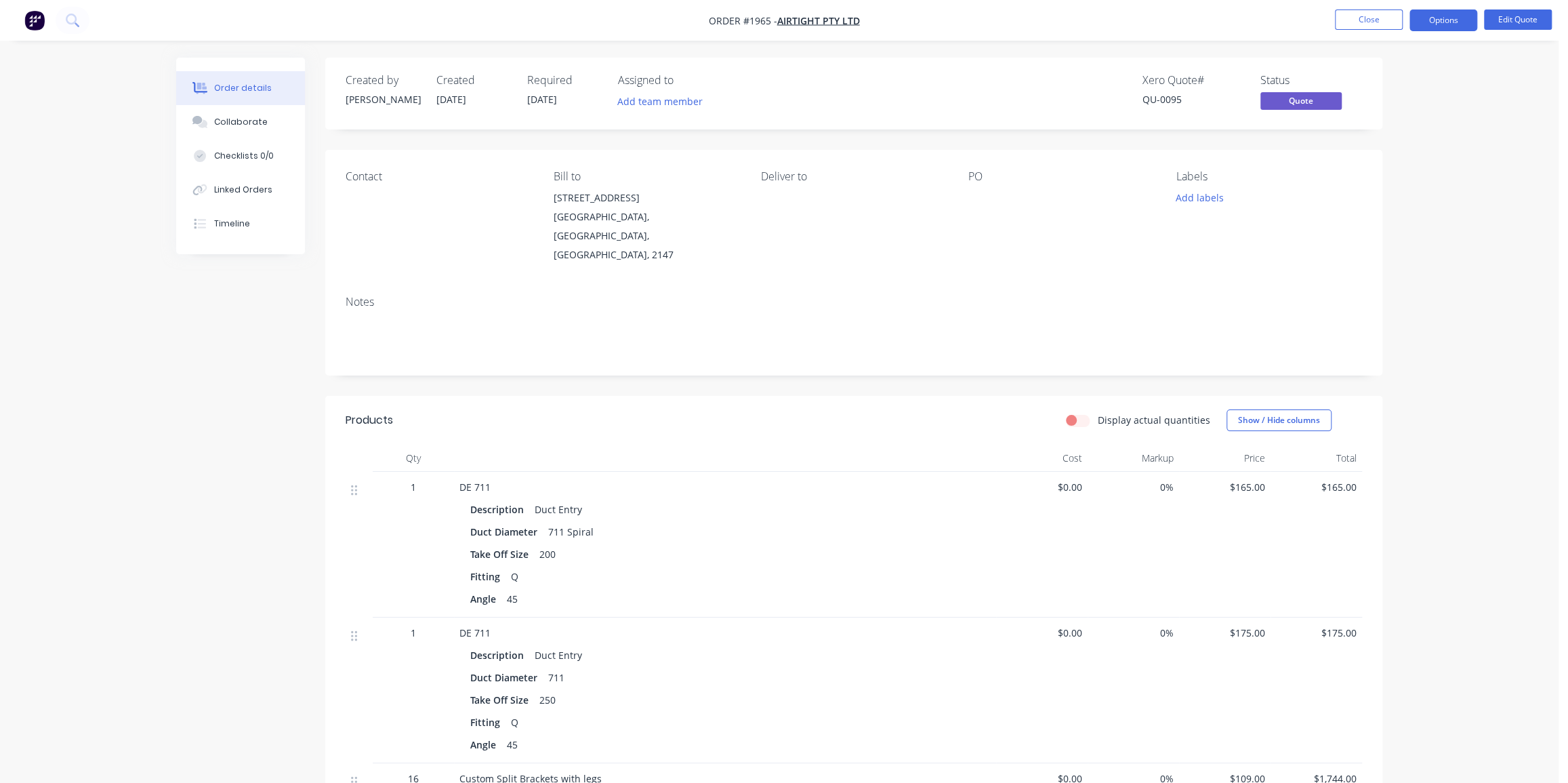
click at [1511, 18] on button "Edit Quote" at bounding box center [1517, 19] width 68 height 20
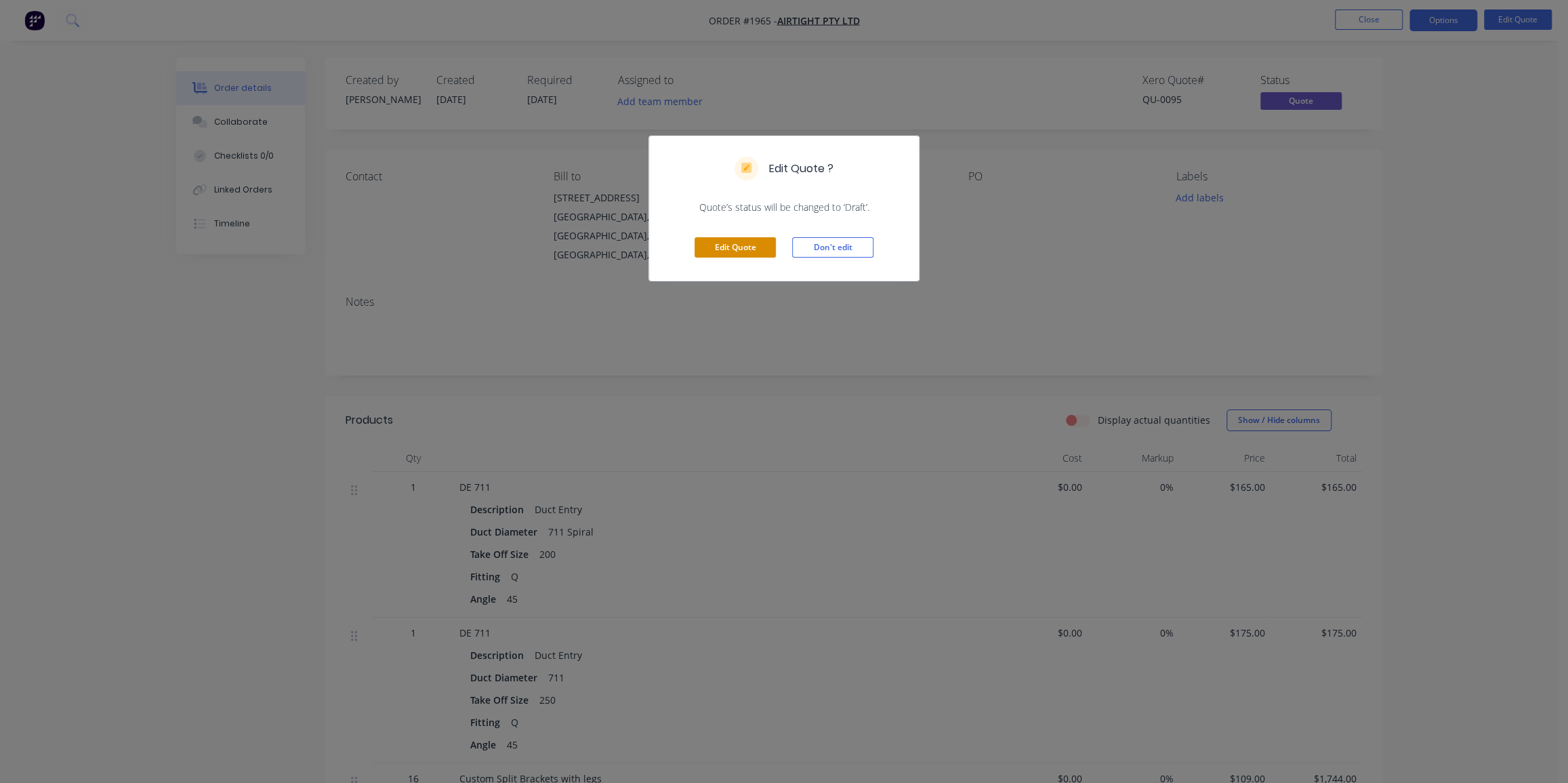
click at [717, 246] on button "Edit Quote" at bounding box center [735, 247] width 82 height 20
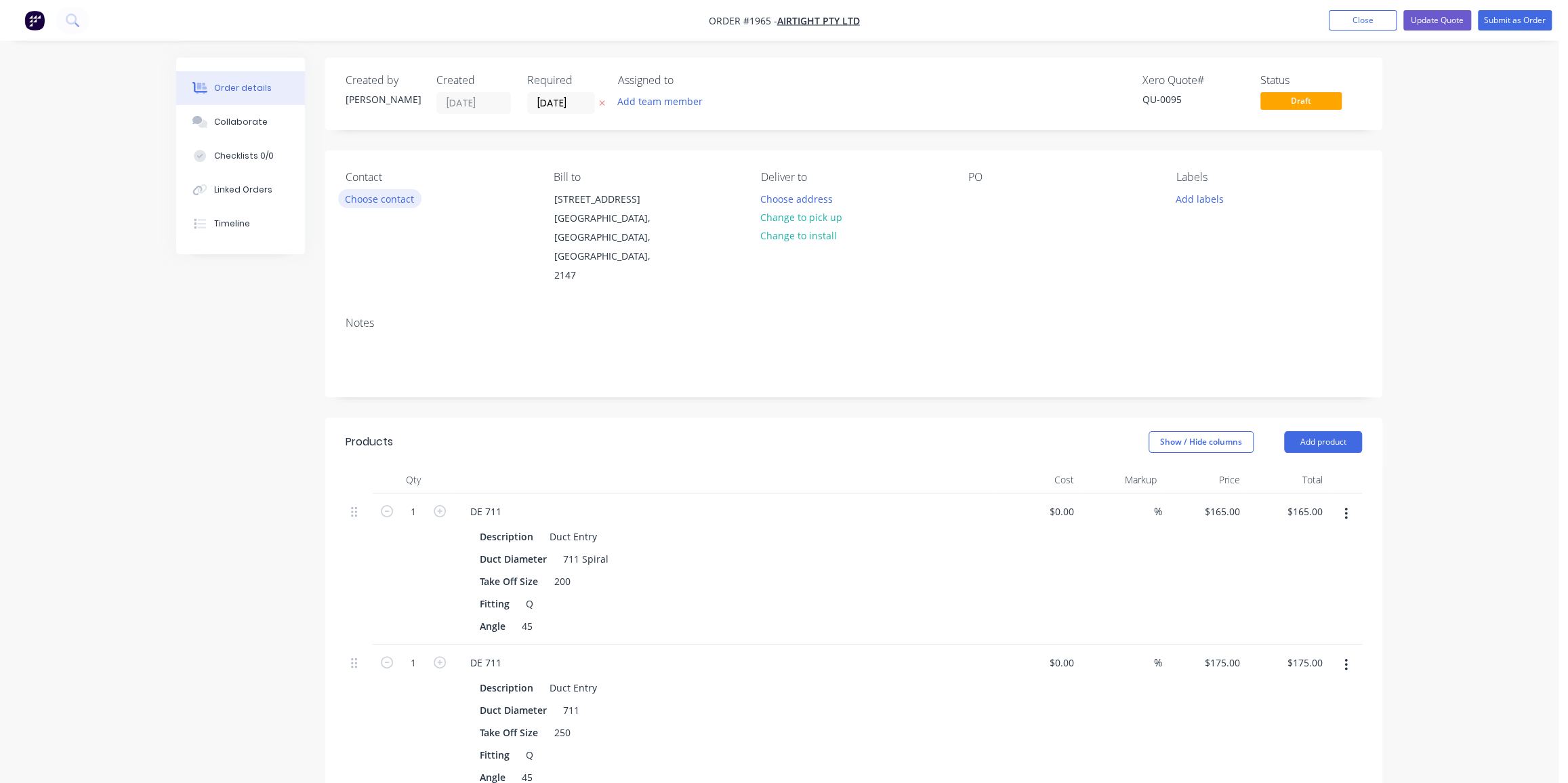
click at [378, 198] on button "Choose contact" at bounding box center [379, 198] width 83 height 18
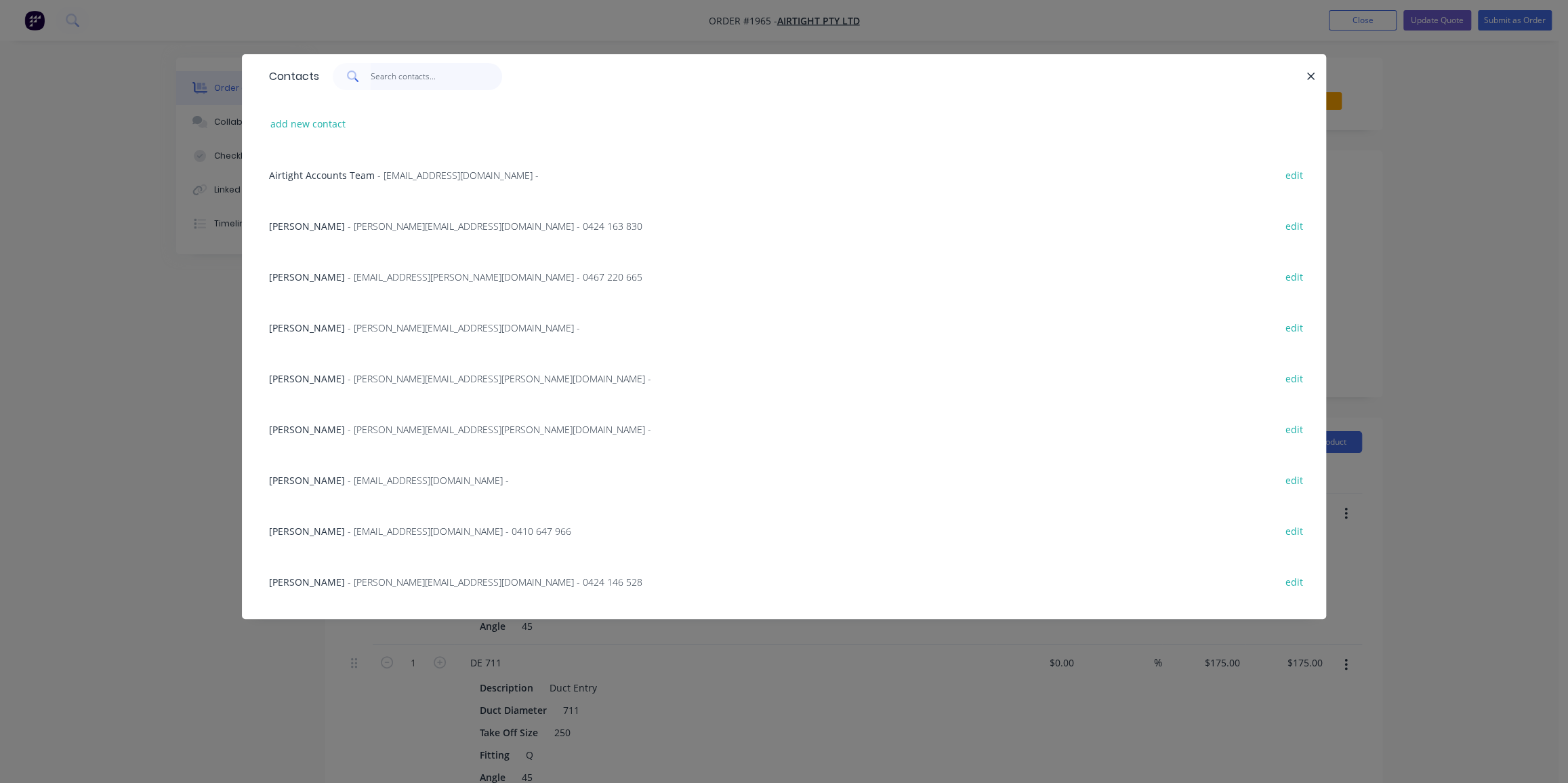
click at [385, 77] on input "text" at bounding box center [436, 76] width 133 height 27
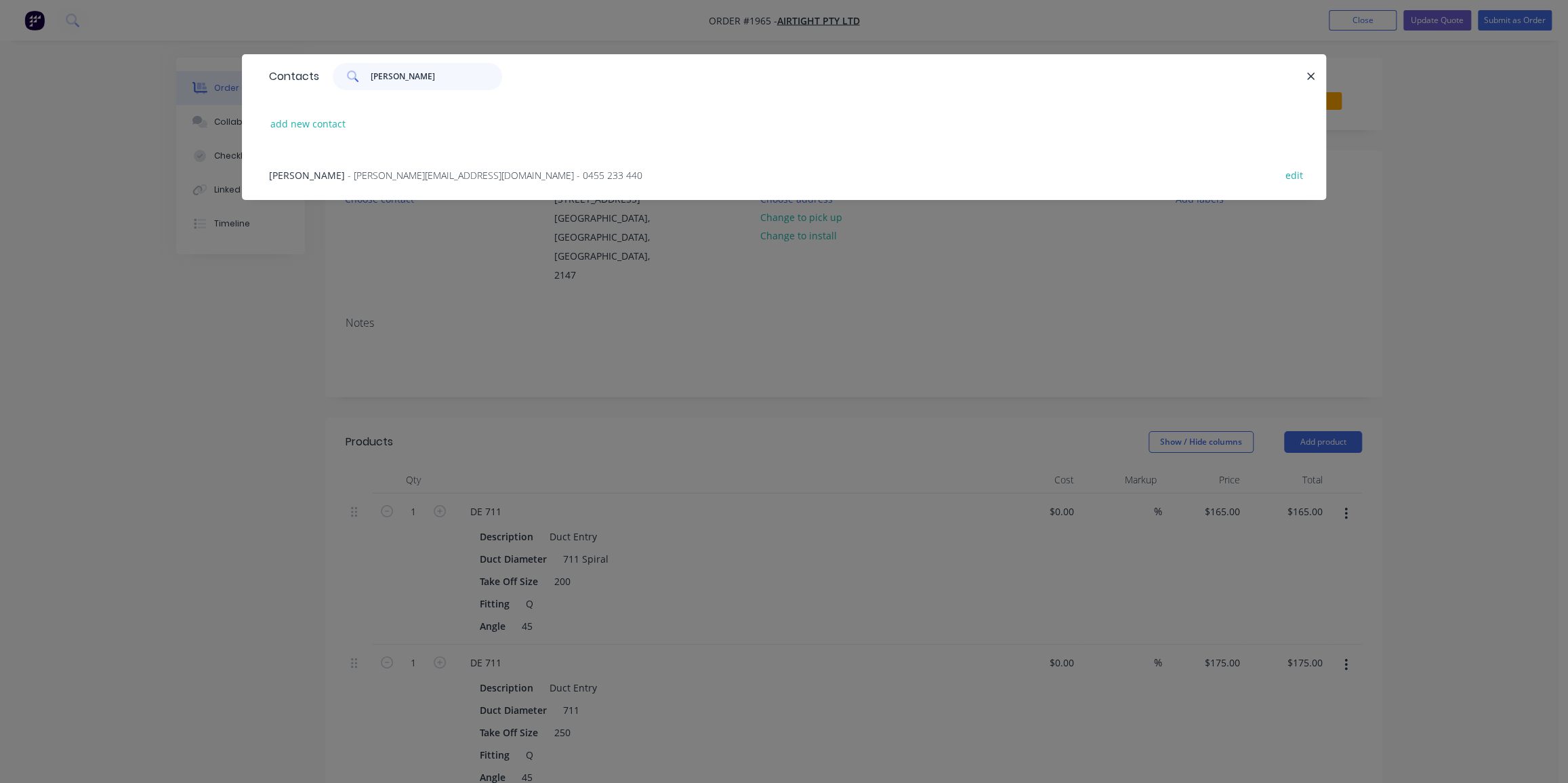
type input "[PERSON_NAME]"
click at [399, 176] on span "- [PERSON_NAME][EMAIL_ADDRESS][DOMAIN_NAME] - 0455 233 440" at bounding box center [495, 175] width 295 height 13
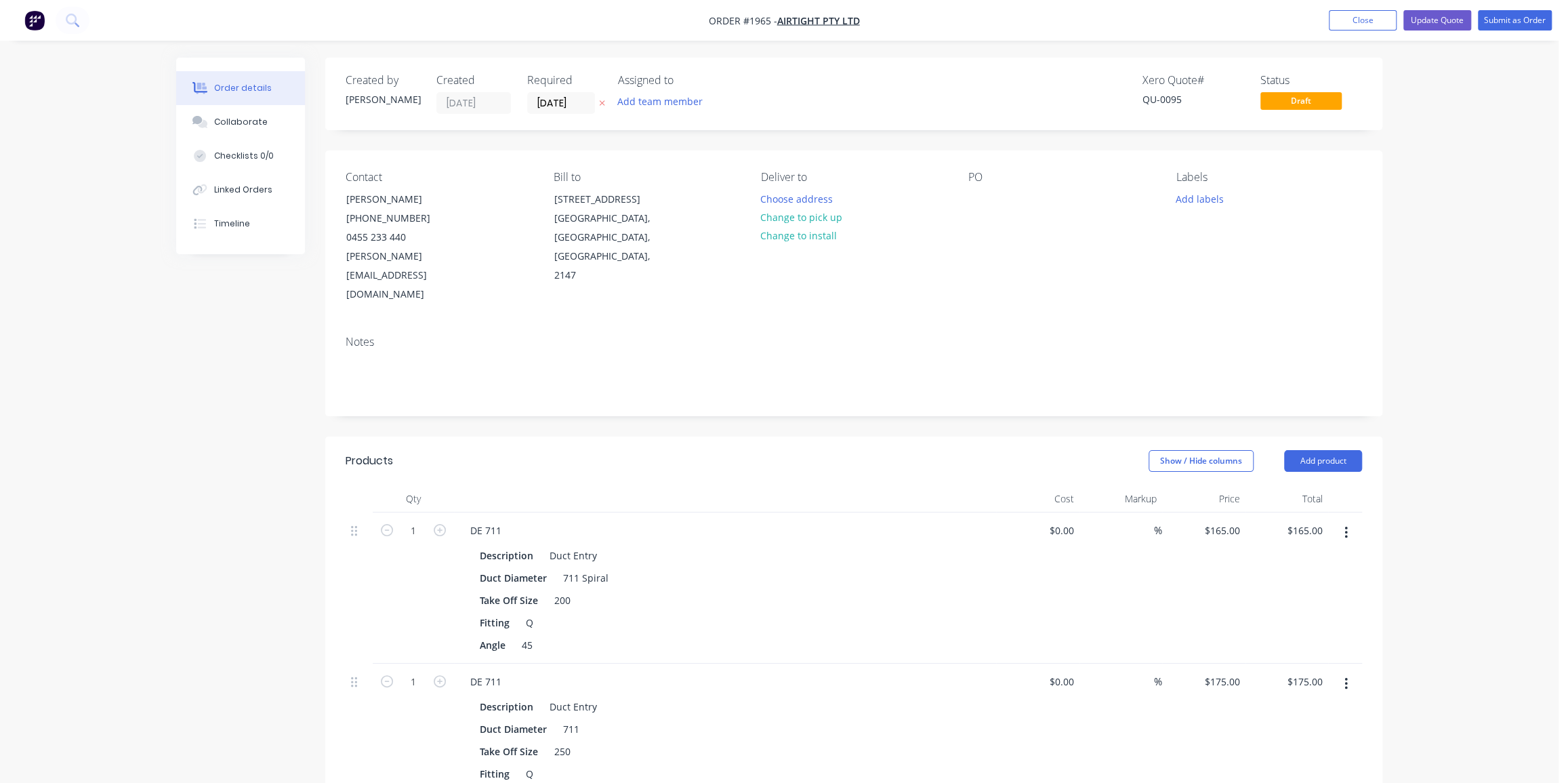
click at [955, 185] on div "Contact [PERSON_NAME] [PHONE_NUMBER] [PERSON_NAME][EMAIL_ADDRESS][DOMAIN_NAME] …" at bounding box center [854, 237] width 1057 height 174
click at [977, 191] on div at bounding box center [979, 198] width 22 height 19
click at [1193, 197] on button "Add labels" at bounding box center [1199, 198] width 62 height 18
click at [1351, 197] on div "Add labels" at bounding box center [1269, 198] width 185 height 18
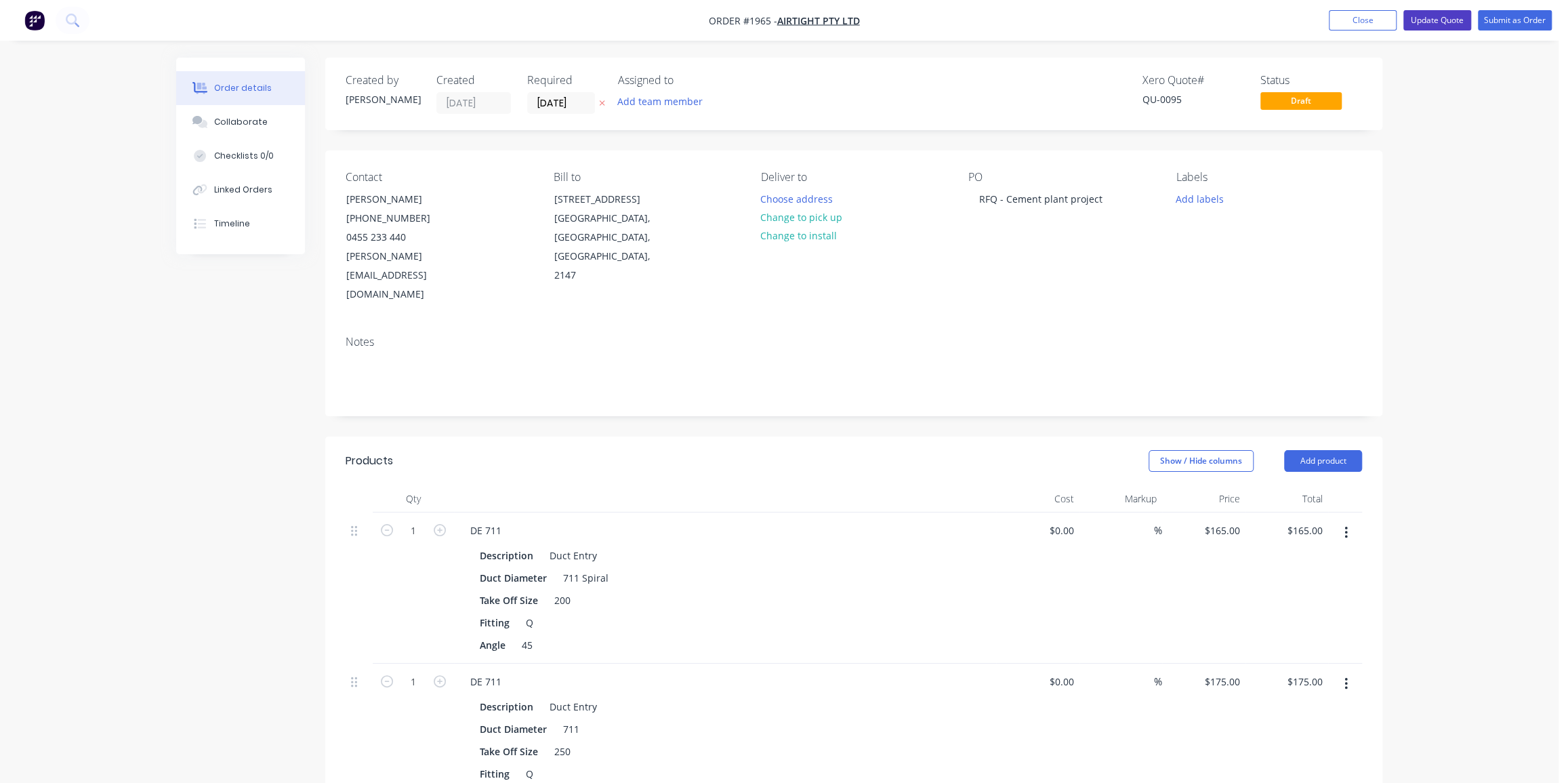
click at [1436, 21] on button "Update Quote" at bounding box center [1437, 20] width 68 height 20
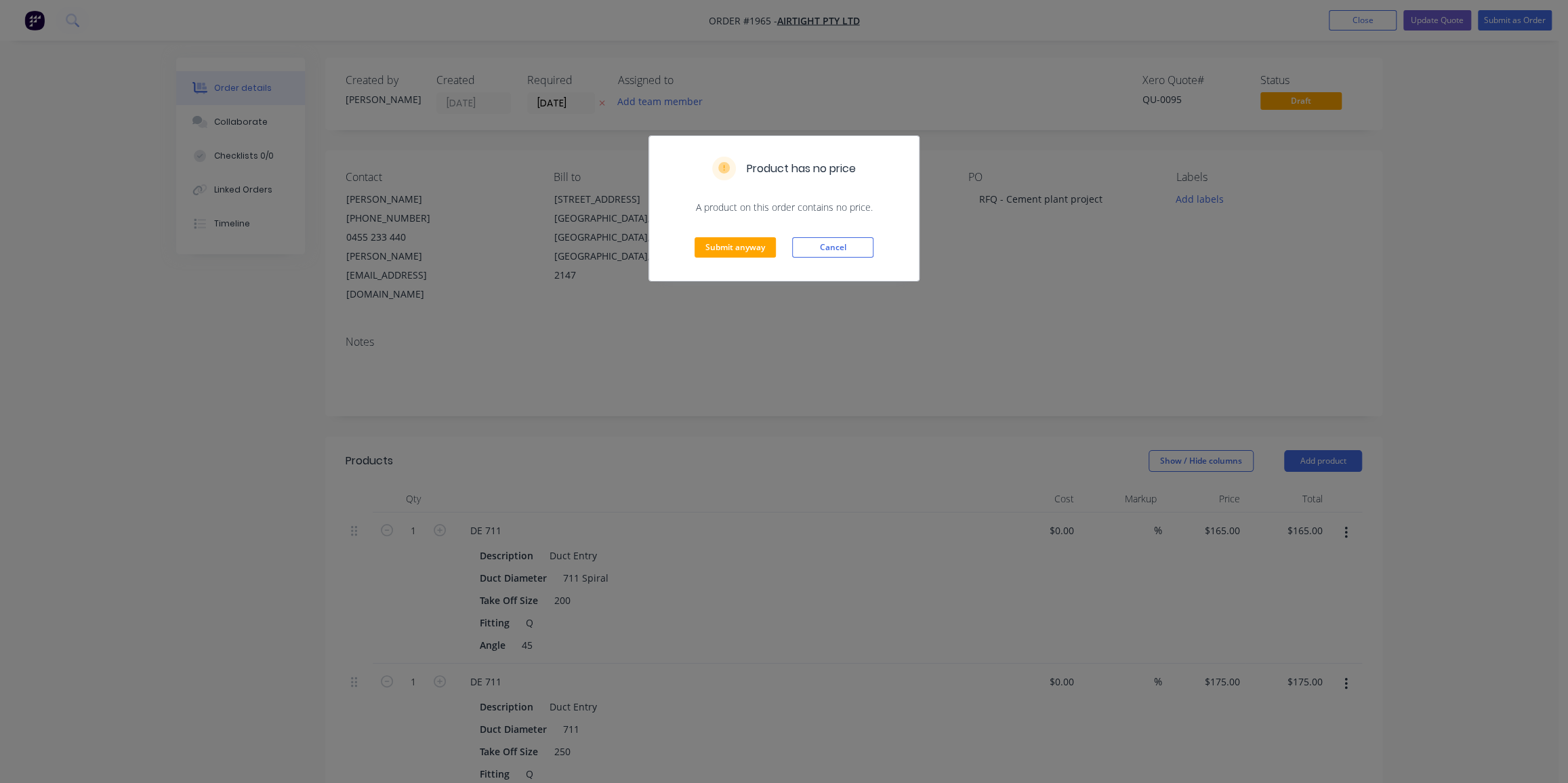
click at [738, 235] on div "Submit anyway Cancel" at bounding box center [783, 248] width 270 height 67
click at [748, 246] on button "Submit anyway" at bounding box center [735, 247] width 82 height 20
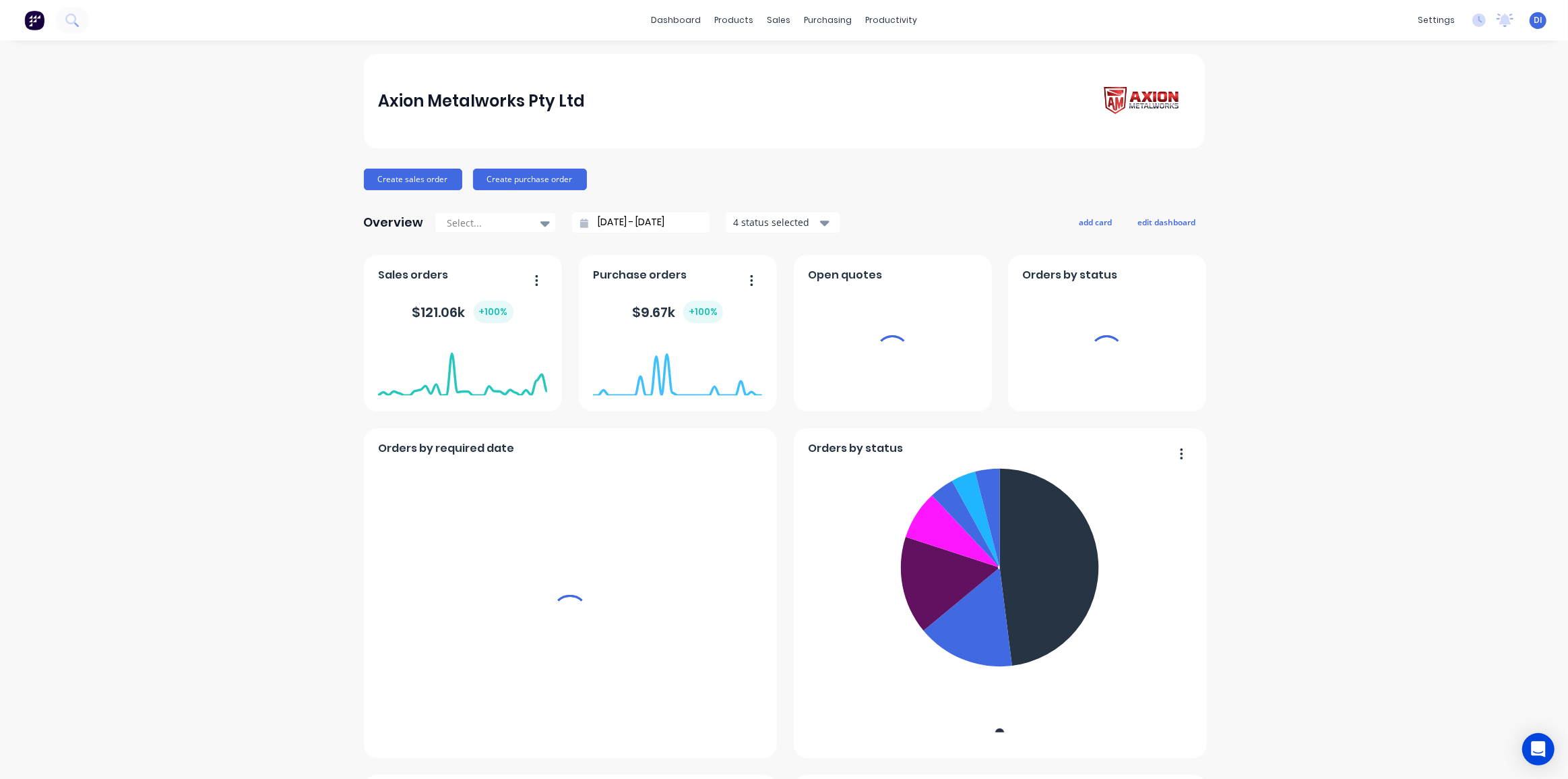
drag, startPoint x: 678, startPoint y: 132, endPoint x: 717, endPoint y: 108, distance: 45.8
click at [678, 132] on div "Axion Metalworks Pty Ltd" at bounding box center [784, 101] width 841 height 94
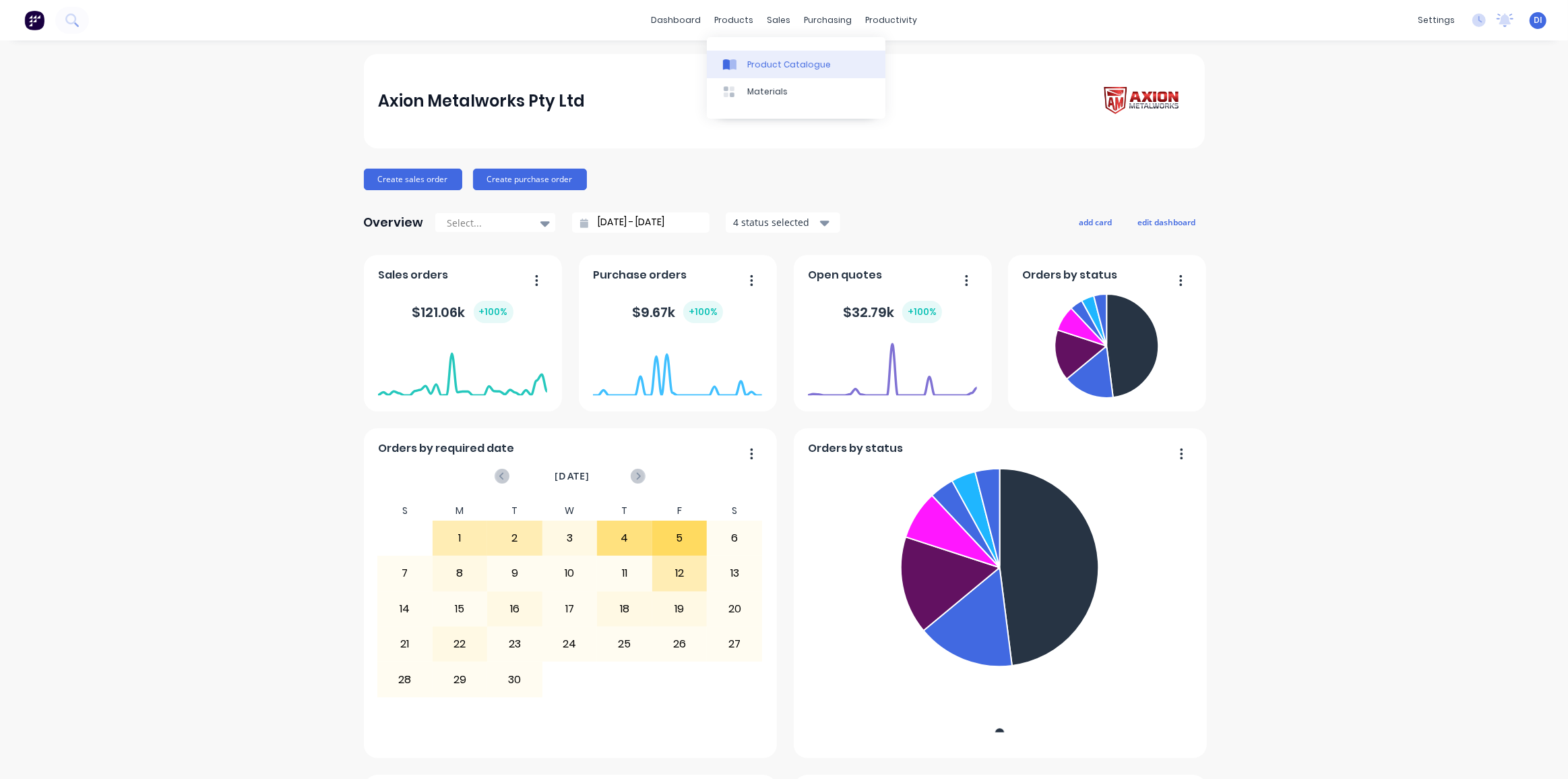
click at [737, 59] on div at bounding box center [732, 65] width 20 height 12
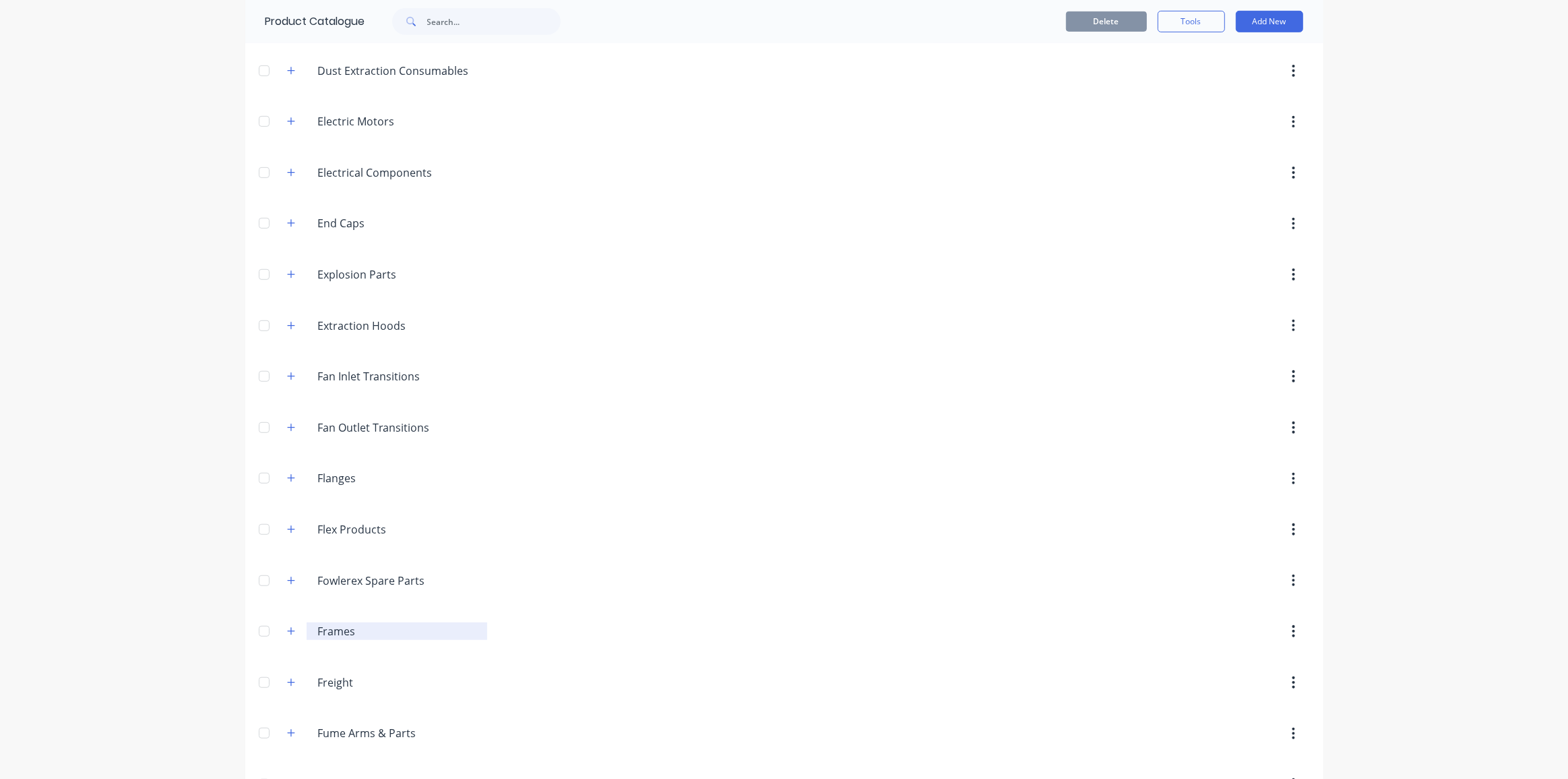
scroll to position [858, 0]
click at [205, 392] on div "dashboard products sales purchasing productivity dashboard products Product Cat…" at bounding box center [784, 390] width 1568 height 779
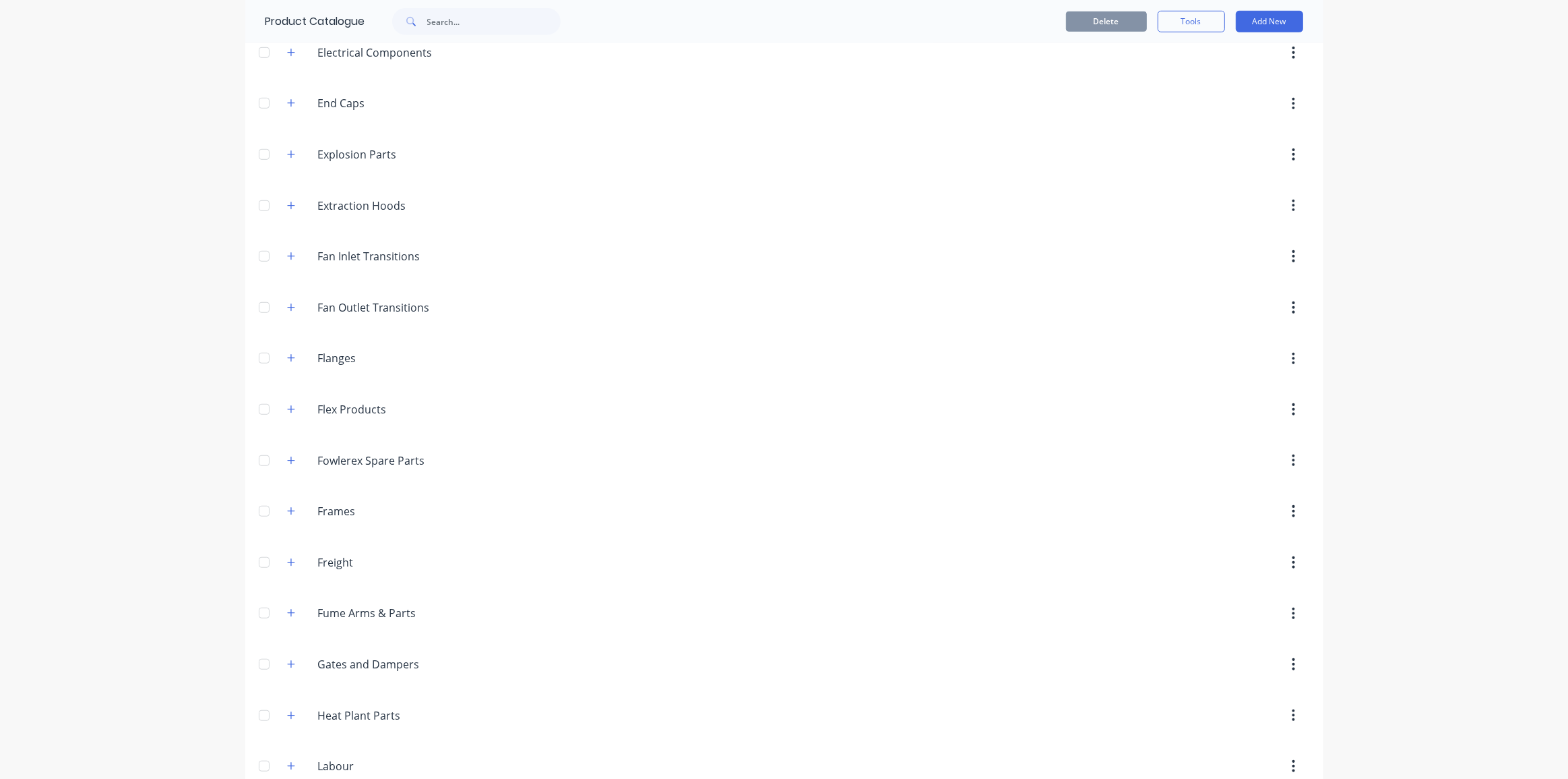
scroll to position [919, 0]
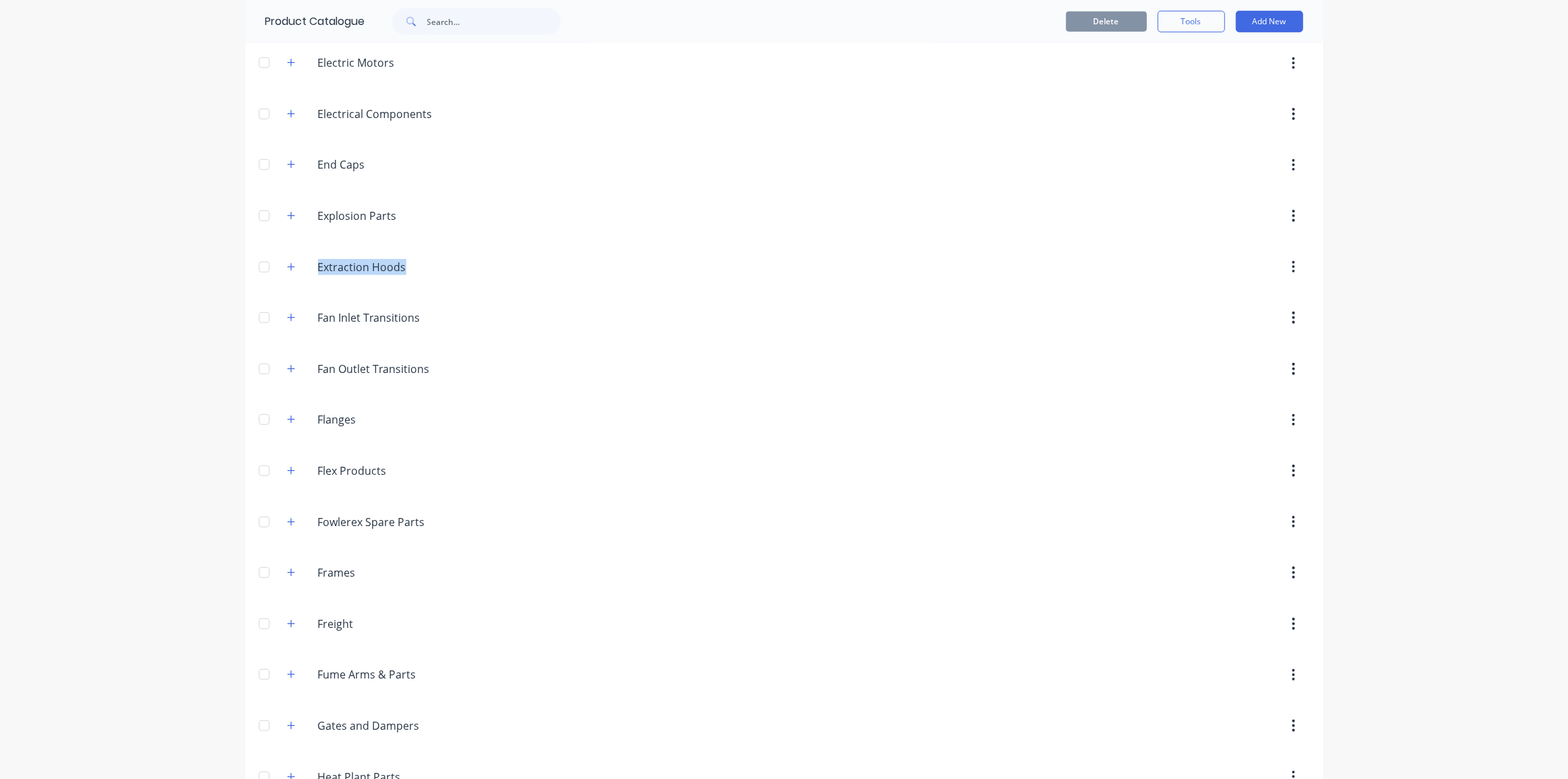
drag, startPoint x: 261, startPoint y: 286, endPoint x: 318, endPoint y: 288, distance: 57.0
click at [318, 288] on div "Miscellaneous Acoustic.Products Acoustic Products Back.Pressure.Flaps Back Pres…" at bounding box center [784, 397] width 1078 height 2439
click at [245, 292] on header "Fan.Inlet.Transitions Fan Inlet Transitions" at bounding box center [784, 317] width 1078 height 52
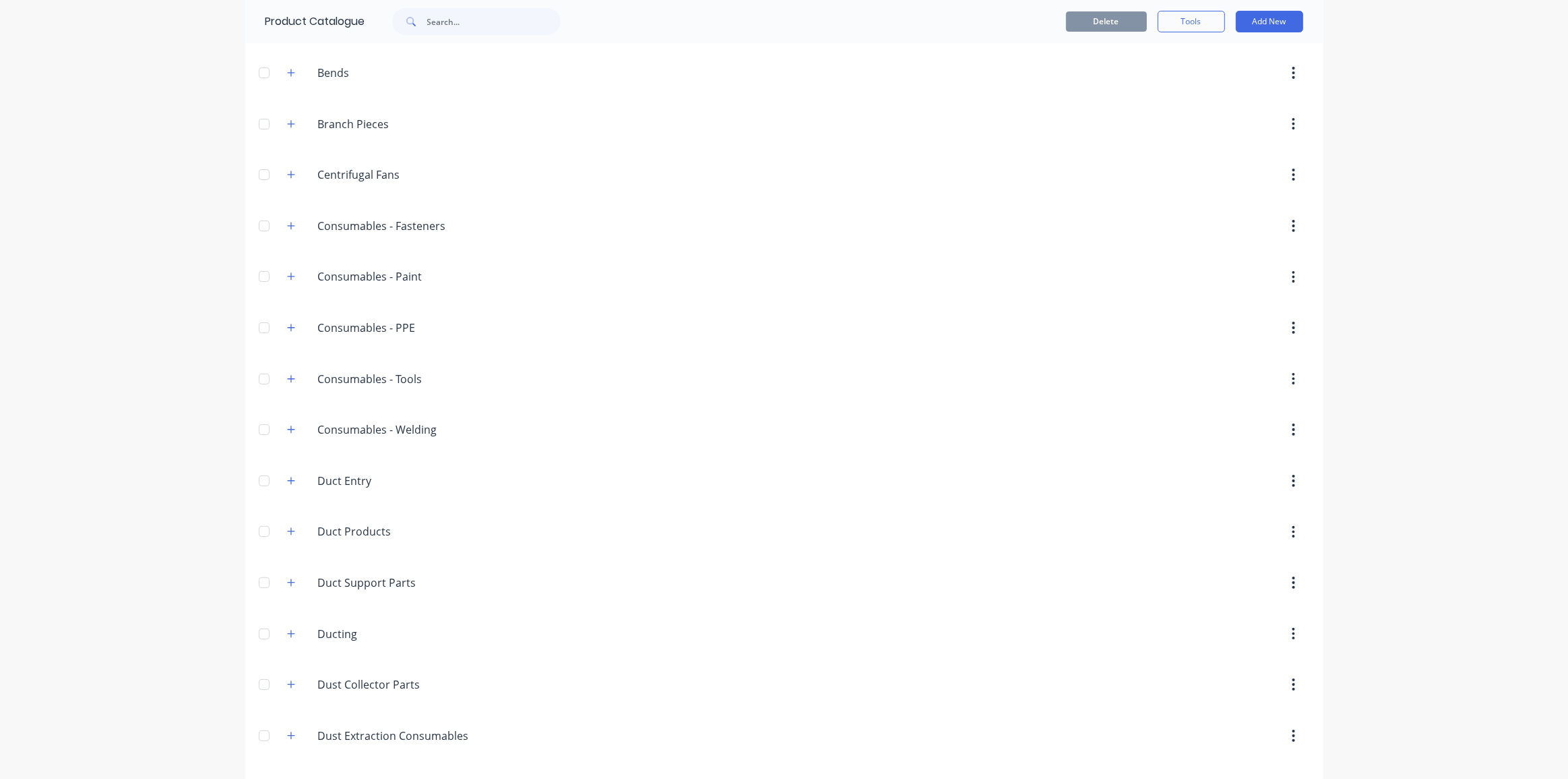
scroll to position [183, 0]
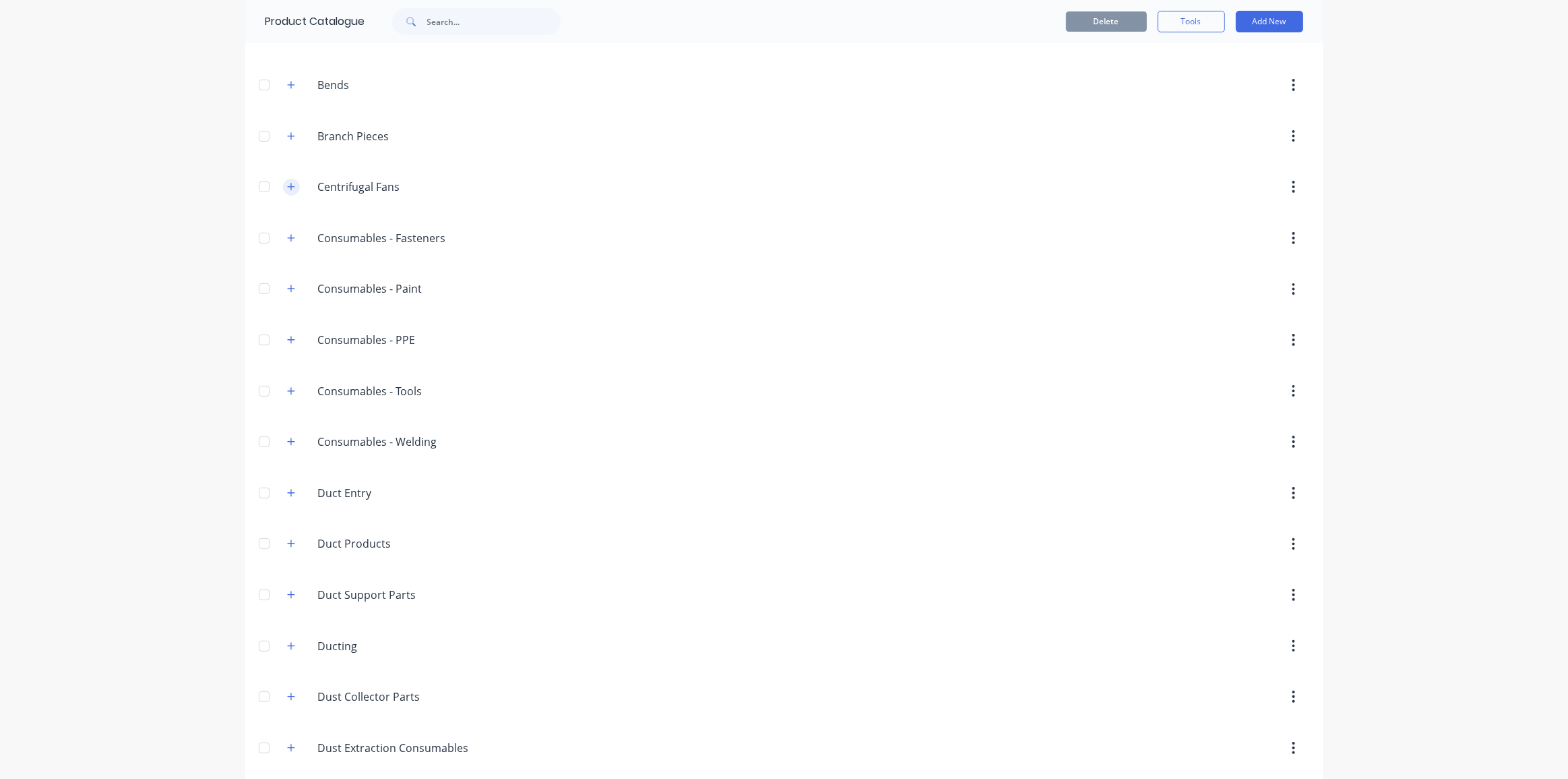
click at [288, 183] on icon "button" at bounding box center [291, 186] width 8 height 10
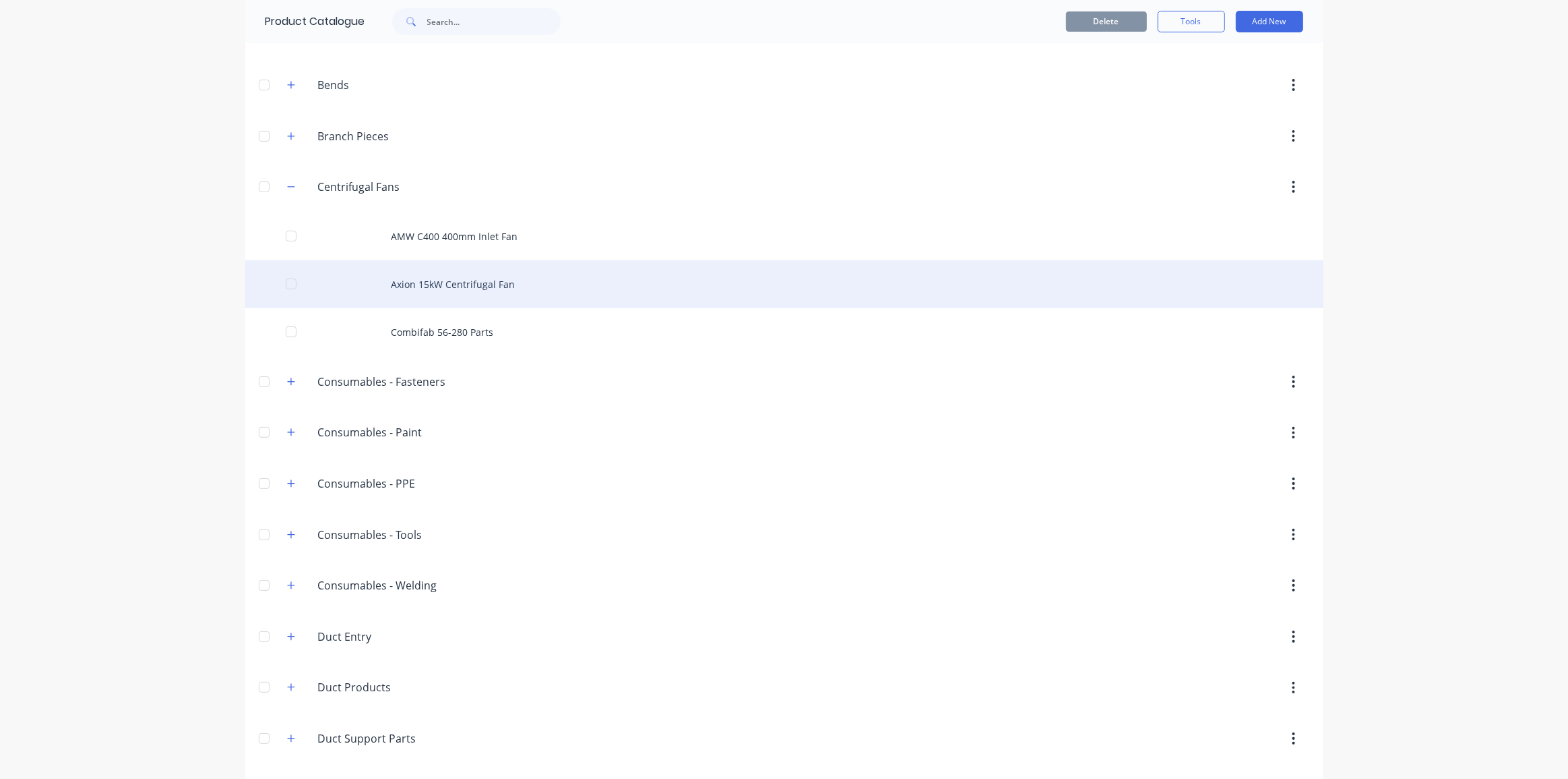
click at [516, 282] on div "Axion 15kW Centrifugal Fan" at bounding box center [784, 284] width 1078 height 48
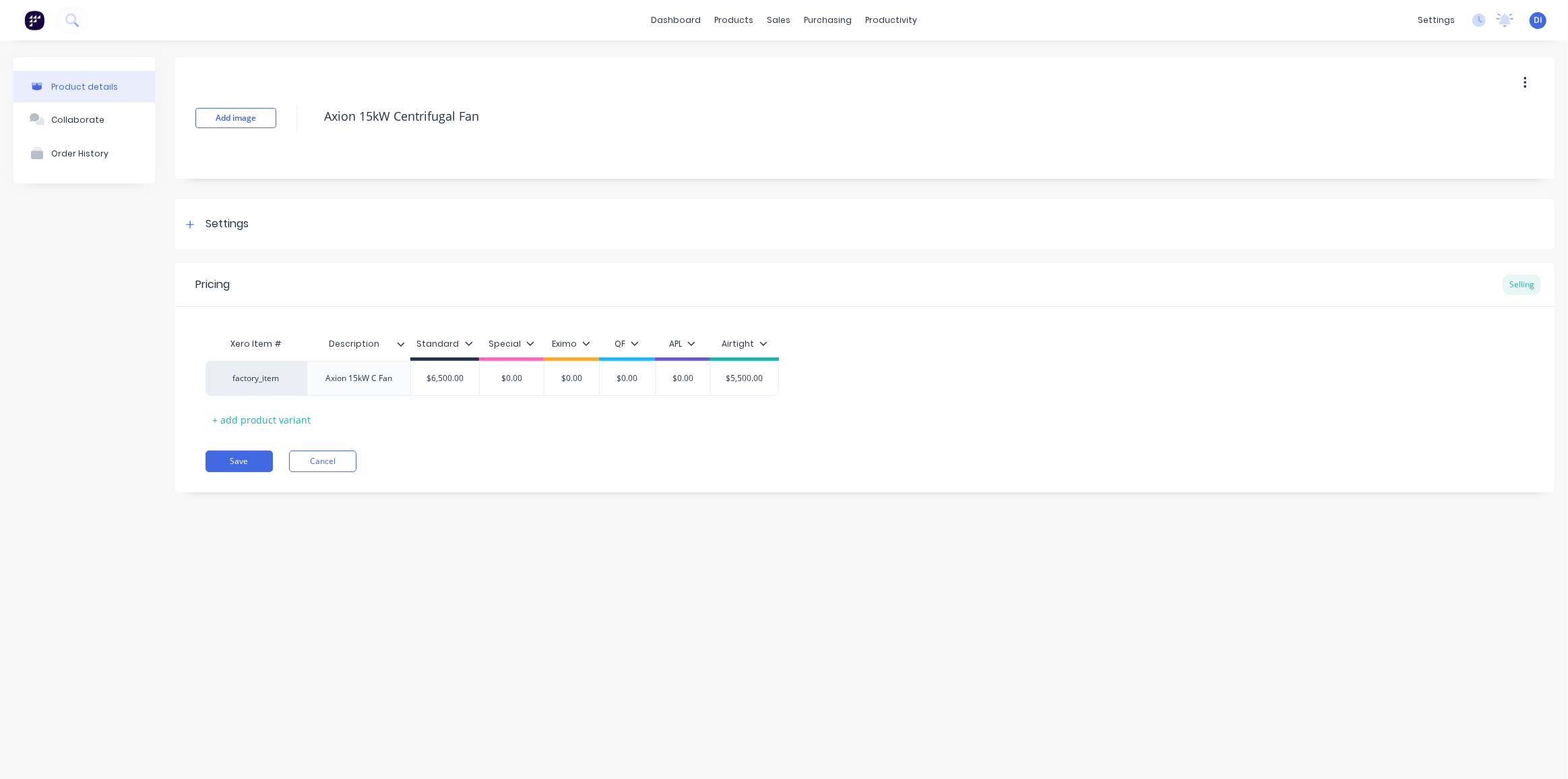
click at [904, 371] on div "factory_item Axion 15kW C Fan $6,500.00 $0.00 $0.00 $0.00 $0.00 $5,500.00" at bounding box center [864, 378] width 1319 height 35
click at [867, 395] on div "Xero Item # Description Standard Special Eximo QF APL Airtight factory_item Axi…" at bounding box center [864, 380] width 1319 height 100
type input "$5,500.00"
drag, startPoint x: 764, startPoint y: 381, endPoint x: 726, endPoint y: 381, distance: 38.0
click at [726, 381] on input "$5,500.00" at bounding box center [744, 378] width 67 height 12
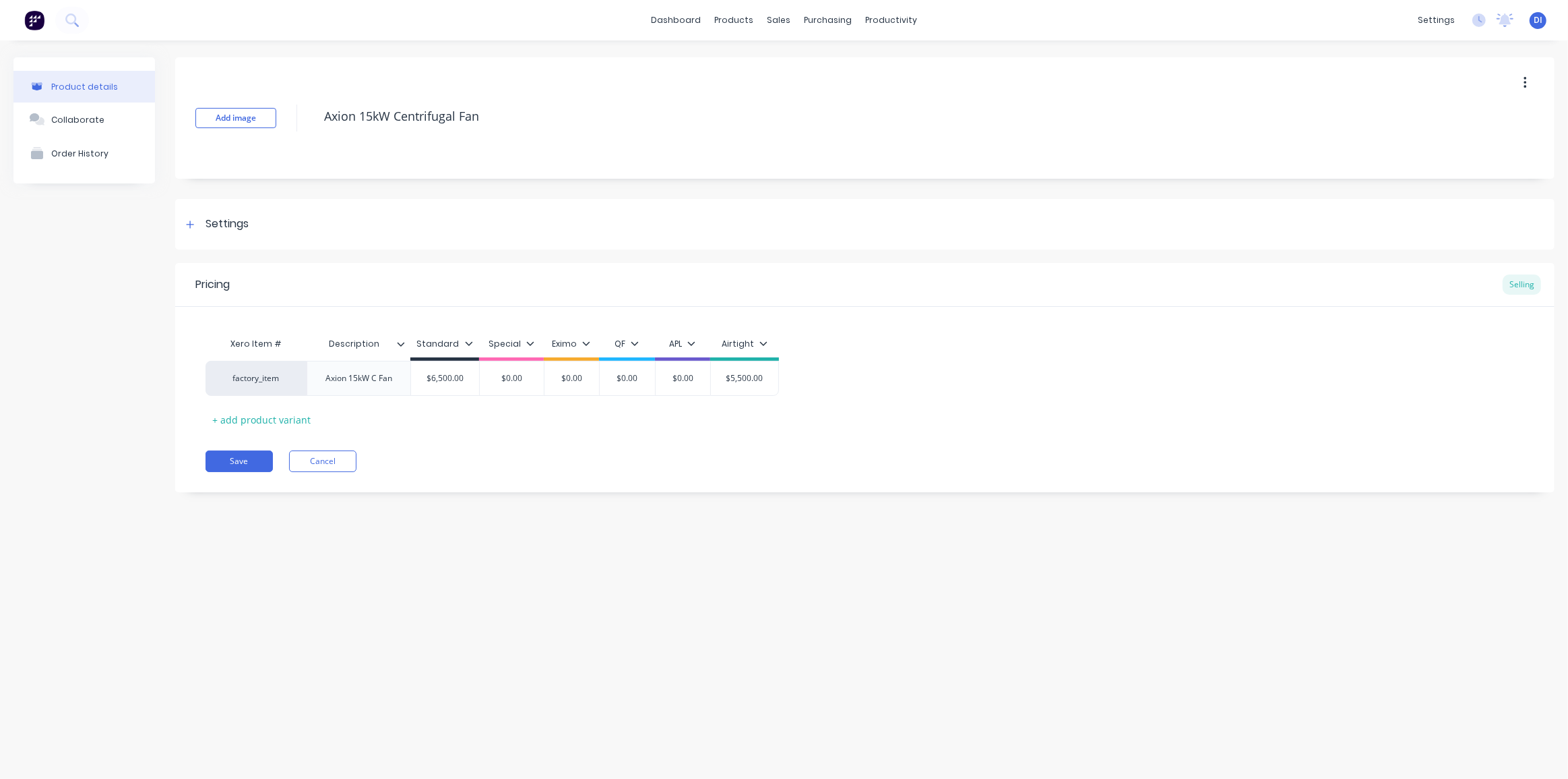
click at [825, 427] on div "Xero Item # Description Standard Special Eximo QF APL Airtight factory_item Axi…" at bounding box center [864, 380] width 1319 height 100
